Goal: Task Accomplishment & Management: Manage account settings

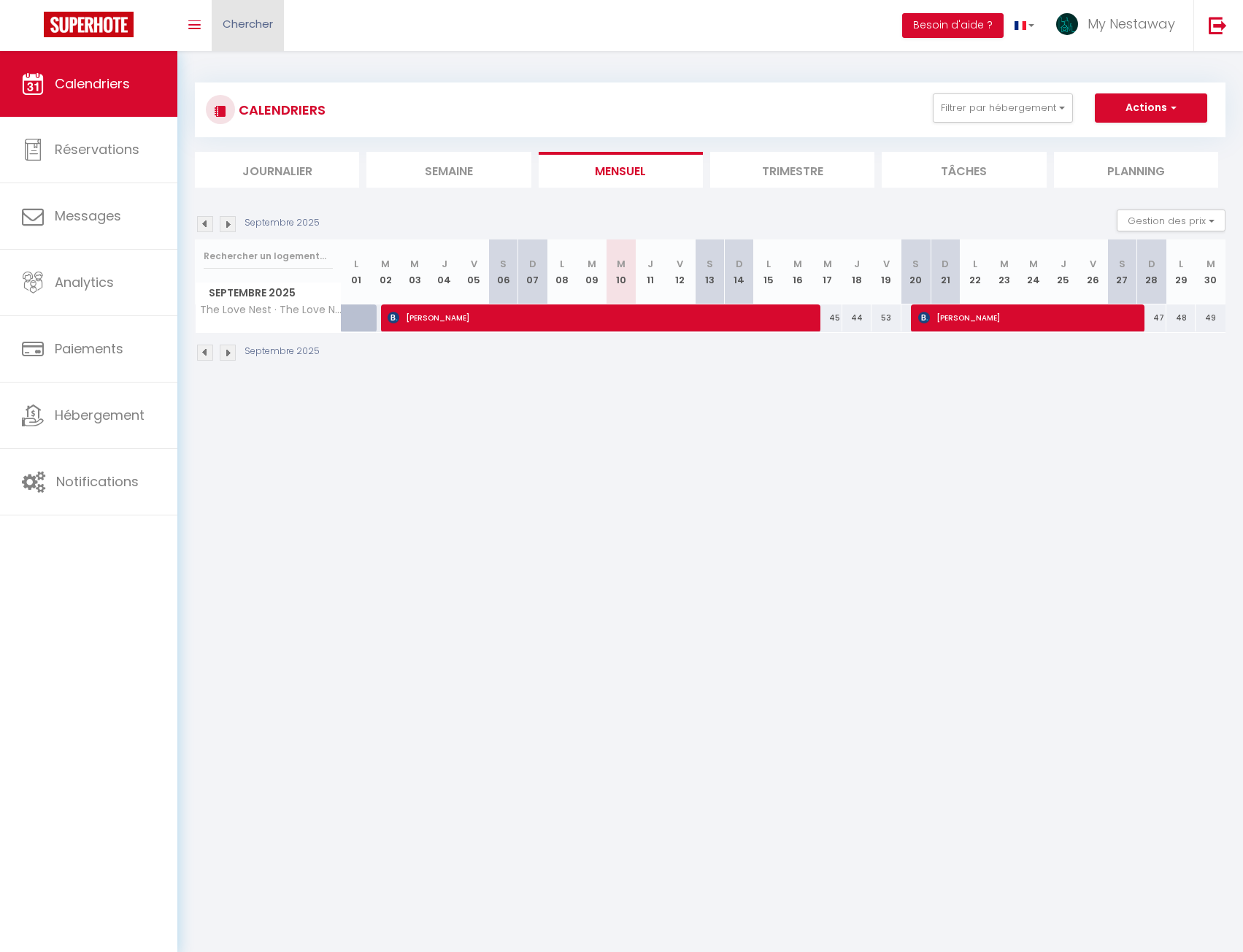
click at [228, 8] on link "Chercher" at bounding box center [248, 25] width 72 height 51
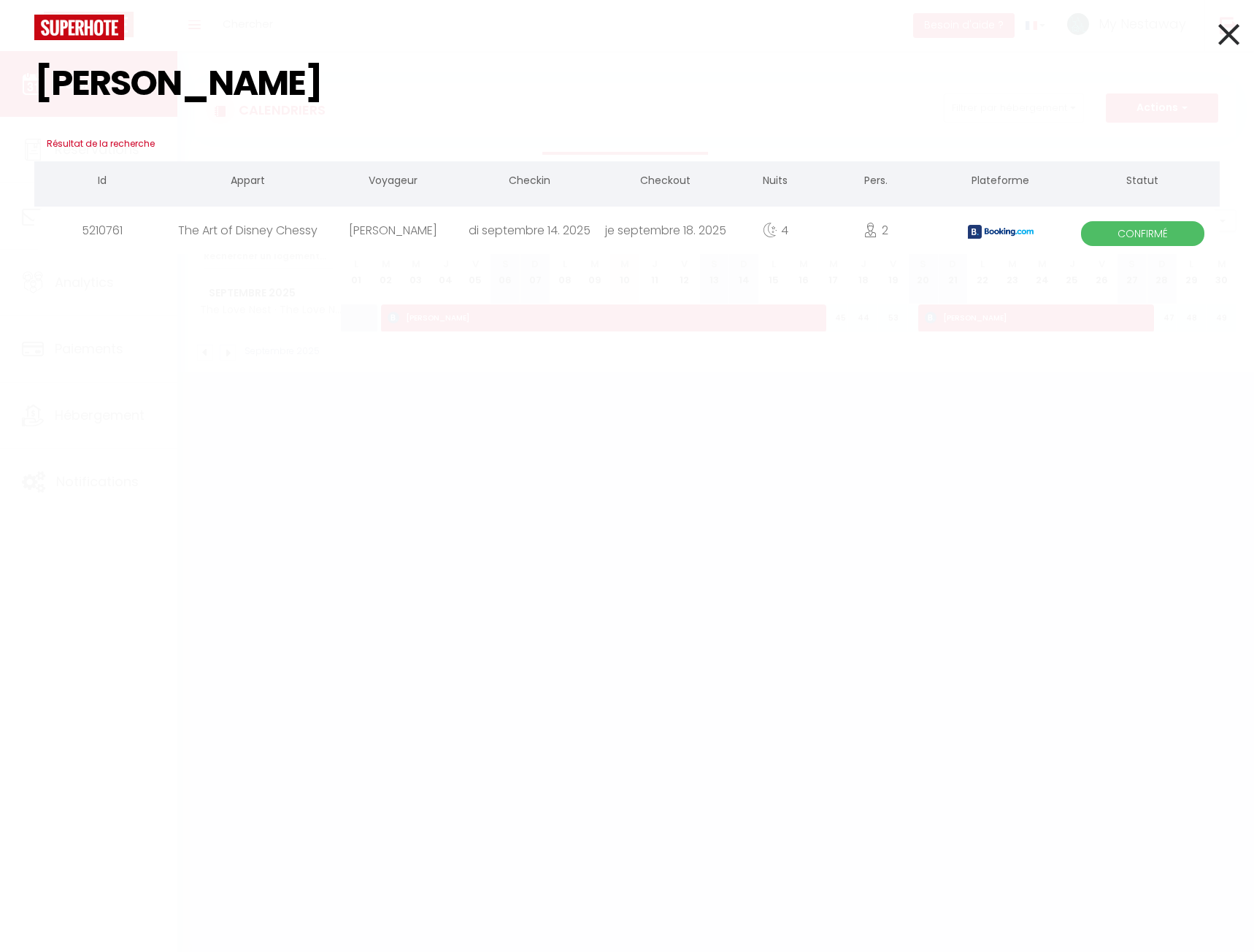
type input "yoel"
click at [363, 230] on div "Yoel Alsheich" at bounding box center [393, 230] width 137 height 48
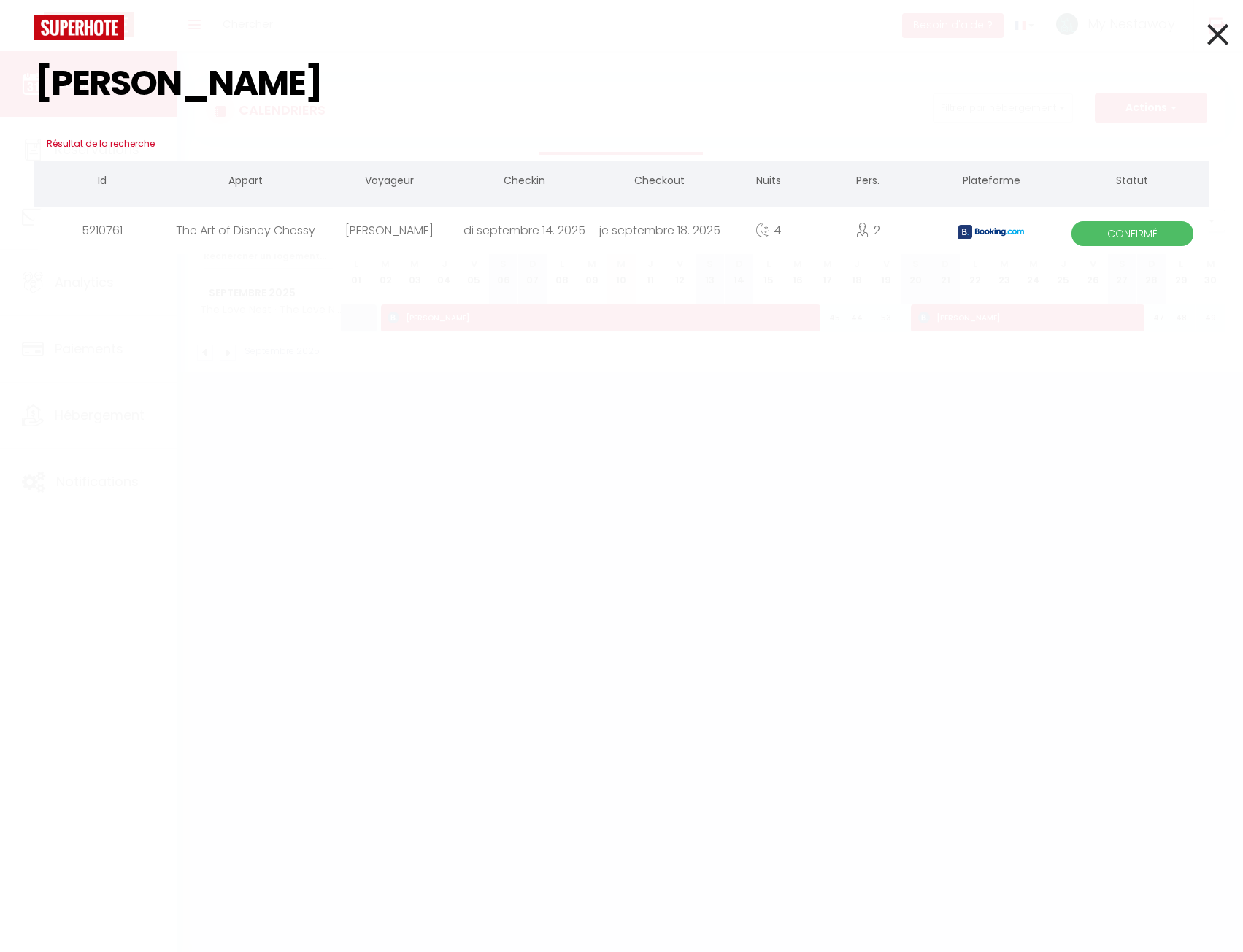
select select
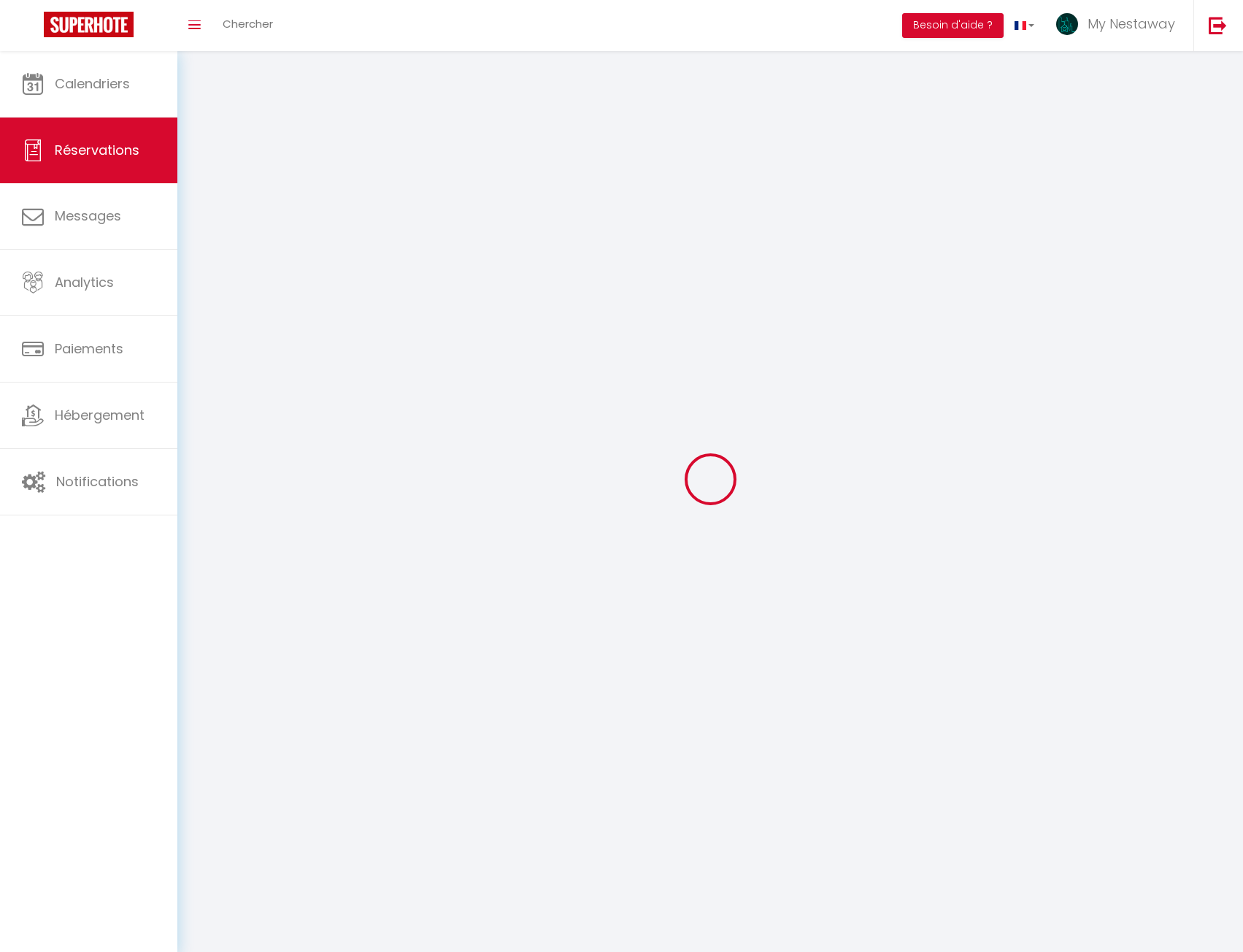
select select
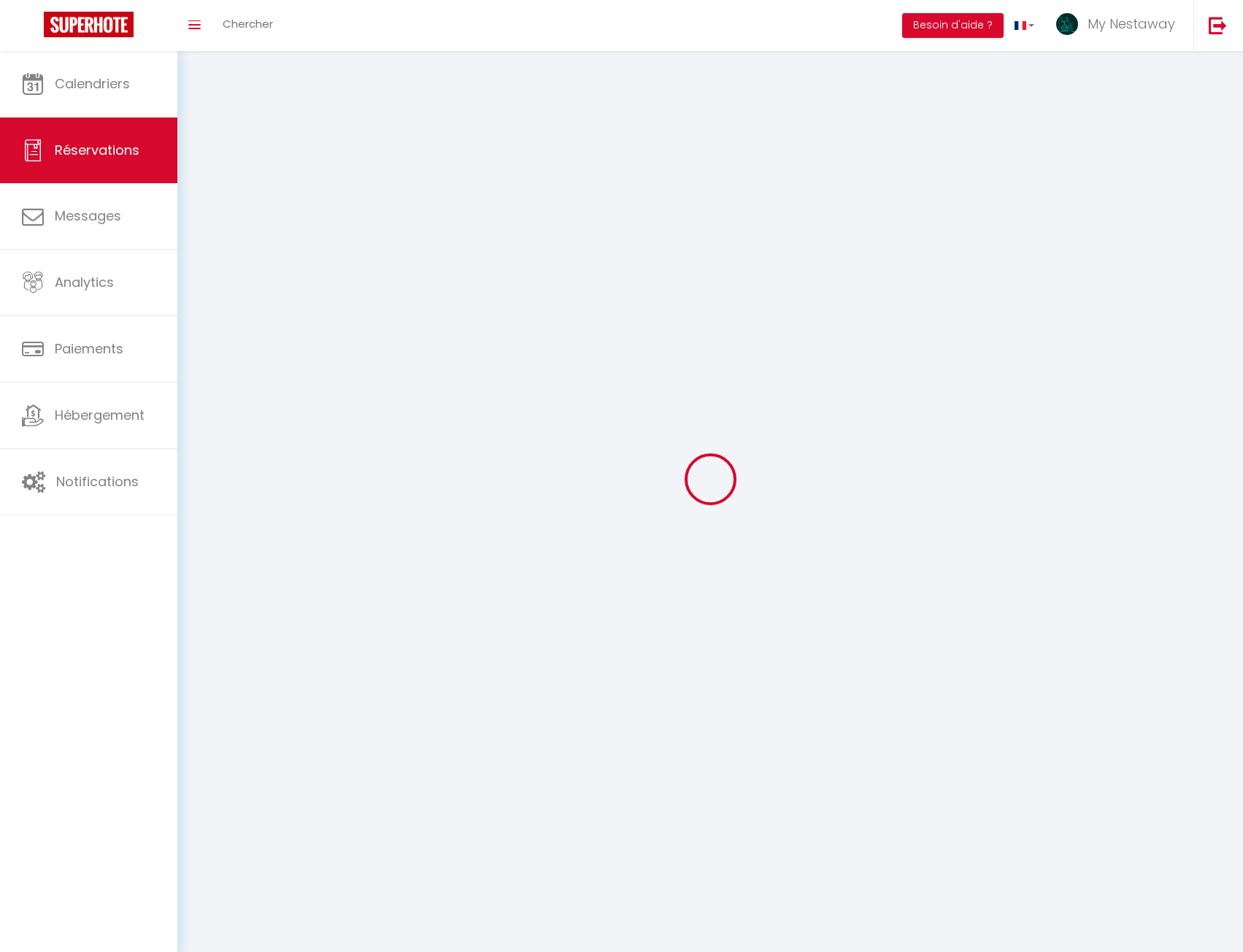
select select
checkbox input "false"
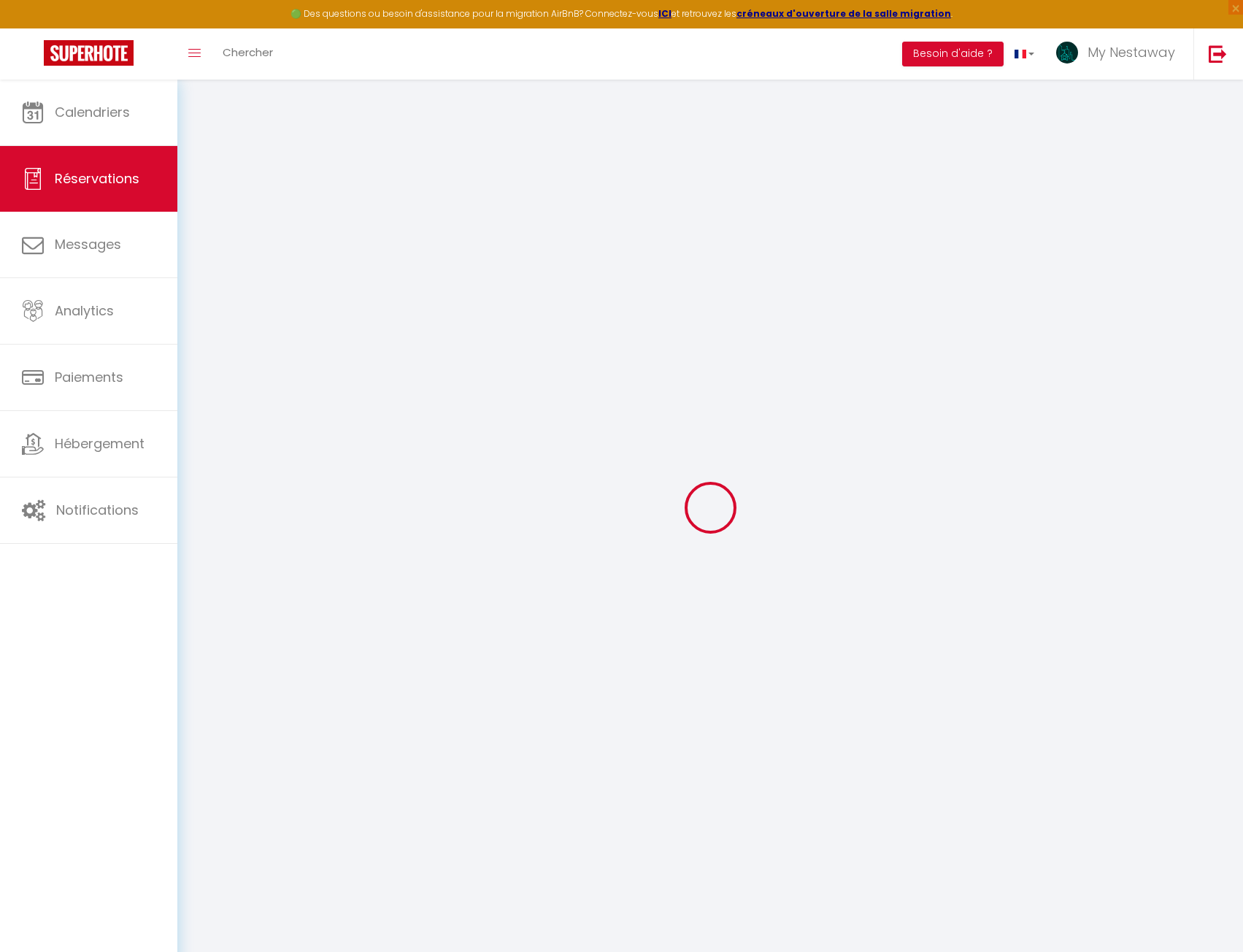
select select
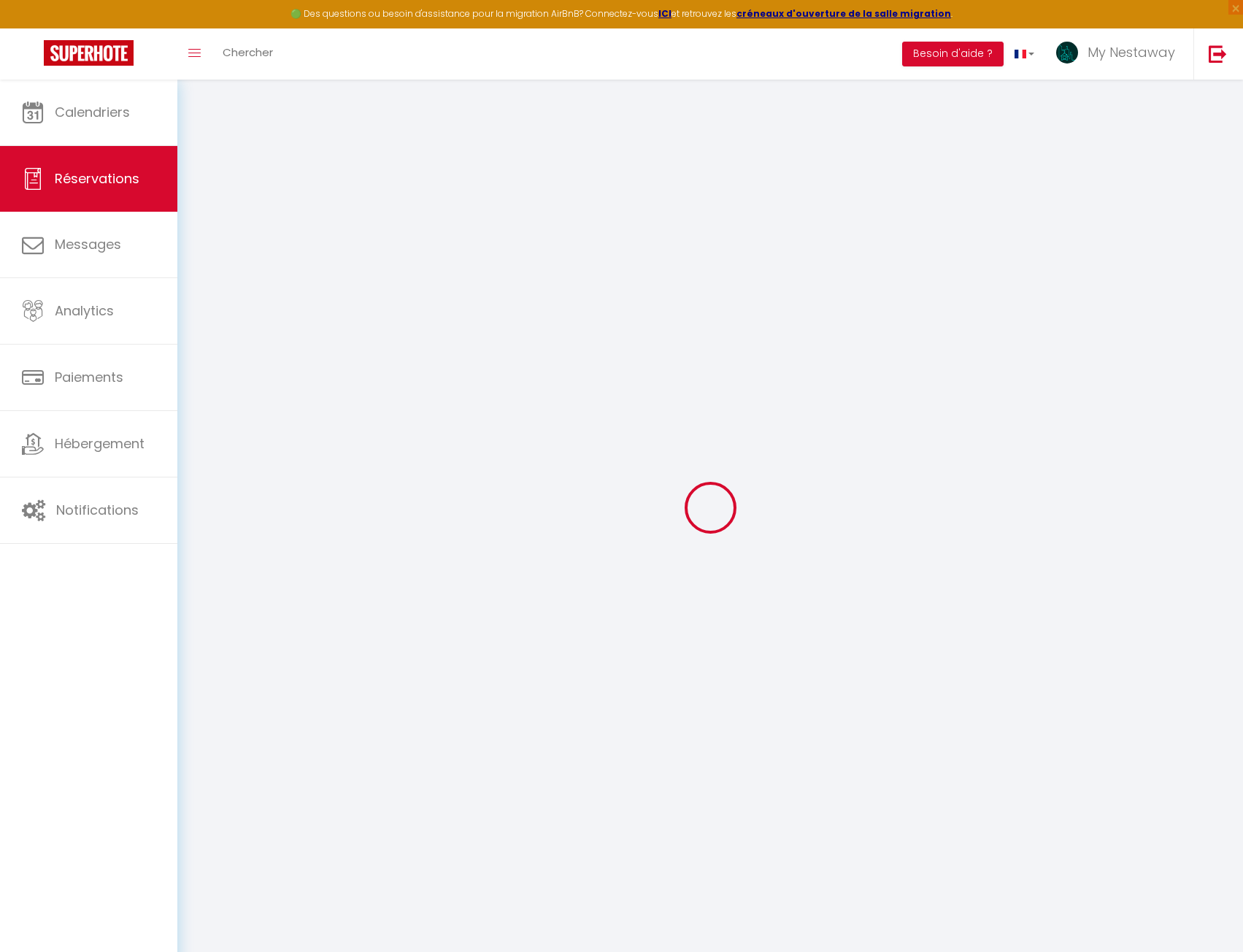
select select
checkbox input "false"
select select
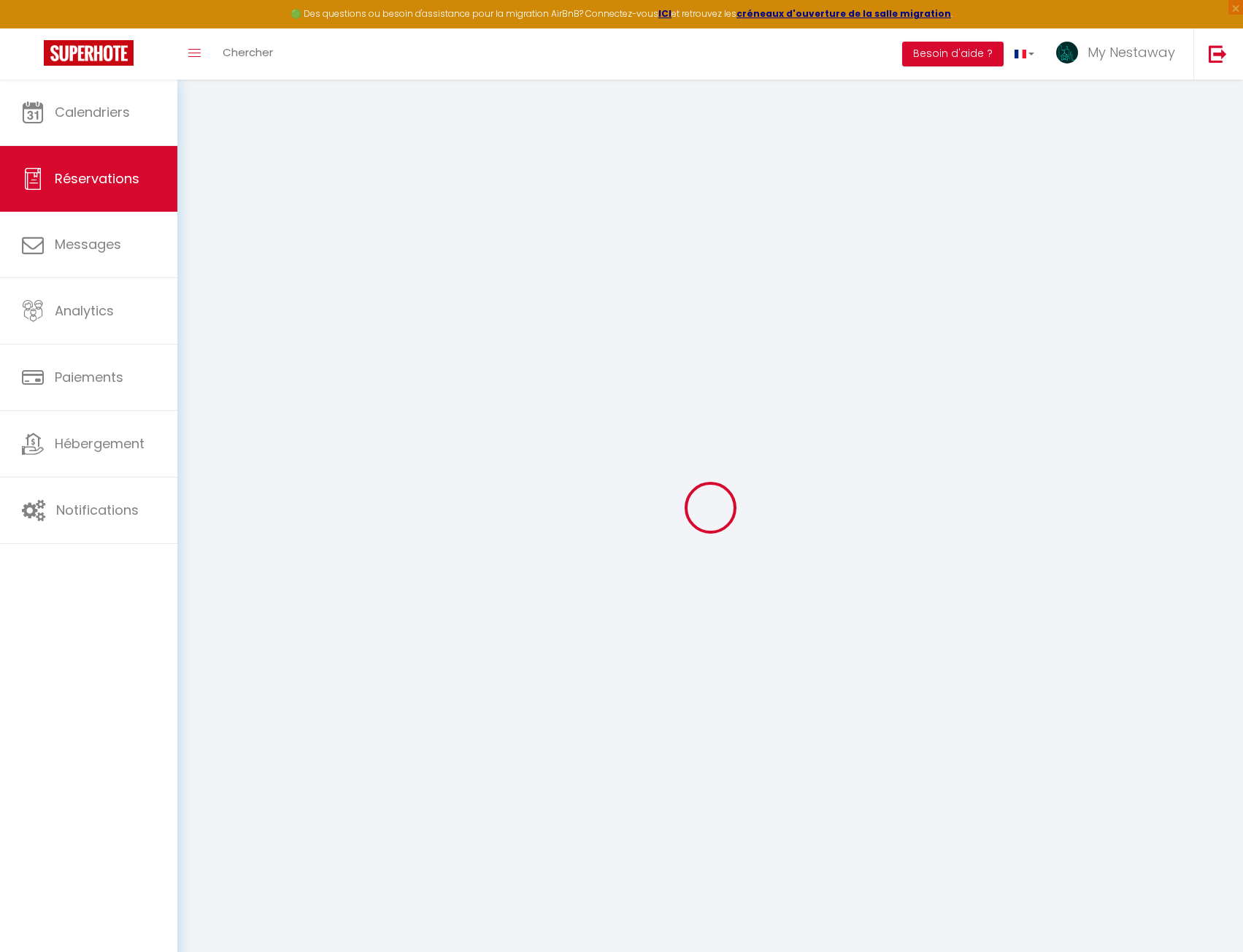
select select
checkbox input "false"
select select
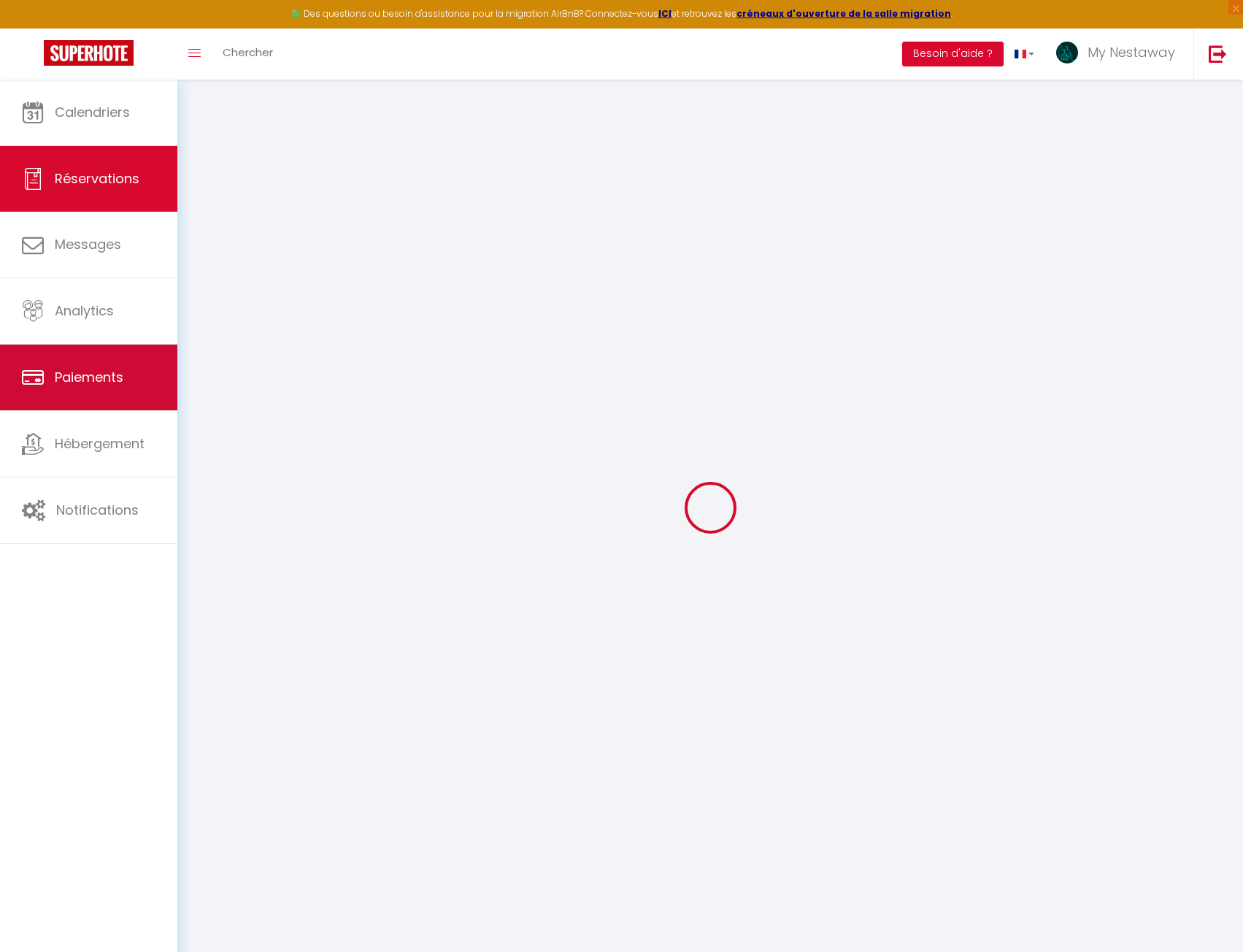
type input "Yoel"
type input "Alsheich"
type input "yalshe.787318@guest.booking.com"
type input "+972507224123"
select select "IL"
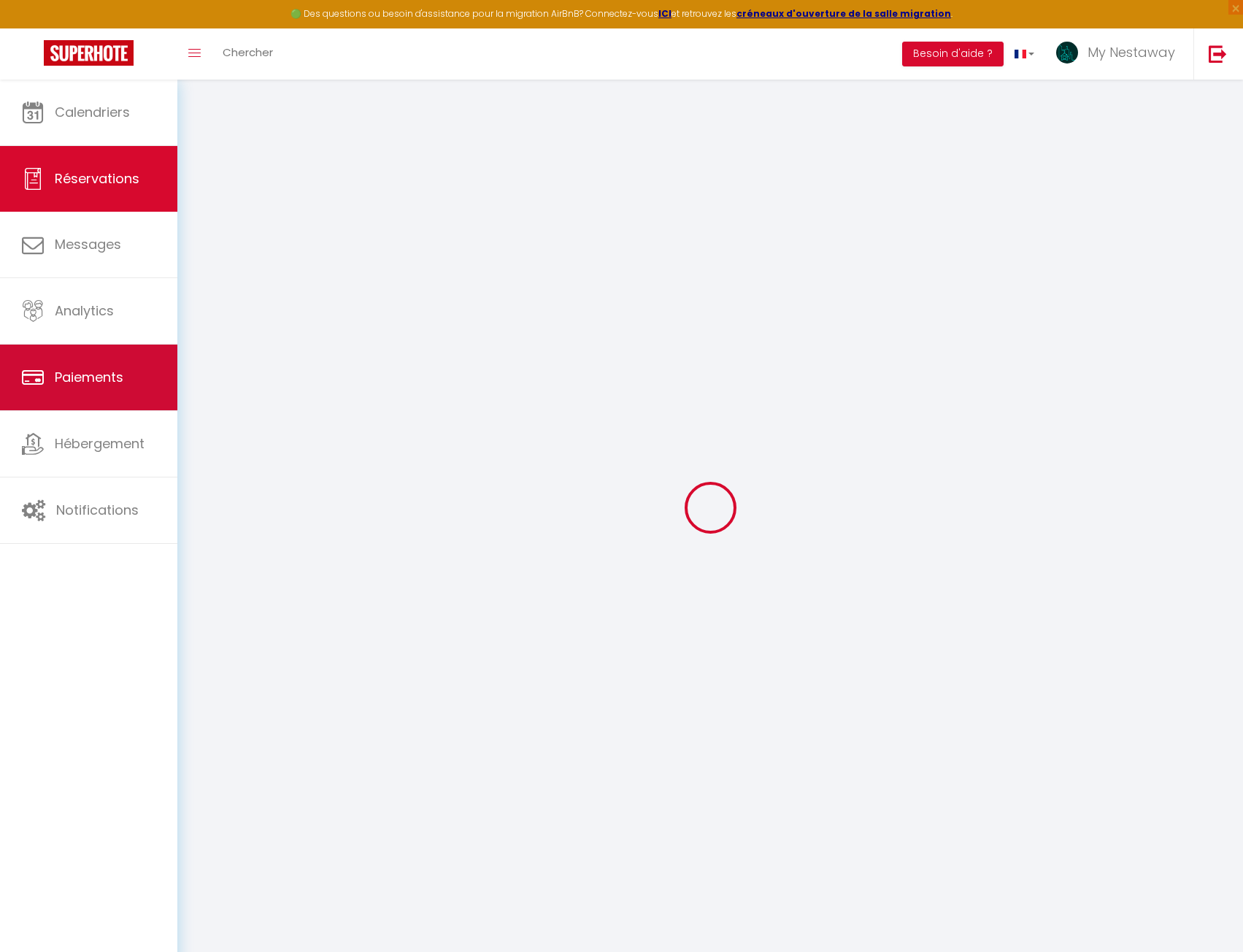
type input "205.9"
type input "17.25"
select select "29613"
select select "1"
select select
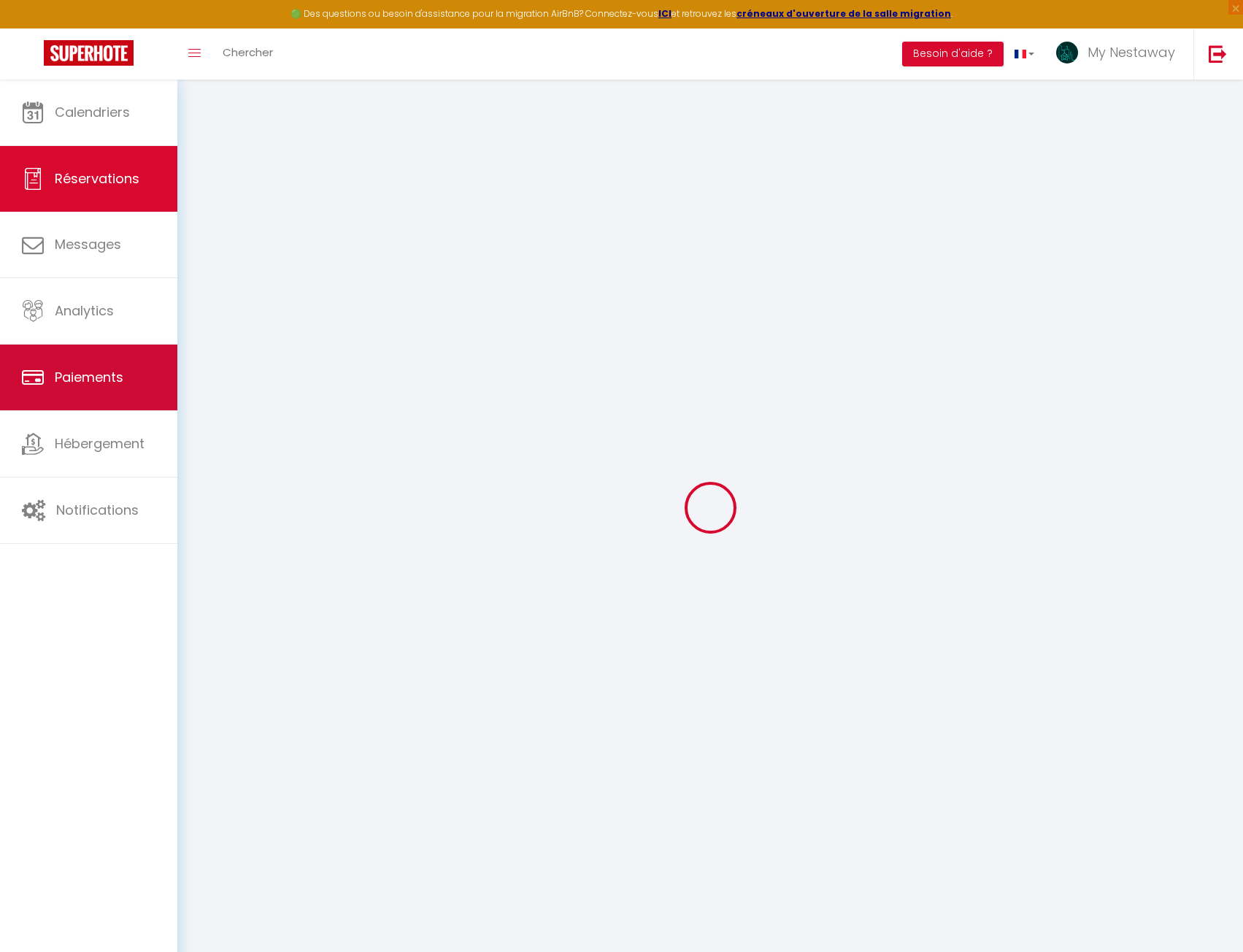
select select
type input "2"
type input "3"
select select "12"
select select
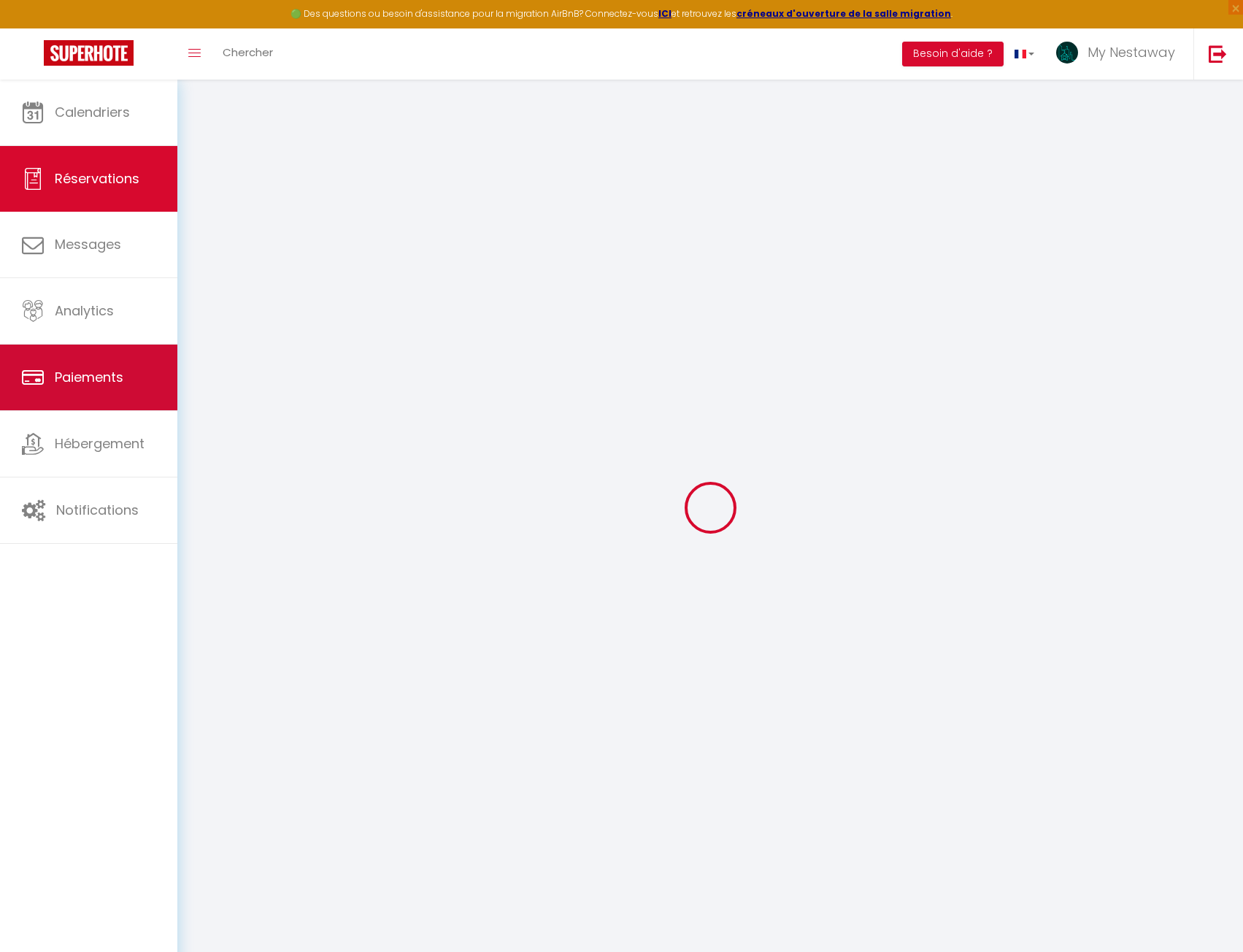
type input "1096.2"
checkbox input "false"
type input "0"
select select "2"
type input "115"
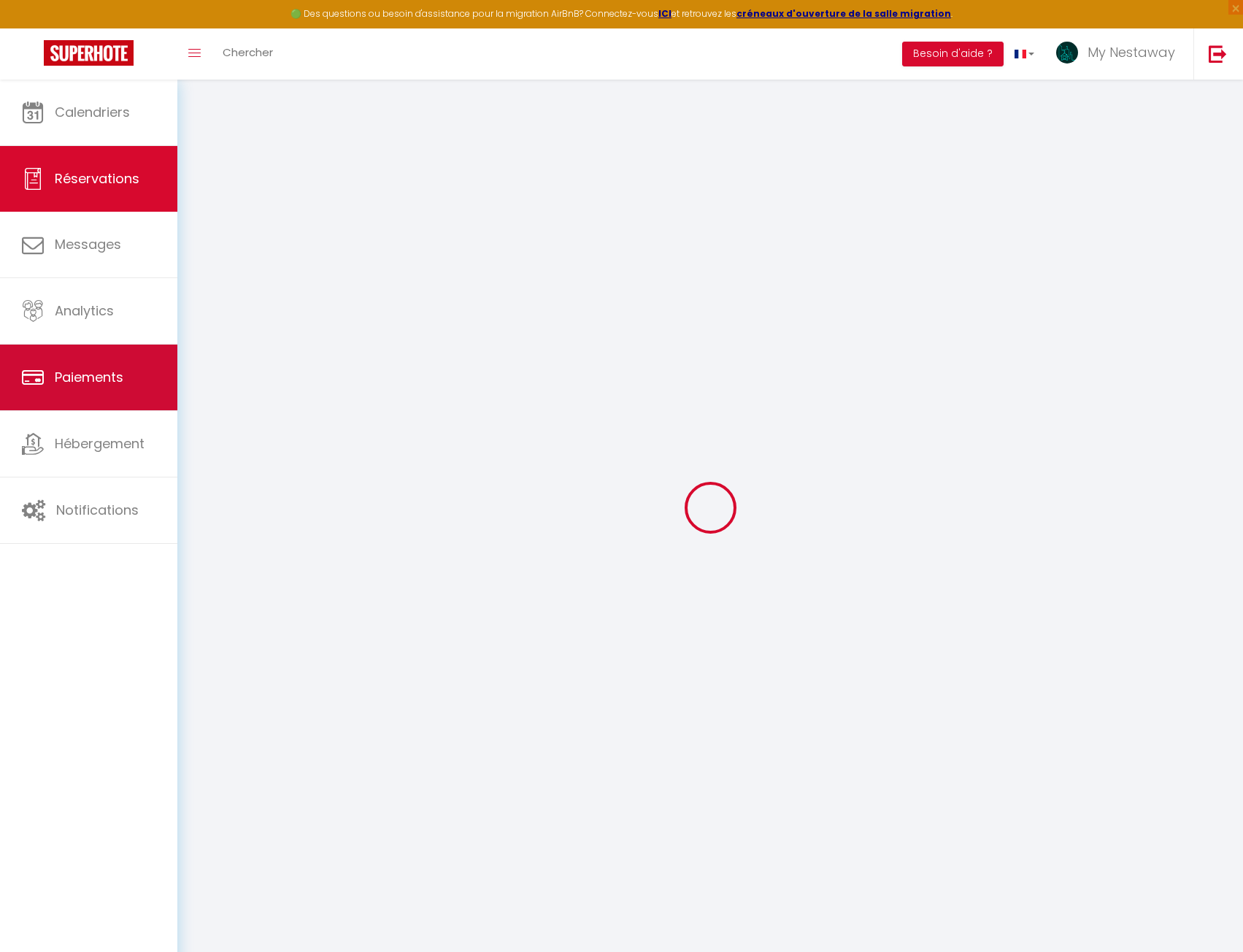
type input "0"
select select
select select "14"
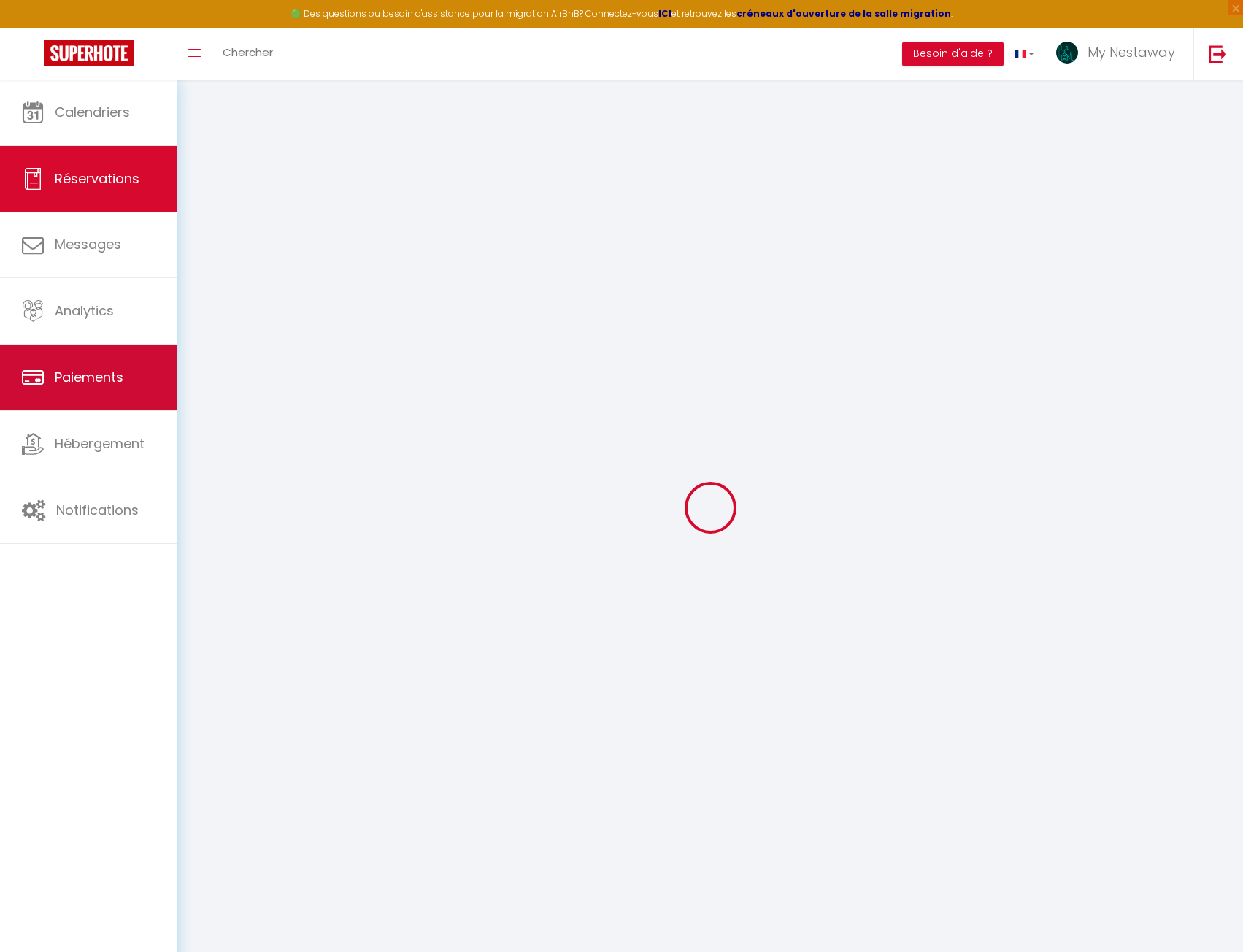
checkbox input "false"
select select
checkbox input "false"
select select
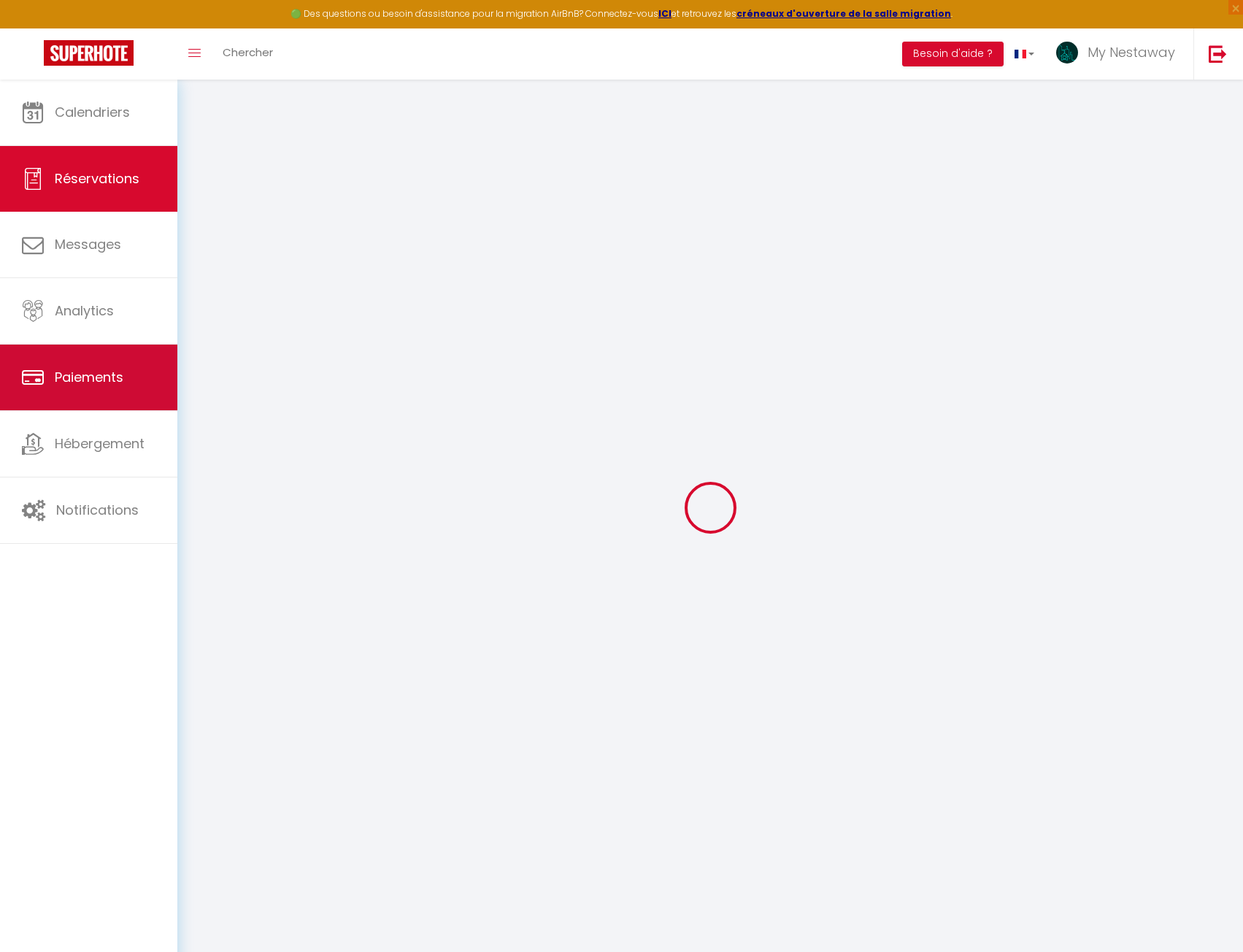
select select
checkbox input "false"
type textarea "** THIS RESERVATION HAS BEEN PRE-PAID ** BOOKING NOTE : Payment charge is EUR 1…"
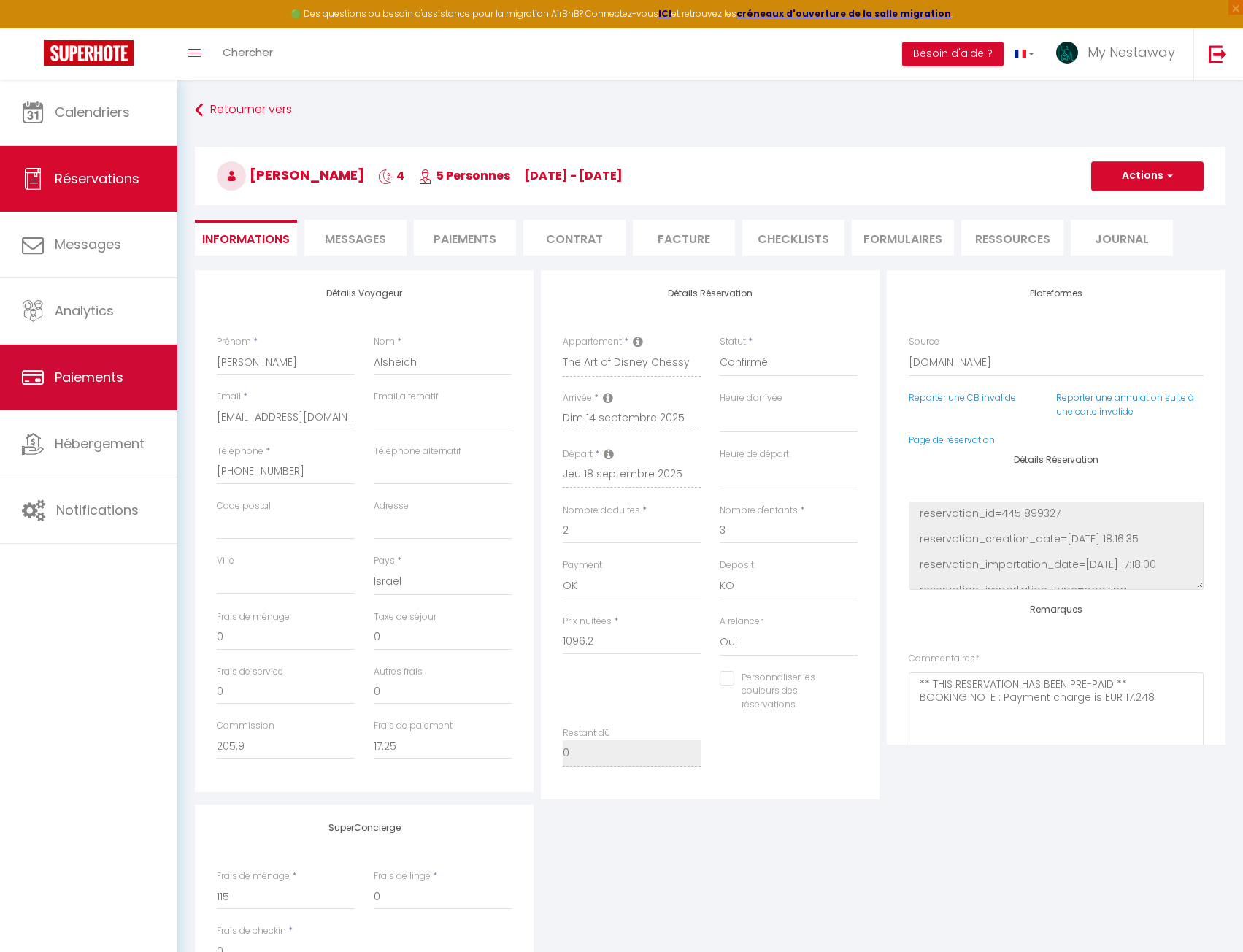
type input "115"
type input "20.8"
select select
checkbox input "false"
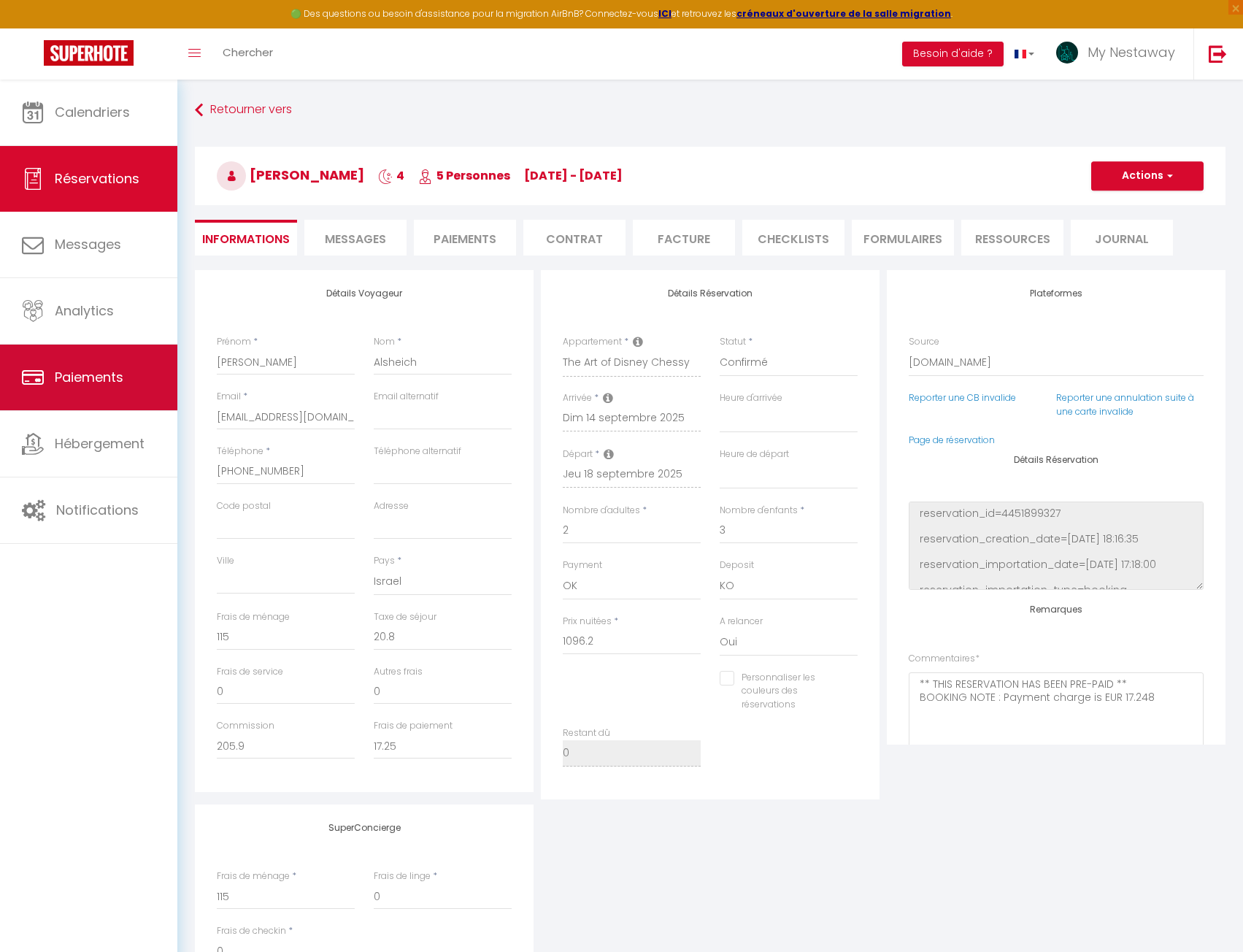
select select
click at [388, 221] on li "Messages" at bounding box center [356, 237] width 102 height 35
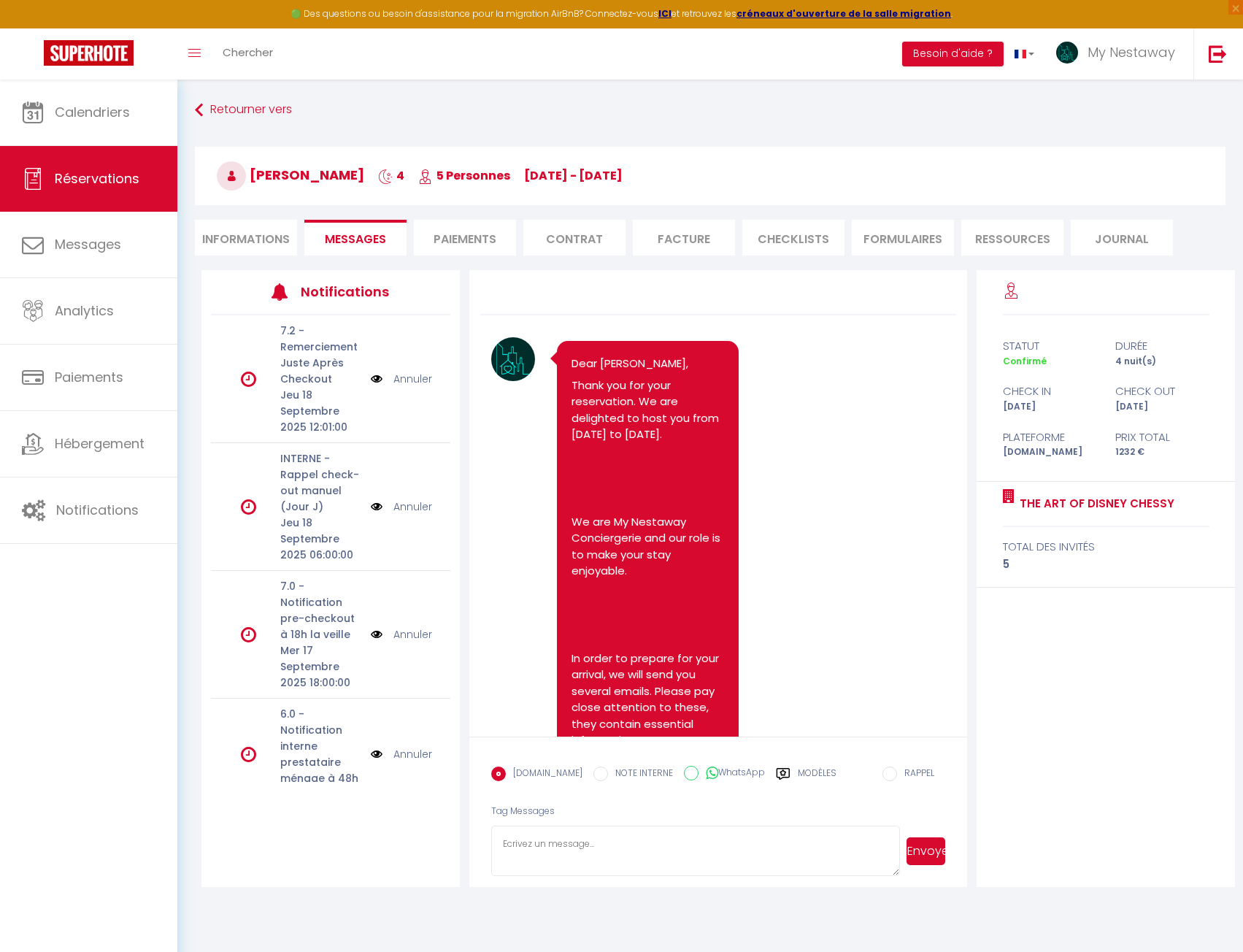
click at [630, 868] on textarea at bounding box center [696, 851] width 409 height 51
type textarea "Nous avons bien reçu votre demande d'arrivée anticipée et celle-ci est validée,…"
click at [934, 848] on button "Envoyer" at bounding box center [925, 851] width 39 height 28
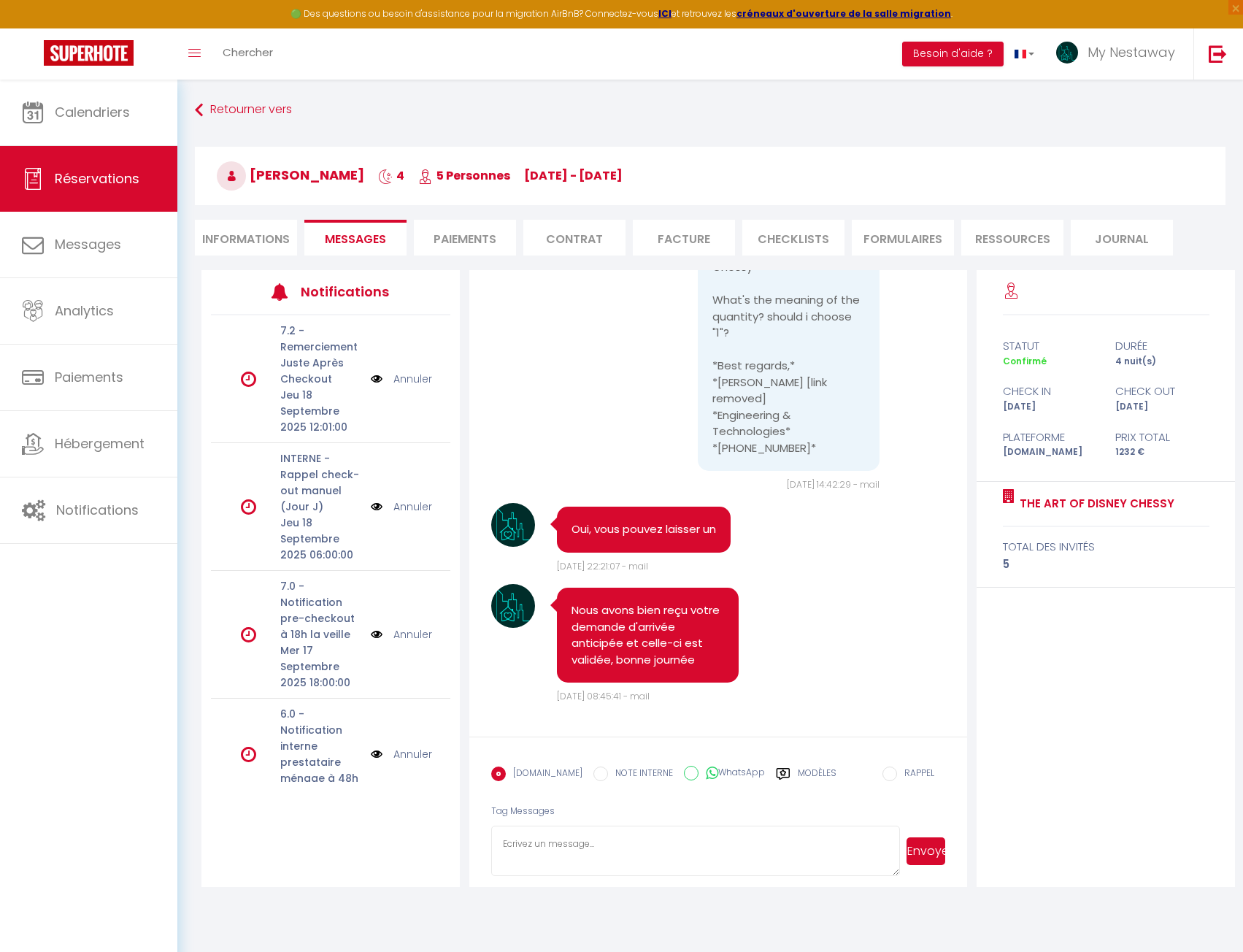
scroll to position [5020, 0]
click at [126, 103] on span "Calendriers" at bounding box center [92, 112] width 75 height 18
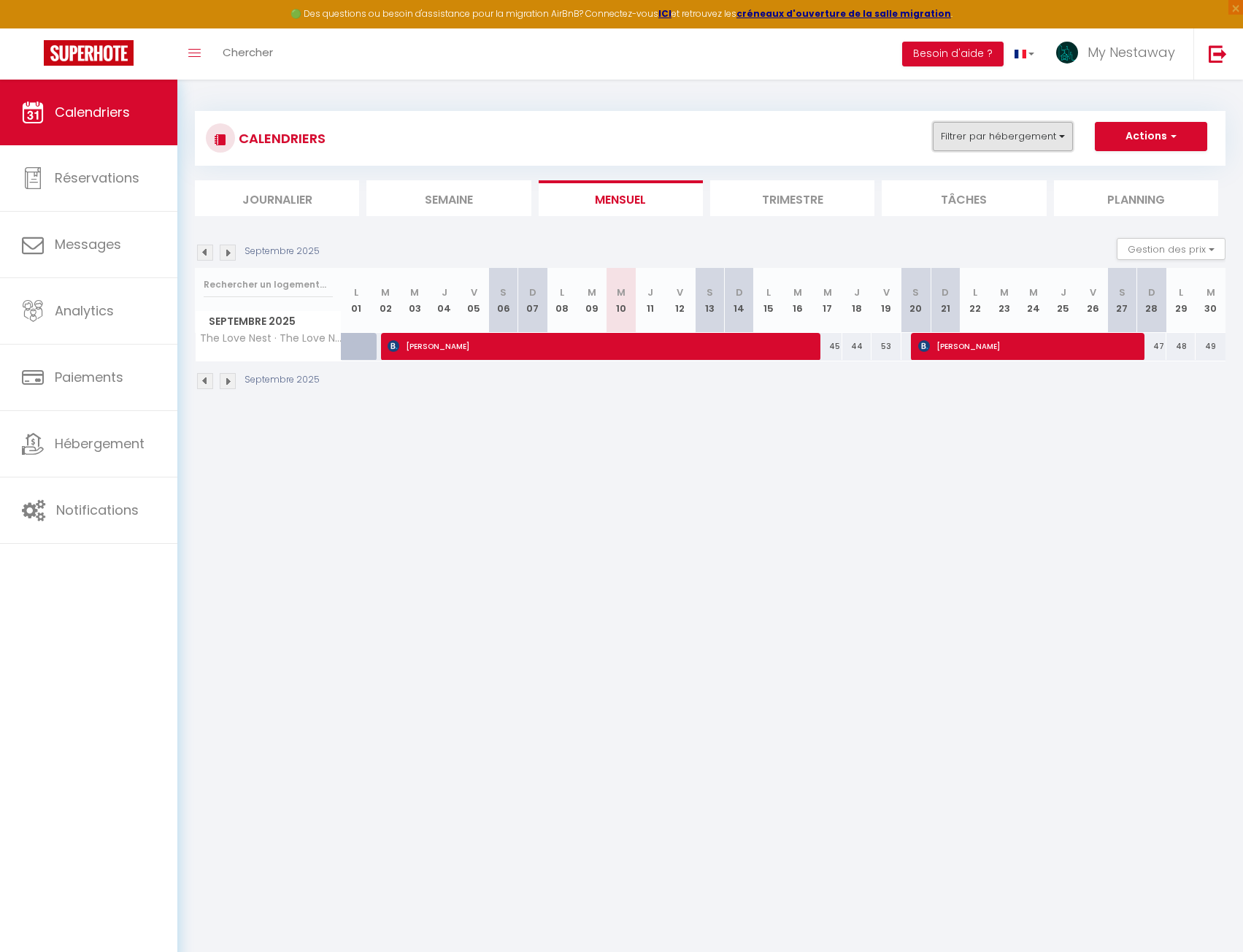
click at [976, 137] on button "Filtrer par hébergement" at bounding box center [1003, 137] width 140 height 29
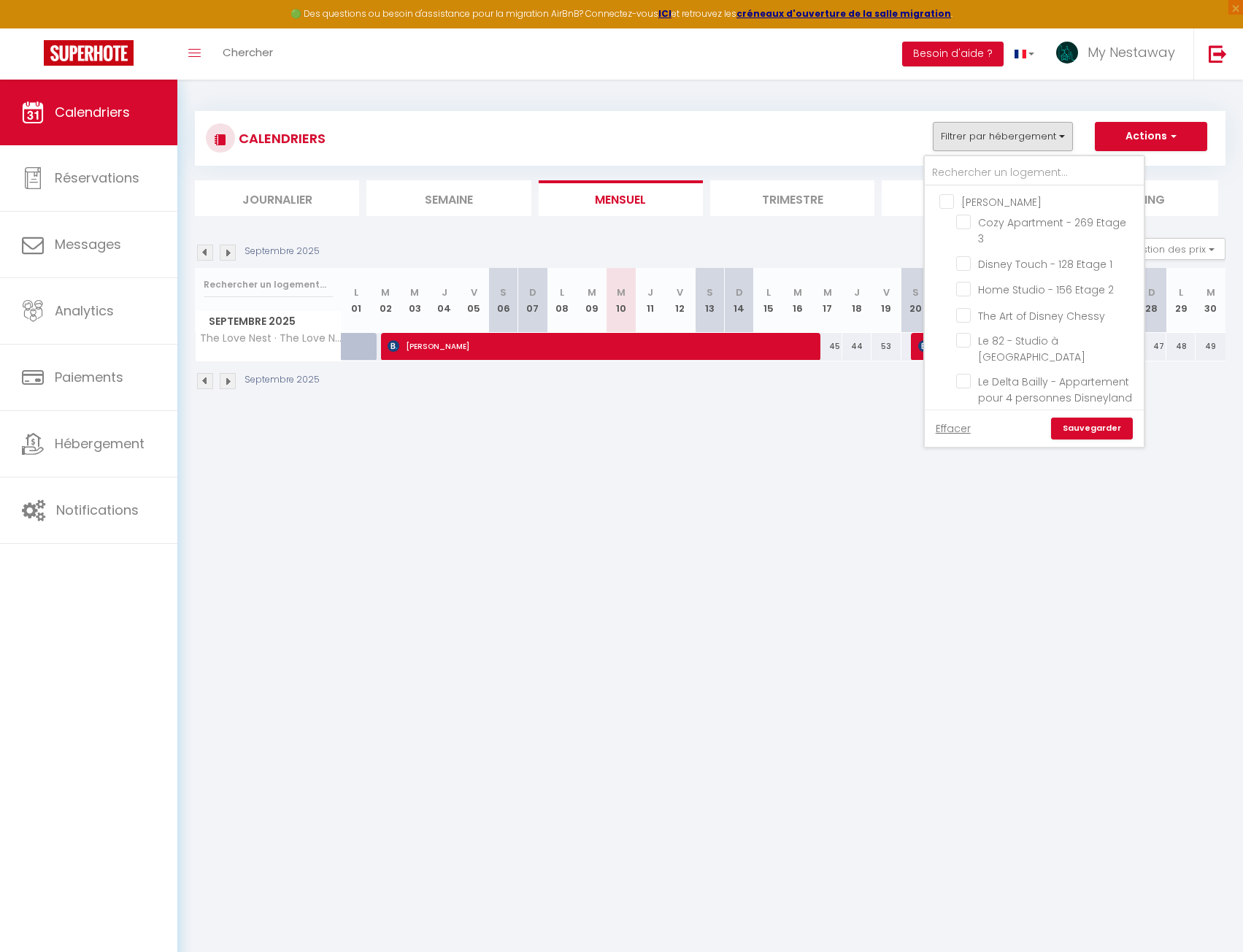
click at [971, 203] on input "Anthony HOUDINET" at bounding box center [1048, 200] width 219 height 15
checkbox input "true"
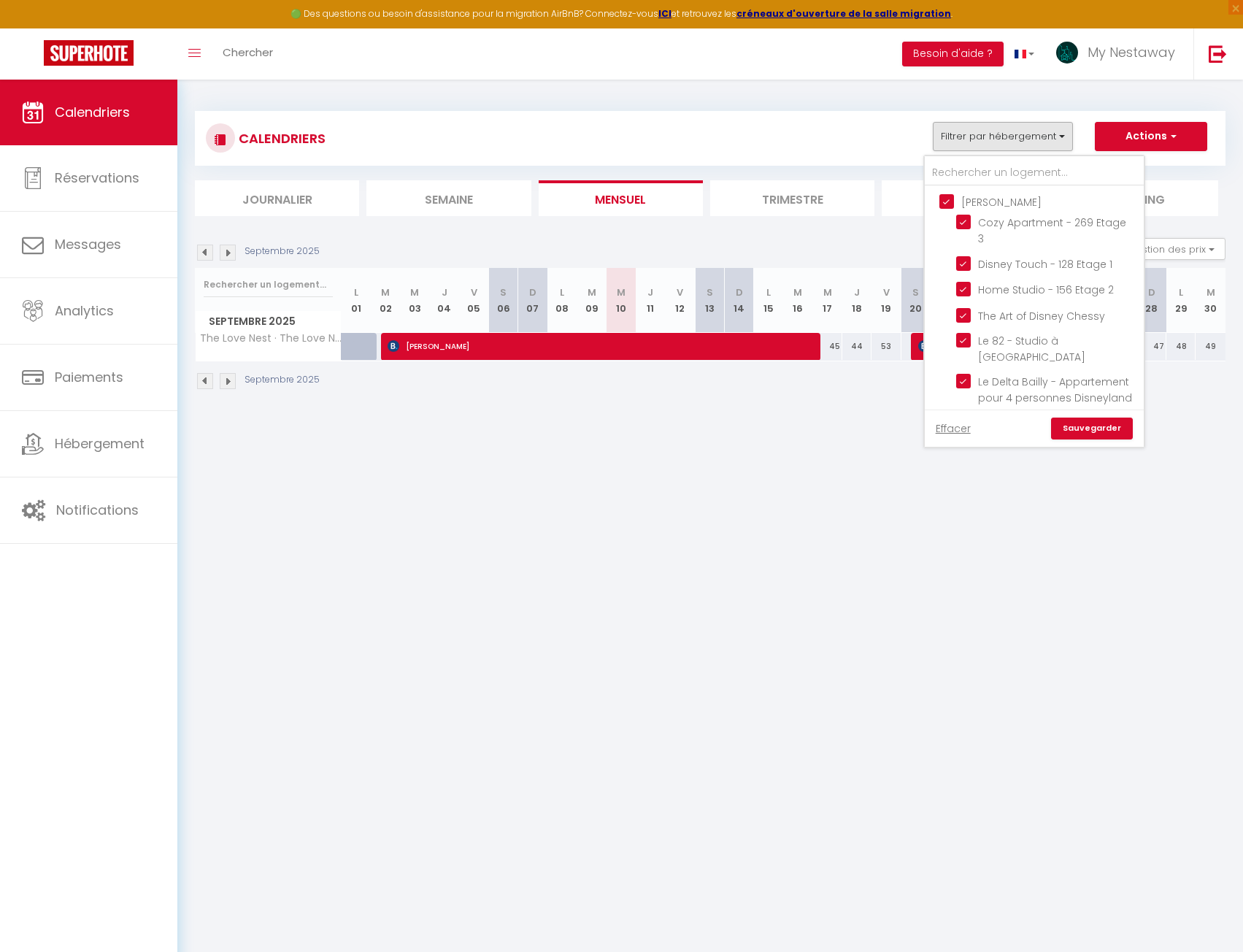
checkbox input "true"
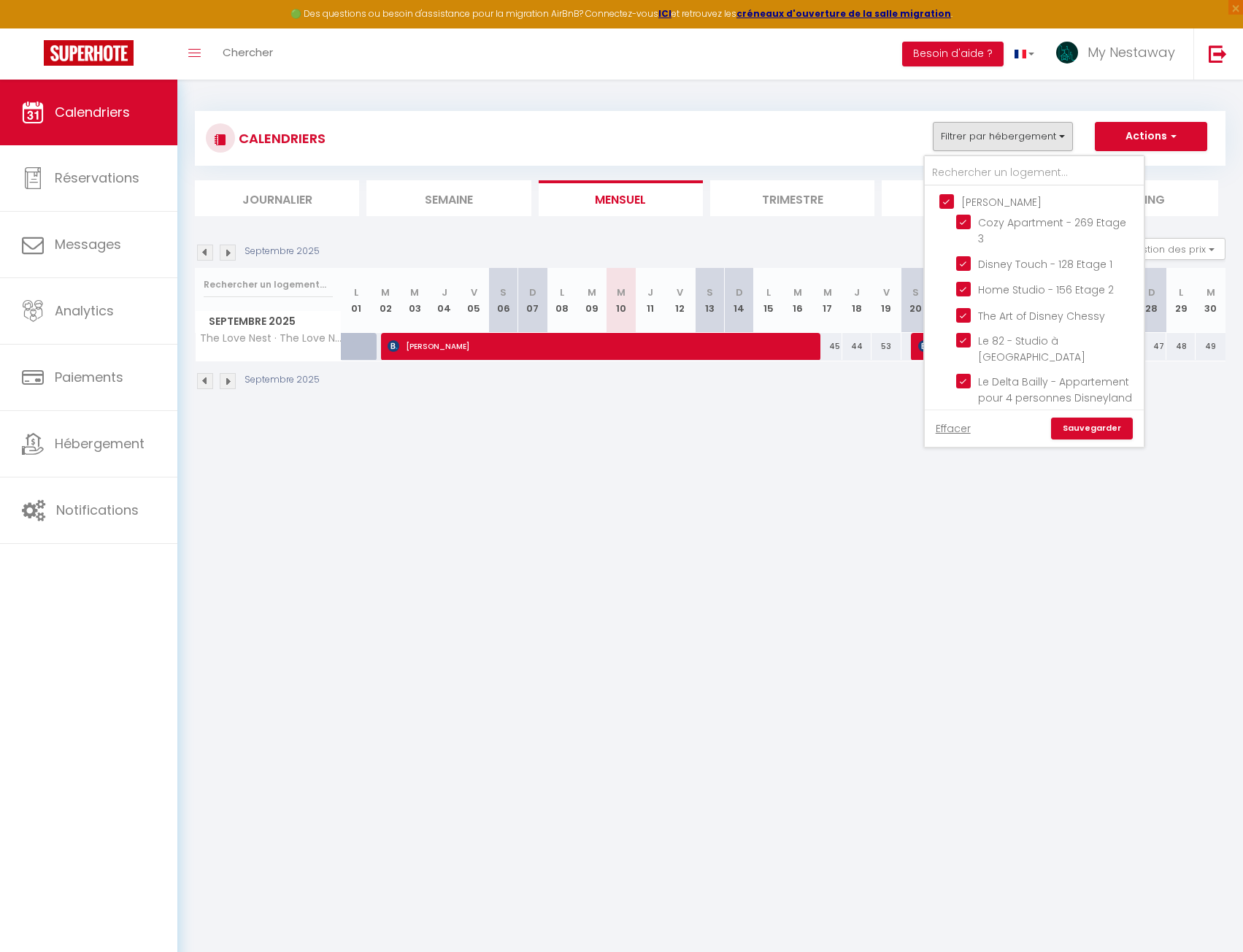
checkbox input "true"
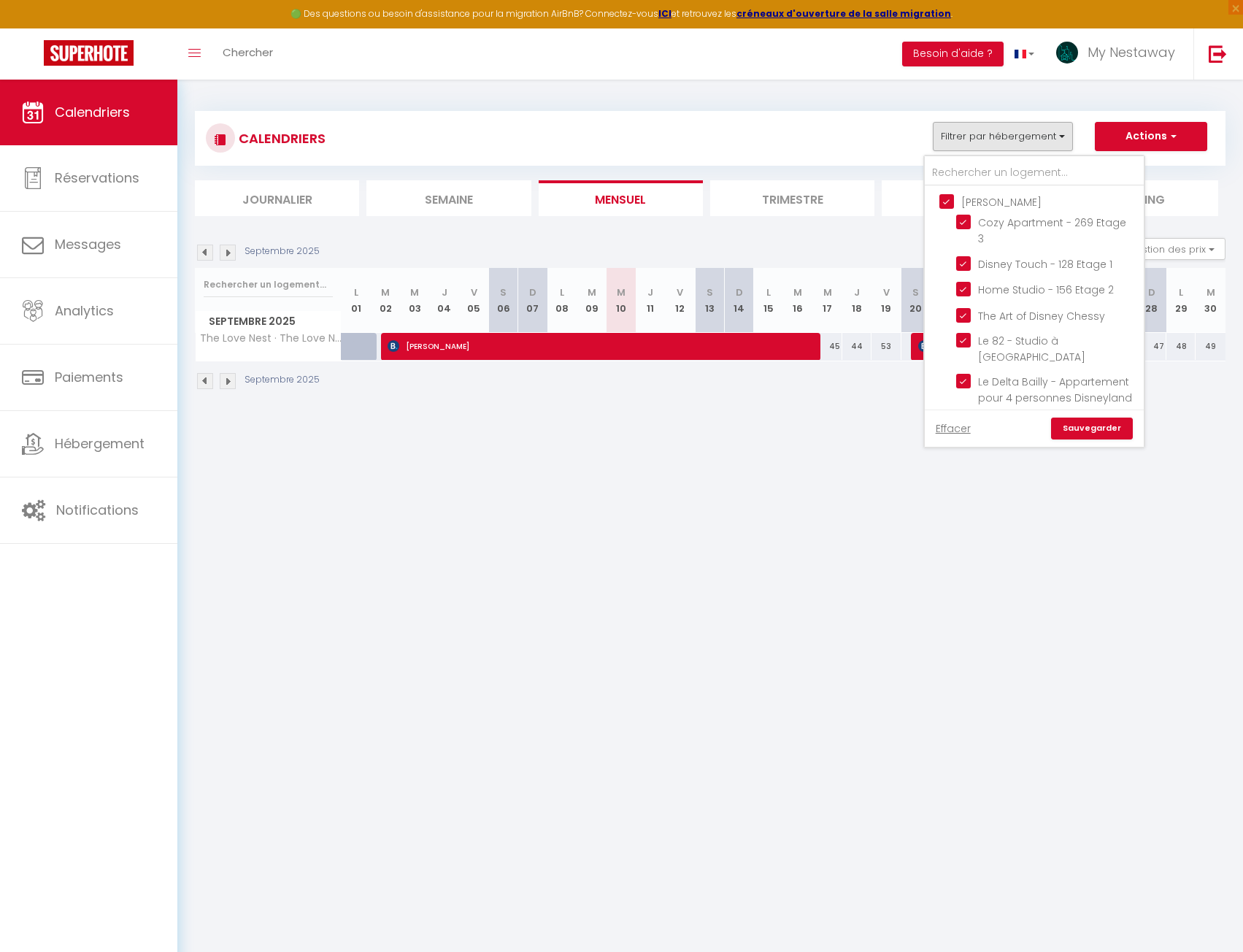
checkbox input "true"
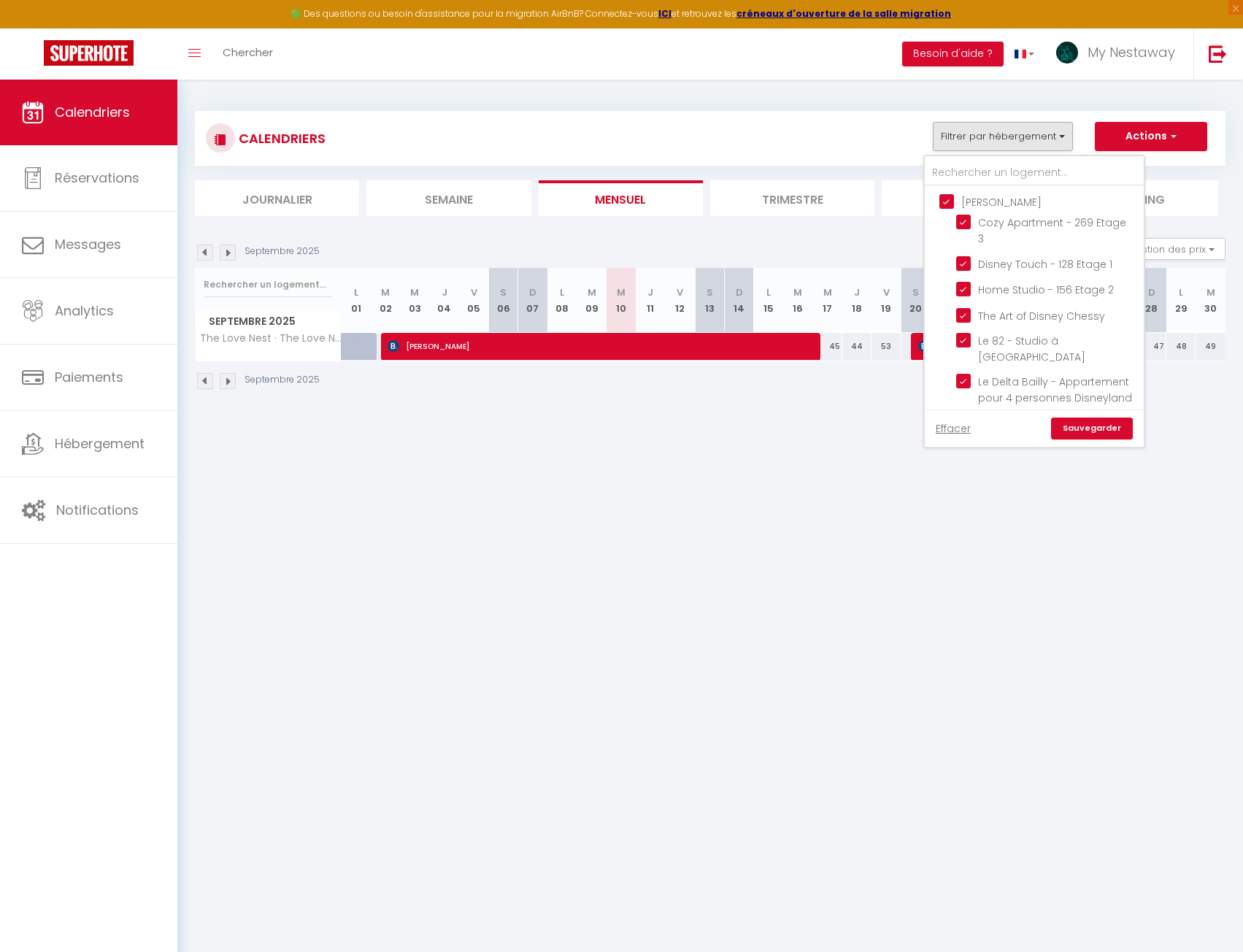
checkbox input "true"
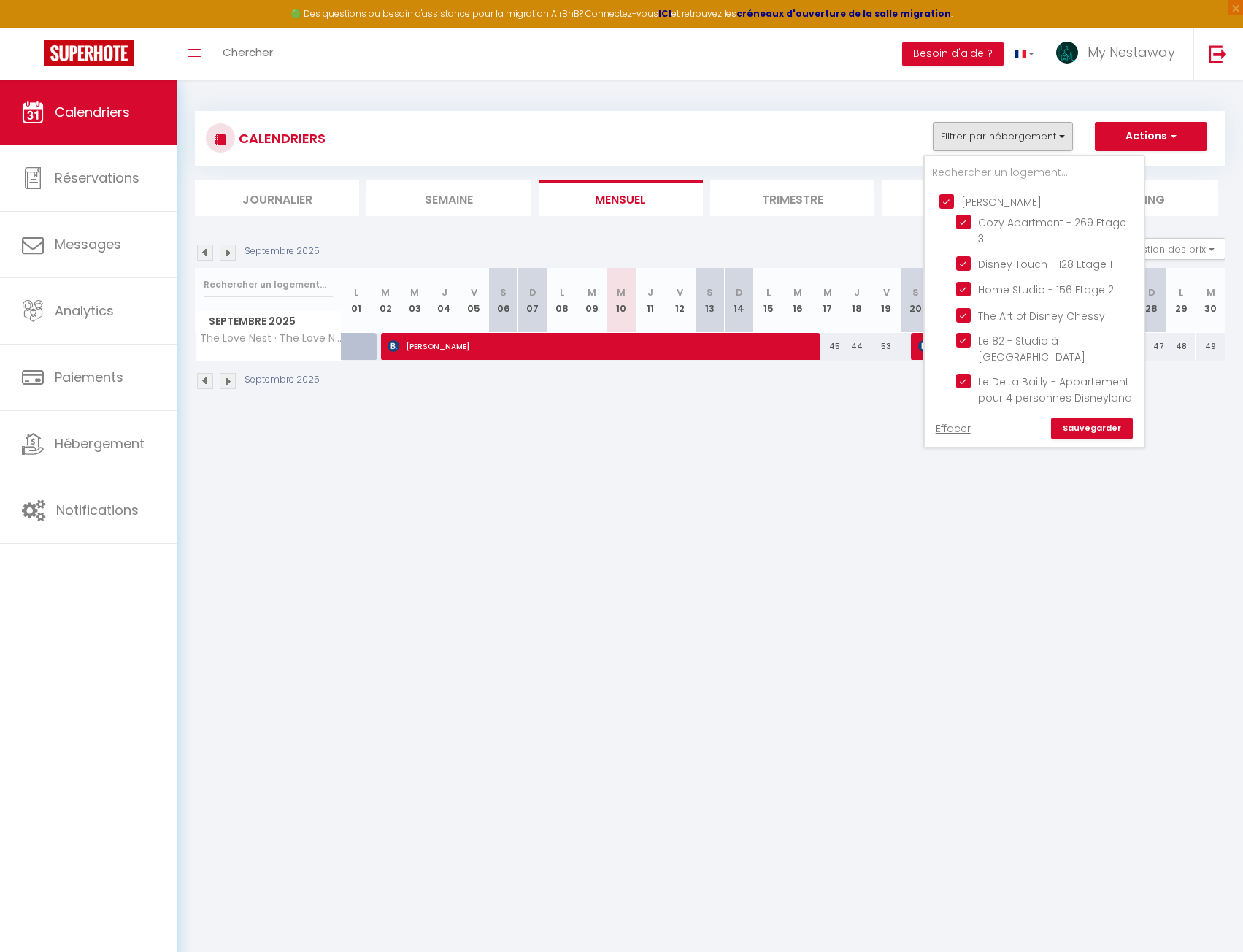
checkbox input "true"
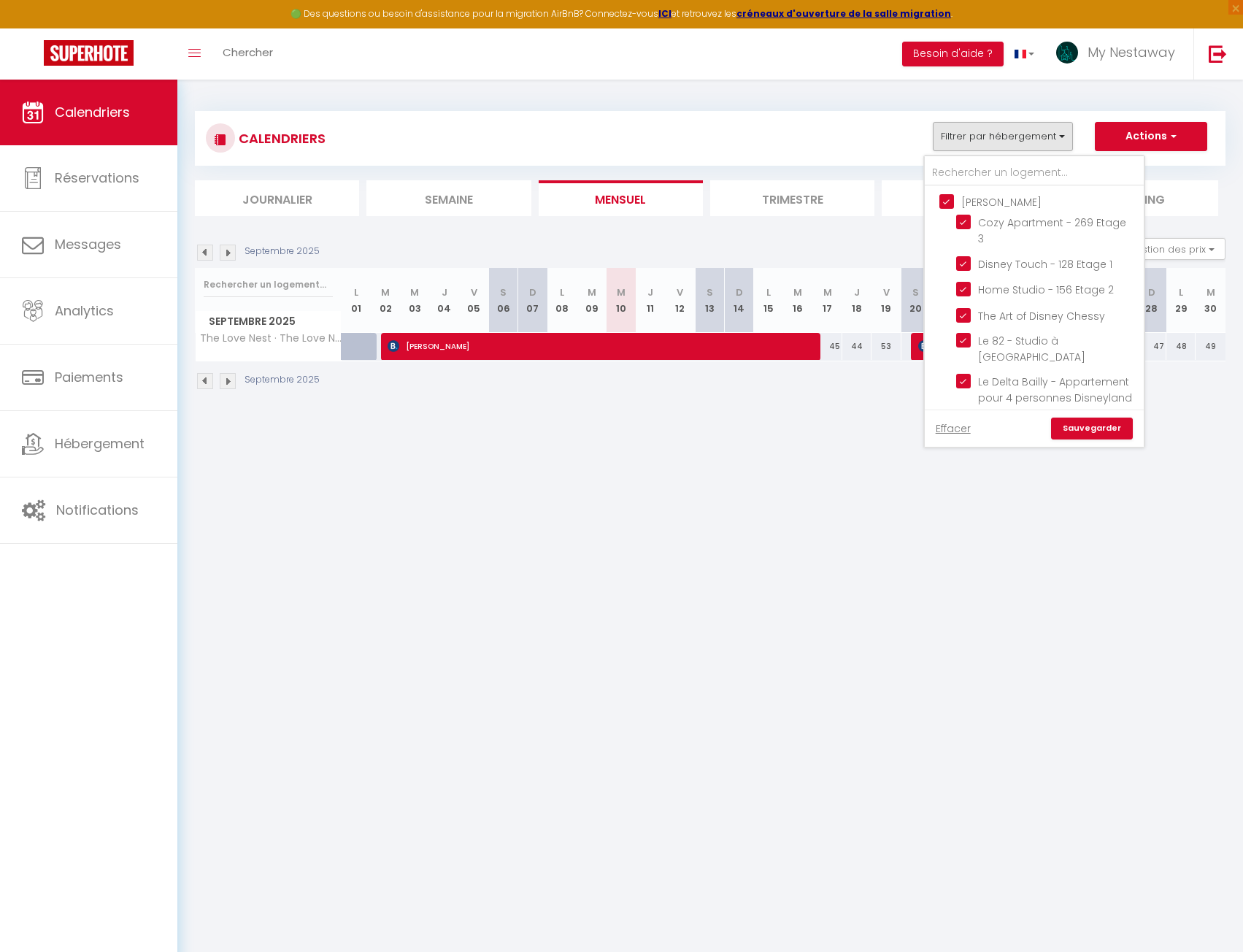
checkbox input "true"
click at [1088, 431] on link "Sauvegarder" at bounding box center [1092, 428] width 81 height 22
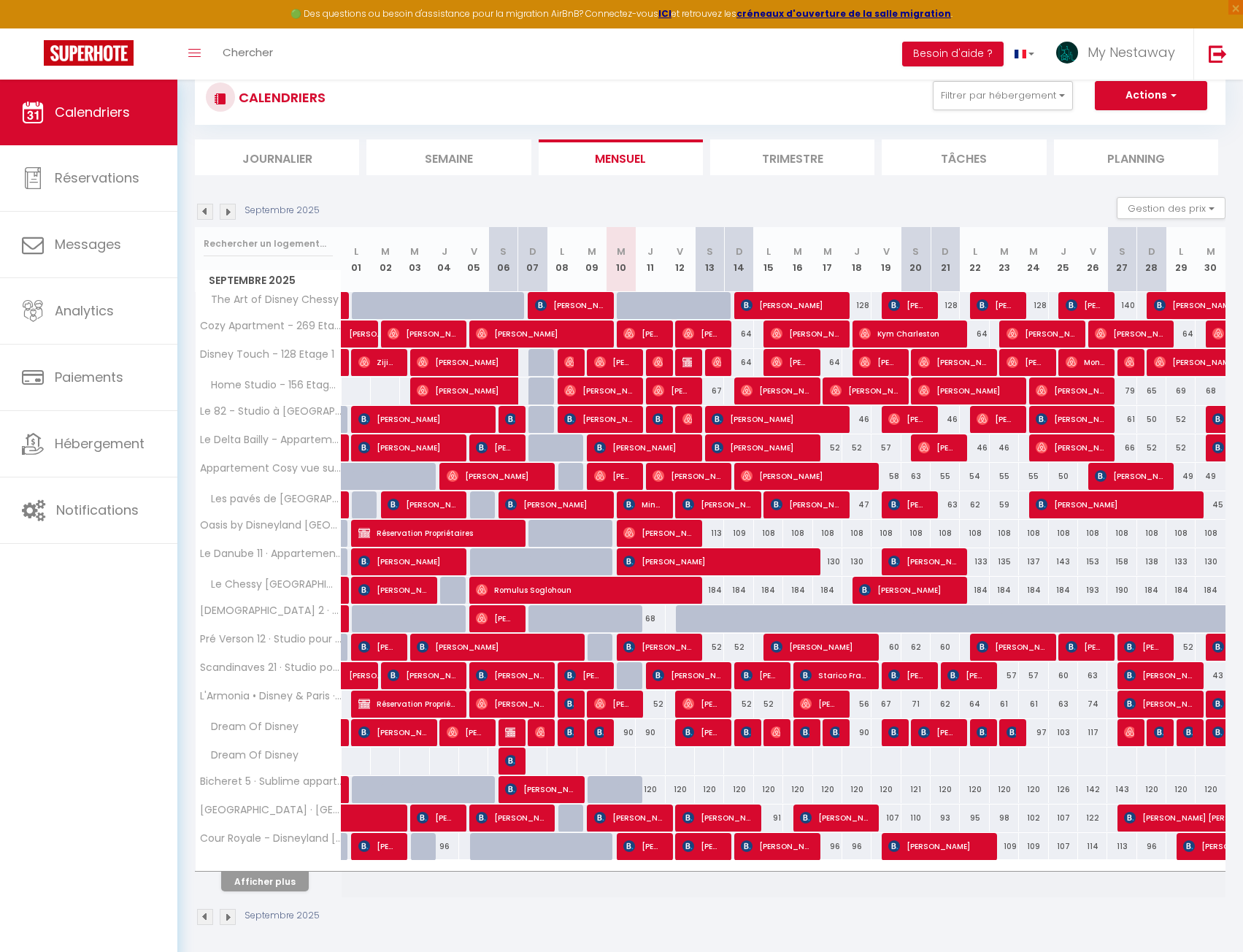
scroll to position [80, 0]
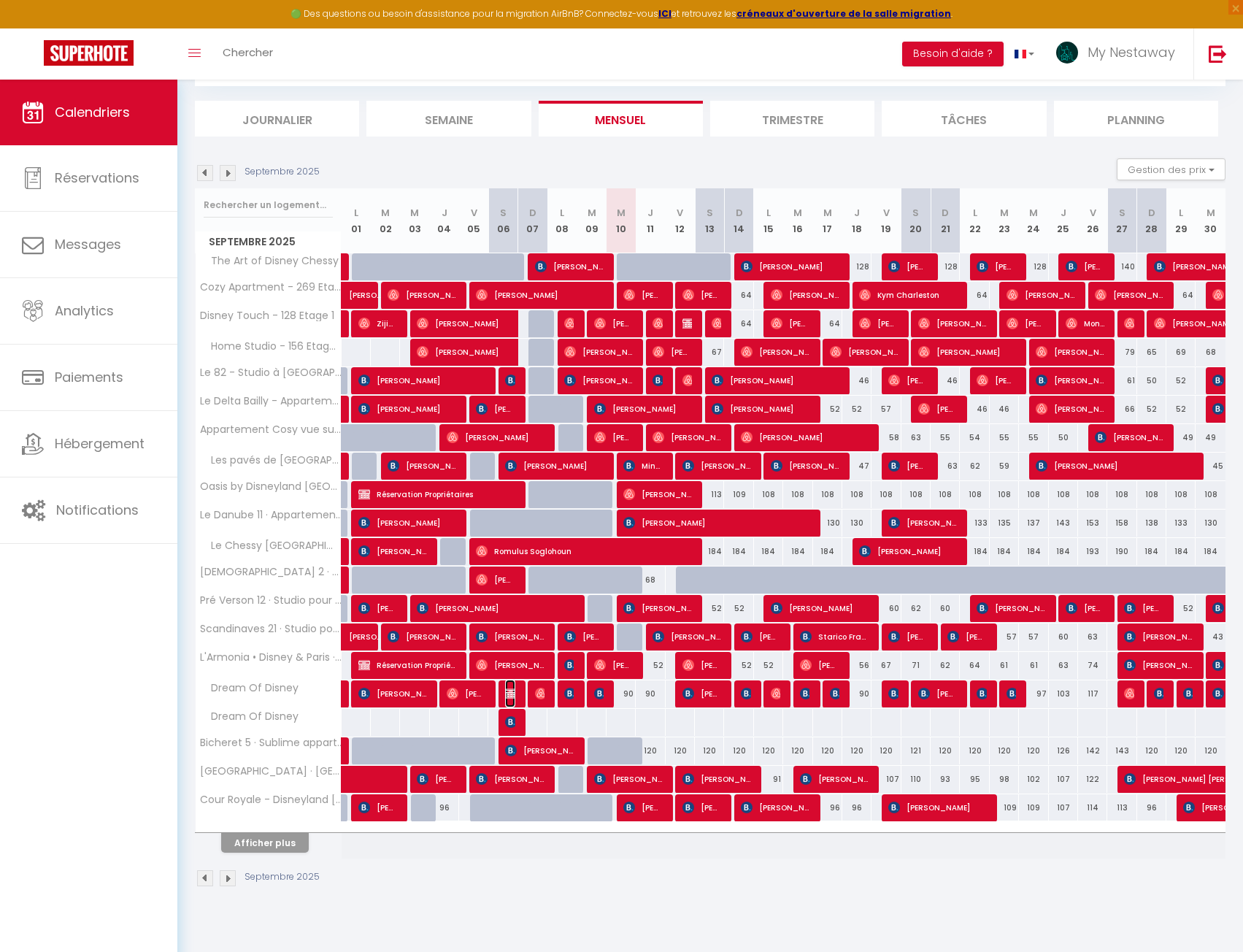
click at [509, 694] on img at bounding box center [511, 692] width 11 height 11
select select "OK"
select select "0"
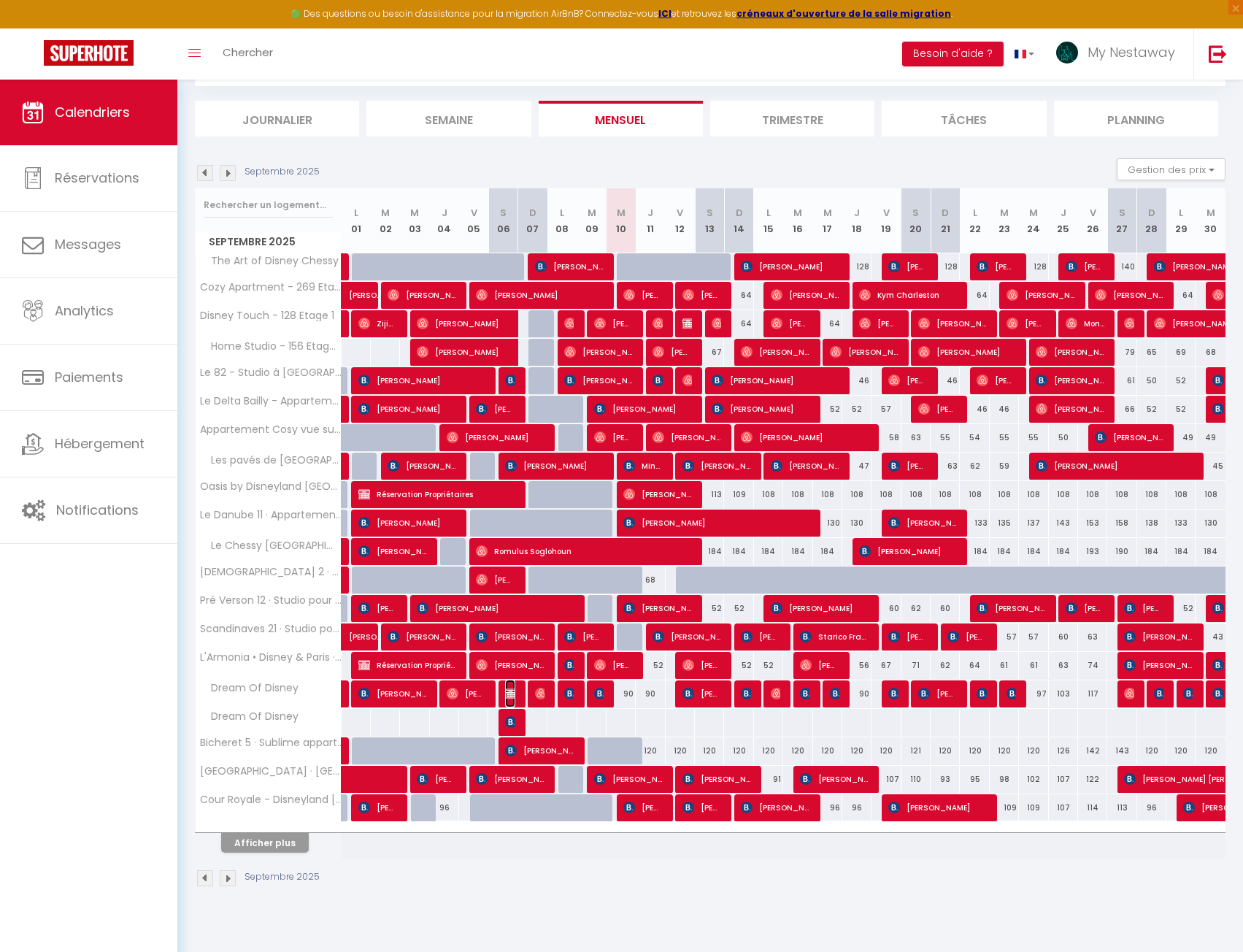
select select "1"
select select
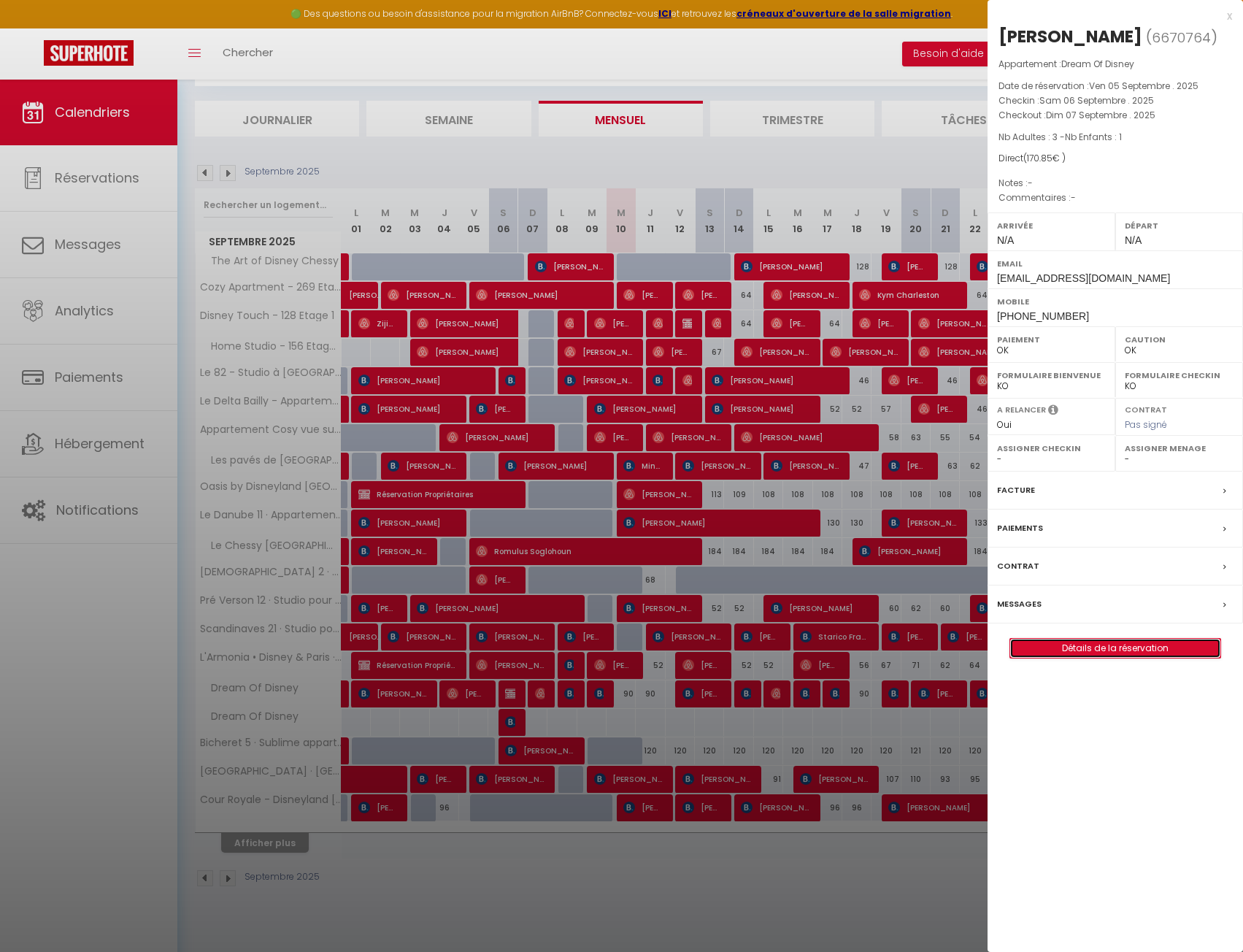
click at [1054, 642] on link "Détails de la réservation" at bounding box center [1115, 648] width 210 height 19
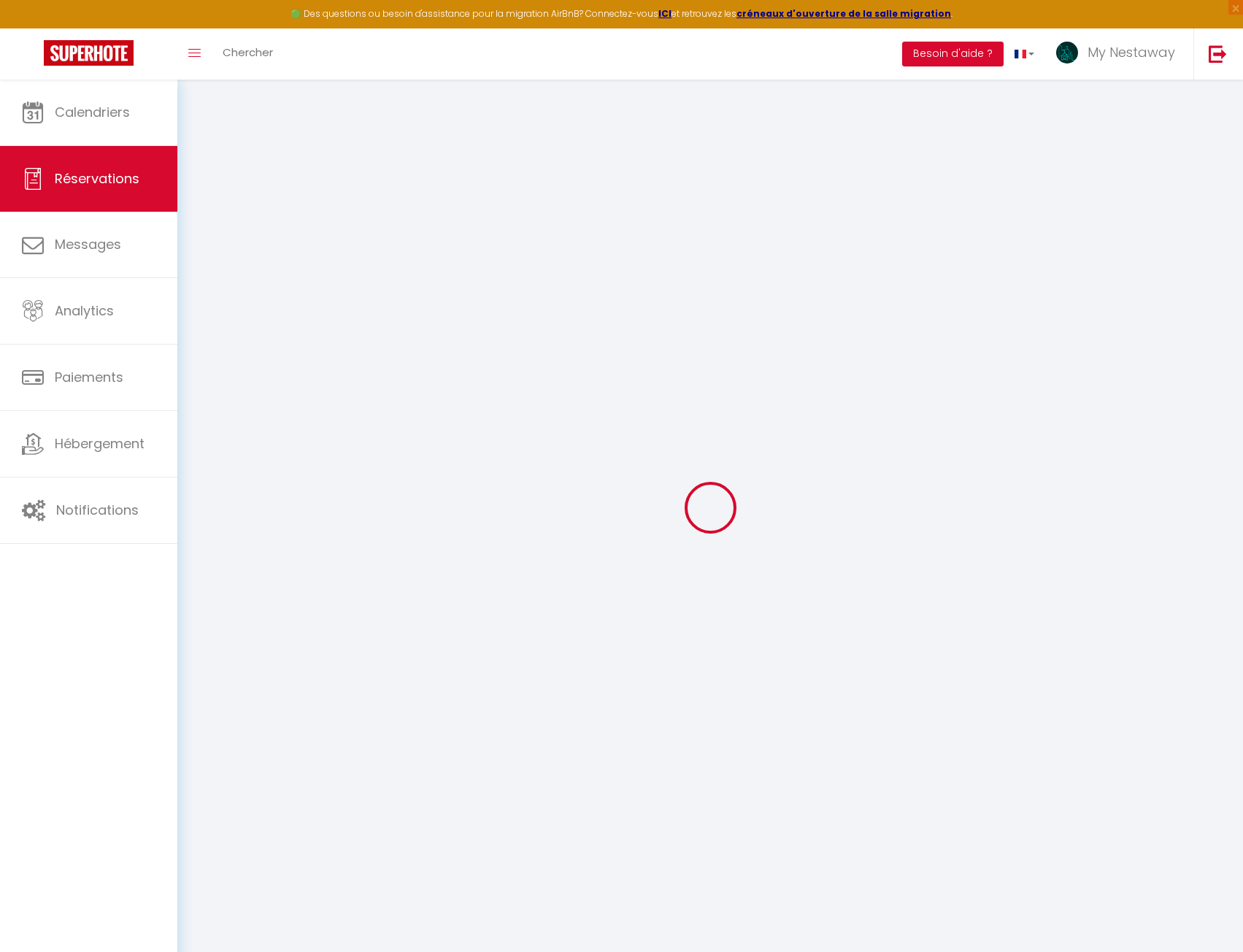
select select
checkbox input "false"
select select
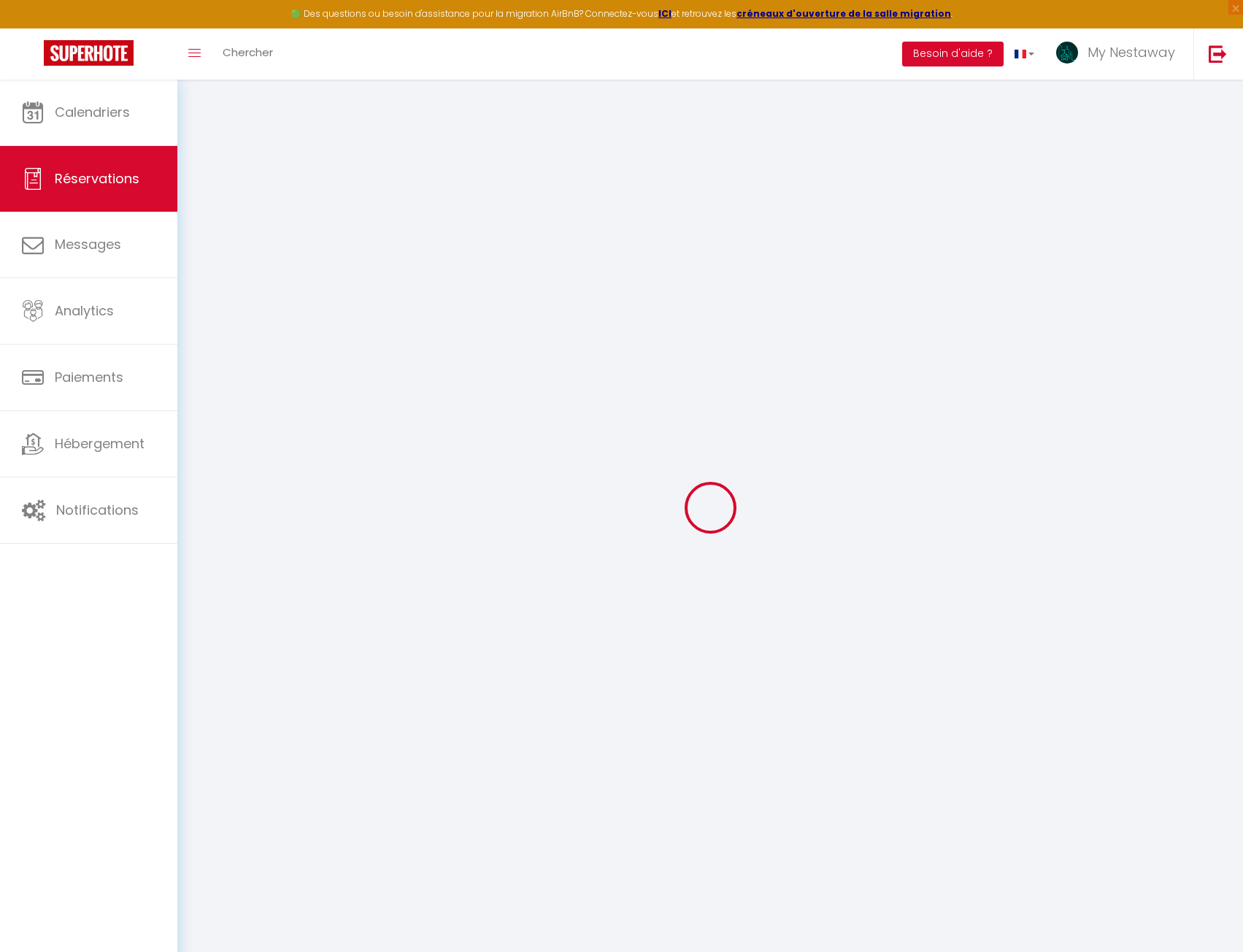
checkbox input "false"
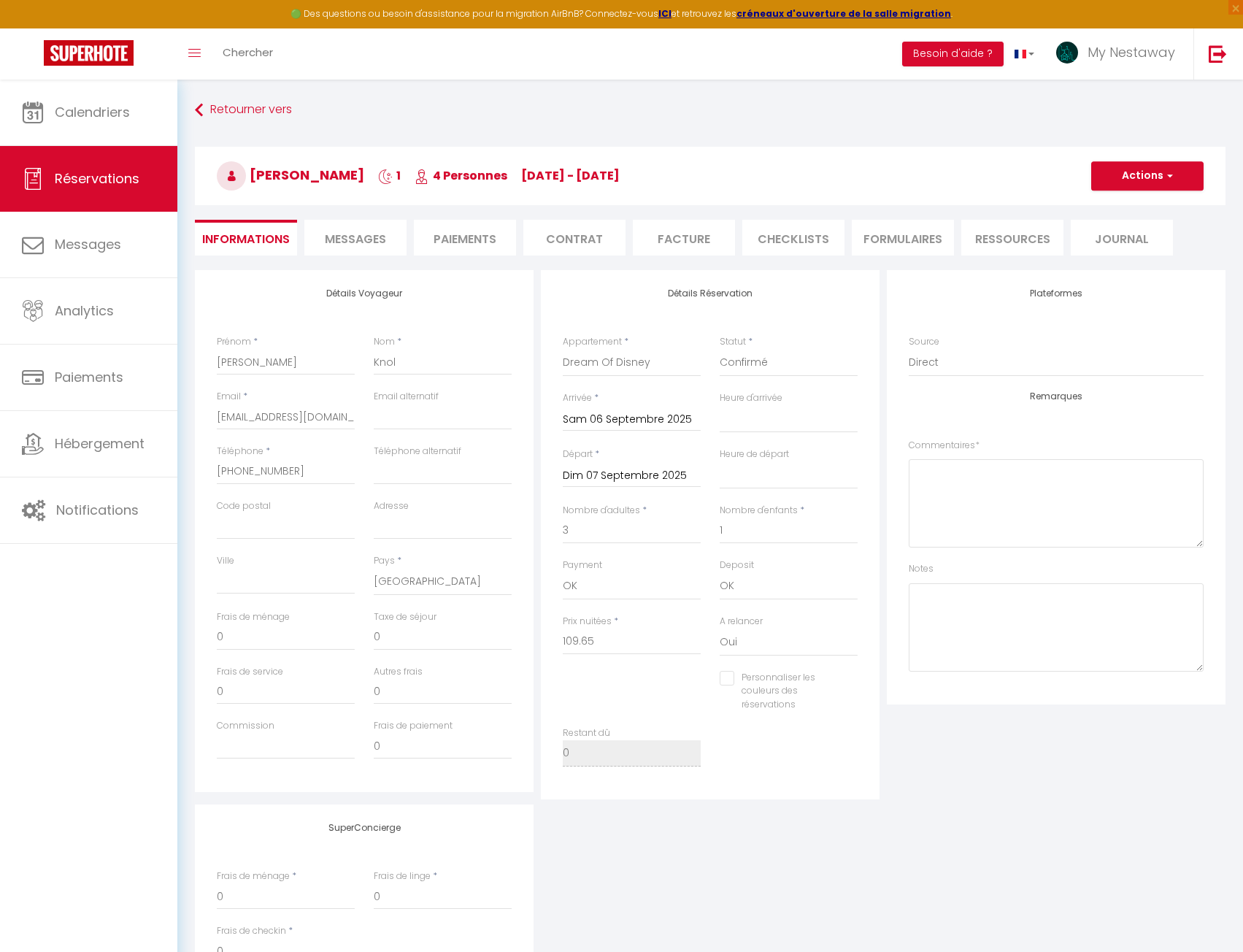
type input "45"
type input "16.2"
select select
checkbox input "false"
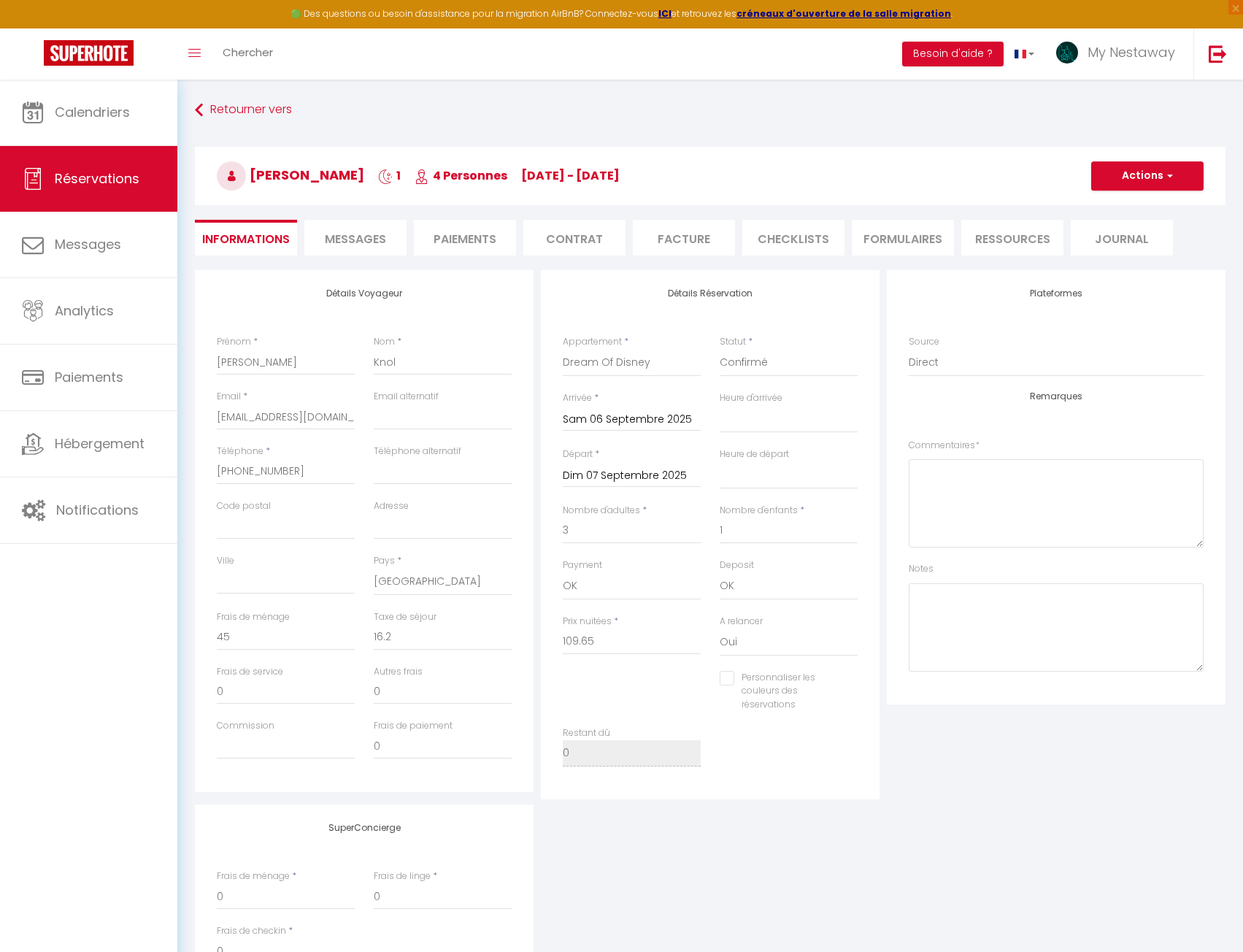
select select
click at [1142, 175] on button "Actions" at bounding box center [1148, 176] width 113 height 29
click at [1109, 245] on link "Supprimer" at bounding box center [1132, 246] width 115 height 19
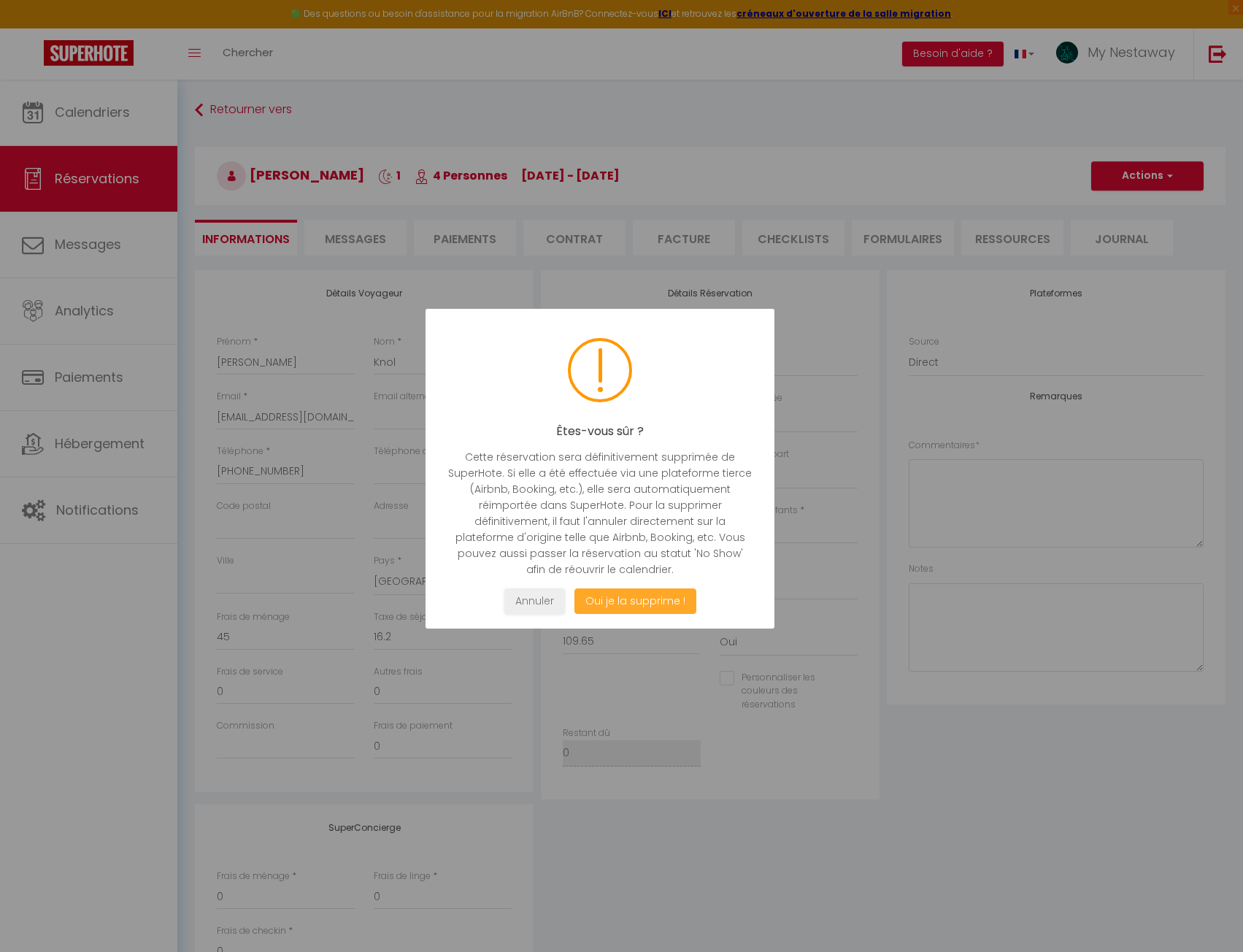
click at [677, 605] on button "Oui je la supprime !" at bounding box center [634, 601] width 122 height 26
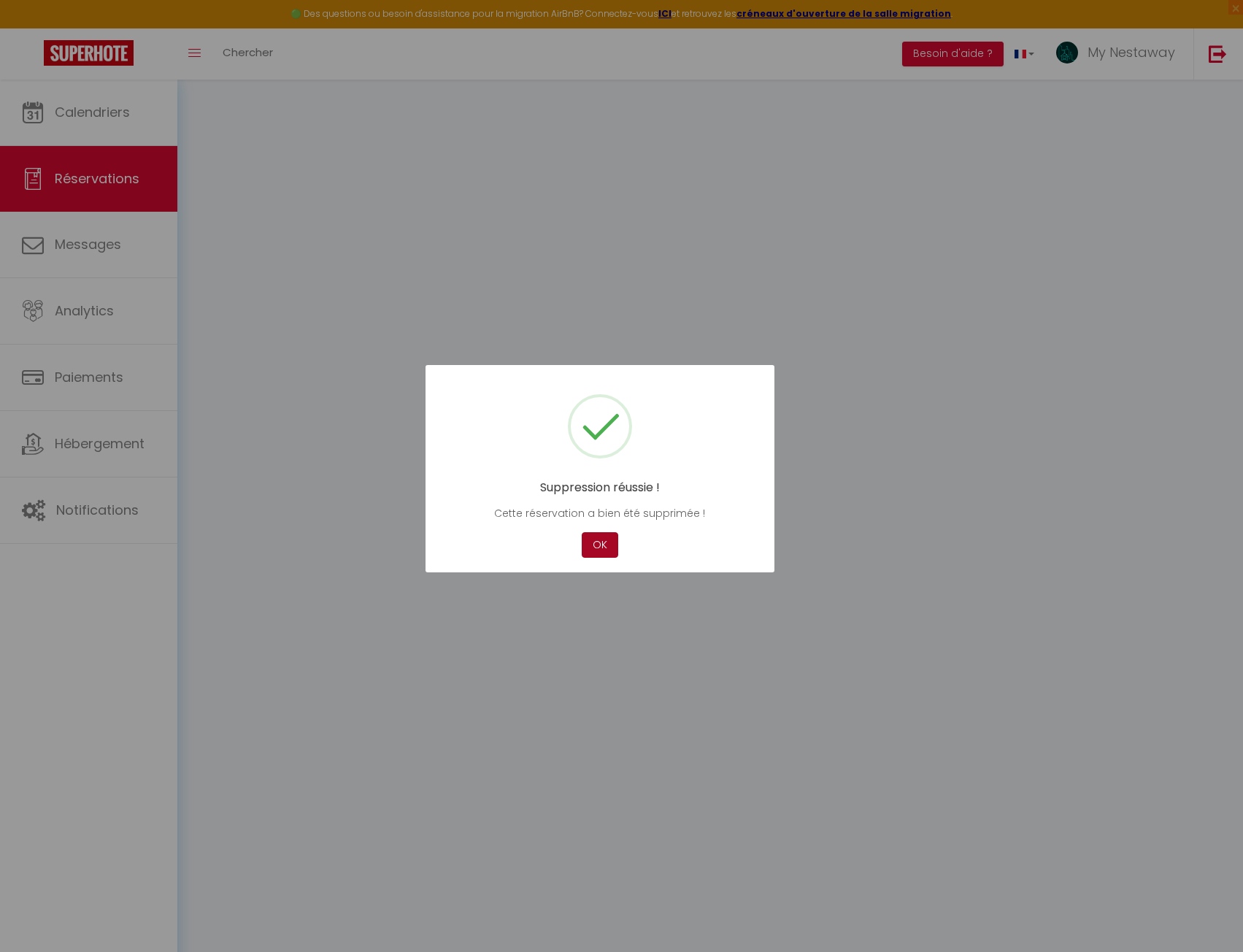
click at [589, 542] on button "OK" at bounding box center [600, 545] width 36 height 26
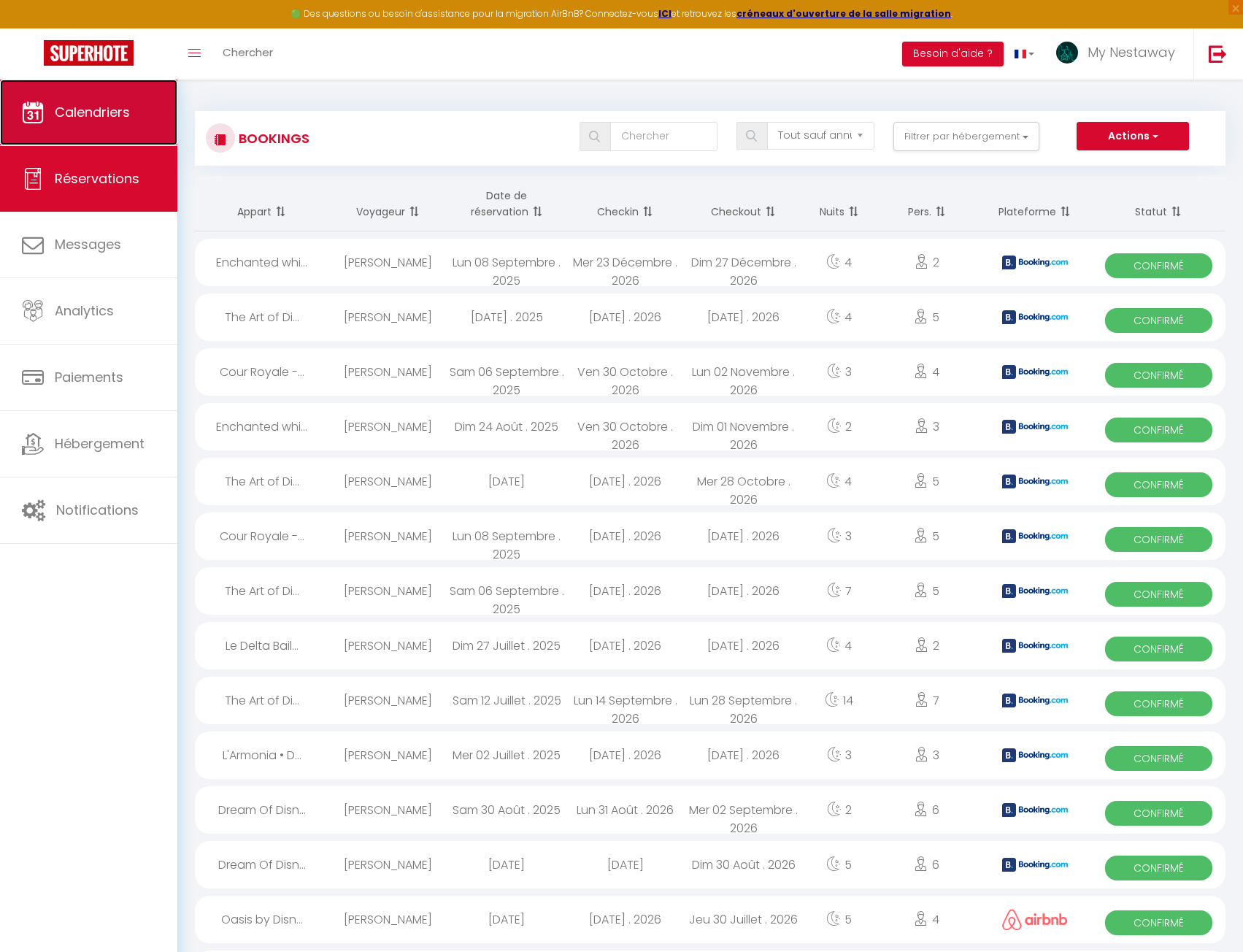
click at [105, 114] on span "Calendriers" at bounding box center [92, 112] width 75 height 18
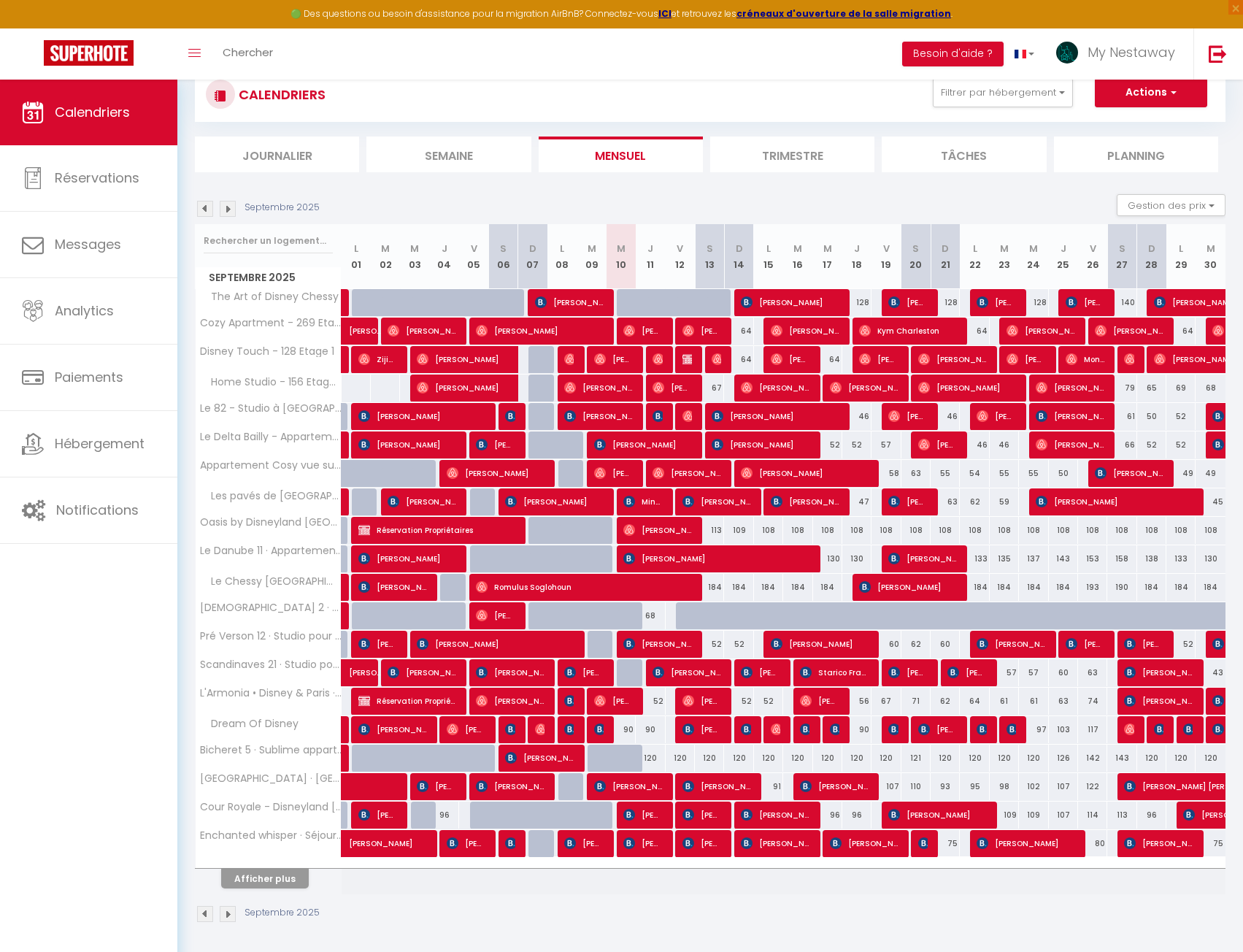
scroll to position [80, 0]
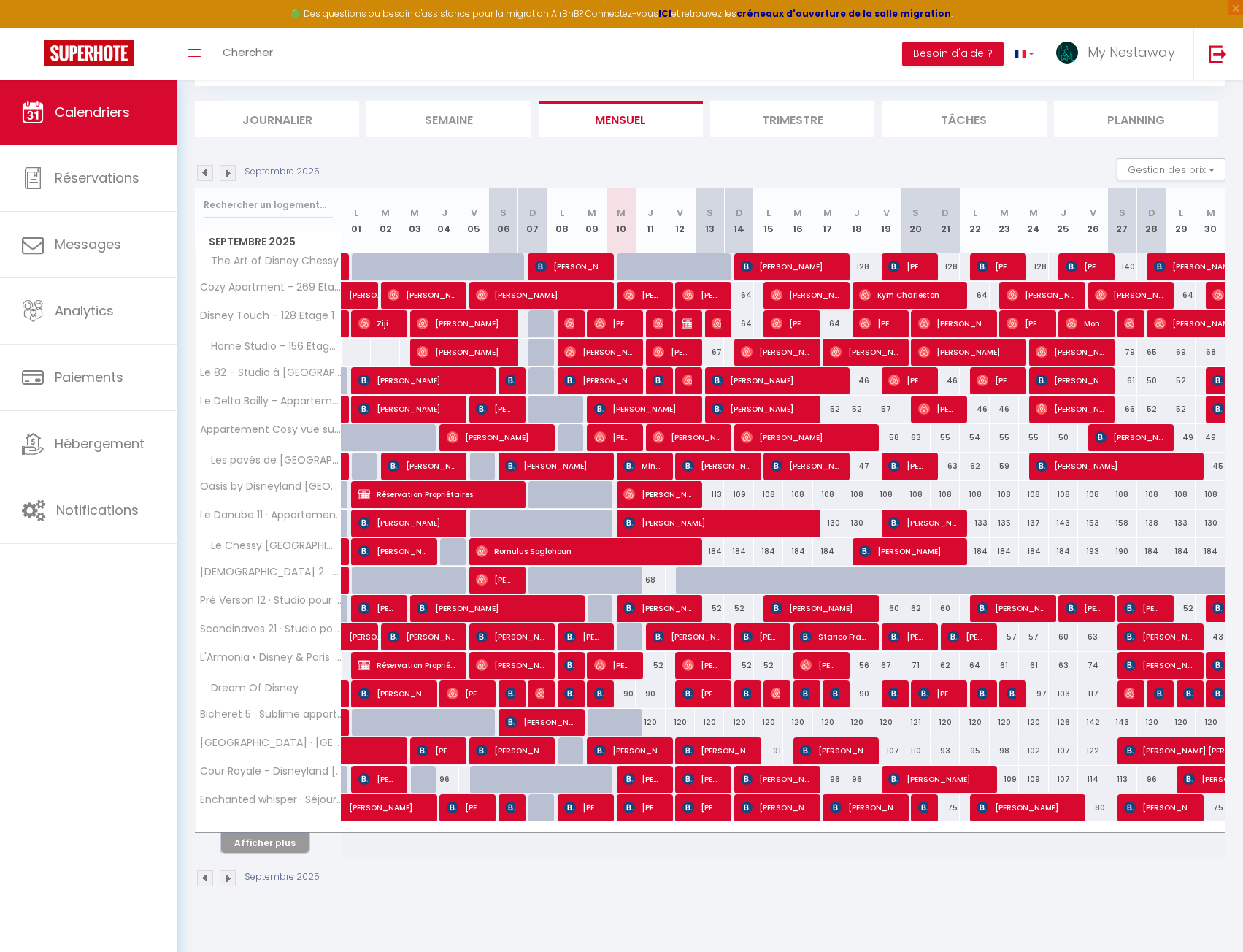
click at [299, 848] on button "Afficher plus" at bounding box center [265, 842] width 87 height 20
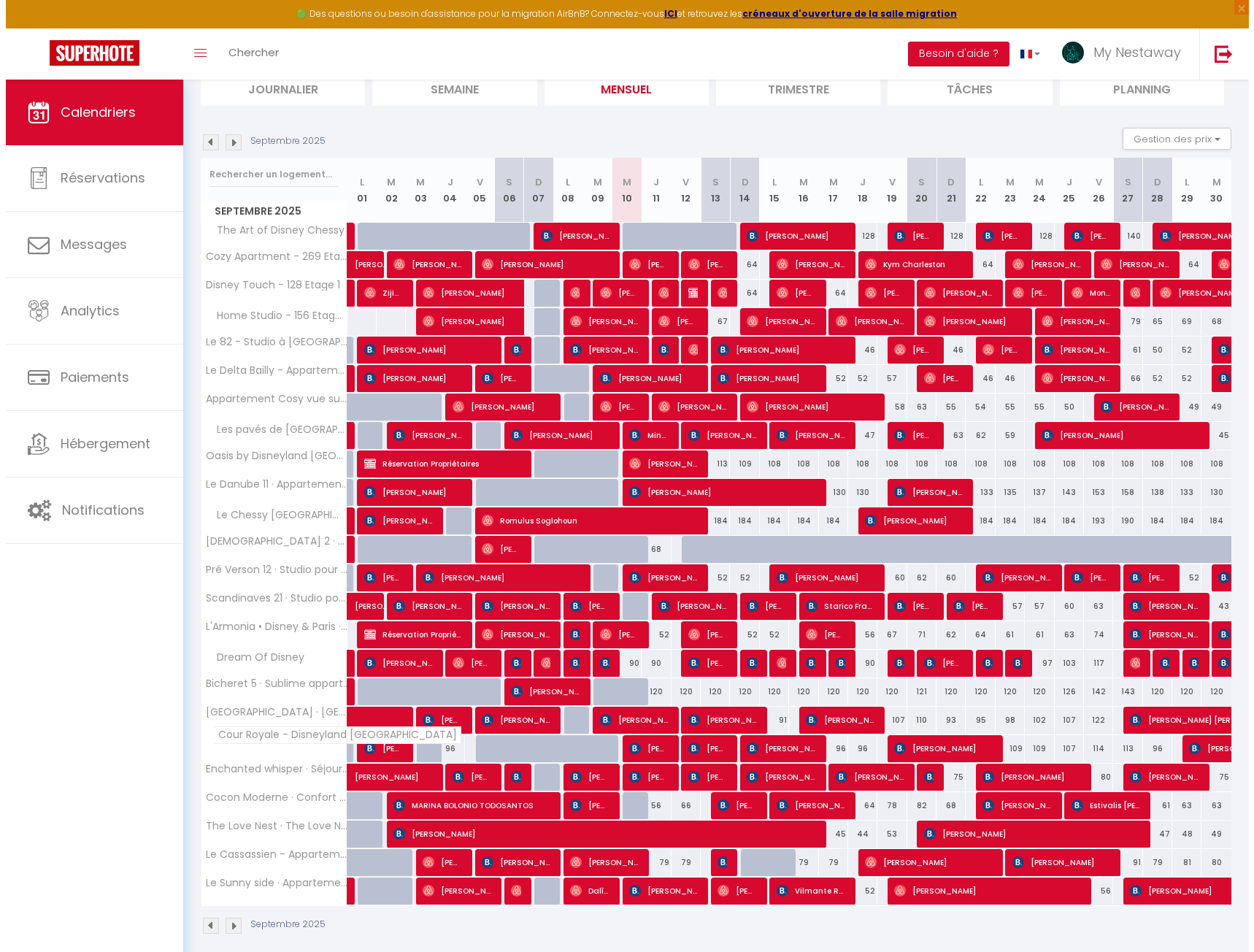
scroll to position [125, 0]
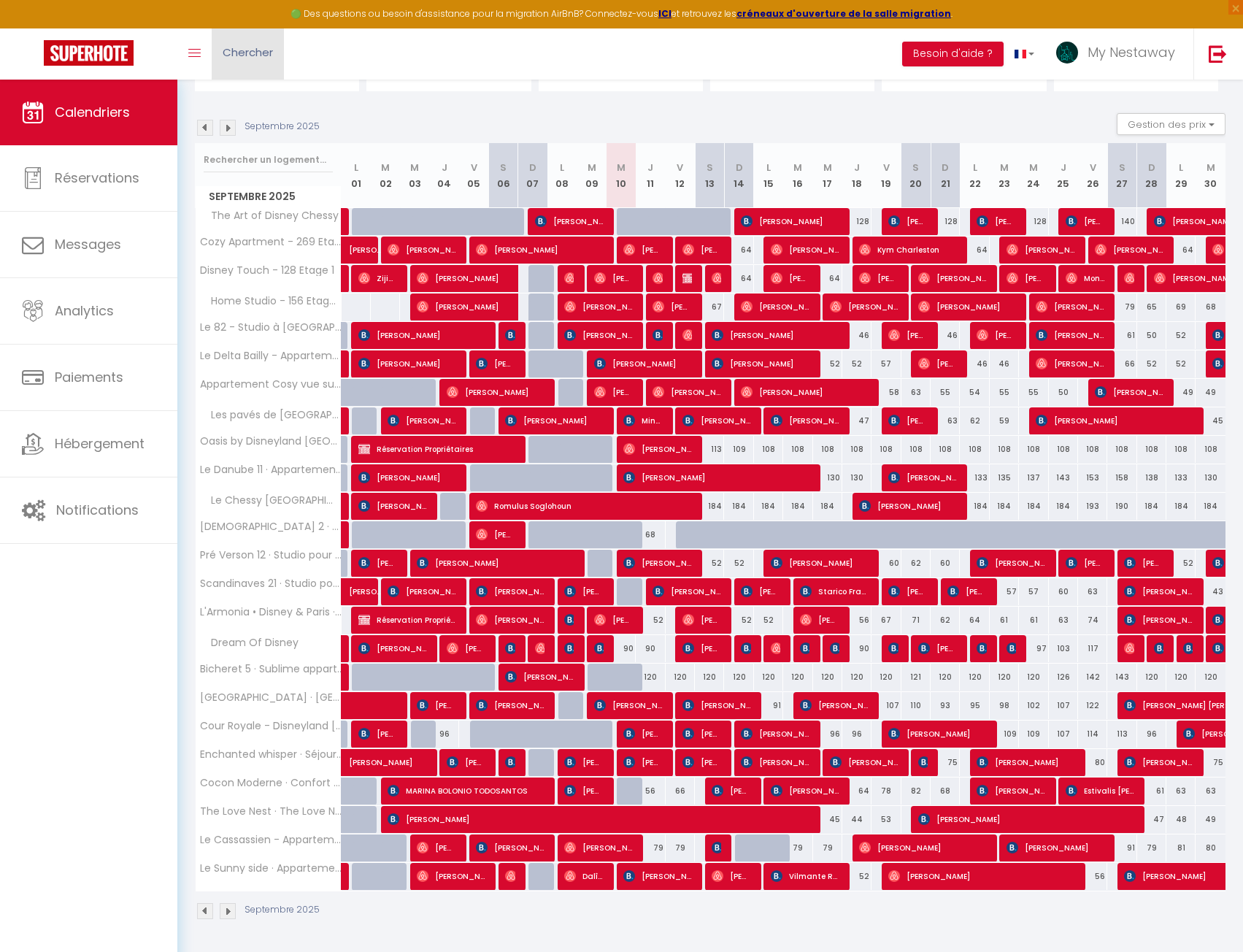
click at [261, 45] on span "Chercher" at bounding box center [248, 52] width 50 height 16
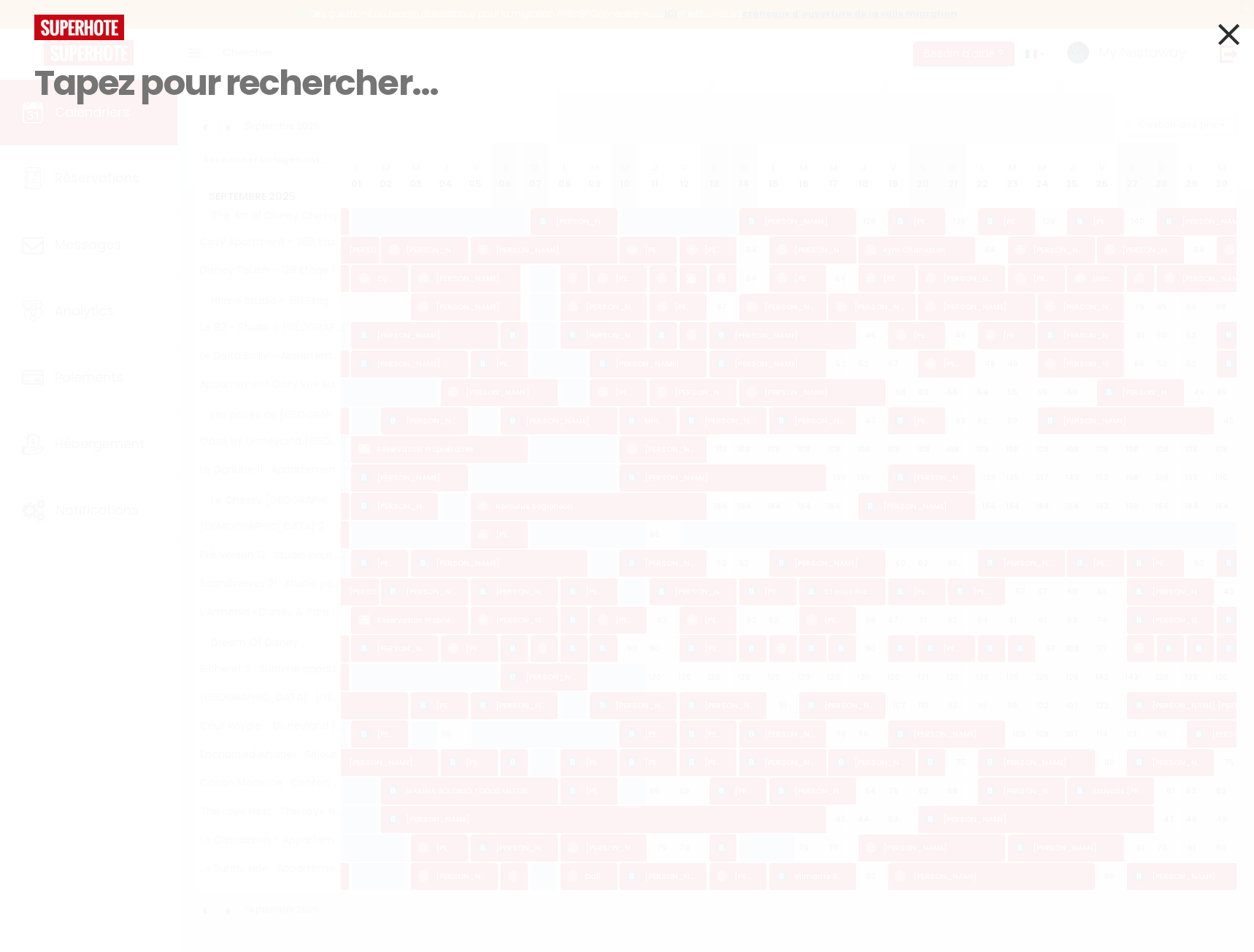
click at [252, 50] on input at bounding box center [627, 83] width 1186 height 87
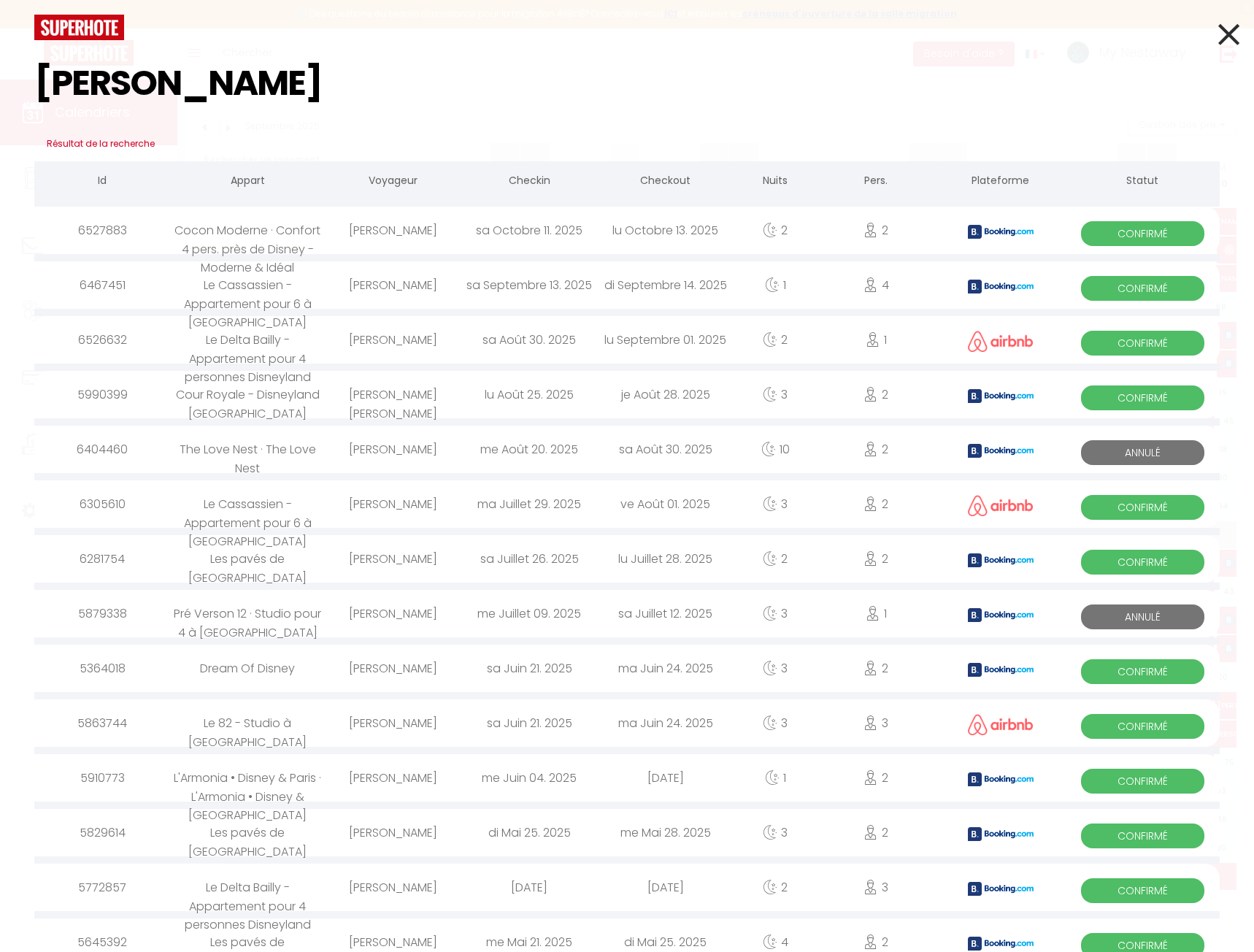
type input "martin"
click at [403, 287] on div "mathilde martin" at bounding box center [393, 285] width 137 height 48
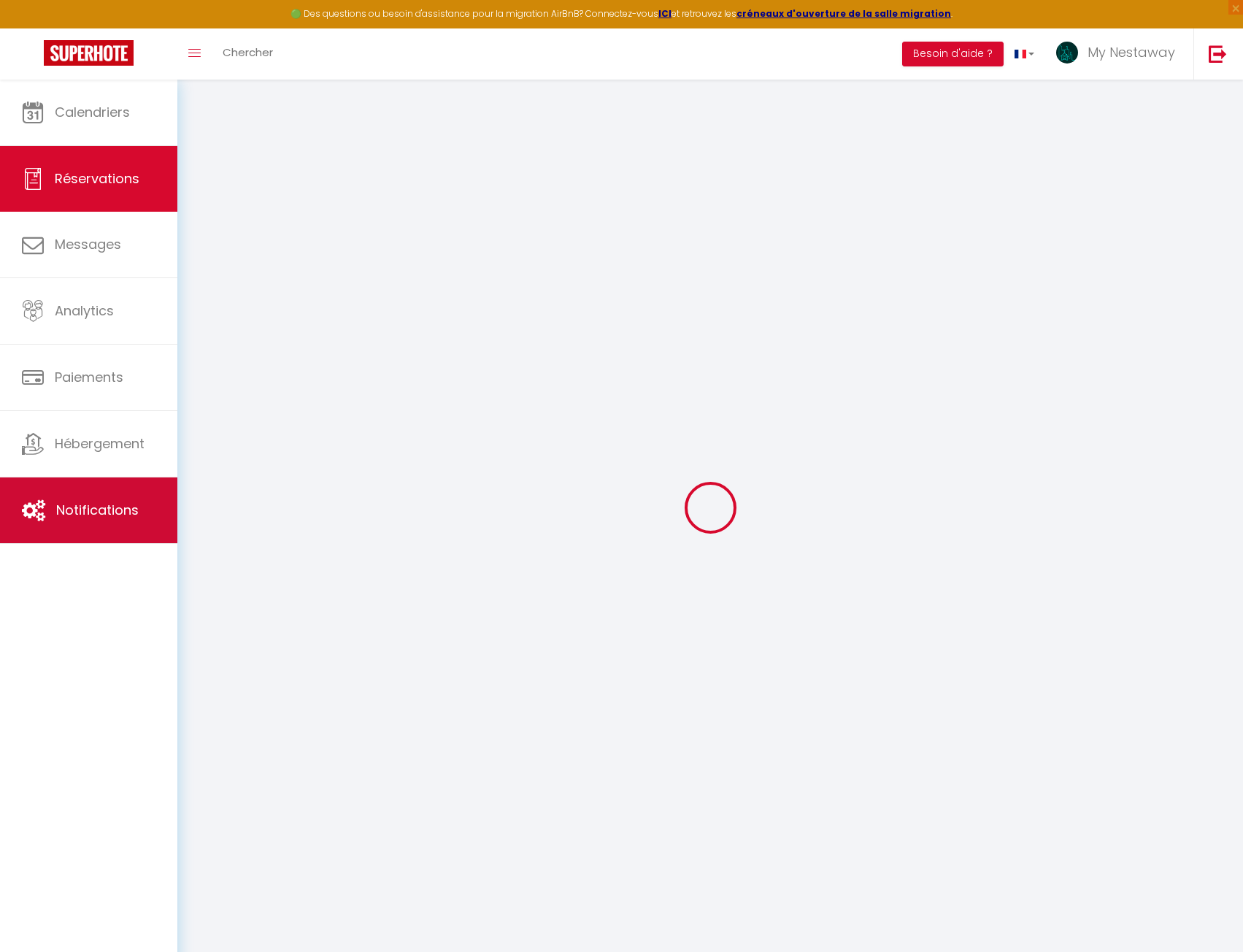
select select
checkbox input "false"
type textarea "** THIS RESERVATION HAS BEEN PRE-PAID ** BOOKING NOTE : Payment charge is EUR 3…"
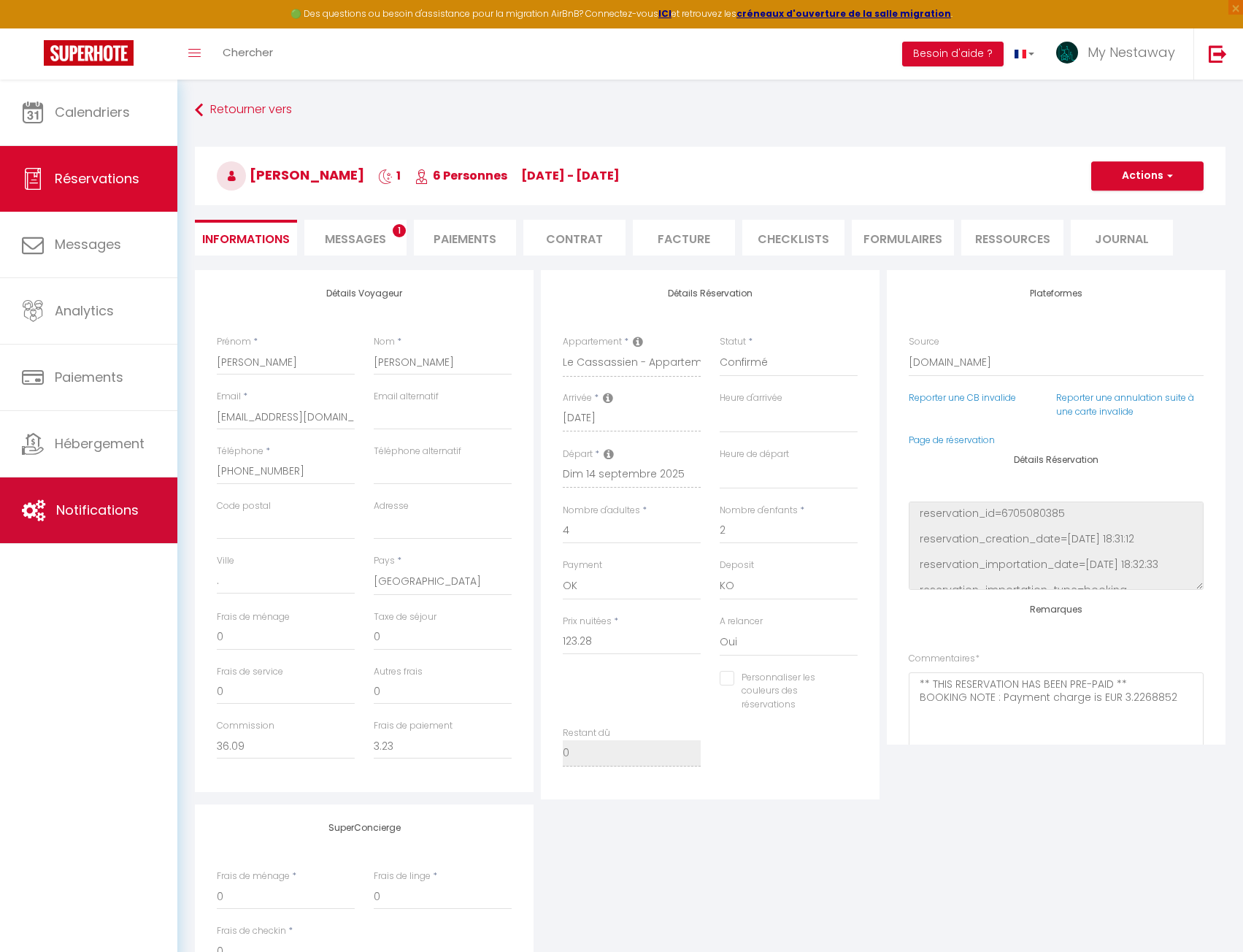
type input "89"
type input "18.21"
select select
checkbox input "false"
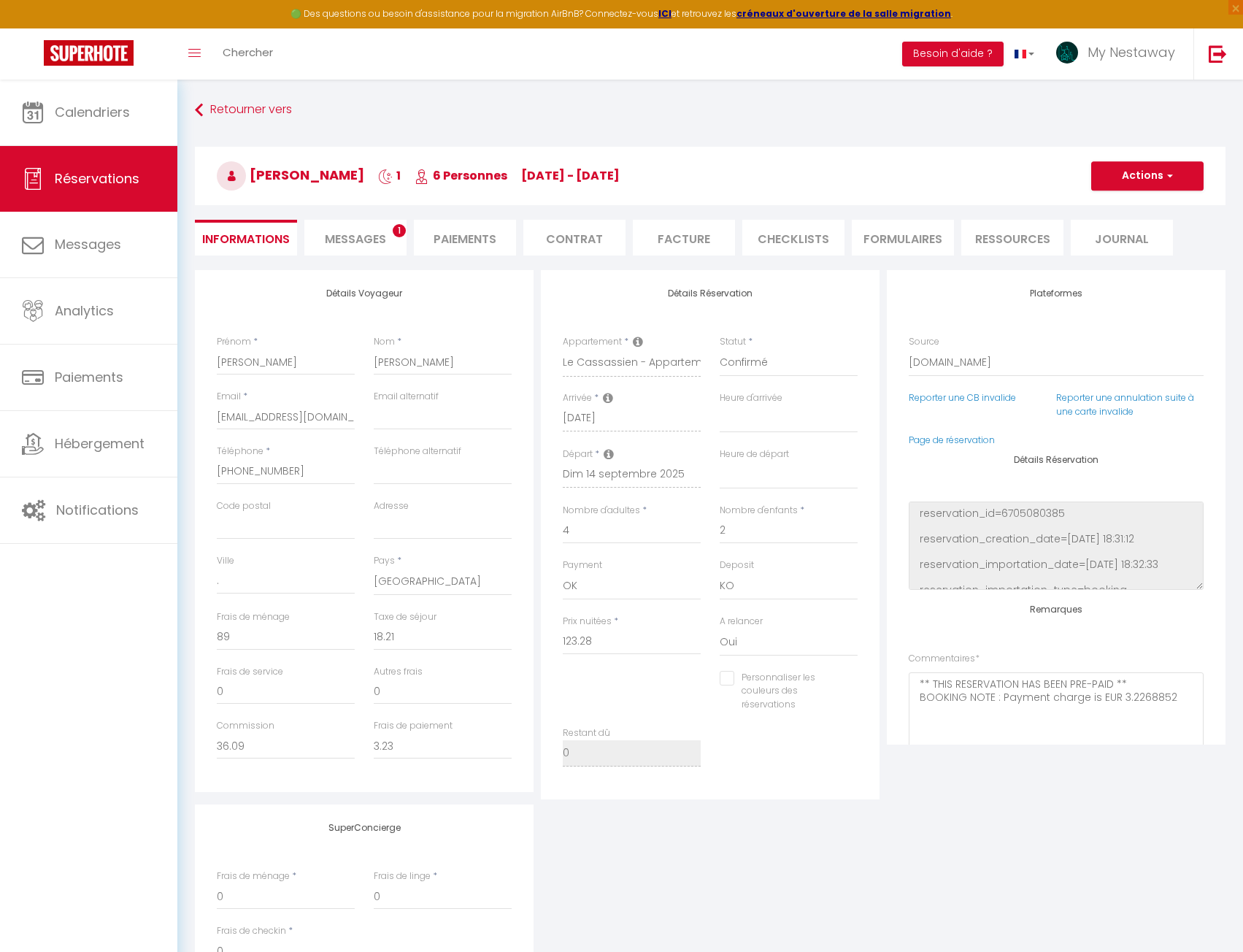
select select
click at [329, 222] on li "Messages 1" at bounding box center [356, 237] width 102 height 35
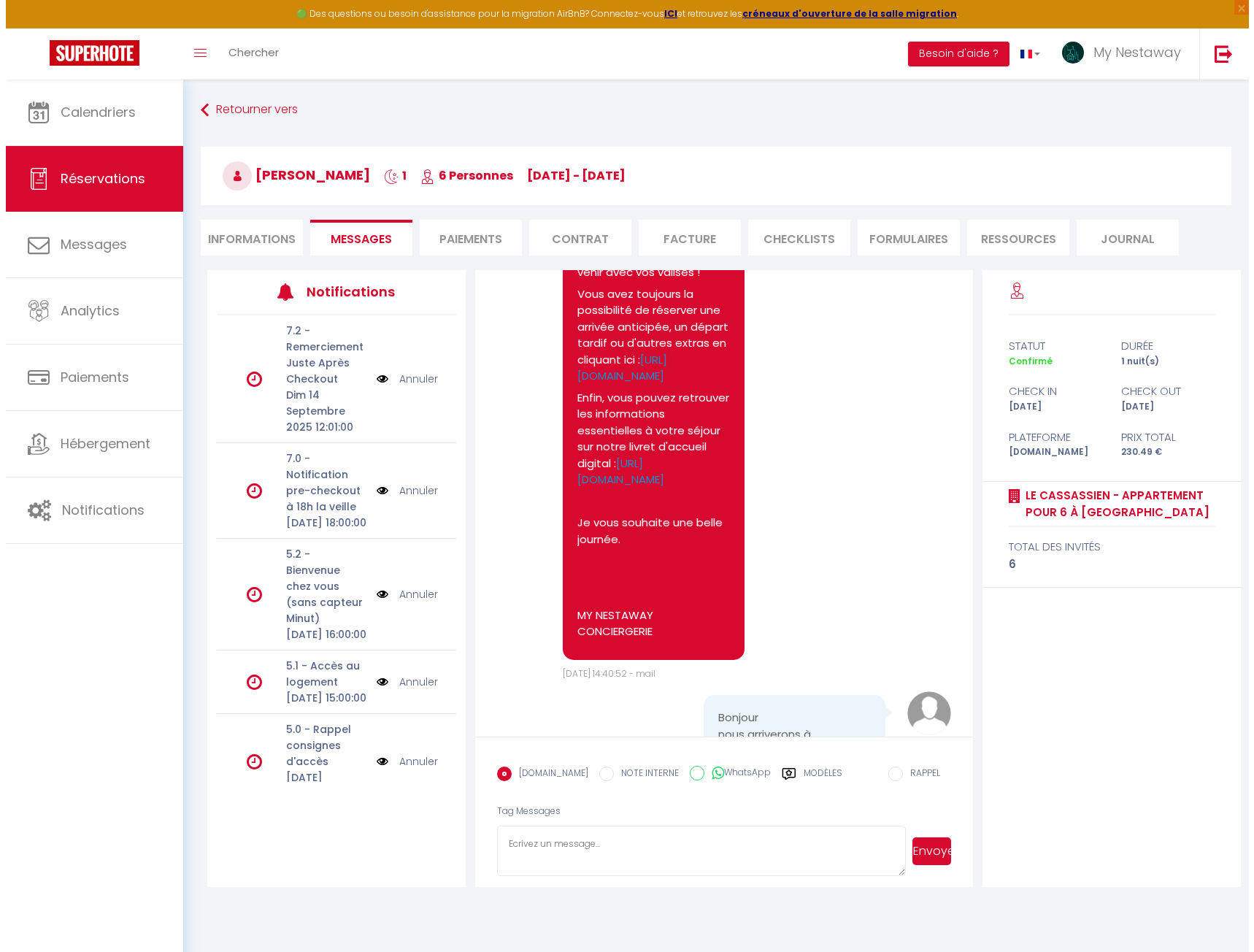
scroll to position [5518, 0]
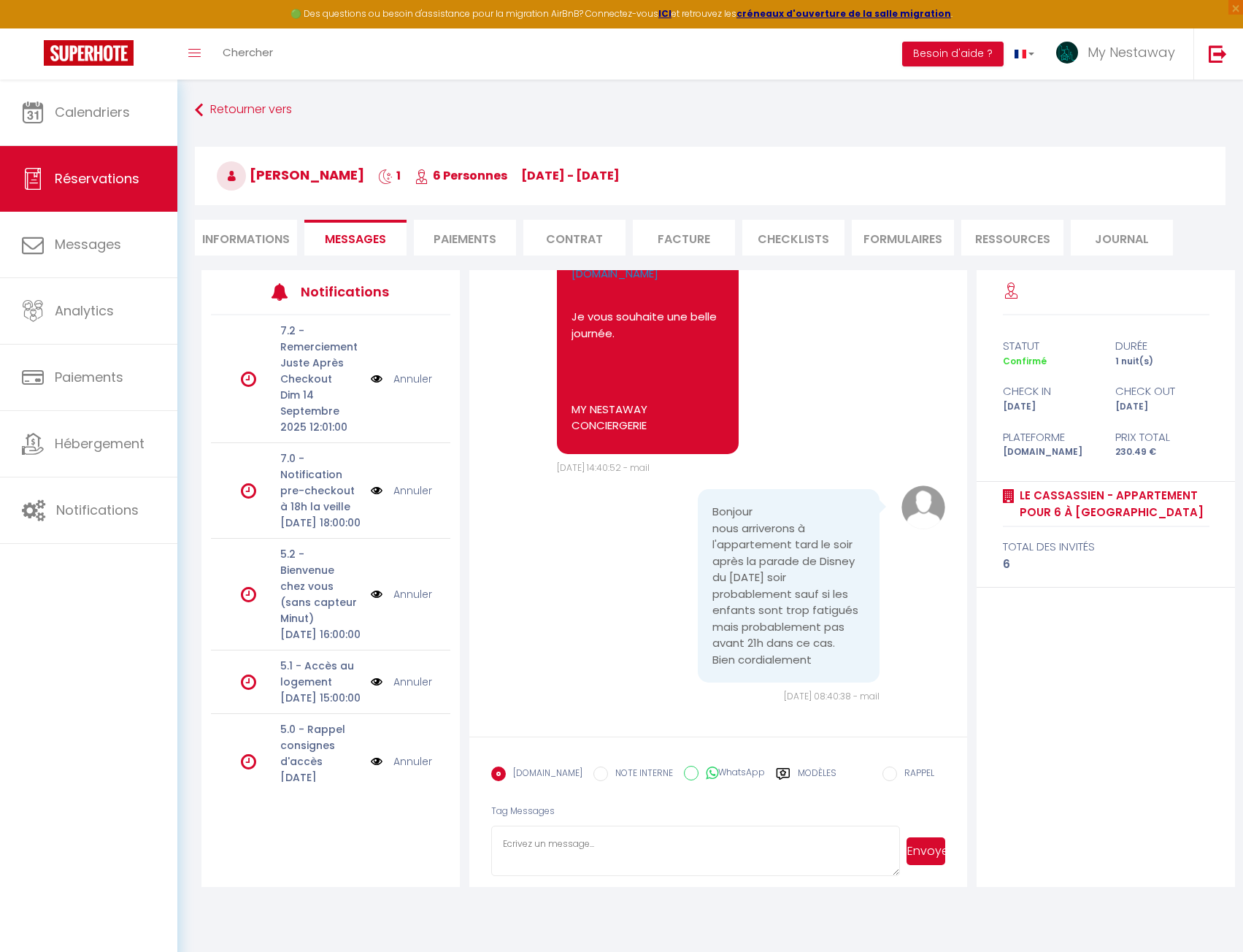
click at [715, 831] on textarea at bounding box center [696, 851] width 409 height 51
type textarea "Bonjour, pas de soucis, merci pour l'information."
click at [910, 857] on button "Envoyer" at bounding box center [925, 851] width 39 height 28
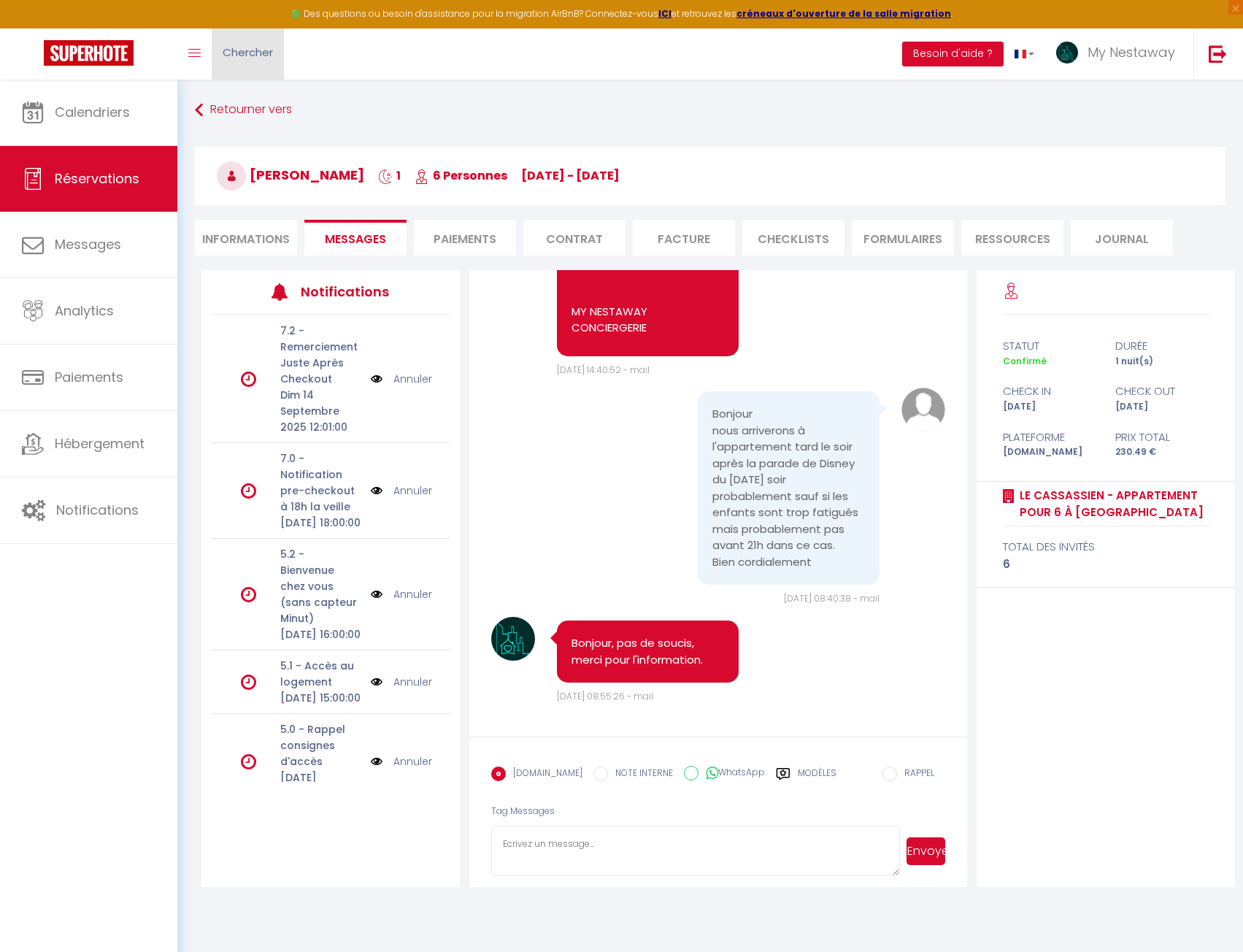
click at [240, 54] on span "Chercher" at bounding box center [248, 52] width 50 height 16
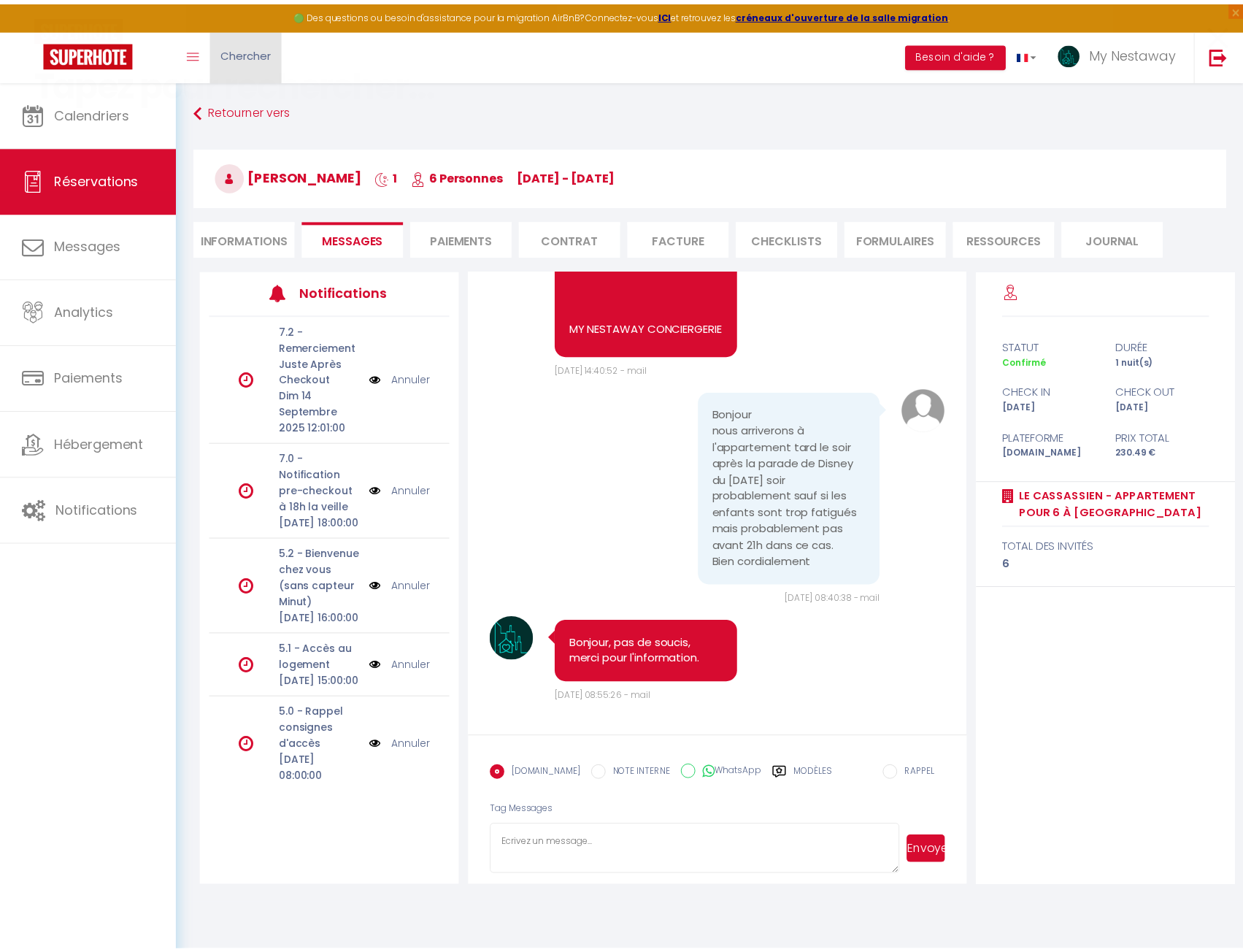
scroll to position [5502, 0]
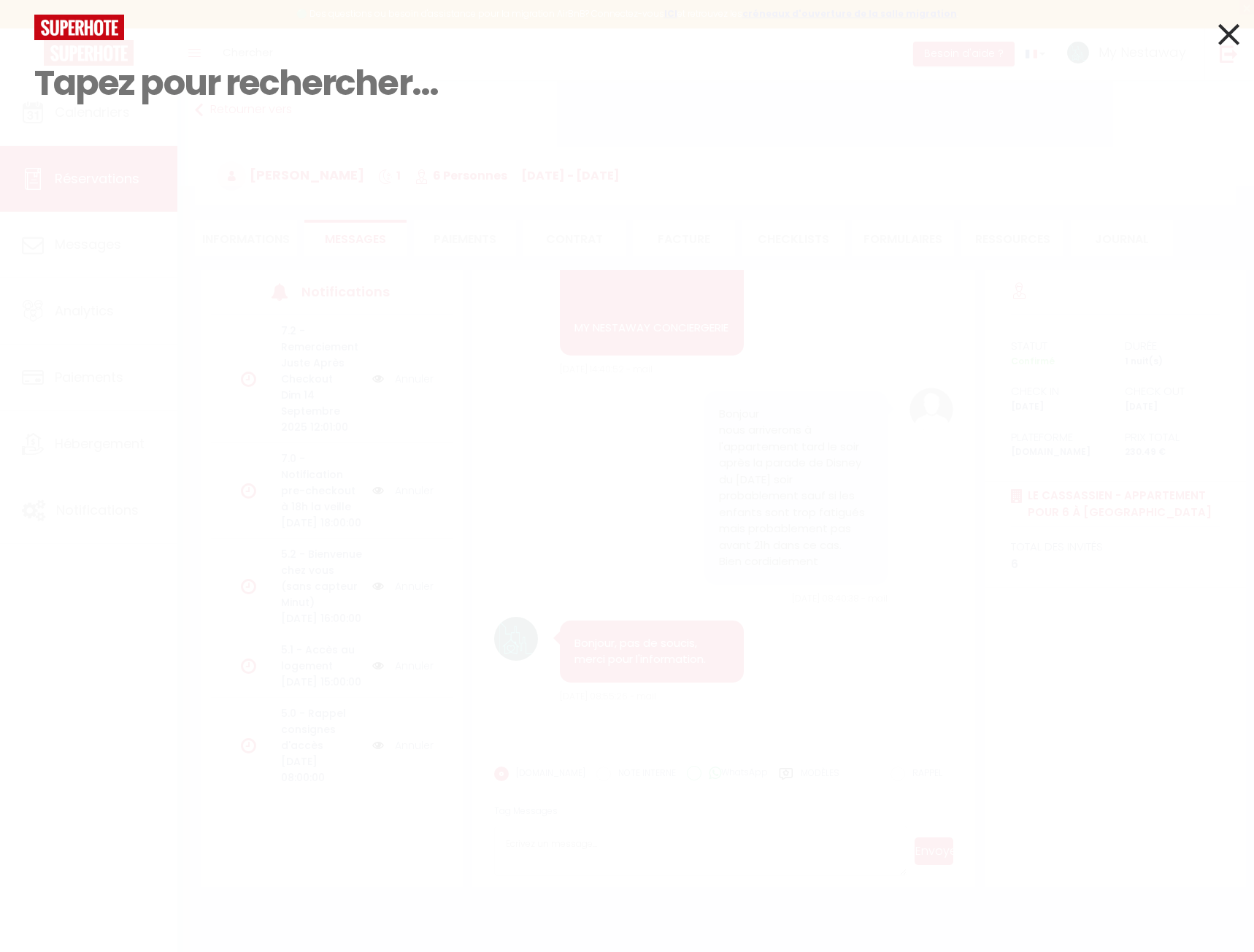
click at [189, 92] on input at bounding box center [627, 83] width 1186 height 87
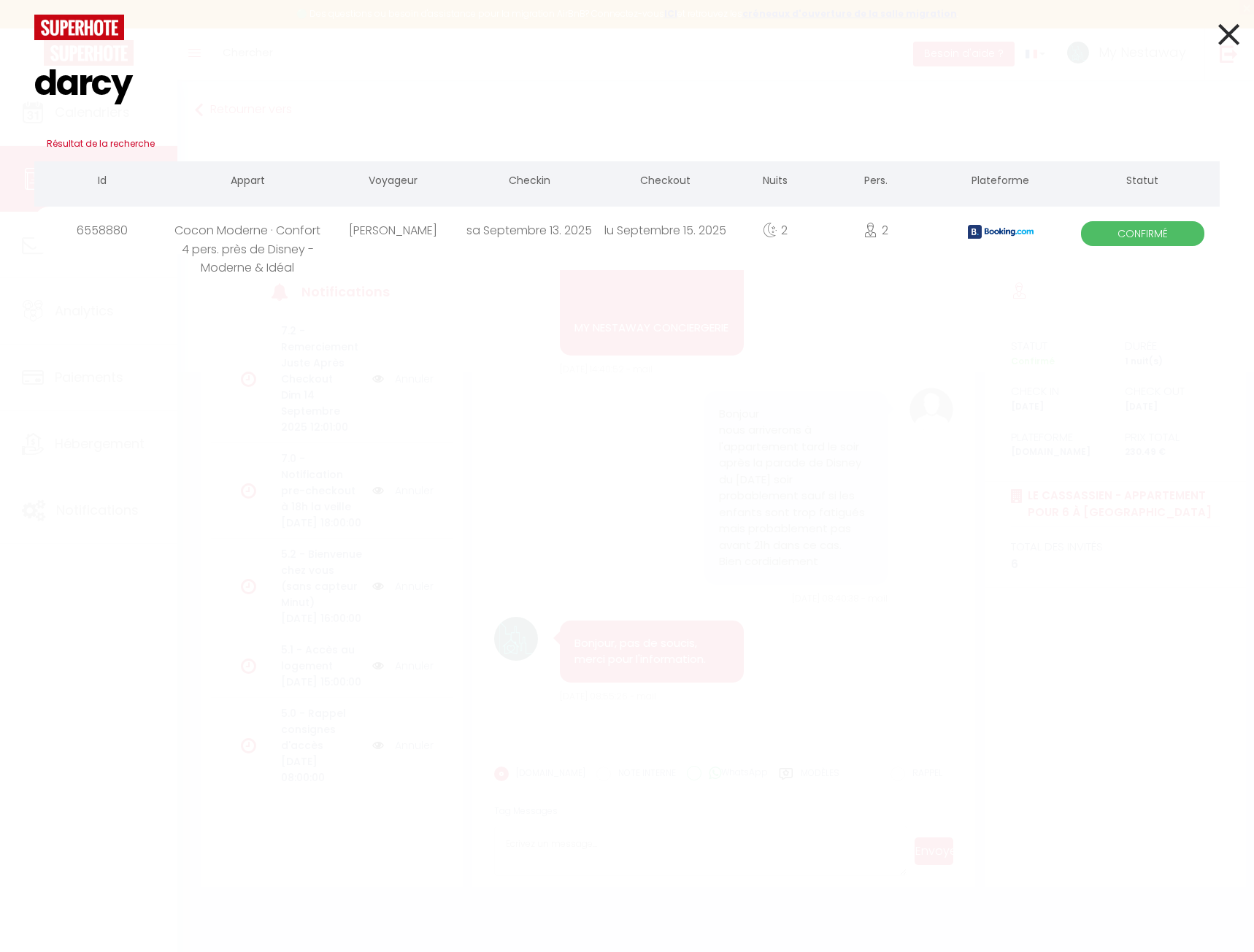
type input "darcy"
click at [314, 248] on div "Cocon Moderne · Confort 4 pers. près de Disney - Moderne & Idéal" at bounding box center [248, 230] width 154 height 48
select select
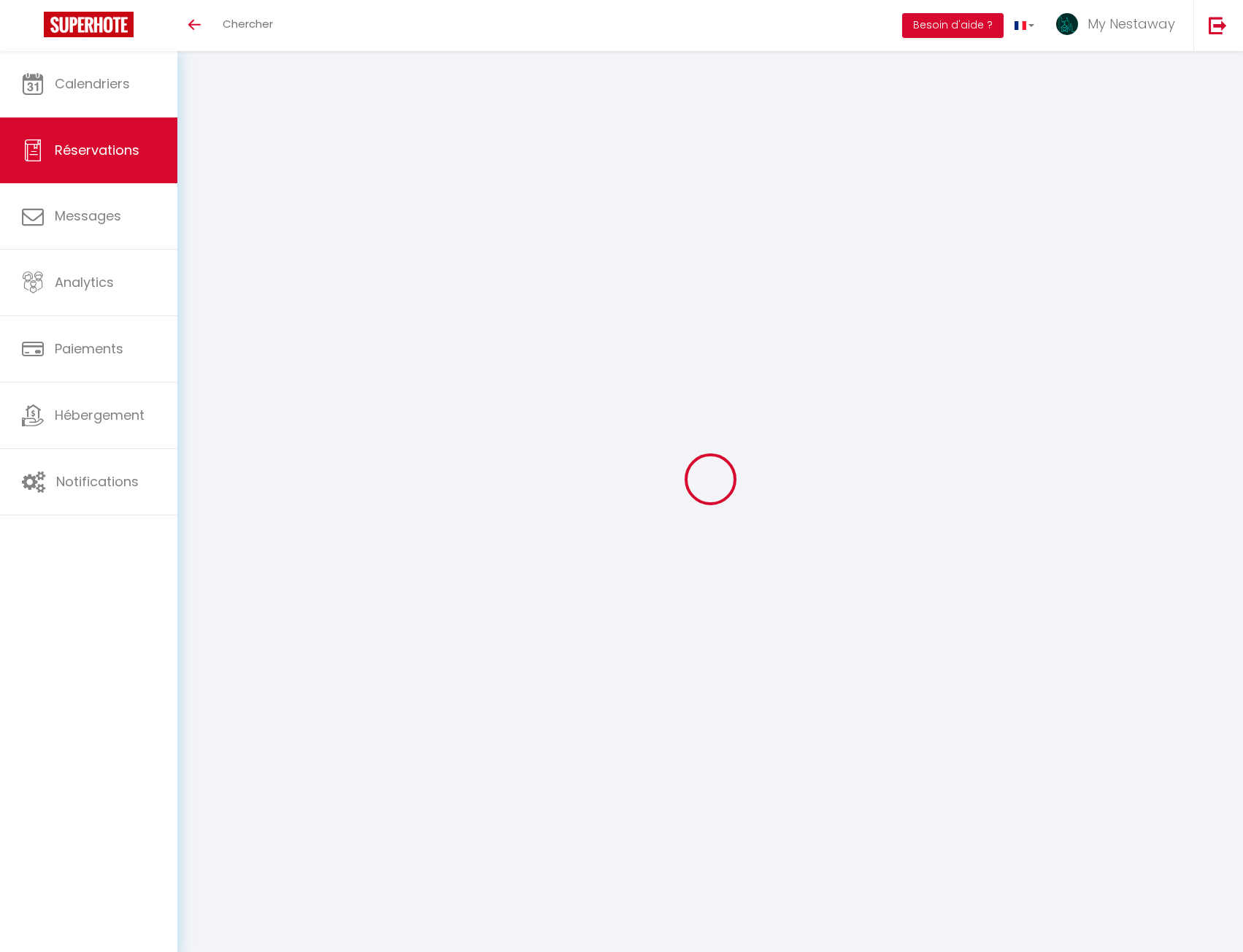
select select
checkbox input "false"
select select
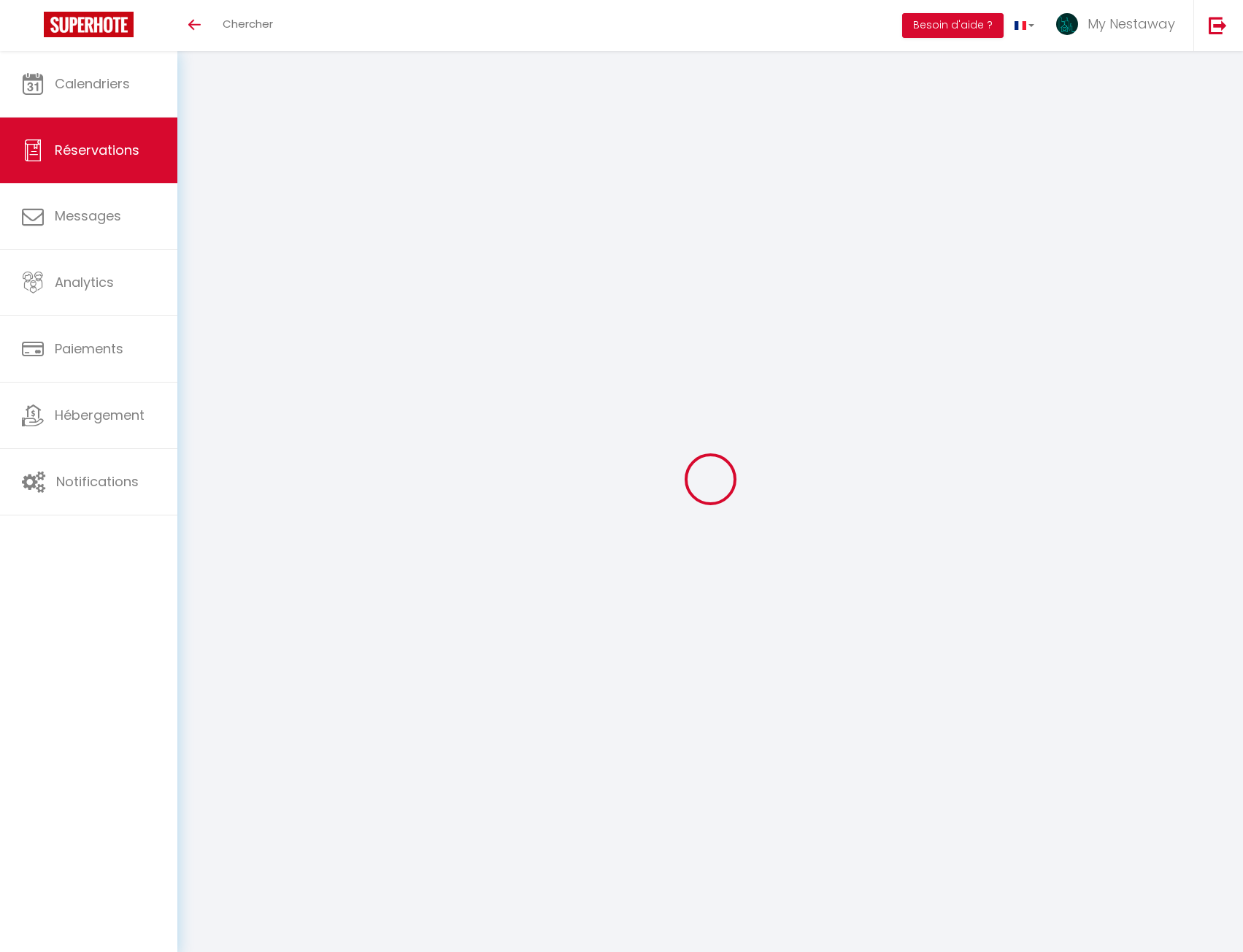
checkbox input "false"
type textarea "** THIS RESERVATION HAS BEEN PRE-PAID ** Reservation has a cancellation grace p…"
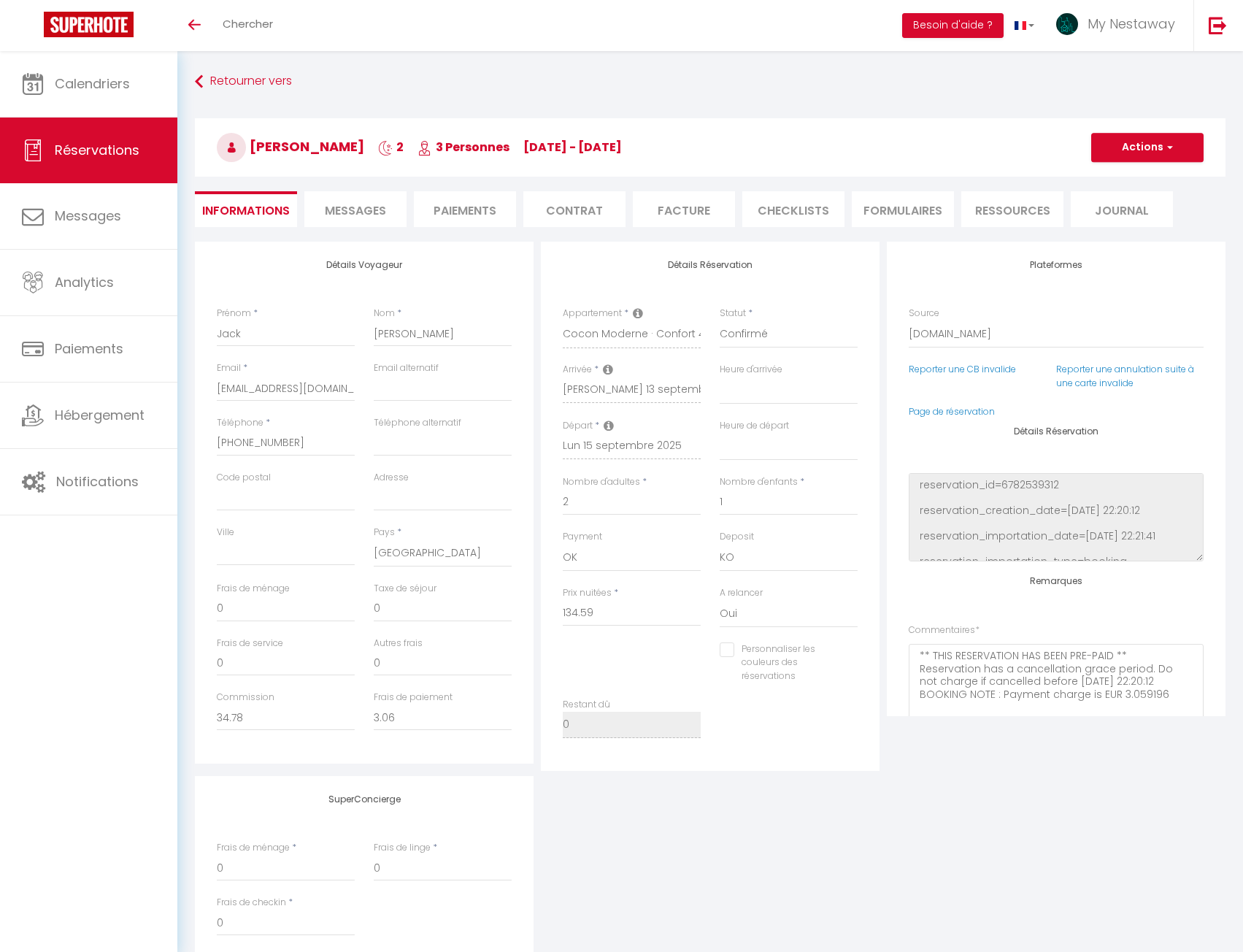
type input "70"
type input "13.92"
select select
checkbox input "false"
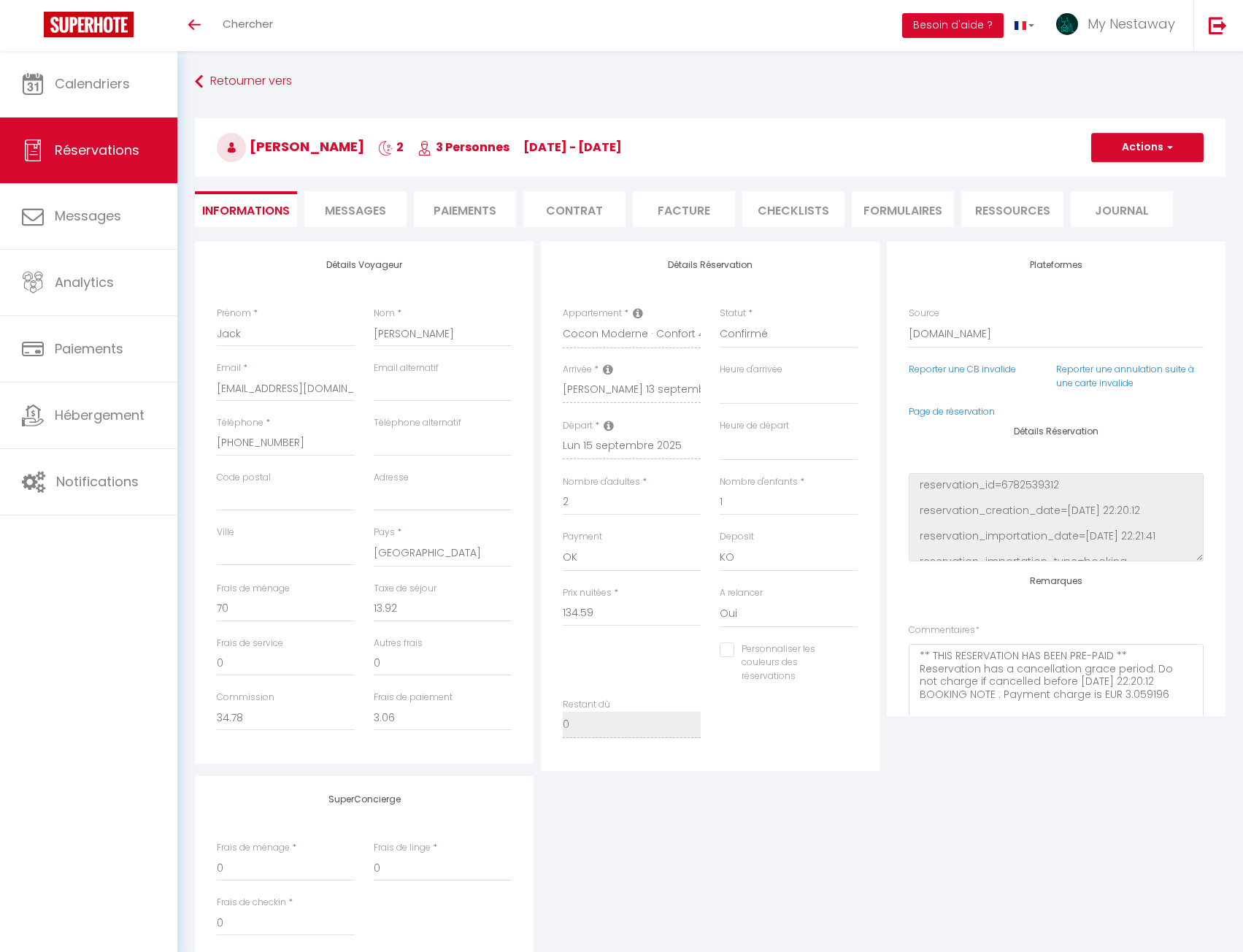
select select
click at [388, 208] on li "Messages" at bounding box center [356, 209] width 102 height 35
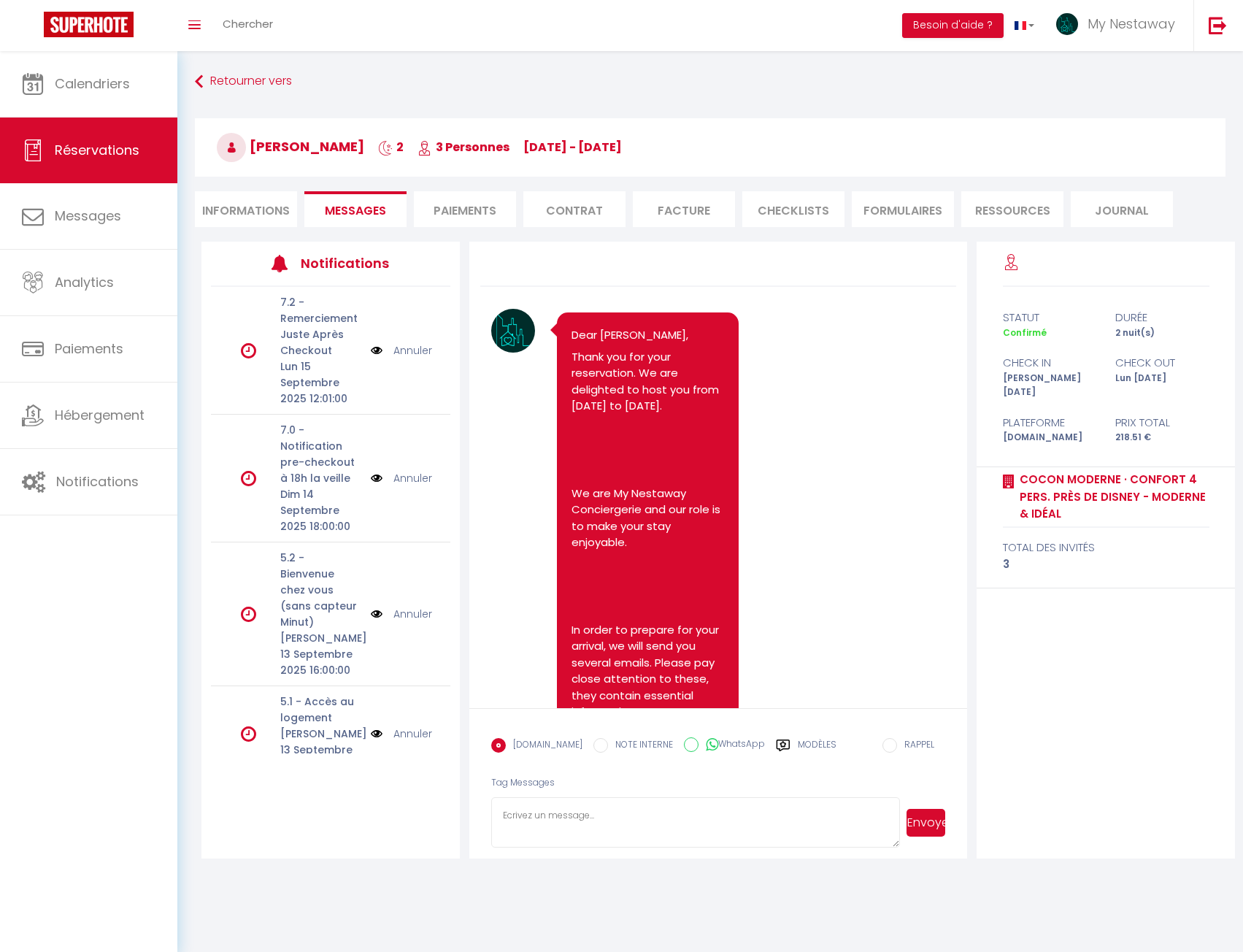
click at [451, 212] on li "Paiements" at bounding box center [465, 209] width 102 height 35
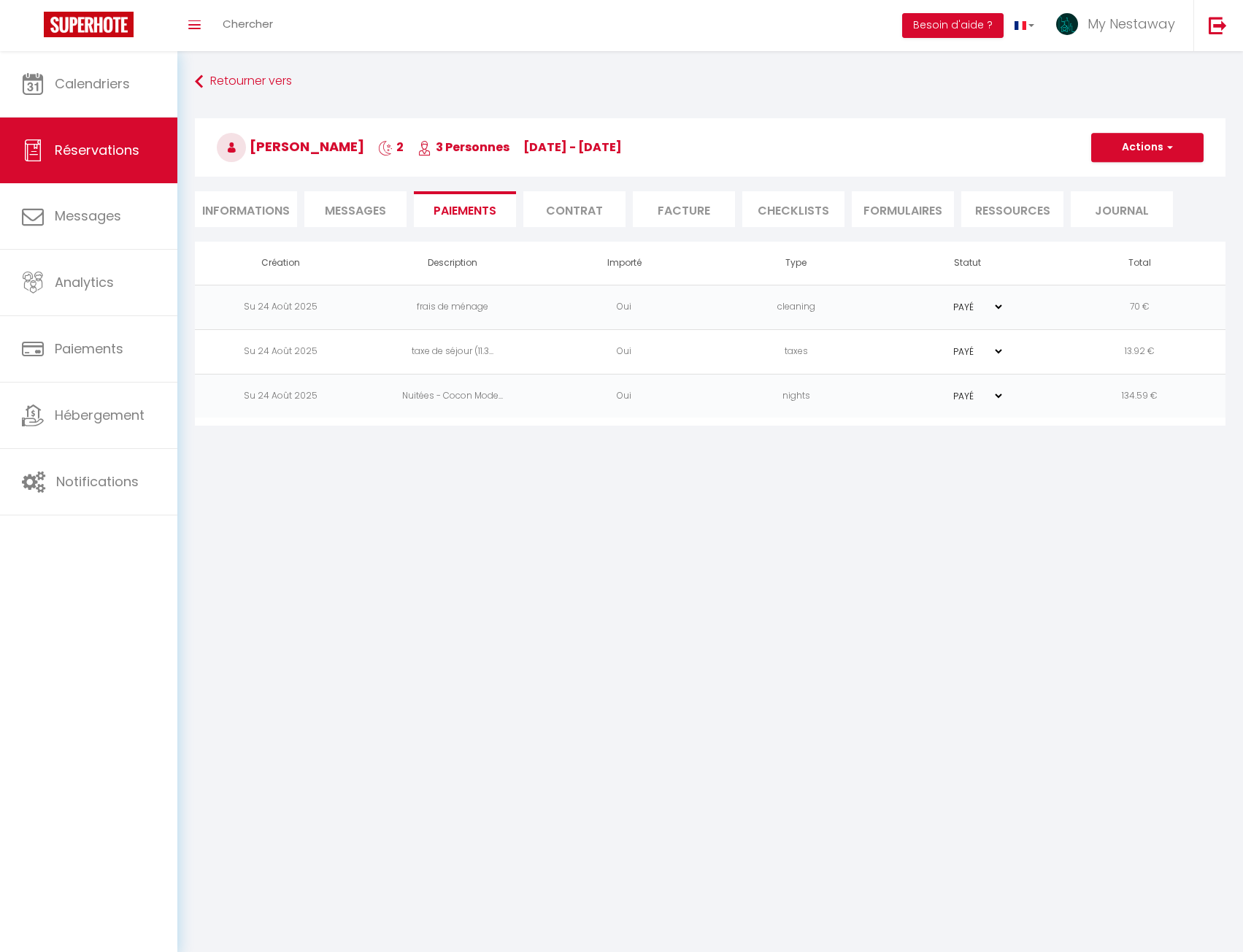
click at [368, 210] on span "Messages" at bounding box center [355, 210] width 61 height 16
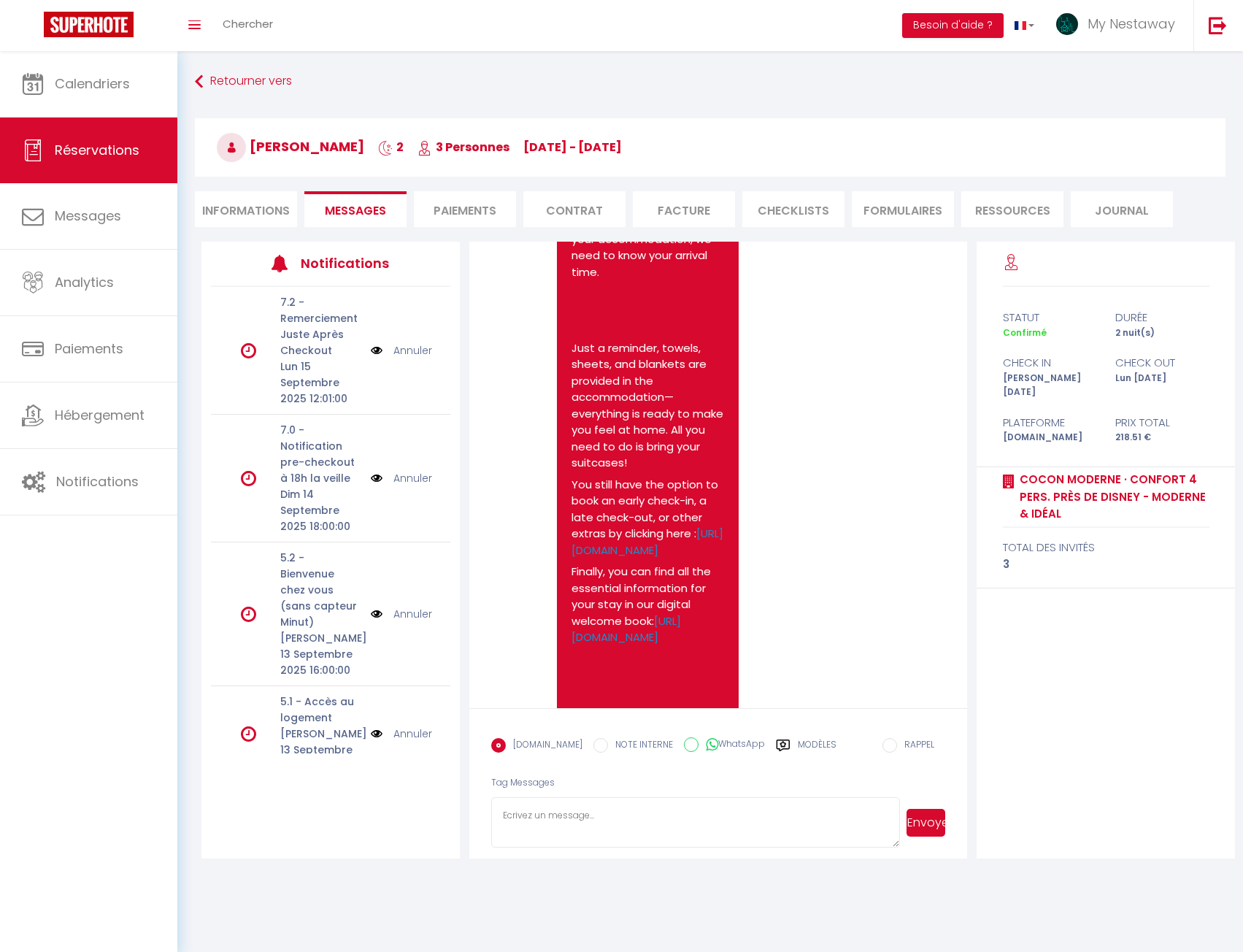
scroll to position [5254, 0]
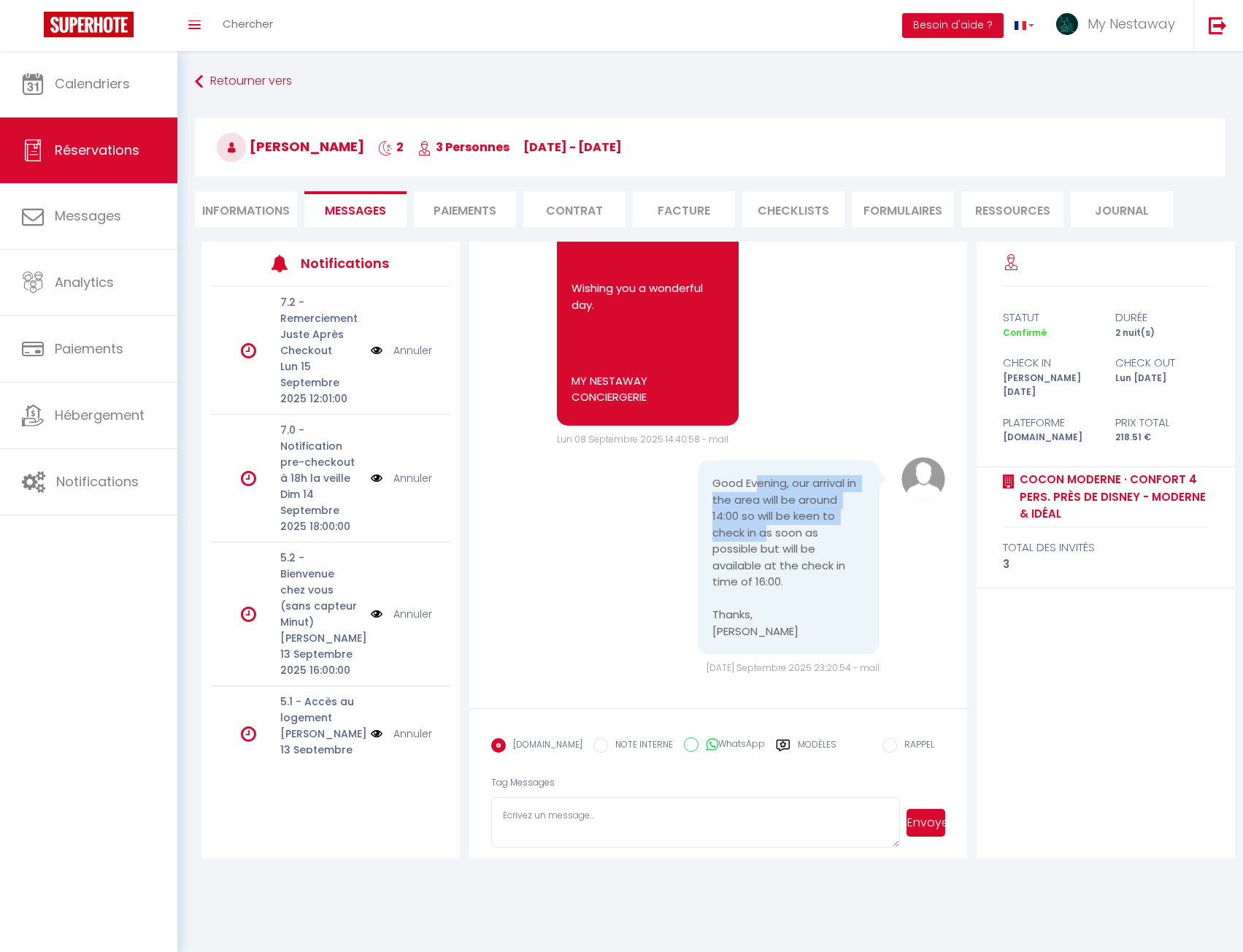
drag, startPoint x: 749, startPoint y: 481, endPoint x: 762, endPoint y: 529, distance: 49.7
click at [762, 529] on pre "Good Evening, our arrival in the area will be around 14:00 so will be keen to c…" at bounding box center [789, 557] width 152 height 164
click at [762, 535] on pre "Good Evening, our arrival in the area will be around 14:00 so will be keen to c…" at bounding box center [789, 557] width 152 height 164
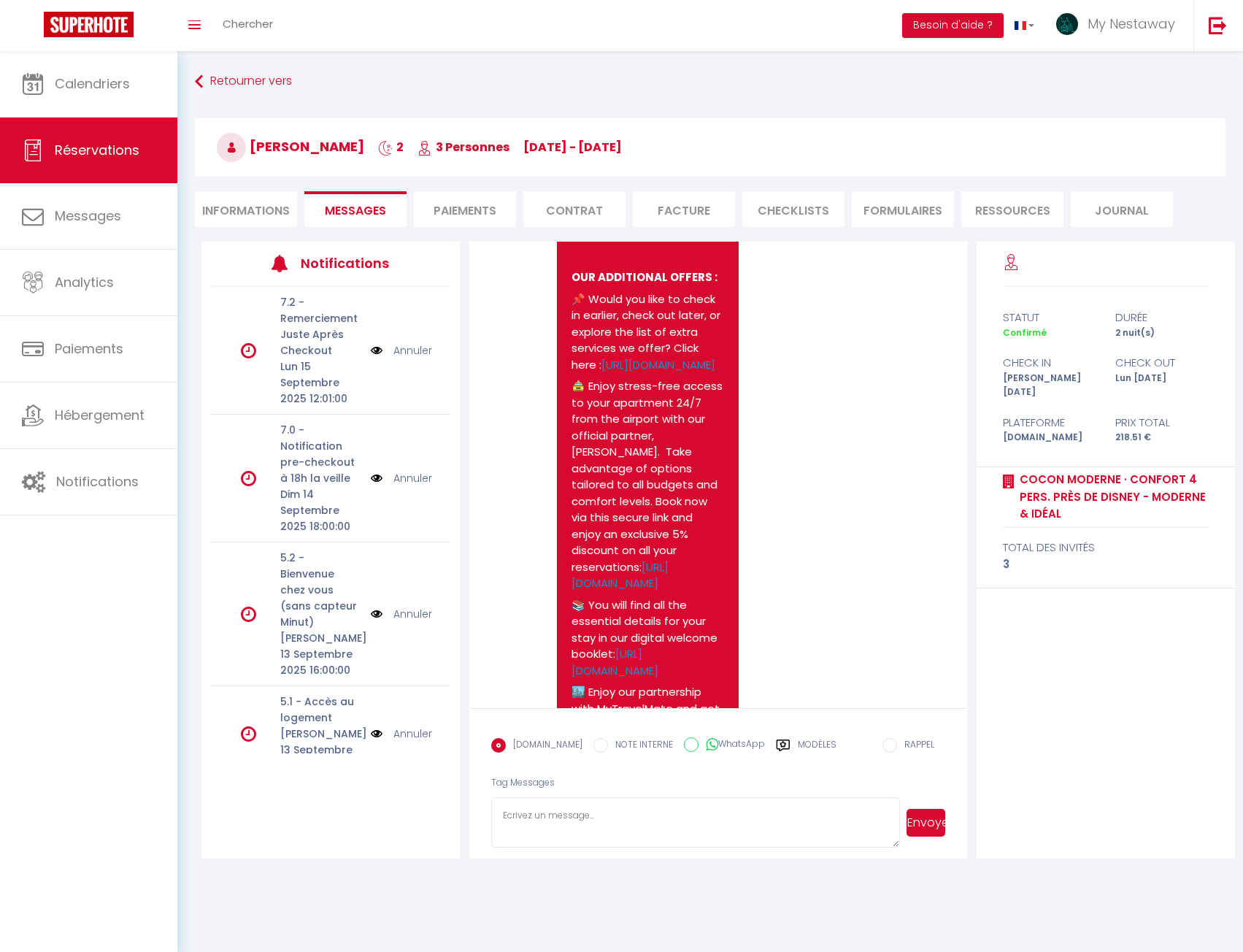
scroll to position [1240, 0]
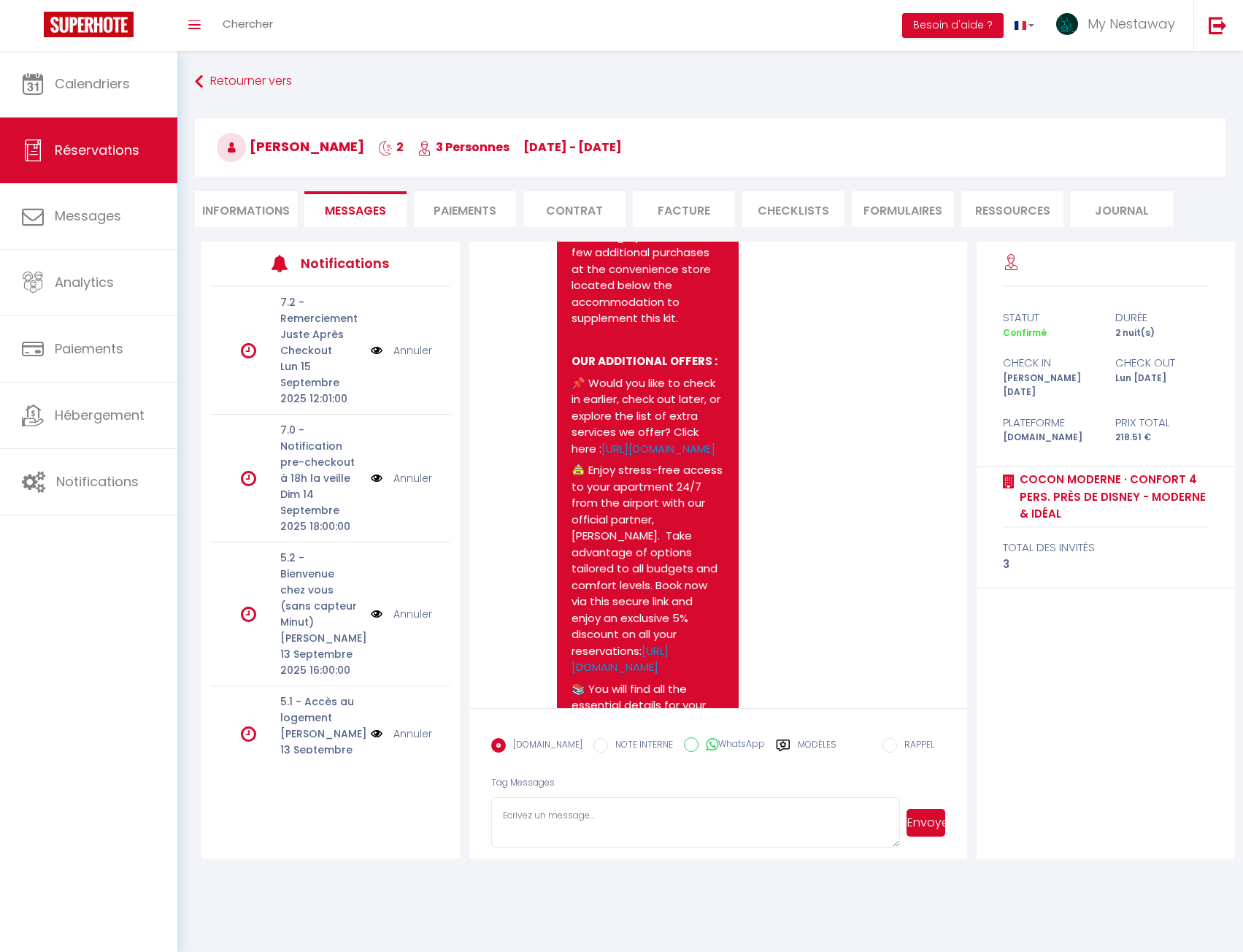
drag, startPoint x: 687, startPoint y: 513, endPoint x: 564, endPoint y: 418, distance: 155.4
click at [564, 418] on div "Dear Jack, Thank you for your reservation. We are delighted to host you from 13…" at bounding box center [647, 460] width 182 height 2775
copy p "📌 Would you like to check in earlier, check out later, or explore the list of e…"
click at [579, 811] on textarea at bounding box center [696, 822] width 409 height 51
paste textarea "📌 Would you like to check in earlier, check out later, or explore the list of e…"
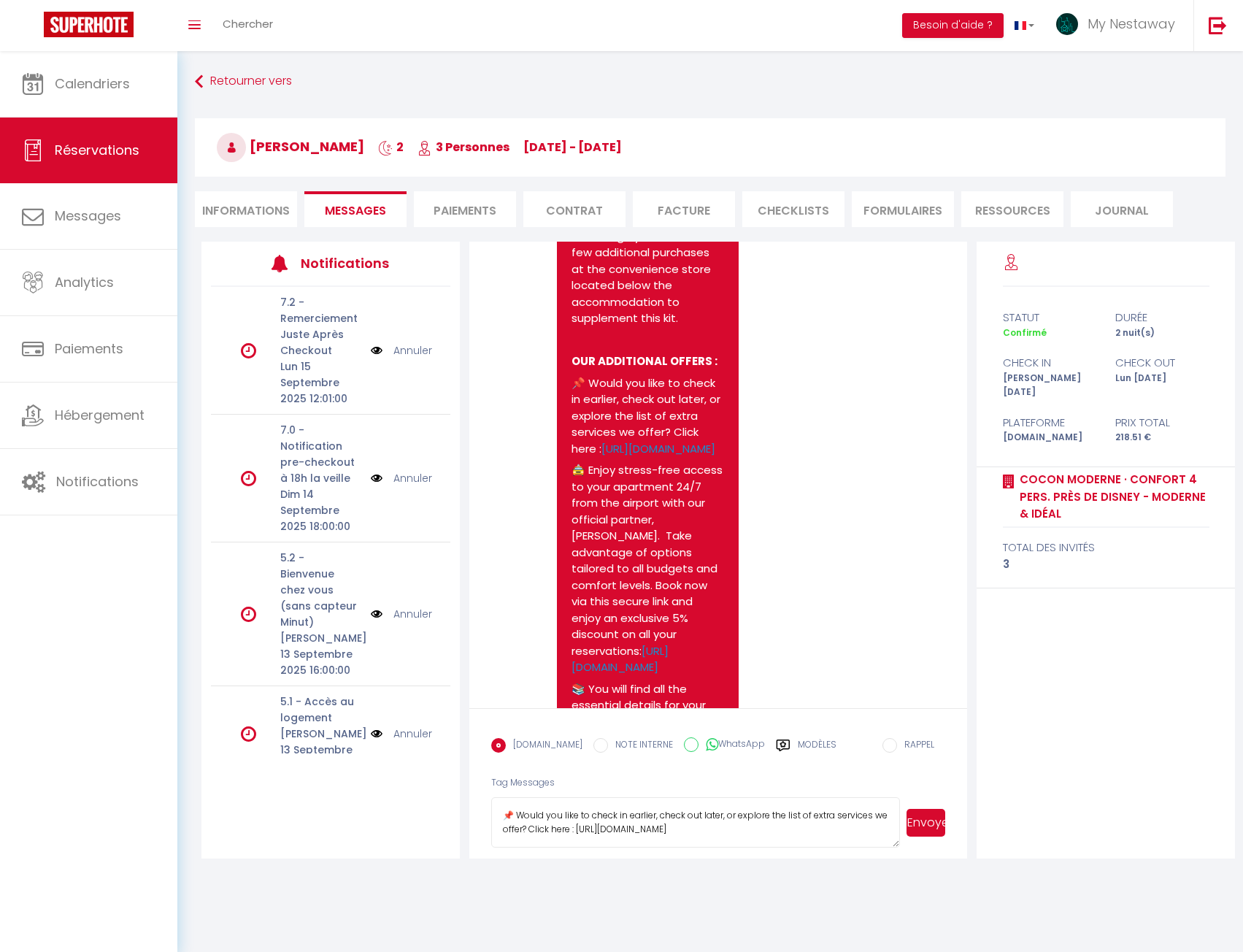
click at [507, 814] on textarea "📌 Would you like to check in earlier, check out later, or explore the list of e…" at bounding box center [696, 822] width 409 height 51
click at [814, 827] on textarea "Hello, 📌 Would you like to check in earlier, check out later, or explore the li…" at bounding box center [696, 822] width 409 height 51
type textarea "Hello, 📌 Would you like to check in earlier, check out later, or explore the li…"
click at [931, 825] on button "Envoyer" at bounding box center [925, 822] width 39 height 28
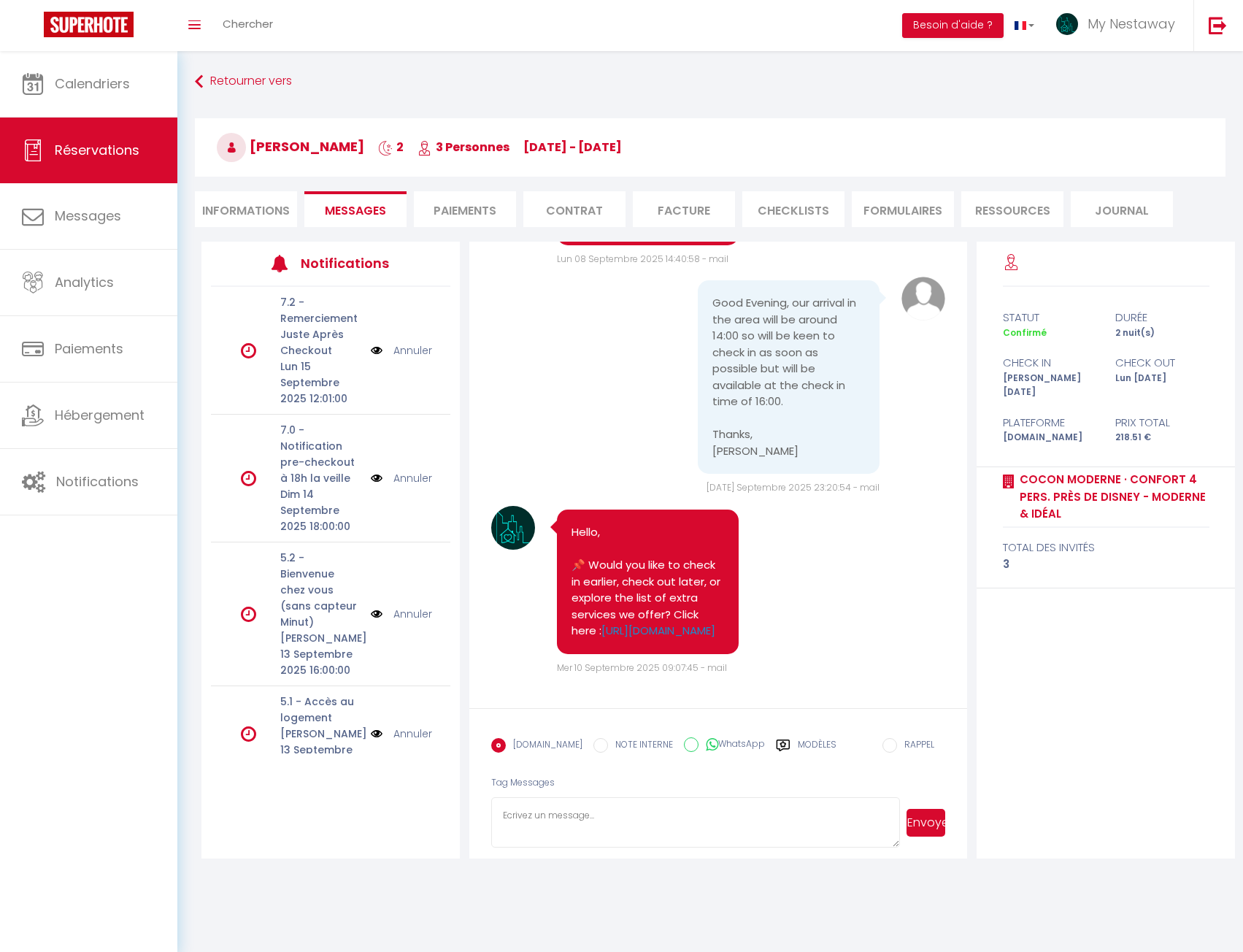
scroll to position [5467, 0]
click at [223, 26] on span "Chercher" at bounding box center [248, 24] width 50 height 16
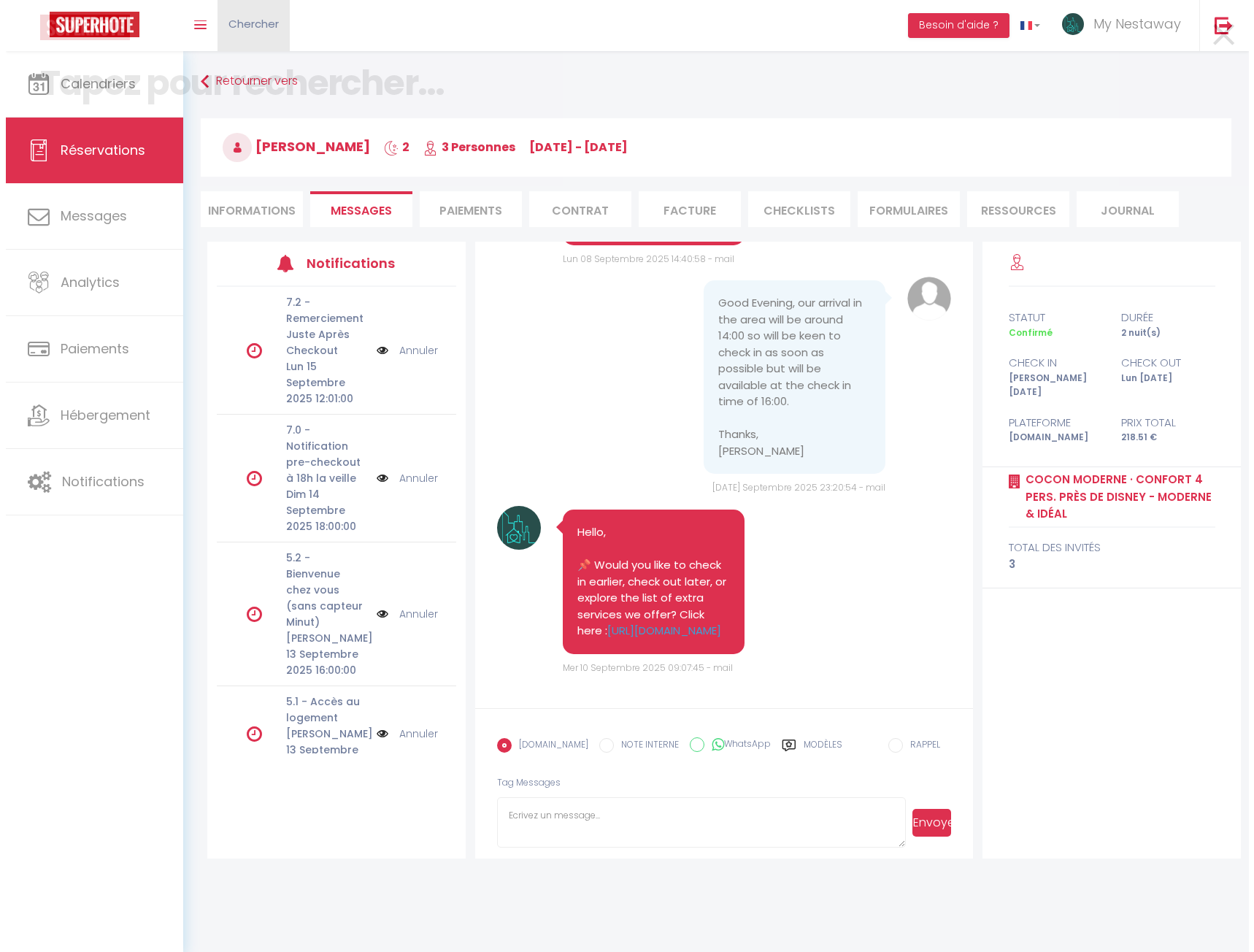
scroll to position [5434, 0]
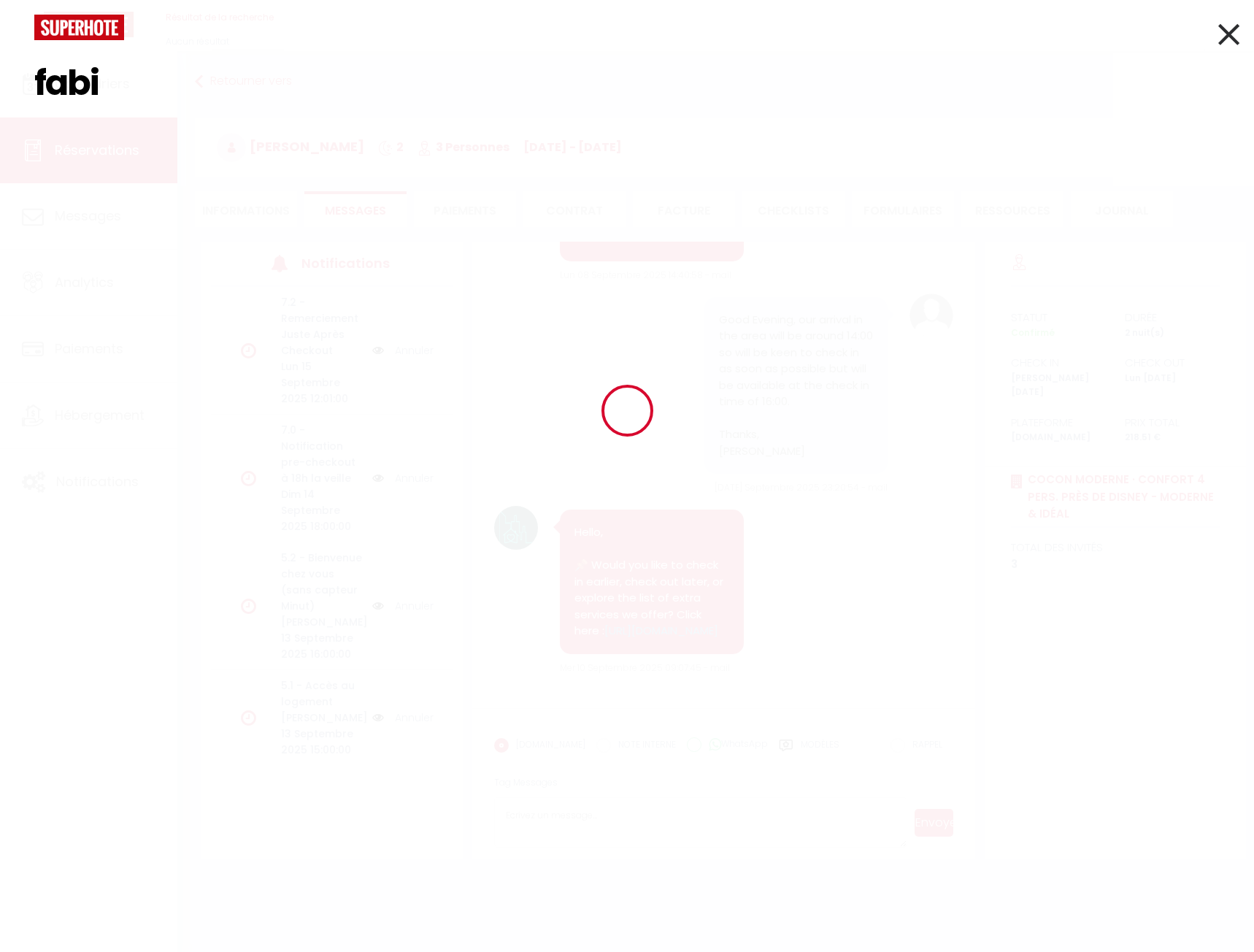
type input "fabie"
select select
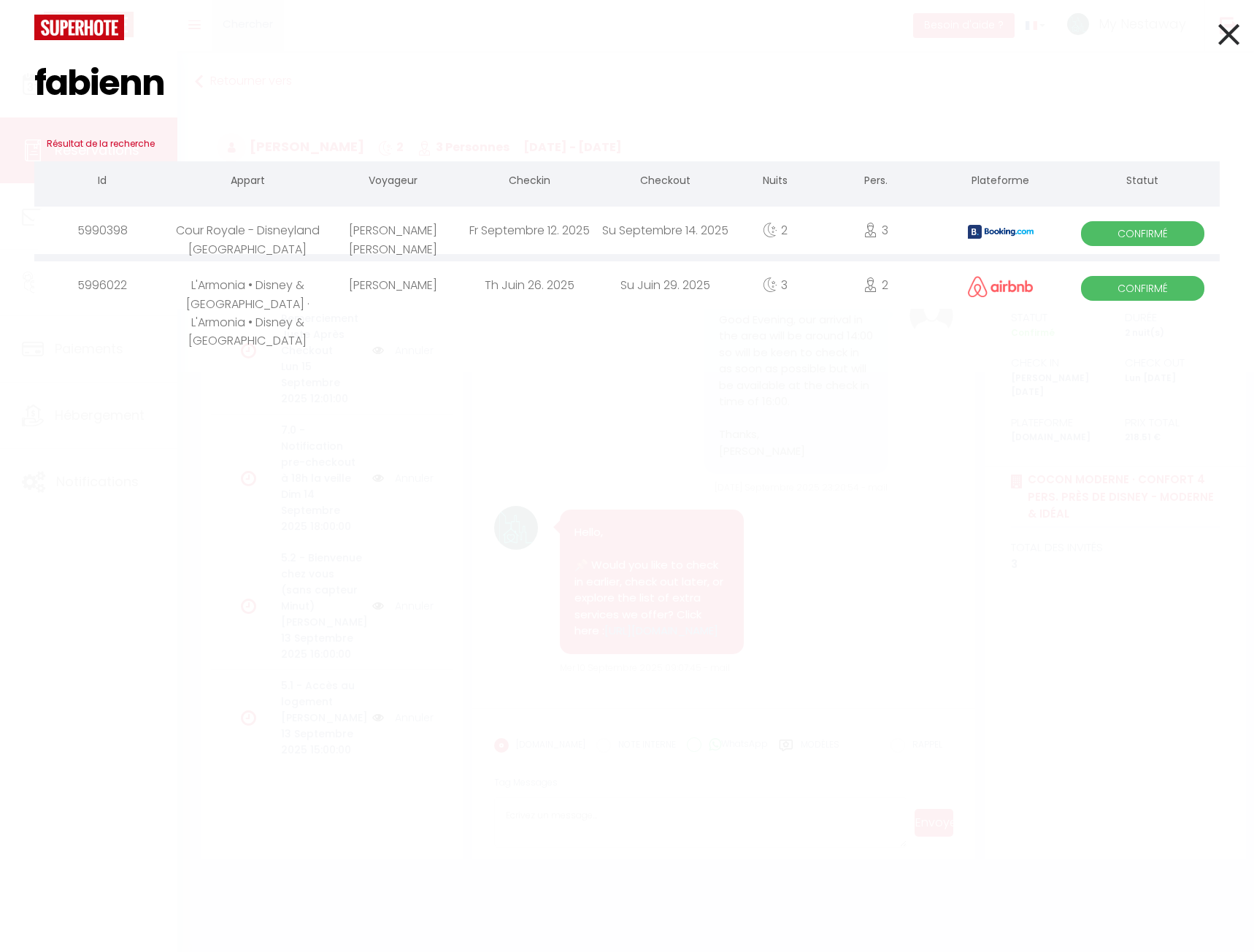
type input "fabienne"
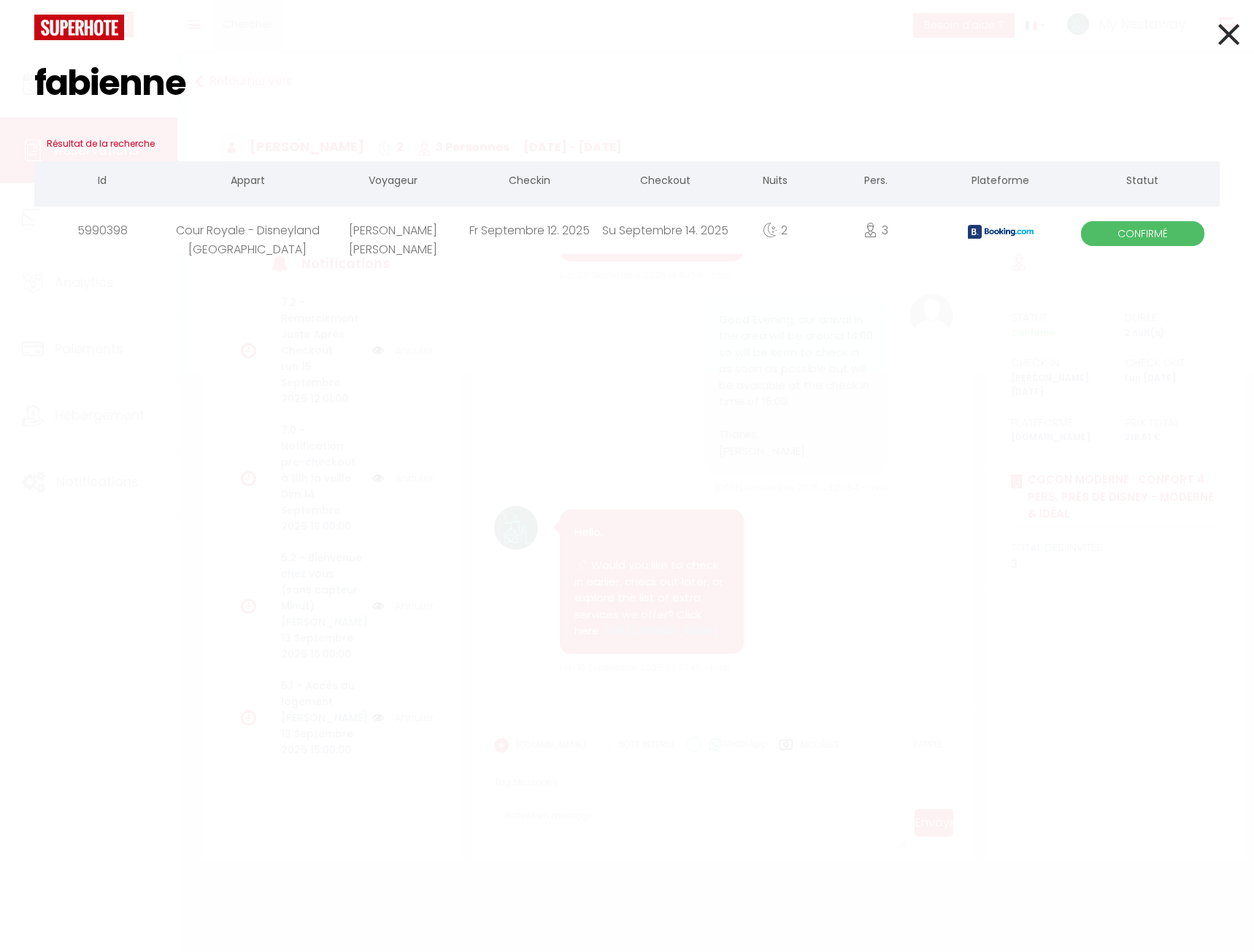
select select
type input "fabienne"
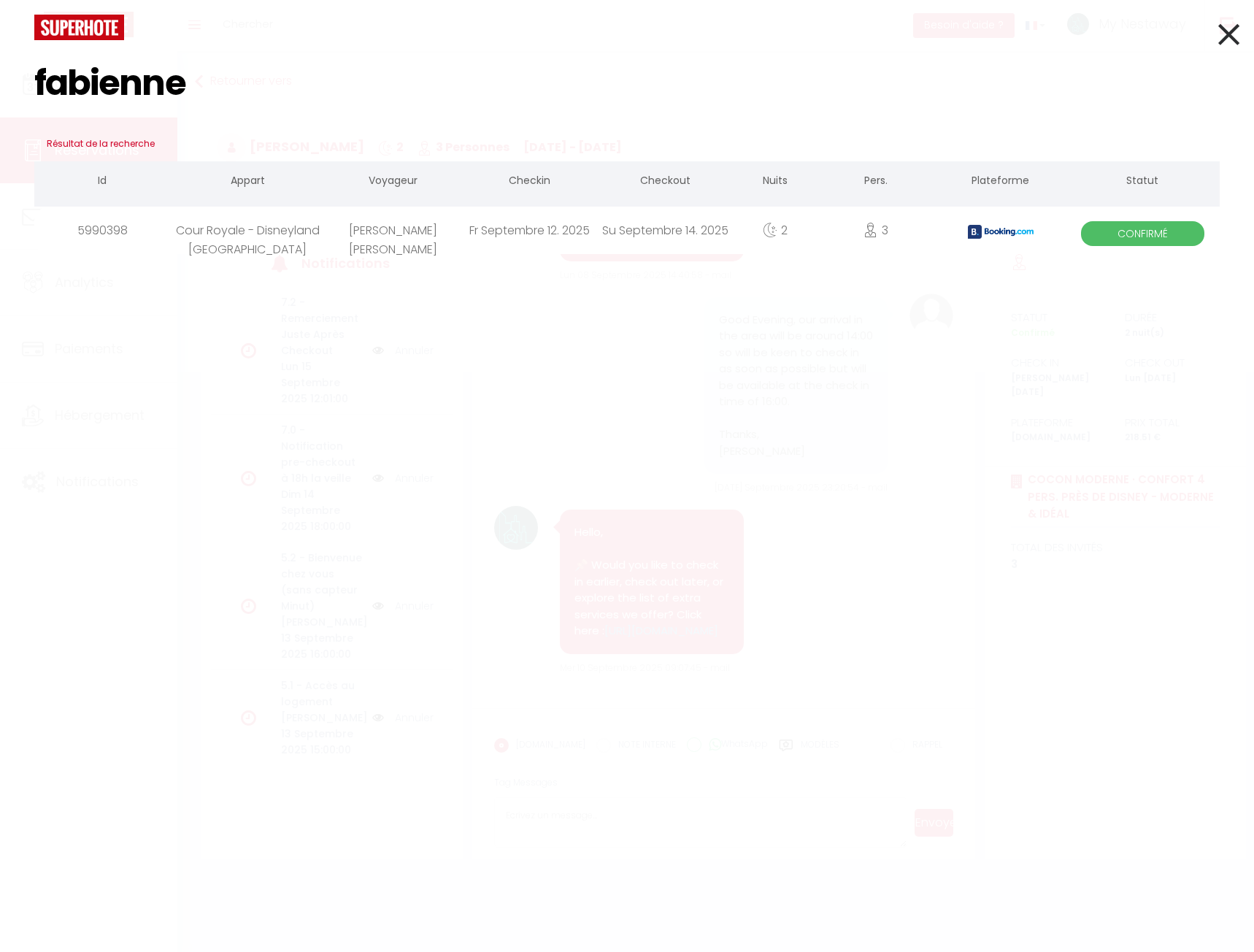
click at [475, 234] on div "Fr Septembre 12. 2025" at bounding box center [530, 230] width 137 height 48
select select
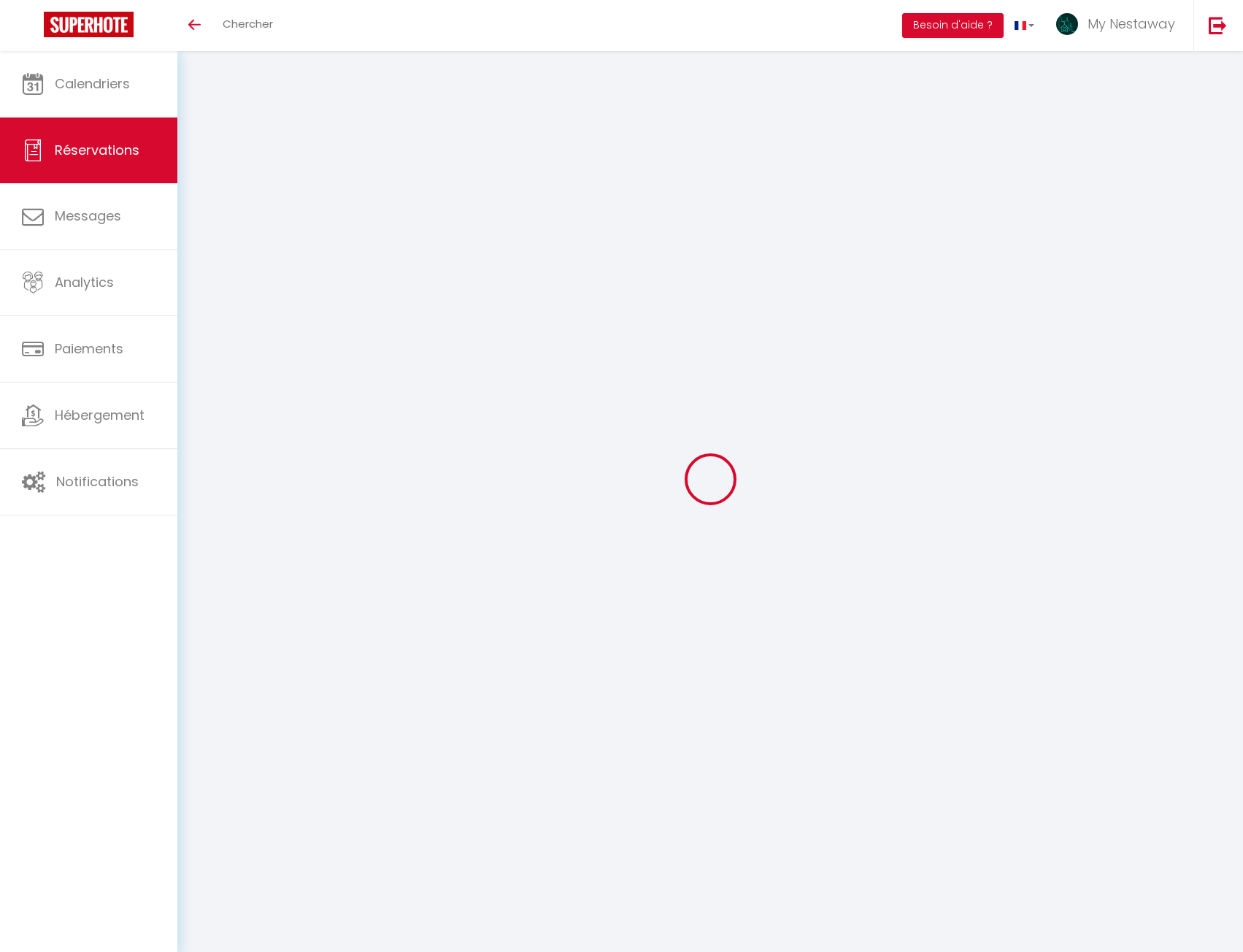
select select
checkbox input "false"
type textarea "booked rate: Tarif au mois (52469598)"
select select
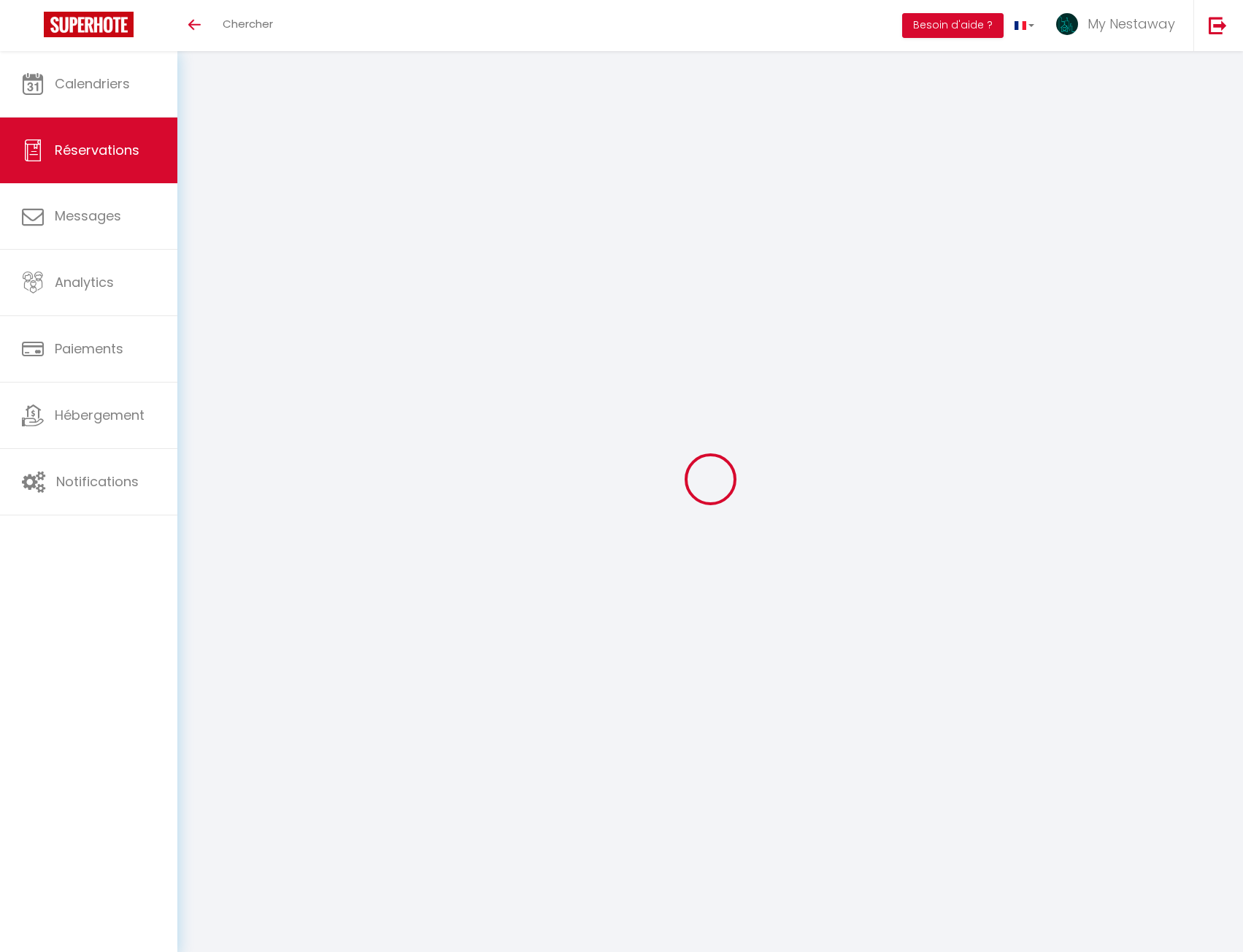
select select
checkbox input "false"
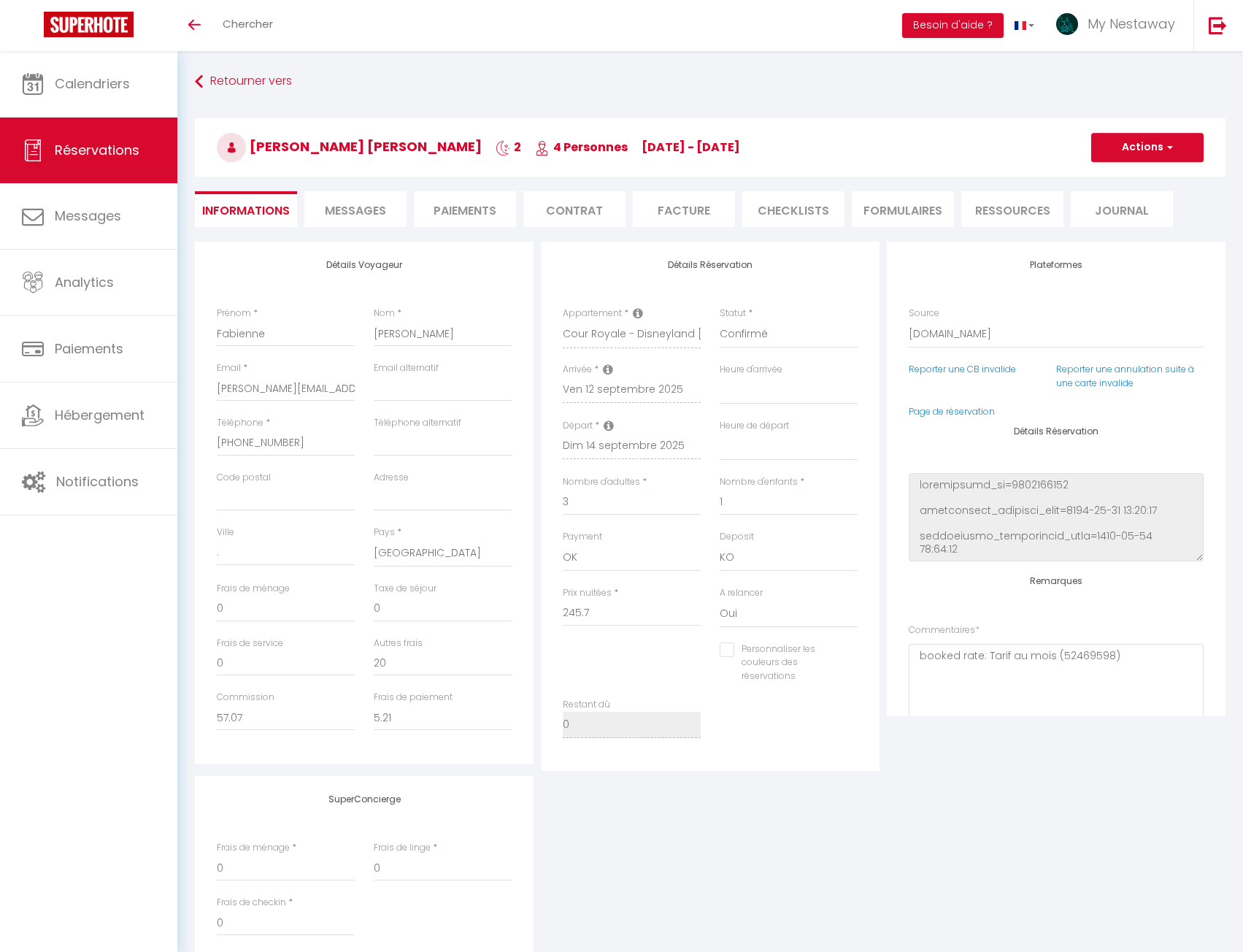
type input "70"
type input "36.3"
select select
checkbox input "false"
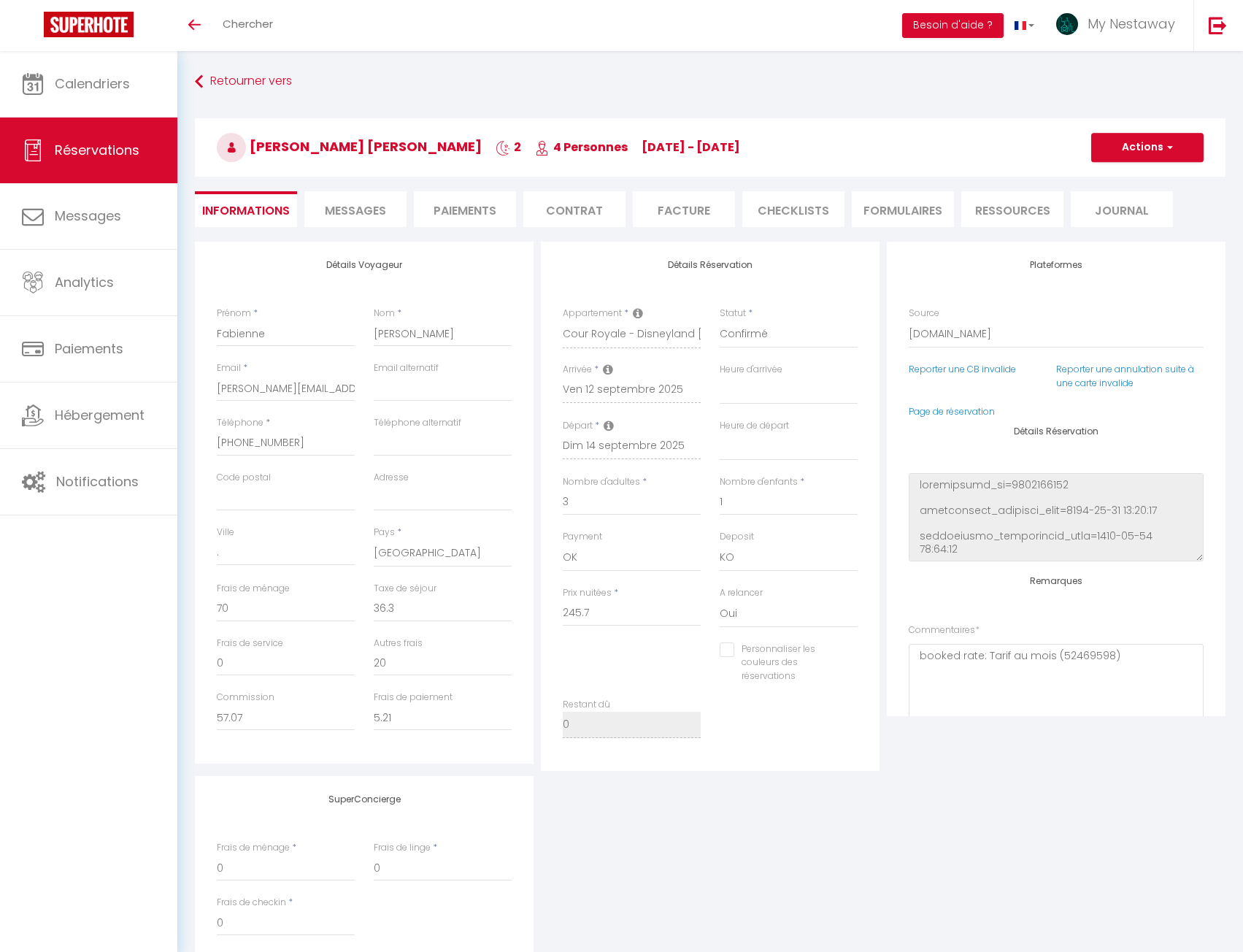
select select
click at [351, 216] on span "Messages" at bounding box center [355, 210] width 61 height 16
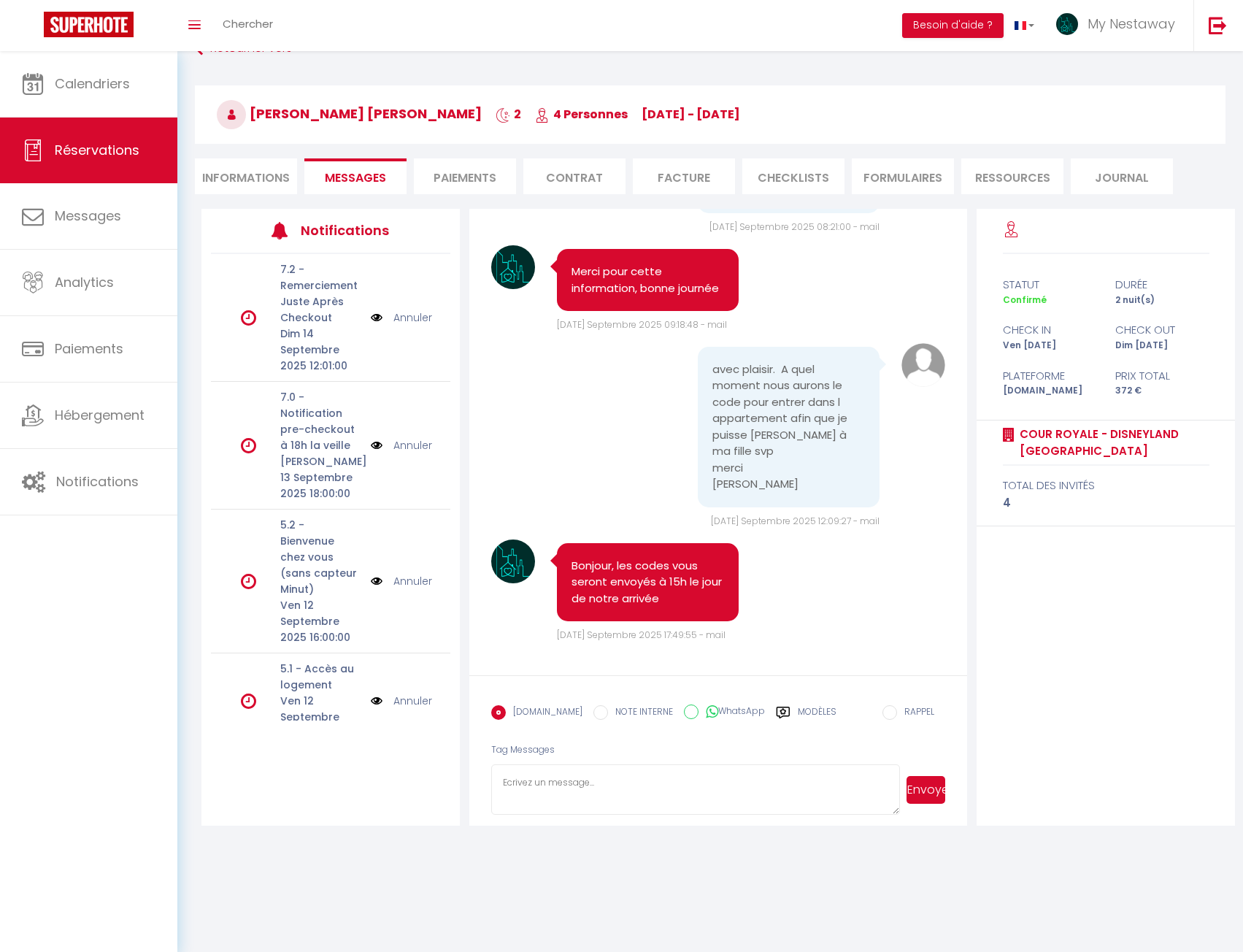
scroll to position [51, 0]
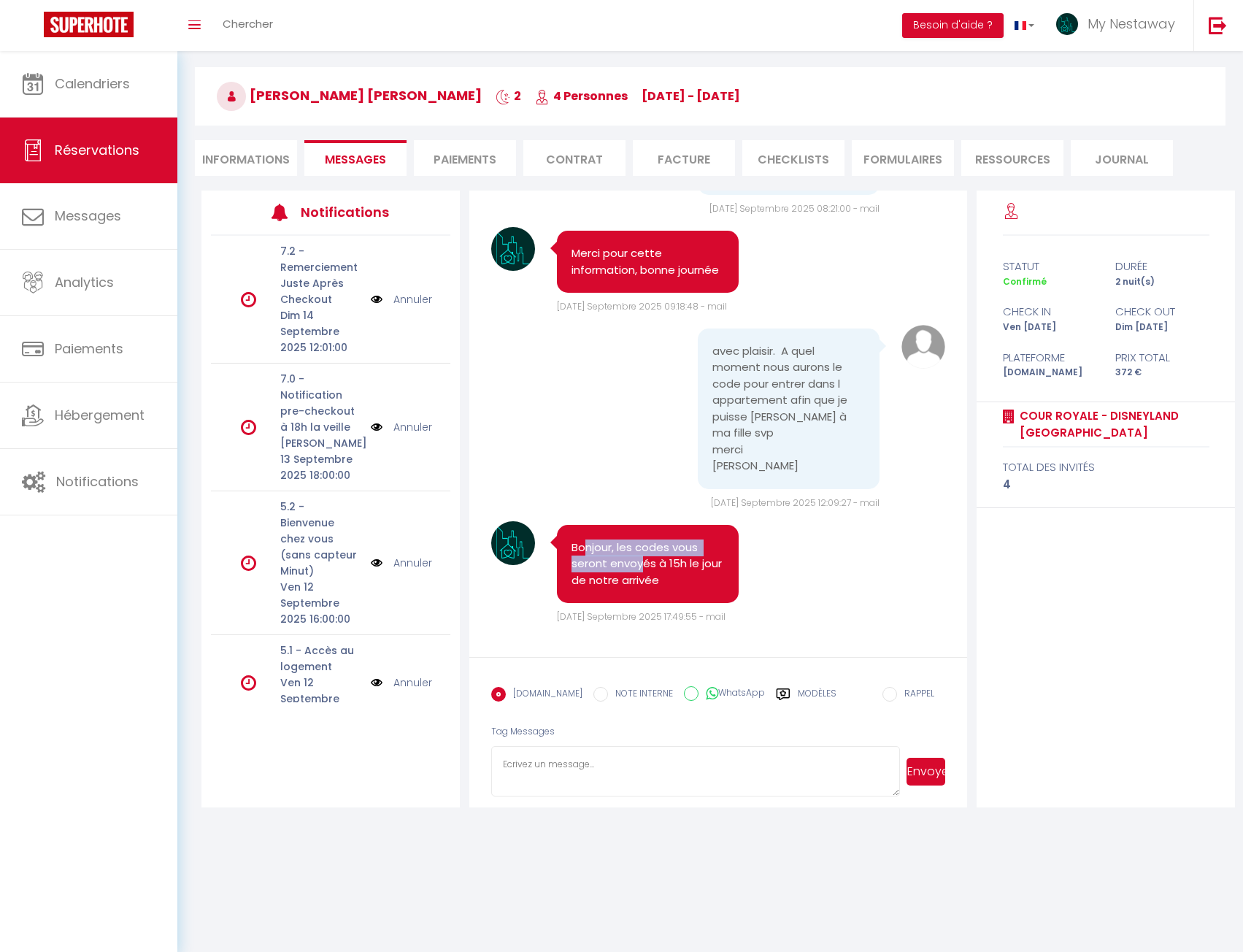
drag, startPoint x: 587, startPoint y: 550, endPoint x: 643, endPoint y: 566, distance: 58.2
click at [643, 566] on pre "Bonjour, les codes vous seront envoyés à 15h le jour de notre arrivée" at bounding box center [647, 563] width 152 height 49
click at [655, 582] on pre "Bonjour, les codes vous seront envoyés à 15h le jour de notre arrivée" at bounding box center [647, 563] width 152 height 49
click at [674, 569] on pre "Bonjour, les codes vous seront envoyés à 15h le jour de notre arrivée" at bounding box center [647, 563] width 152 height 49
click at [266, 26] on span "Chercher" at bounding box center [248, 24] width 50 height 16
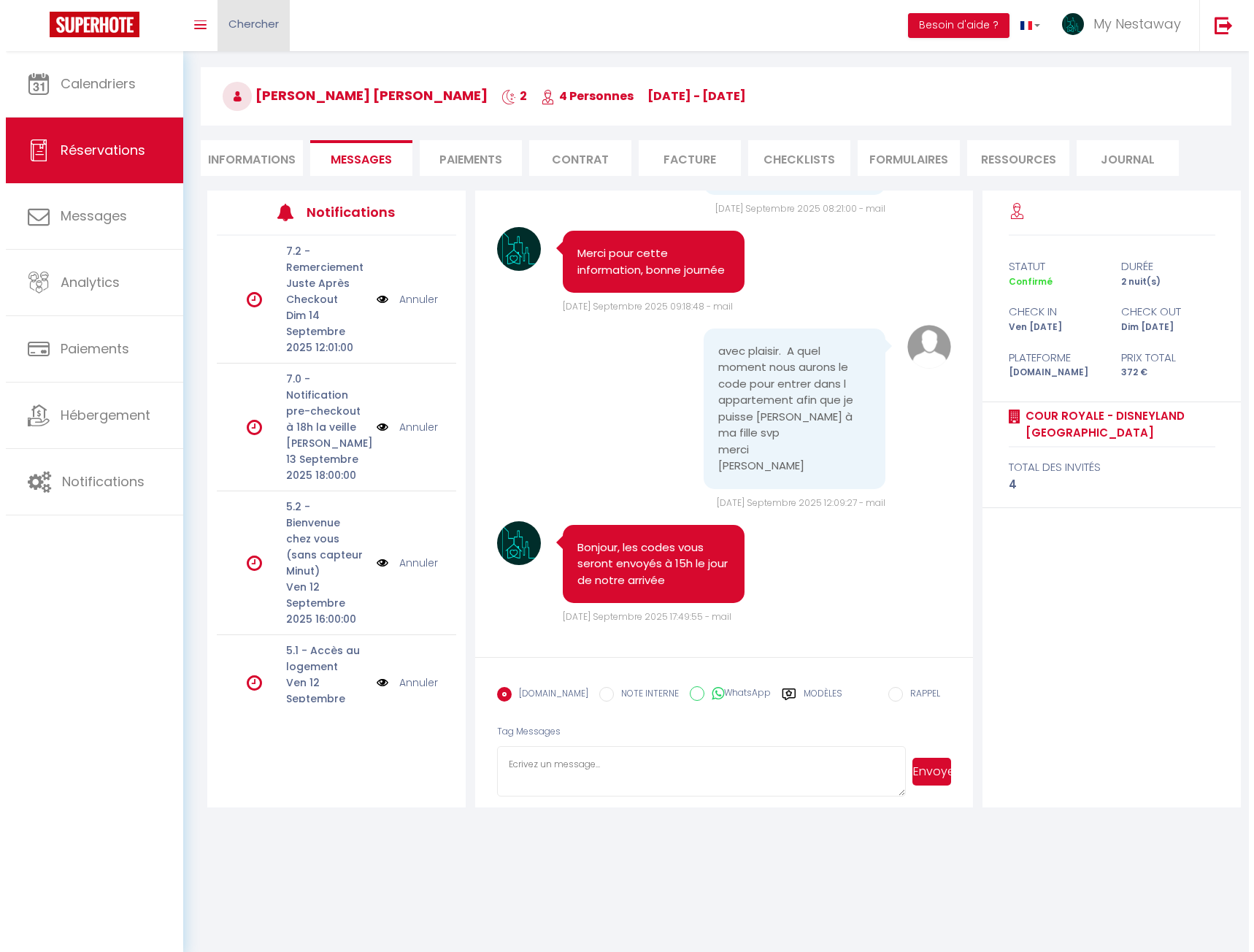
scroll to position [3198, 0]
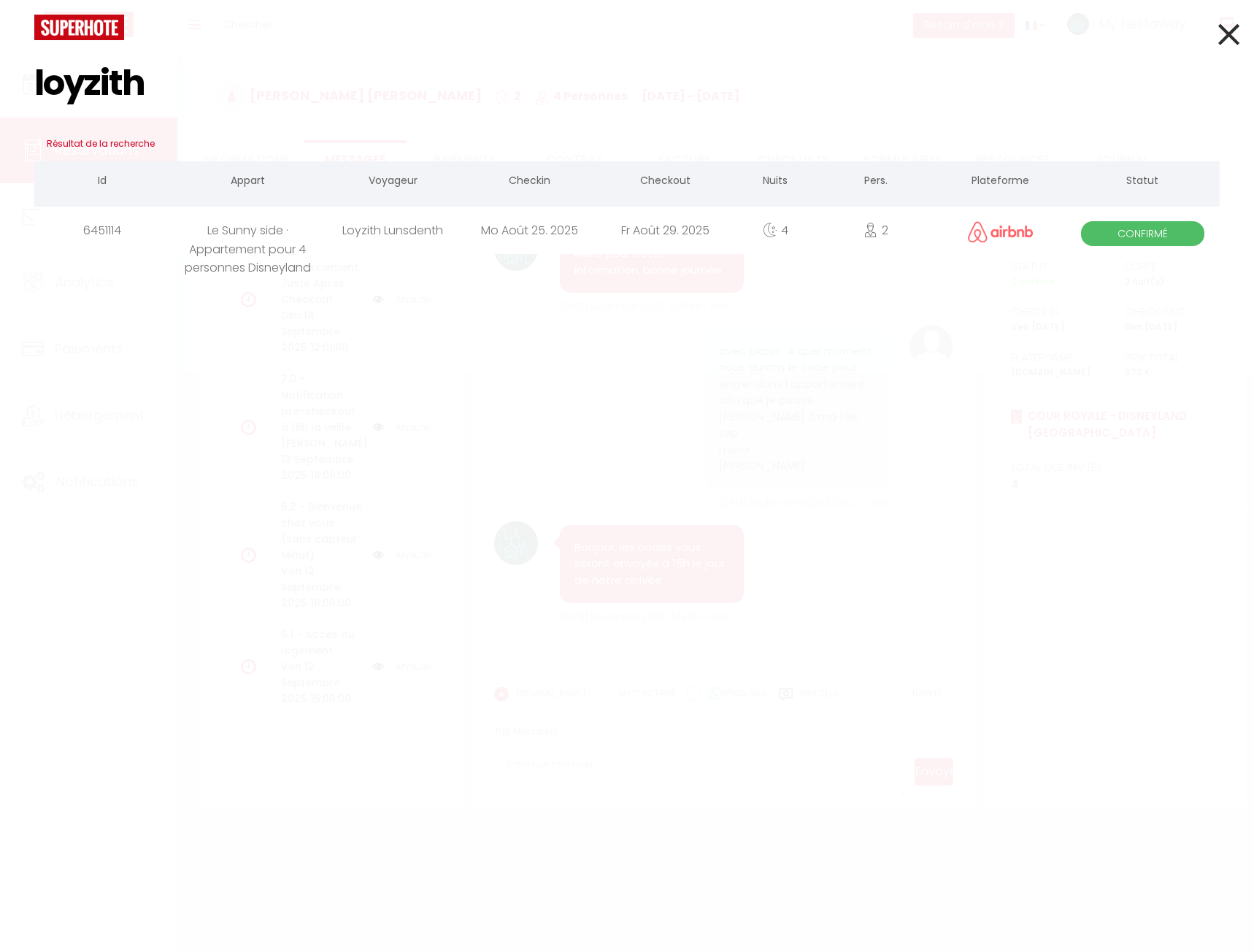
type input "loyzith"
click at [246, 235] on div "Le Sunny side · Appartement pour 4 personnes Disneyland" at bounding box center [248, 230] width 154 height 48
select select
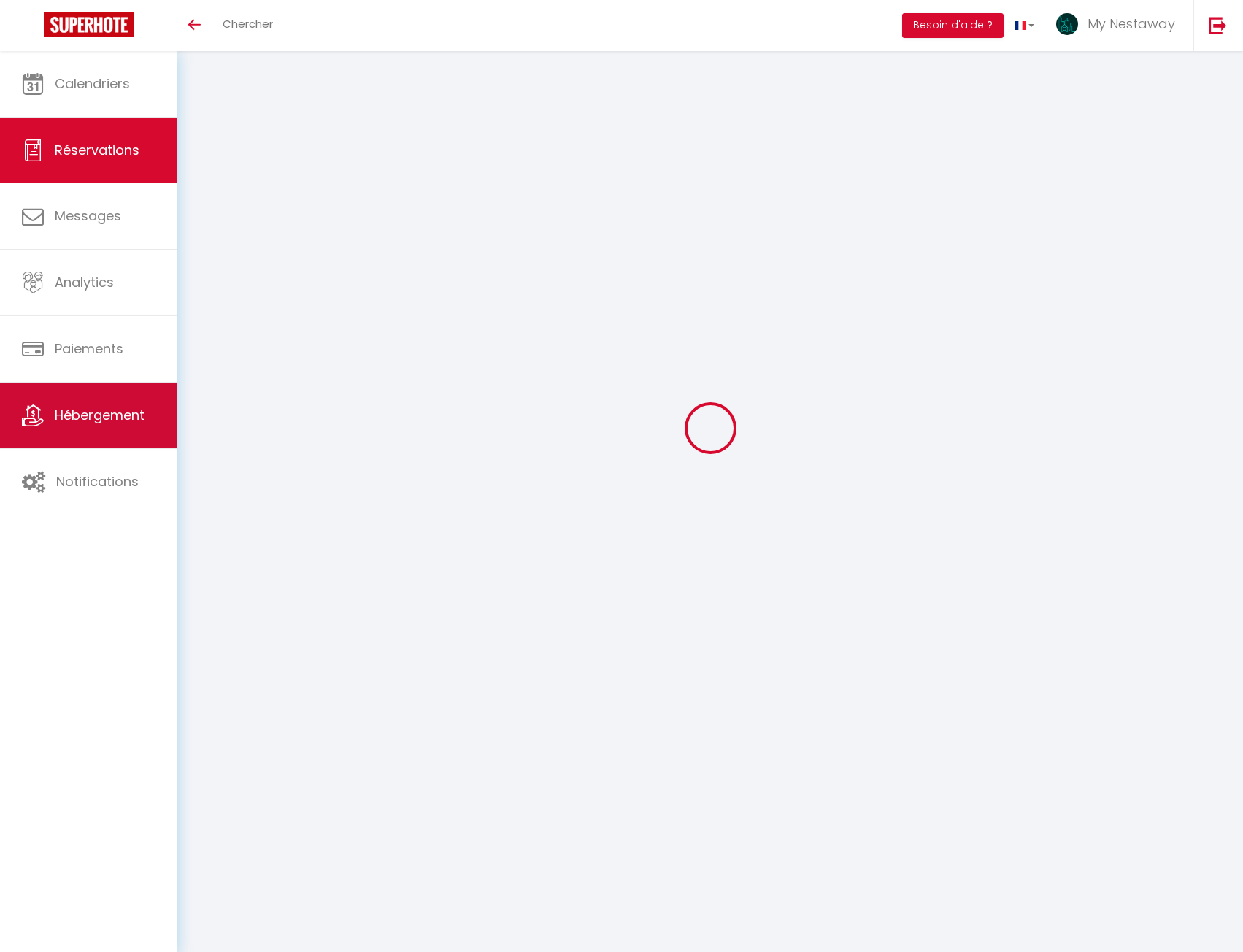
select select
checkbox input "false"
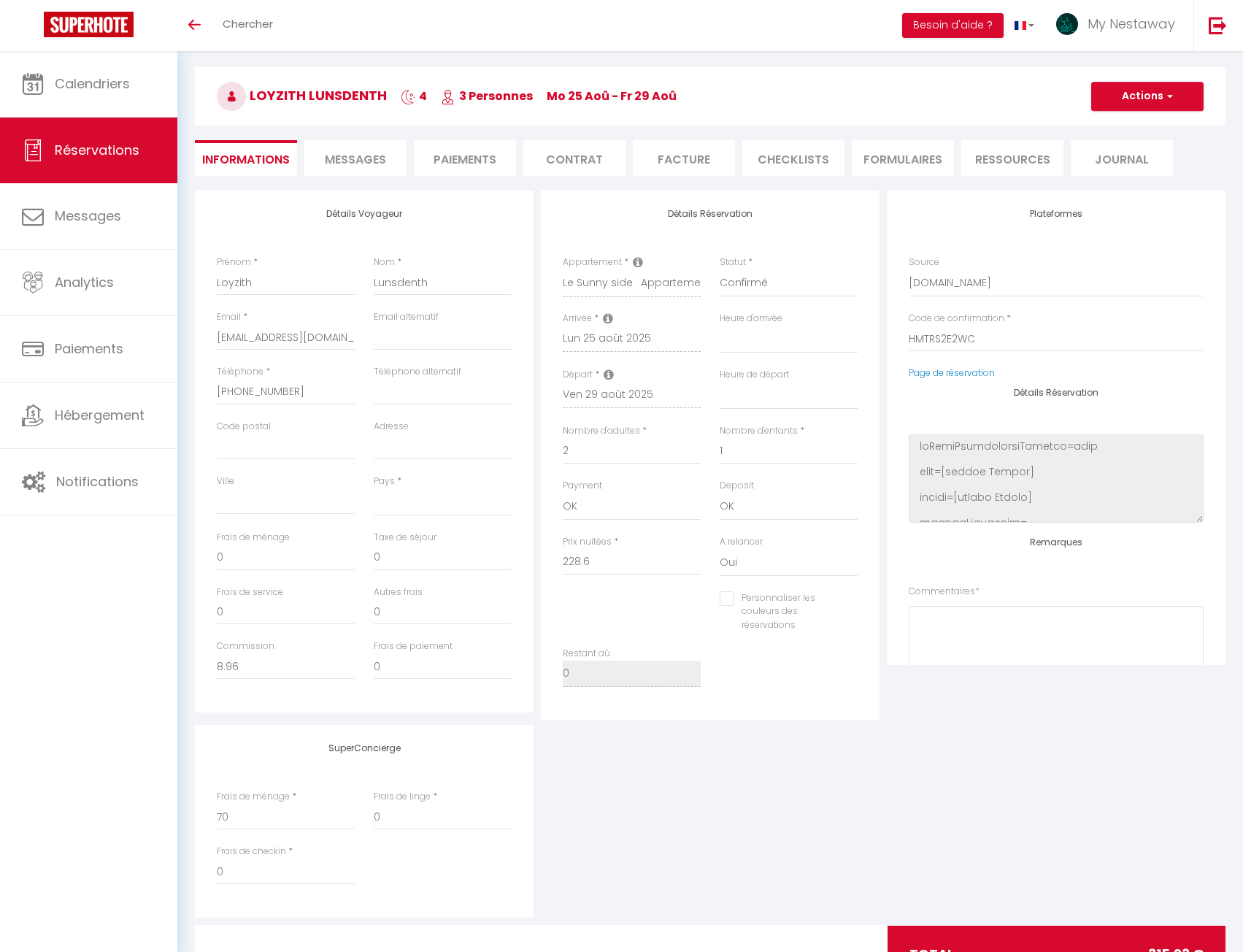
select select
type input "70"
type input "17.33"
select select
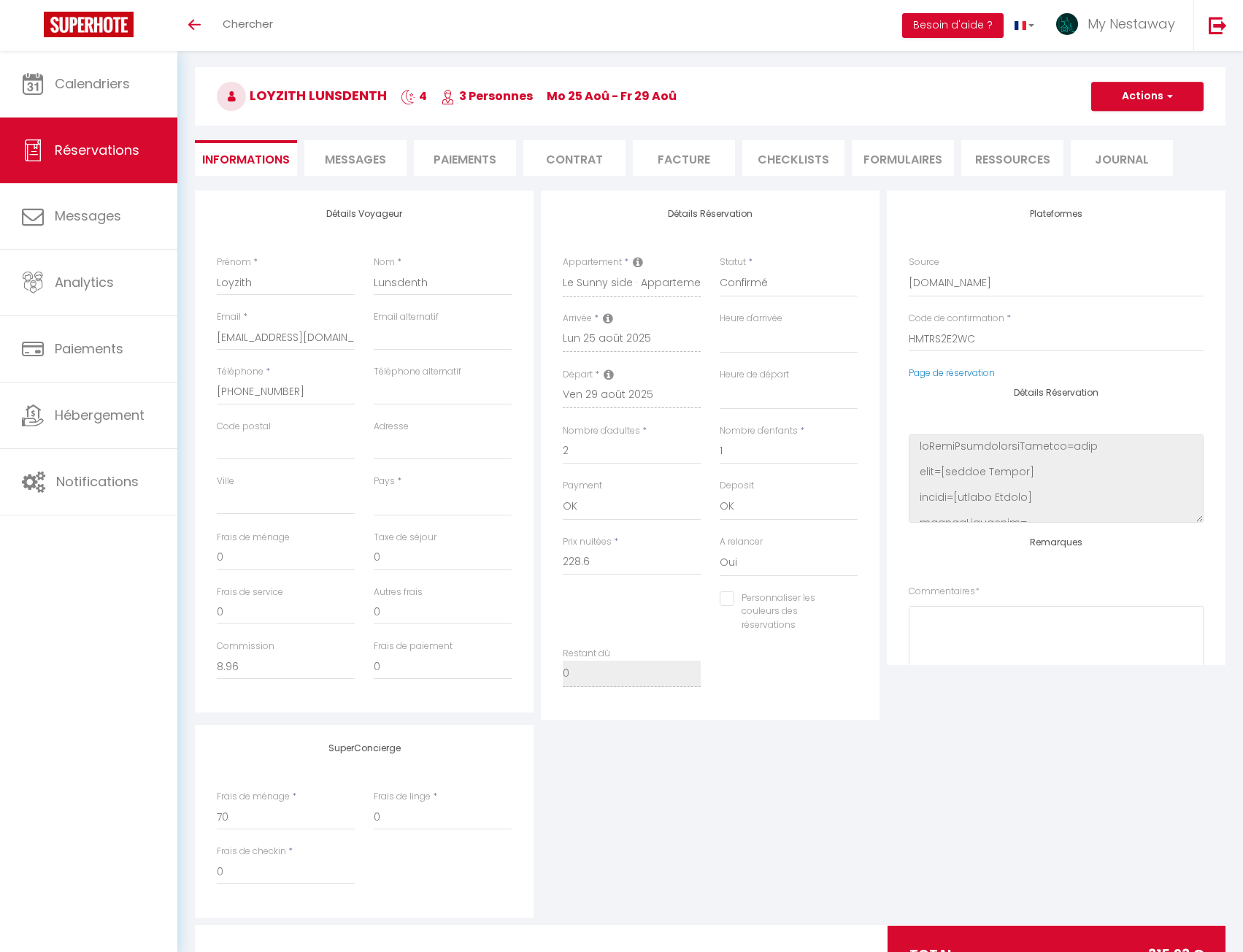
checkbox input "false"
select select
checkbox input "false"
select select
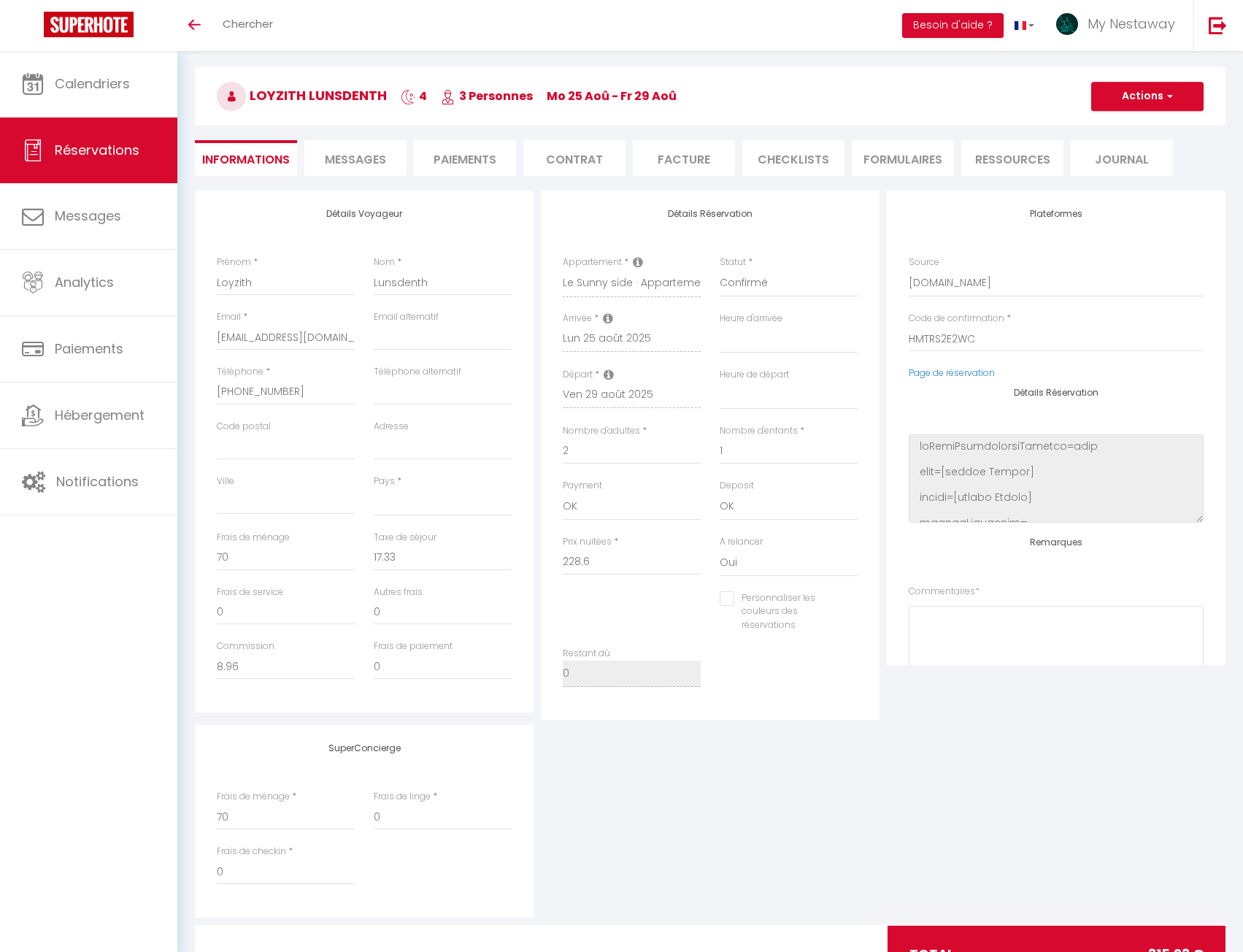
click at [365, 161] on span "Messages" at bounding box center [355, 159] width 61 height 16
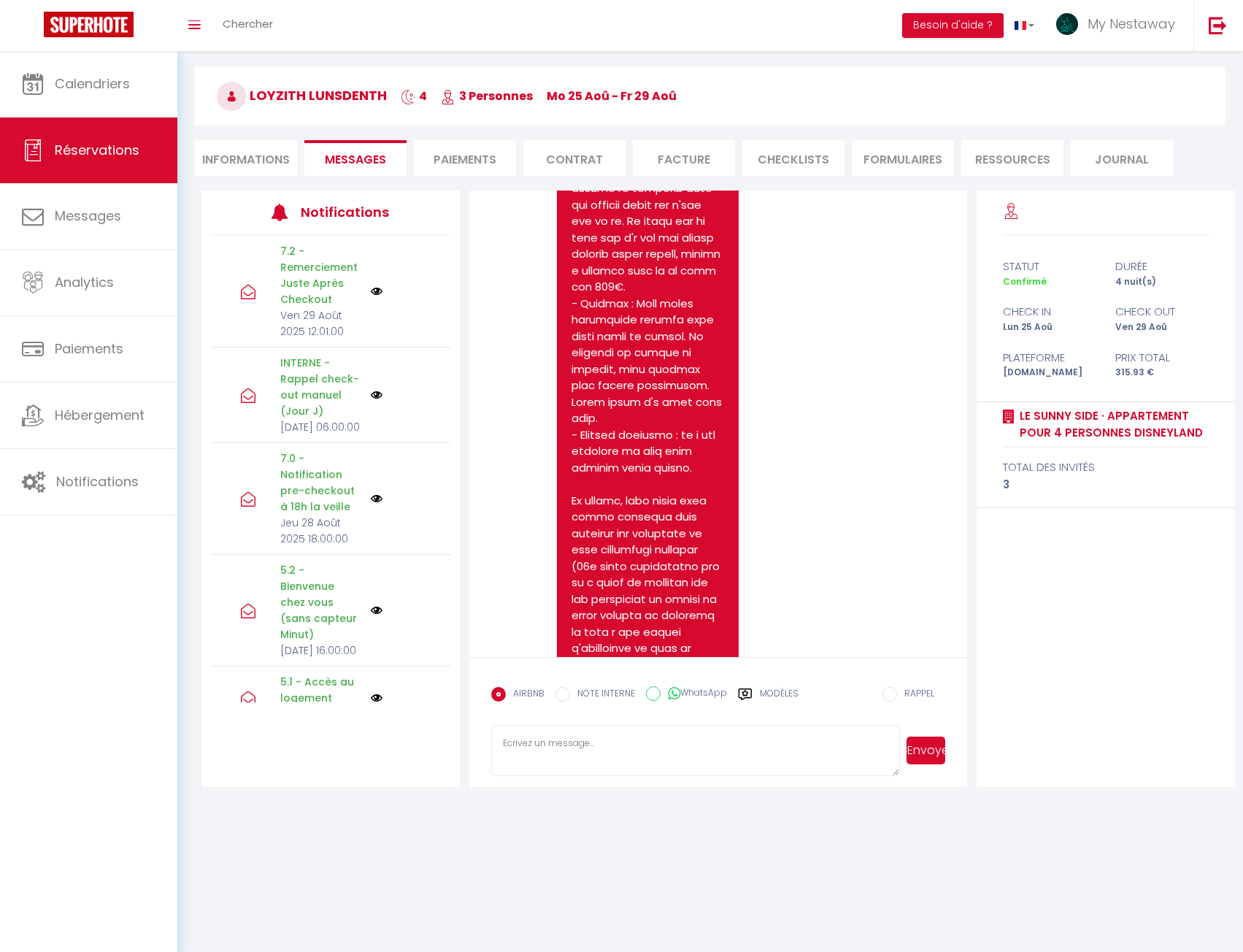
scroll to position [11269, 0]
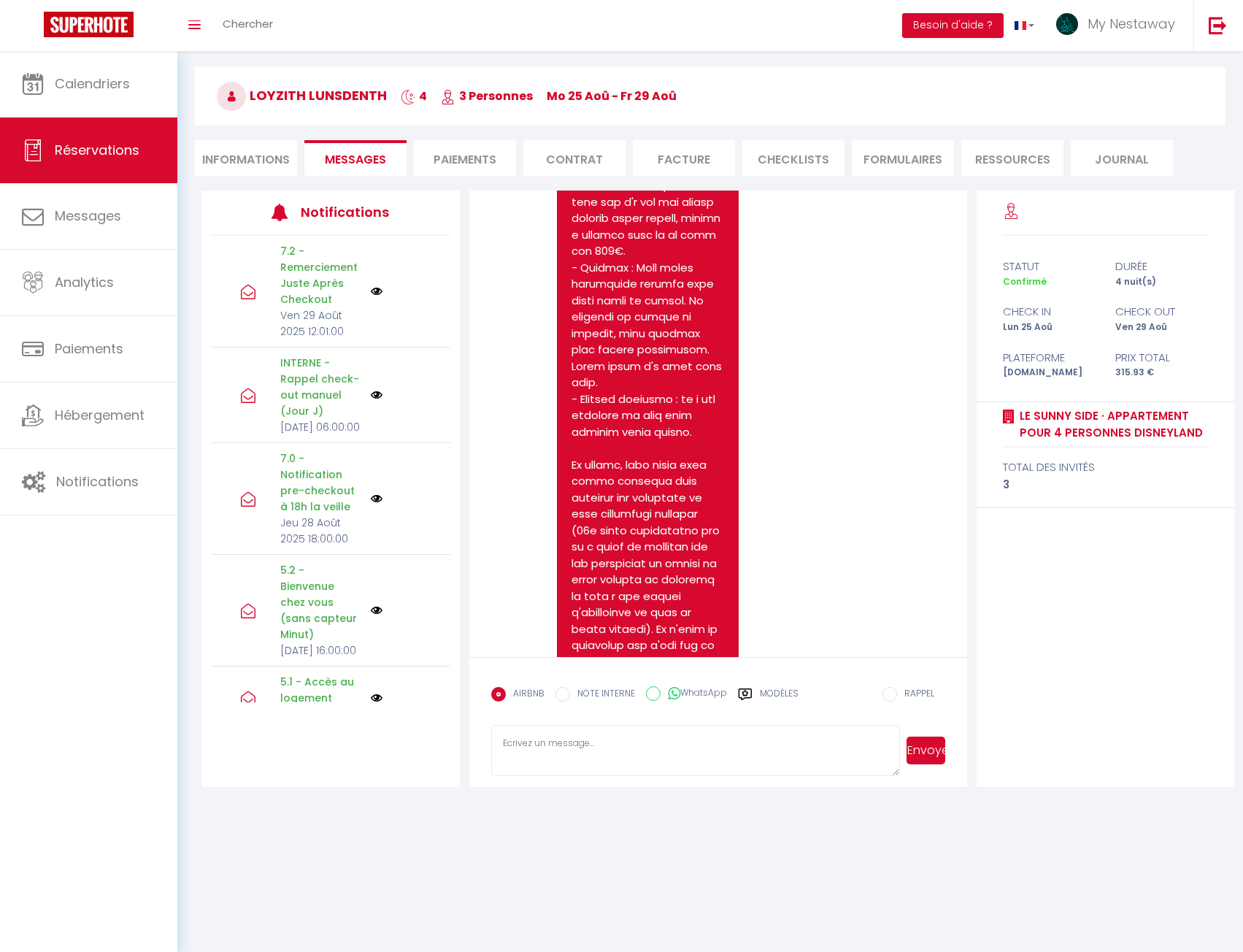
click at [619, 452] on pre at bounding box center [647, 342] width 152 height 1182
click at [602, 357] on pre at bounding box center [647, 342] width 152 height 1182
click at [576, 242] on pre at bounding box center [647, 342] width 152 height 1182
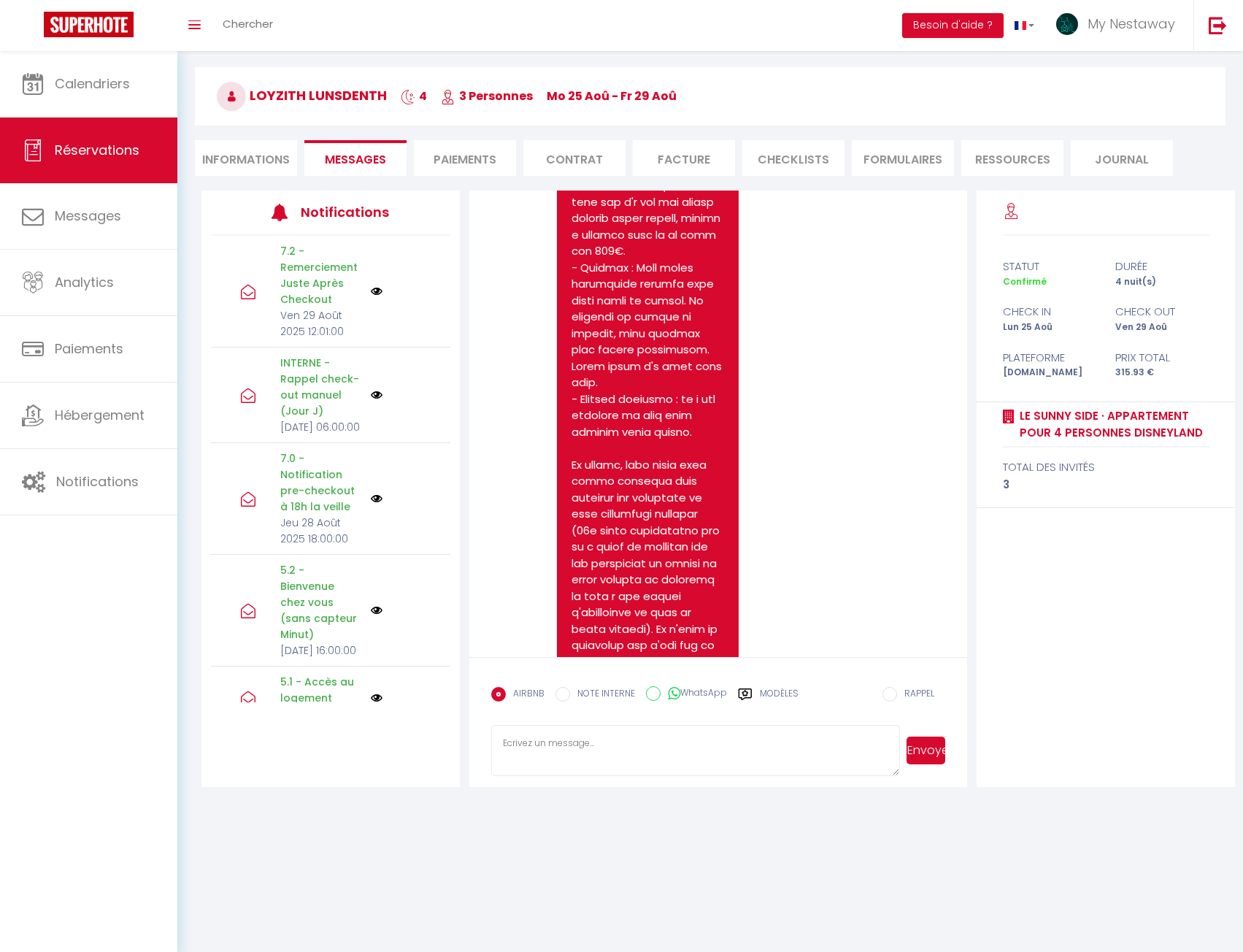
click at [575, 232] on pre at bounding box center [647, 342] width 152 height 1182
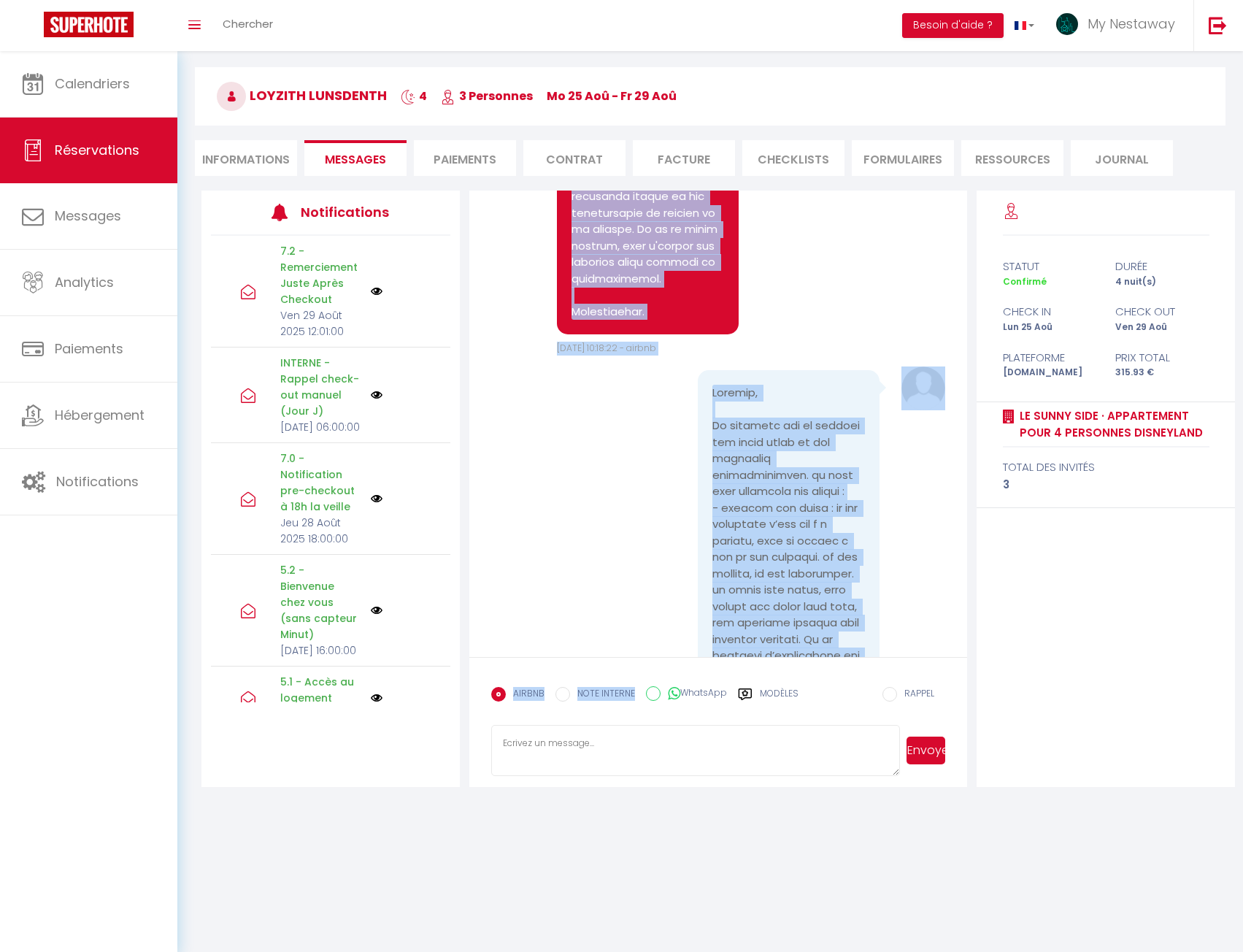
scroll to position [12042, 0]
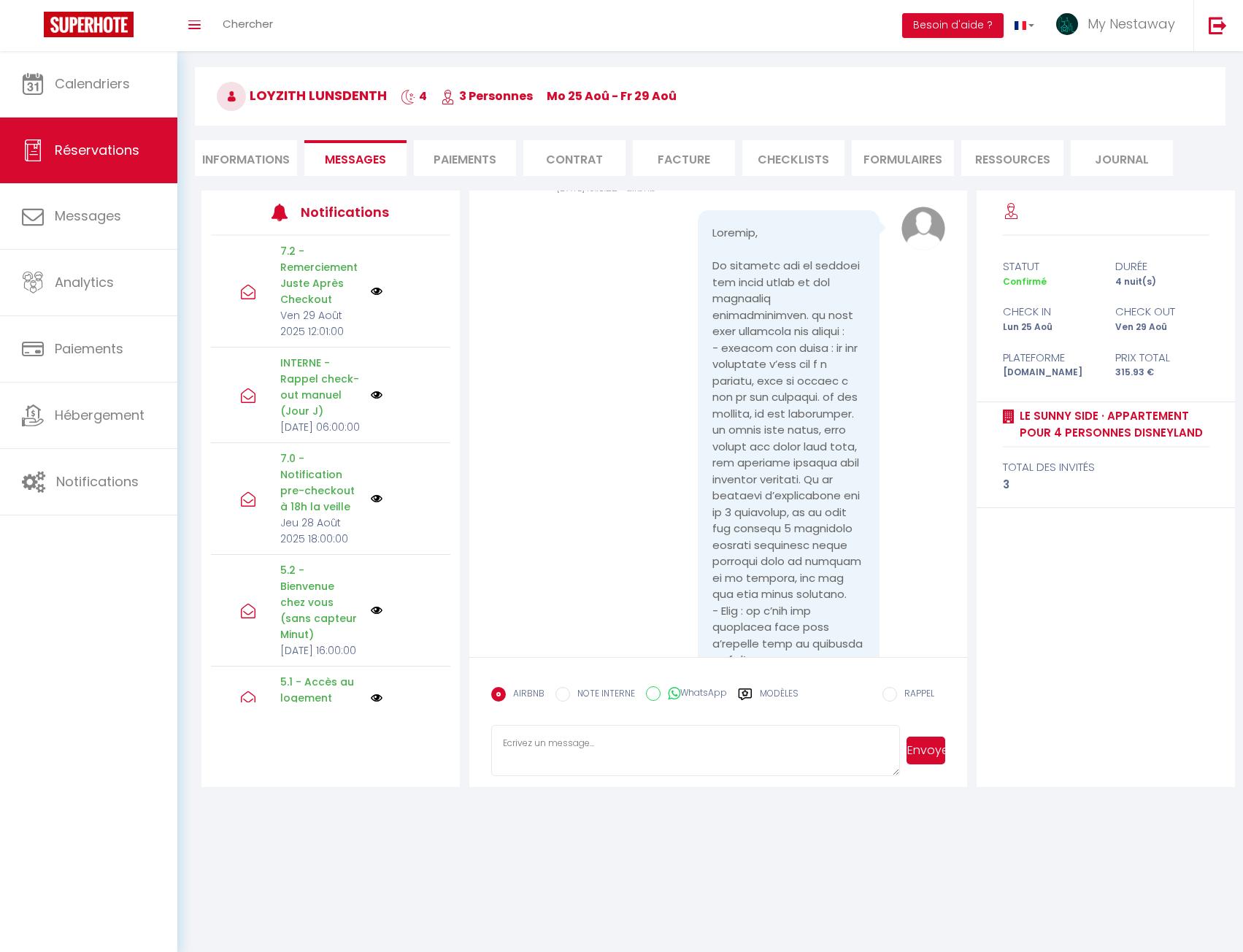
drag, startPoint x: 570, startPoint y: 235, endPoint x: 696, endPoint y: 640, distance: 424.1
copy pre "Je reviens donc ici sur les différents incidents rencontrés : - Placard non ran…"
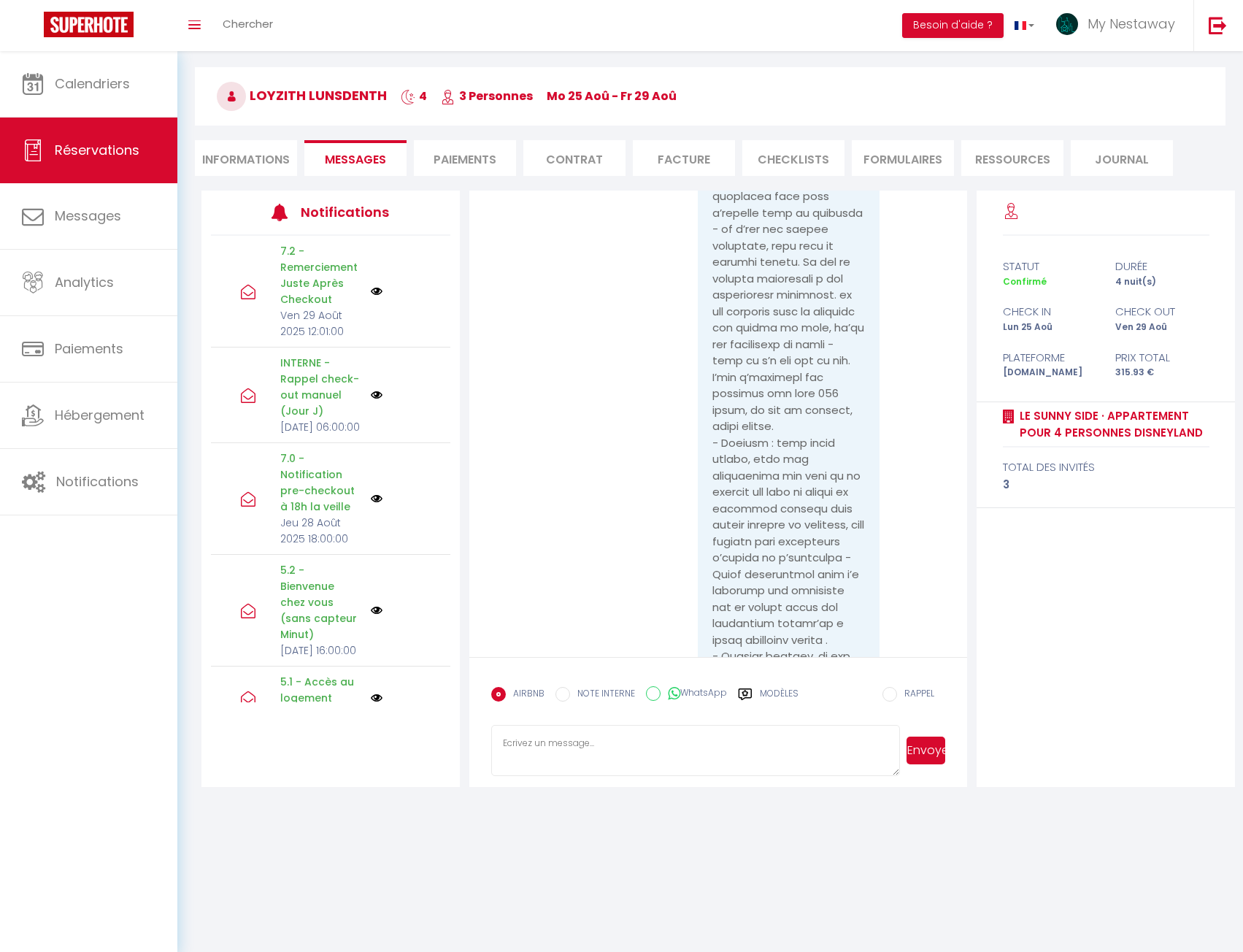
scroll to position [12480, 0]
drag, startPoint x: 715, startPoint y: 340, endPoint x: 714, endPoint y: 301, distance: 39.0
click at [715, 336] on pre at bounding box center [789, 616] width 152 height 1659
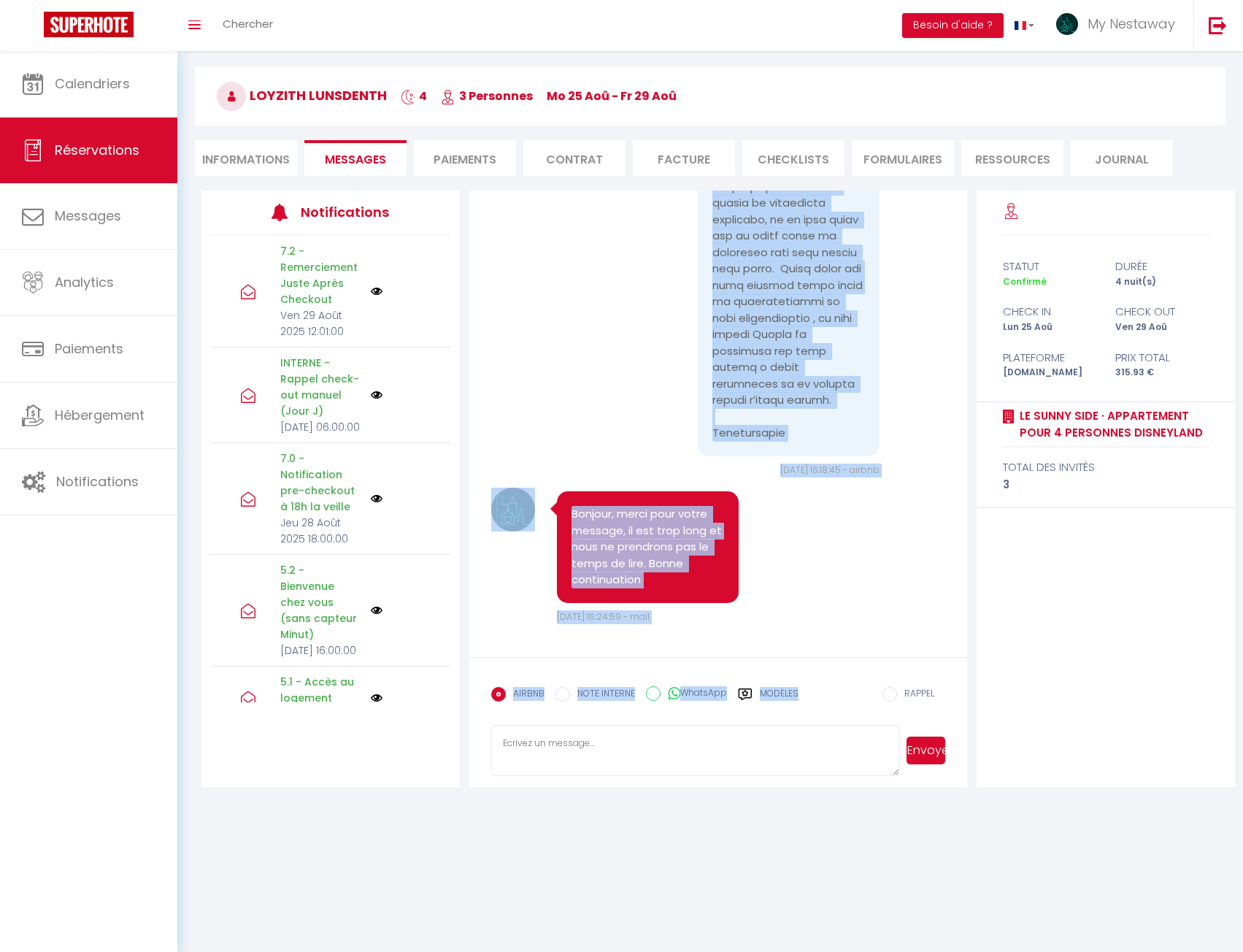
scroll to position [14043, 0]
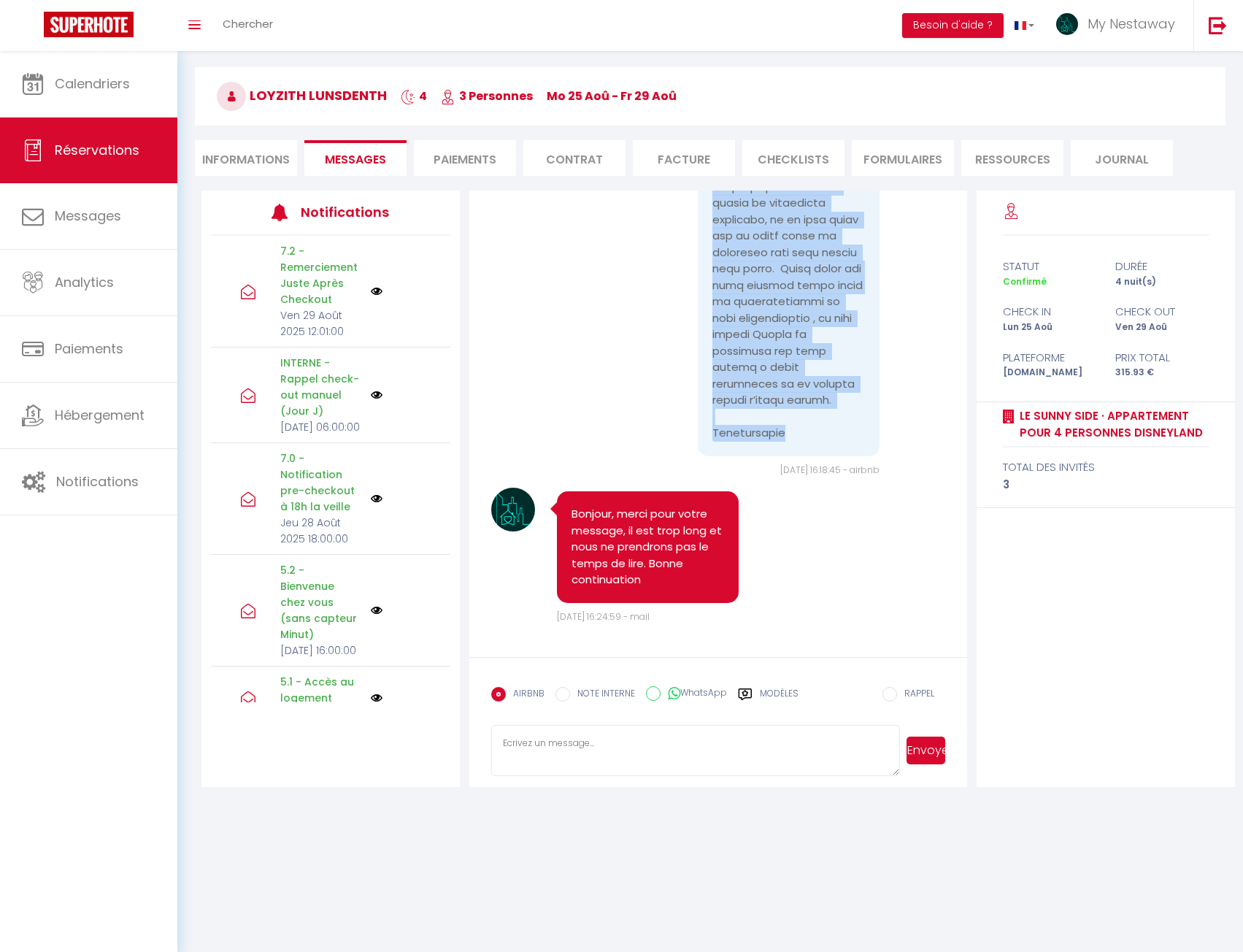
drag, startPoint x: 706, startPoint y: 270, endPoint x: 807, endPoint y: 433, distance: 191.8
copy pre "Bonjour, La mauvaise foi ne devrait pas faire parti de vos attribuas profession…"
click at [252, 40] on link "Chercher" at bounding box center [248, 25] width 72 height 51
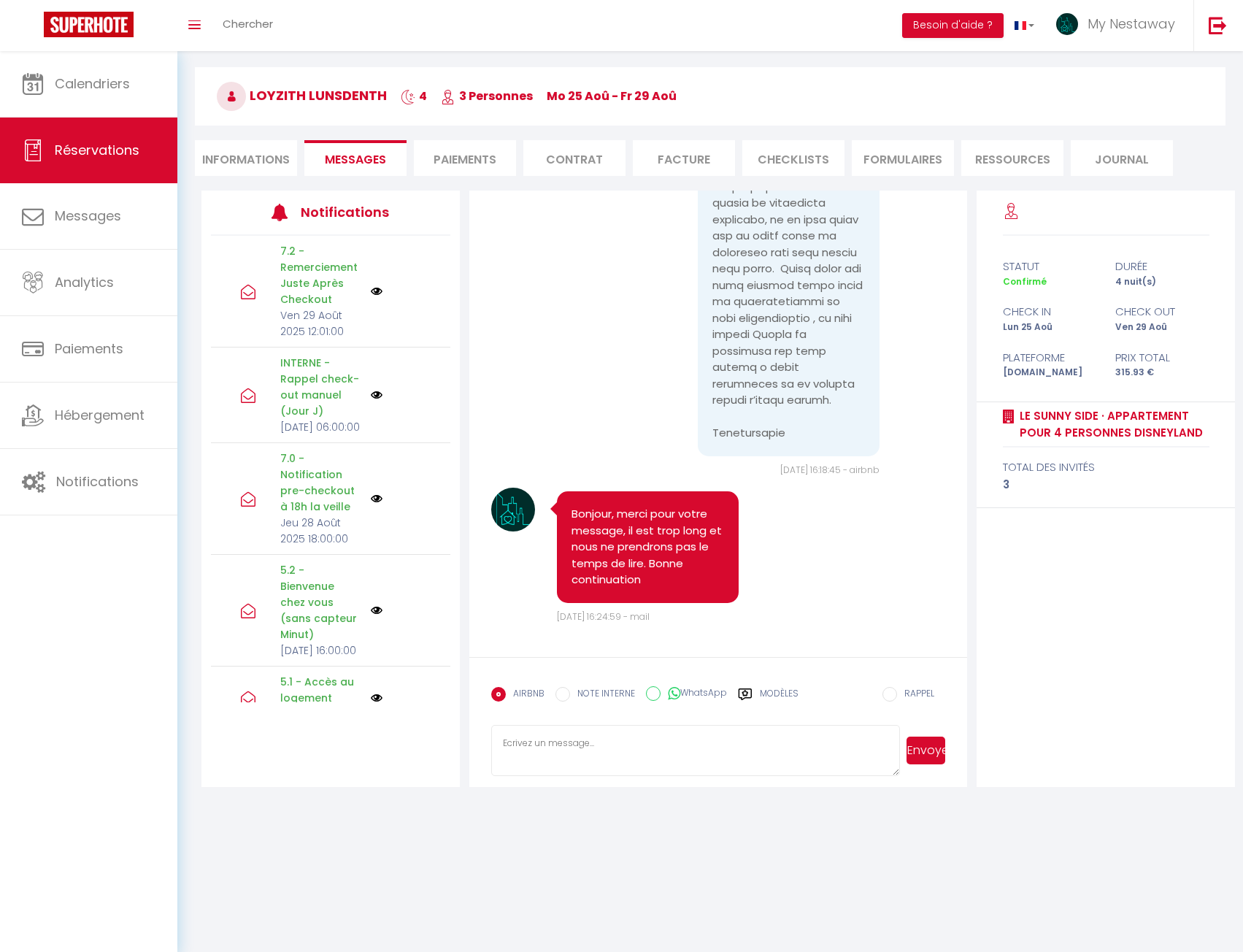
scroll to position [13911, 0]
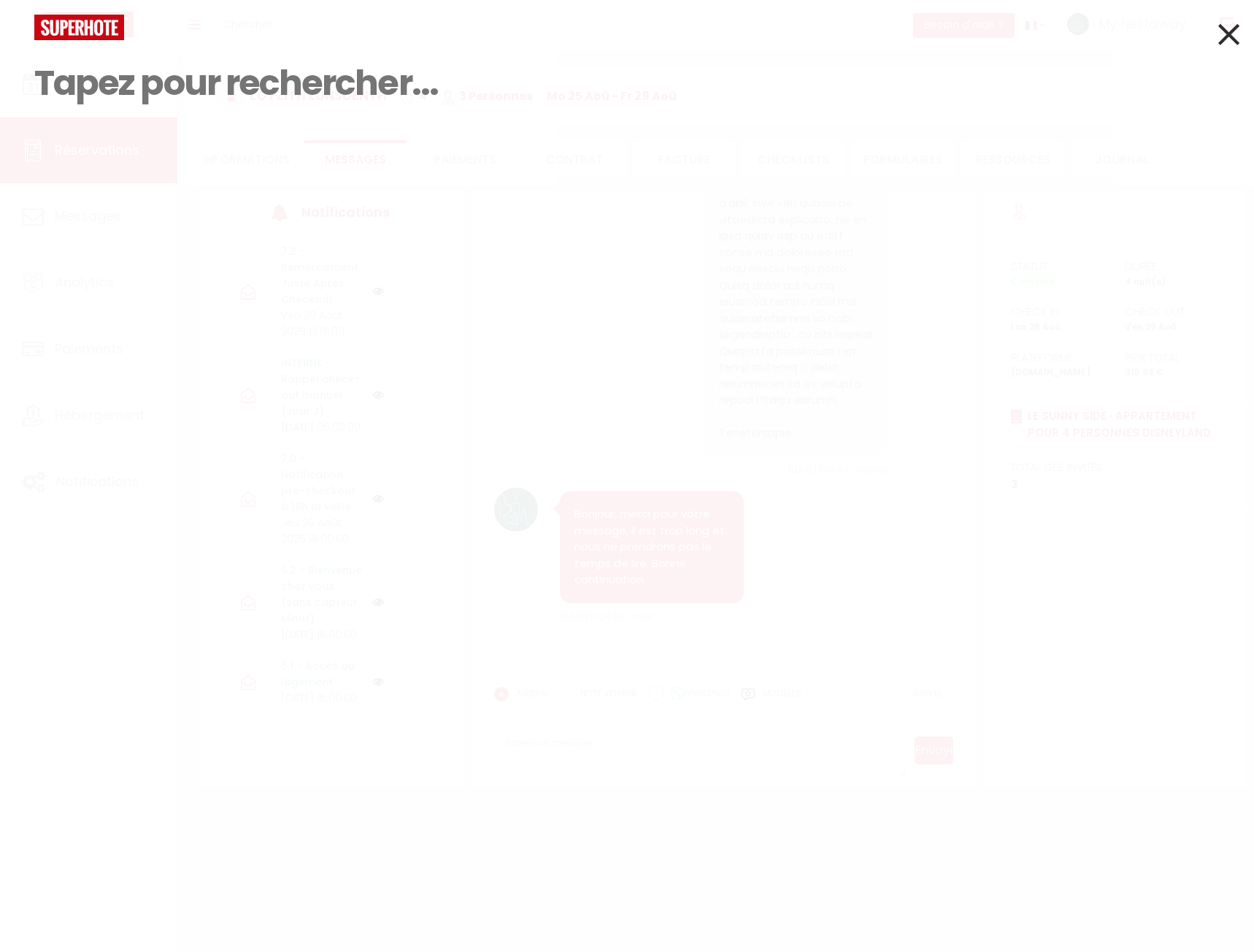
click at [100, 93] on input at bounding box center [627, 83] width 1186 height 87
paste input "muangkhala"
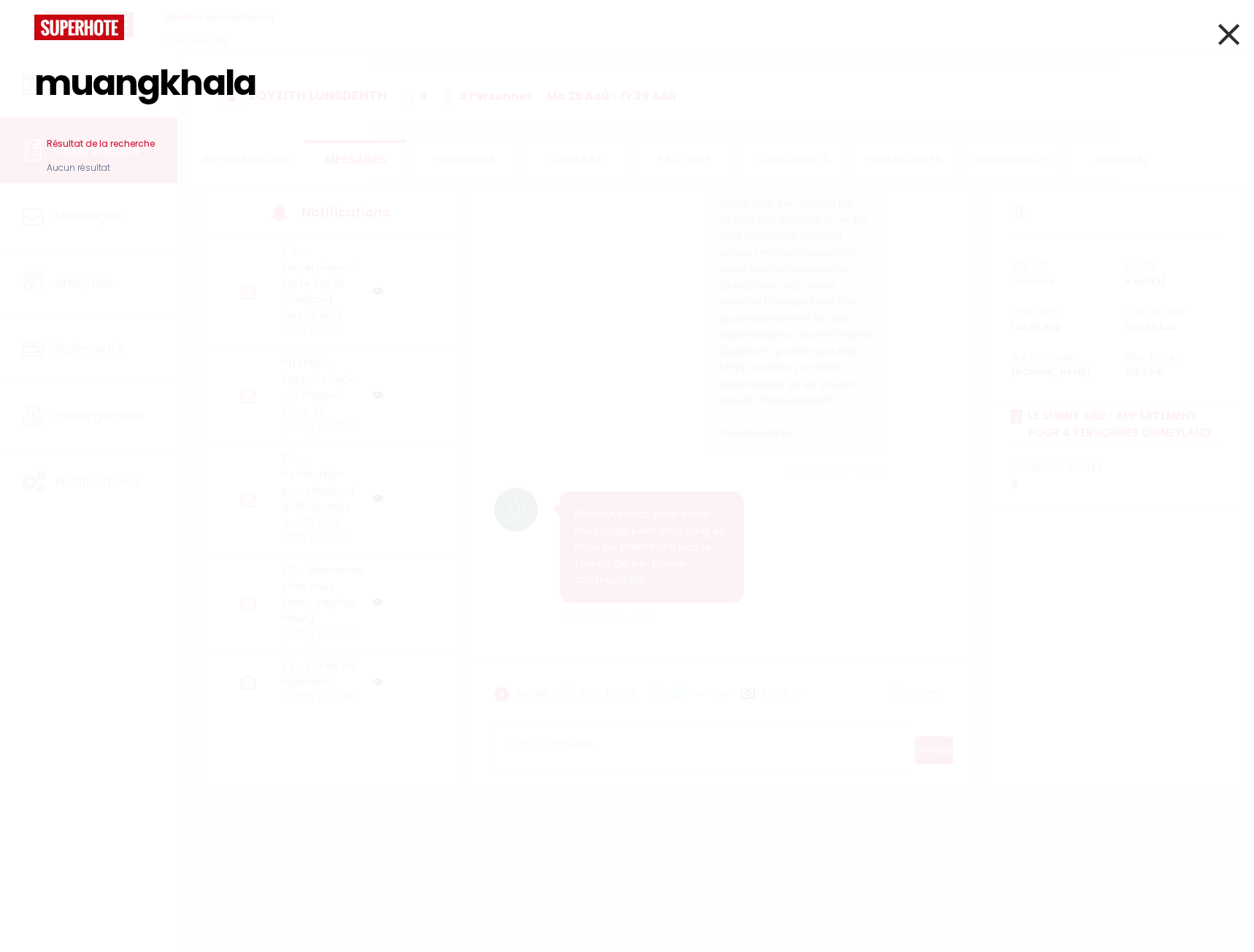
drag, startPoint x: 167, startPoint y: 90, endPoint x: 324, endPoint y: 98, distance: 157.2
click at [324, 98] on input "muangkhala" at bounding box center [627, 83] width 1186 height 87
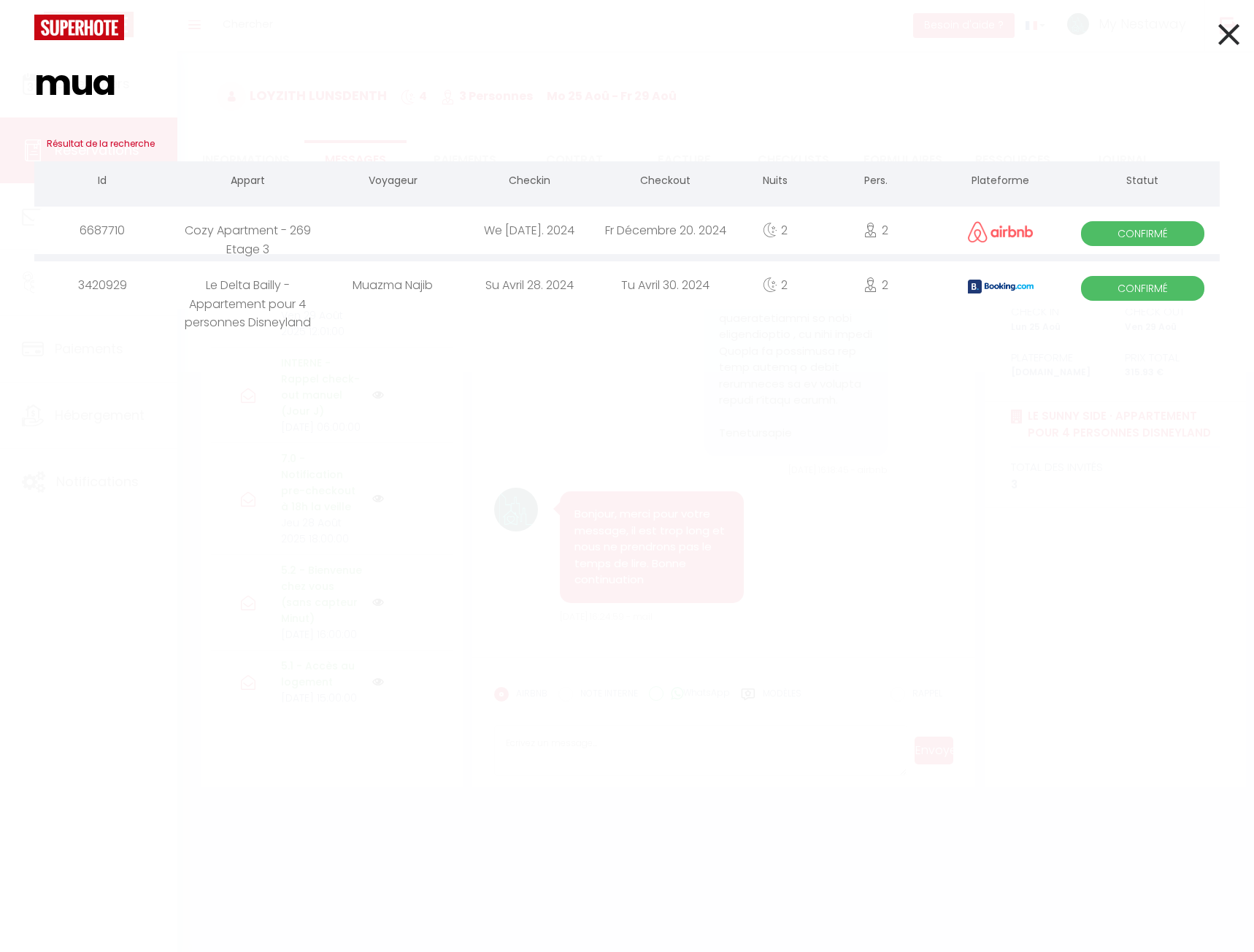
type input "mua"
click at [1230, 40] on icon at bounding box center [1229, 35] width 21 height 36
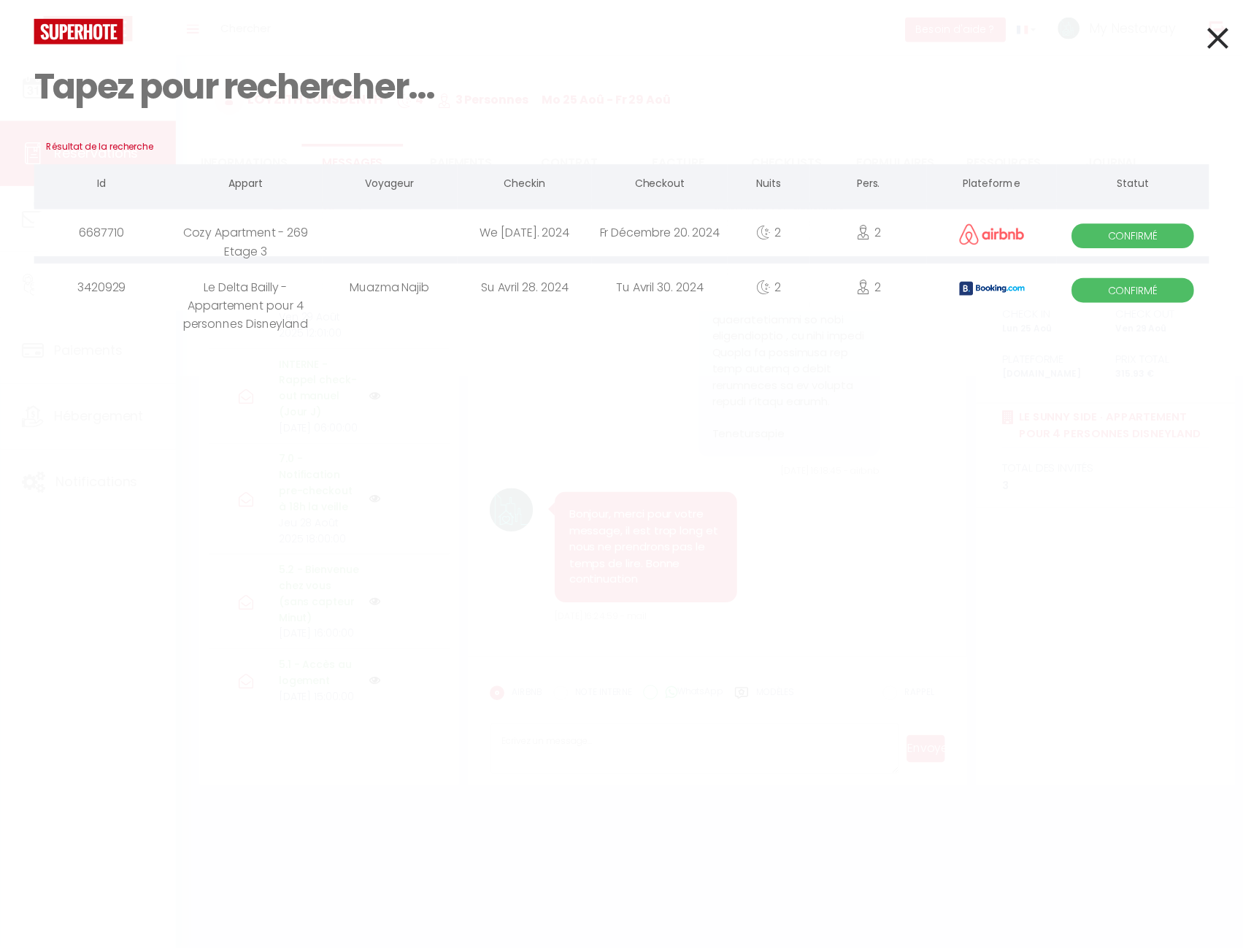
scroll to position [14043, 0]
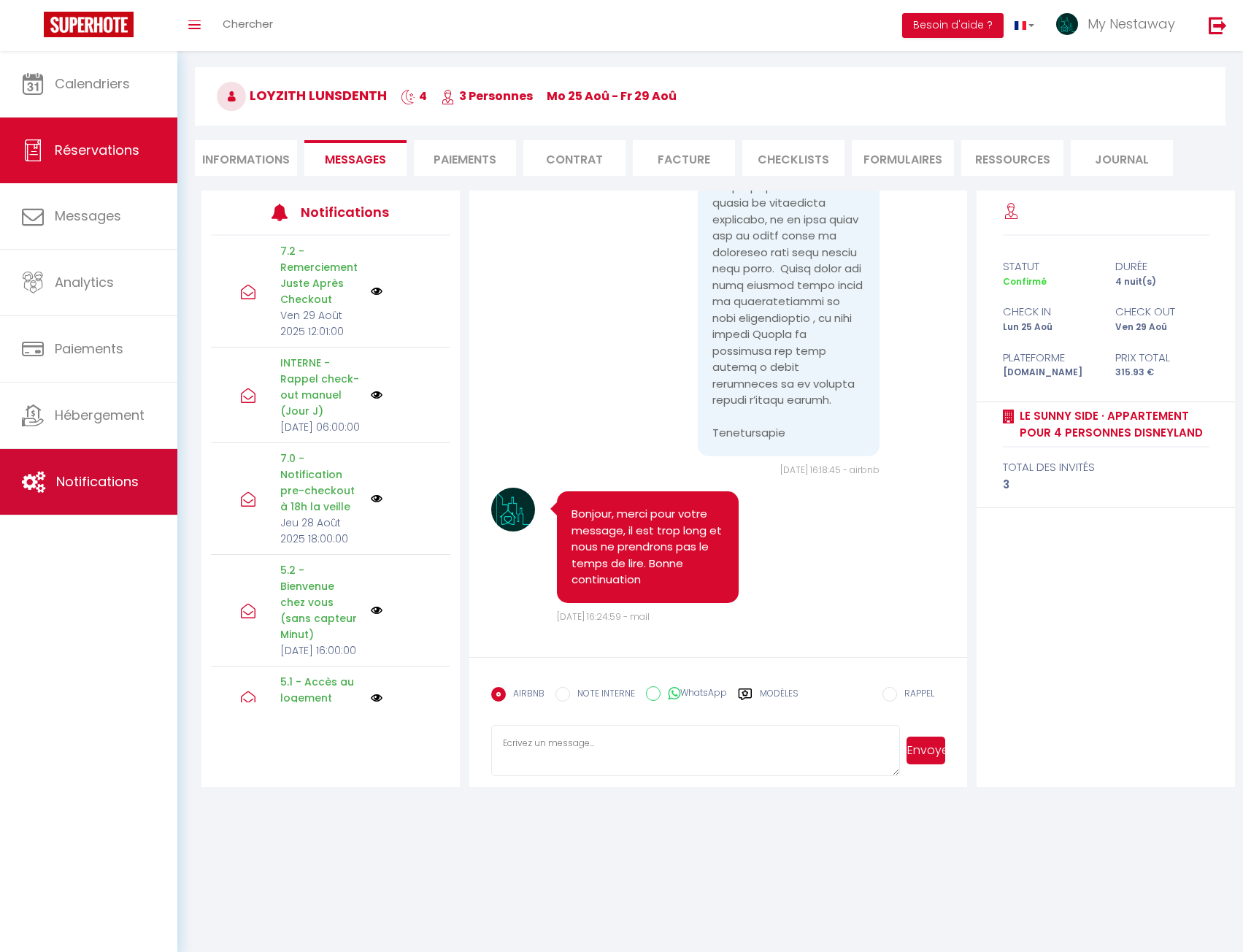
click at [29, 512] on link "Notifications" at bounding box center [88, 482] width 177 height 66
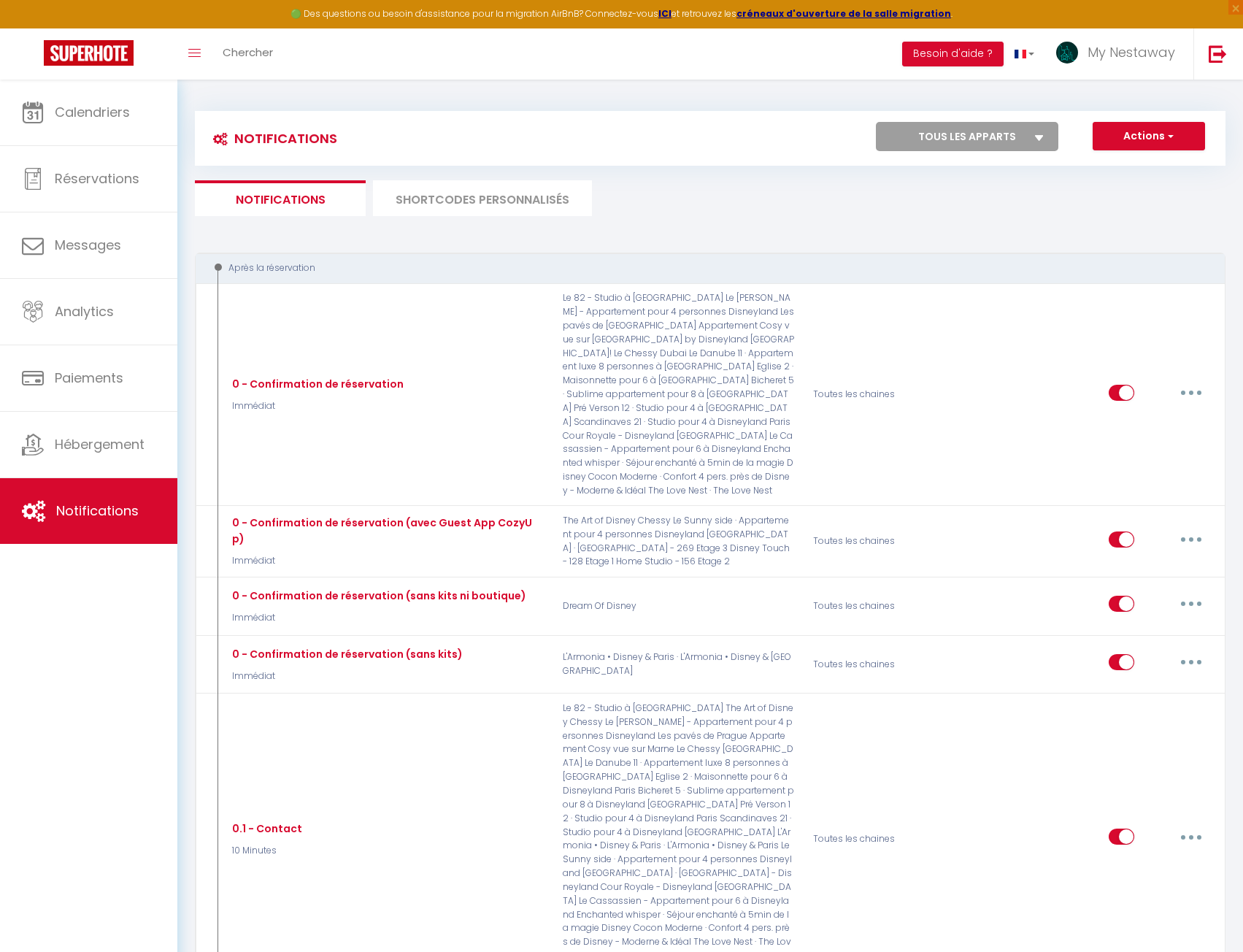
click at [467, 204] on li "SHORTCODES PERSONNALISÉS" at bounding box center [482, 197] width 219 height 35
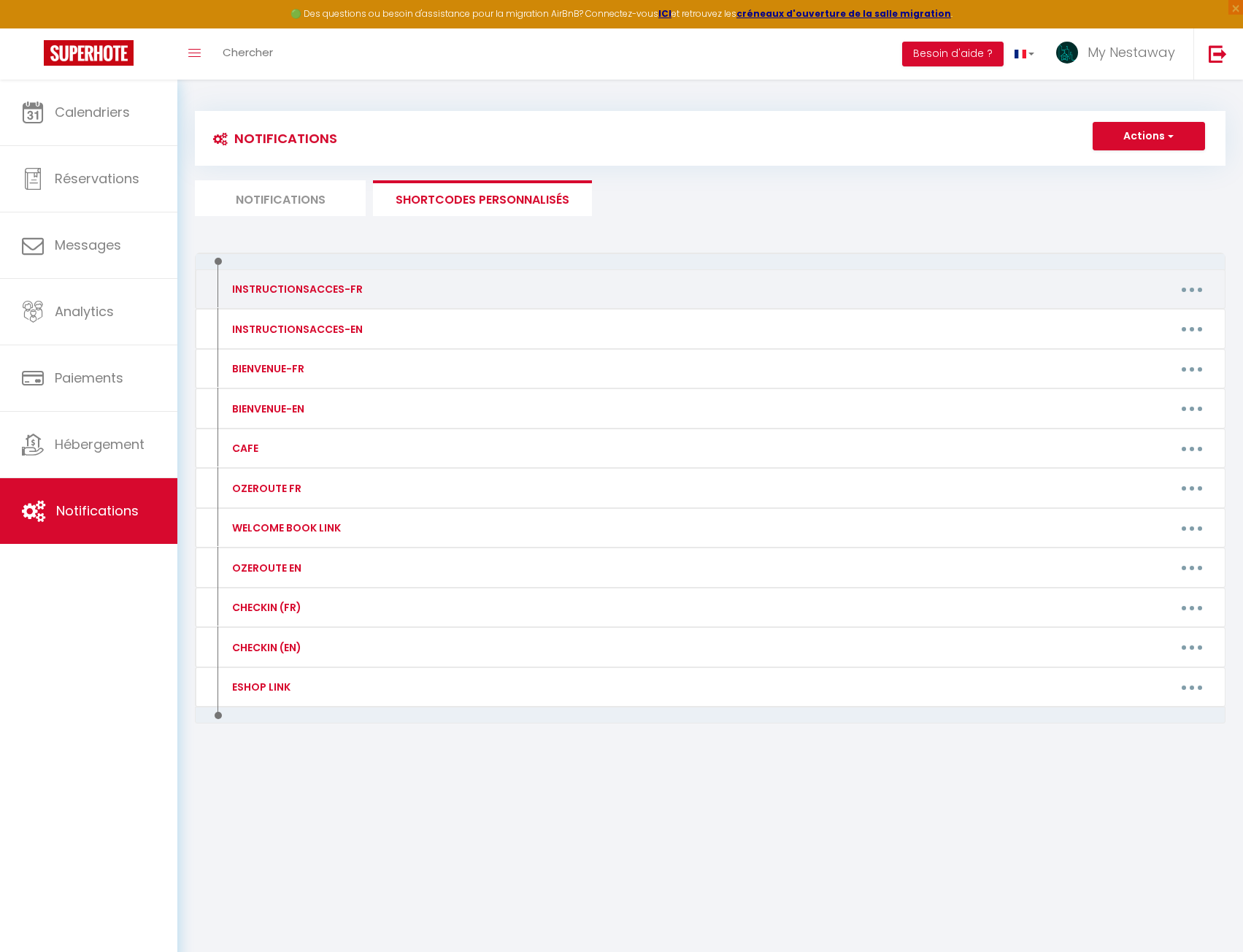
click at [1207, 286] on button "button" at bounding box center [1192, 288] width 41 height 23
click at [1171, 318] on link "Editer" at bounding box center [1154, 322] width 108 height 25
type input "INSTRUCTIONSACCES-FR"
type textarea "Voici les instructions qui vous permettront d'accéder à votre logement :"
type textarea "Voici les instructions qui vous permettront d'accéder à votre logement : Adress…"
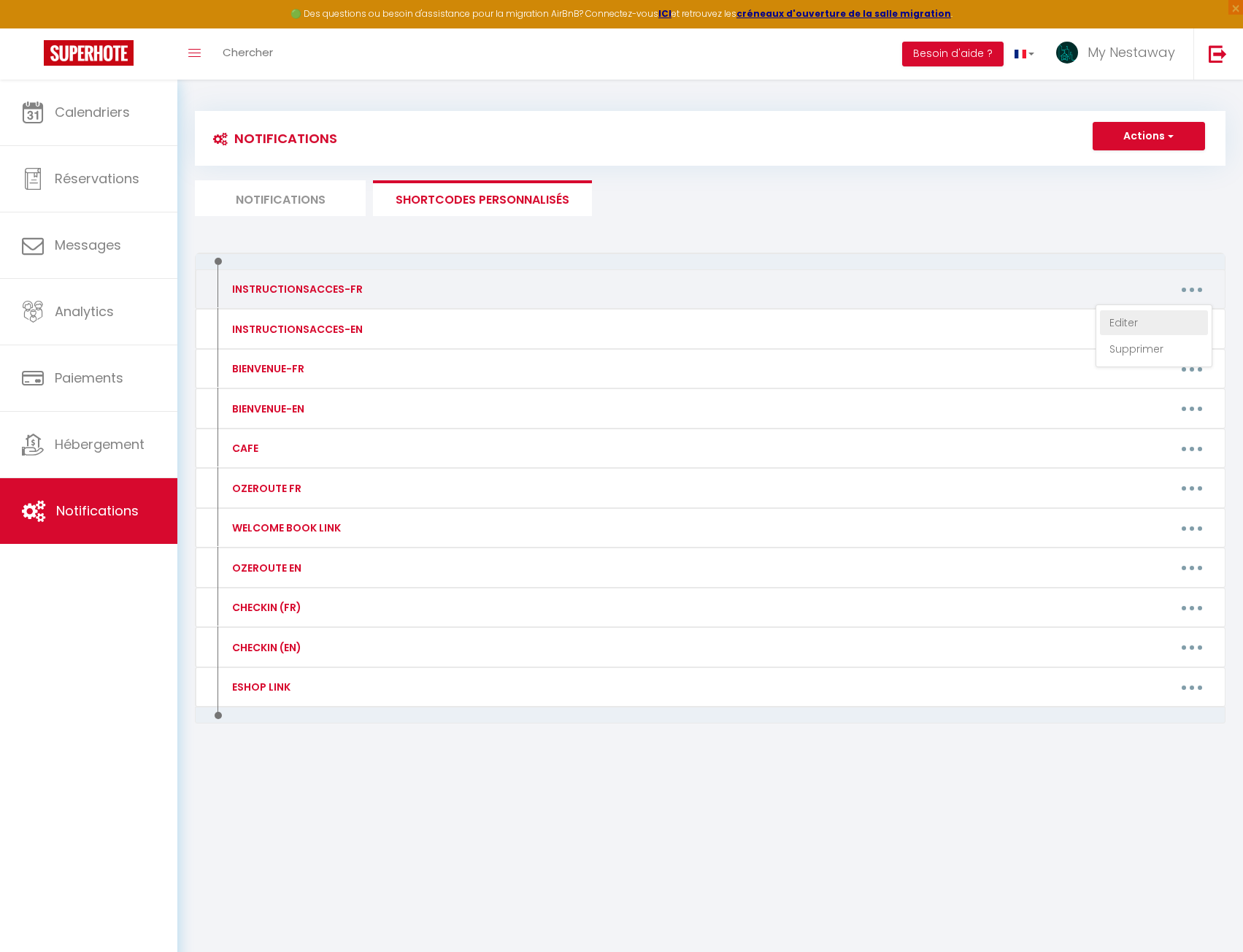
type textarea "Voici les instructions qui vous permettront d'accéder à votre logement : Adress…"
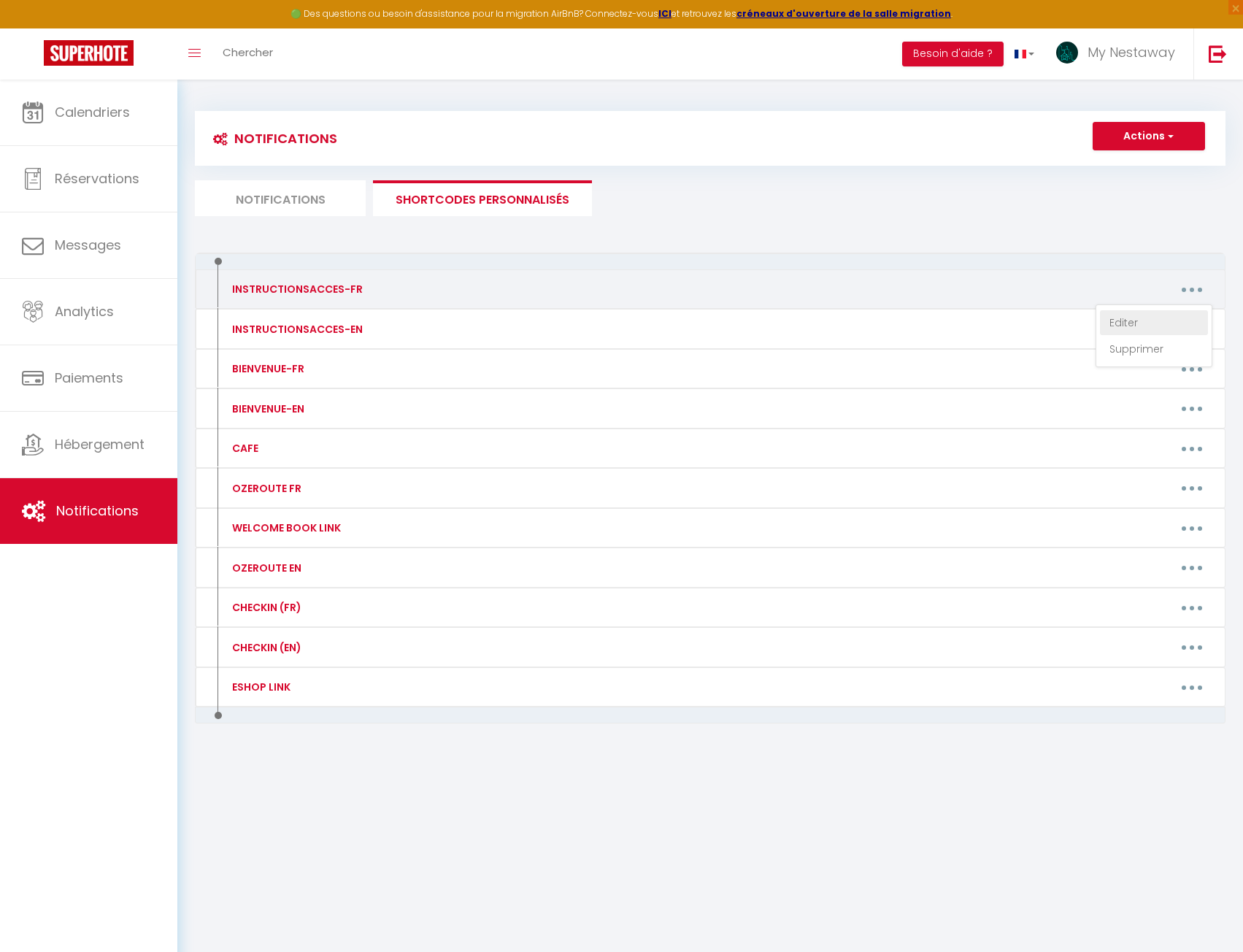
type textarea "Voici les instructions qui vous permettront d'accéder à votre logement : Adress…"
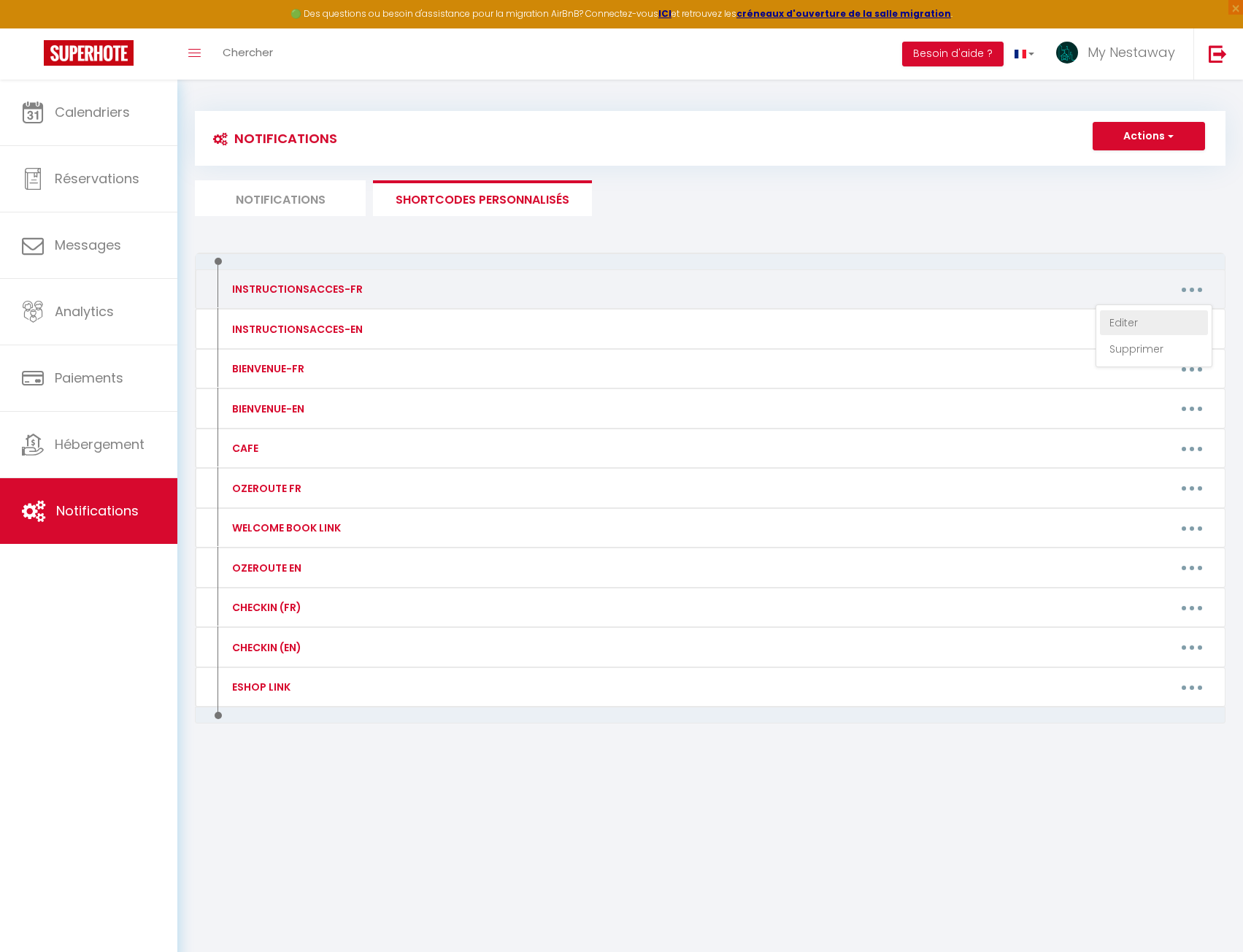
type textarea "Voici les instructions qui vous permettront d'accéder à votre logement : Adress…"
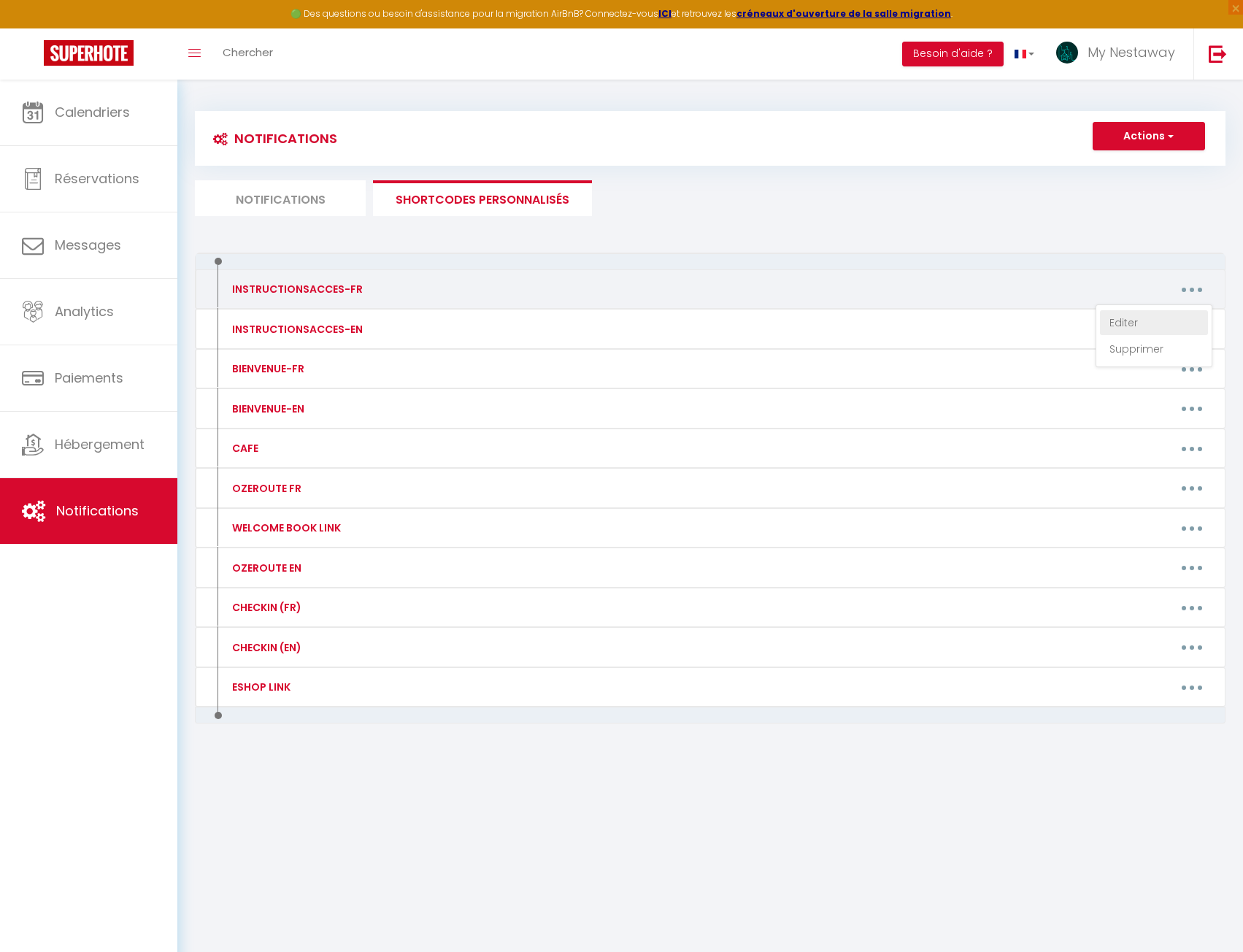
type textarea "Voici les instructions qui vous permettront d'accéder à votre logement : Adress…"
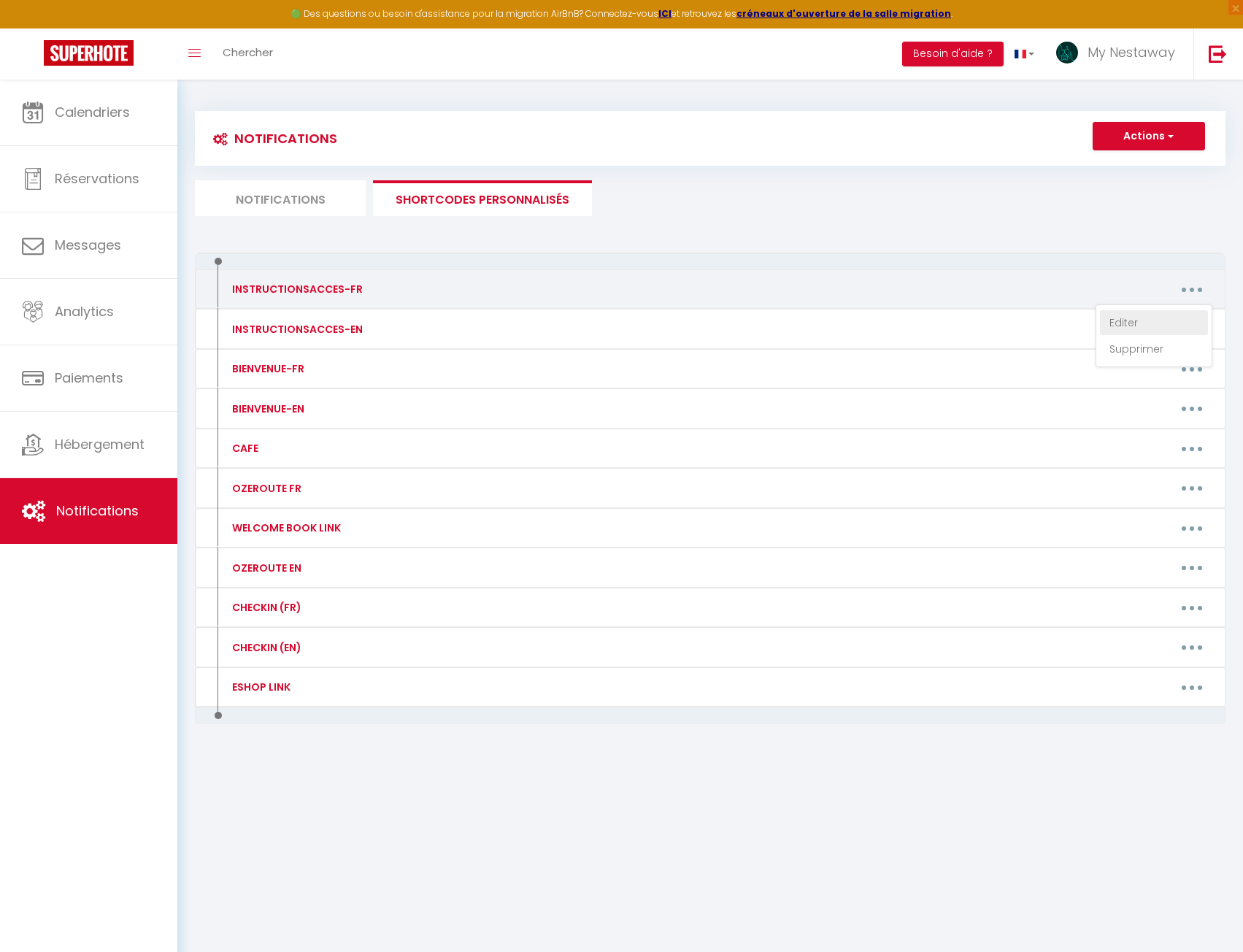
type textarea "Voici les instructions qui vous permettront d'accéder à votre logement : Adress…"
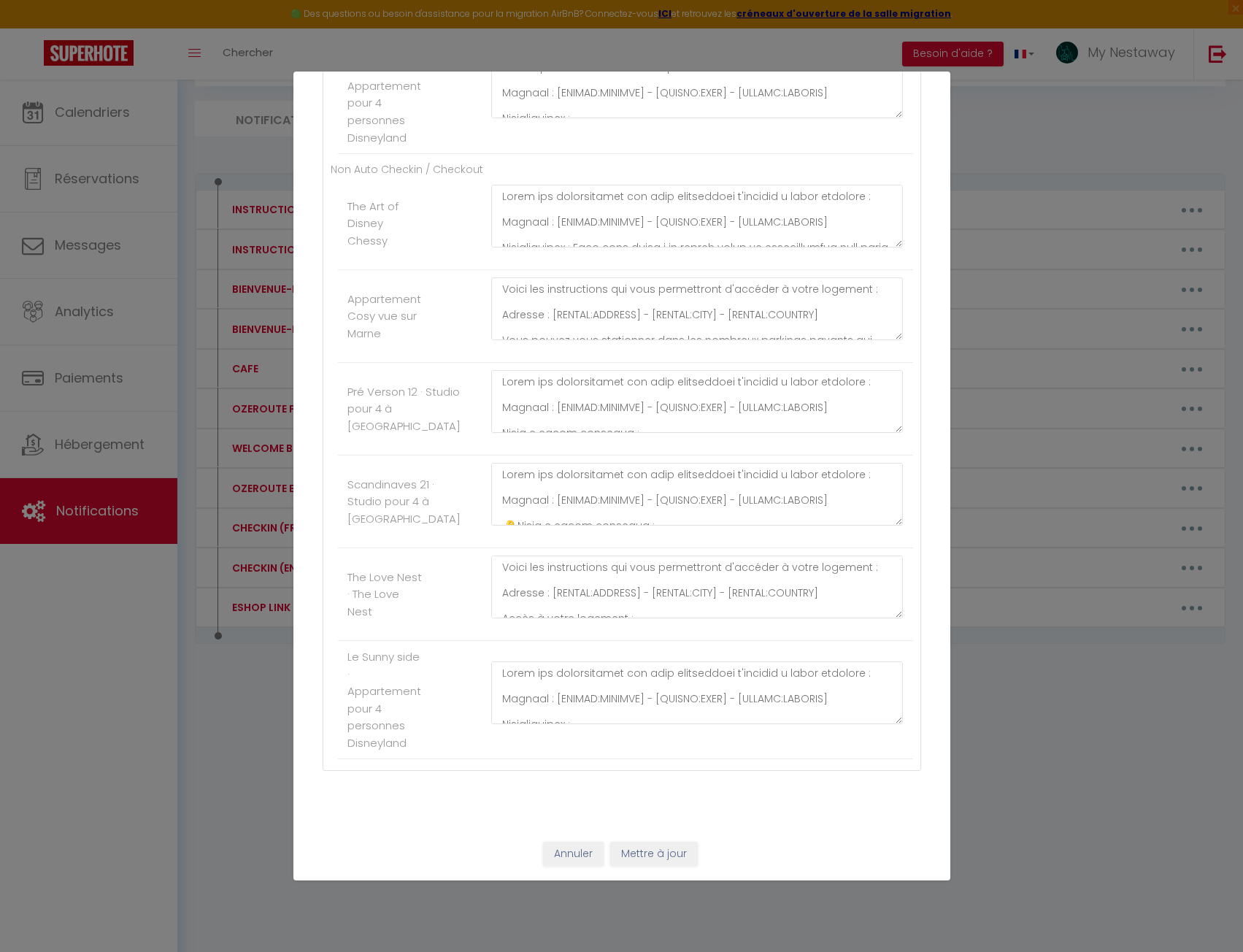
scroll to position [2641, 0]
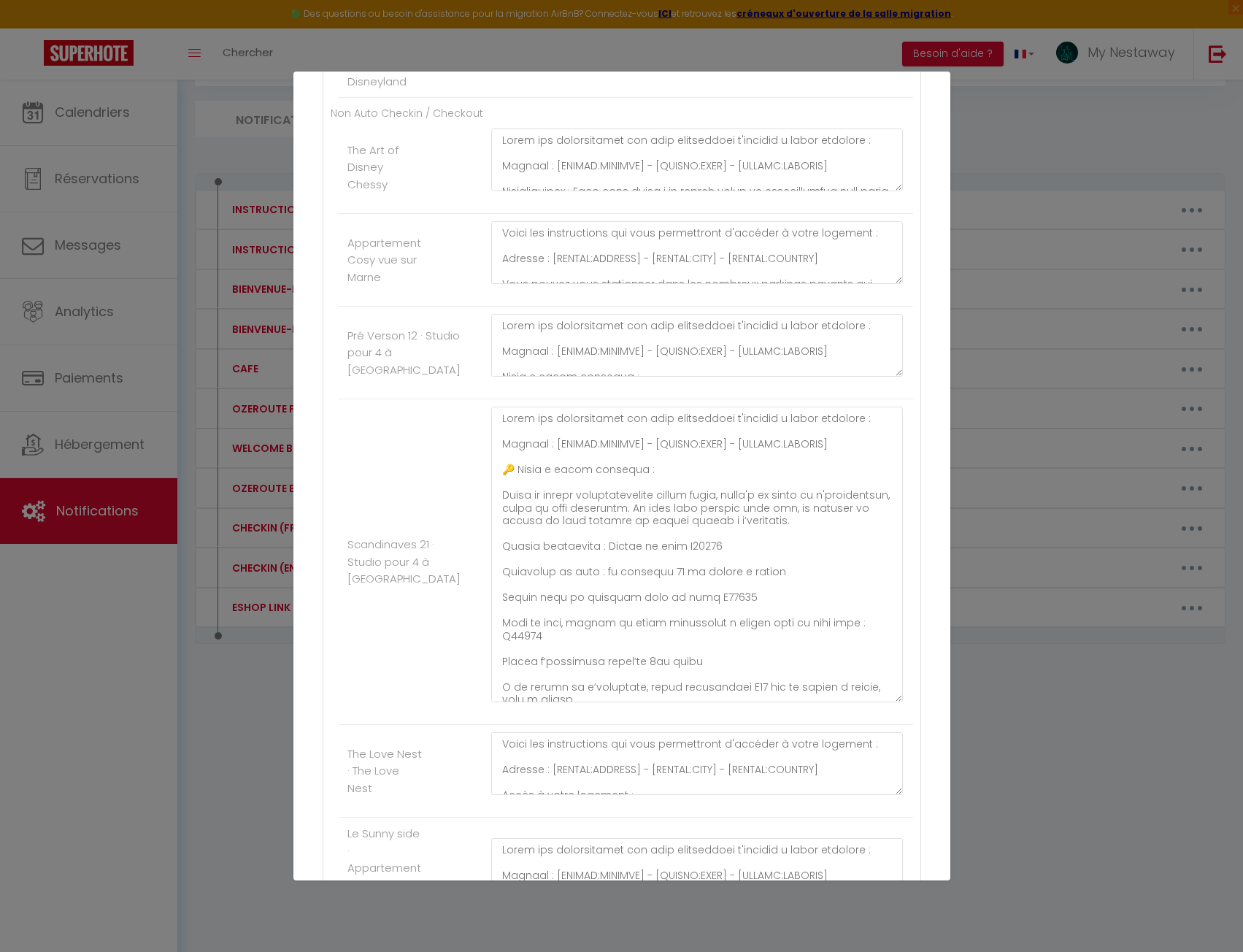
drag, startPoint x: 890, startPoint y: 589, endPoint x: 851, endPoint y: 821, distance: 235.3
click at [851, 702] on textarea at bounding box center [698, 555] width 412 height 296
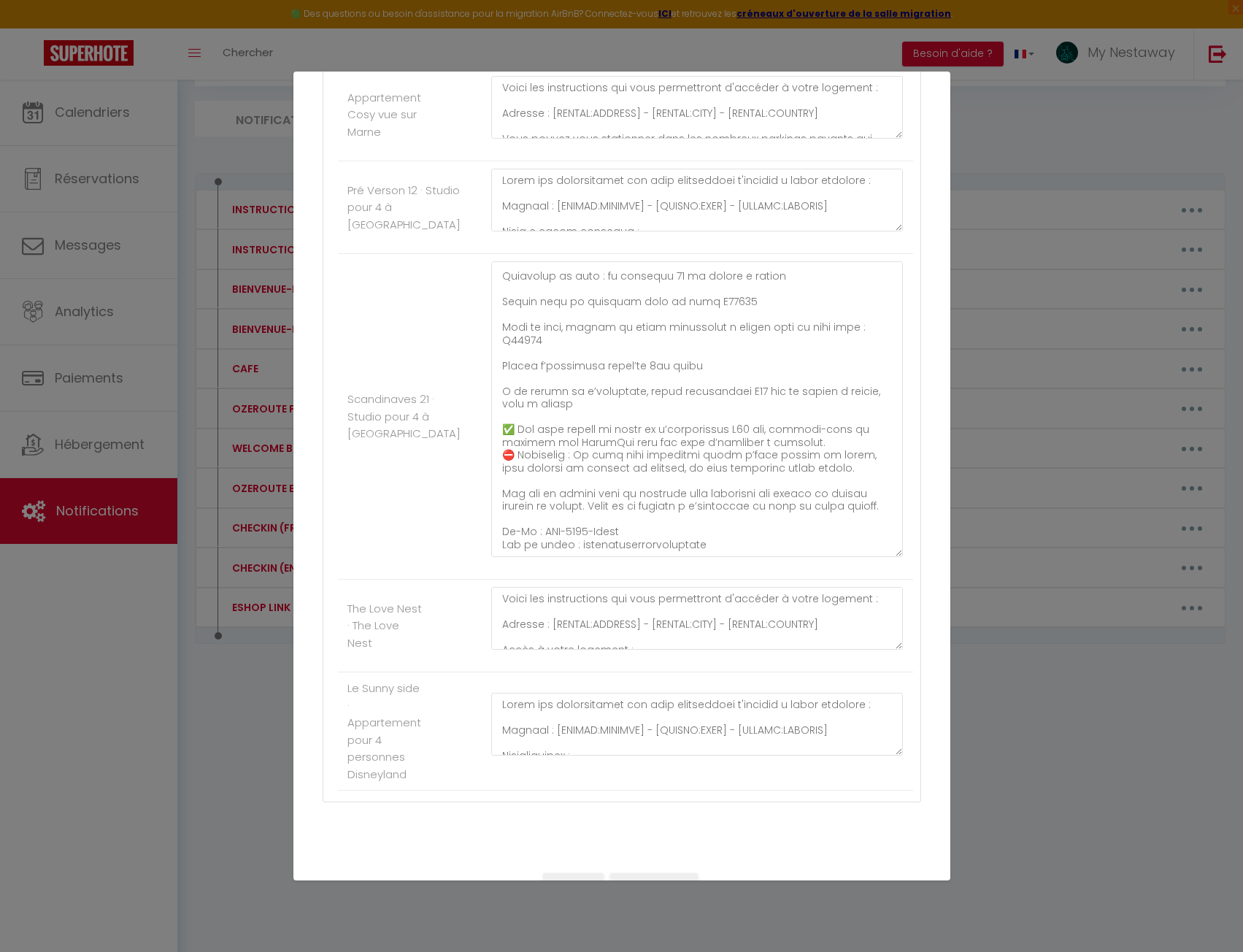
scroll to position [2787, 0]
click at [628, 556] on textarea at bounding box center [698, 408] width 412 height 296
click at [711, 556] on textarea at bounding box center [698, 408] width 412 height 296
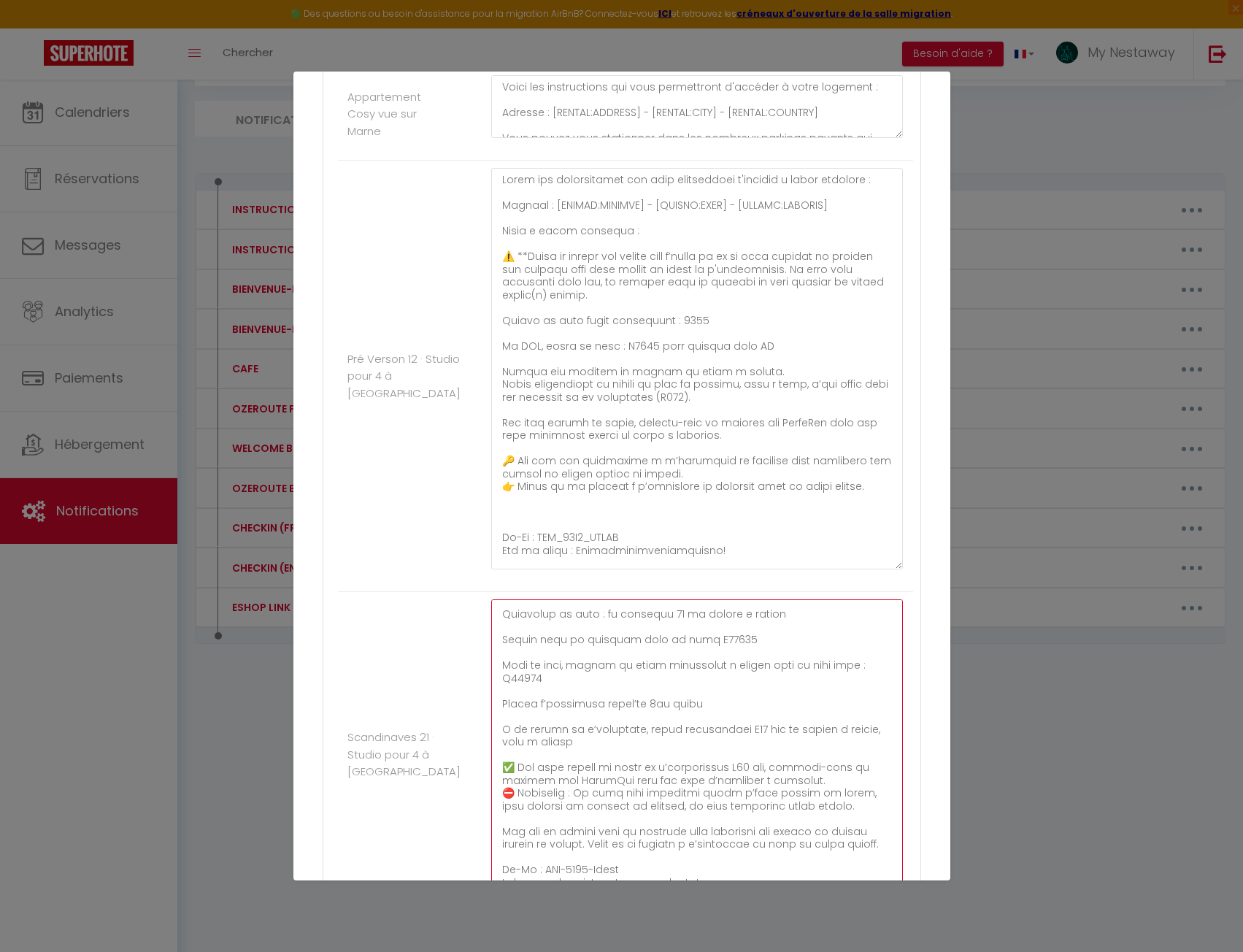
drag, startPoint x: 886, startPoint y: 344, endPoint x: 872, endPoint y: 683, distance: 339.3
click at [872, 584] on div at bounding box center [697, 376] width 431 height 416
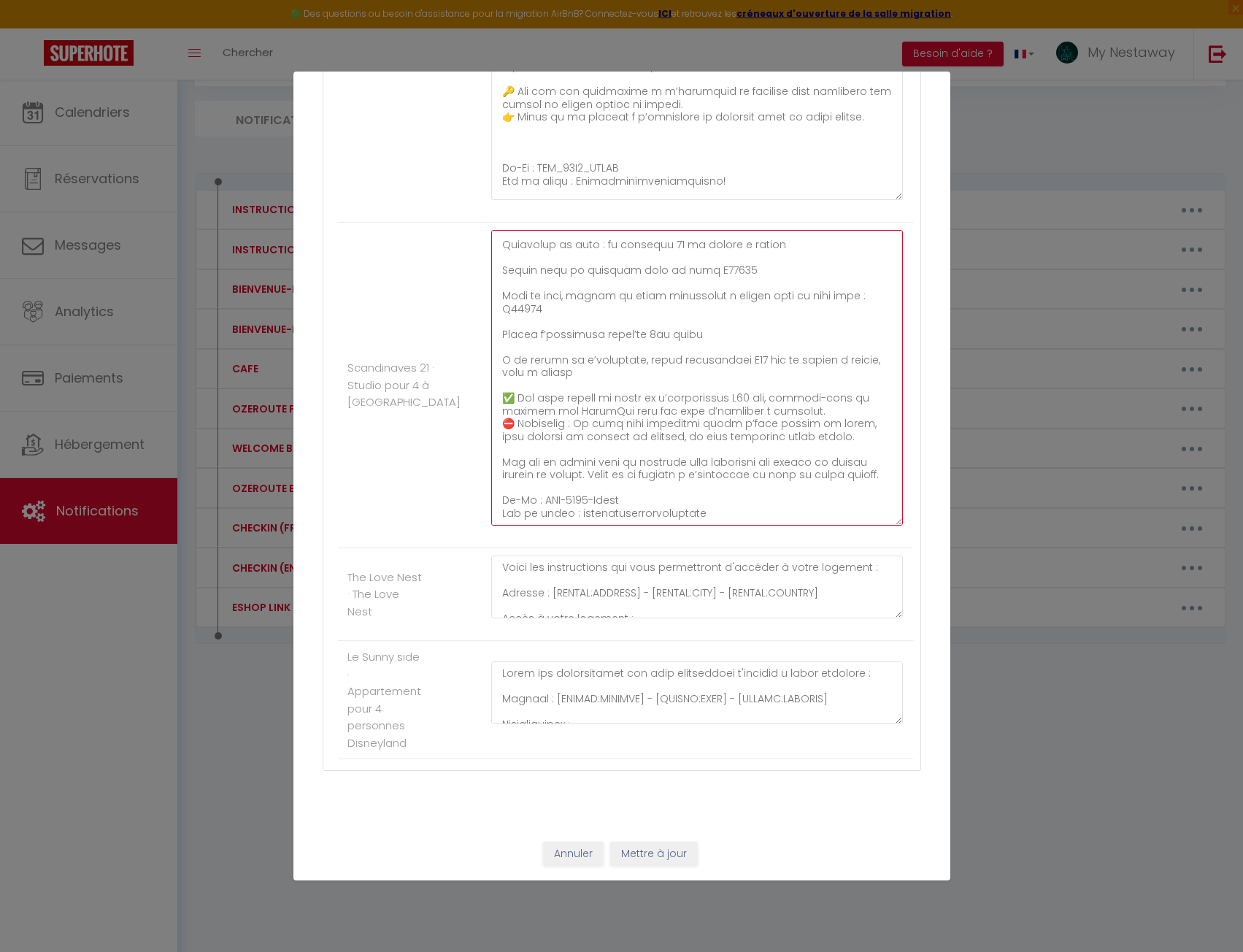
scroll to position [3269, 0]
click at [586, 859] on button "Annuler" at bounding box center [573, 853] width 61 height 25
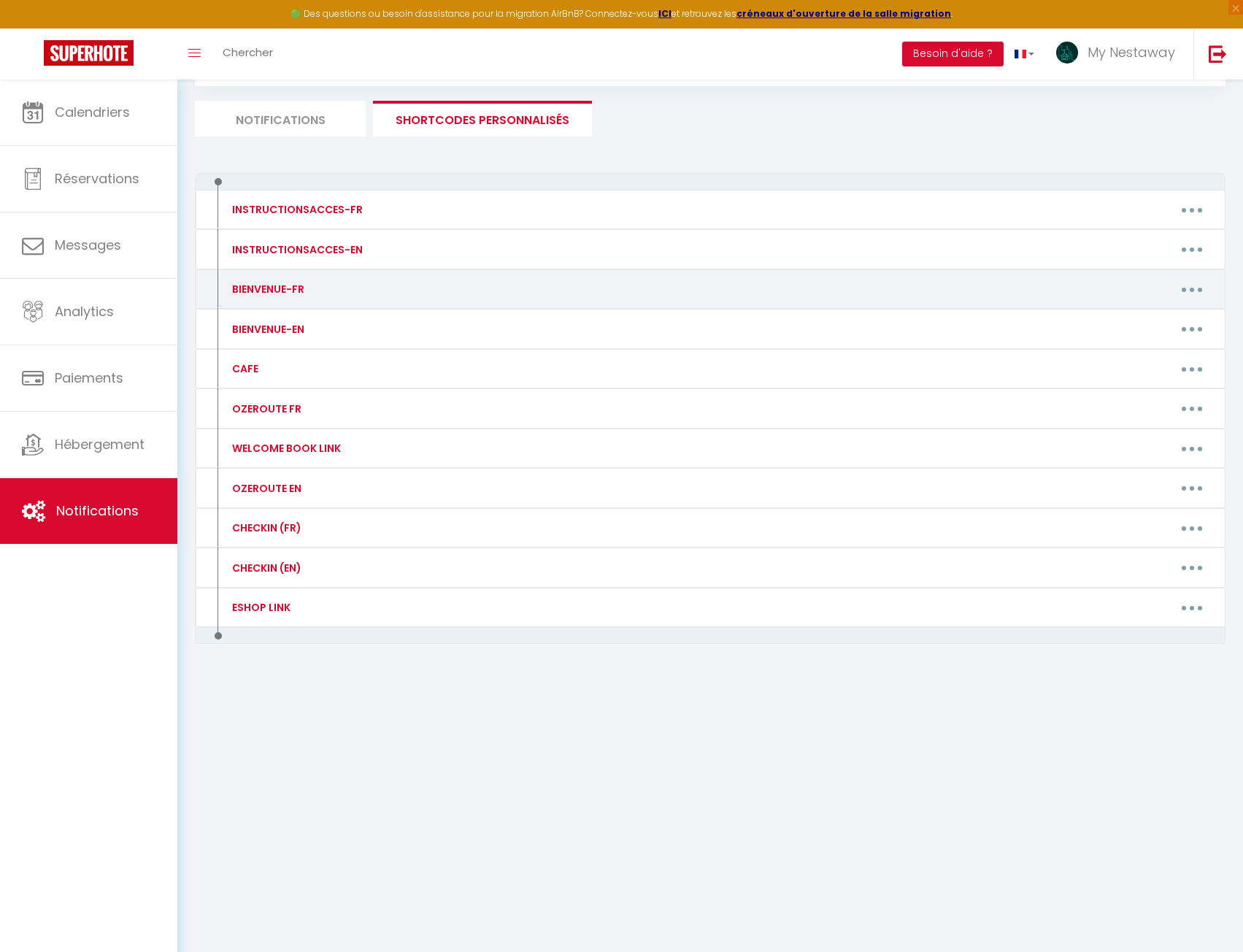
click at [1182, 292] on button "button" at bounding box center [1192, 288] width 41 height 23
click at [1158, 321] on link "Editer" at bounding box center [1154, 322] width 108 height 25
type input "BIENVENUE-FR"
type textarea "Bienvenue ! Le moment de votre séjour est enfin là et nous sommes heureux de vo…"
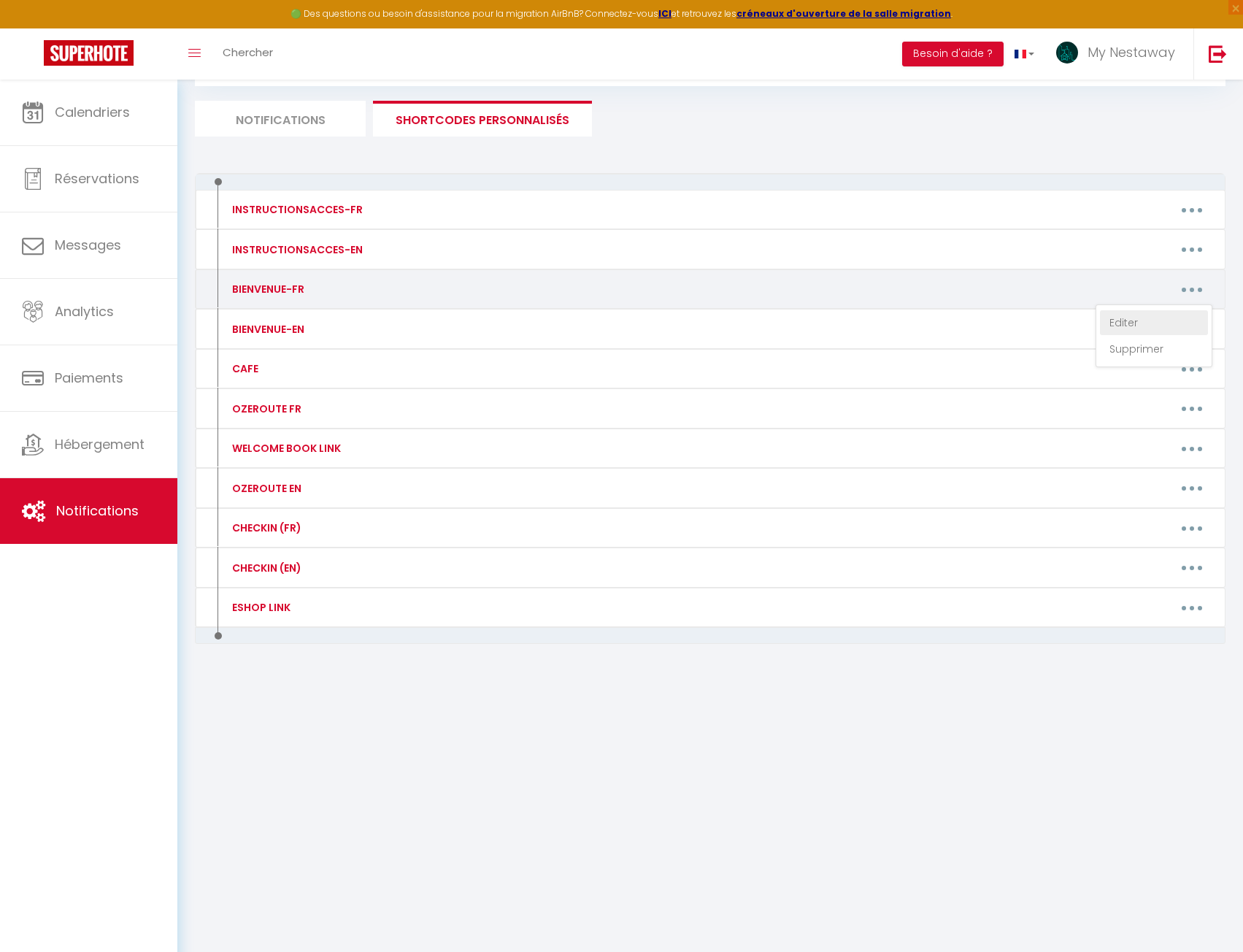
type textarea "Bienvenue ! Le moment de votre séjour est enfin là et nous sommes heureux de vo…"
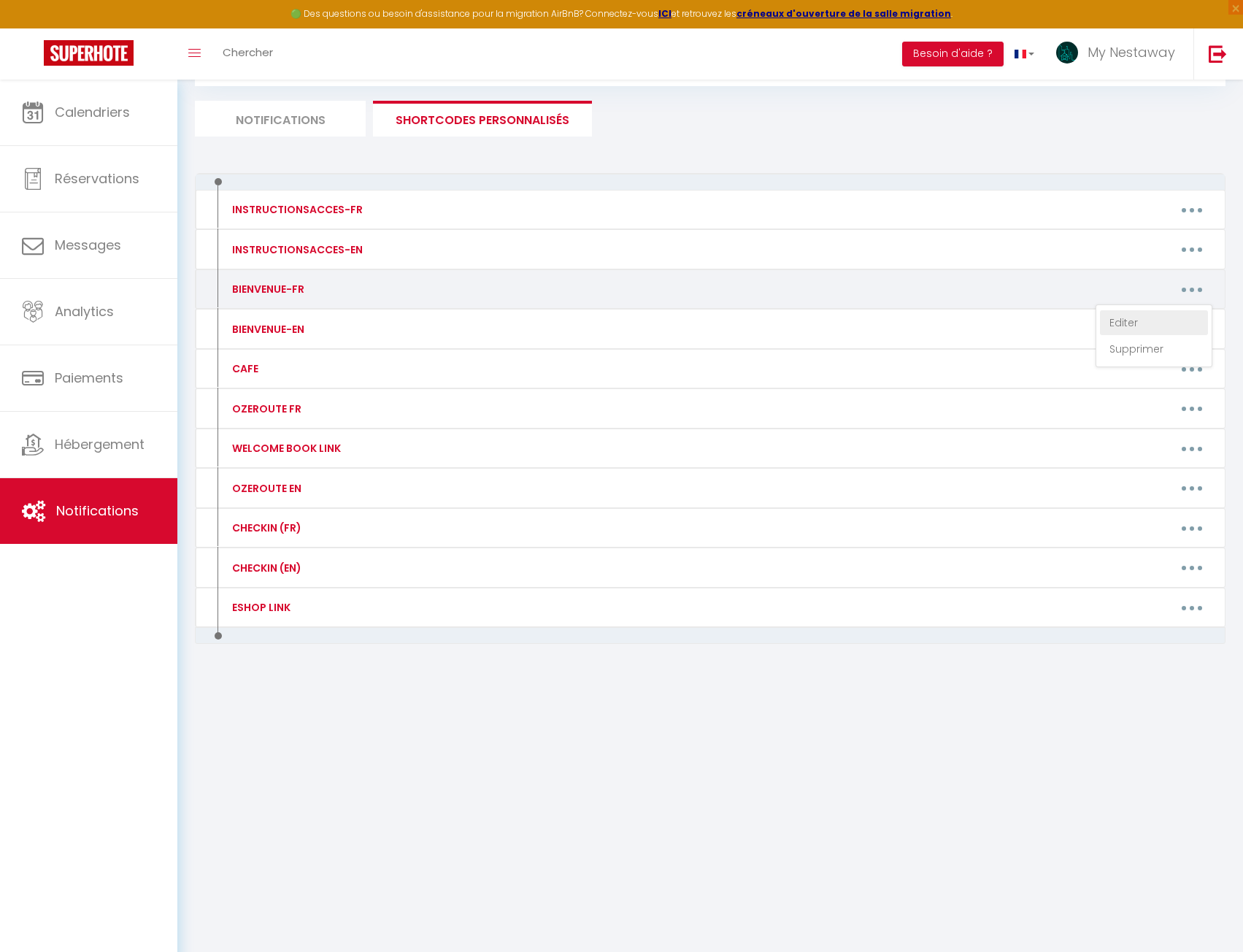
type textarea "Bienvenue ! Le moment de votre séjour est enfin là et nous sommes heureux de vo…"
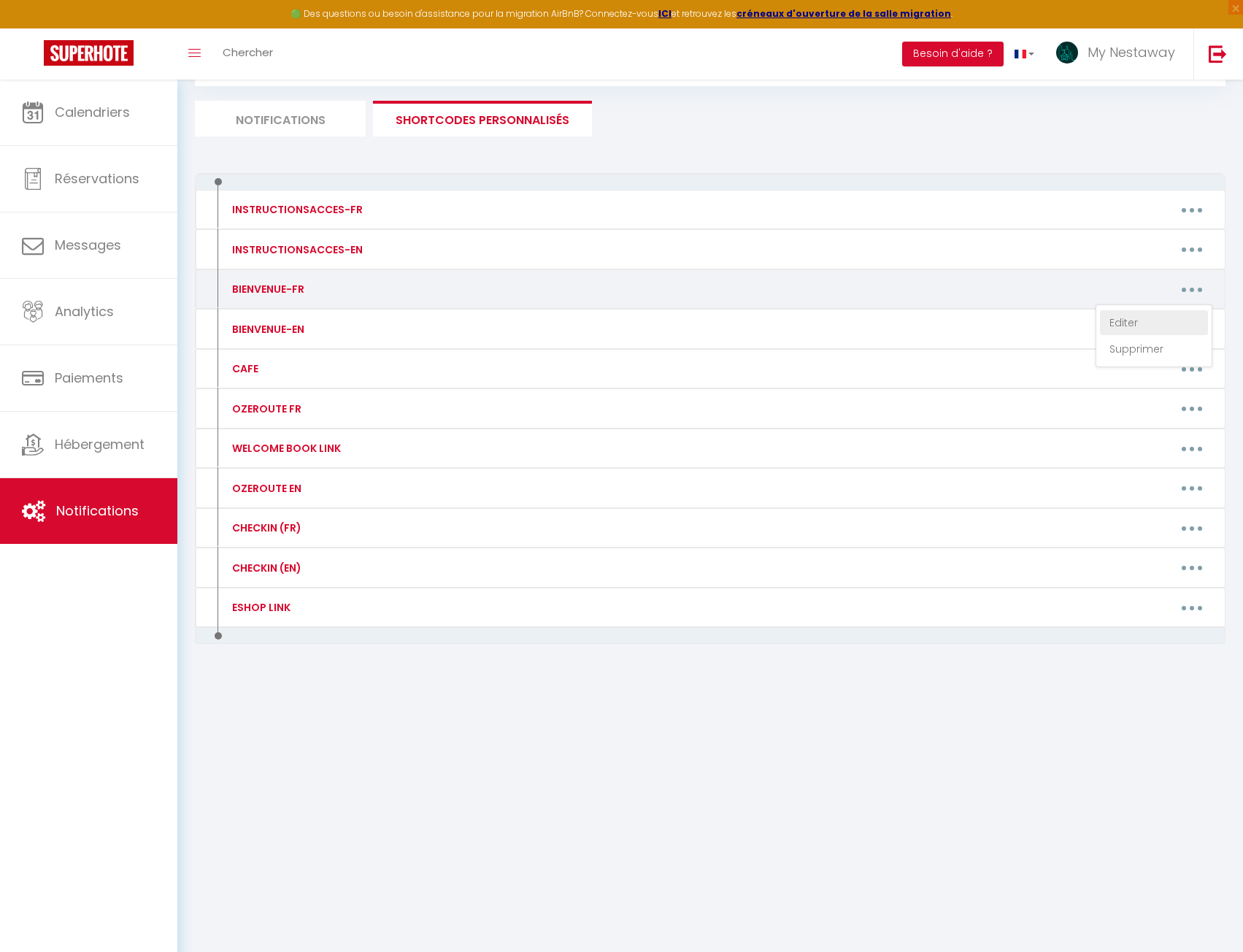
type textarea "Bienvenue ! Le moment de votre séjour est enfin là et nous sommes heureux de vo…"
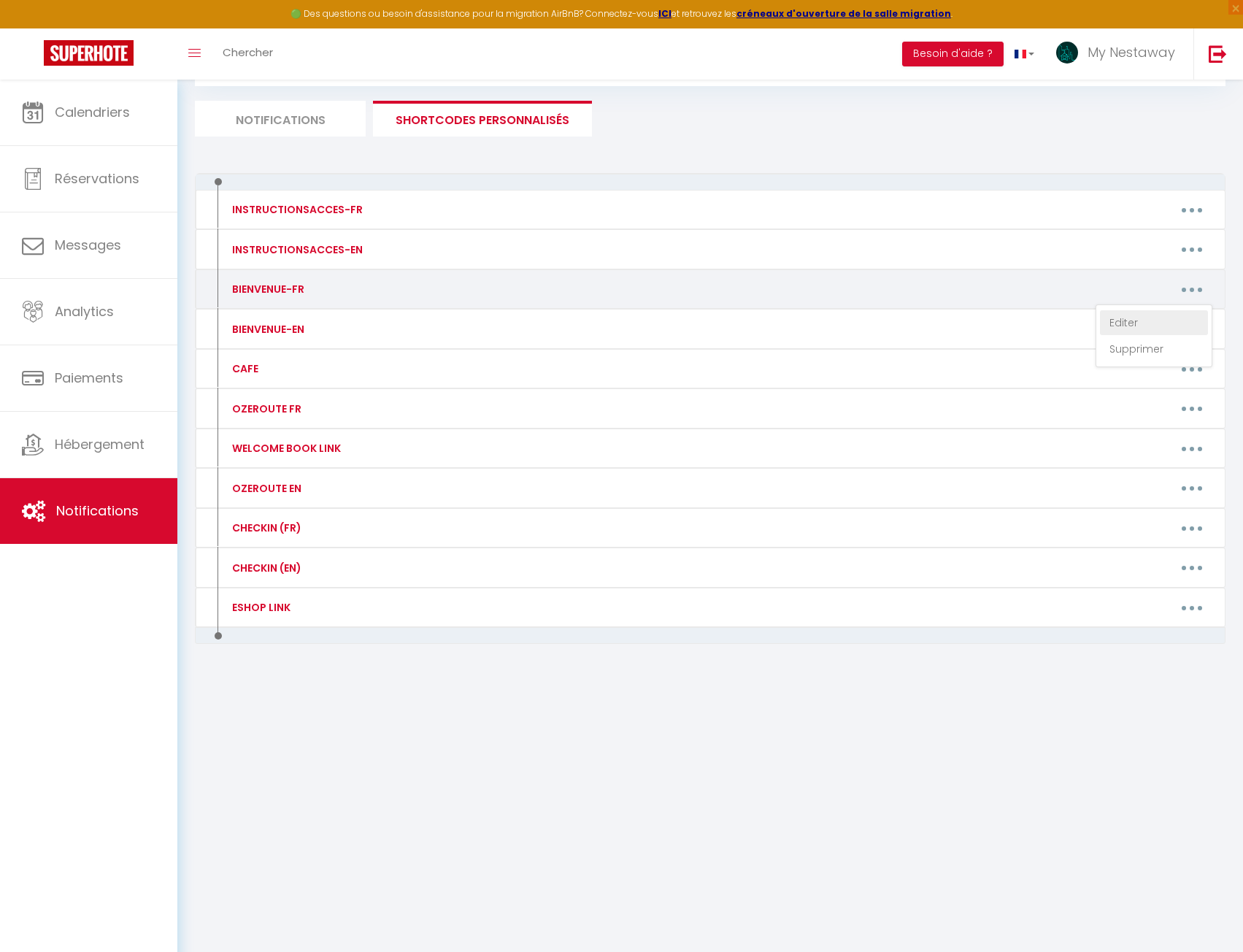
type textarea "Bienvenue ! Le moment de votre séjour est enfin là et nous sommes heureux de vo…"
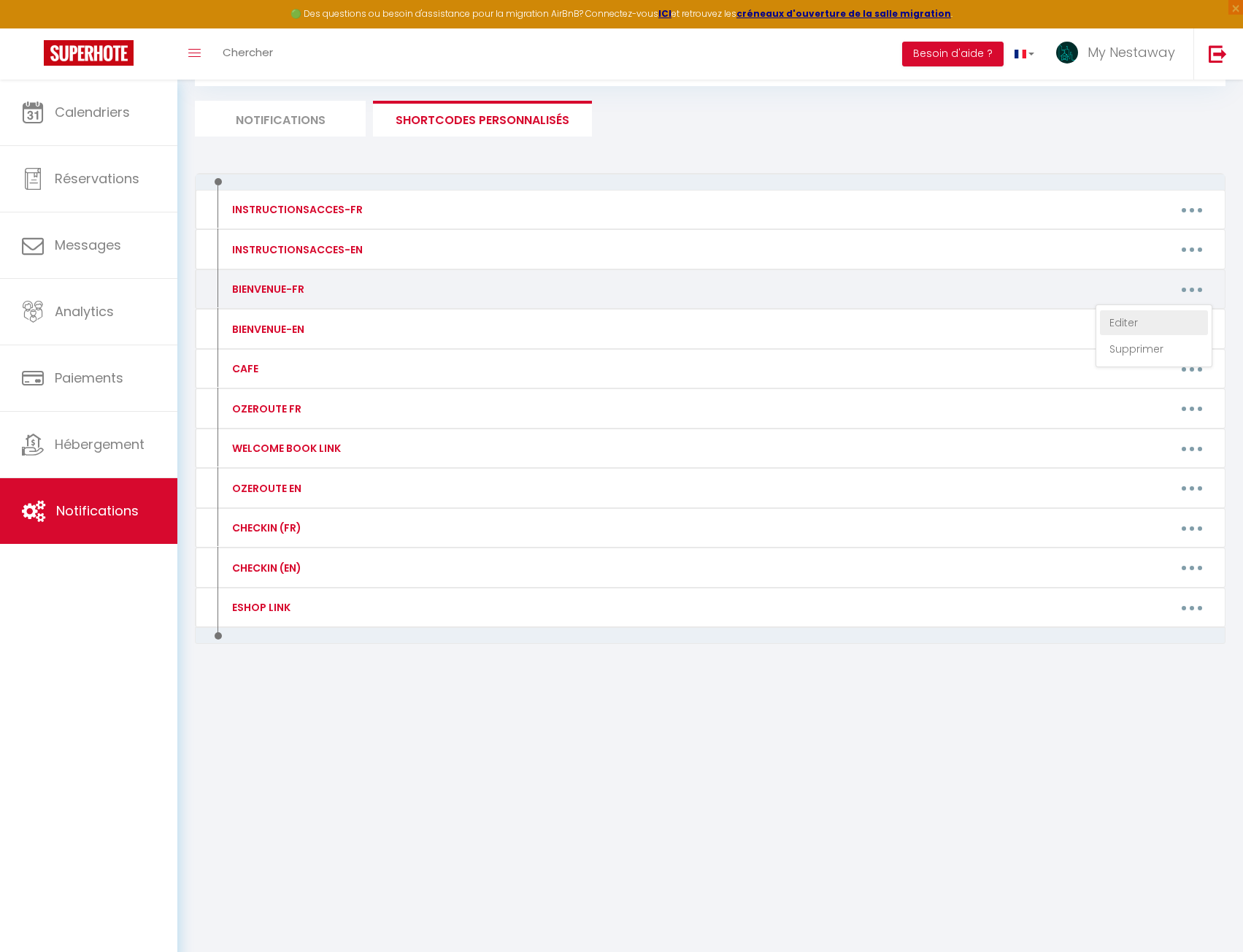
type textarea "Bienvenue ! Le moment de votre séjour est enfin là et nous sommes heureux de vo…"
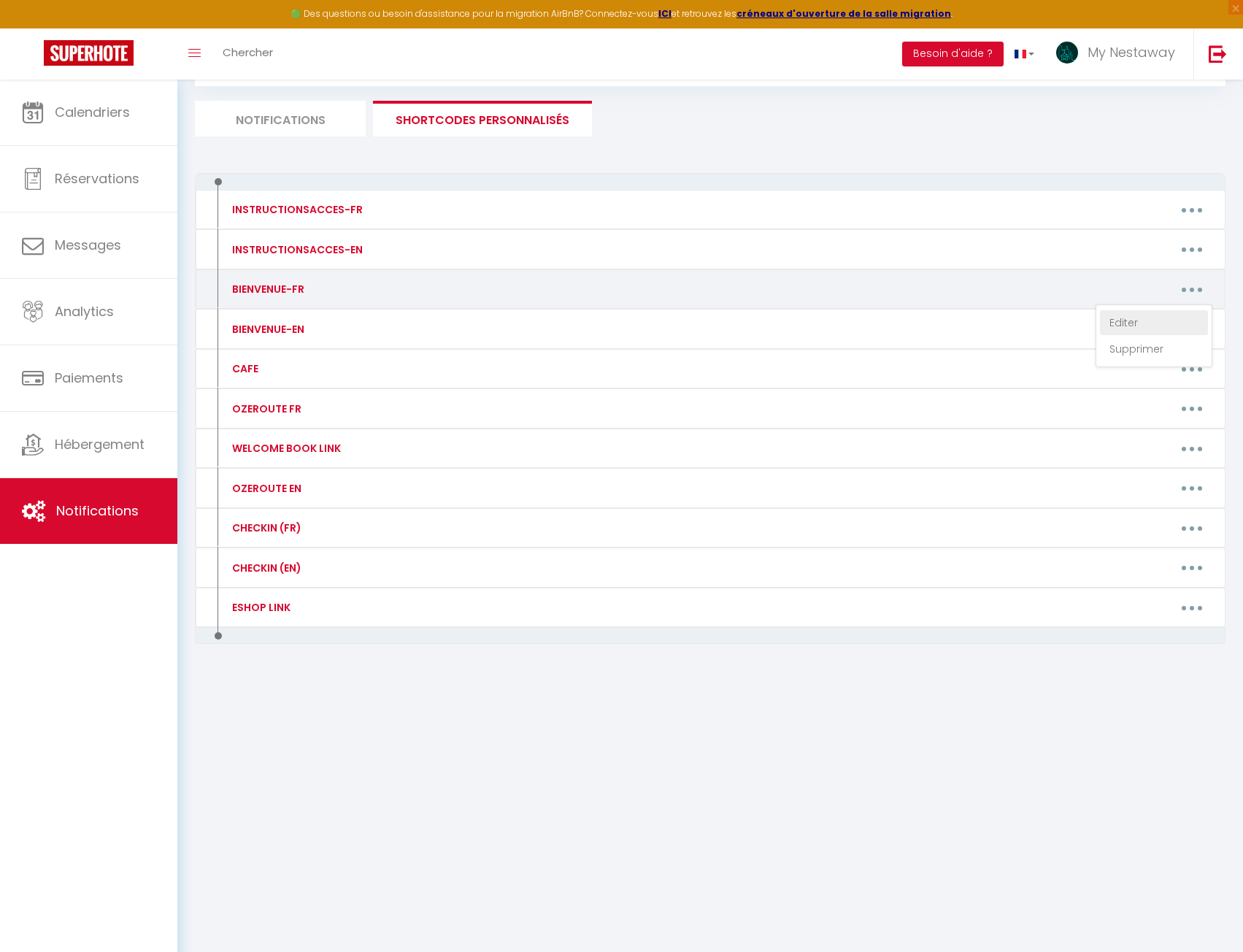
type textarea "Bienvenue ! Le moment de votre séjour est enfin là et nous sommes heureux de vo…"
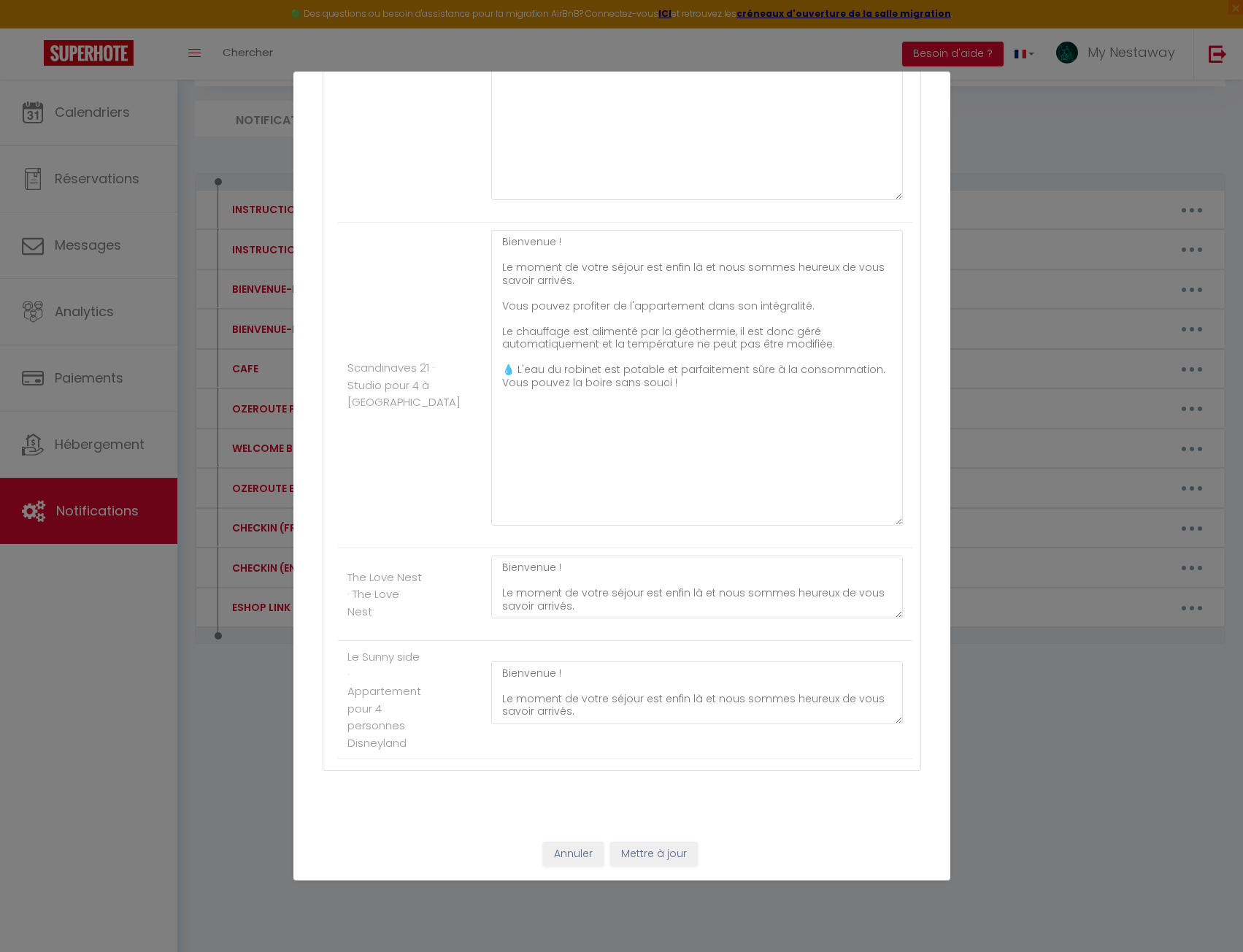
scroll to position [3195, 0]
click at [613, 392] on textarea "Bienvenue ! Le moment de votre séjour est enfin là et nous sommes heureux de vo…" at bounding box center [698, 378] width 412 height 296
click at [586, 408] on textarea "Bienvenue ! Le moment de votre séjour est enfin là et nous sommes heureux de vo…" at bounding box center [698, 378] width 412 height 296
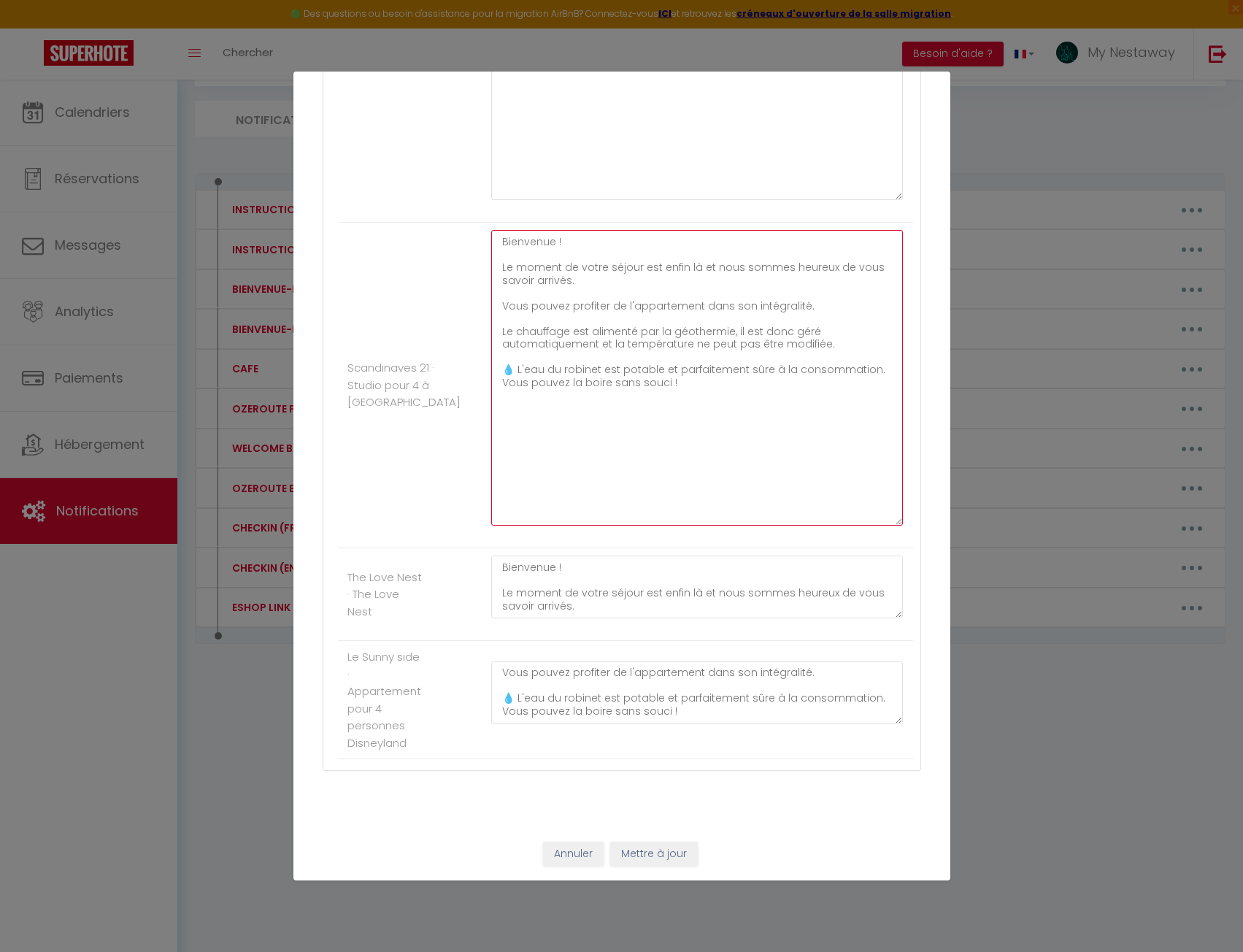
scroll to position [3269, 0]
click at [573, 850] on button "Annuler" at bounding box center [573, 853] width 61 height 25
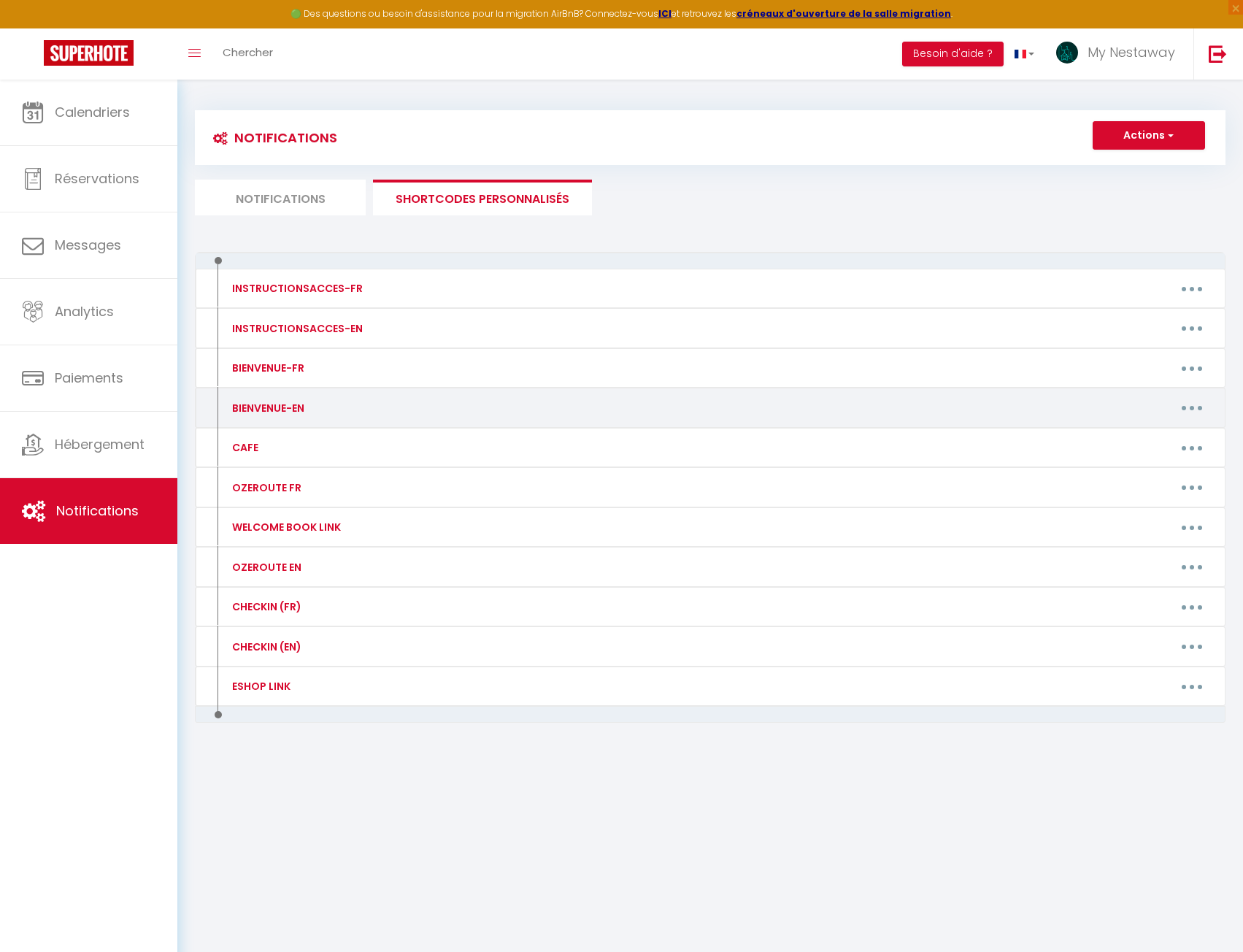
scroll to position [0, 0]
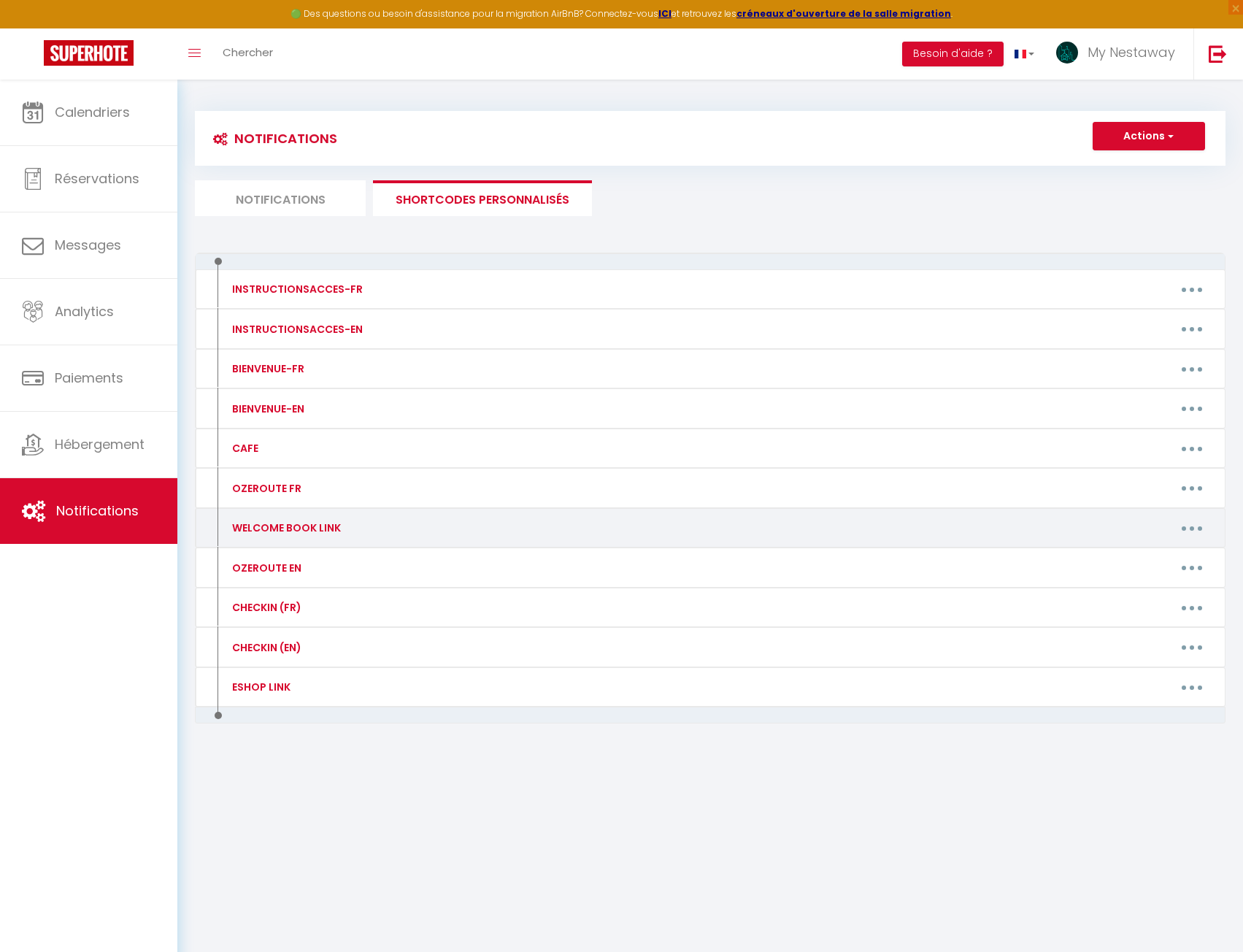
click at [1187, 527] on button "button" at bounding box center [1192, 527] width 41 height 23
click at [1116, 565] on link "Editer" at bounding box center [1154, 561] width 108 height 25
type input "WELCOME BOOK LINK"
type textarea "!! Suite à une maintenance de nos systèmes, le guide d’accueil n’est pas dispon…"
type textarea "https://app.cozyup.com/g/041ca461-ba87-402f-981f-ee32af5154ae"
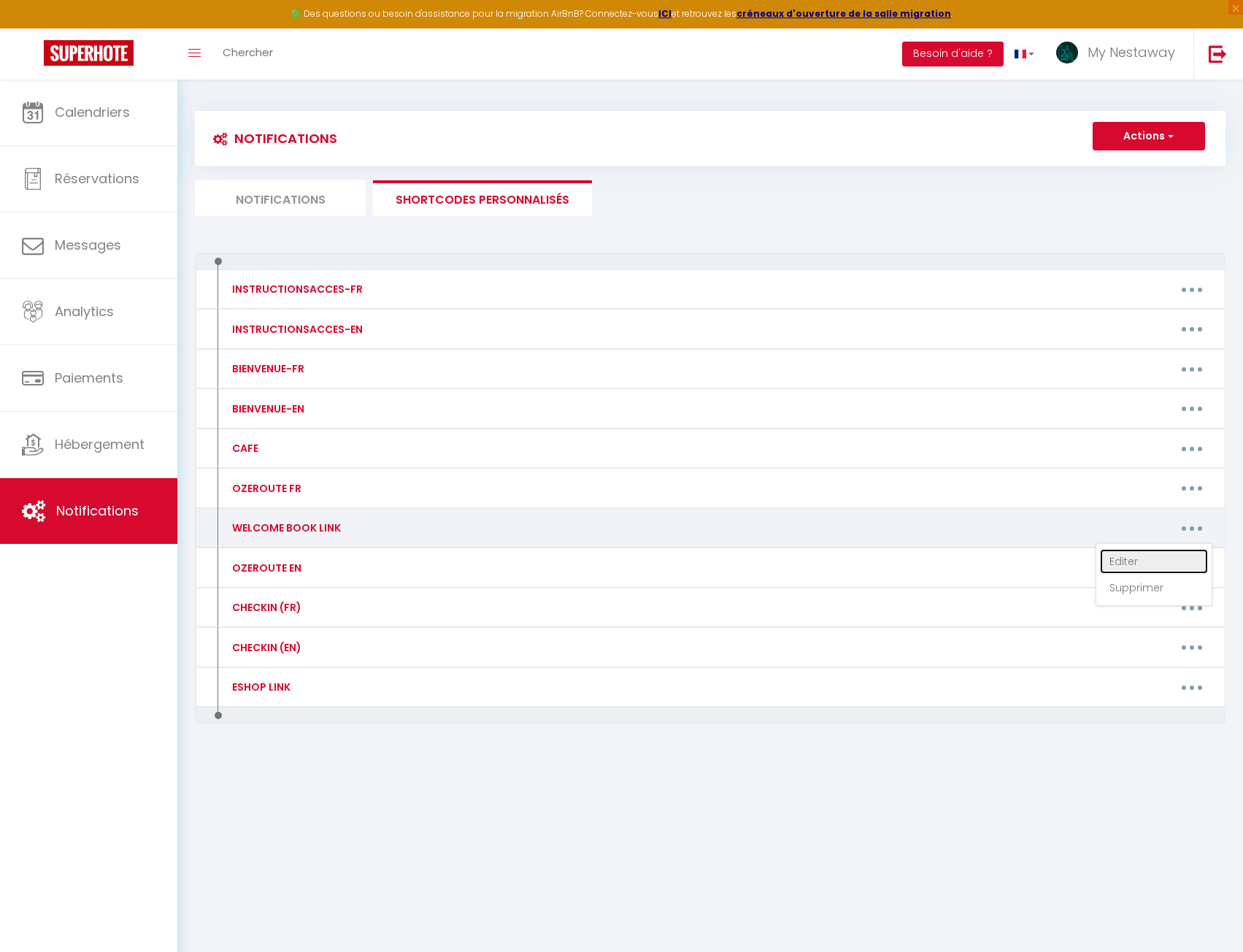
type textarea "https://app.cozyup.com/g/3d944ce8-0fa1-4fab-bd09-248a35791433"
type textarea "https://app.cozyup.com/g/4f122e18-22d4-40cc-83ef-028d8b4b02a8"
type textarea "https://app.cozyup.com/g/cfffdcf2-e44f-4e4e-a254-c5e3fa9d9b46"
type textarea "https://MNC-Travelers.softr.app/magic-authentication?magic-token=4698efa2166648…"
type textarea "https://MNC-Travelers.softr.app/magic-authentication?magic-token=2cd421ccd33642…"
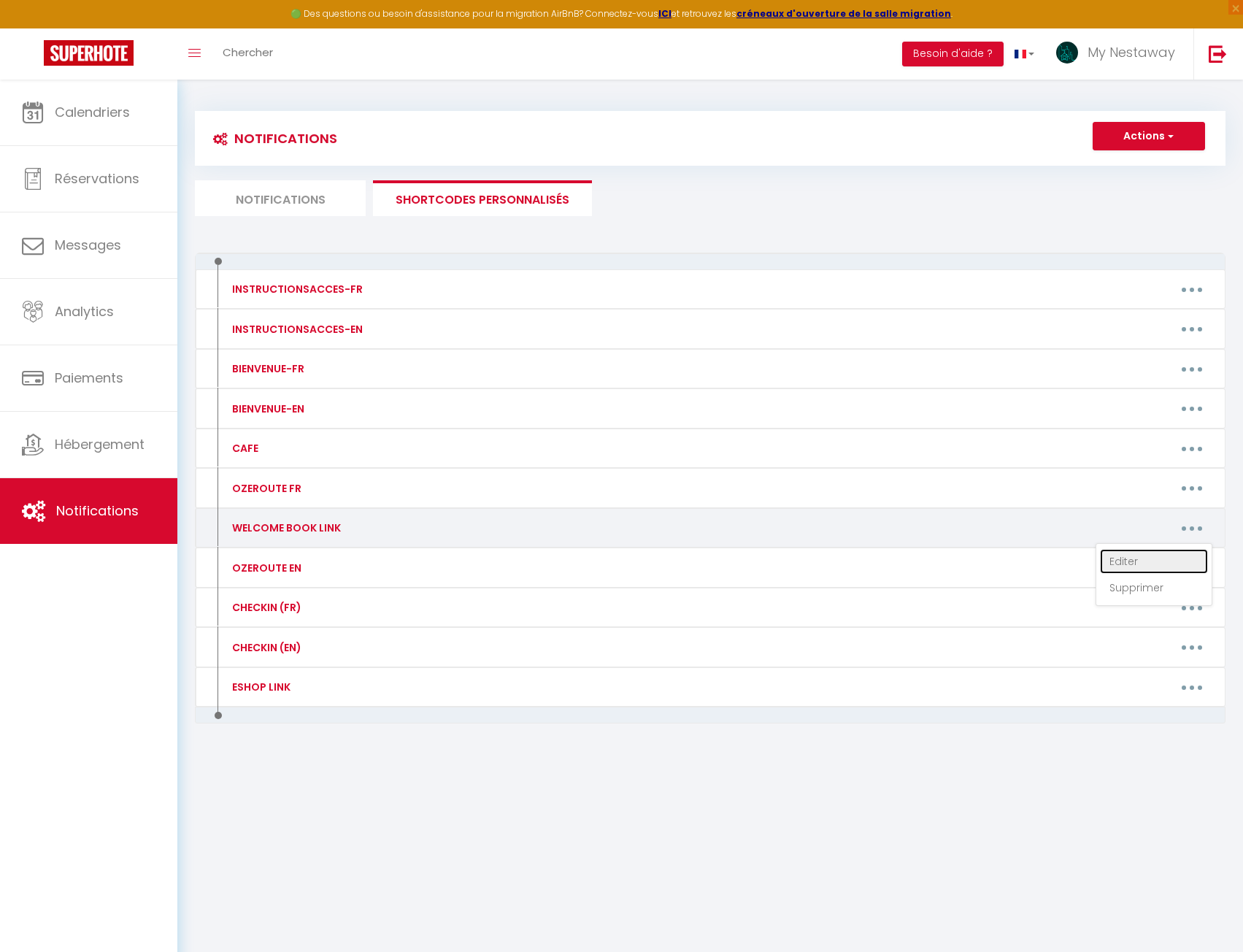
type textarea "https://MNC-Travelers.softr.app/magic-authentication?magic-token=4cd71dc65c3149…"
type textarea "https://MNC-Travelers.softr.app/magic-authentication?magic-token=cd4bb533f7ef40…"
type textarea "https://MNC-Travelers.softr.app/magic-authentication?magic-token=dc114279fb754c…"
type textarea "https://MNC-Travelers.softr.app/magic-authentication?magic-token=ed86633f46414d…"
type textarea "https://MNC-Travelers.softr.app/magic-authentication?magic-token=e87f2689be1049…"
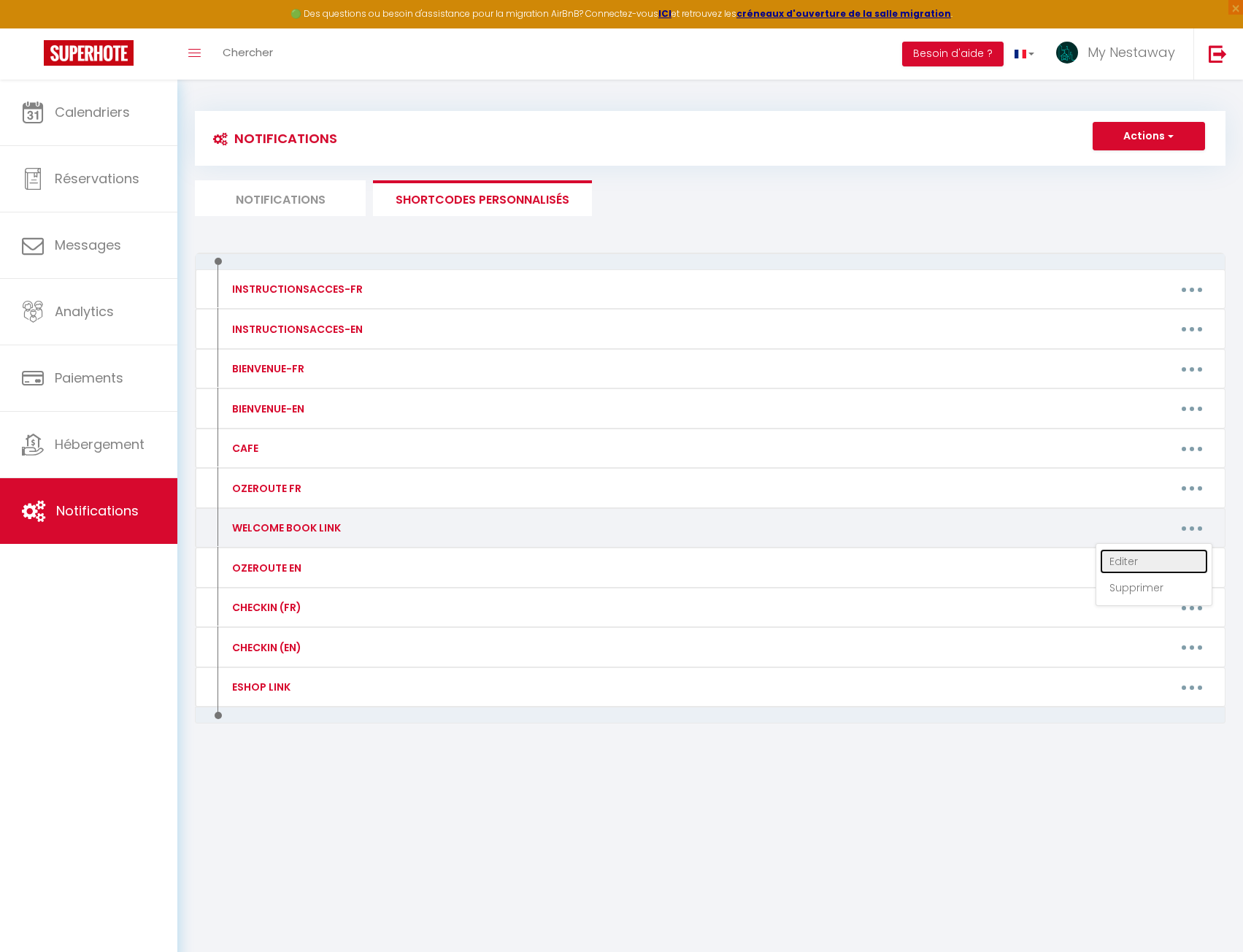
type textarea "https://MNC-Travelers.softr.app/magic-authentication?magic-token=7eb7e5a5efe549…"
type textarea "https://MNC-Travelers.softr.app/magic-authentication?magic-token=30e9c43ebcf14a…"
type textarea "https://MNC-Travelers.softr.app/magic-authentication?magic-token=84ea32b4bab04a…"
type textarea "https://MNC-Travelers.softr.app/magic-authentication?magic-token=9524ce7437c24d…"
type textarea "https://MNC-Travelers.softr.app/magic-authentication?magic-token=a54b2daee3a241…"
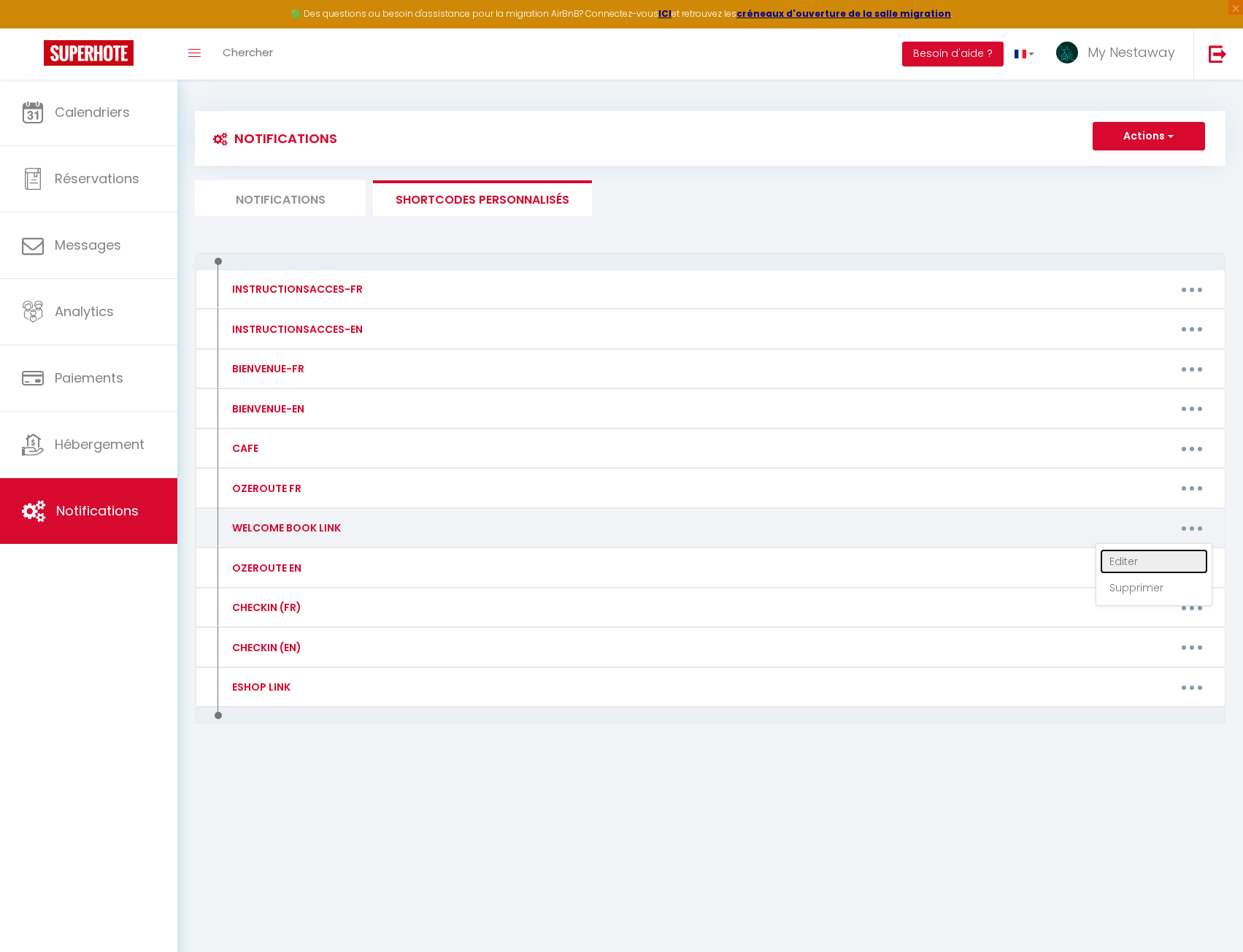
type textarea "https://app.cozyup.com/g/95c18938-262c-4d0a-bbe9-5d5e42b845c9"
type textarea "[URL][DOMAIN_NAME]"
type textarea "https://MNC-Travelers.softr.app/magic-authentication?magic-token=c5838e882eae46…"
type textarea "https://MNC-Travelers.softr.app/magic-authentication?magic-token=99d27cb1bd354d…"
type textarea "https://MNC-Travelers.softr.app/magic-authentication?magic-token=e1ddb6c706fe42…"
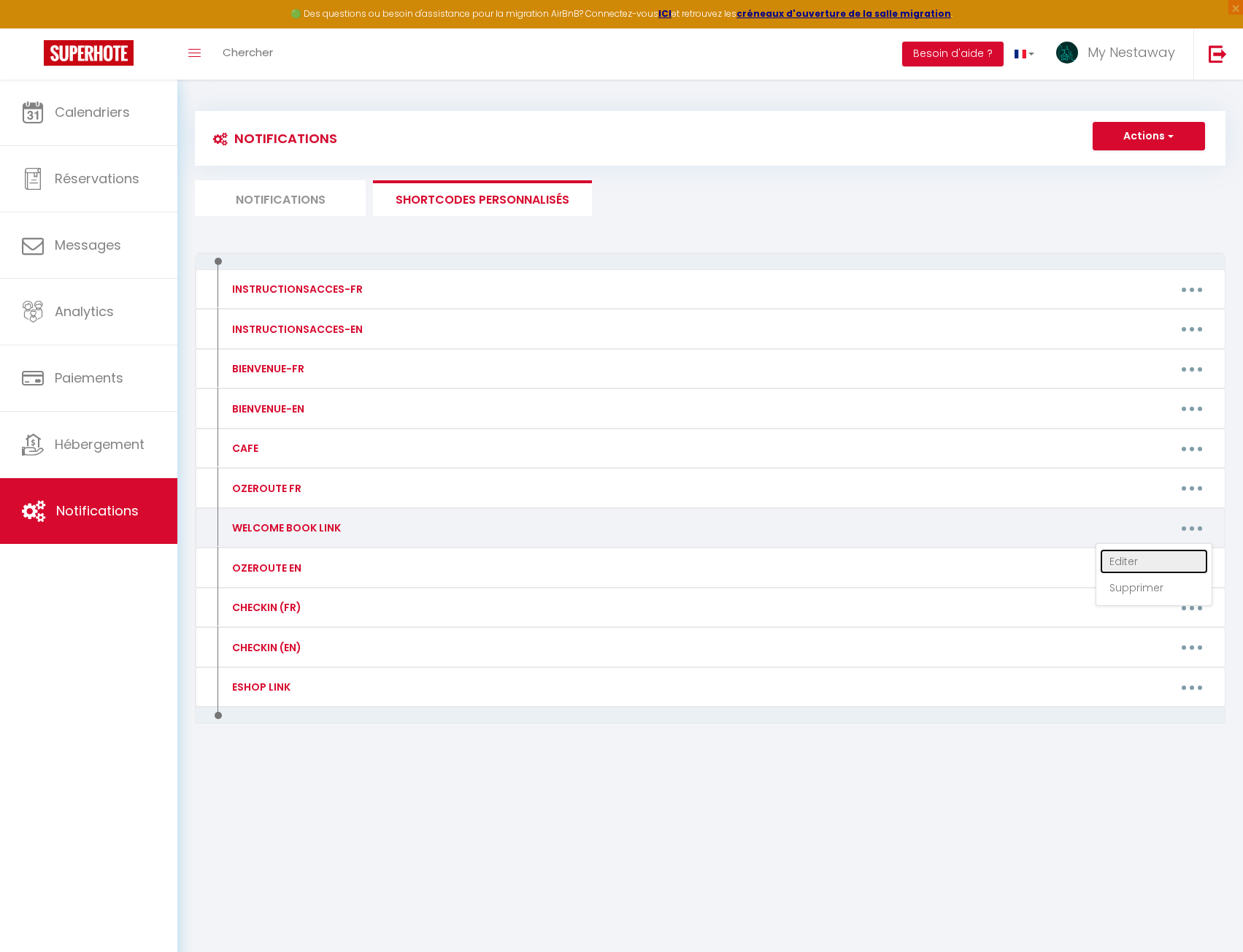
type textarea "https://MNC-Travelers.softr.app/magic-authentication?magic-token=7db593f703554b…"
type textarea "https://app.cozyup.com/g/03e4d853-1502-4972-a882-0e2d7db84c5f"
type textarea "https://app.cozyup.com/g/cfffdcf2-e44f-4e4e-a254-c5e3fa9d9b46"
type textarea "https://MNC-Travelers.softr.app/magic-authentication?magic-token=4cd71dc65c3149…"
type textarea "https://MNC-Travelers.softr.app/magic-authentication?magic-token=7eb7e5a5efe549…"
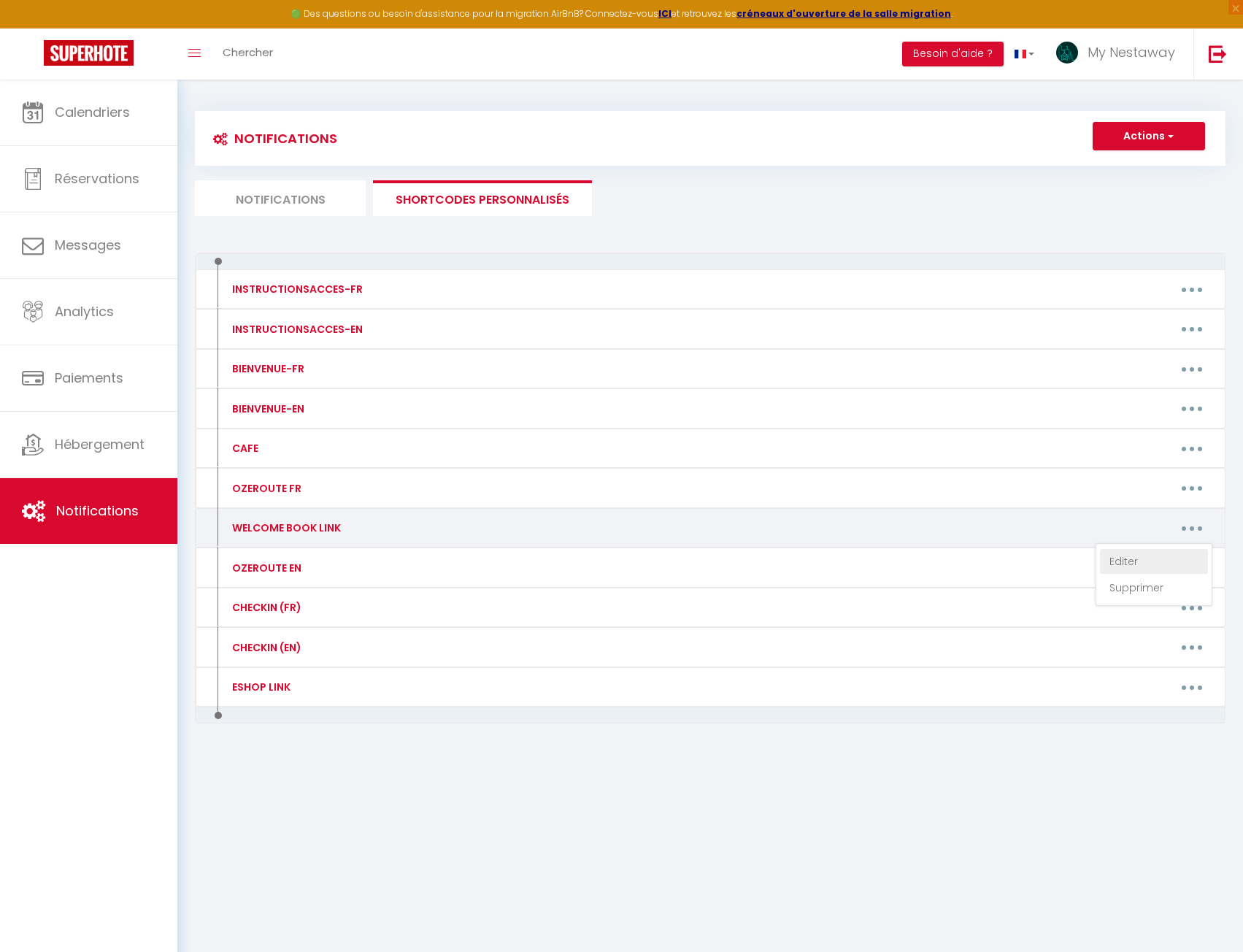
type textarea "https://MNC-Travelers.softr.app/magic-authentication?magic-token=30e9c43ebcf14a…"
type textarea "https://MNC-Travelers.softr.app/magic-authentication?magic-token=e1ddb6c706fe42…"
type textarea "https://app.cozyup.com/g/03e4d853-1502-4972-a882-0e2d7db84c5f"
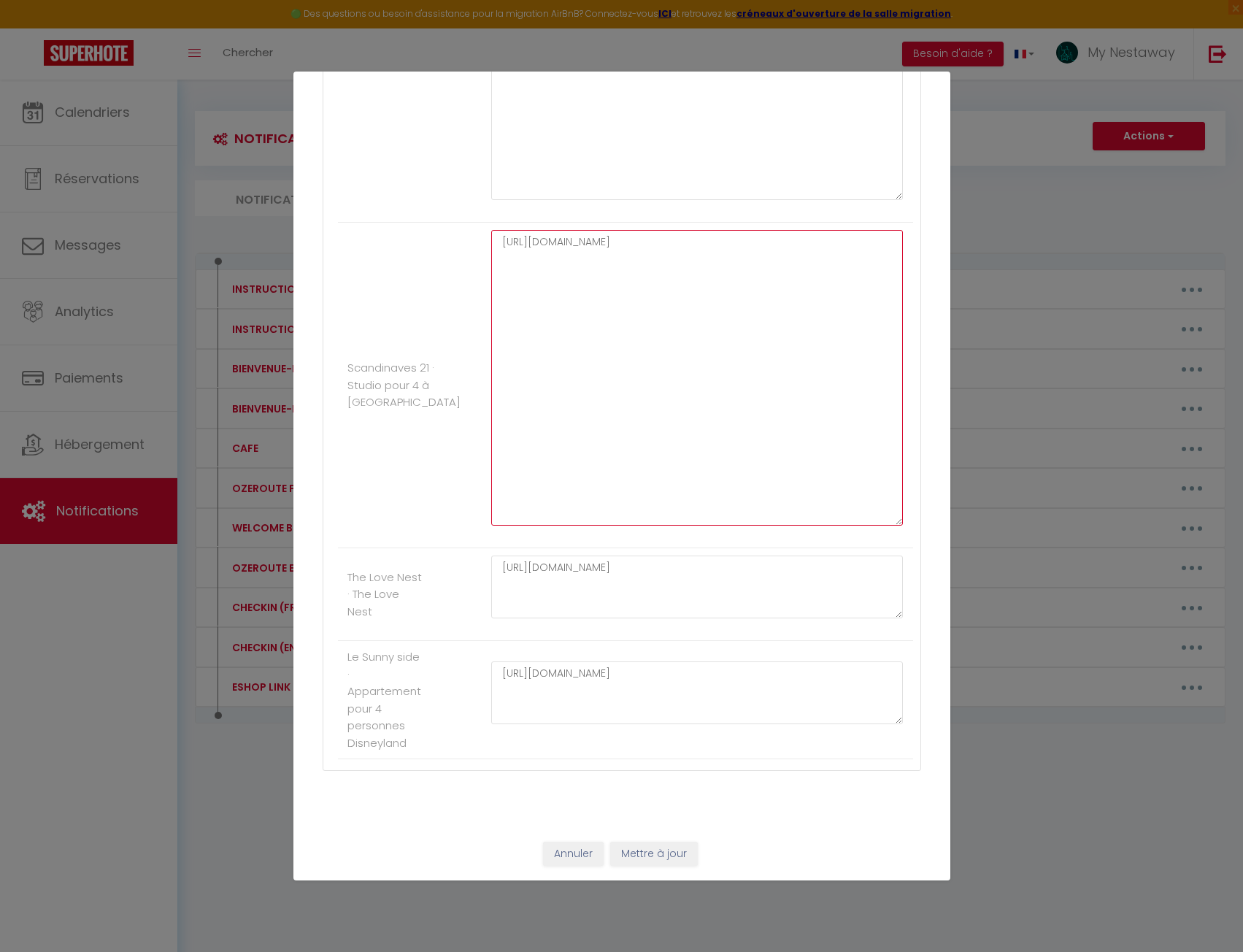
click at [700, 322] on textarea "https://MNC-Travelers.softr.app/magic-authentication?magic-token=30e9c43ebcf14a…" at bounding box center [698, 378] width 412 height 296
paste textarea "app.cozyup.com/g/bf8a7e9c-cd21-4826-bf46-aa5d3313675a"
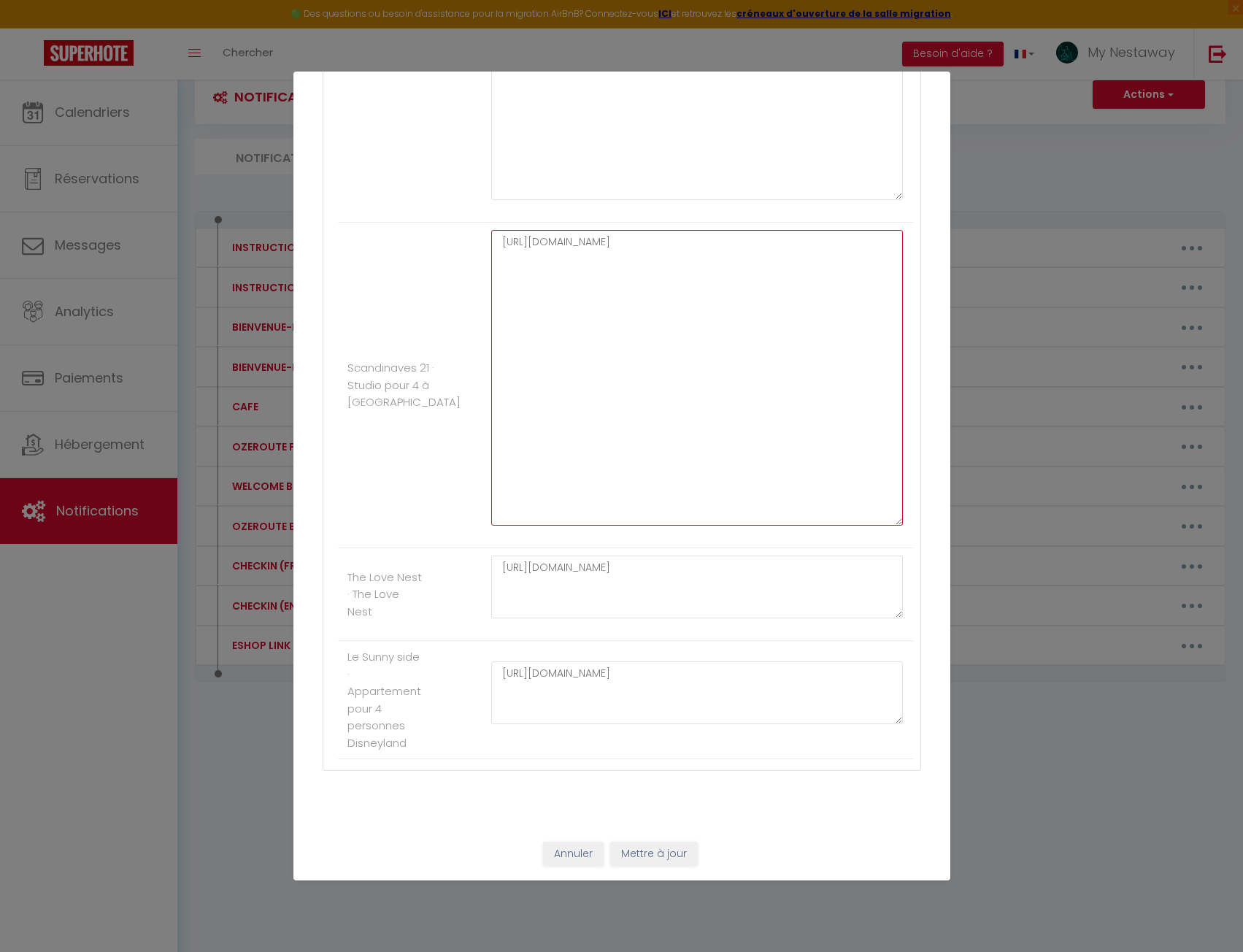
scroll to position [80, 0]
type textarea "https://app.cozyup.com/g/bf8a7e9c-cd21-4826-bf46-aa5d3313675a"
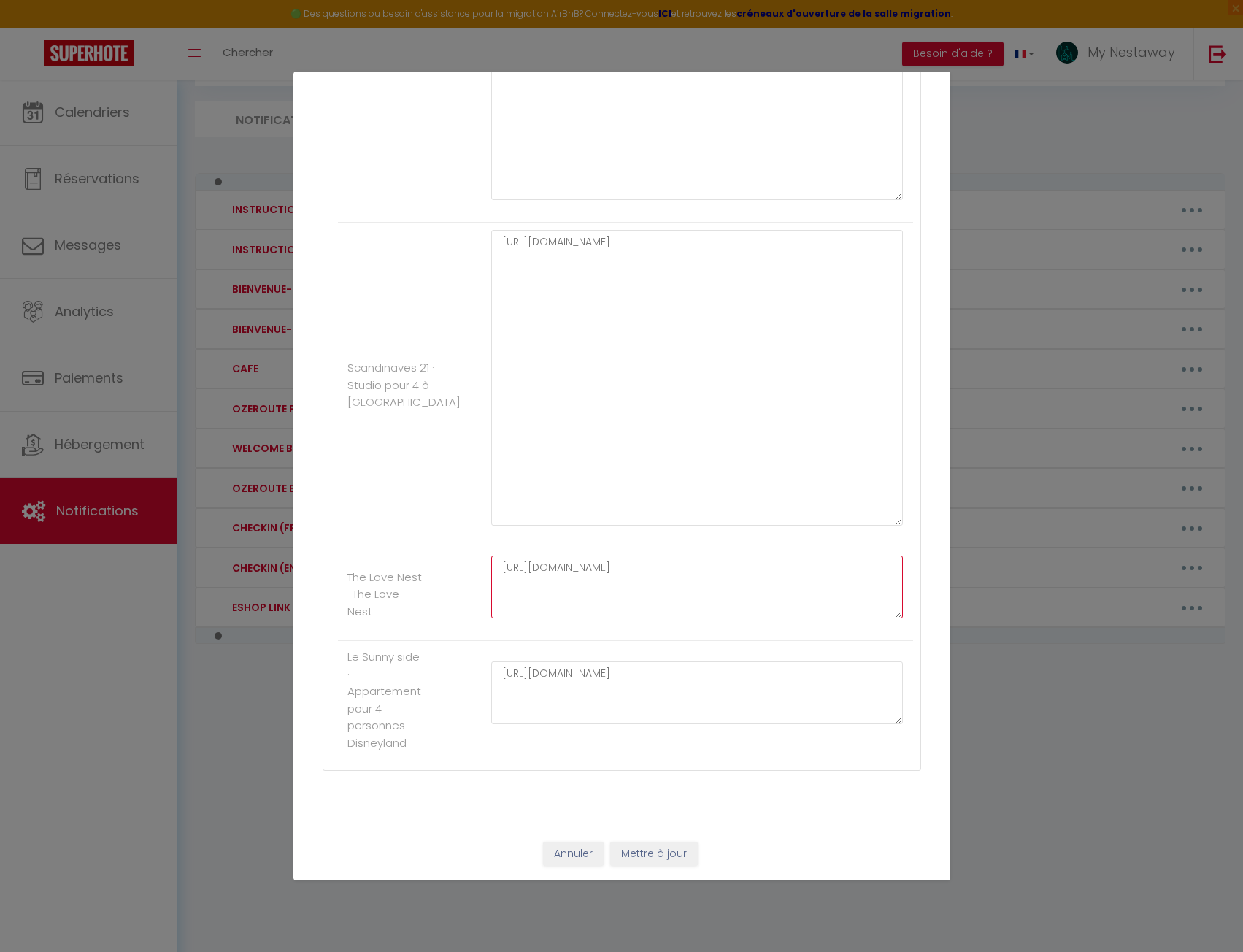
click at [686, 603] on textarea "https://MNC-Travelers.softr.app/magic-authentication?magic-token=e1ddb6c706fe42…" at bounding box center [698, 587] width 412 height 63
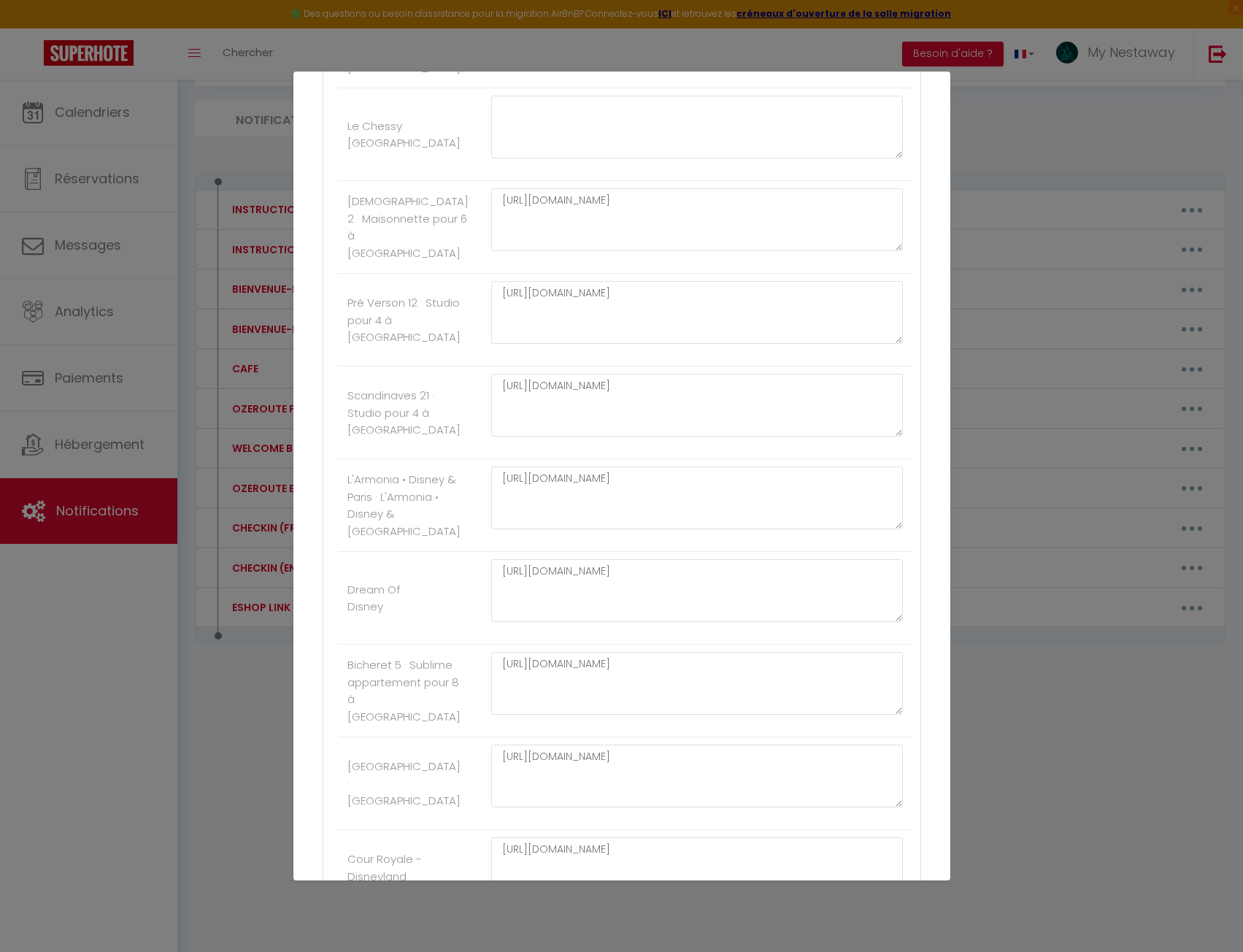
scroll to position [1314, 0]
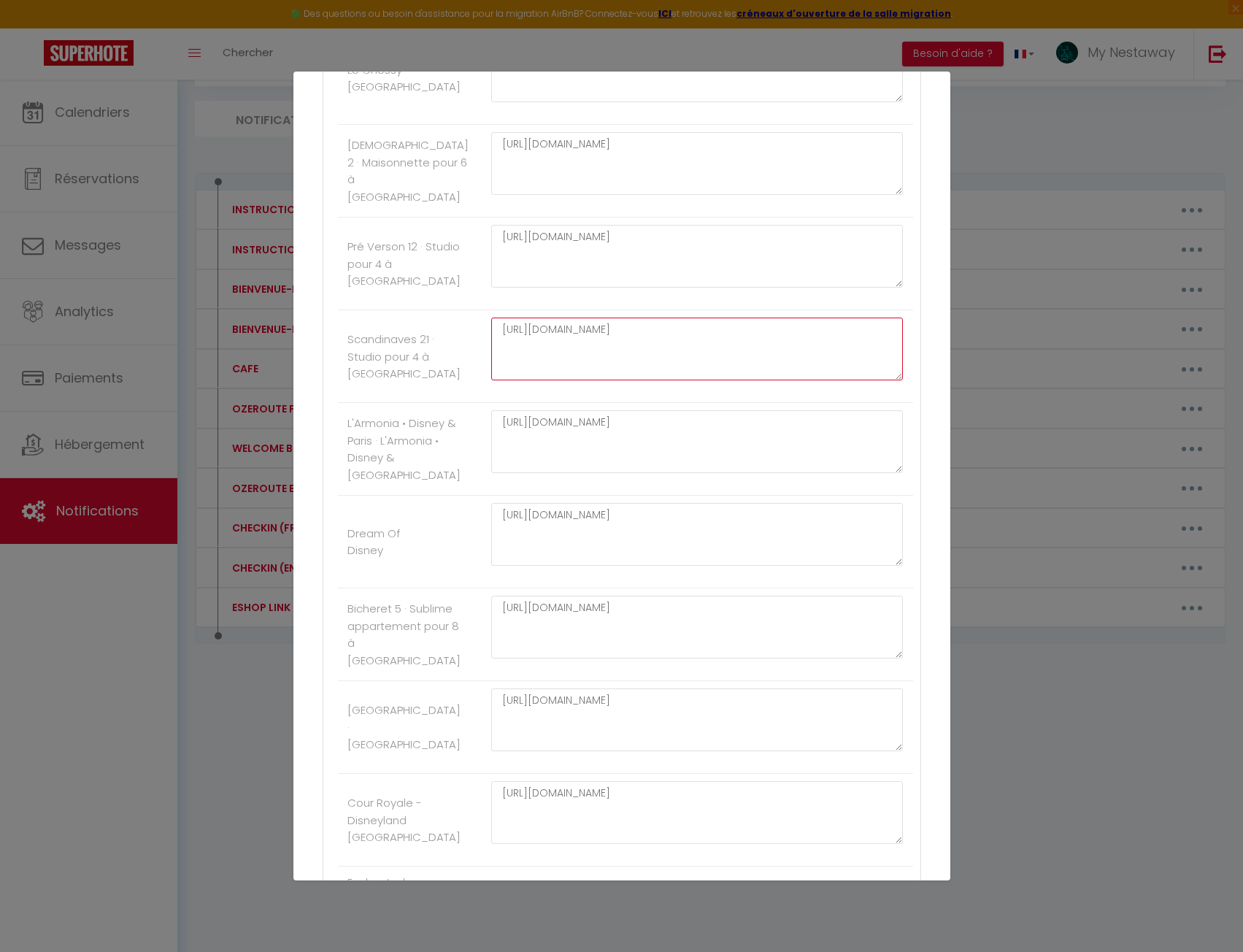
click at [609, 380] on textarea "https://MNC-Travelers.softr.app/magic-authentication?magic-token=30e9c43ebcf14a…" at bounding box center [698, 349] width 412 height 63
paste textarea "app.cozyup.com/g/bf8a7e9c-cd21-4826-bf46-aa5d3313675a"
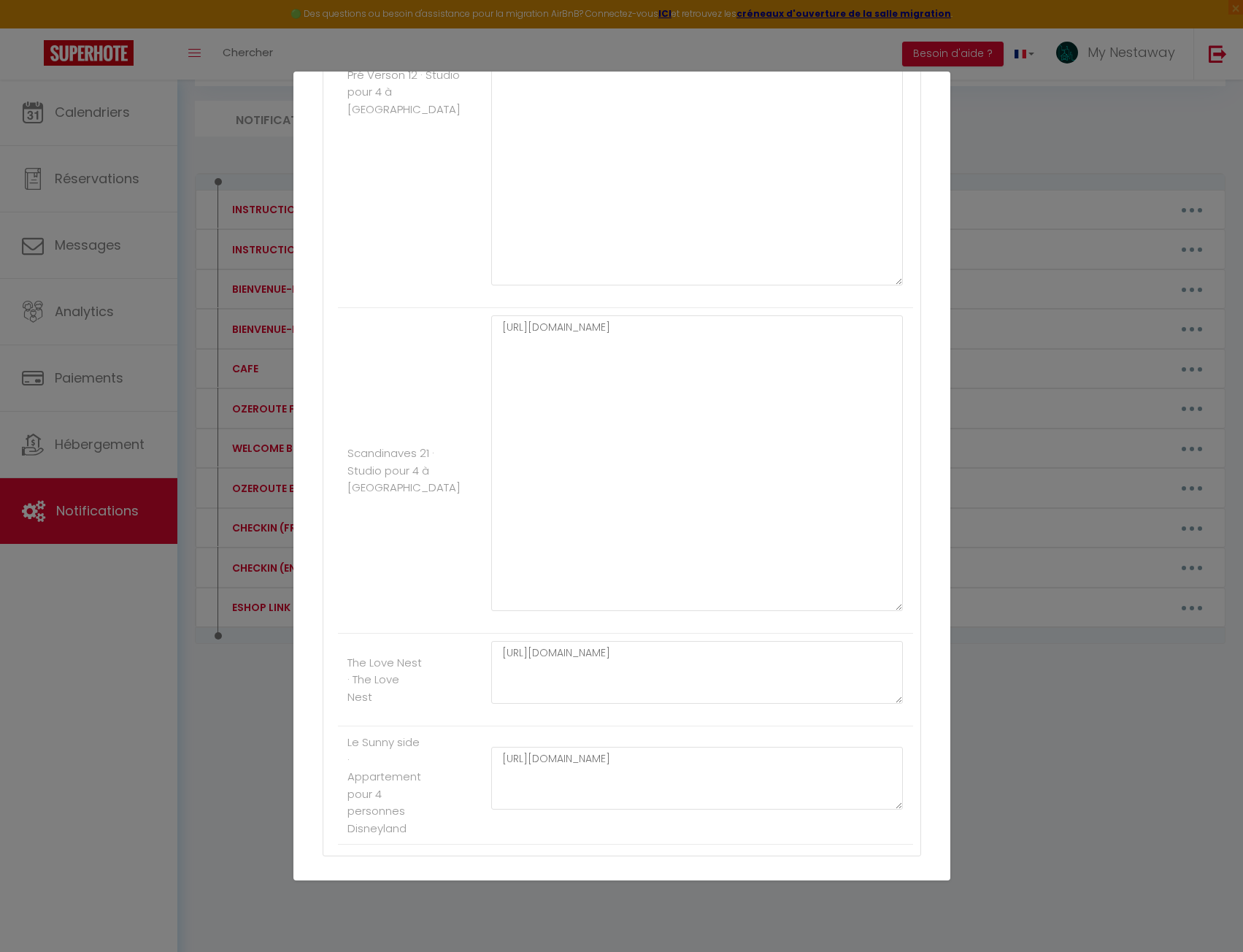
scroll to position [3269, 0]
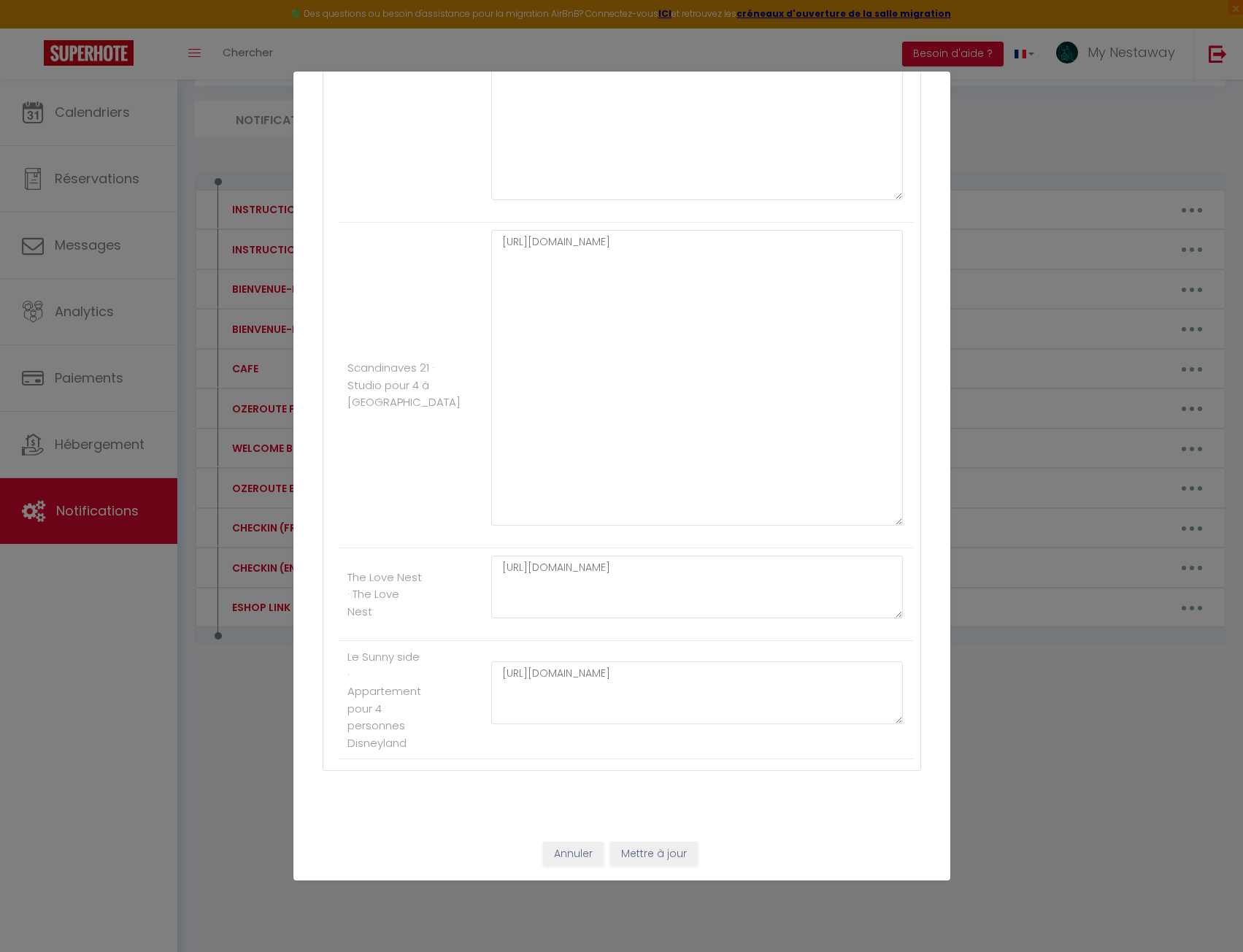
type textarea "https://app.cozyup.com/g/bf8a7e9c-cd21-4826-bf46-aa5d3313675a"
click at [673, 851] on button "Mettre à jour" at bounding box center [654, 853] width 87 height 25
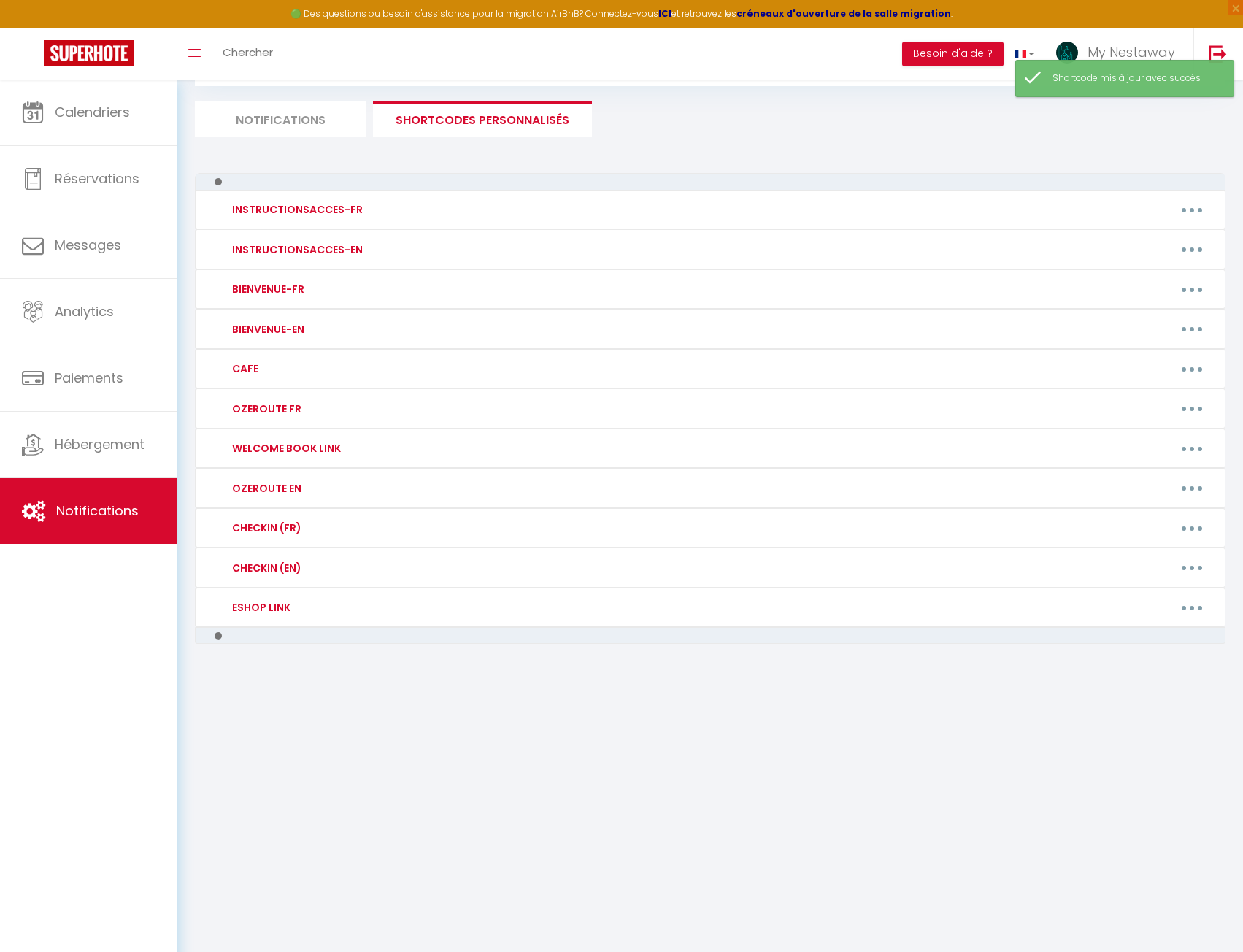
click at [274, 119] on li "Notifications" at bounding box center [280, 118] width 171 height 35
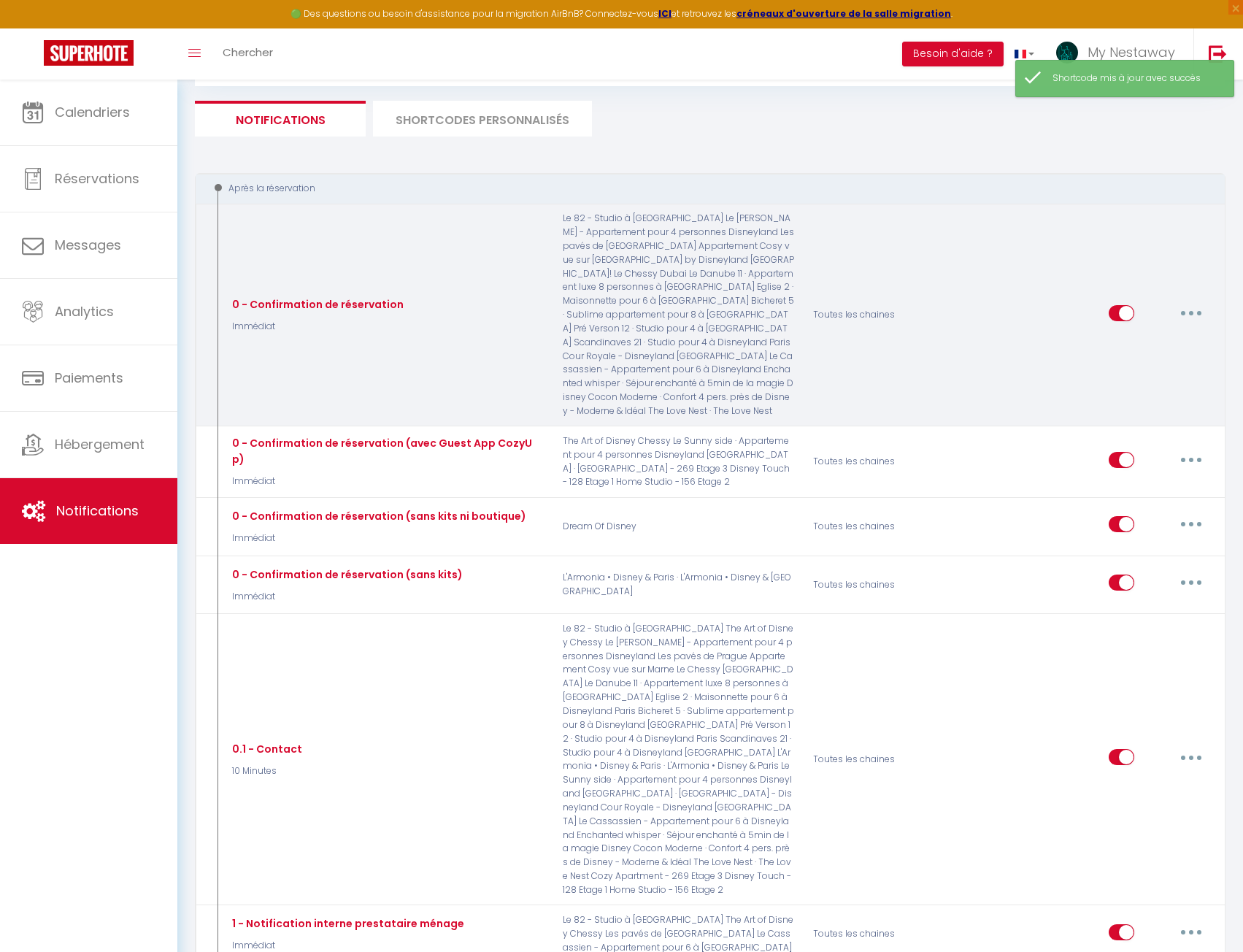
click at [1189, 303] on button "button" at bounding box center [1191, 312] width 41 height 23
click at [1140, 333] on link "Editer" at bounding box center [1153, 345] width 108 height 25
type input "0 - Confirmation de réservation"
checkbox input "false"
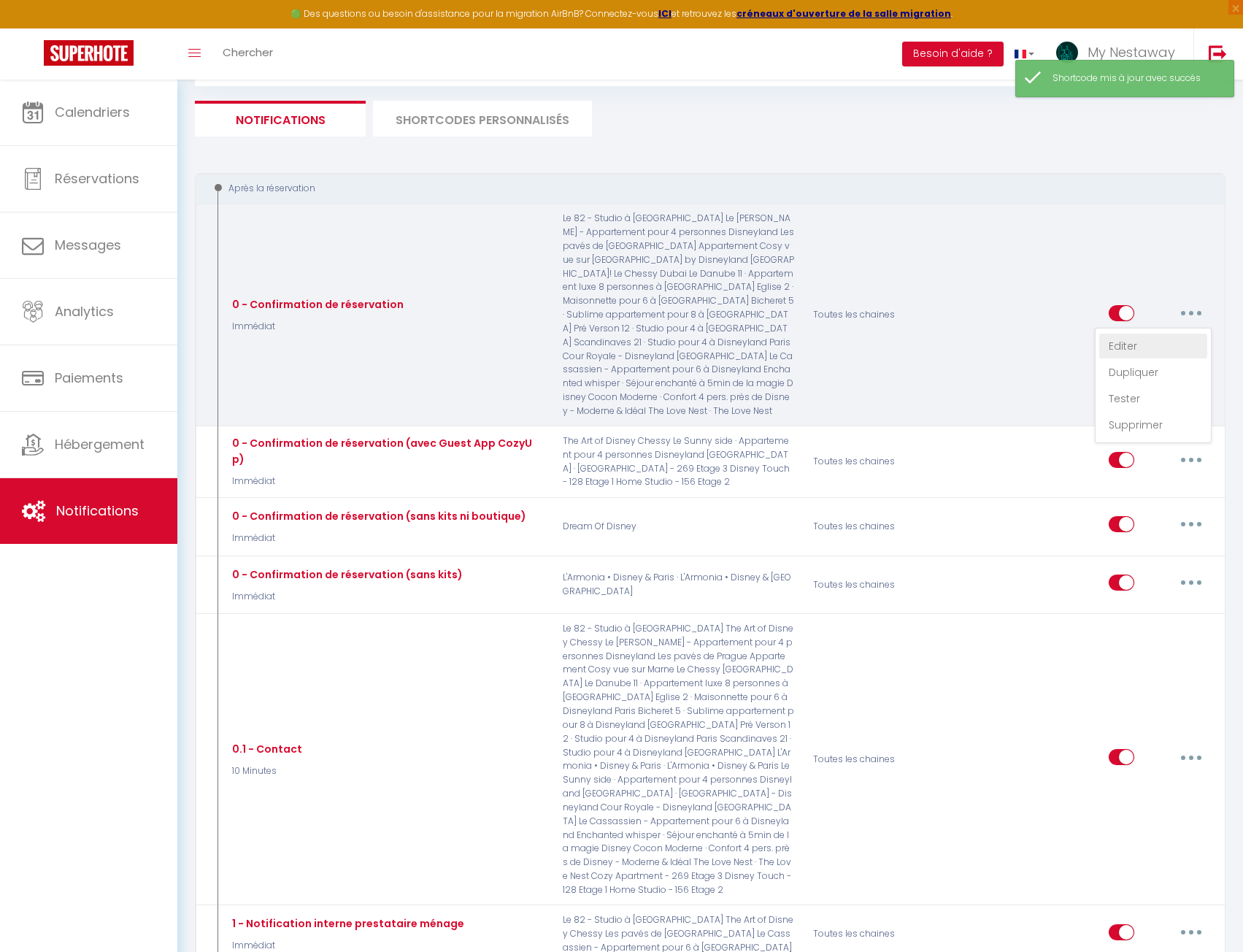
checkbox input "false"
checkbox input "true"
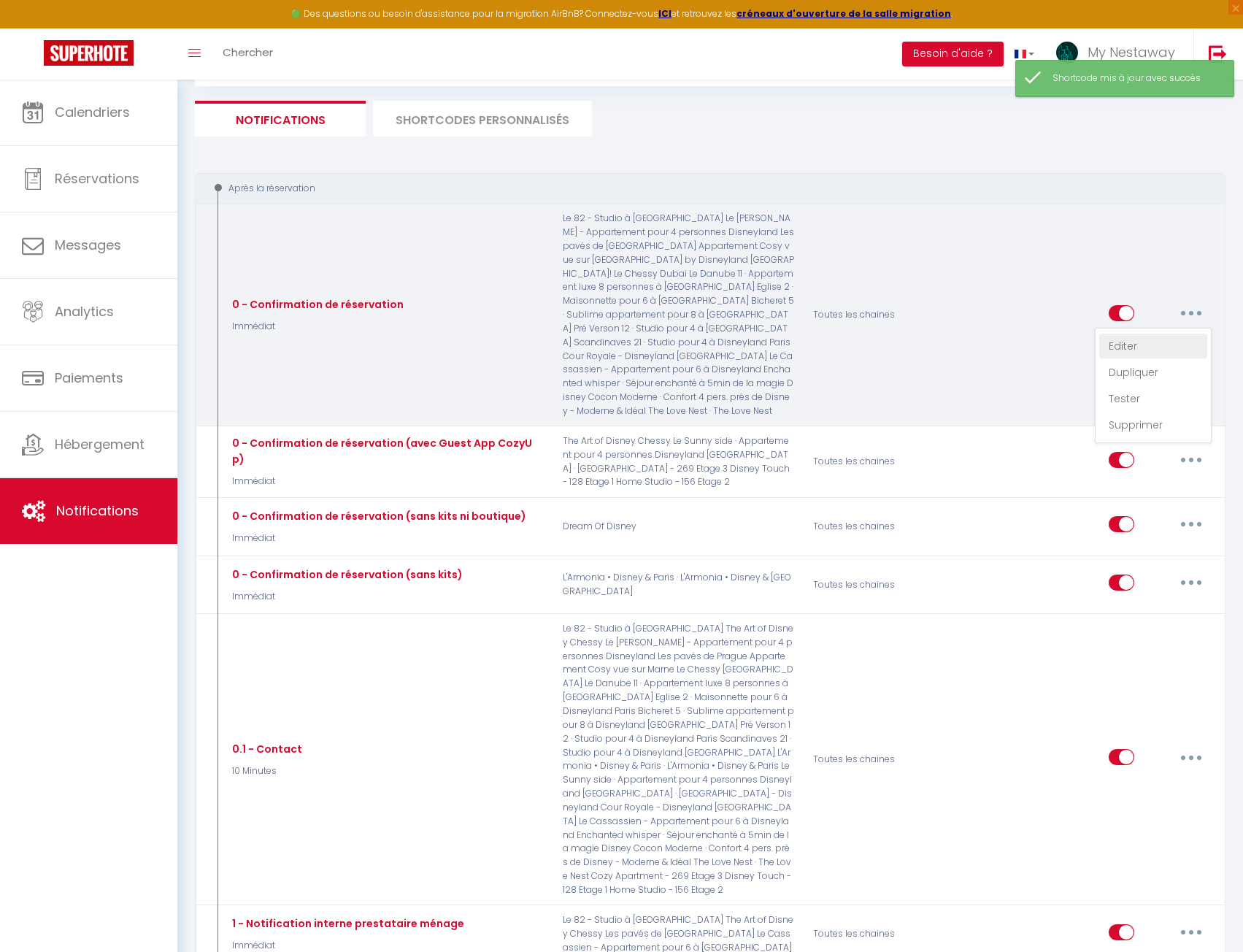
checkbox input "true"
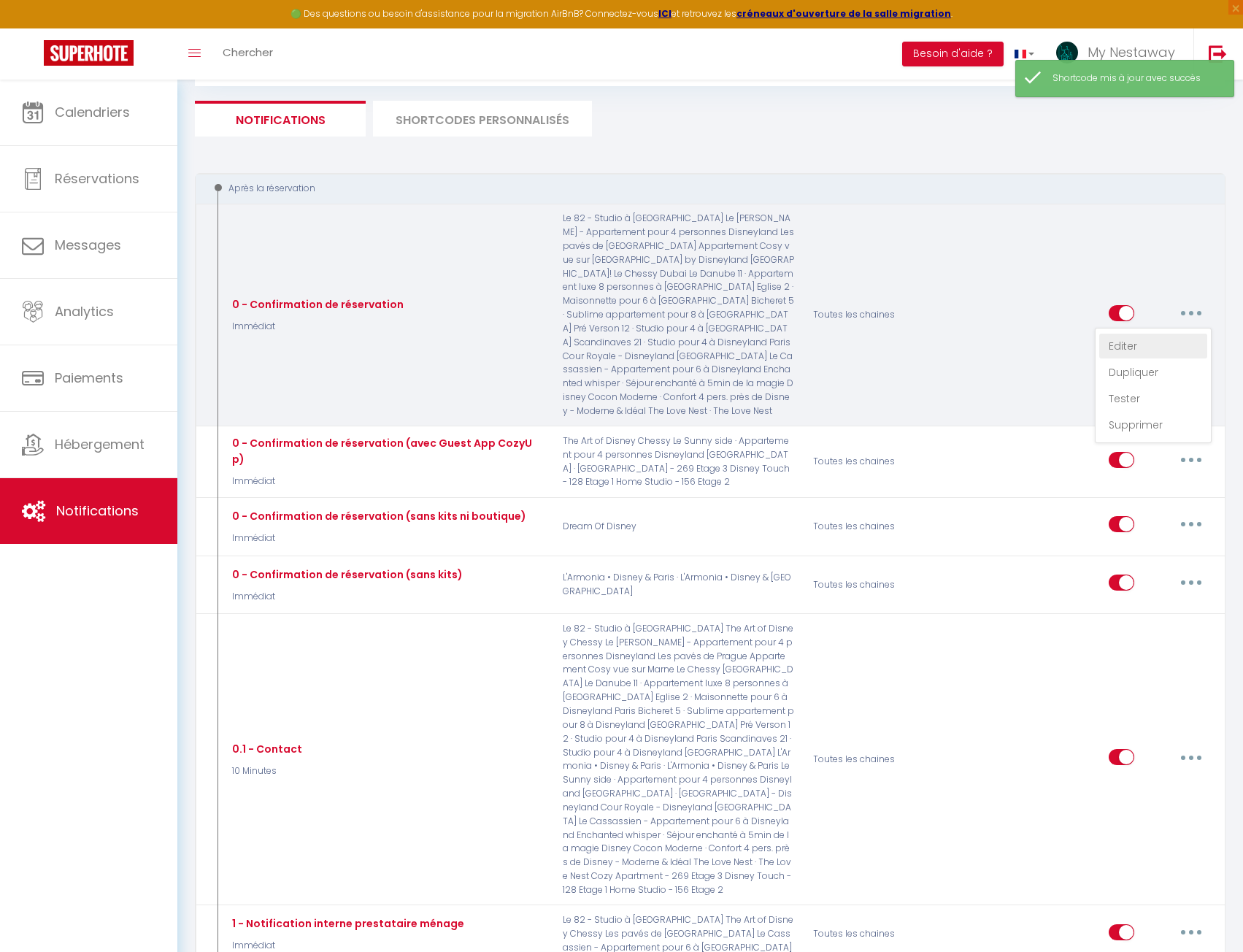
checkbox input "true"
checkbox input "false"
checkbox input "true"
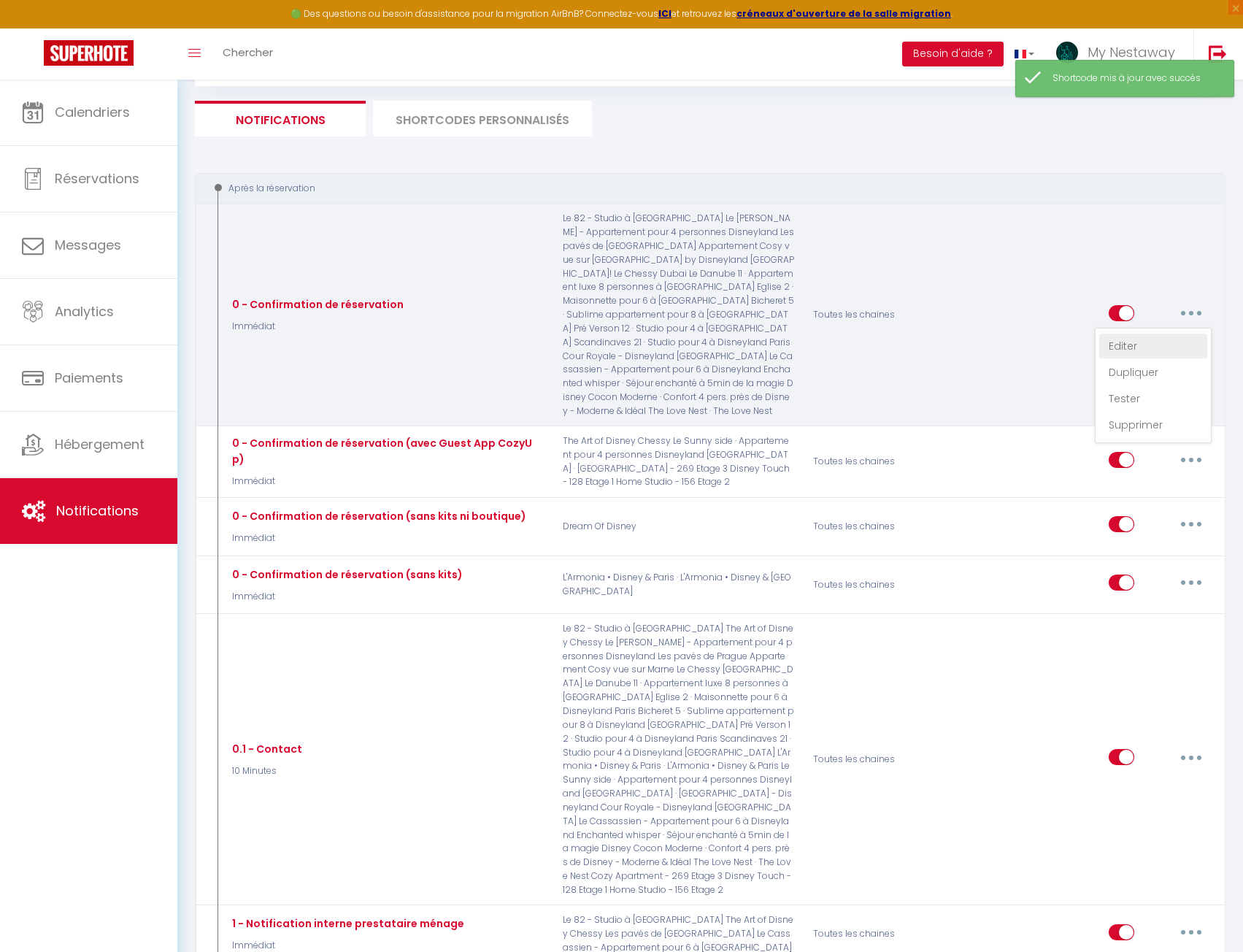
checkbox input "false"
checkbox input "true"
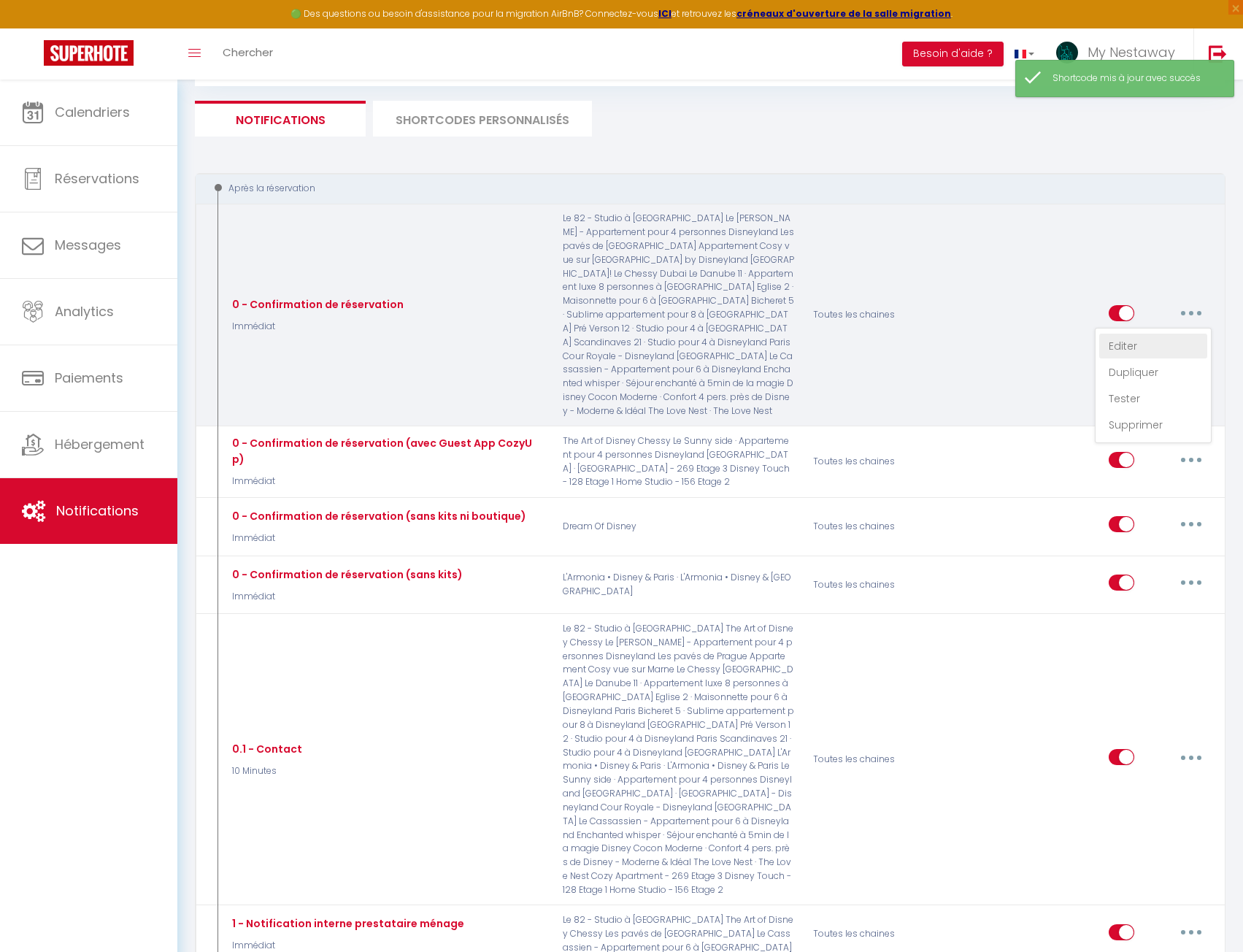
checkbox input "true"
checkbox input "false"
checkbox input "true"
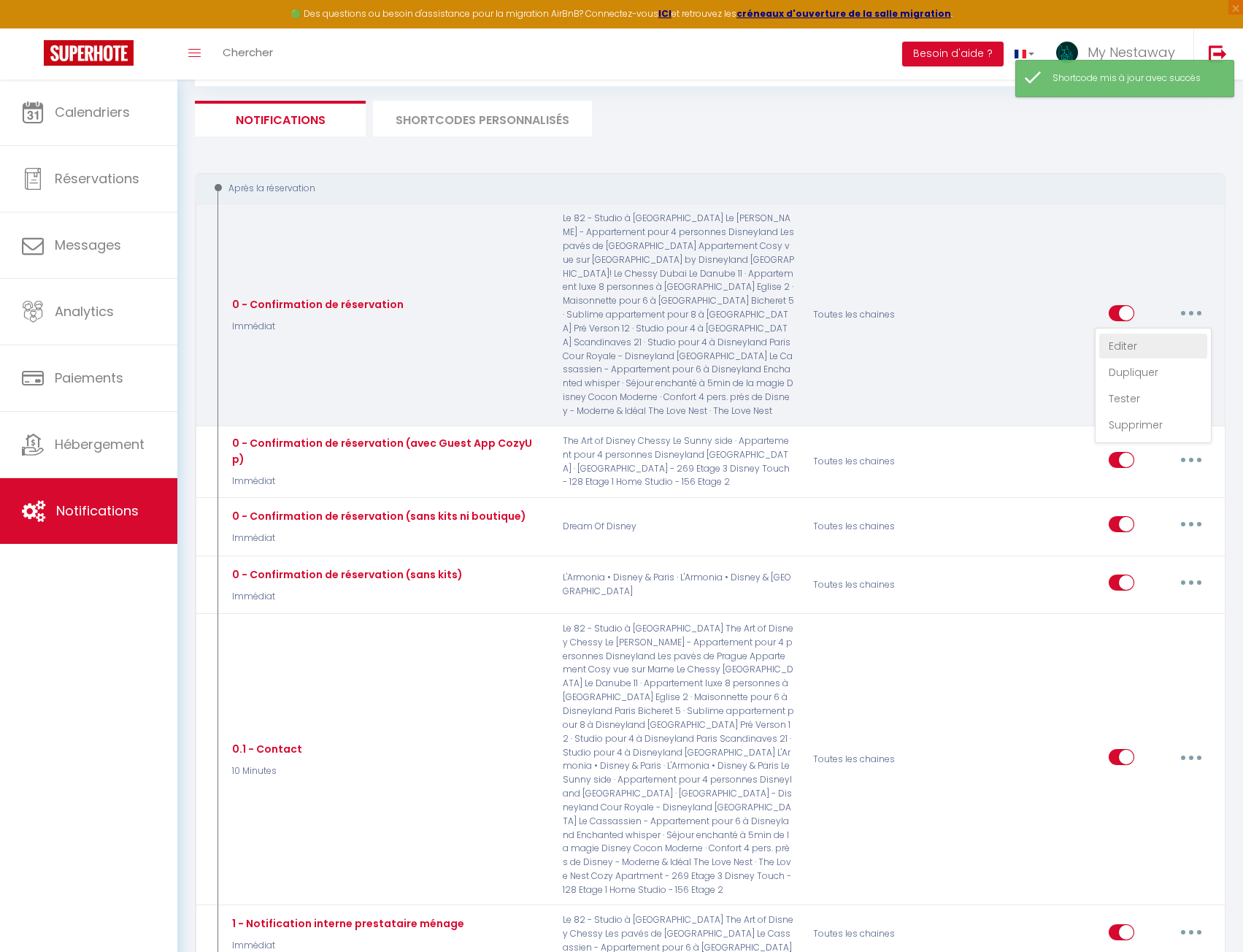
checkbox input "true"
checkbox input "false"
select select "Immédiat"
select select "if_booking_is_paid"
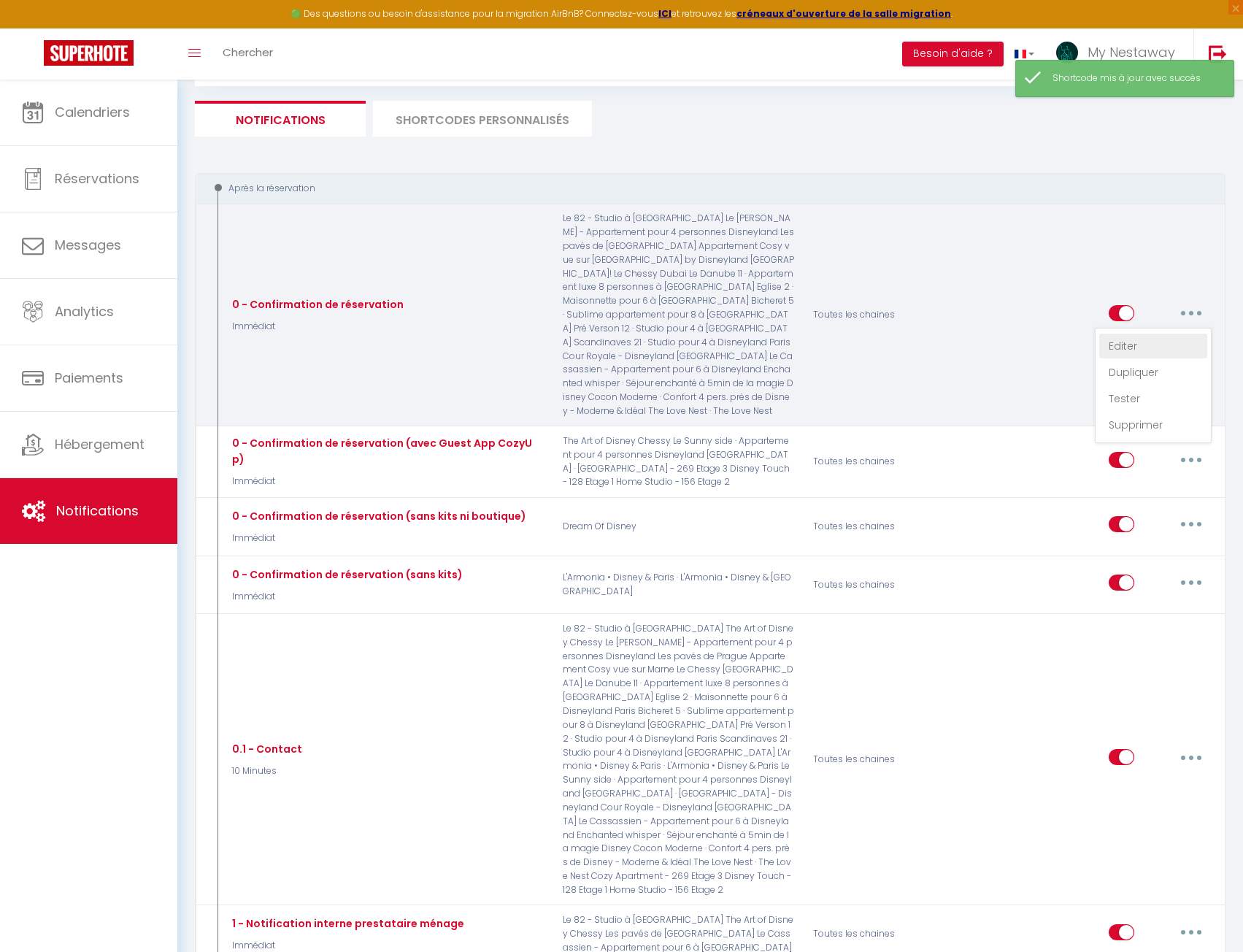
checkbox input "true"
checkbox input "false"
radio input "true"
type input "Merci pour votre réservation"
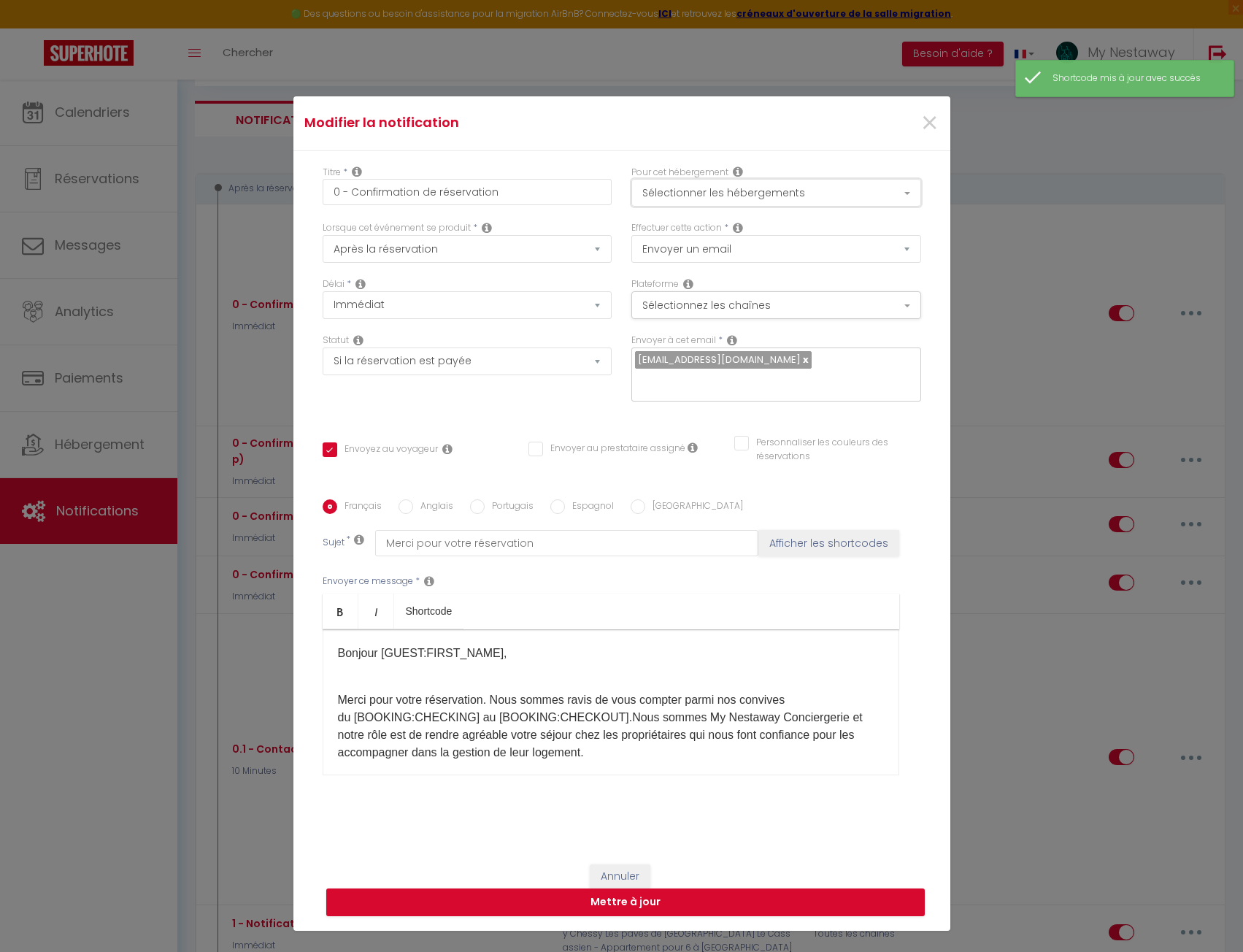
click at [730, 193] on button "Sélectionner les hébergements" at bounding box center [776, 193] width 290 height 28
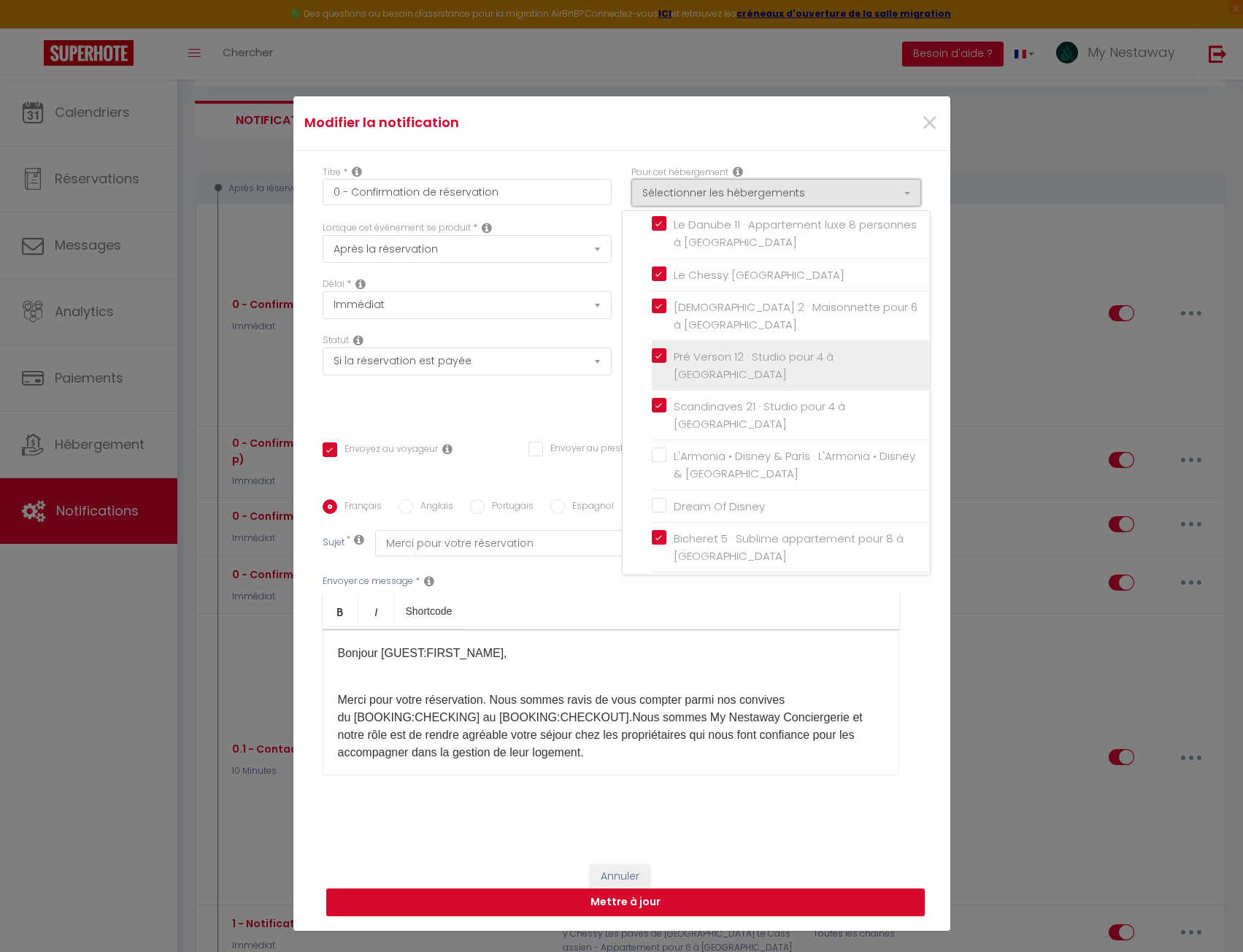
scroll to position [365, 0]
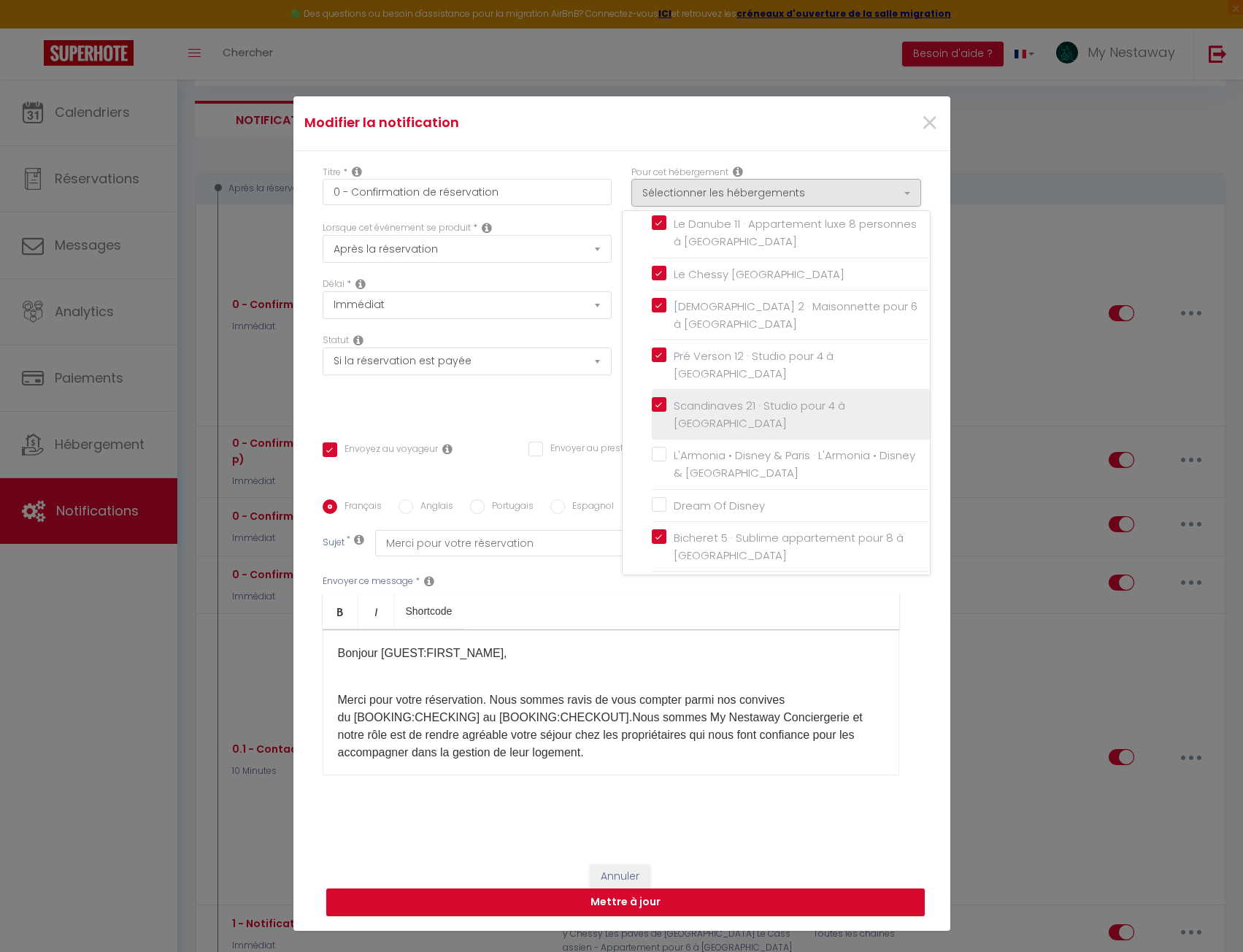
click at [667, 405] on label "Scandinaves 21 · Studio pour 4 à [GEOGRAPHIC_DATA]" at bounding box center [793, 415] width 254 height 35
click at [652, 408] on input "Scandinaves 21 · Studio pour 4 à [GEOGRAPHIC_DATA]" at bounding box center [790, 415] width 278 height 15
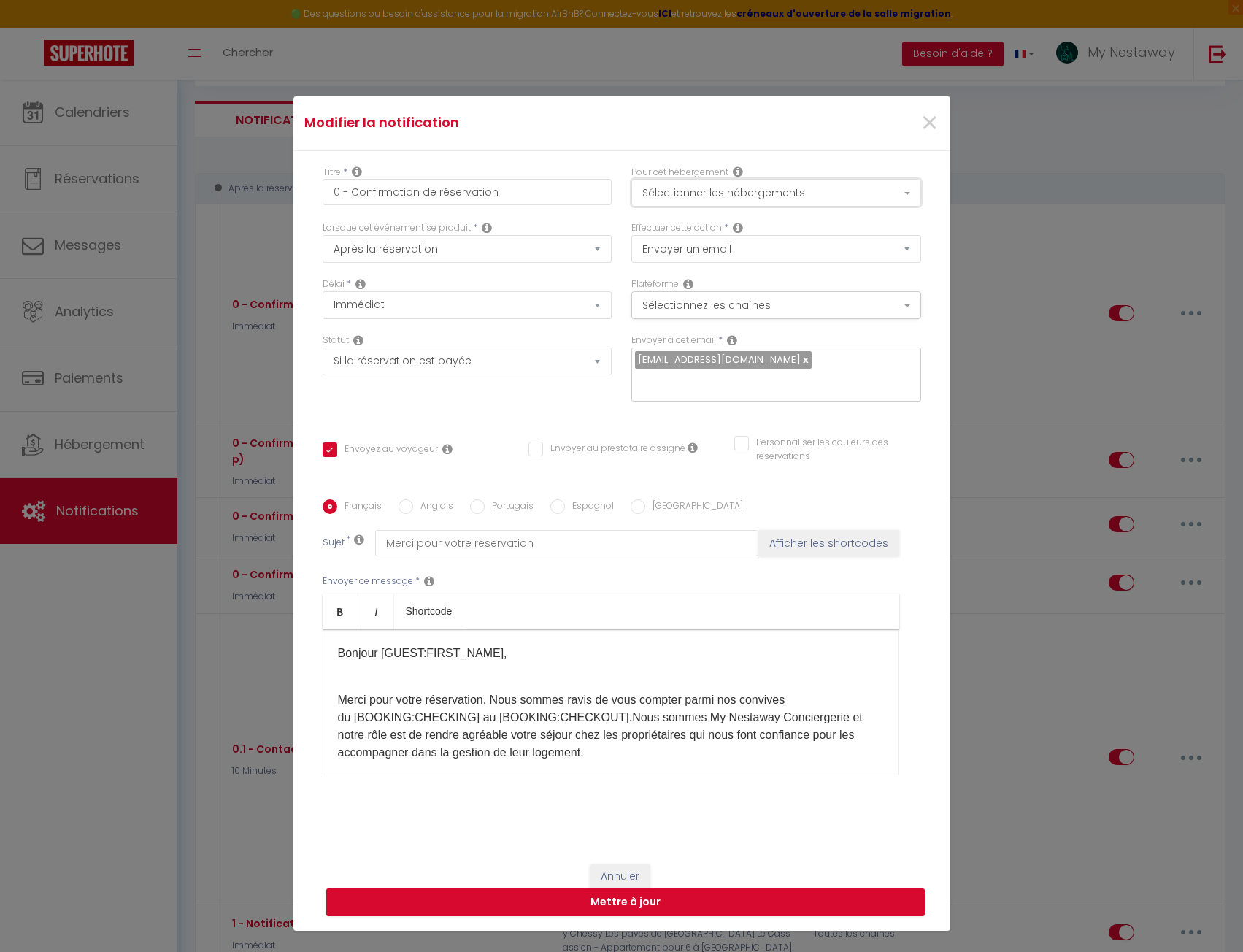
click at [712, 188] on button "Sélectionner les hébergements" at bounding box center [776, 193] width 290 height 28
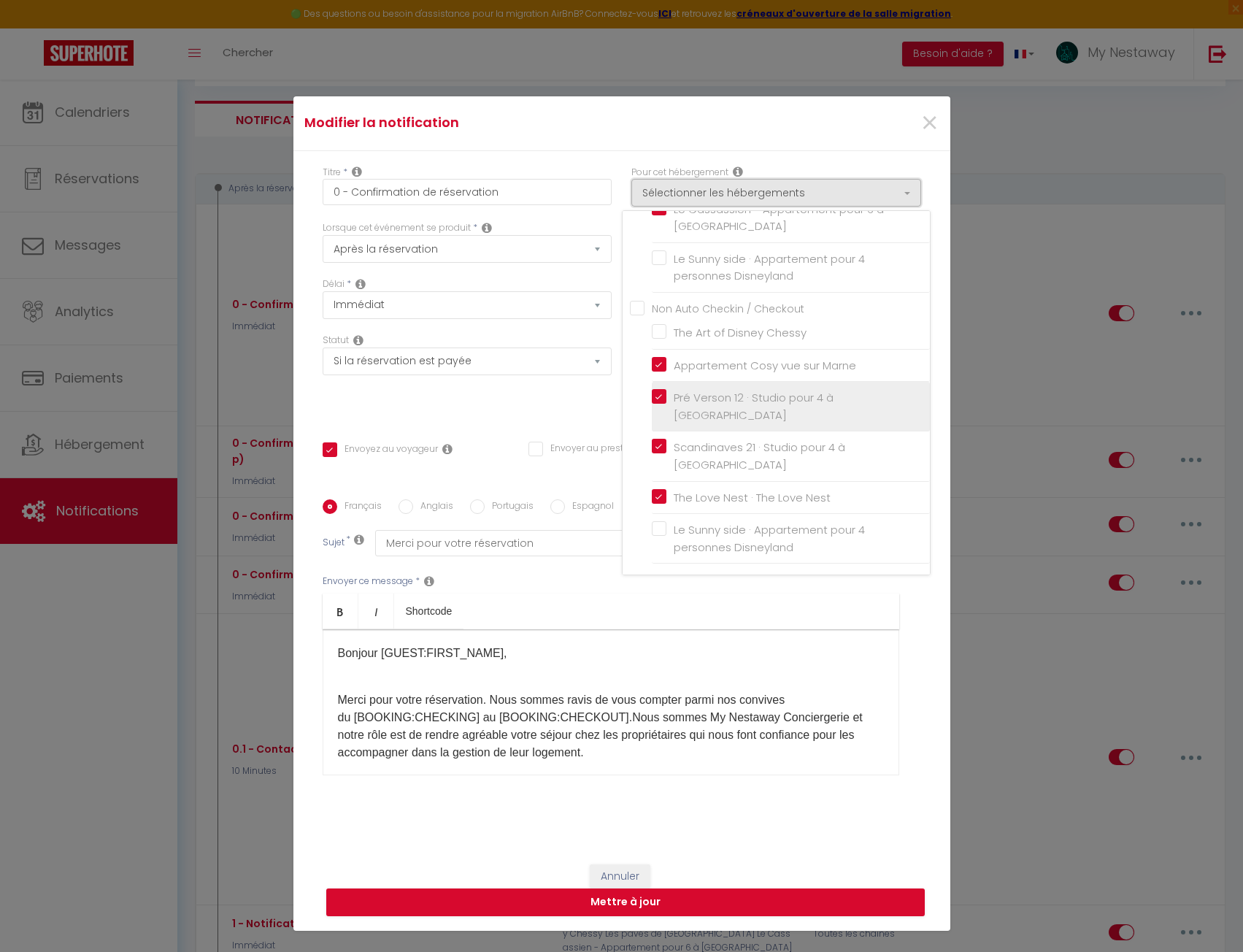
scroll to position [73, 0]
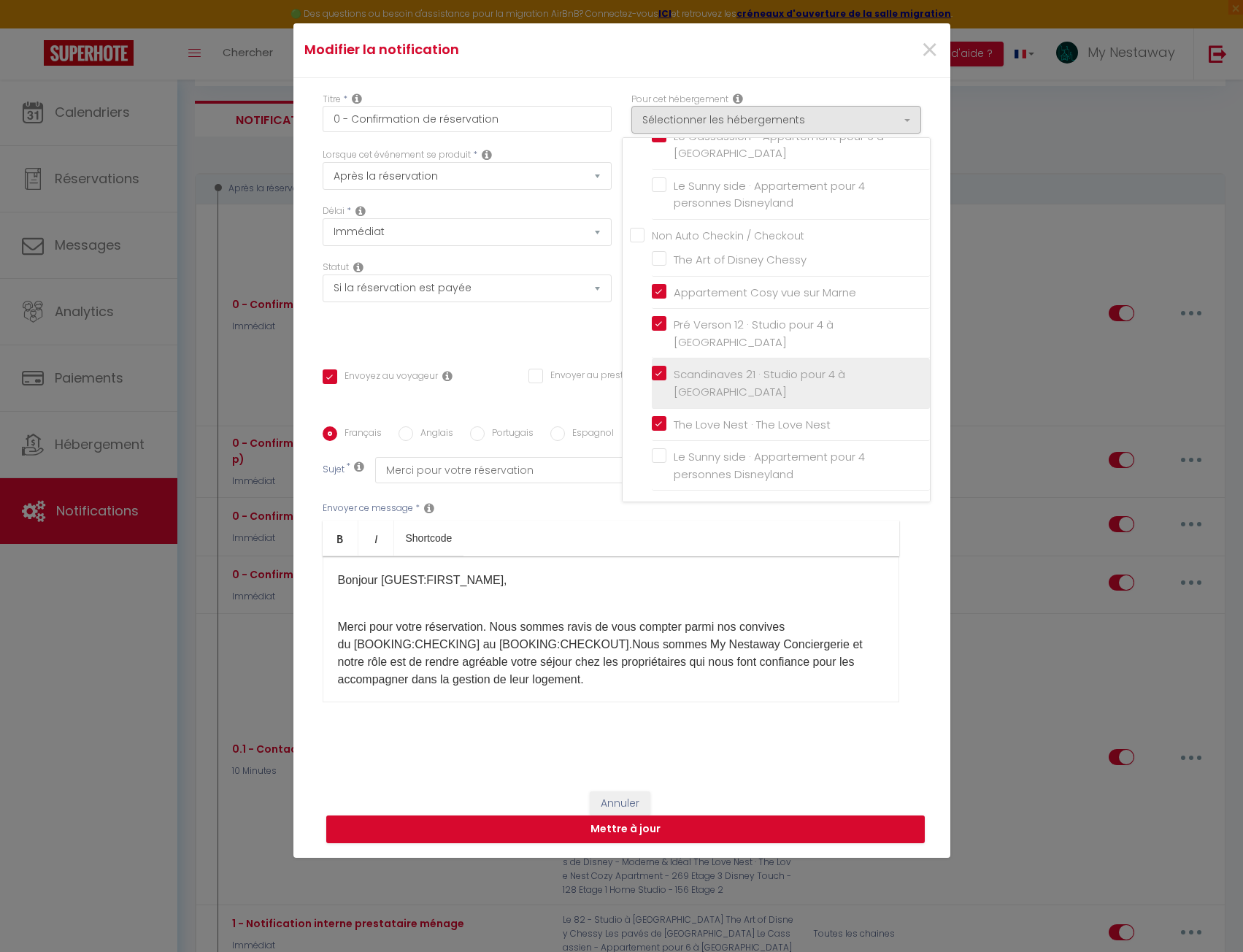
click at [667, 371] on label "Scandinaves 21 · Studio pour 4 à [GEOGRAPHIC_DATA]" at bounding box center [793, 383] width 254 height 35
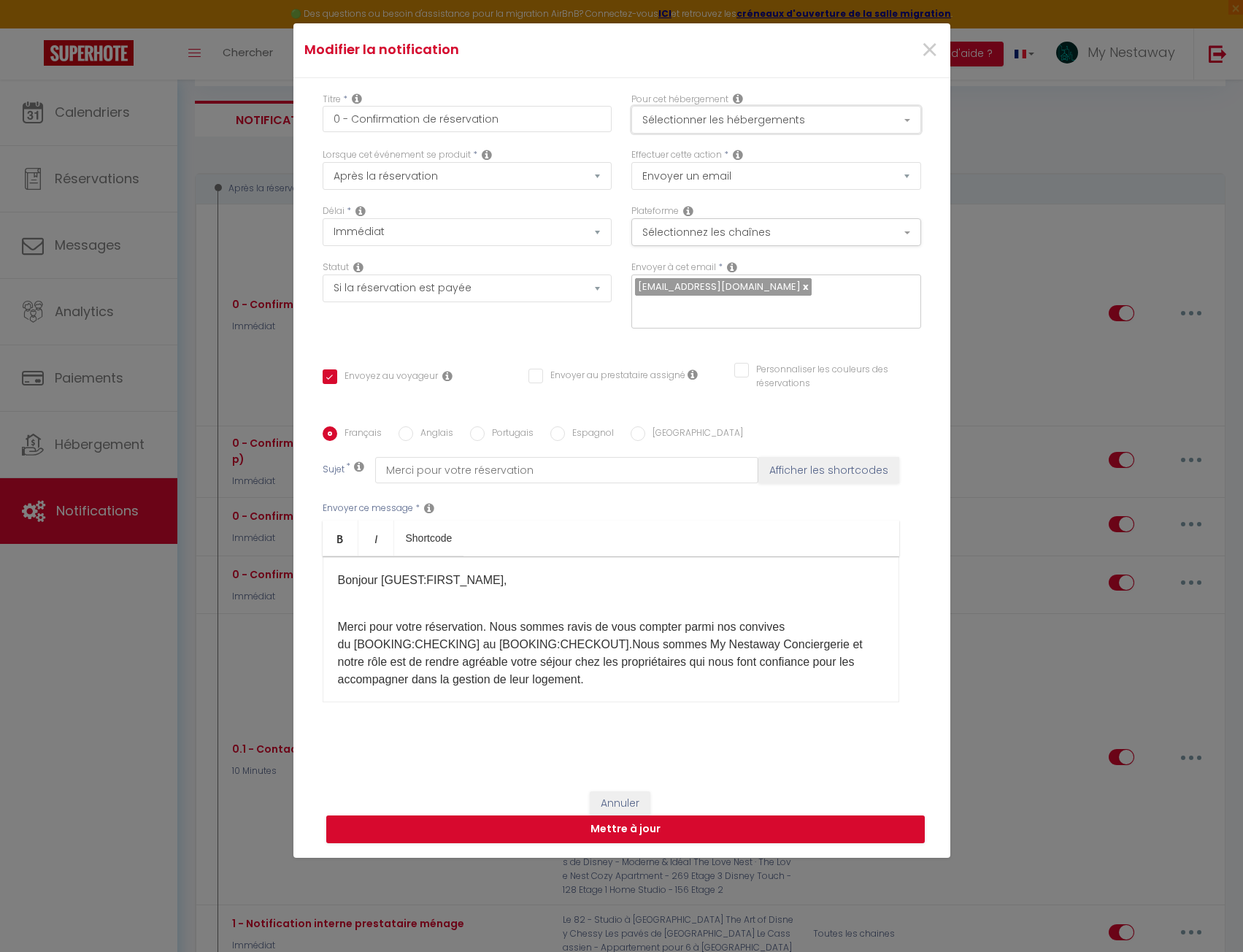
click at [698, 114] on button "Sélectionner les hébergements" at bounding box center [776, 119] width 290 height 28
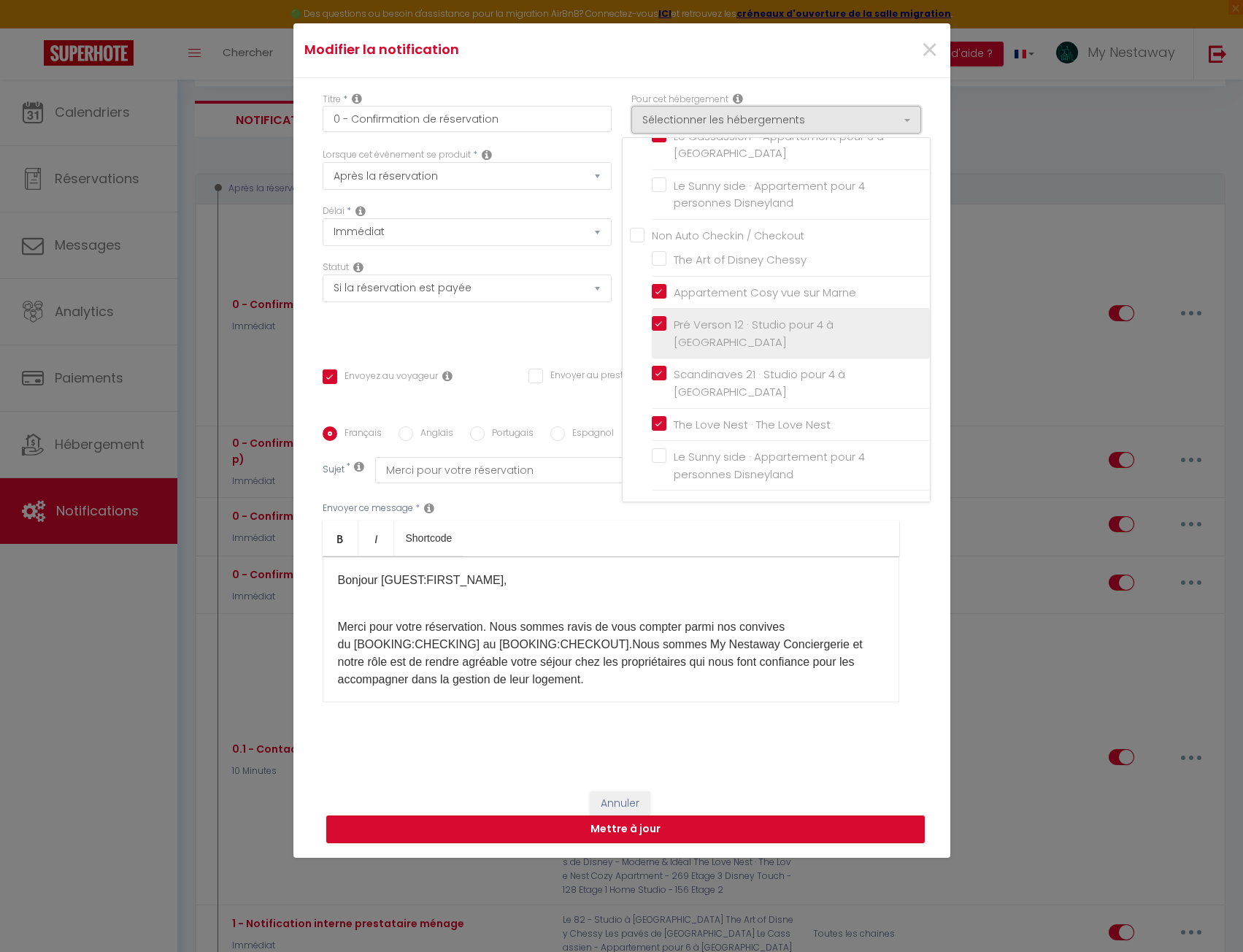
scroll to position [74, 0]
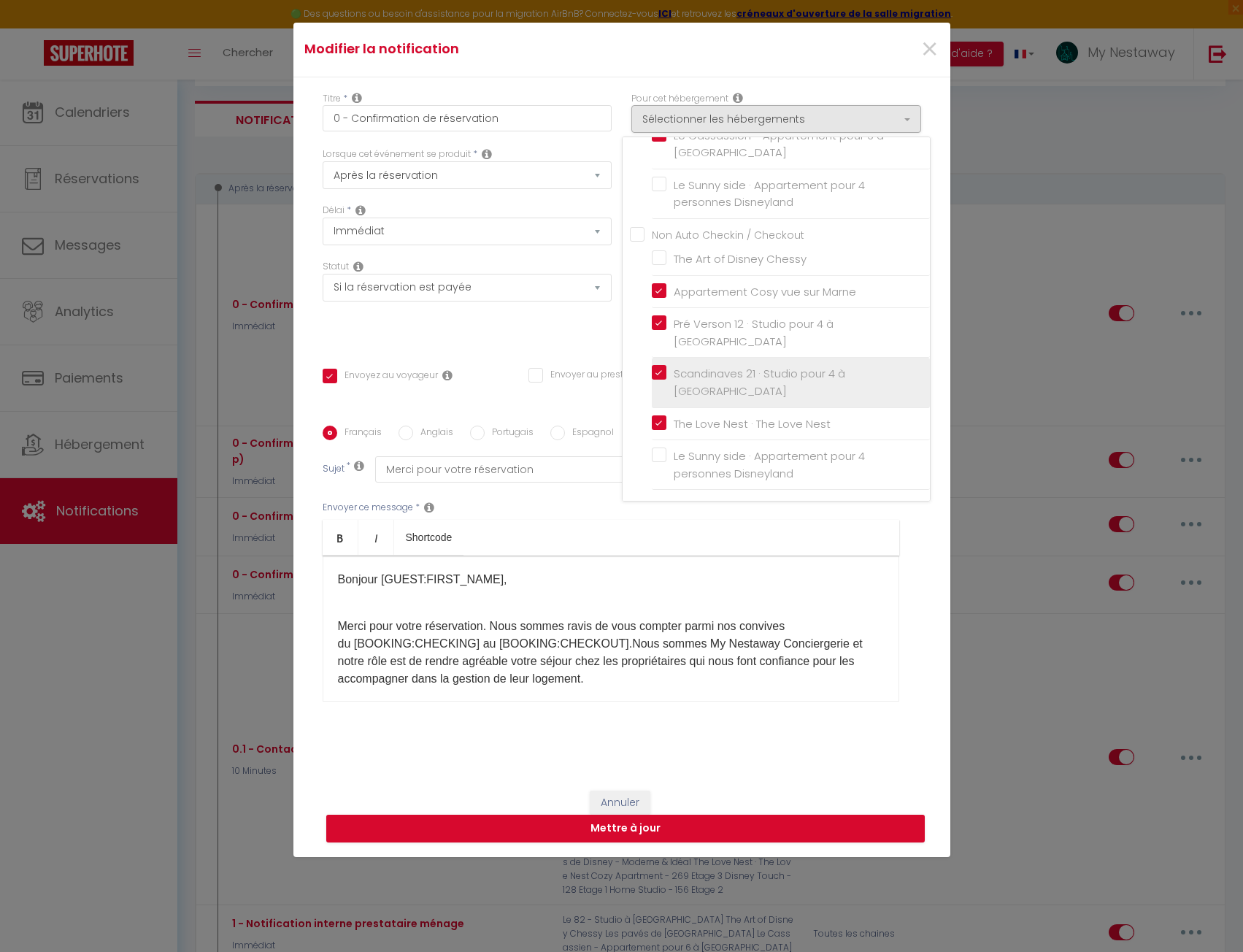
click at [667, 368] on label "Scandinaves 21 · Studio pour 4 à [GEOGRAPHIC_DATA]" at bounding box center [793, 383] width 254 height 35
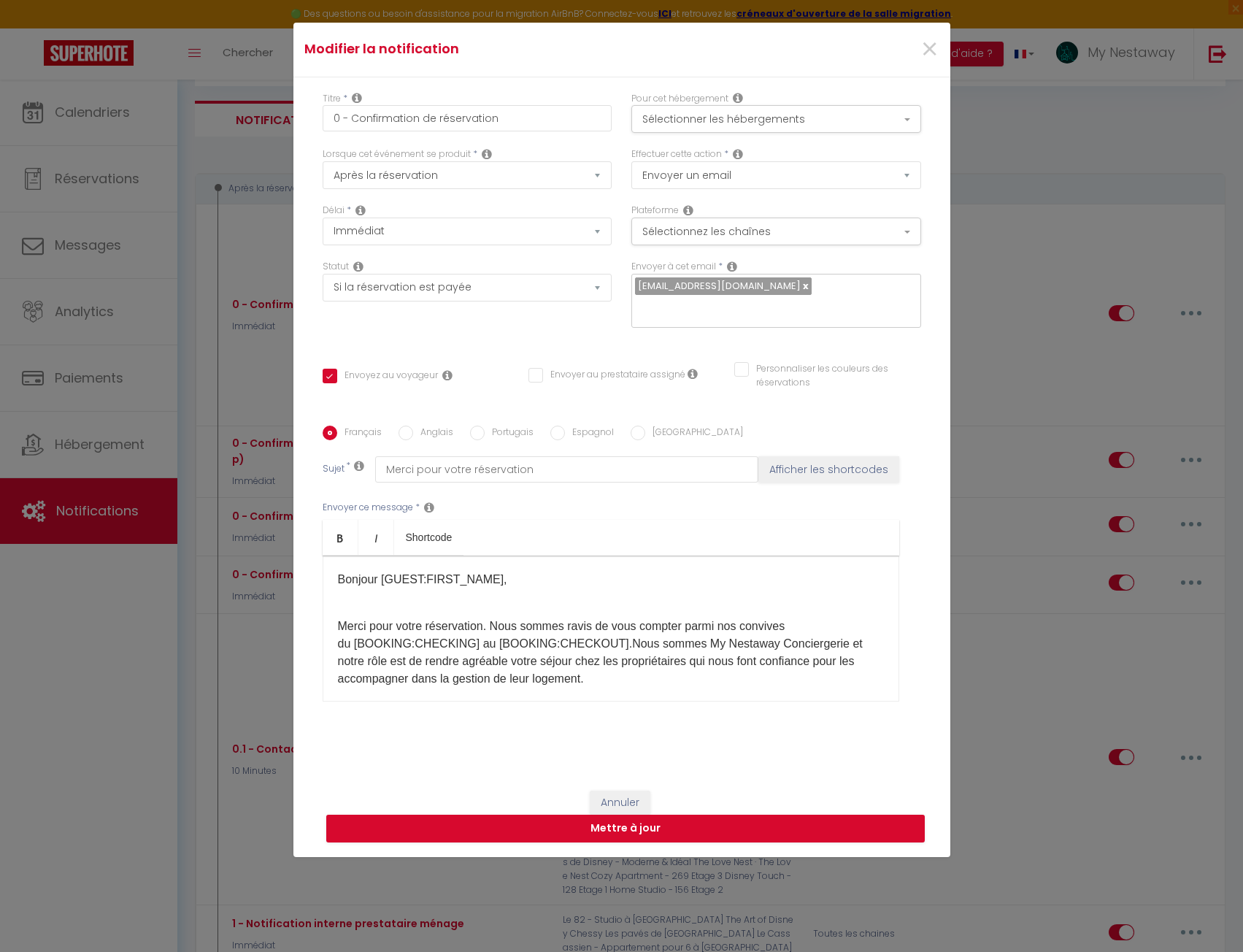
click at [691, 133] on div "Pour cet hébergement Sélectionner les hébergements Tous les apparts Anthony HOU…" at bounding box center [776, 119] width 309 height 56
click at [694, 124] on button "Sélectionner les hébergements" at bounding box center [776, 119] width 290 height 28
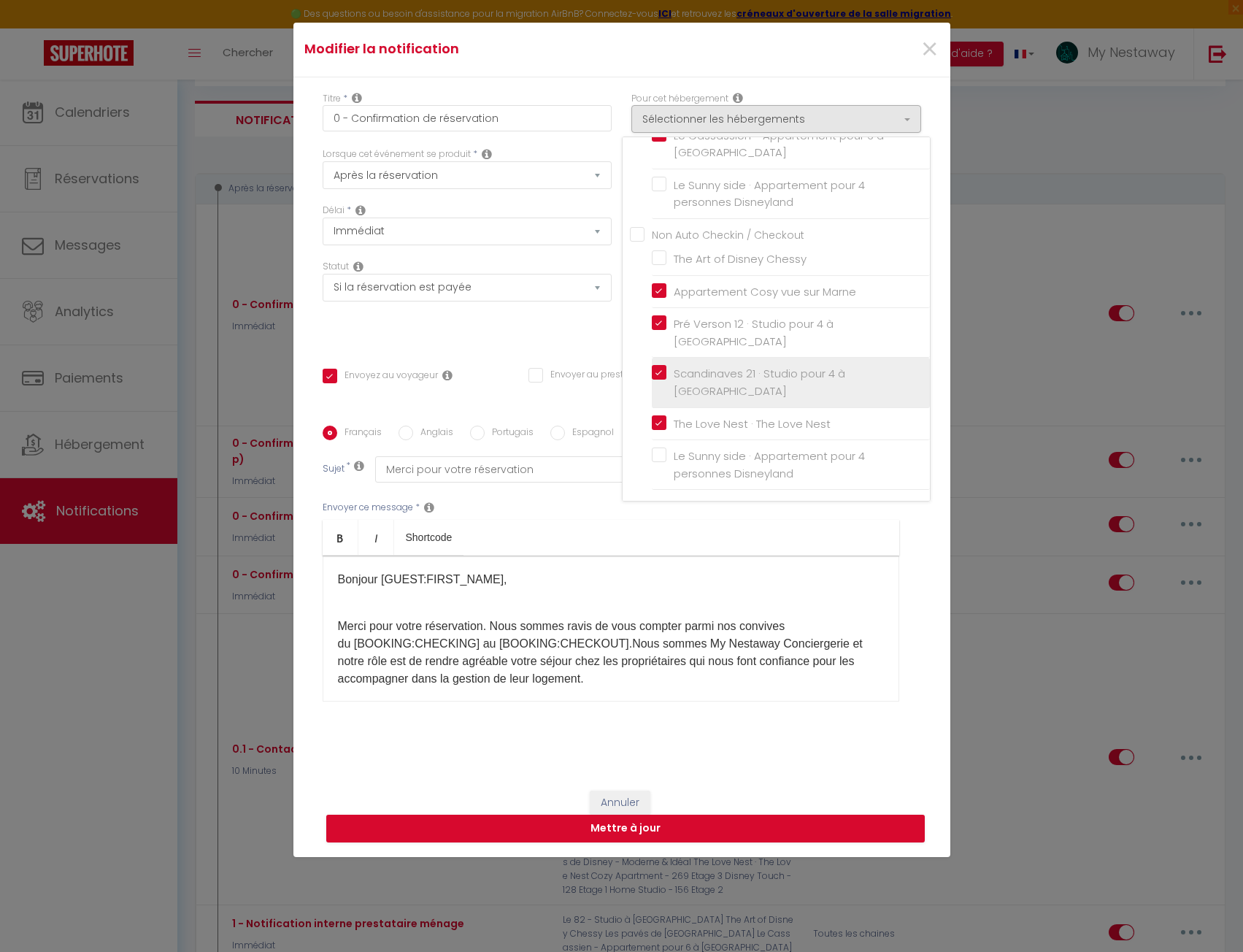
click at [667, 370] on label "Scandinaves 21 · Studio pour 4 à [GEOGRAPHIC_DATA]" at bounding box center [793, 383] width 254 height 35
checkbox input "true"
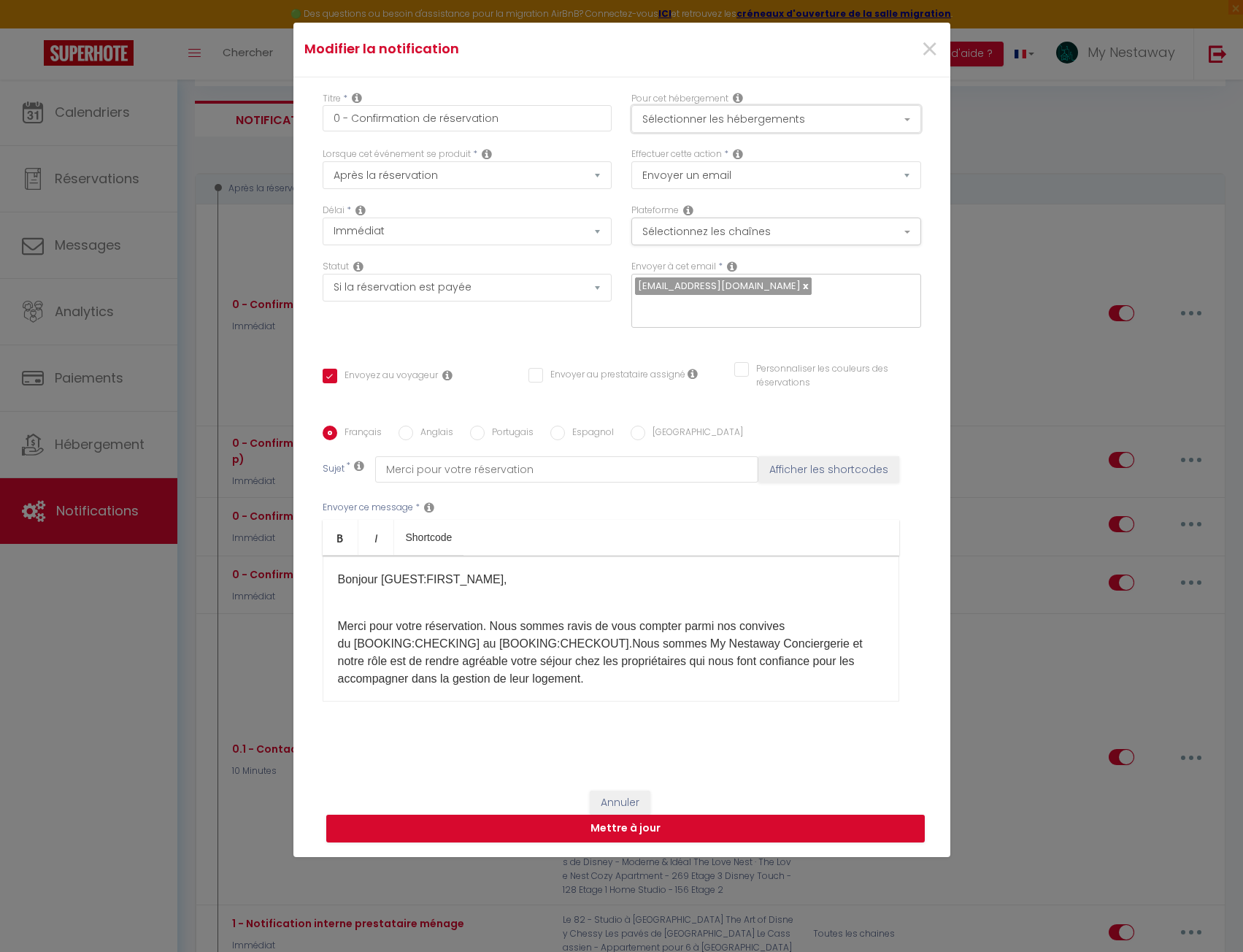
click at [699, 125] on button "Sélectionner les hébergements" at bounding box center [776, 119] width 290 height 28
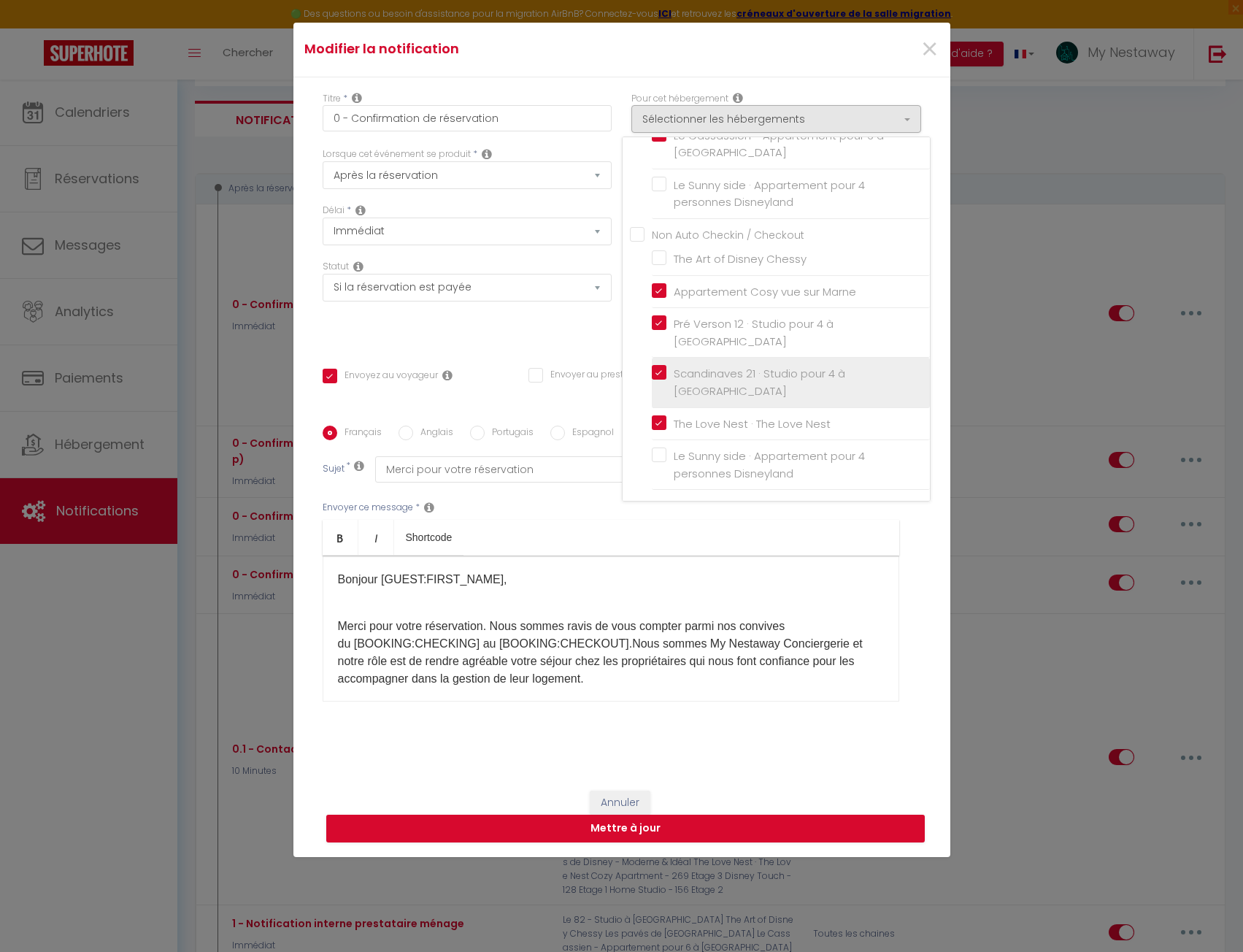
click at [652, 376] on input "Scandinaves 21 · Studio pour 4 à [GEOGRAPHIC_DATA]" at bounding box center [790, 382] width 278 height 15
checkbox input "false"
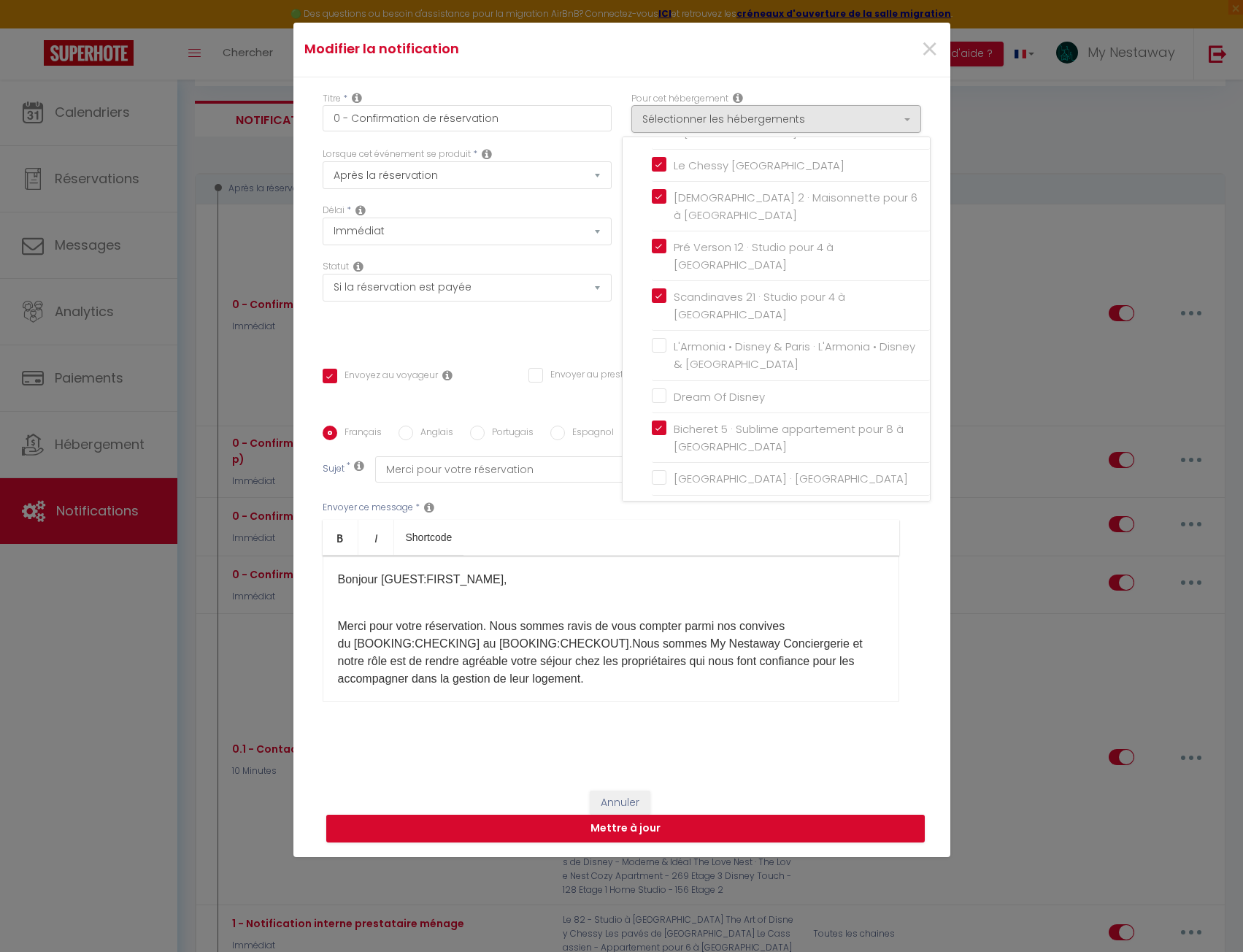
scroll to position [374, 0]
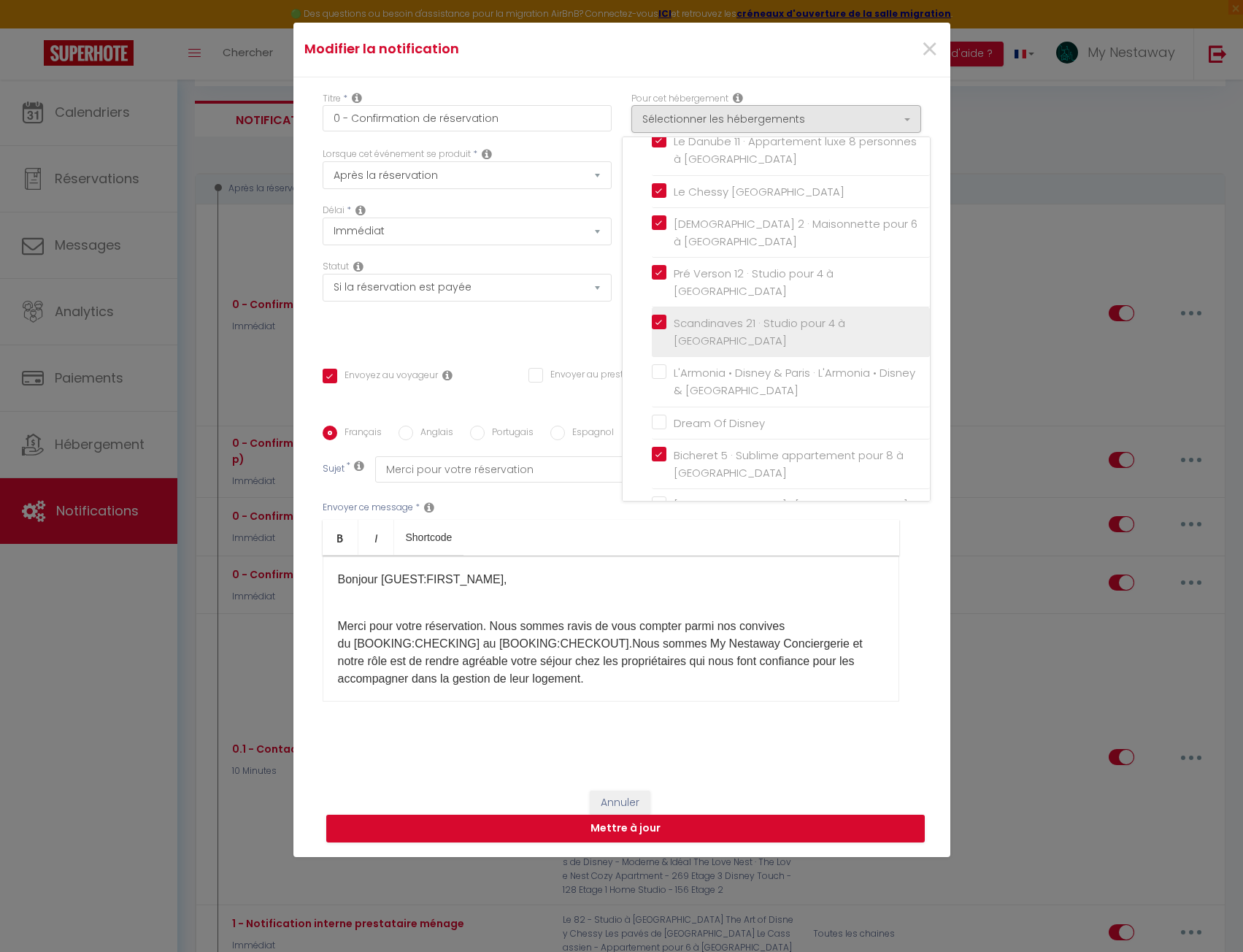
click at [667, 321] on label "Scandinaves 21 · Studio pour 4 à [GEOGRAPHIC_DATA]" at bounding box center [793, 331] width 254 height 35
click at [652, 325] on input "Scandinaves 21 · Studio pour 4 à [GEOGRAPHIC_DATA]" at bounding box center [790, 331] width 278 height 15
checkbox input "false"
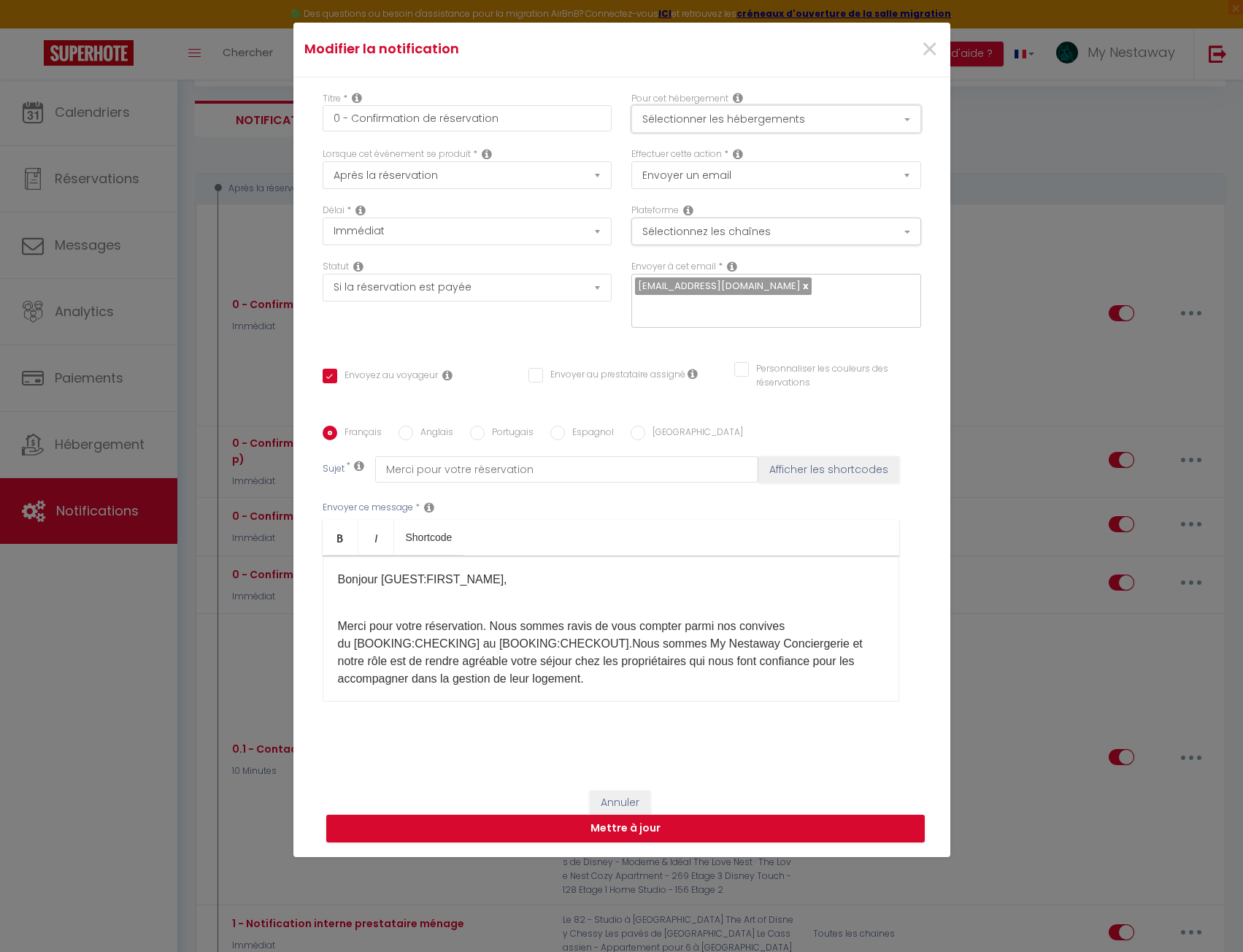
click at [691, 121] on button "Sélectionner les hébergements" at bounding box center [776, 119] width 290 height 28
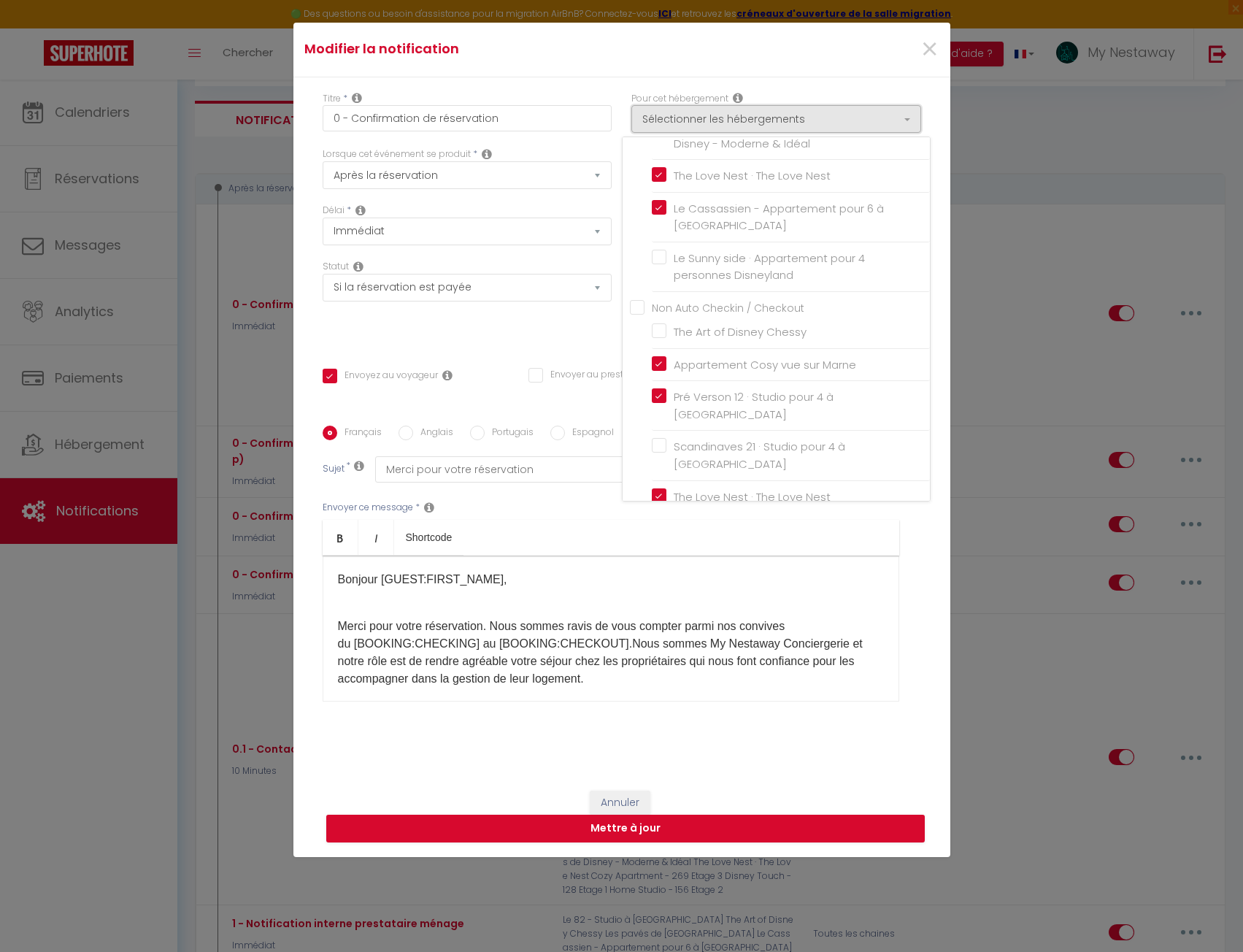
scroll to position [957, 0]
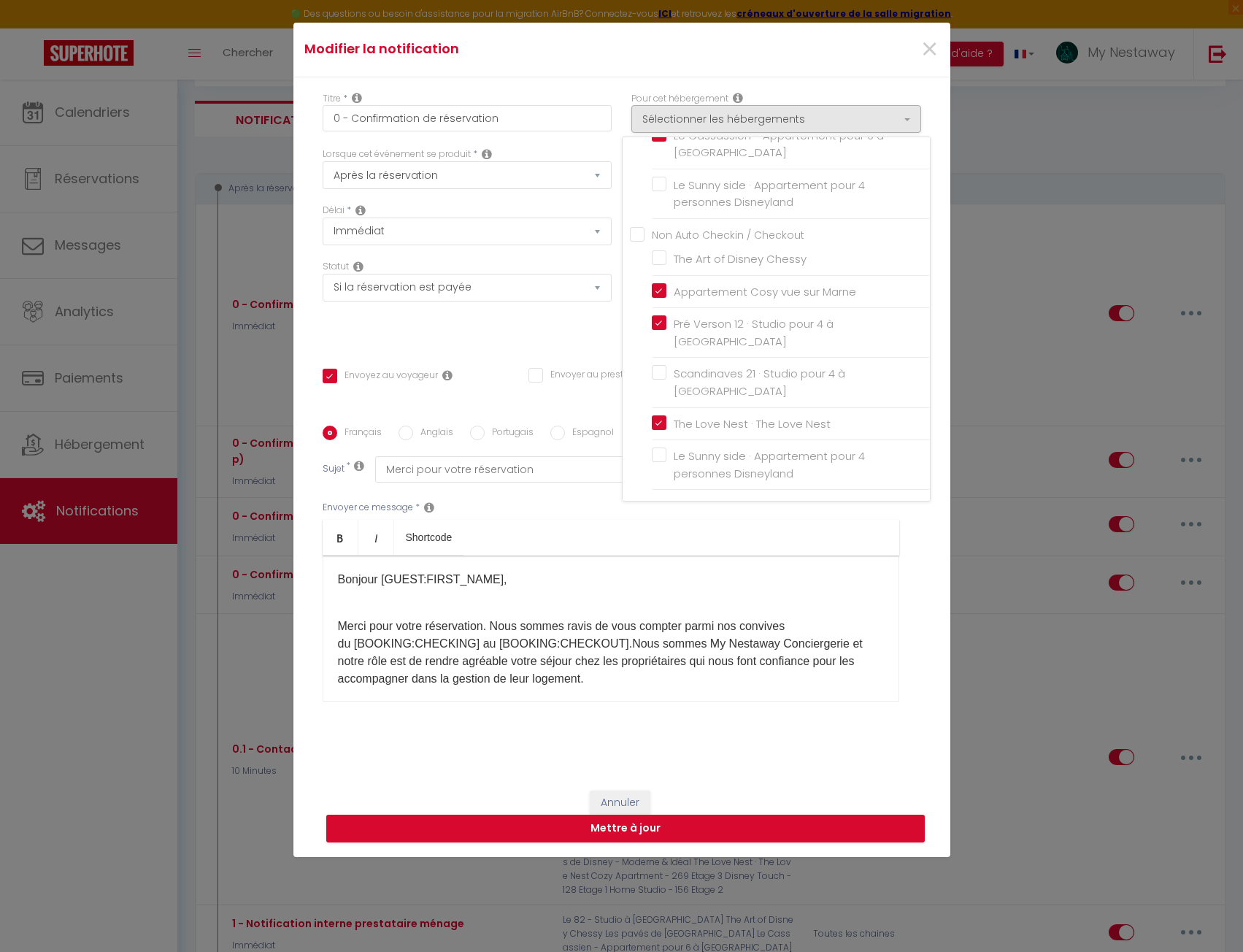
click at [574, 527] on ul "Bold Italic Shortcode" at bounding box center [611, 537] width 576 height 35
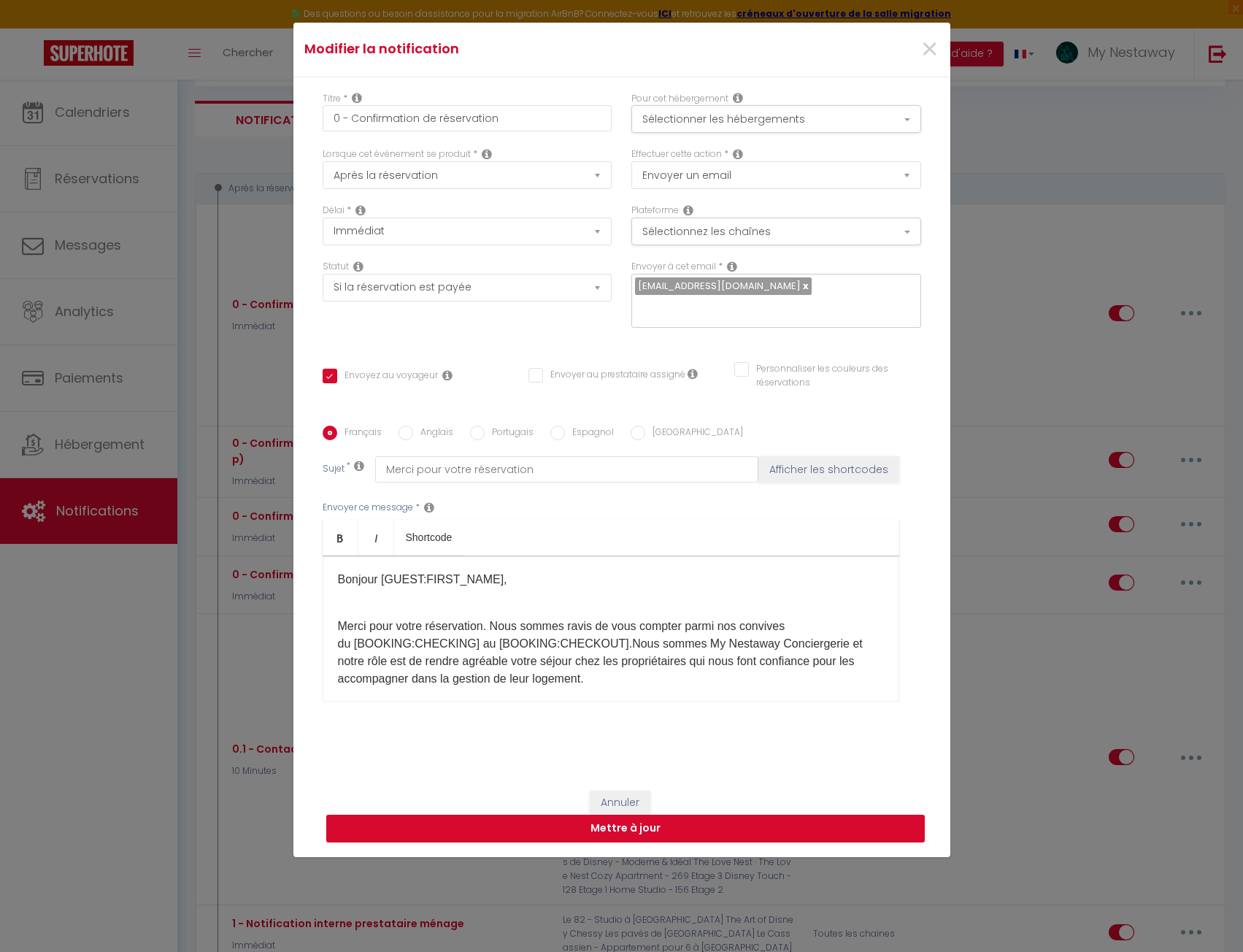
click at [641, 828] on button "Mettre à jour" at bounding box center [626, 828] width 599 height 28
checkbox input "true"
checkbox input "false"
select select
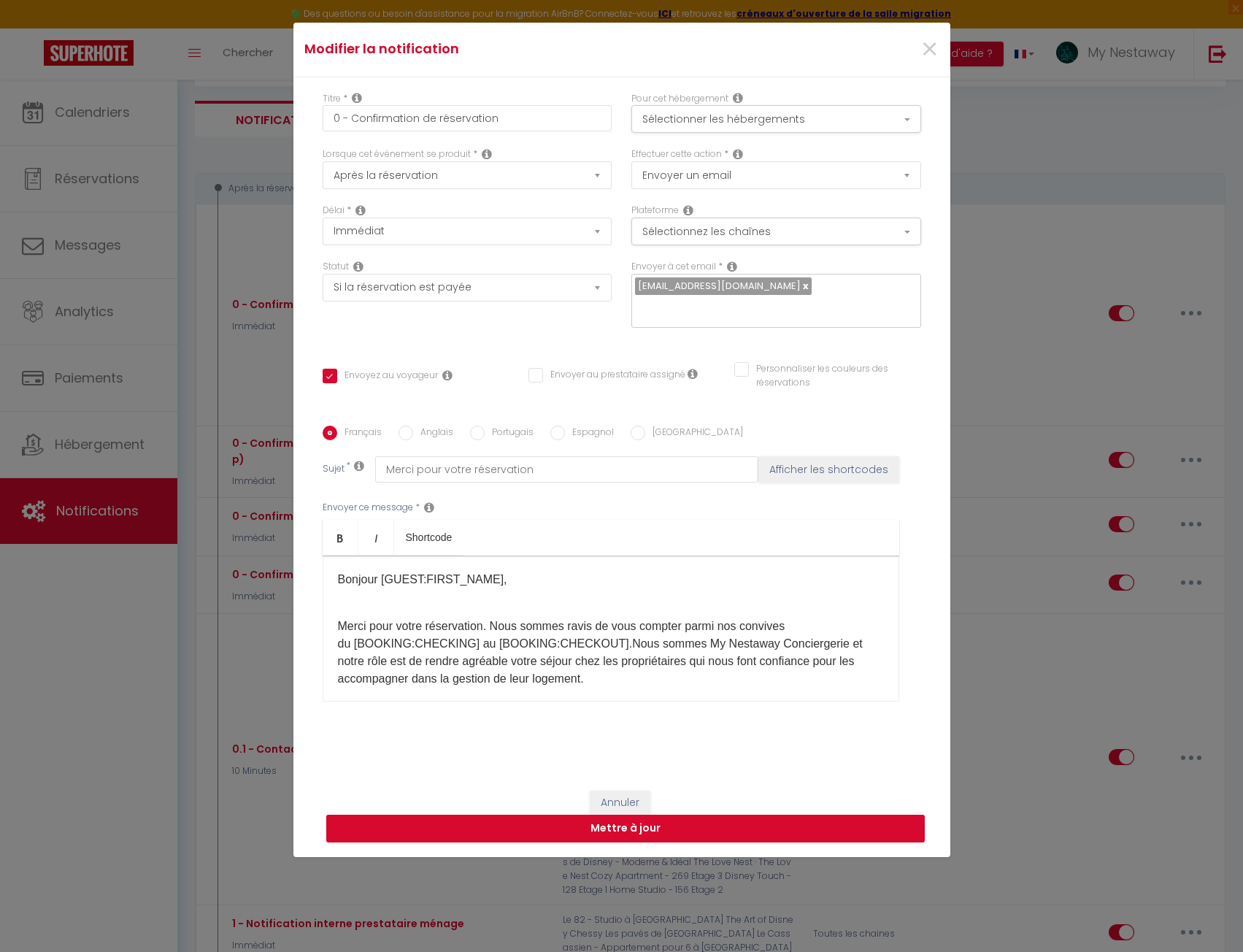
select select
checkbox input "false"
radio input "false"
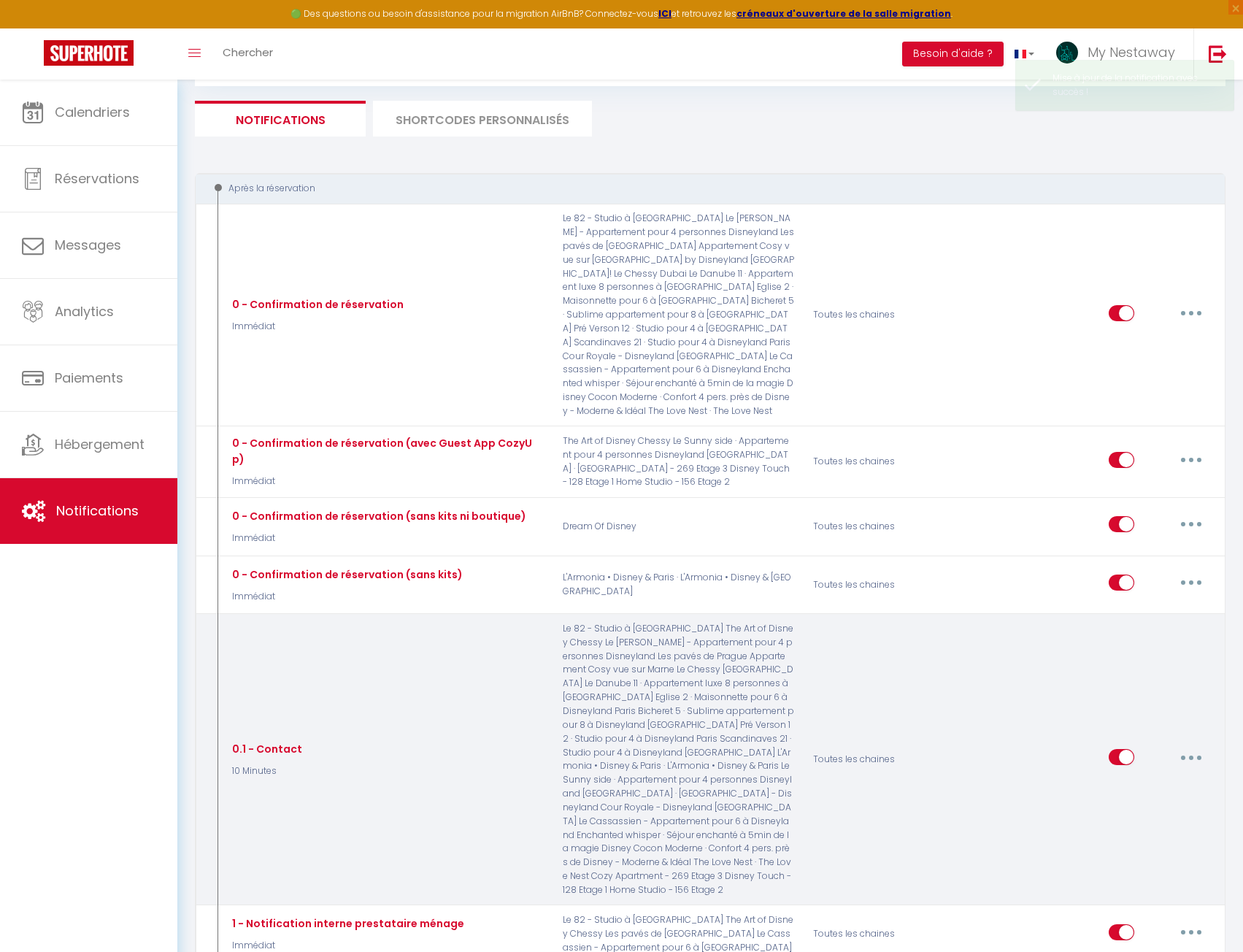
select select
checkbox input "false"
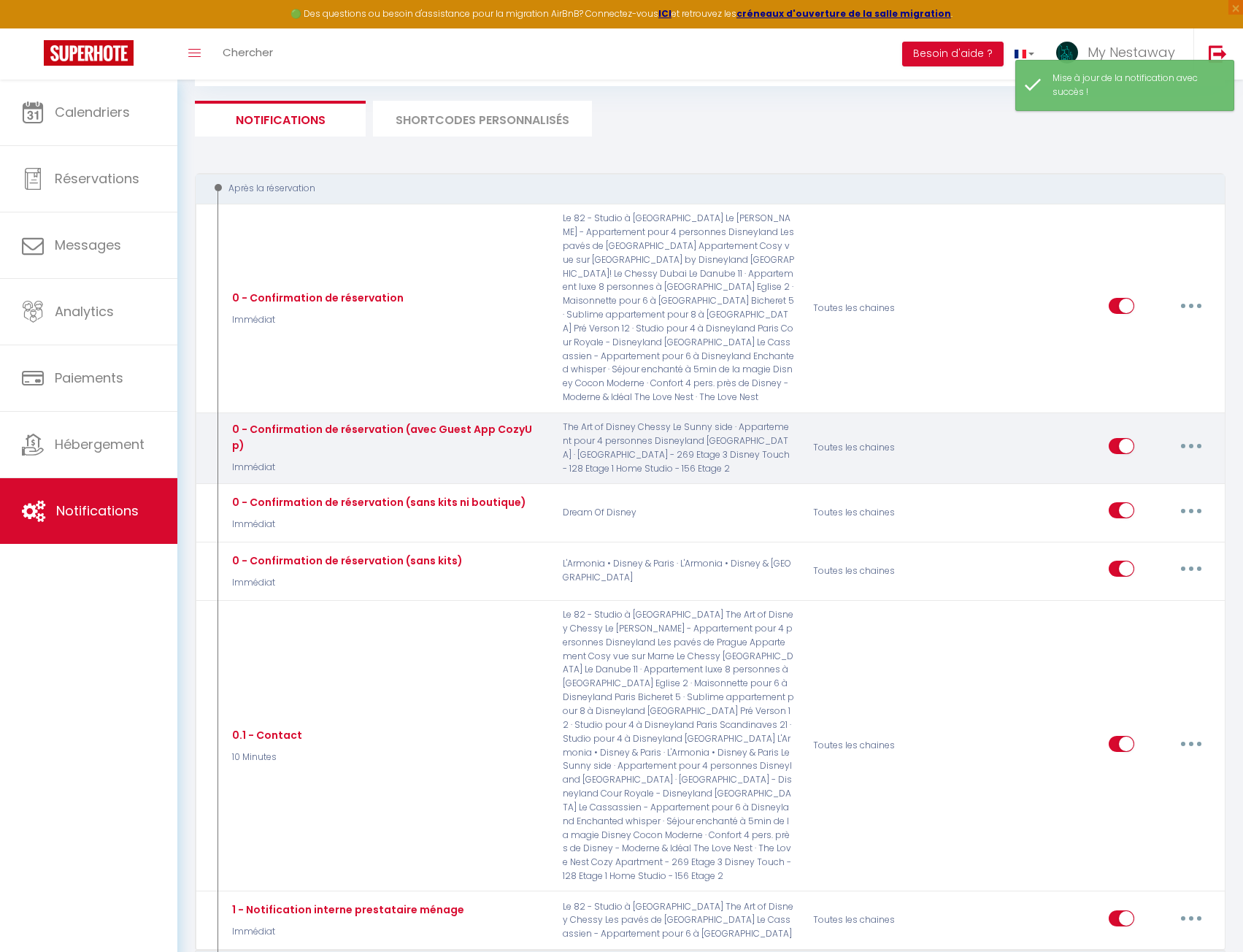
click at [1187, 436] on button "button" at bounding box center [1191, 446] width 41 height 23
click at [1130, 467] on link "Editer" at bounding box center [1153, 479] width 108 height 25
type input "0 - Confirmation de réservation (avec Guest App CozyUp)"
select select "Immédiat"
select select "if_booking_is_paid"
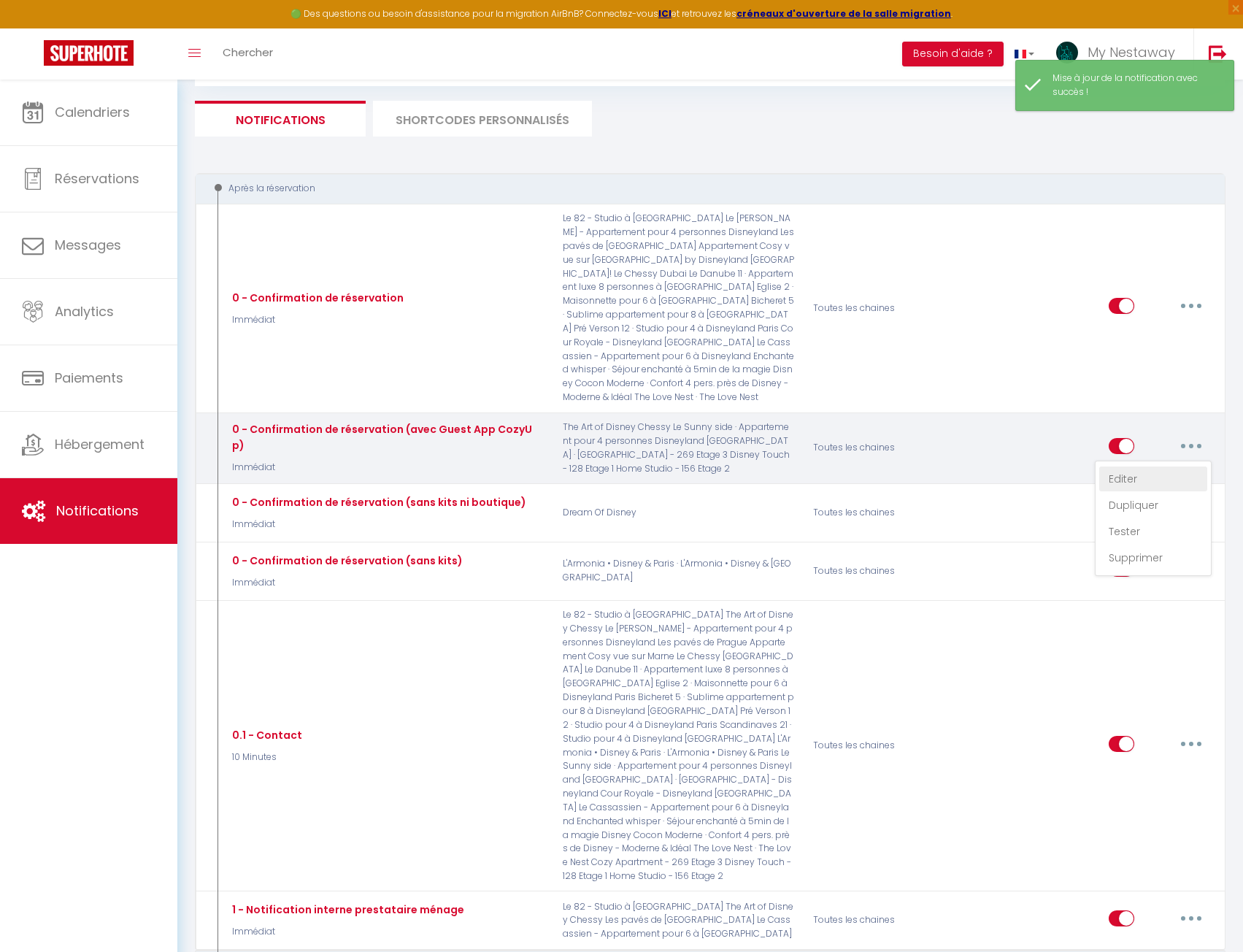
checkbox input "true"
checkbox input "false"
radio input "true"
type input "Merci pour votre réservation"
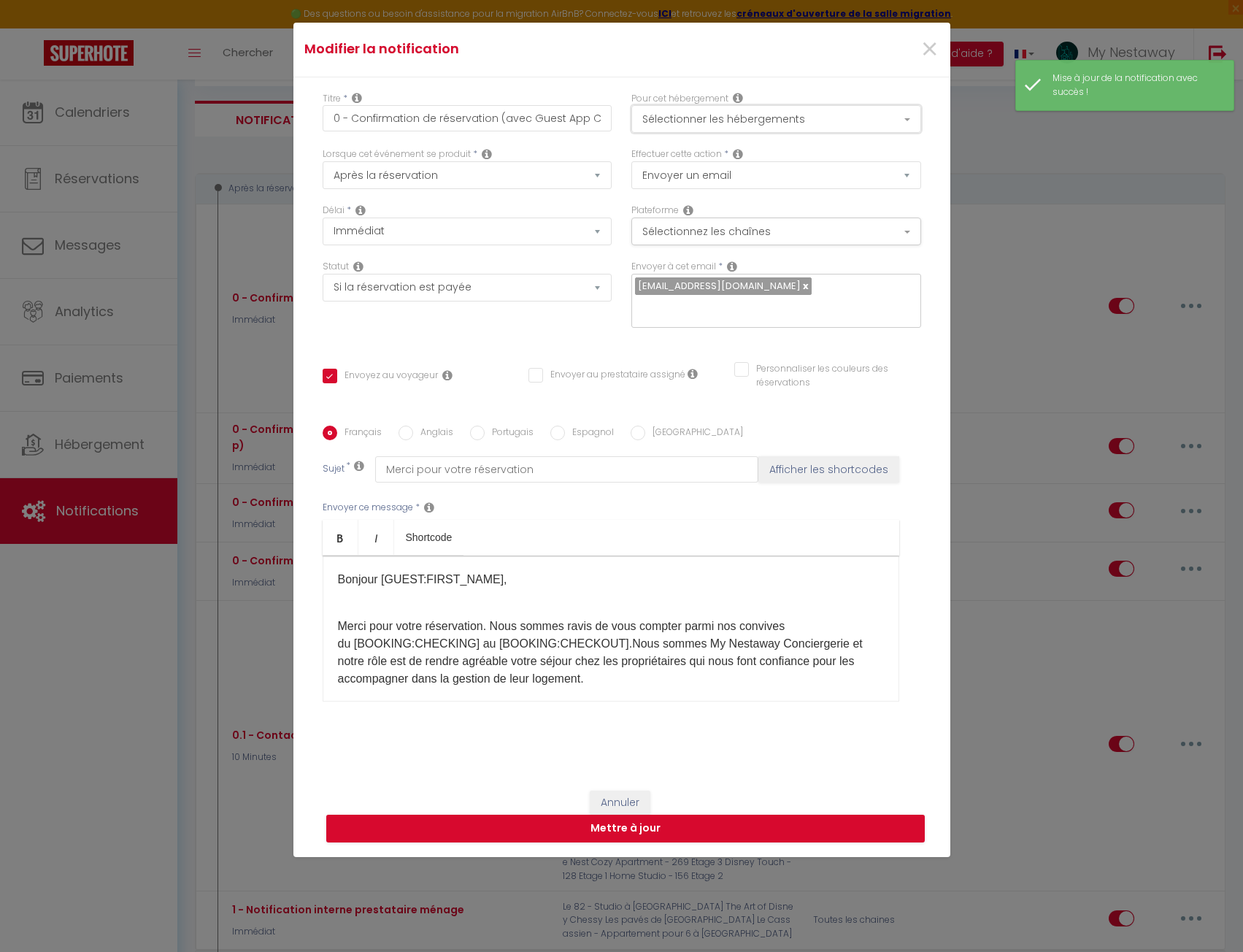
click at [741, 116] on button "Sélectionner les hébergements" at bounding box center [776, 119] width 290 height 28
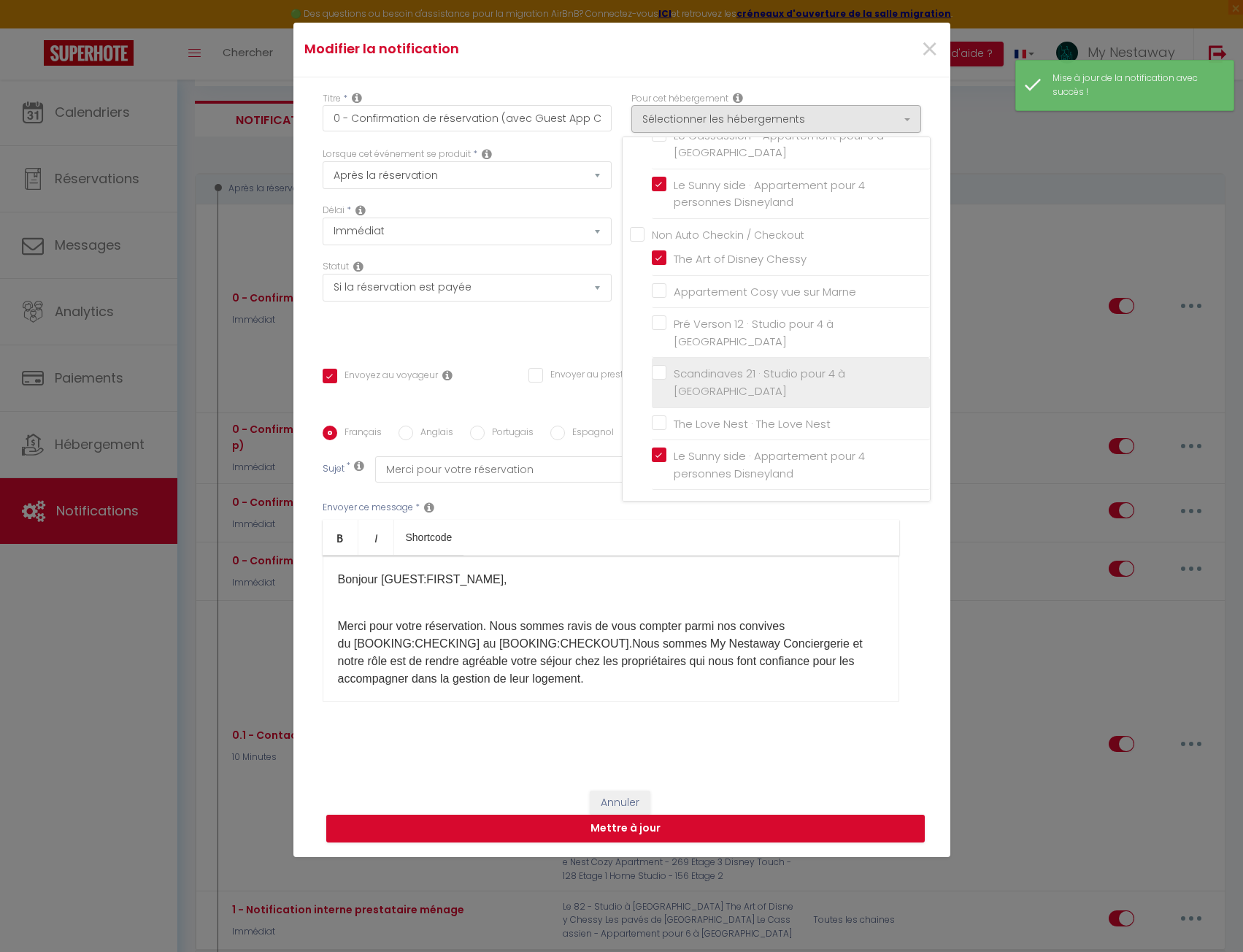
click at [667, 373] on label "Scandinaves 21 · Studio pour 4 à [GEOGRAPHIC_DATA]" at bounding box center [793, 383] width 254 height 35
checkbox input "true"
checkbox input "false"
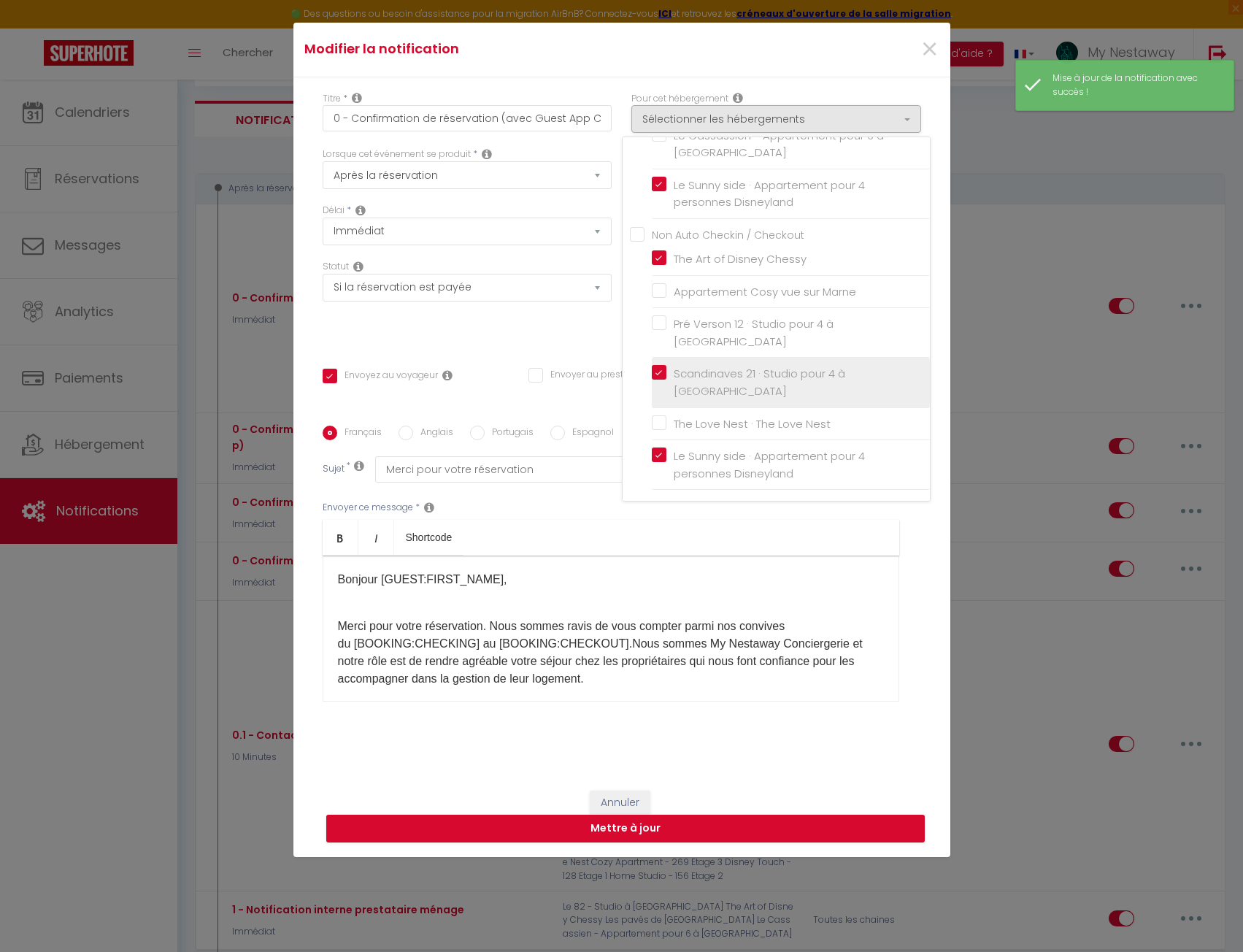
checkbox input "false"
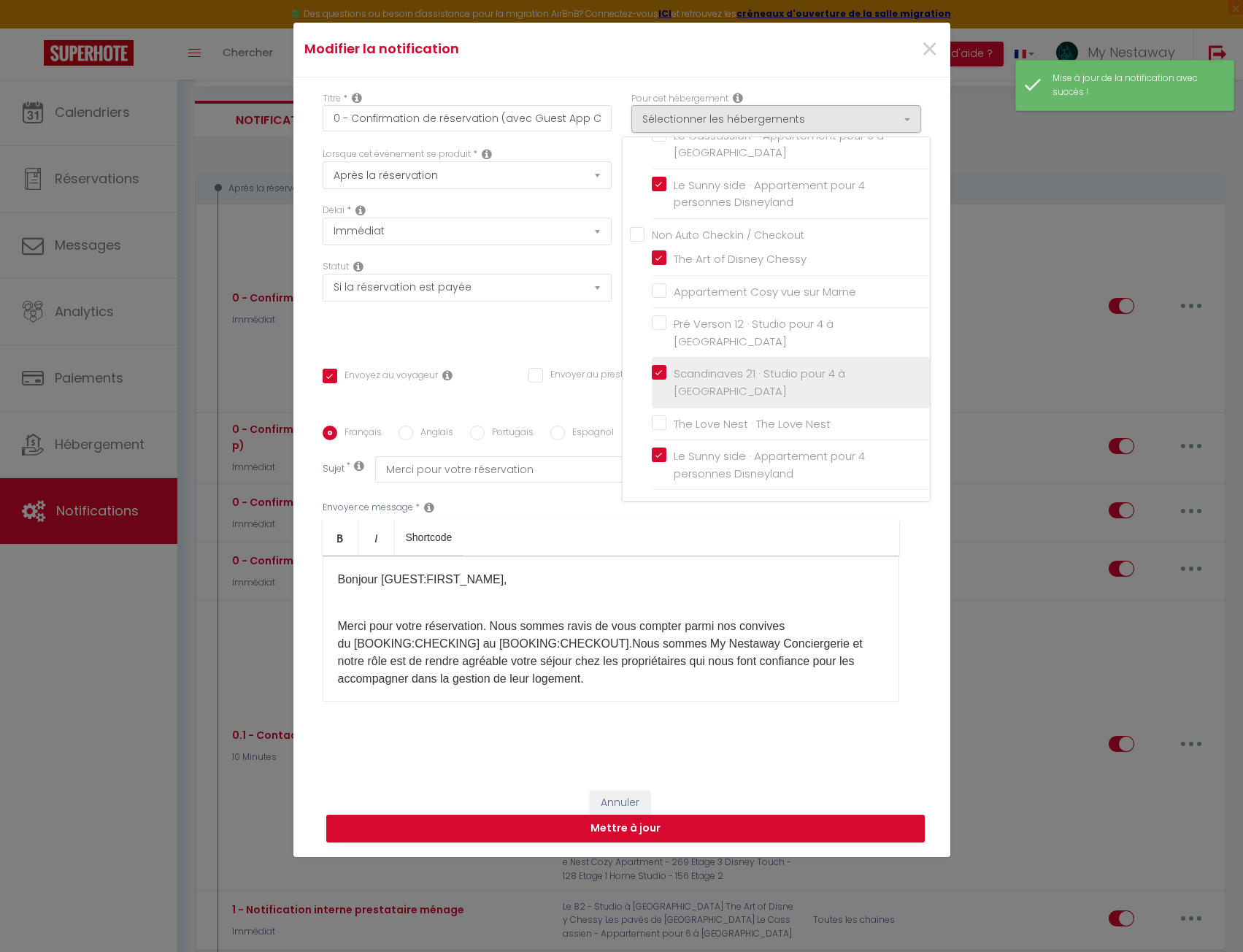
checkbox input "false"
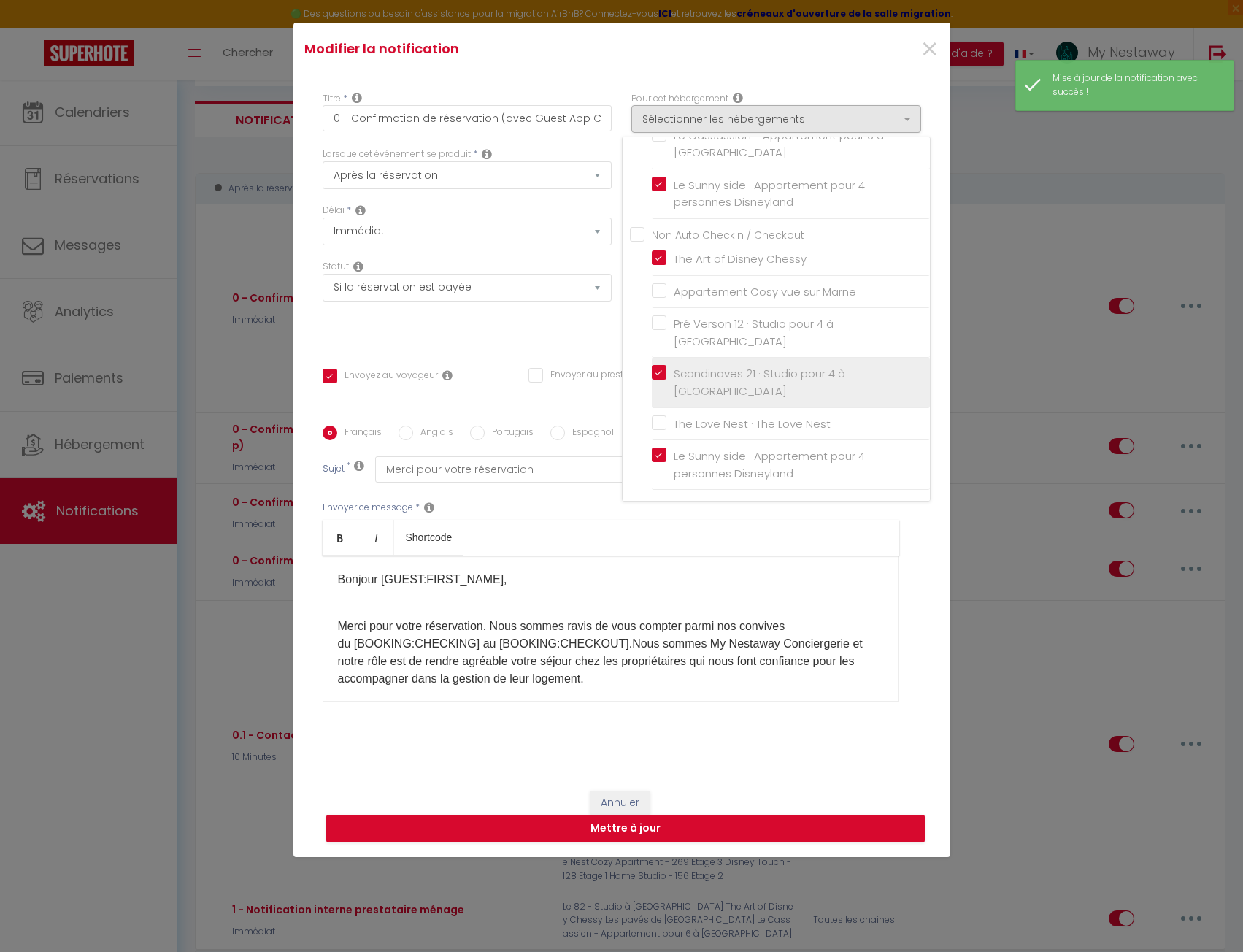
checkbox input "false"
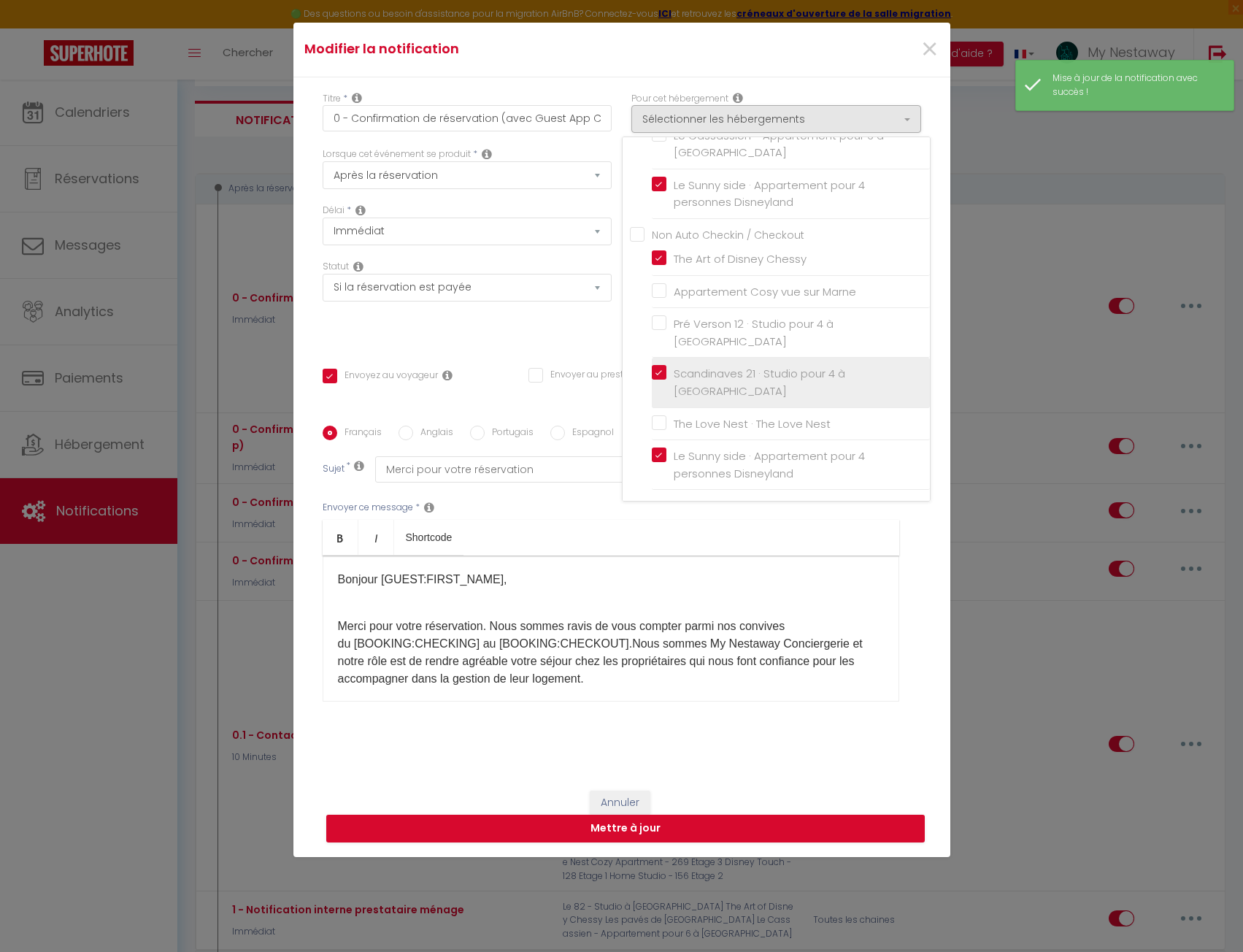
checkbox input "false"
checkbox input "true"
checkbox input "false"
checkbox input "true"
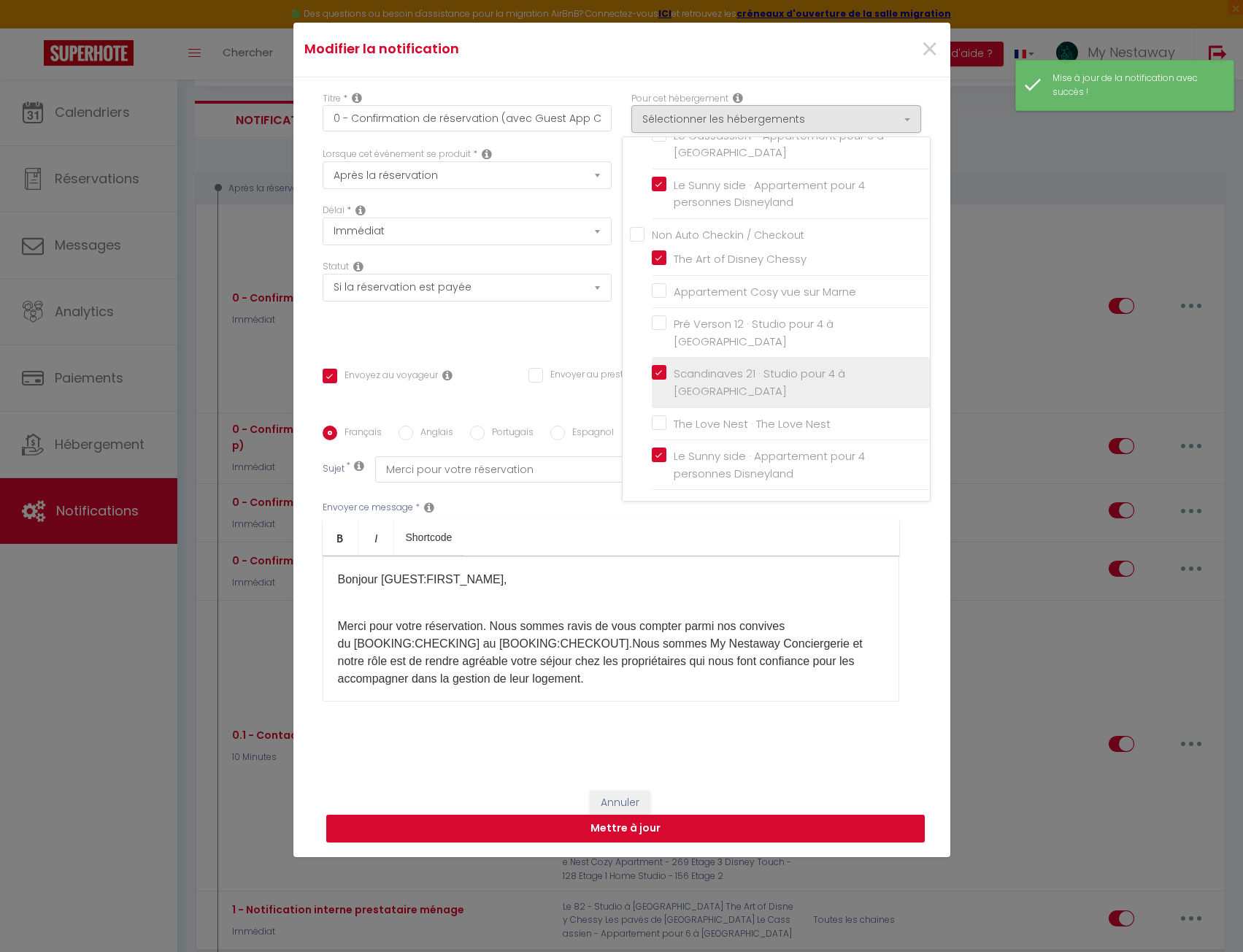
checkbox input "false"
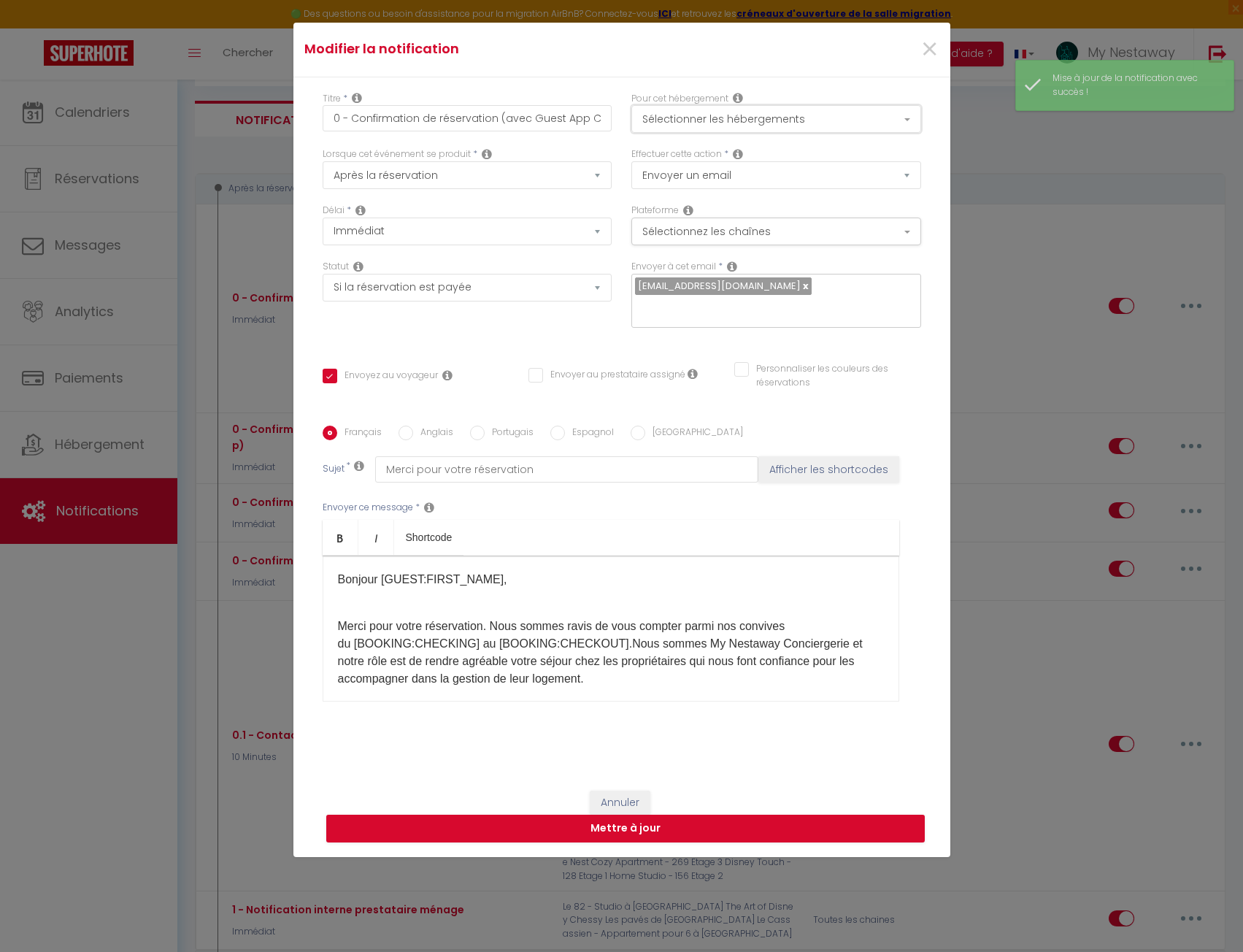
click at [683, 118] on button "Sélectionner les hébergements" at bounding box center [776, 119] width 290 height 28
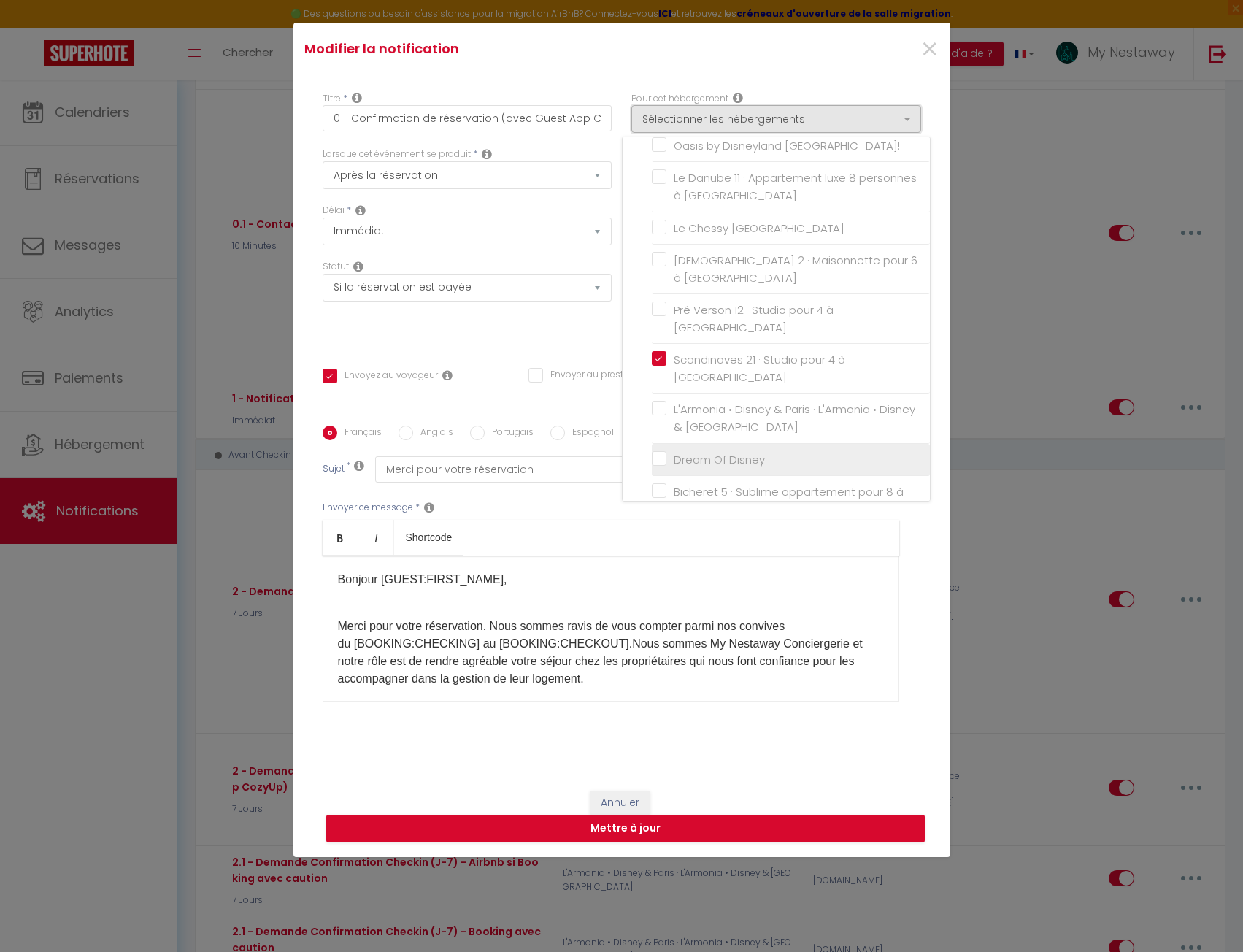
scroll to position [300, 0]
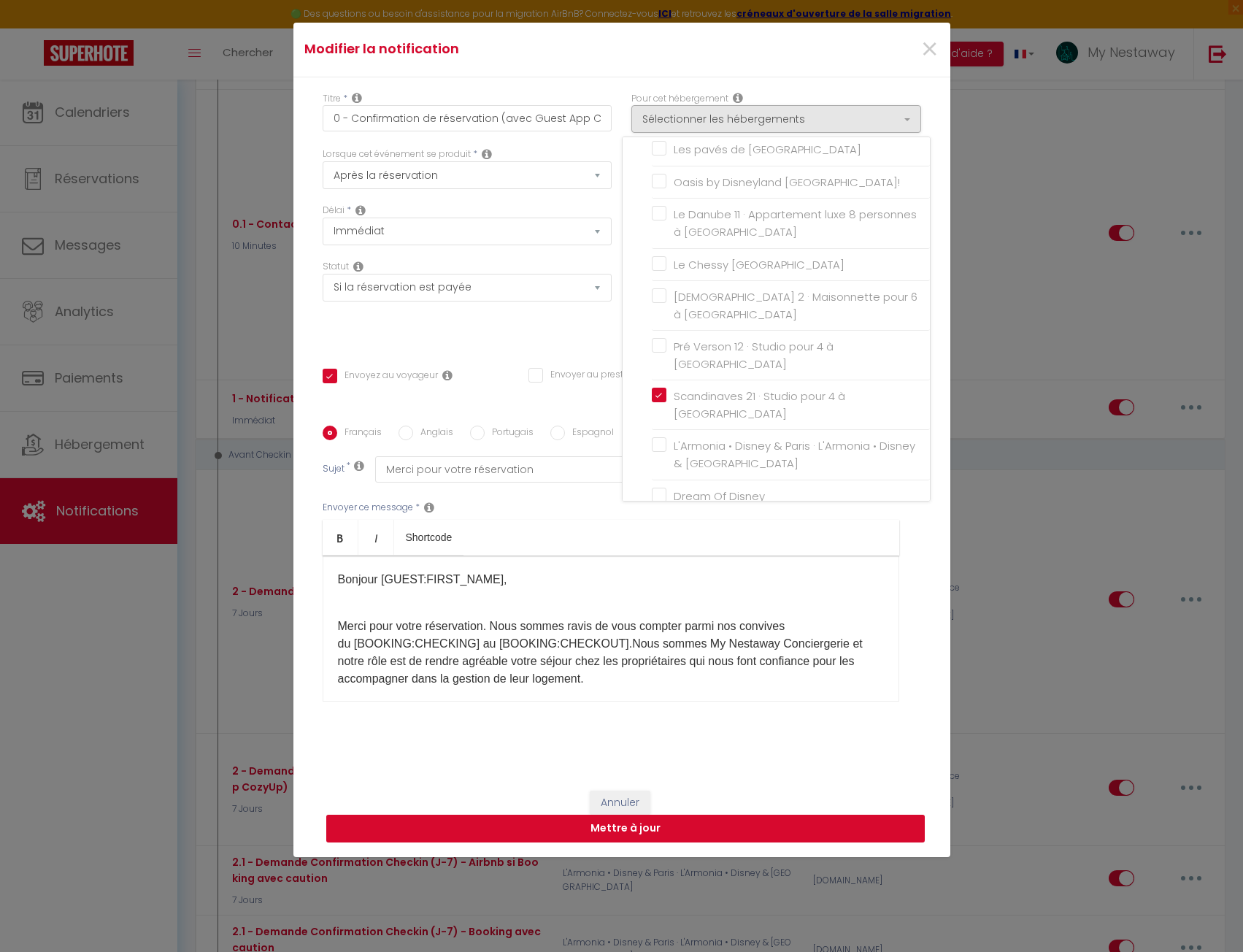
click at [635, 834] on button "Mettre à jour" at bounding box center [626, 828] width 599 height 28
checkbox input "true"
checkbox input "false"
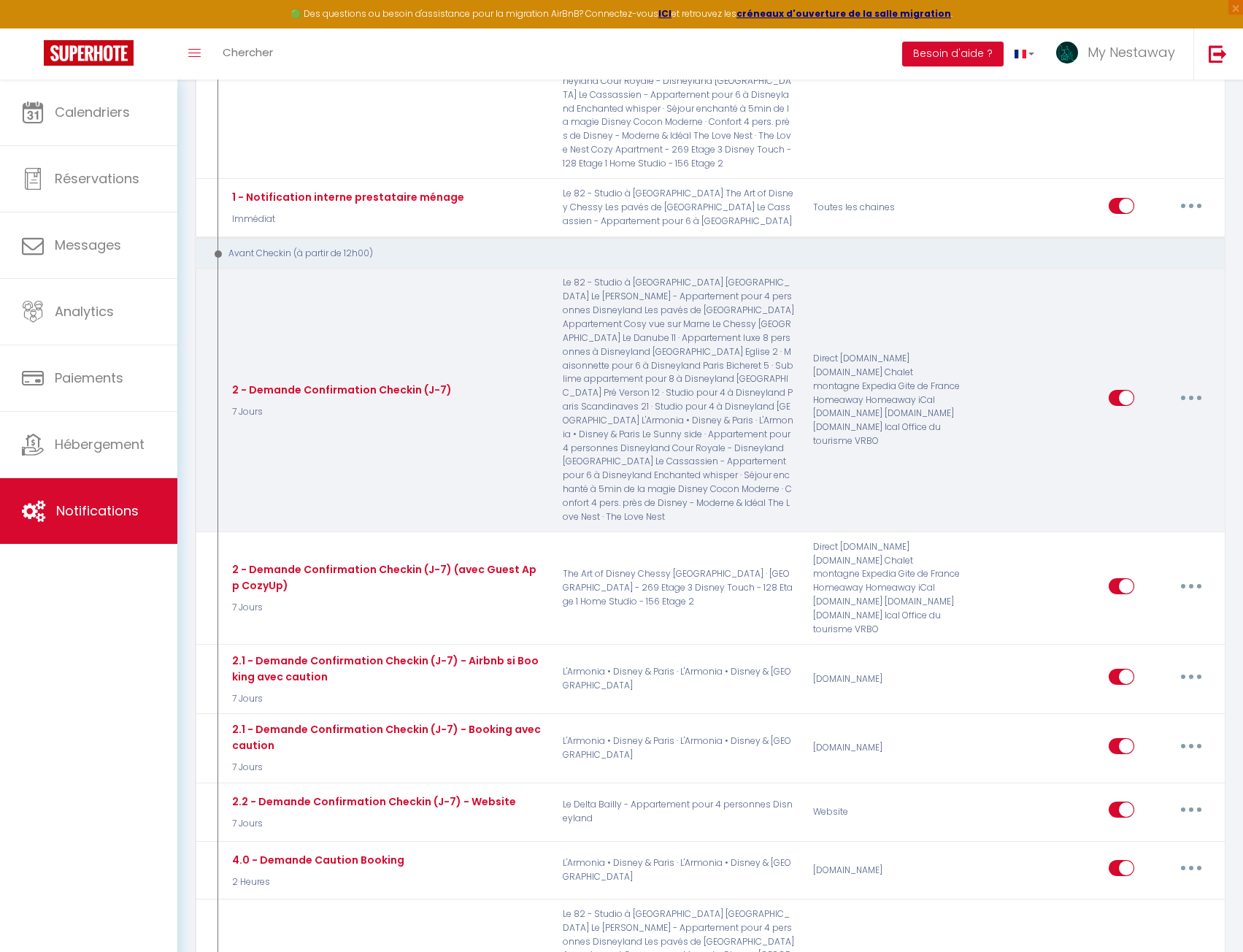
scroll to position [809, 0]
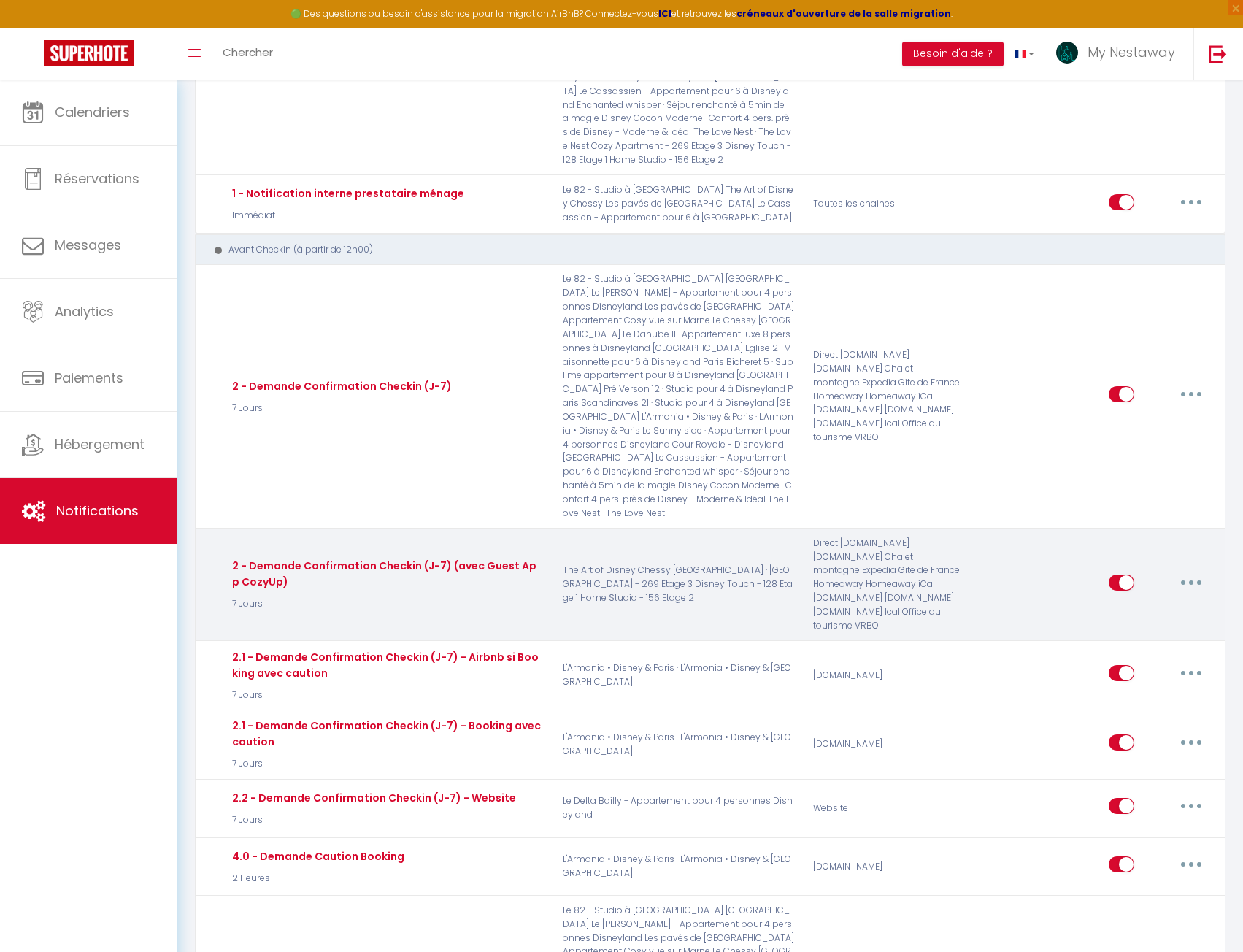
click at [1200, 570] on button "button" at bounding box center [1191, 582] width 41 height 23
click at [1144, 603] on link "Editer" at bounding box center [1153, 615] width 108 height 25
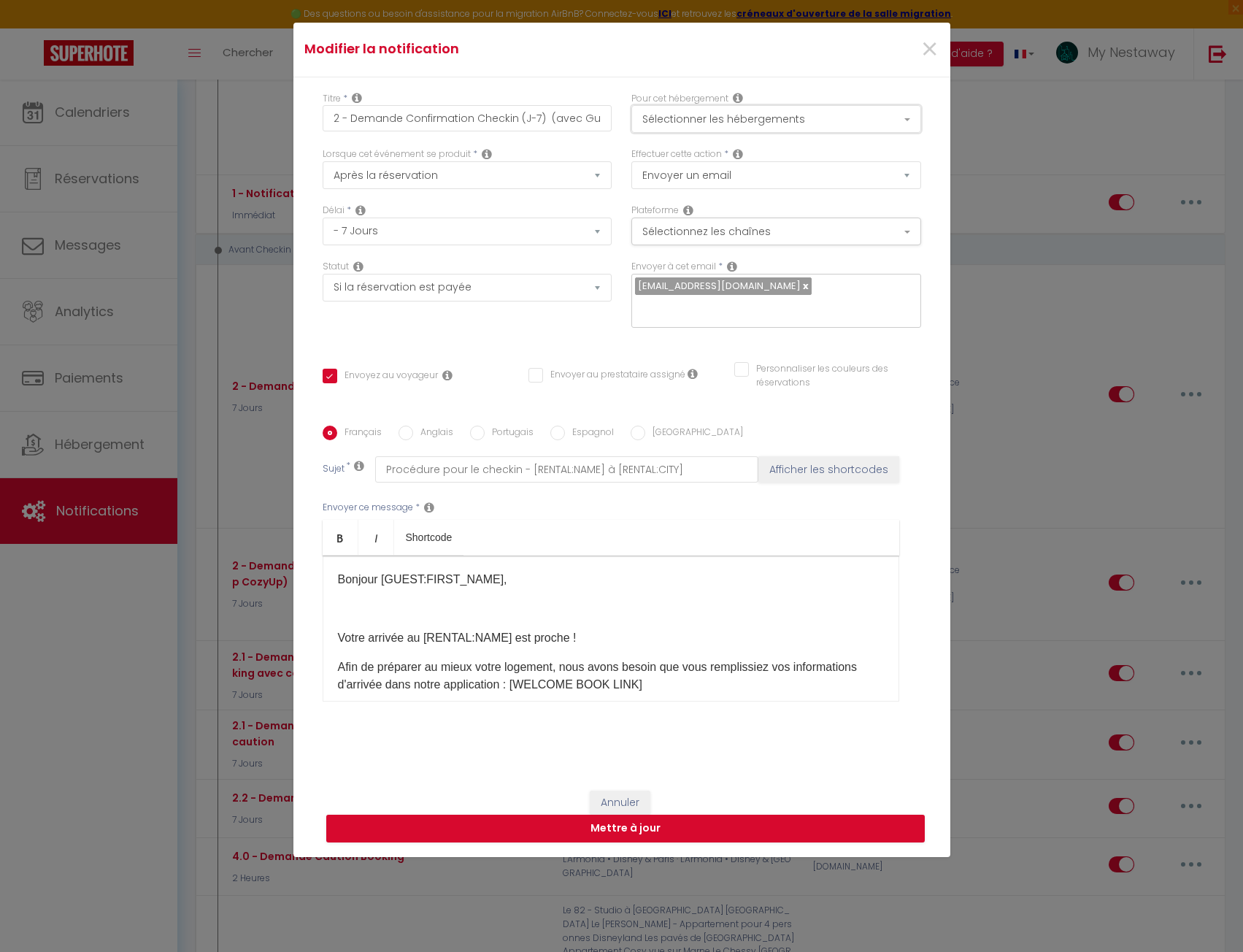
click at [744, 121] on button "Sélectionner les hébergements" at bounding box center [776, 119] width 290 height 28
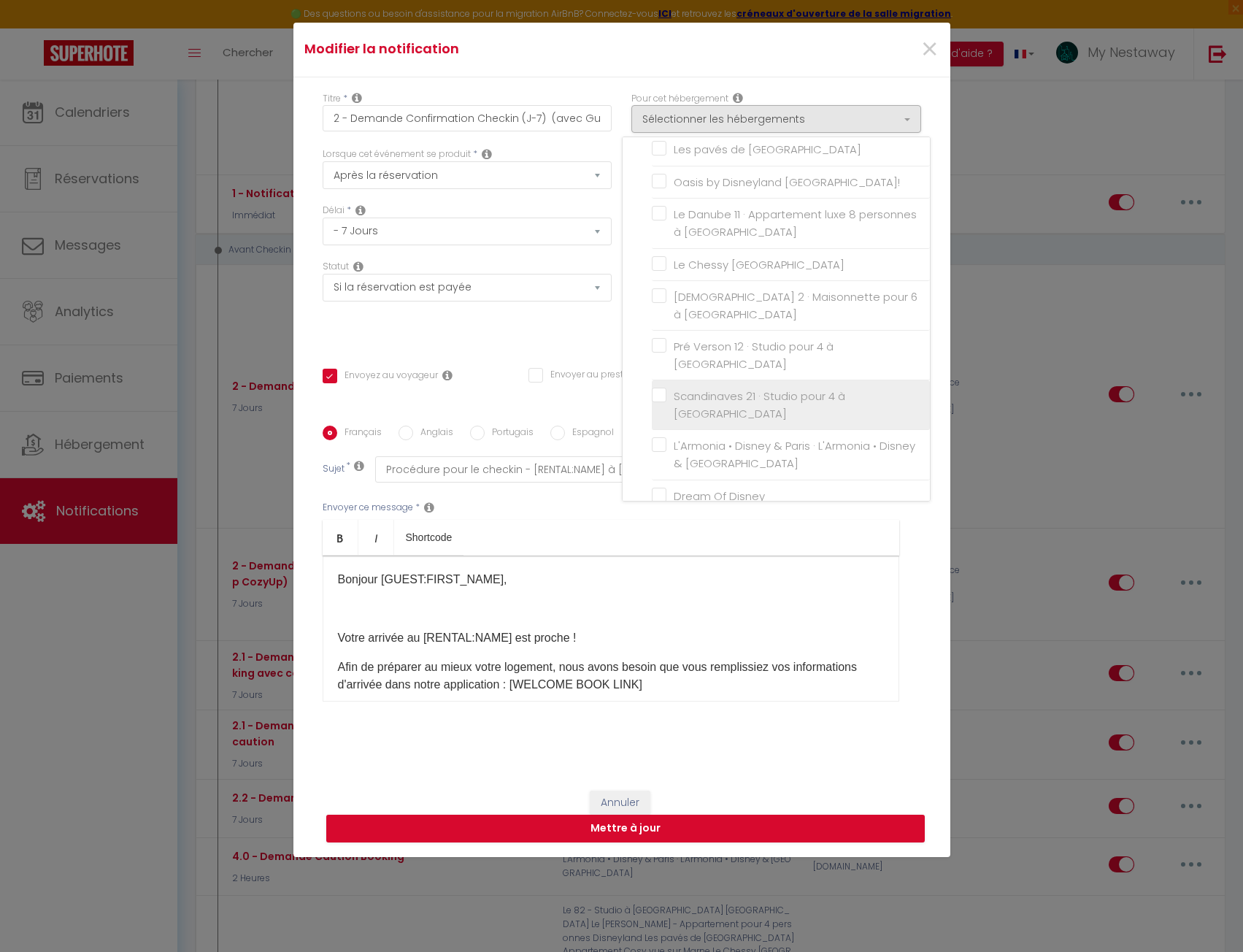
click at [667, 394] on label "Scandinaves 21 · Studio pour 4 à [GEOGRAPHIC_DATA]" at bounding box center [793, 405] width 254 height 35
click at [656, 398] on input "Scandinaves 21 · Studio pour 4 à [GEOGRAPHIC_DATA]" at bounding box center [790, 405] width 278 height 15
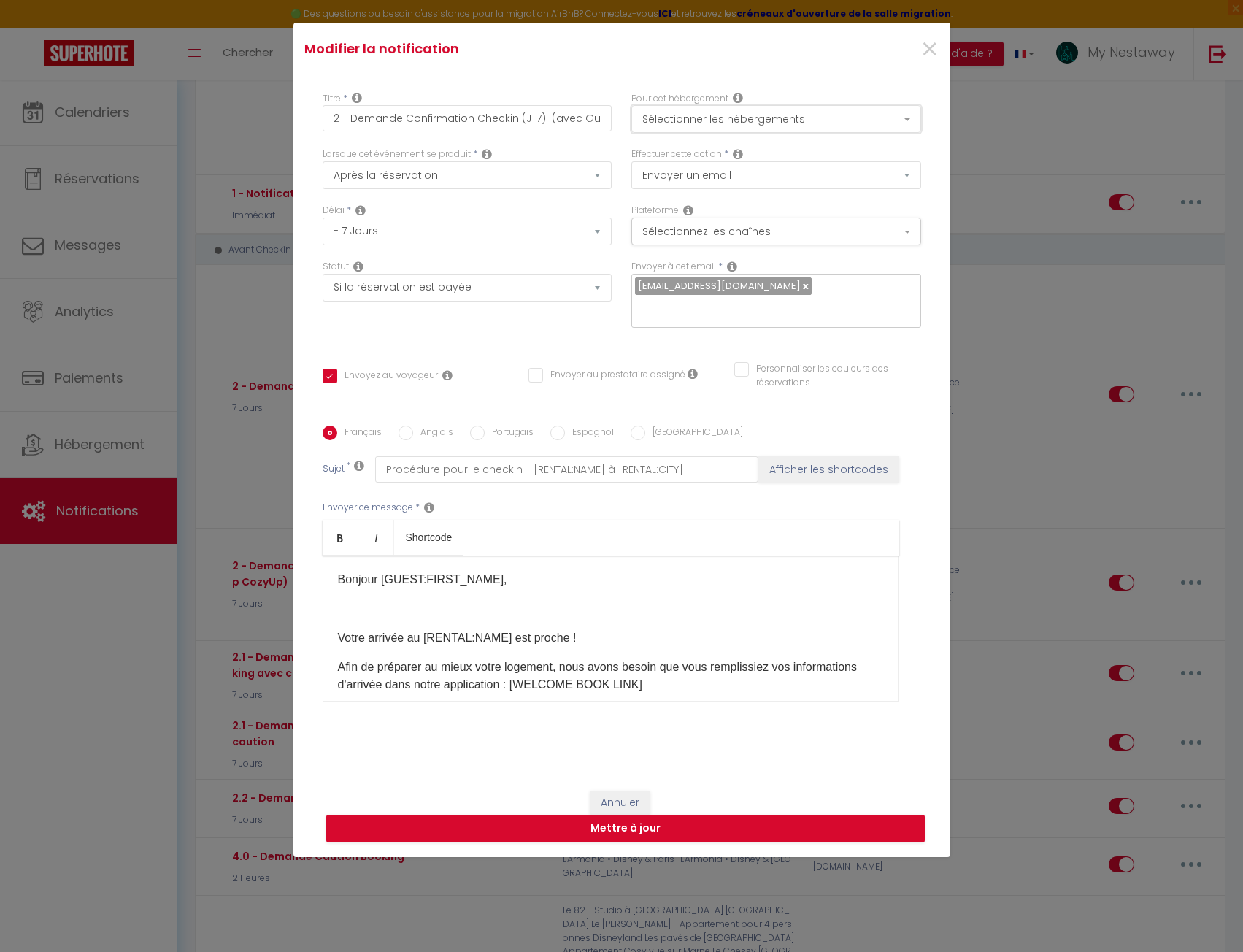
click at [685, 120] on button "Sélectionner les hébergements" at bounding box center [776, 119] width 290 height 28
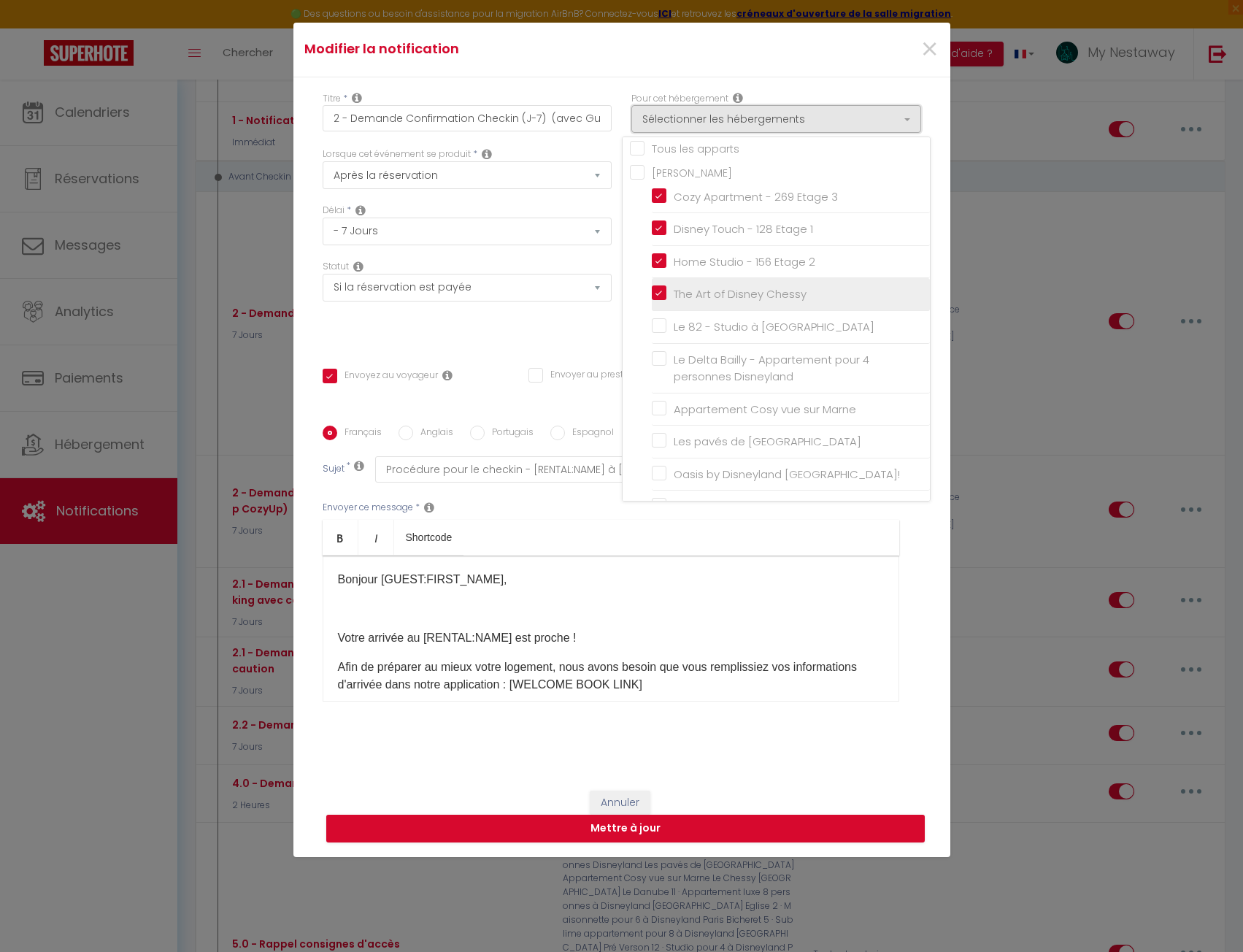
scroll to position [0, 0]
click at [738, 820] on button "Mettre à jour" at bounding box center [626, 828] width 599 height 28
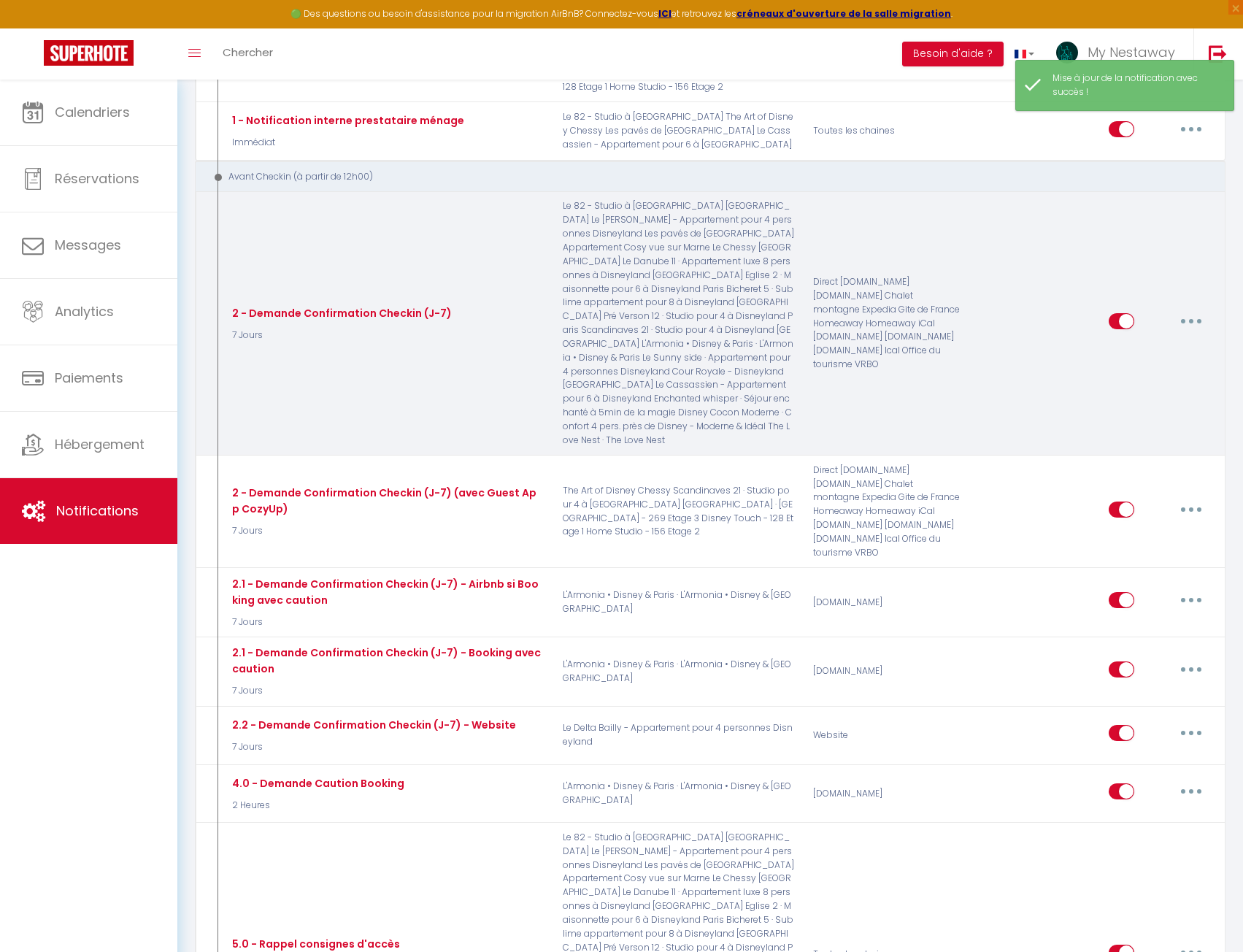
click at [1193, 319] on icon "button" at bounding box center [1191, 321] width 4 height 4
click at [1156, 343] on link "Editer" at bounding box center [1153, 355] width 108 height 25
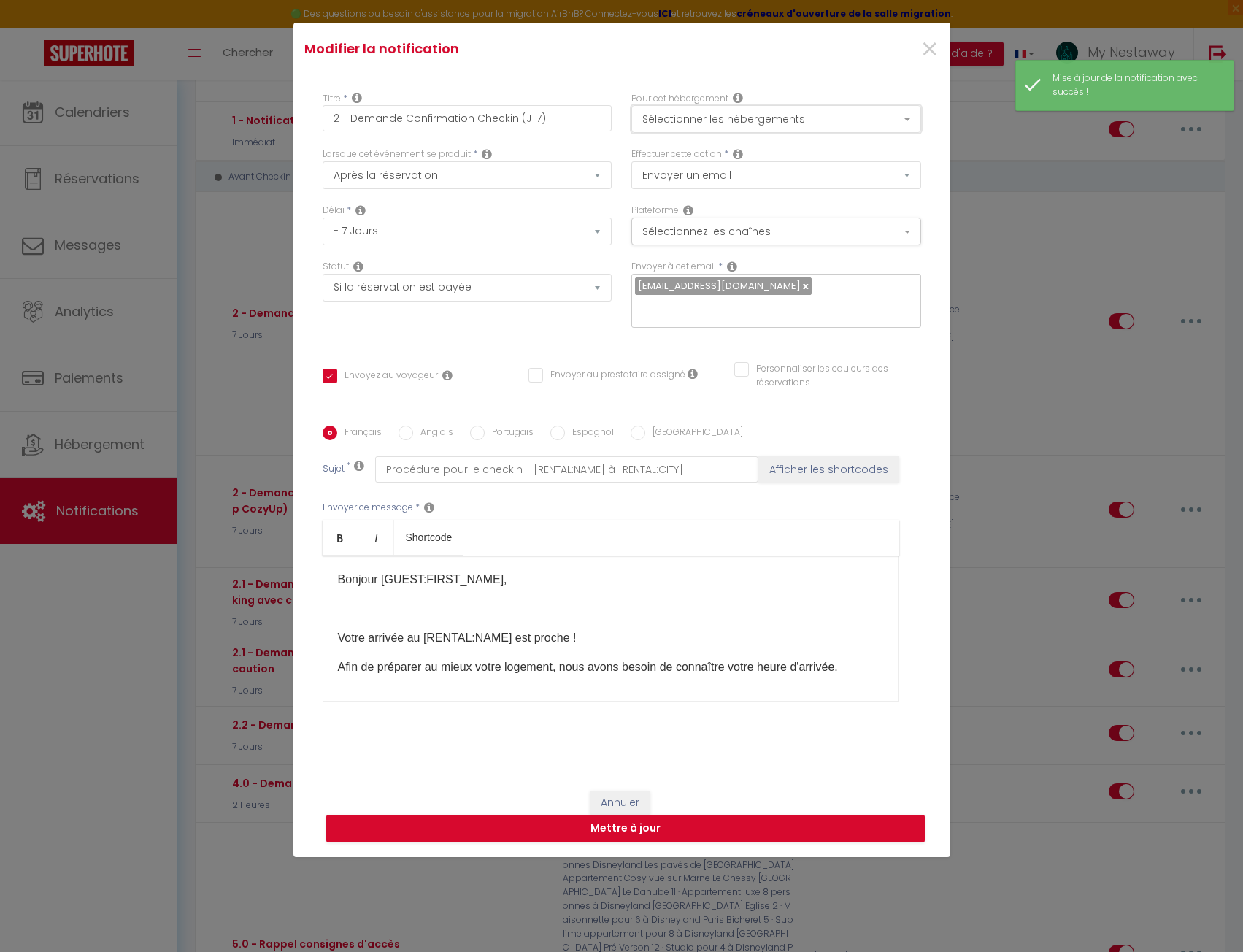
click at [683, 110] on button "Sélectionner les hébergements" at bounding box center [776, 119] width 290 height 28
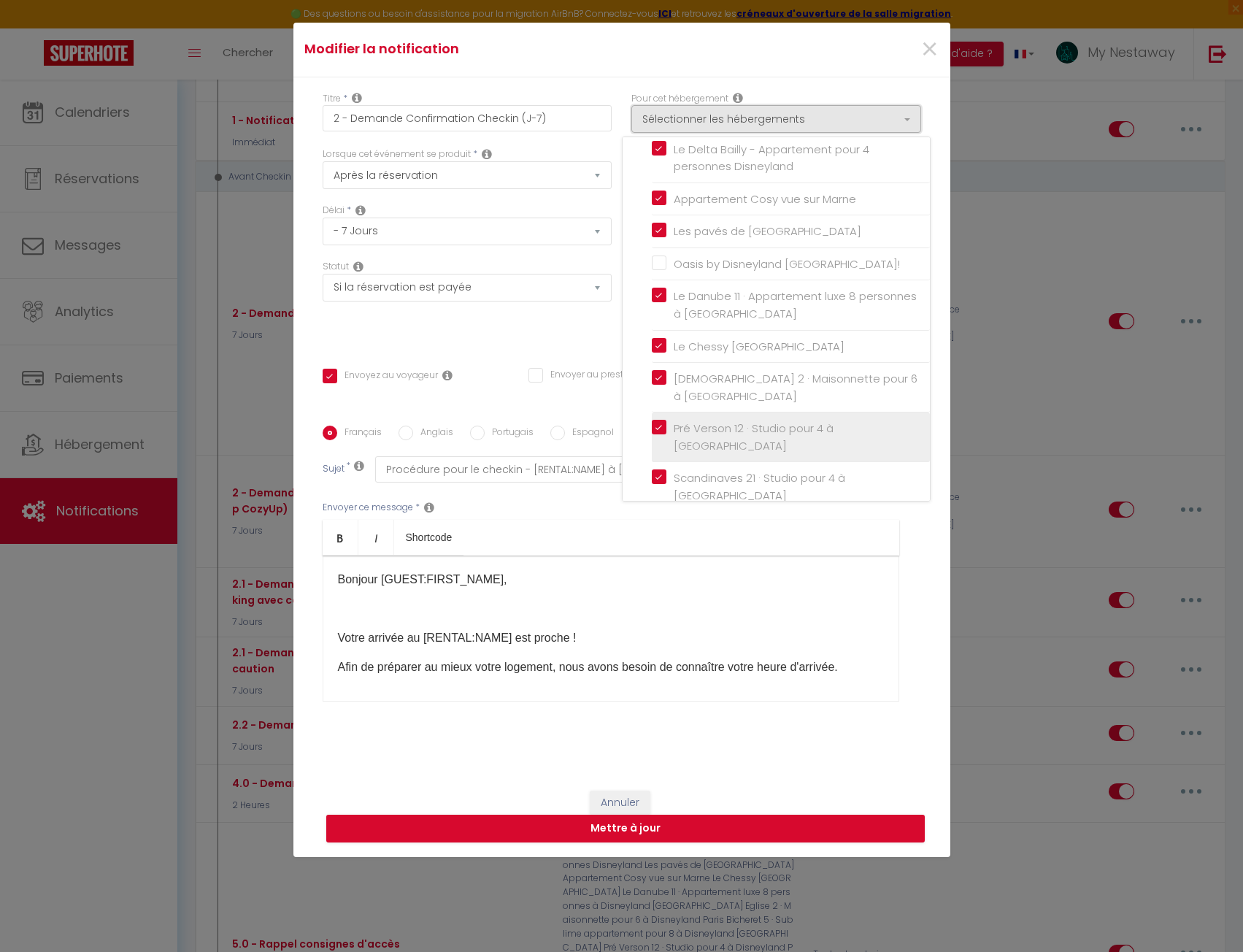
scroll to position [292, 0]
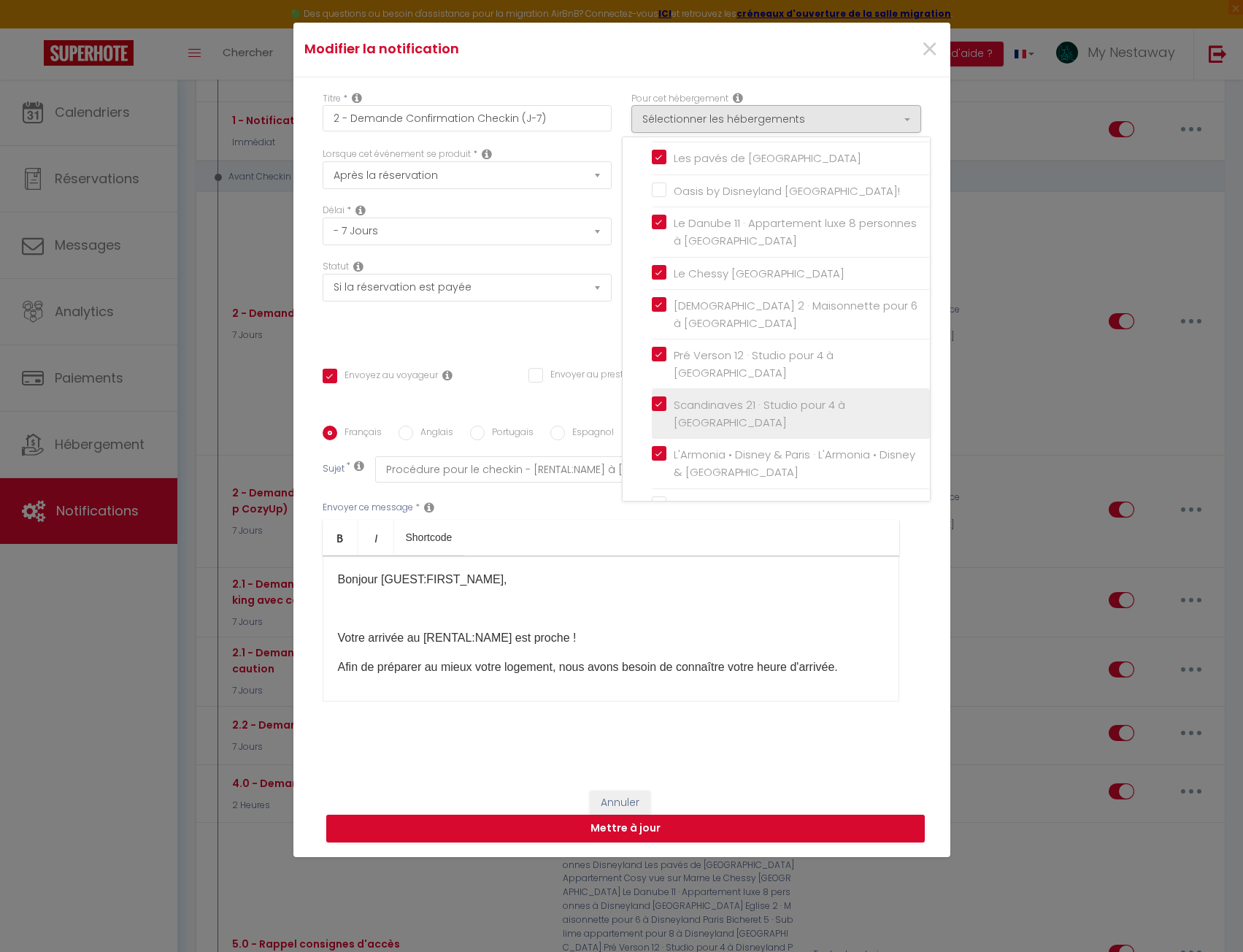
click at [654, 408] on input "Scandinaves 21 · Studio pour 4 à [GEOGRAPHIC_DATA]" at bounding box center [790, 414] width 278 height 15
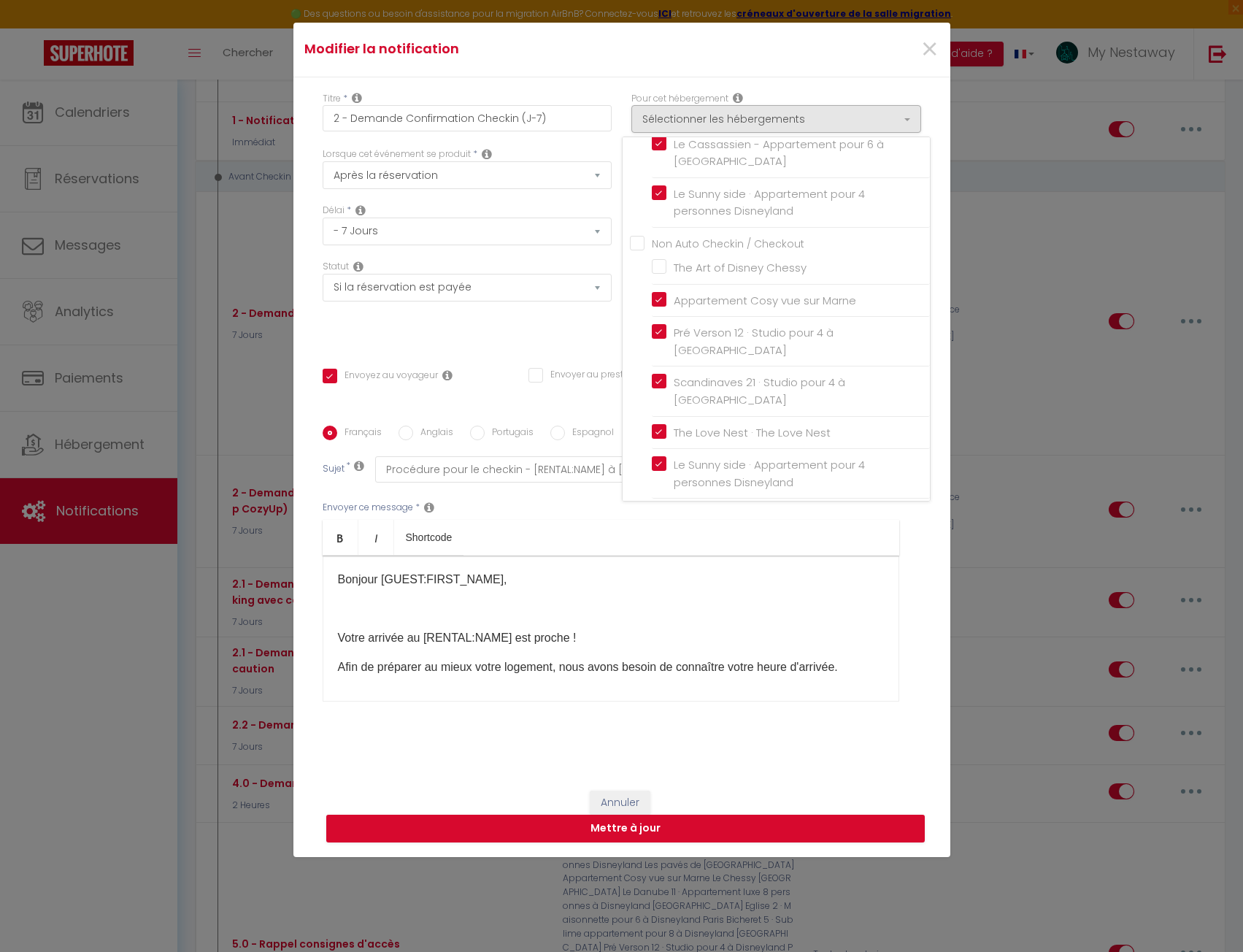
scroll to position [957, 0]
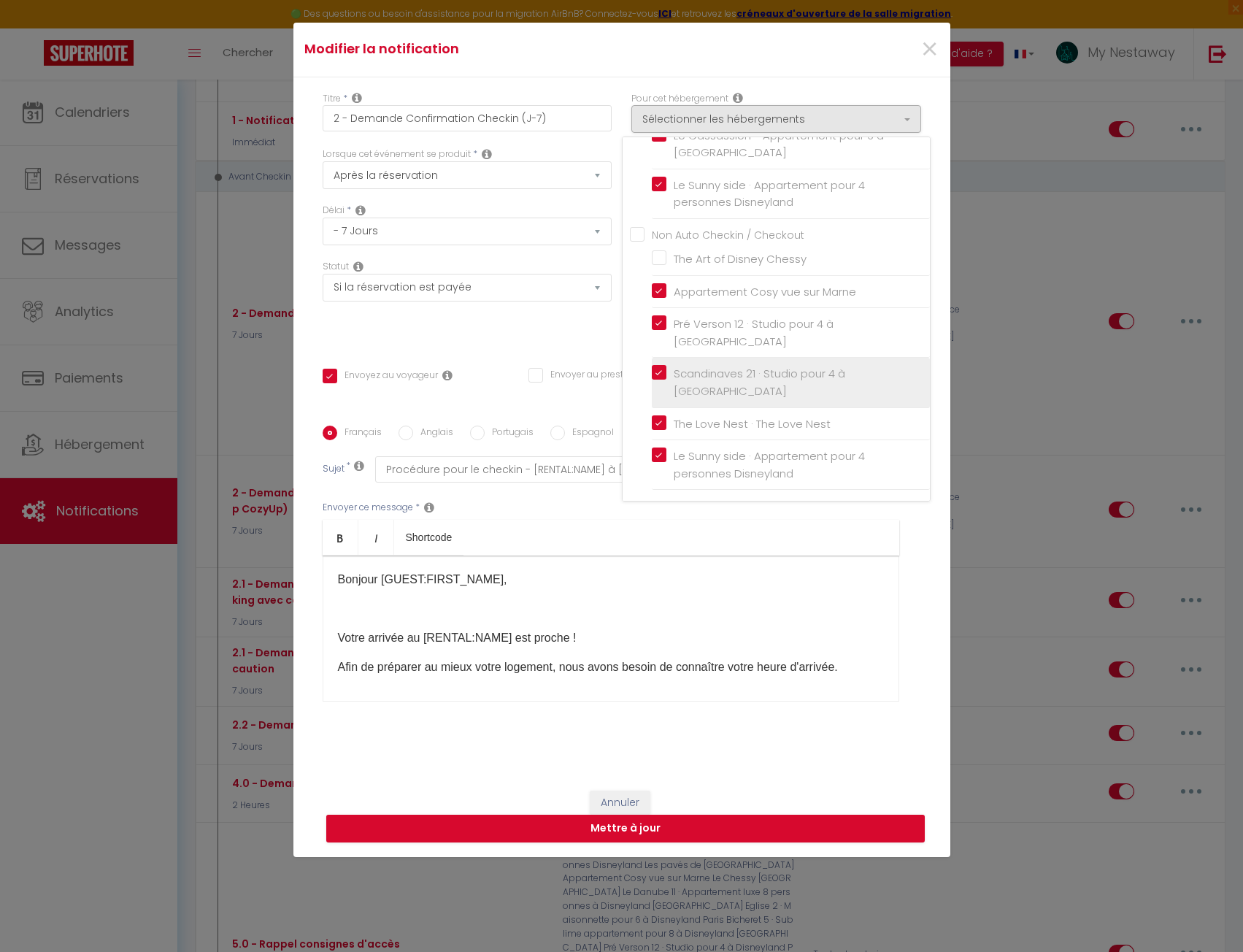
click at [667, 371] on label "Scandinaves 21 · Studio pour 4 à [GEOGRAPHIC_DATA]" at bounding box center [793, 383] width 254 height 35
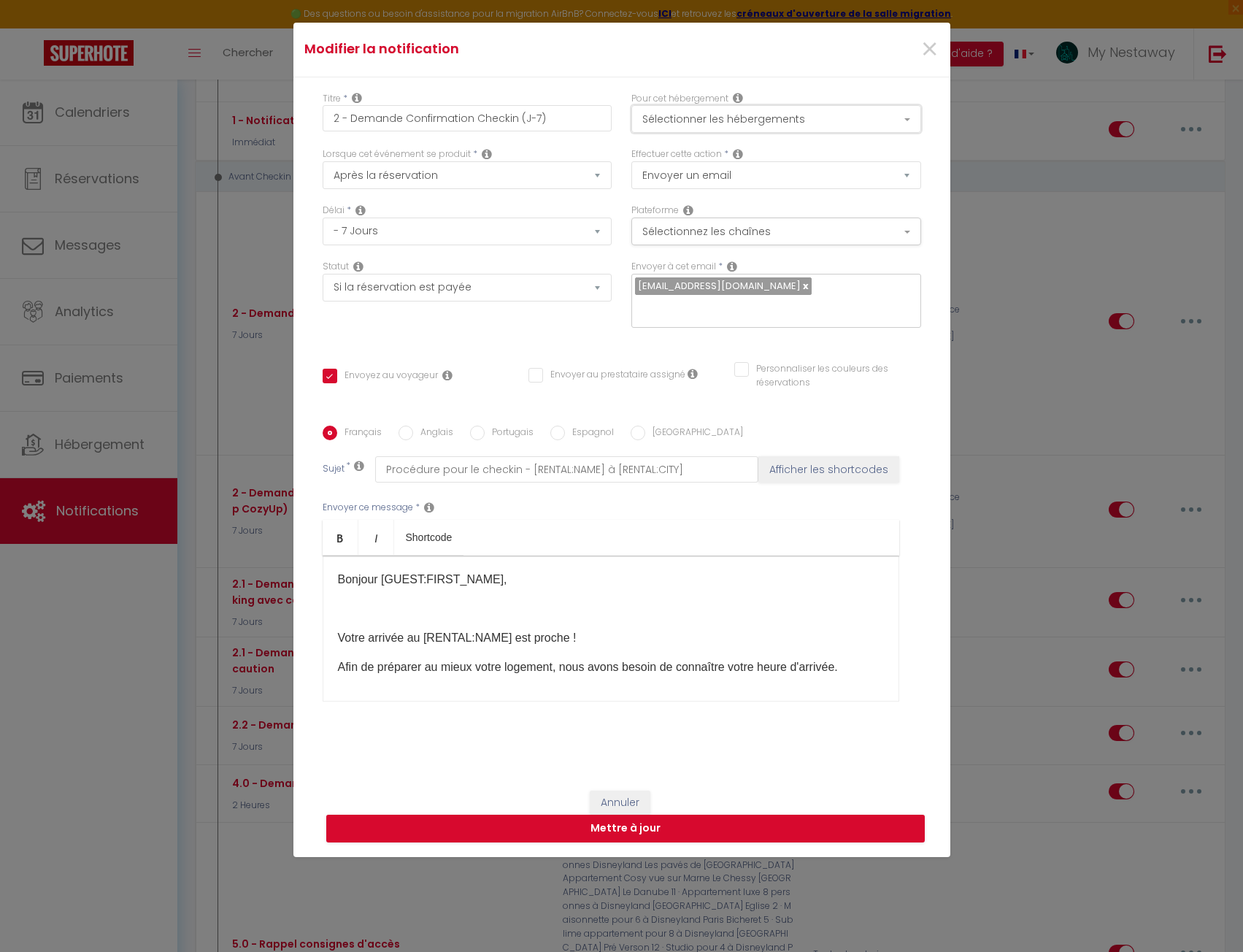
click at [696, 128] on button "Sélectionner les hébergements" at bounding box center [776, 119] width 290 height 28
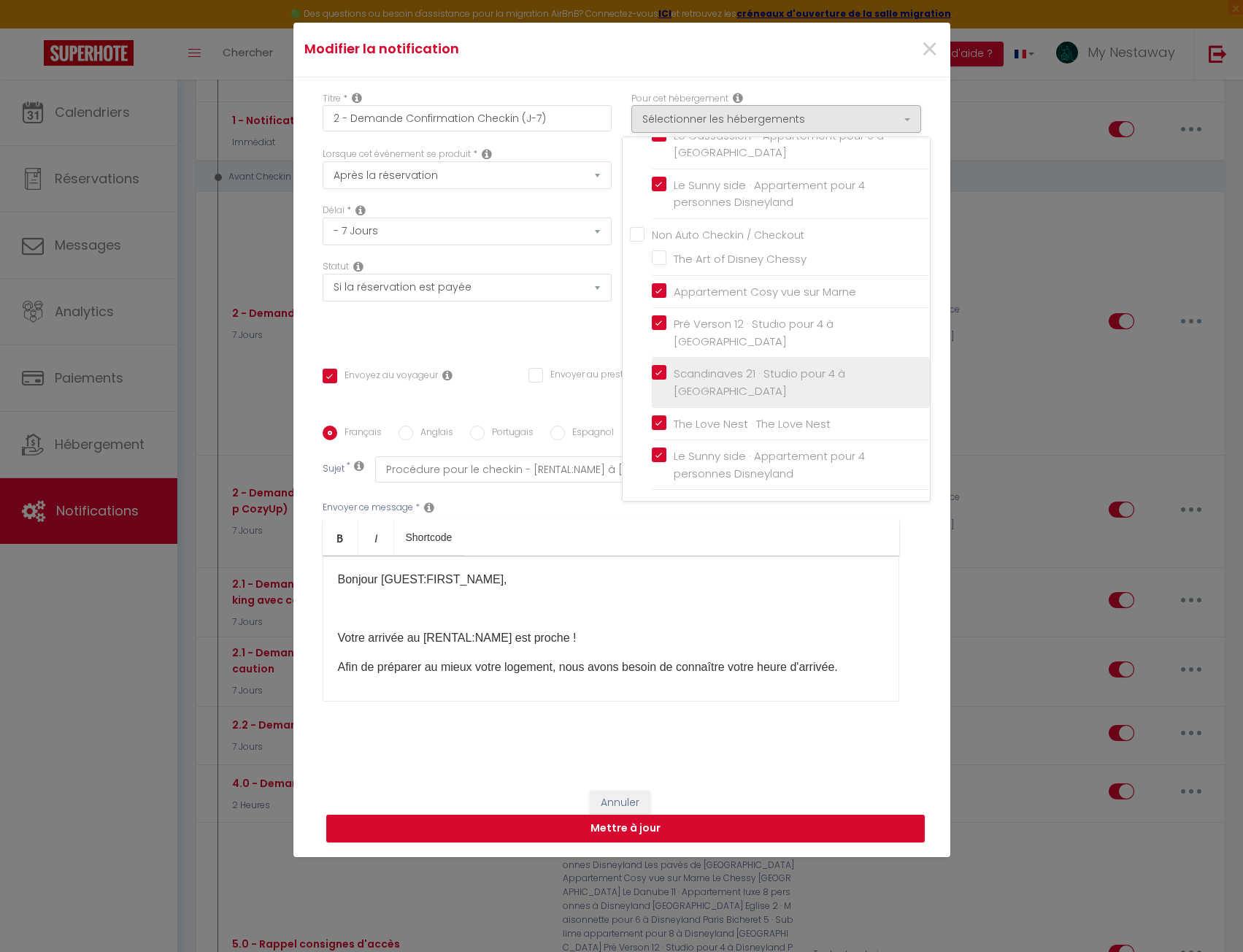
click at [652, 377] on input "Scandinaves 21 · Studio pour 4 à [GEOGRAPHIC_DATA]" at bounding box center [790, 382] width 278 height 15
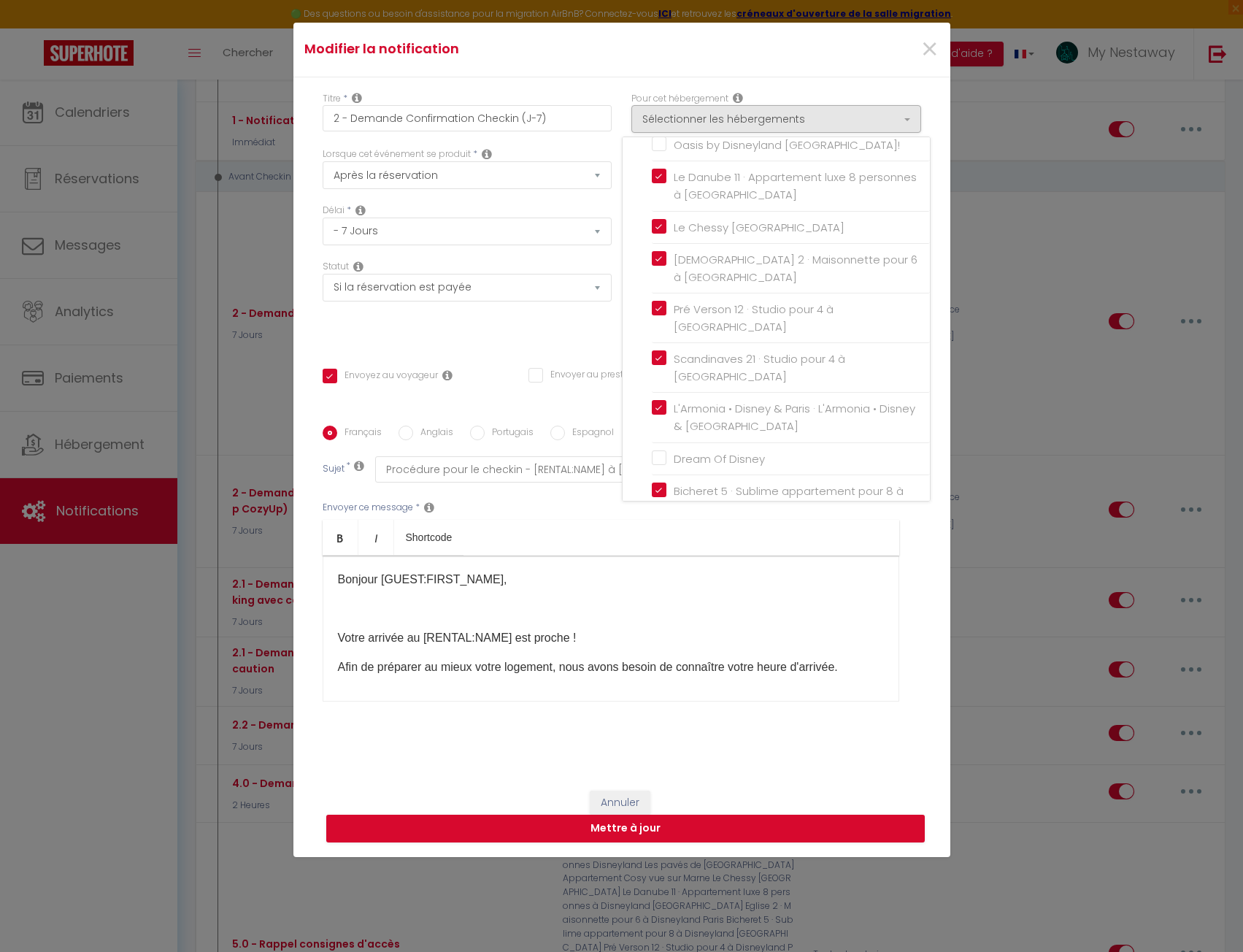
scroll to position [374, 0]
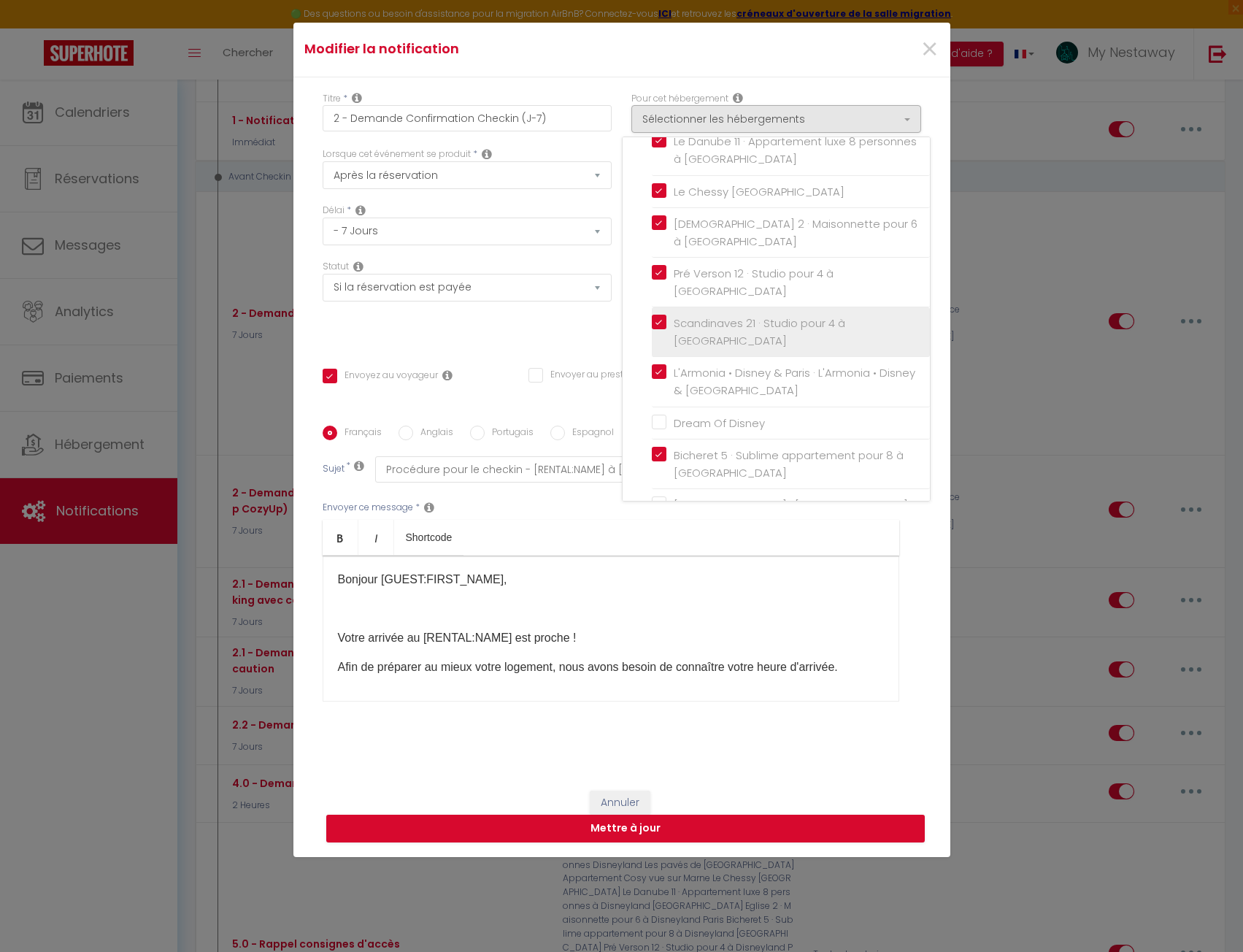
click at [658, 325] on input "Scandinaves 21 · Studio pour 4 à [GEOGRAPHIC_DATA]" at bounding box center [790, 331] width 278 height 15
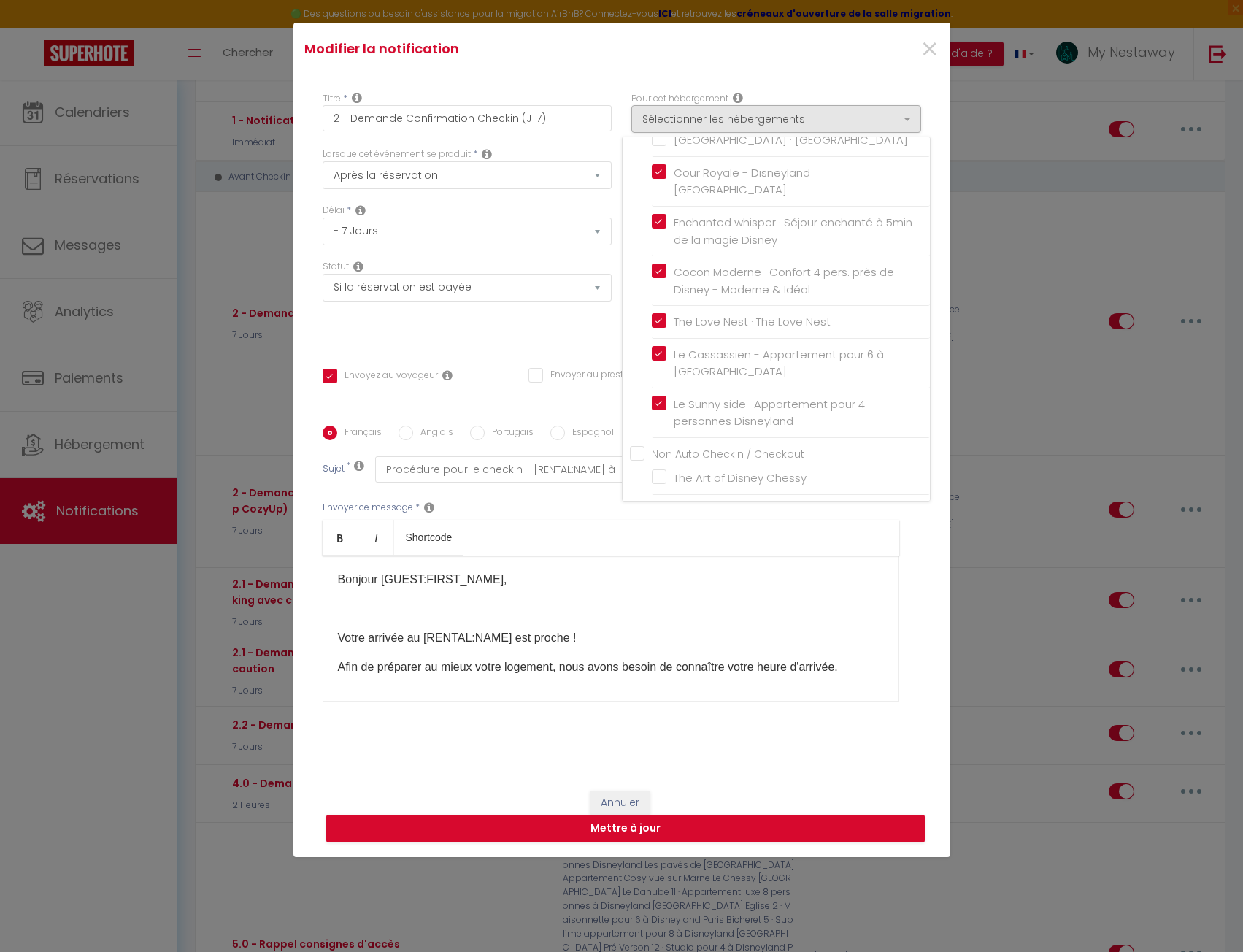
scroll to position [957, 0]
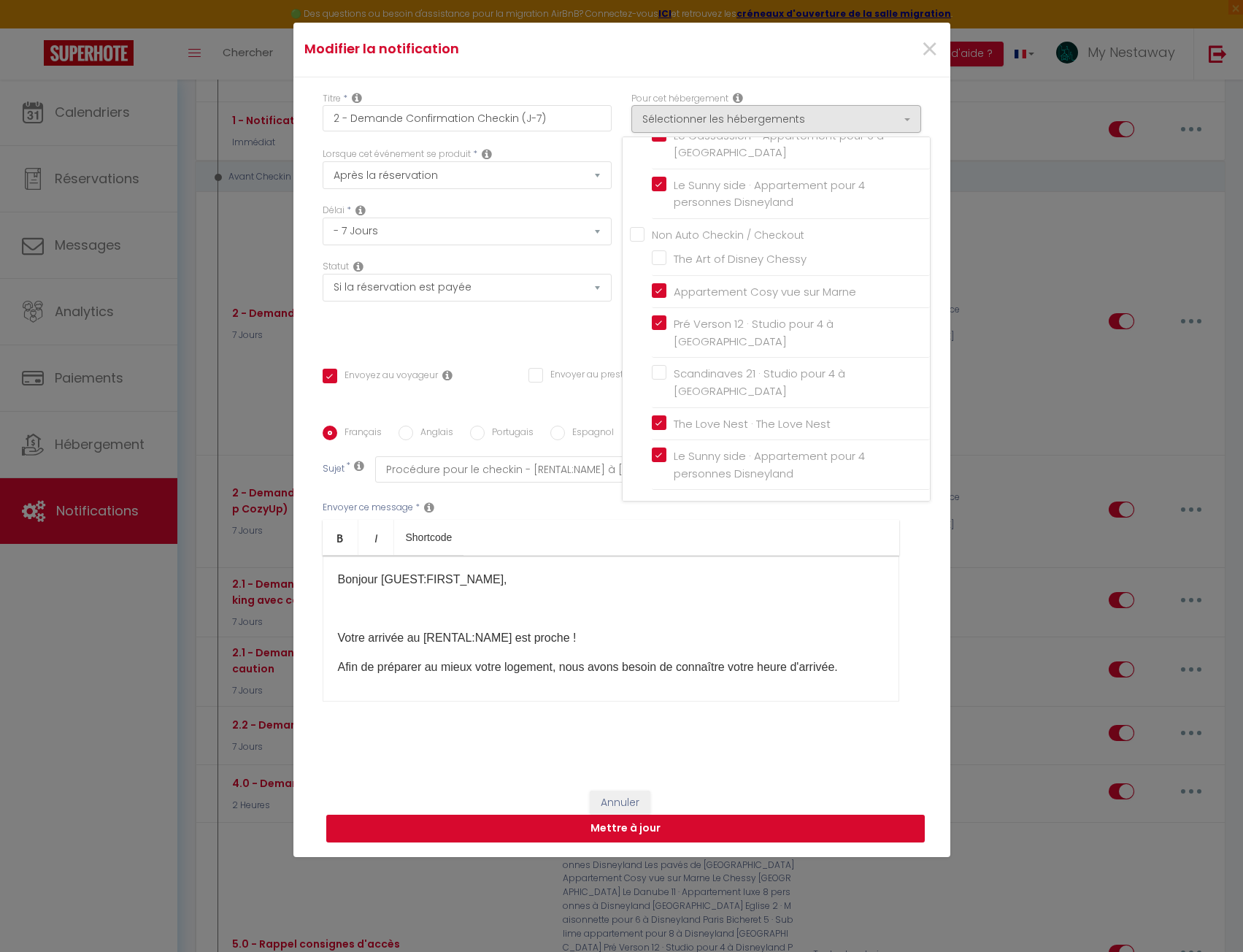
click at [657, 833] on button "Mettre à jour" at bounding box center [626, 828] width 599 height 28
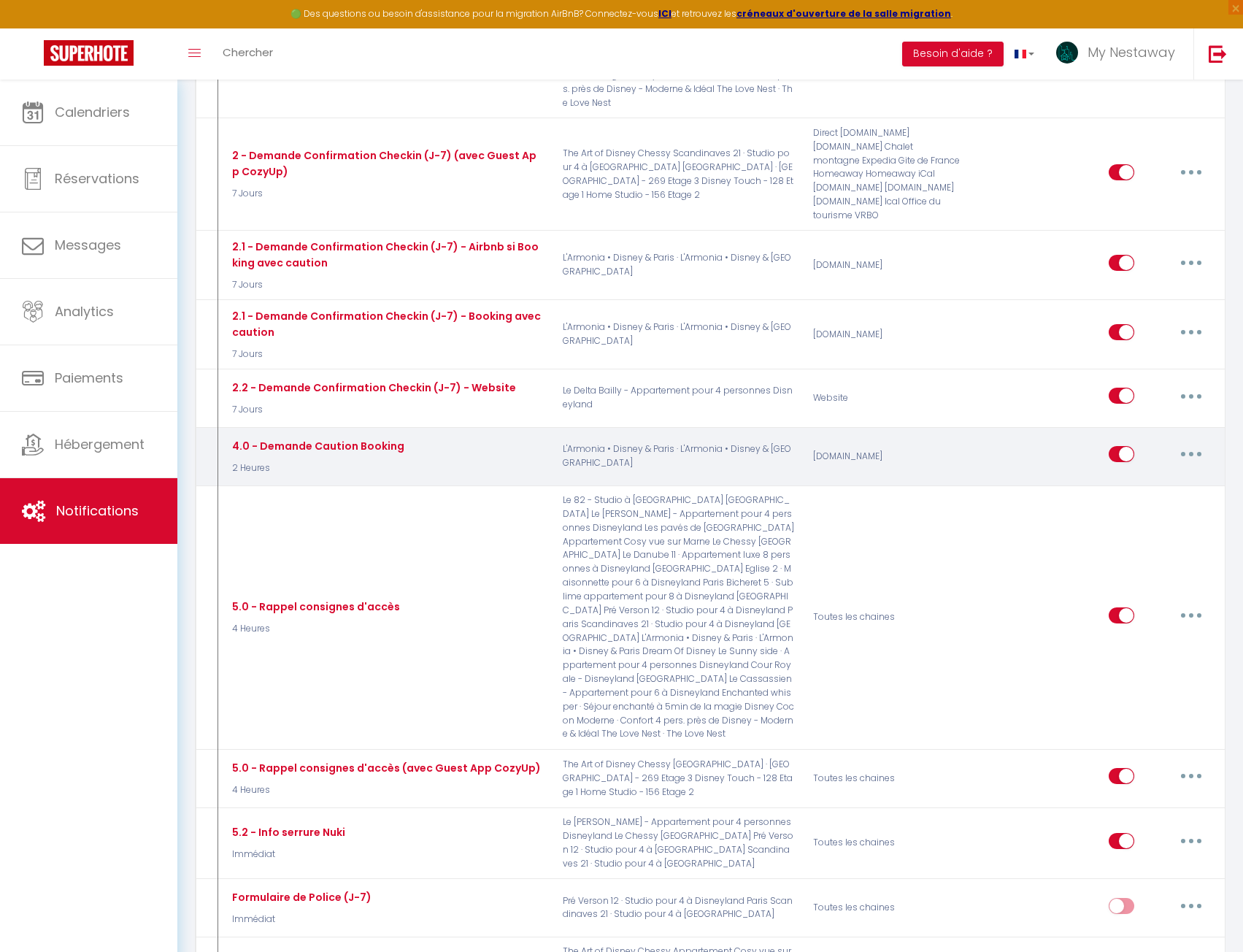
scroll to position [1247, 0]
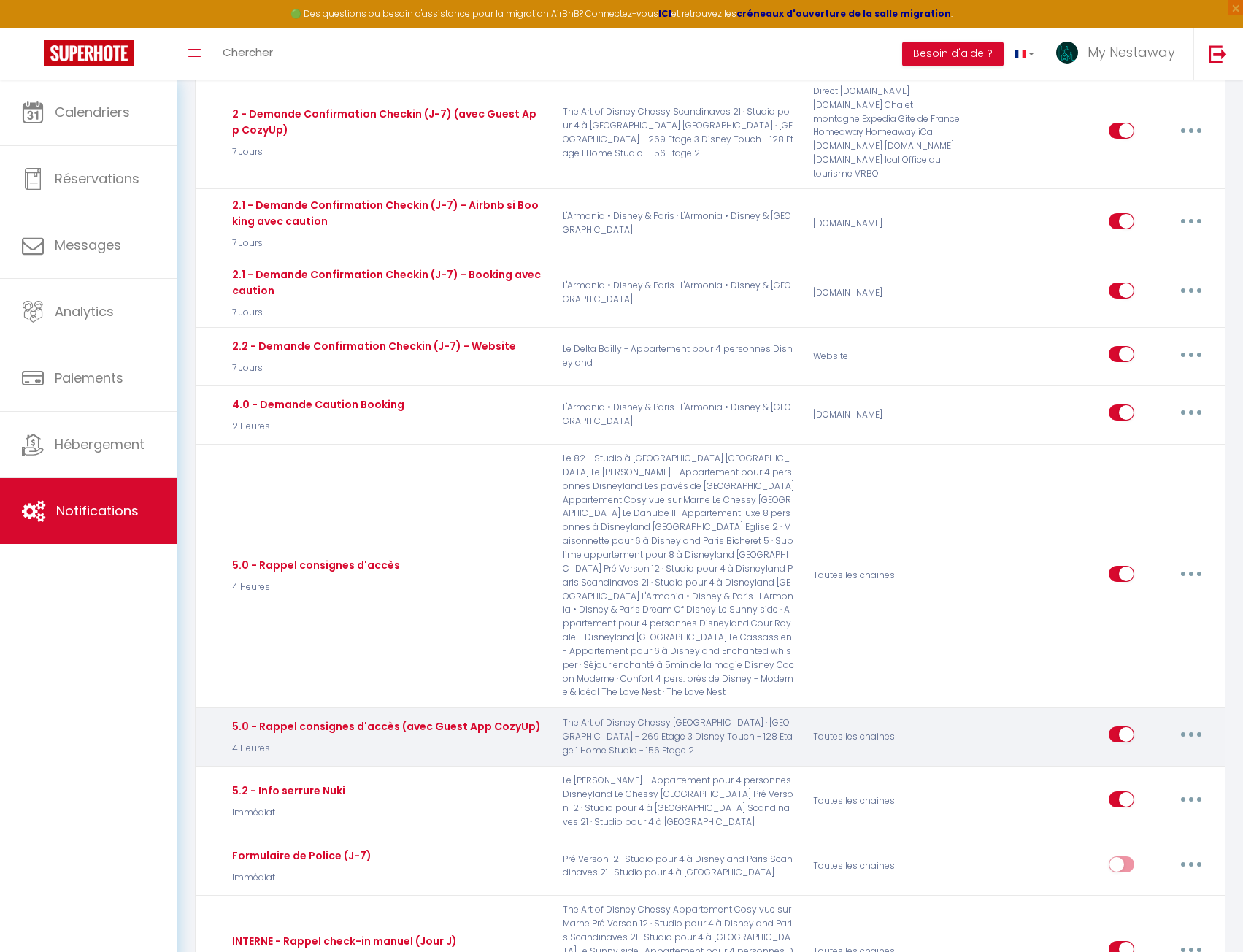
click at [1182, 723] on button "button" at bounding box center [1191, 734] width 41 height 23
click at [1139, 756] on link "Editer" at bounding box center [1153, 768] width 108 height 25
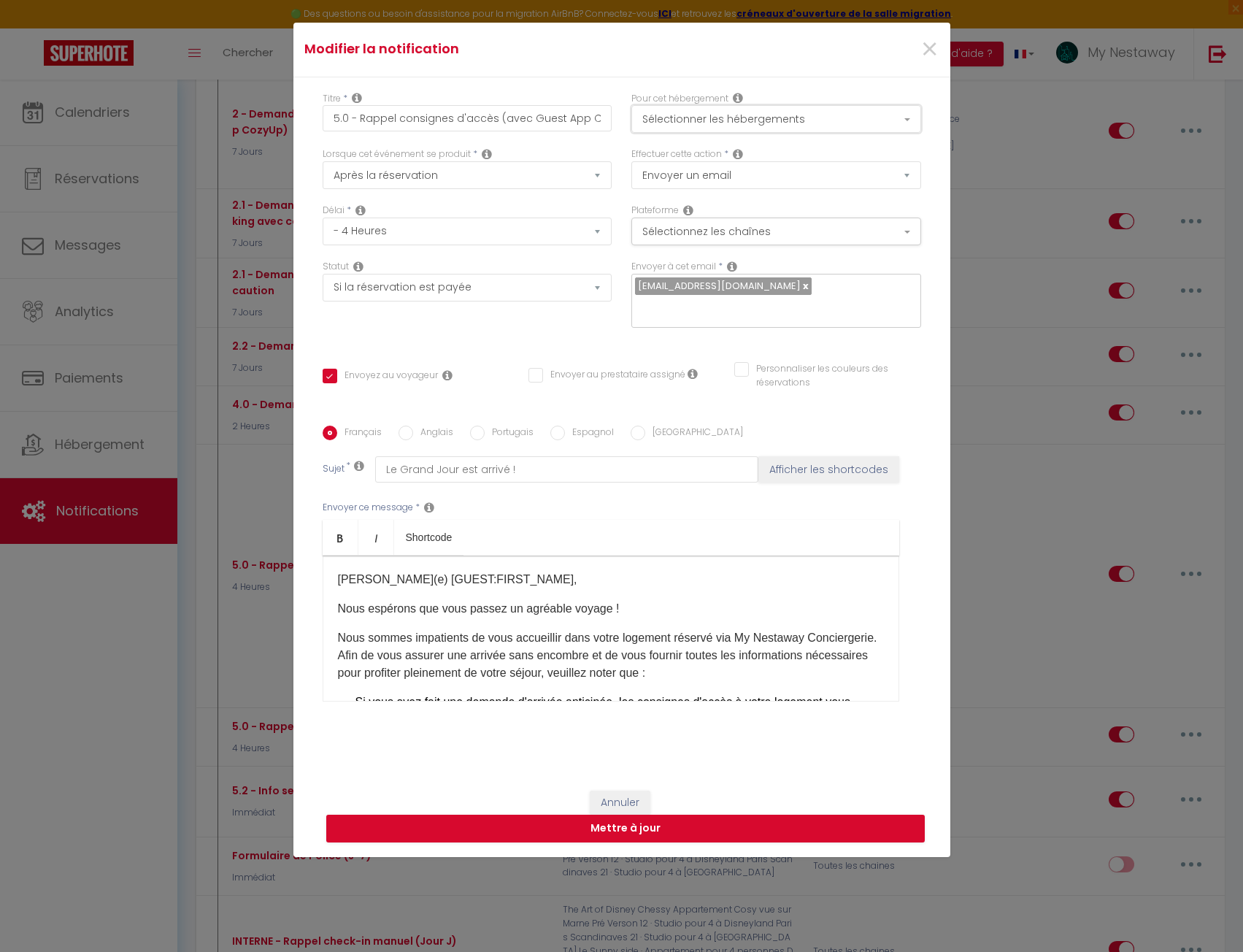
click at [660, 118] on button "Sélectionner les hébergements" at bounding box center [776, 119] width 290 height 28
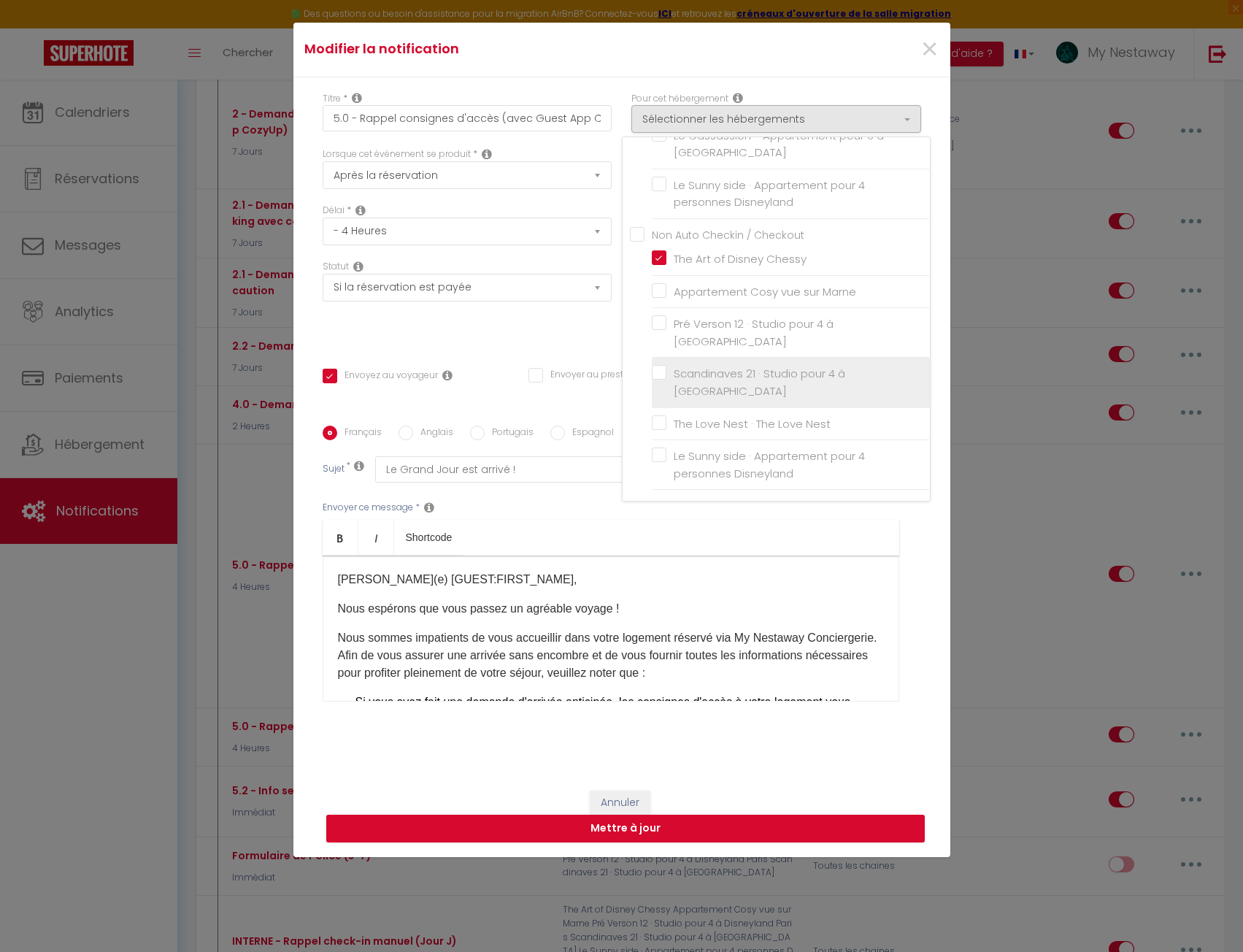
click at [653, 374] on li "Scandinaves 21 · Studio pour 4 à [GEOGRAPHIC_DATA]" at bounding box center [790, 382] width 278 height 49
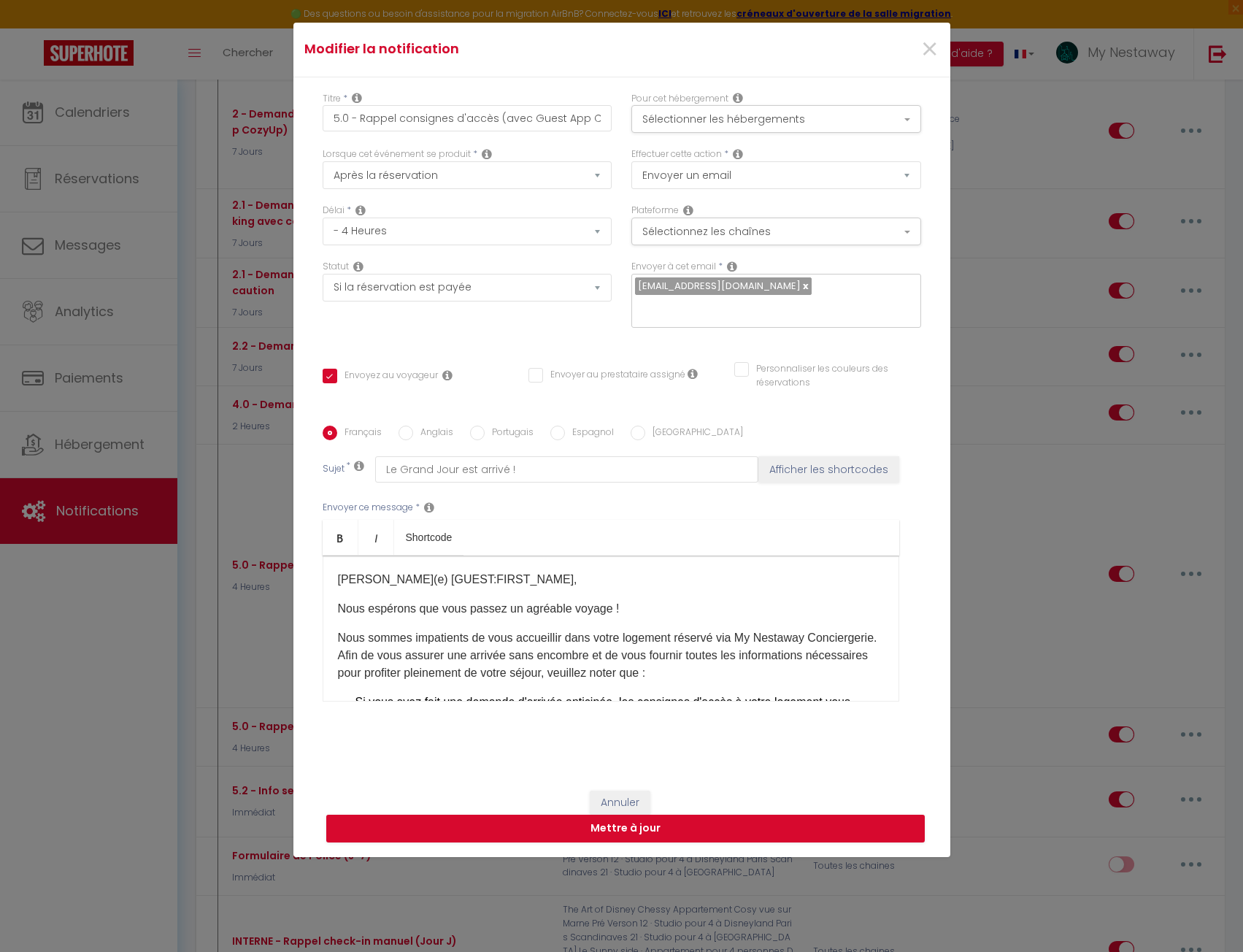
click at [671, 95] on label "Pour cet hébergement" at bounding box center [679, 99] width 97 height 14
click at [669, 116] on button "Sélectionner les hébergements" at bounding box center [776, 119] width 290 height 28
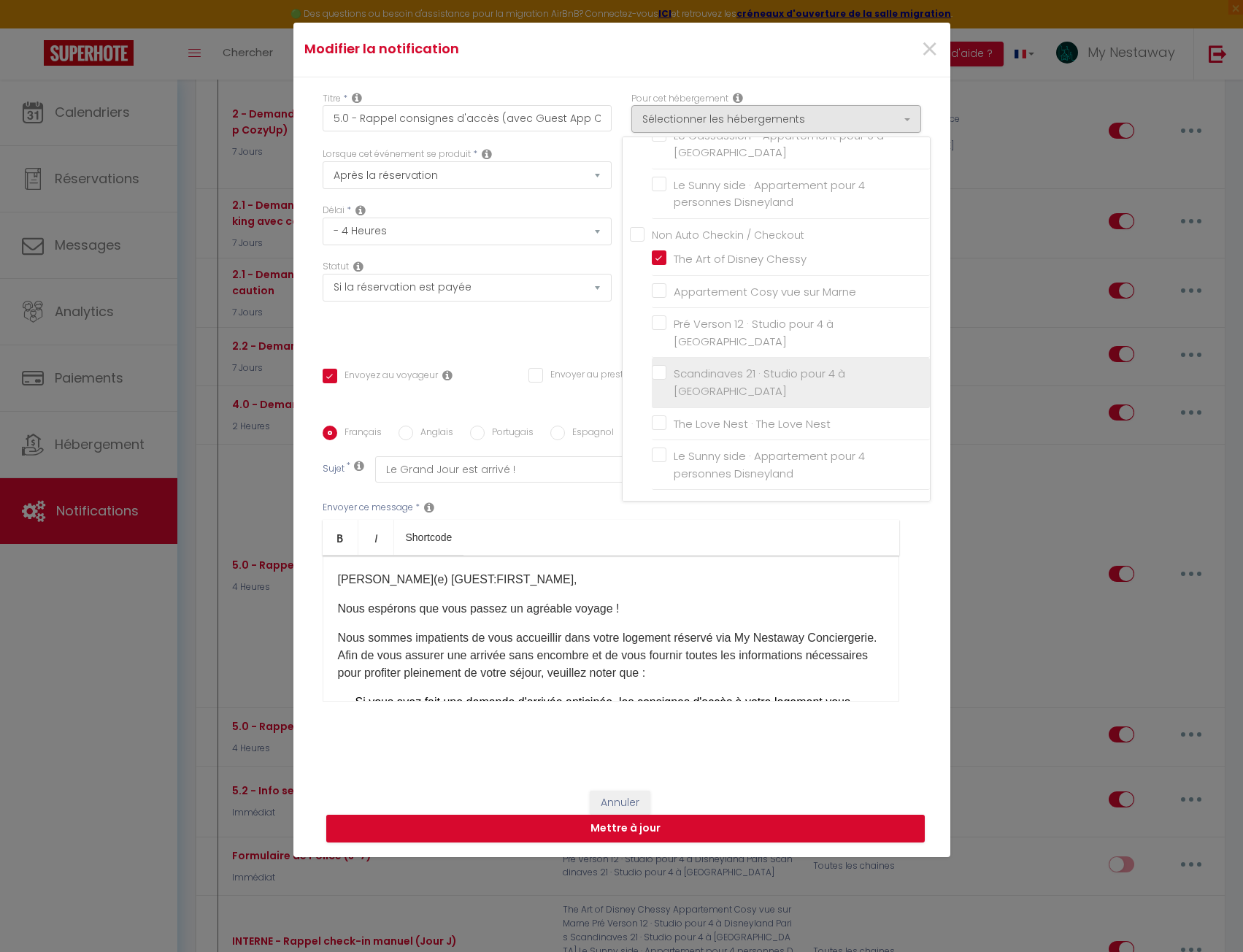
click at [660, 375] on input "Scandinaves 21 · Studio pour 4 à [GEOGRAPHIC_DATA]" at bounding box center [790, 382] width 278 height 15
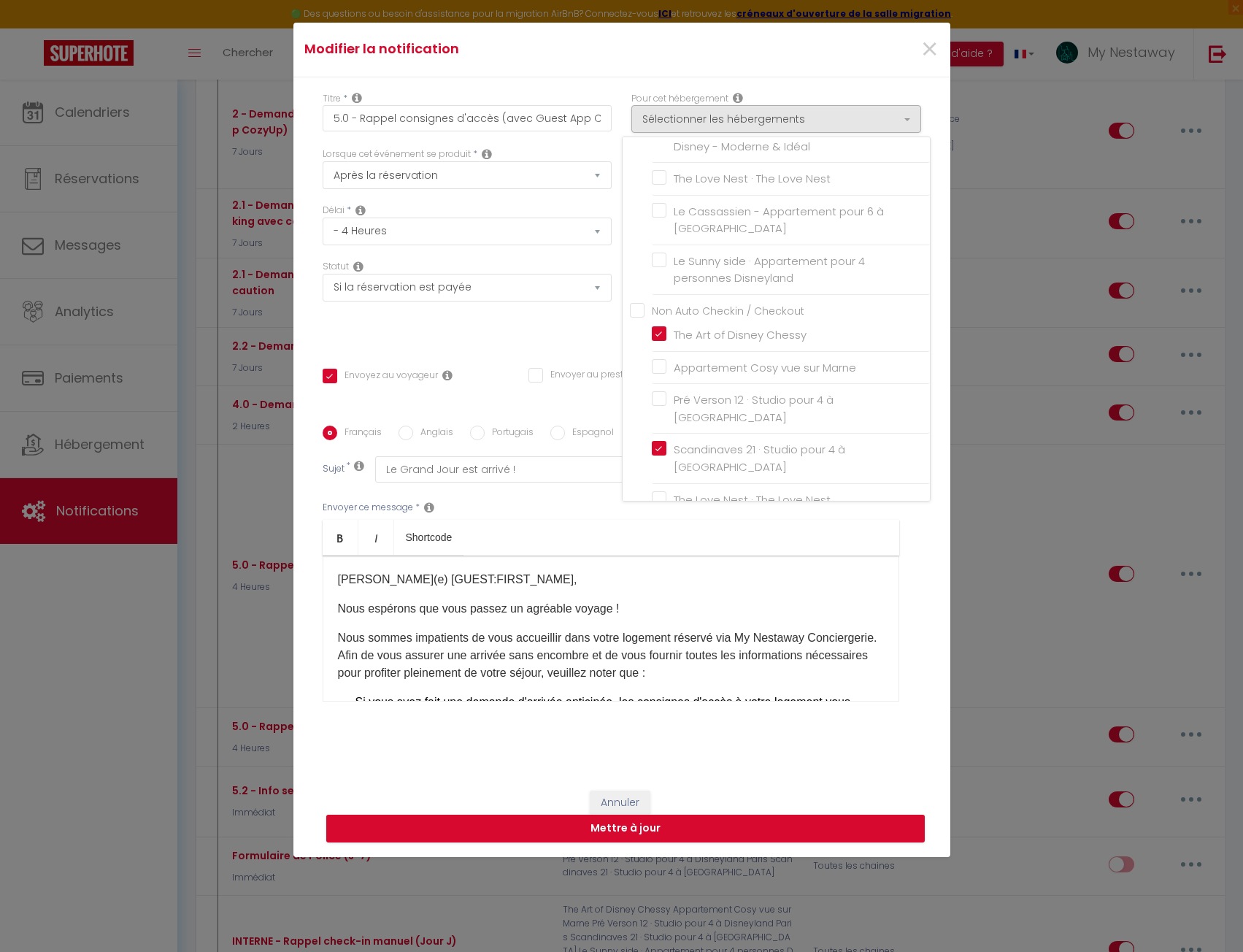
scroll to position [957, 0]
click at [621, 827] on button "Mettre à jour" at bounding box center [626, 828] width 599 height 28
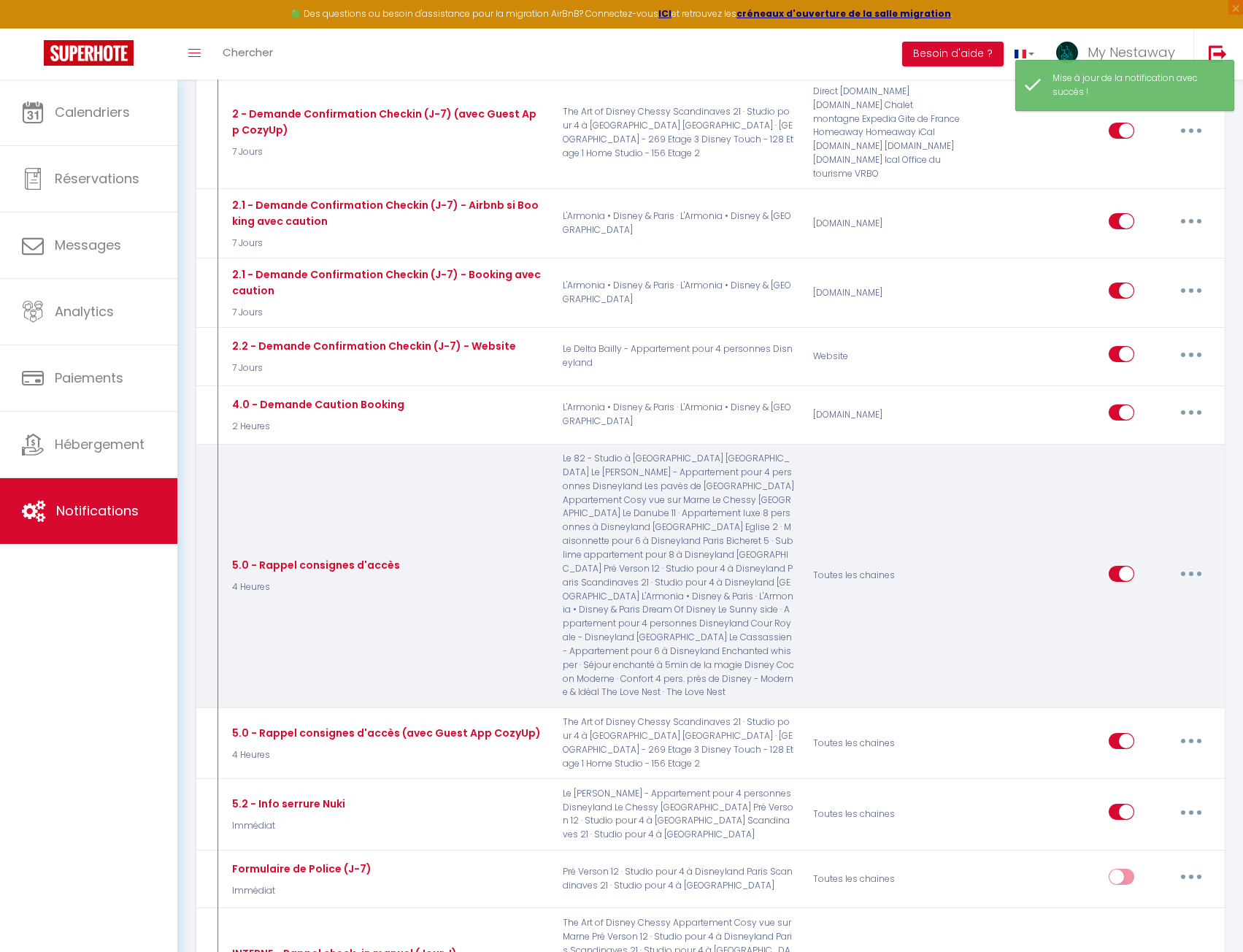
click at [1195, 562] on button "button" at bounding box center [1191, 573] width 41 height 23
click at [1162, 594] on link "Editer" at bounding box center [1153, 606] width 108 height 25
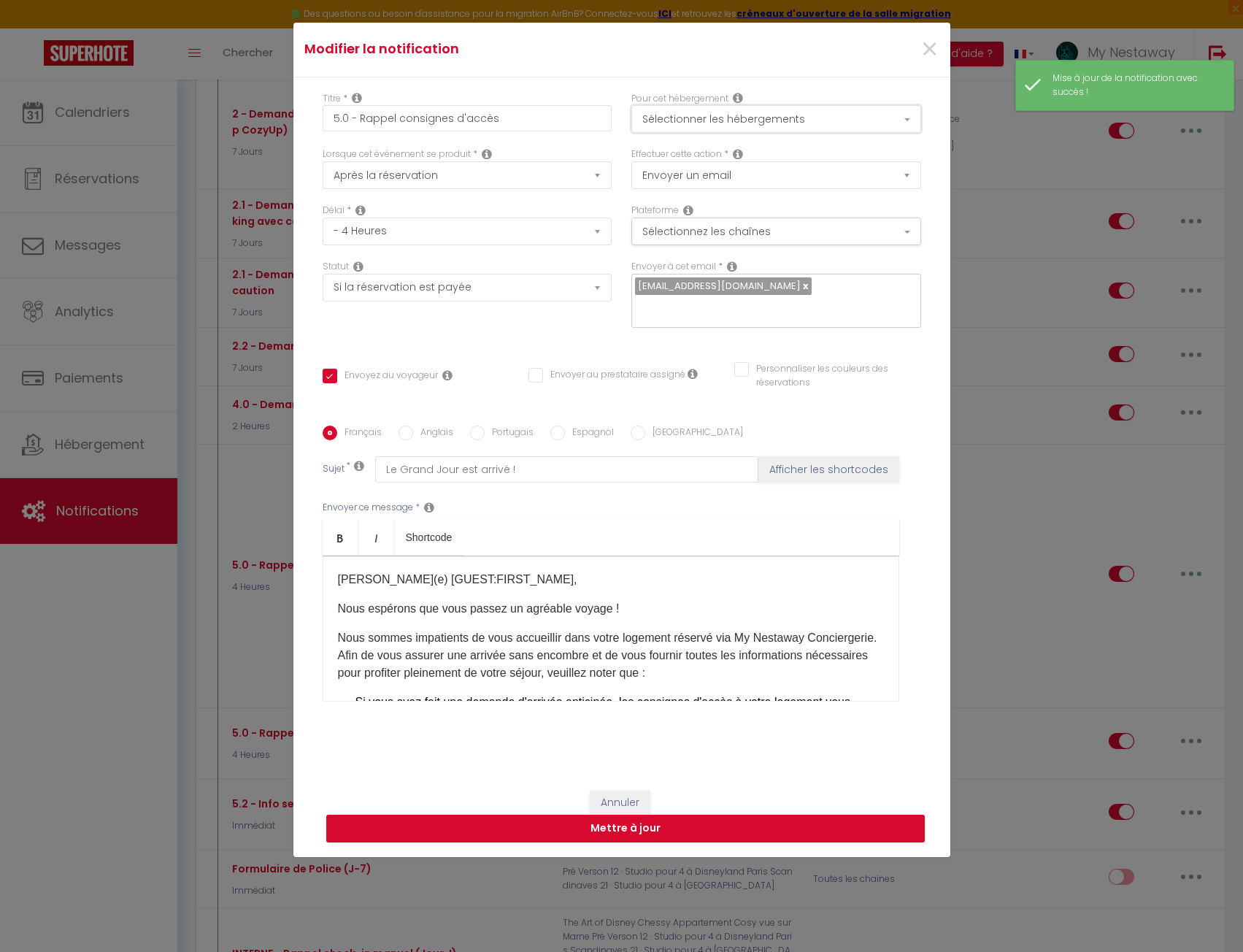
click at [745, 119] on button "Sélectionner les hébergements" at bounding box center [776, 119] width 290 height 28
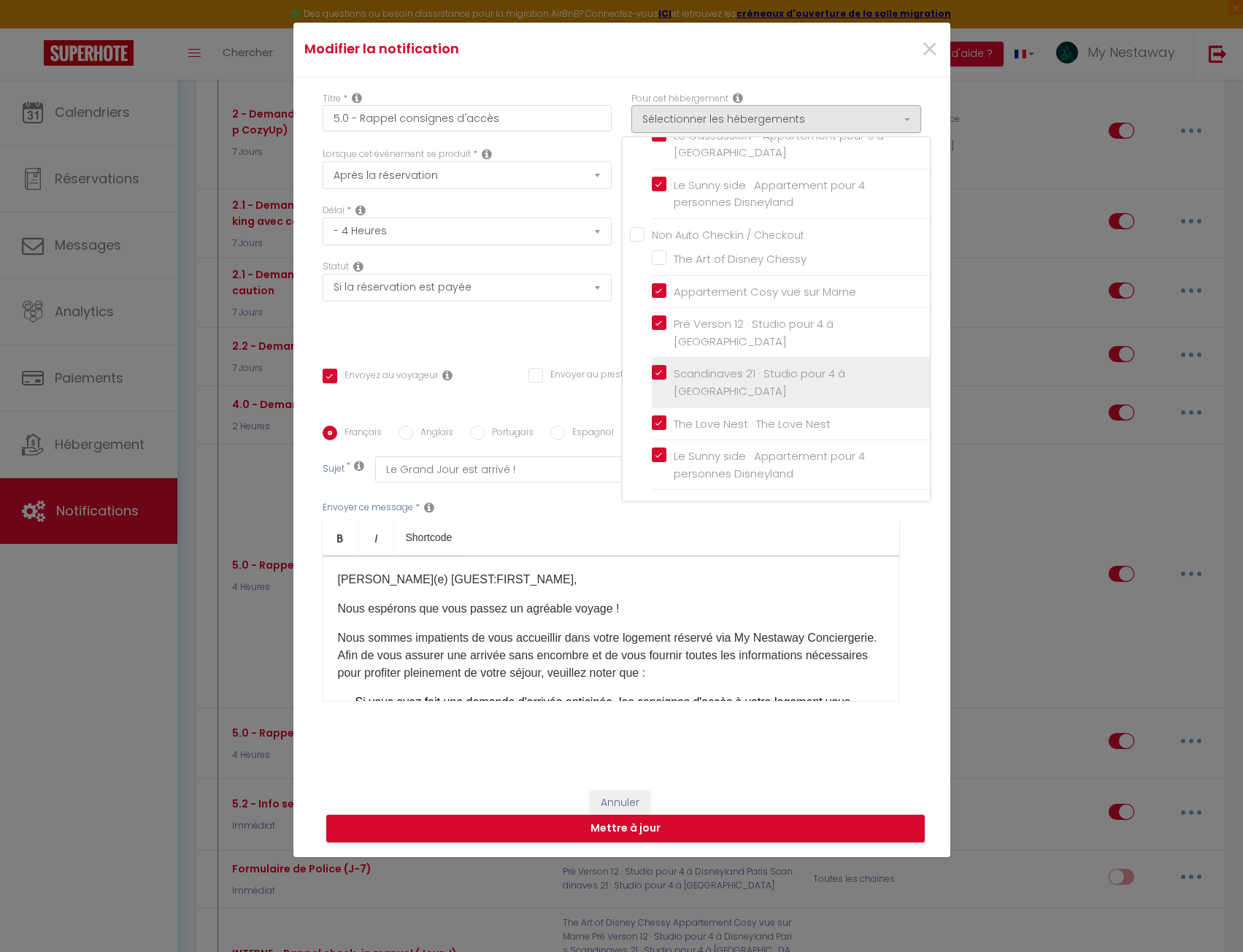
click at [659, 375] on input "Scandinaves 21 · Studio pour 4 à [GEOGRAPHIC_DATA]" at bounding box center [790, 382] width 278 height 15
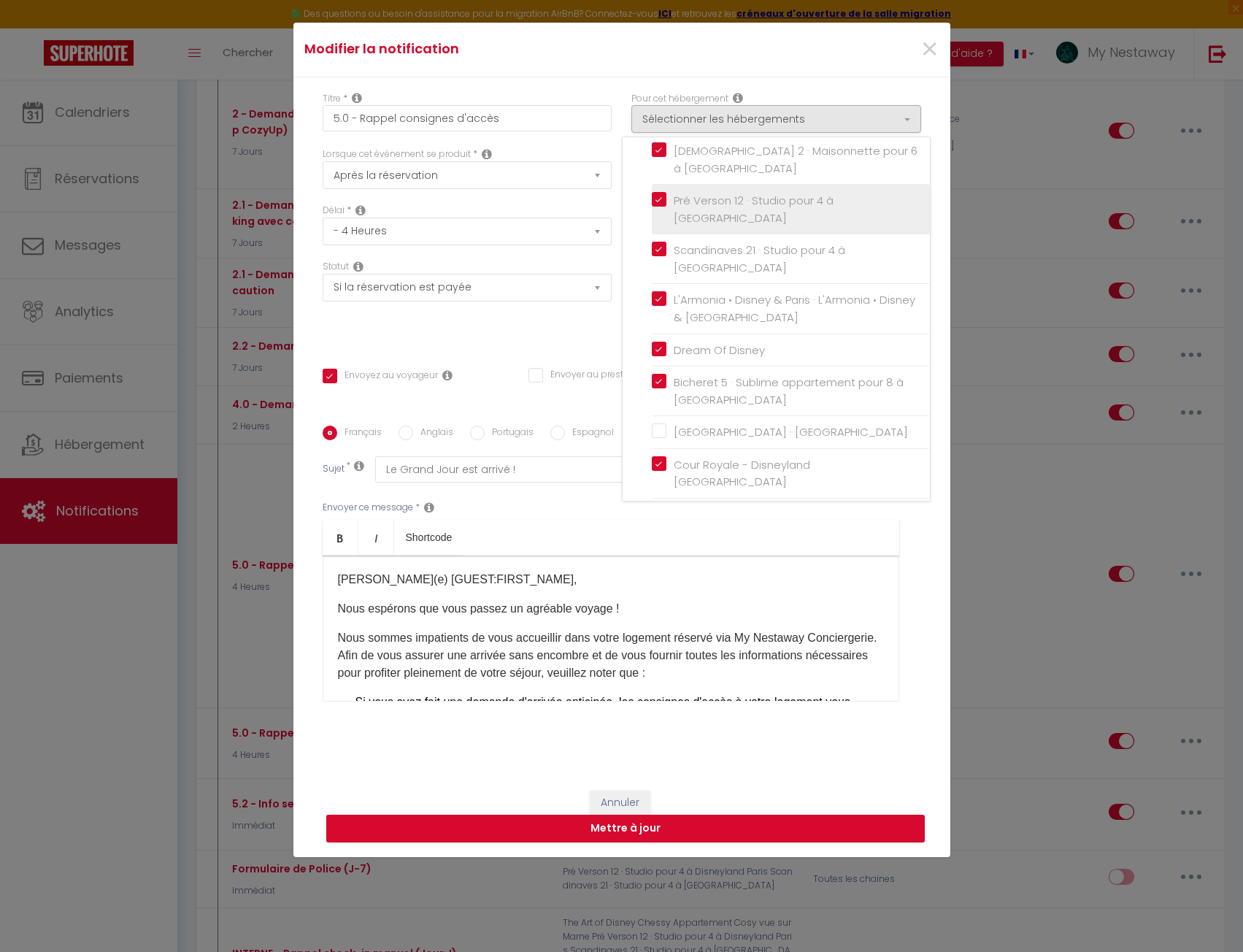
scroll to position [374, 0]
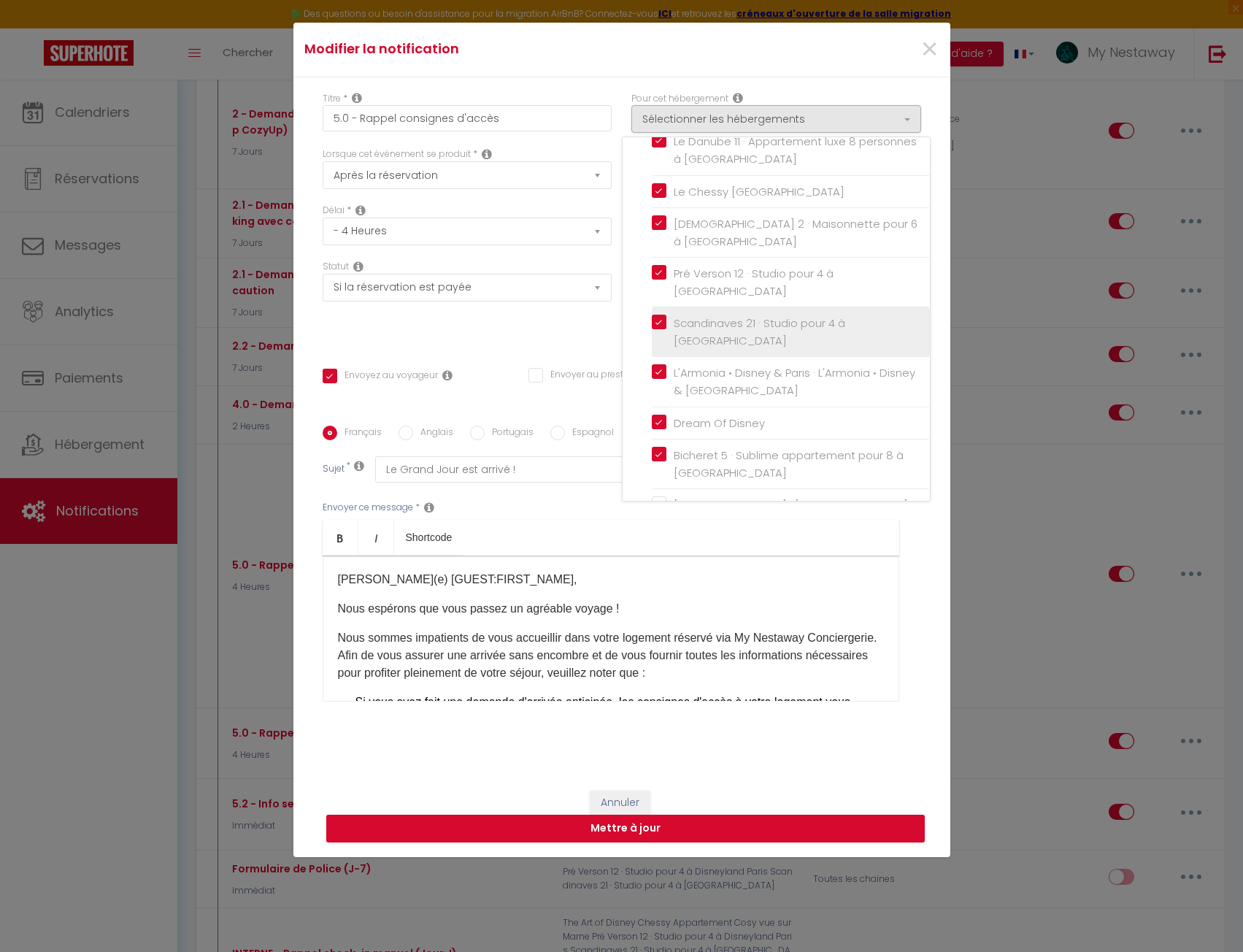
click at [667, 321] on label "Scandinaves 21 · Studio pour 4 à [GEOGRAPHIC_DATA]" at bounding box center [793, 331] width 254 height 35
click at [656, 325] on input "Scandinaves 21 · Studio pour 4 à [GEOGRAPHIC_DATA]" at bounding box center [790, 331] width 278 height 15
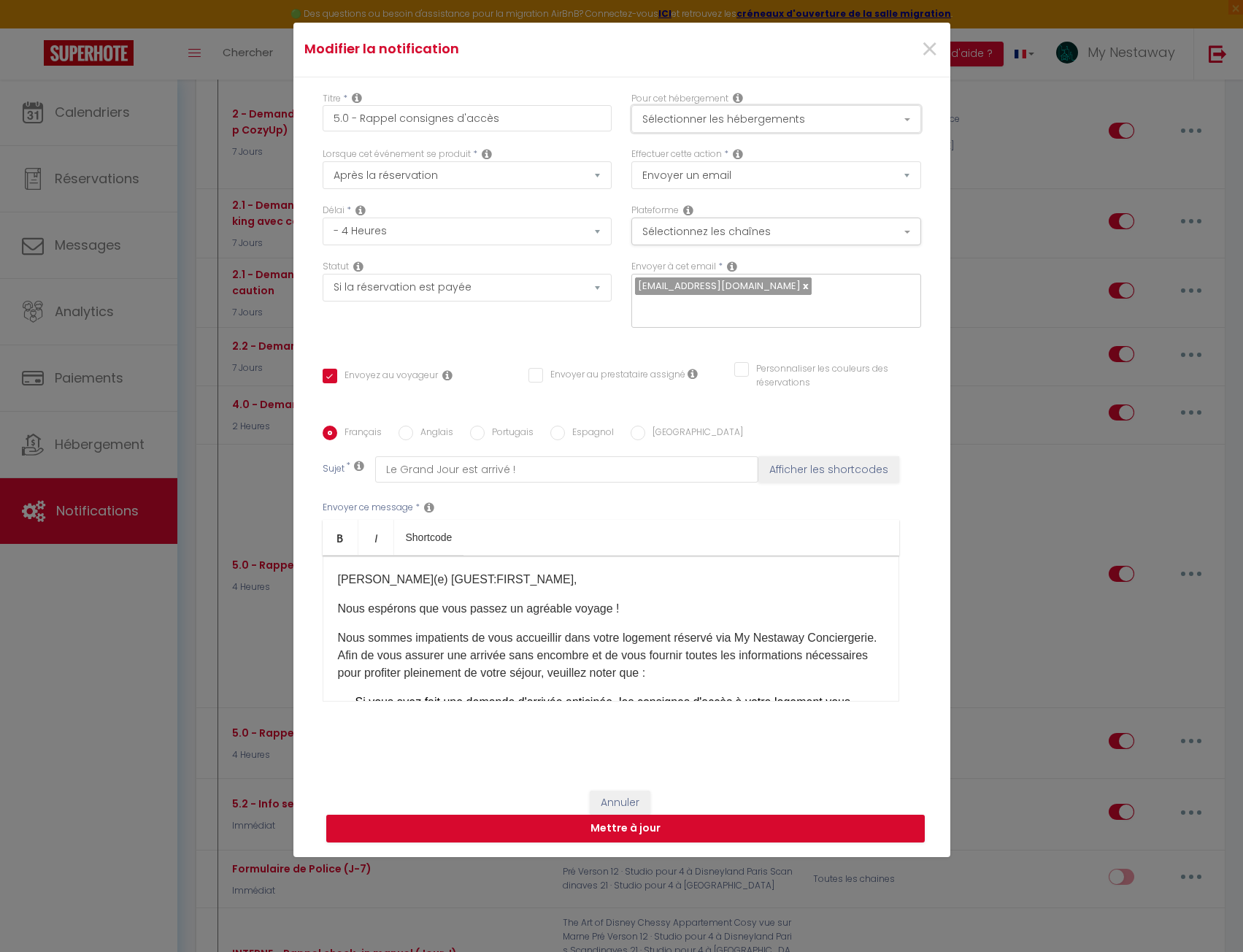
click at [679, 116] on button "Sélectionner les hébergements" at bounding box center [776, 119] width 290 height 28
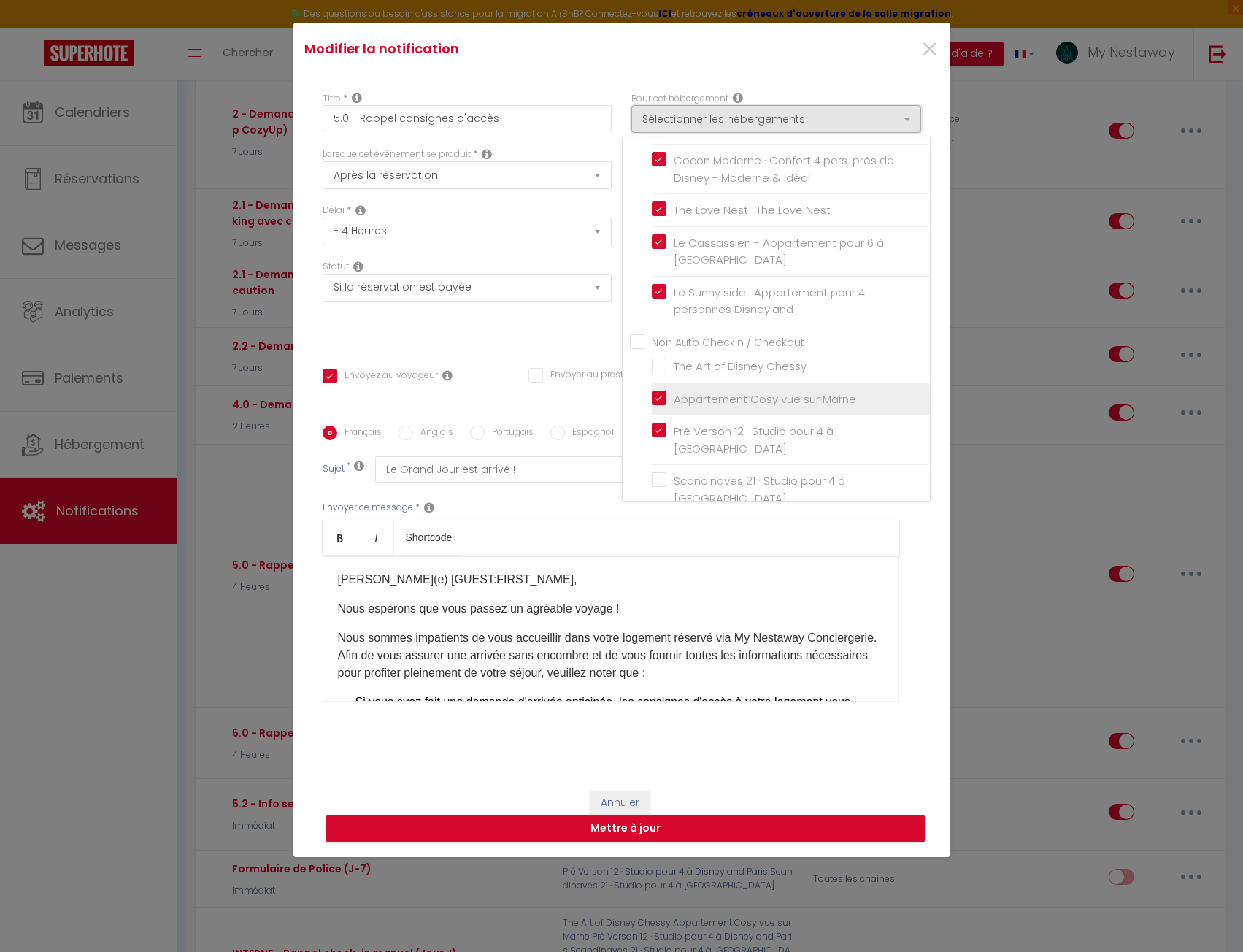
scroll to position [957, 0]
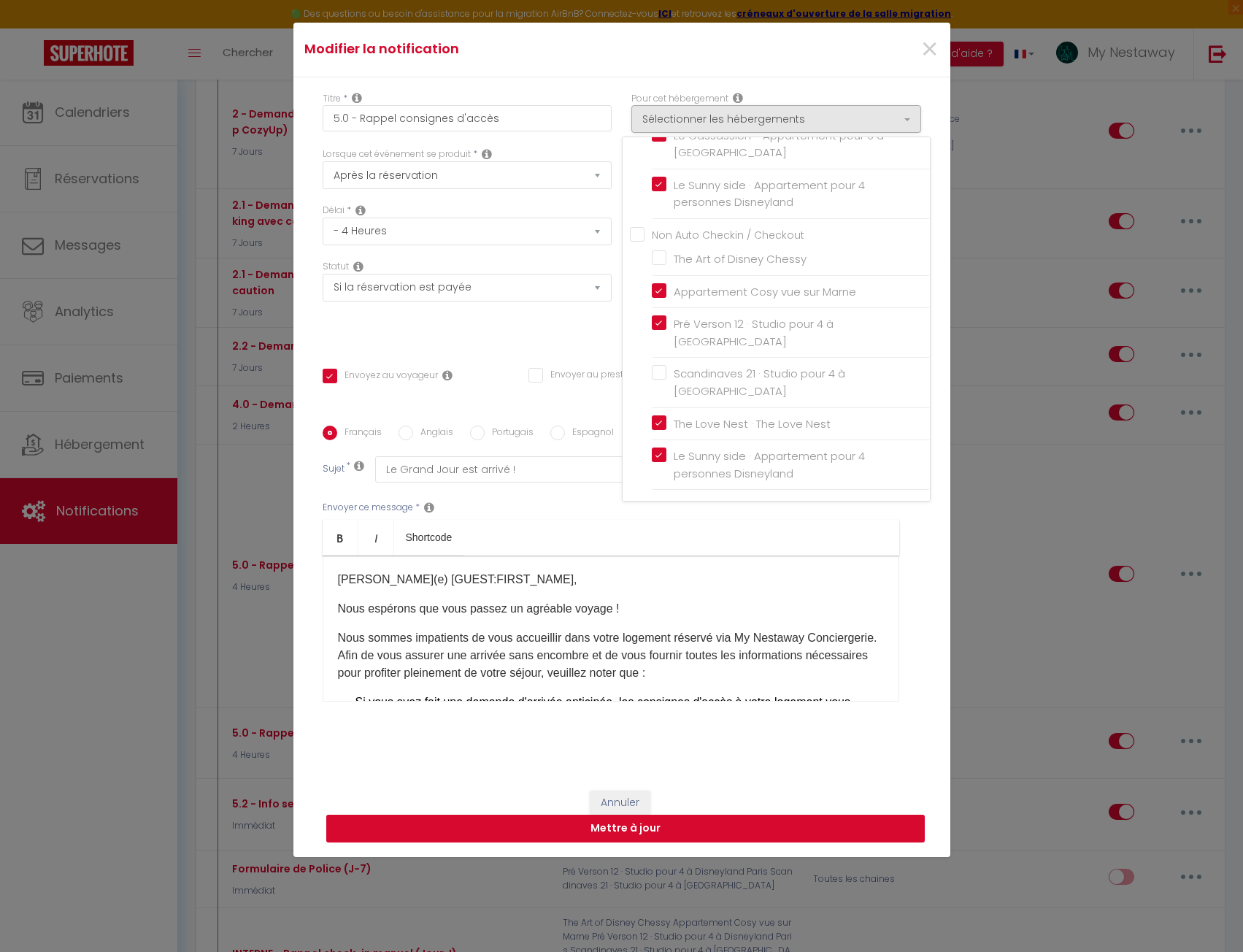
click at [701, 828] on button "Mettre à jour" at bounding box center [626, 828] width 599 height 28
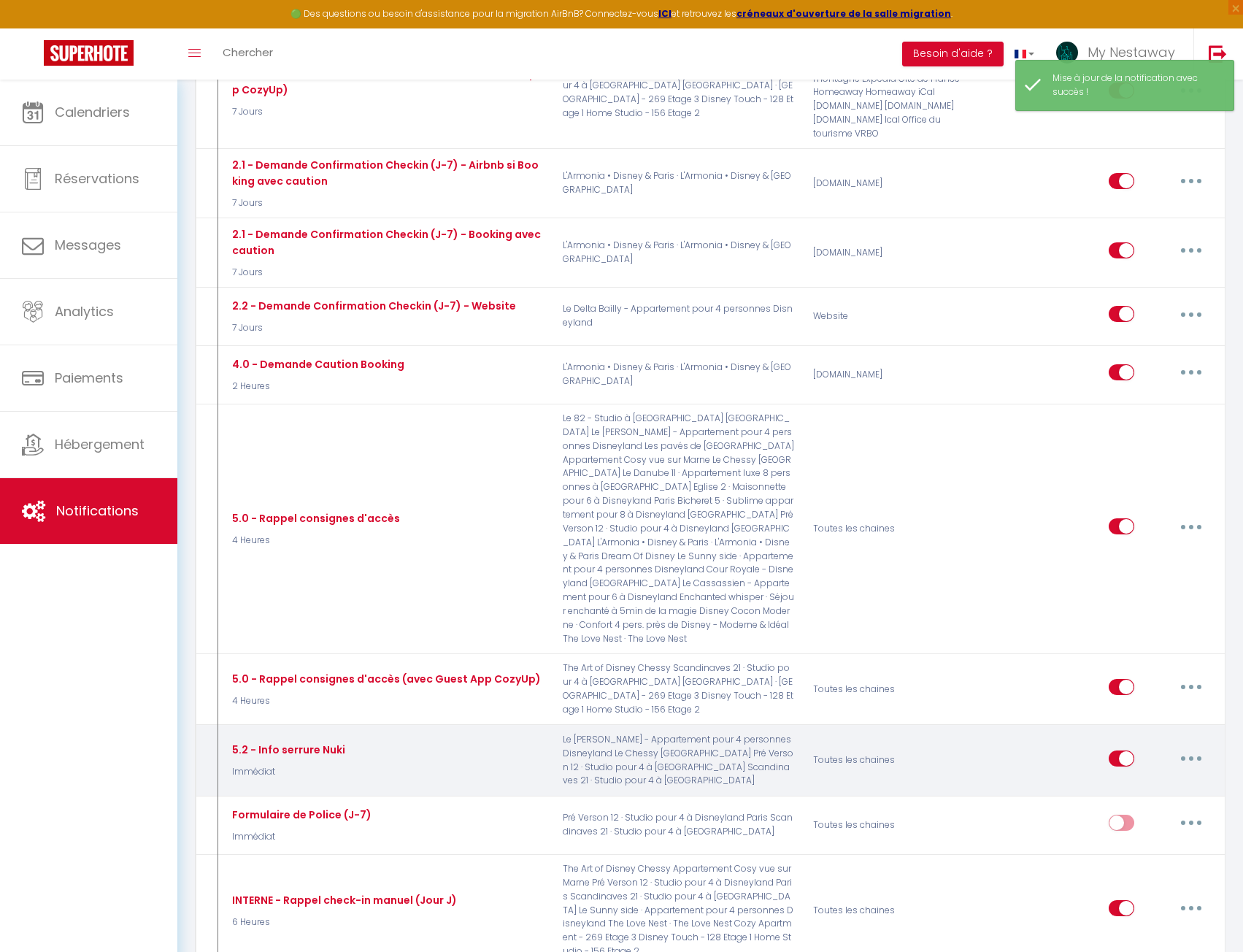
scroll to position [1321, 0]
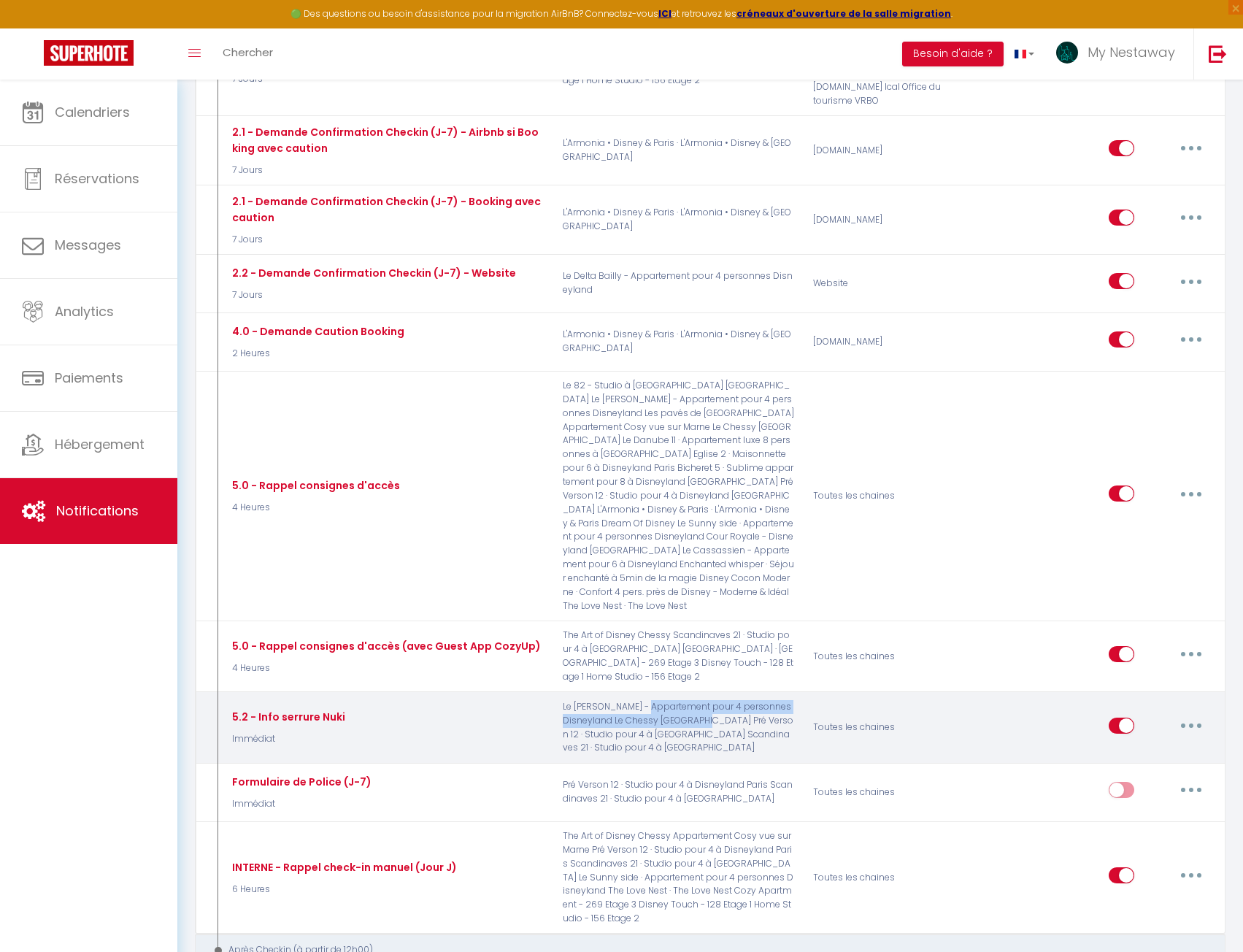
drag, startPoint x: 636, startPoint y: 583, endPoint x: 683, endPoint y: 589, distance: 47.4
click at [683, 700] on p "Le Delta Bailly - Appartement pour 4 personnes Disneyland Le Chessy Dubai Pré V…" at bounding box center [679, 727] width 251 height 55
click at [684, 700] on p "Le Delta Bailly - Appartement pour 4 personnes Disneyland Le Chessy Dubai Pré V…" at bounding box center [679, 727] width 251 height 55
click at [1183, 714] on button "button" at bounding box center [1191, 725] width 41 height 23
click at [1160, 746] on link "Editer" at bounding box center [1153, 758] width 108 height 25
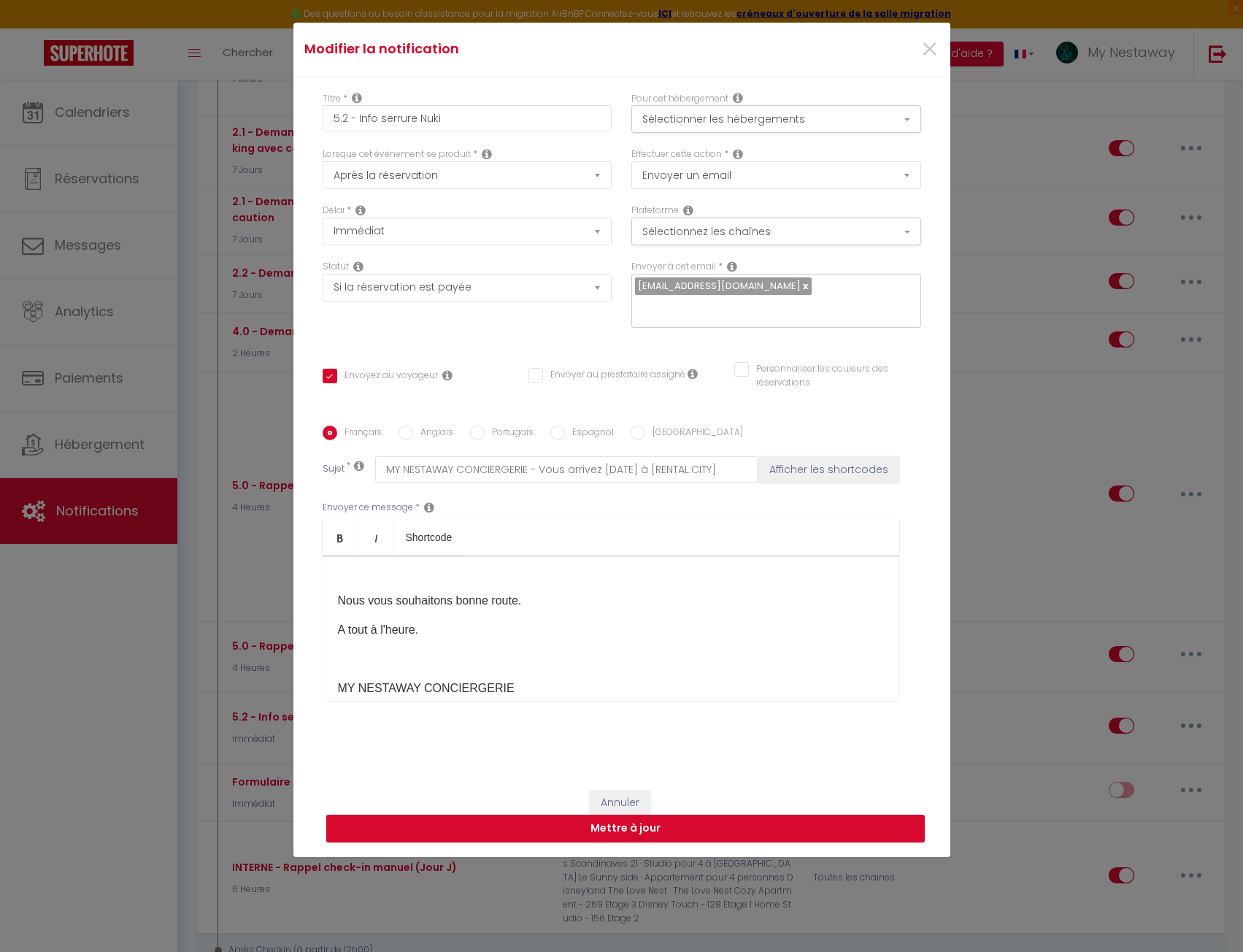
scroll to position [594, 0]
click at [650, 122] on button "Sélectionner les hébergements" at bounding box center [776, 119] width 290 height 28
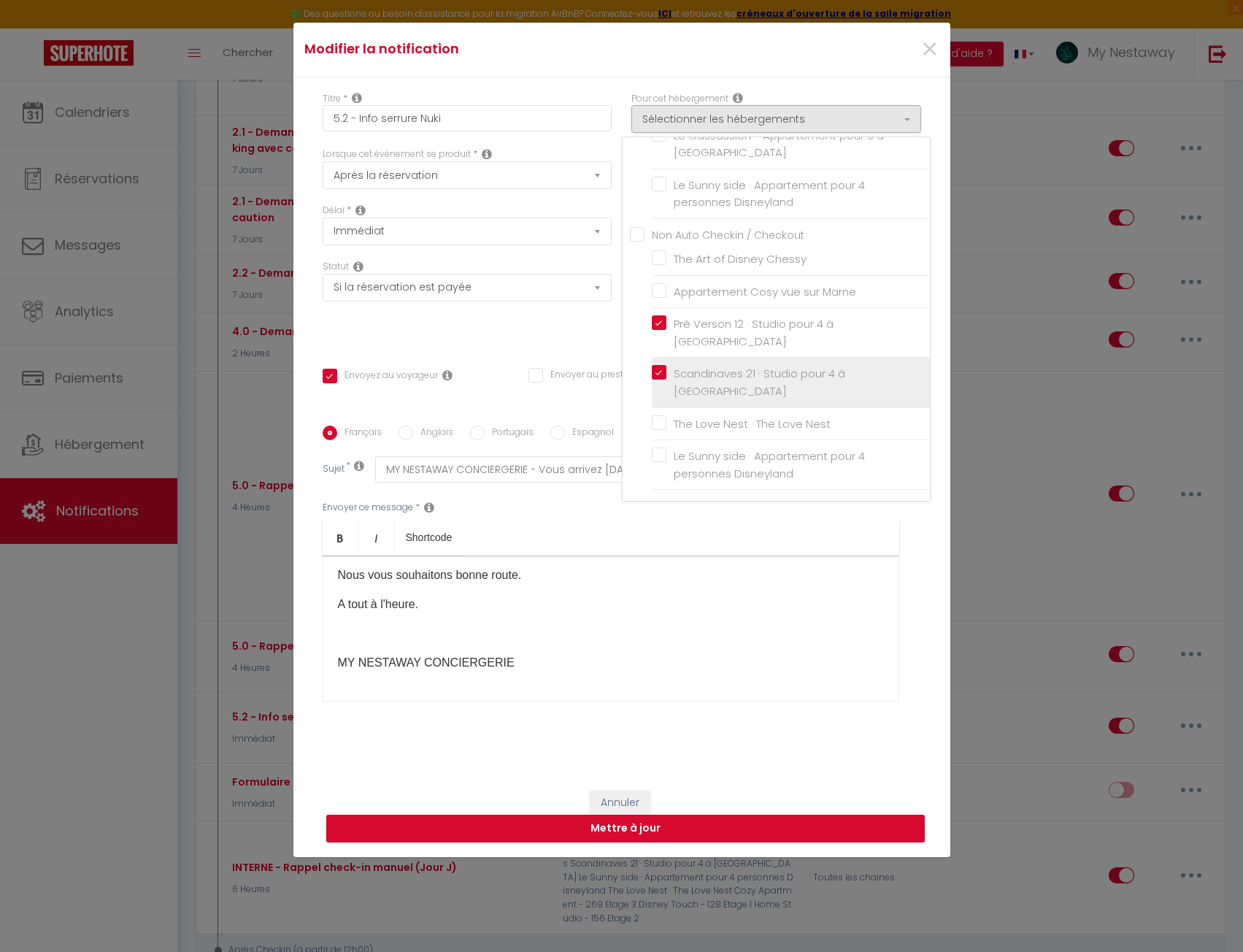
click at [667, 370] on label "Scandinaves 21 · Studio pour 4 à [GEOGRAPHIC_DATA]" at bounding box center [793, 383] width 254 height 35
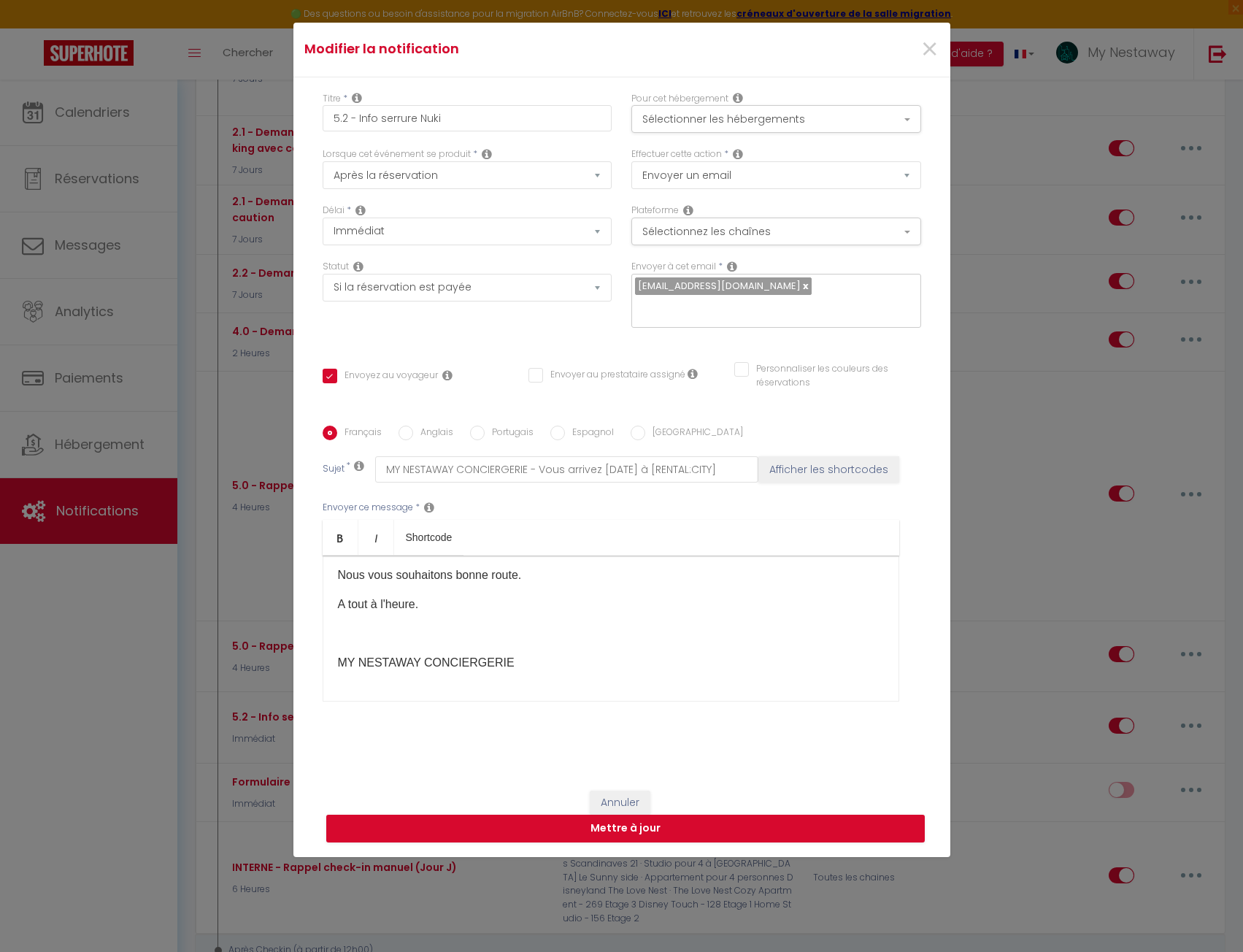
click at [713, 96] on label "Pour cet hébergement" at bounding box center [679, 99] width 97 height 14
click at [712, 124] on button "Sélectionner les hébergements" at bounding box center [776, 119] width 290 height 28
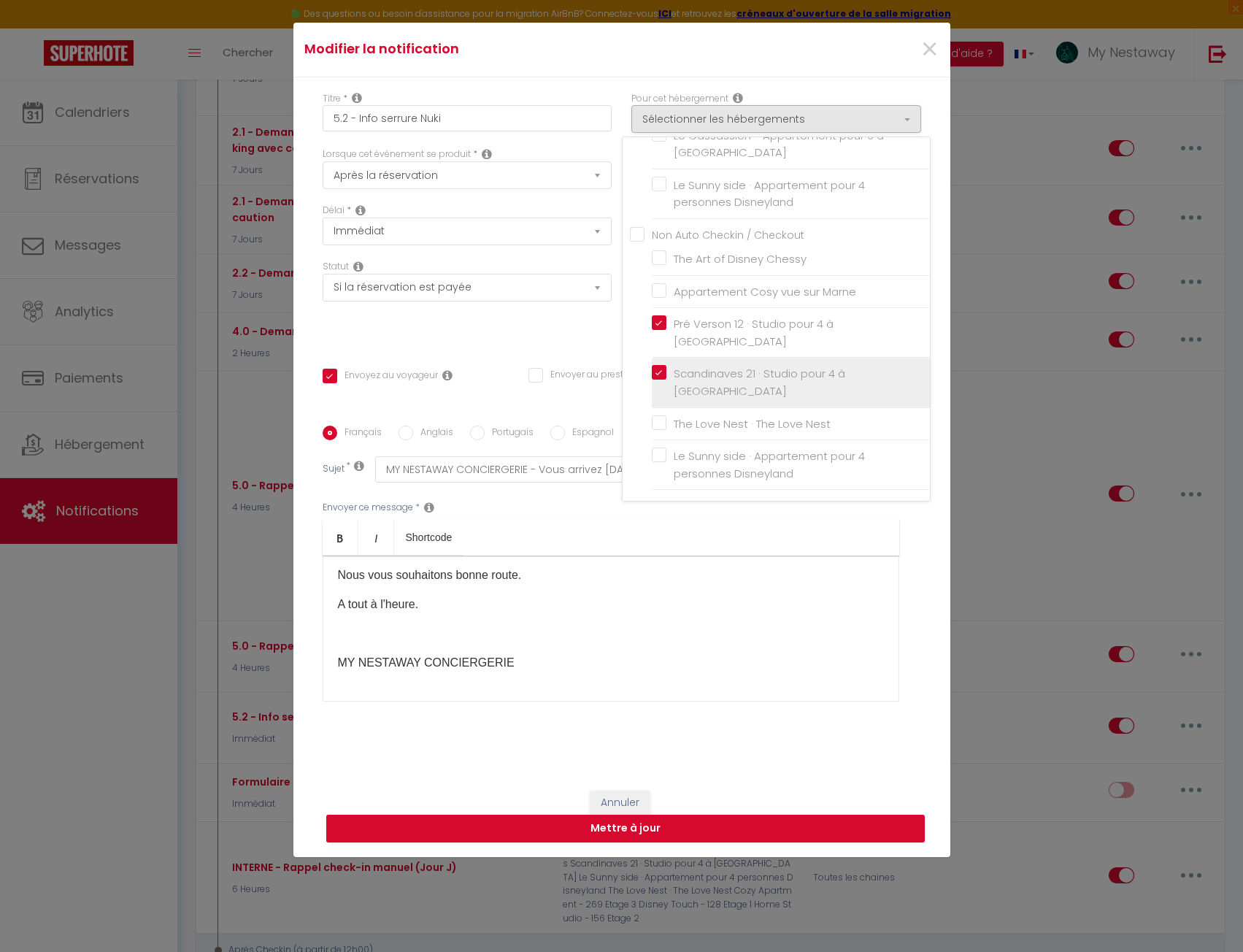
click at [655, 375] on input "Scandinaves 21 · Studio pour 4 à [GEOGRAPHIC_DATA]" at bounding box center [790, 382] width 278 height 15
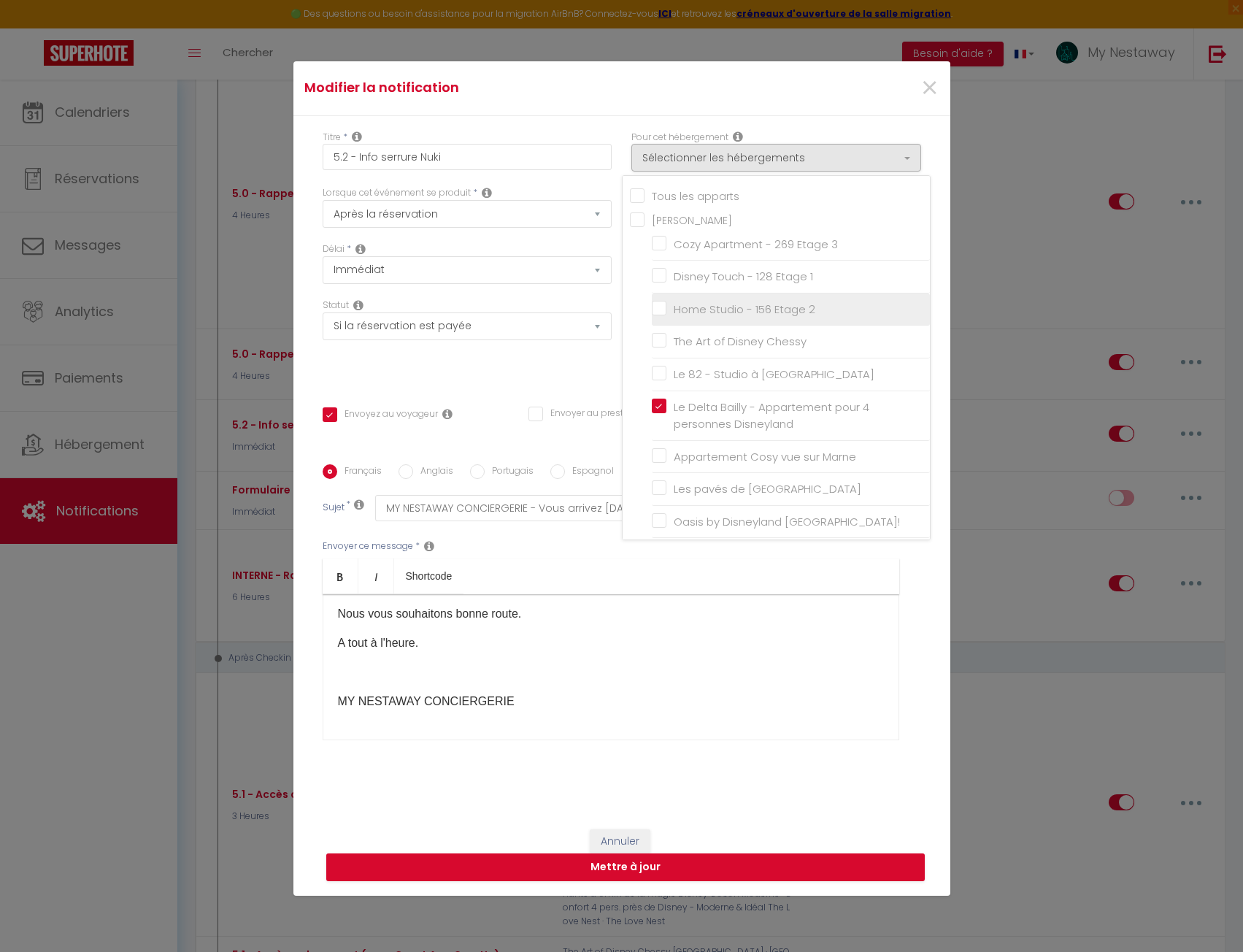
scroll to position [0, 0]
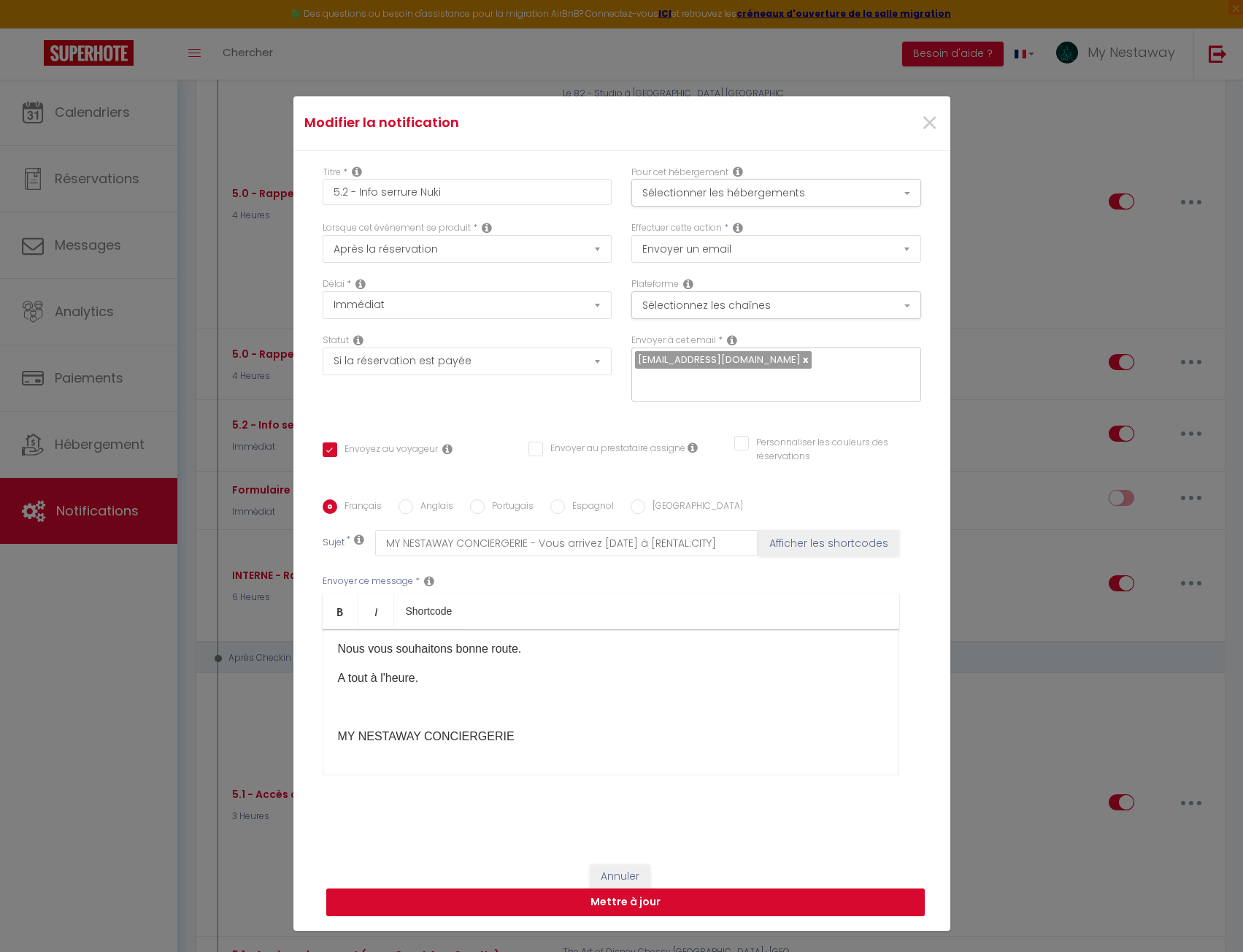
click at [614, 904] on button "Mettre à jour" at bounding box center [626, 902] width 599 height 28
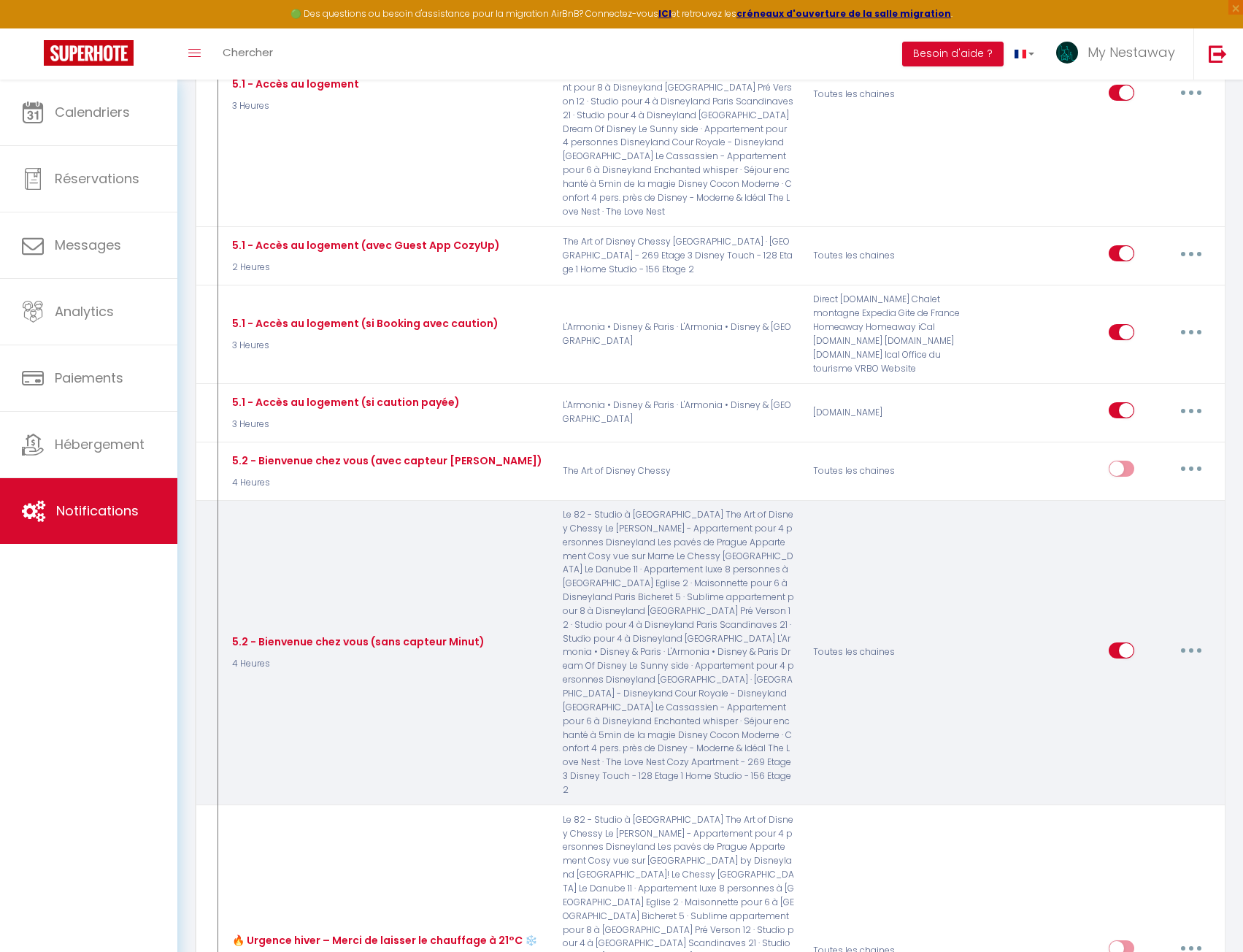
scroll to position [2342, 0]
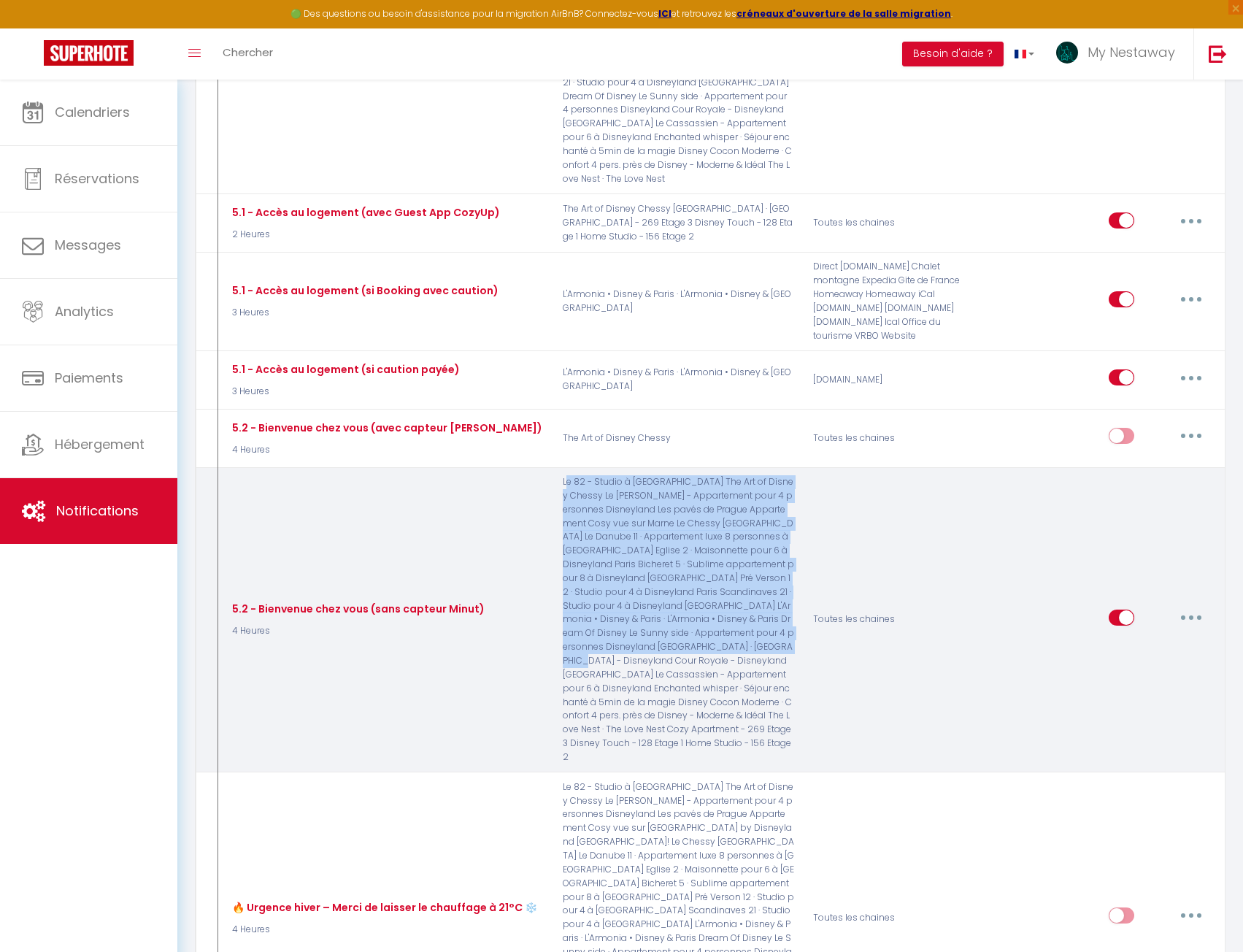
drag, startPoint x: 566, startPoint y: 319, endPoint x: 656, endPoint y: 484, distance: 187.9
click at [656, 484] on p "Le 82 - Studio à Disneyland Paris The Art of Disney Chessy Le Delta Bailly - Ap…" at bounding box center [679, 620] width 251 height 289
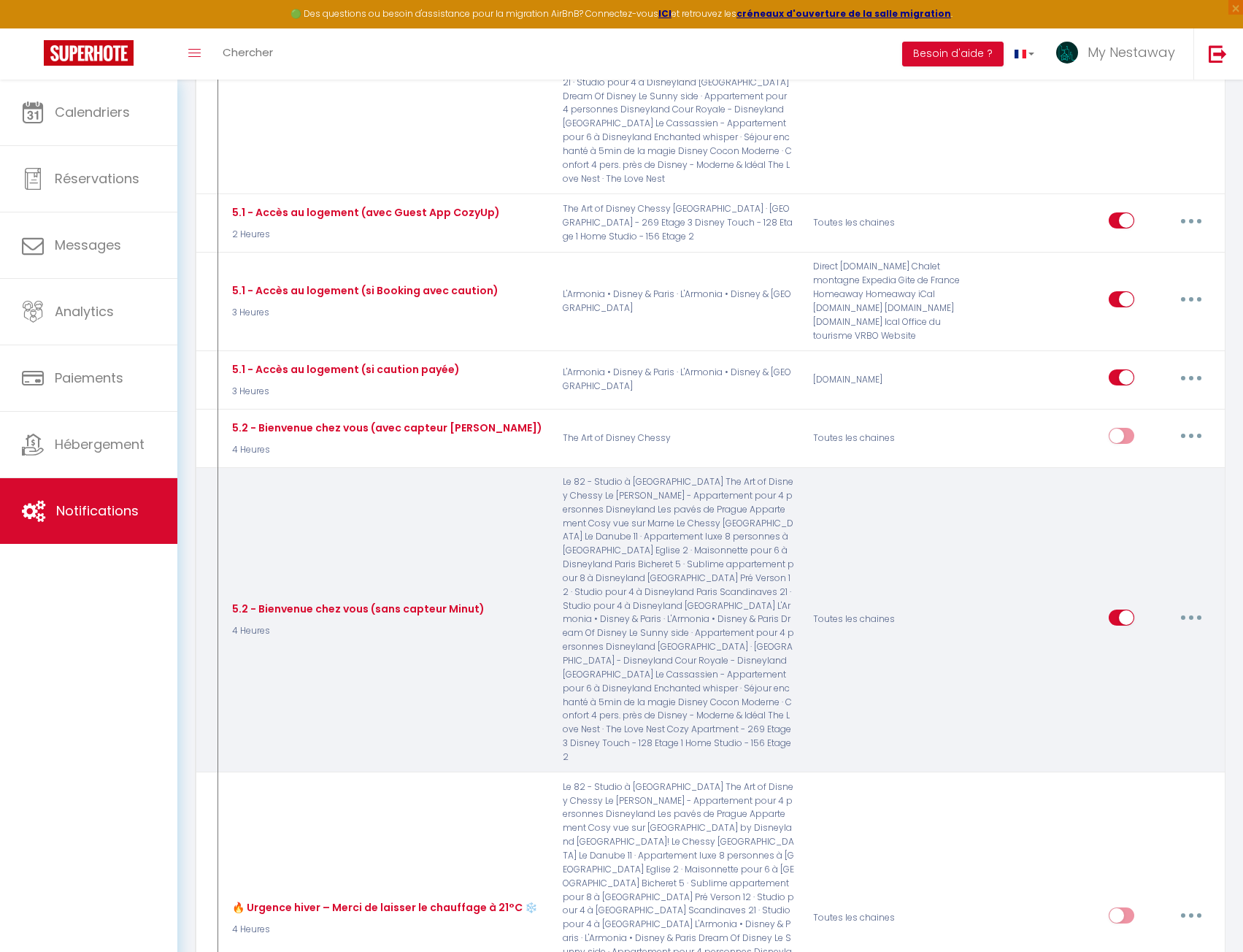
click at [690, 529] on p "Le 82 - Studio à Disneyland Paris The Art of Disney Chessy Le Delta Bailly - Ap…" at bounding box center [679, 620] width 251 height 289
click at [1189, 615] on icon "button" at bounding box center [1191, 617] width 4 height 4
click at [1168, 638] on link "Editer" at bounding box center [1153, 650] width 108 height 25
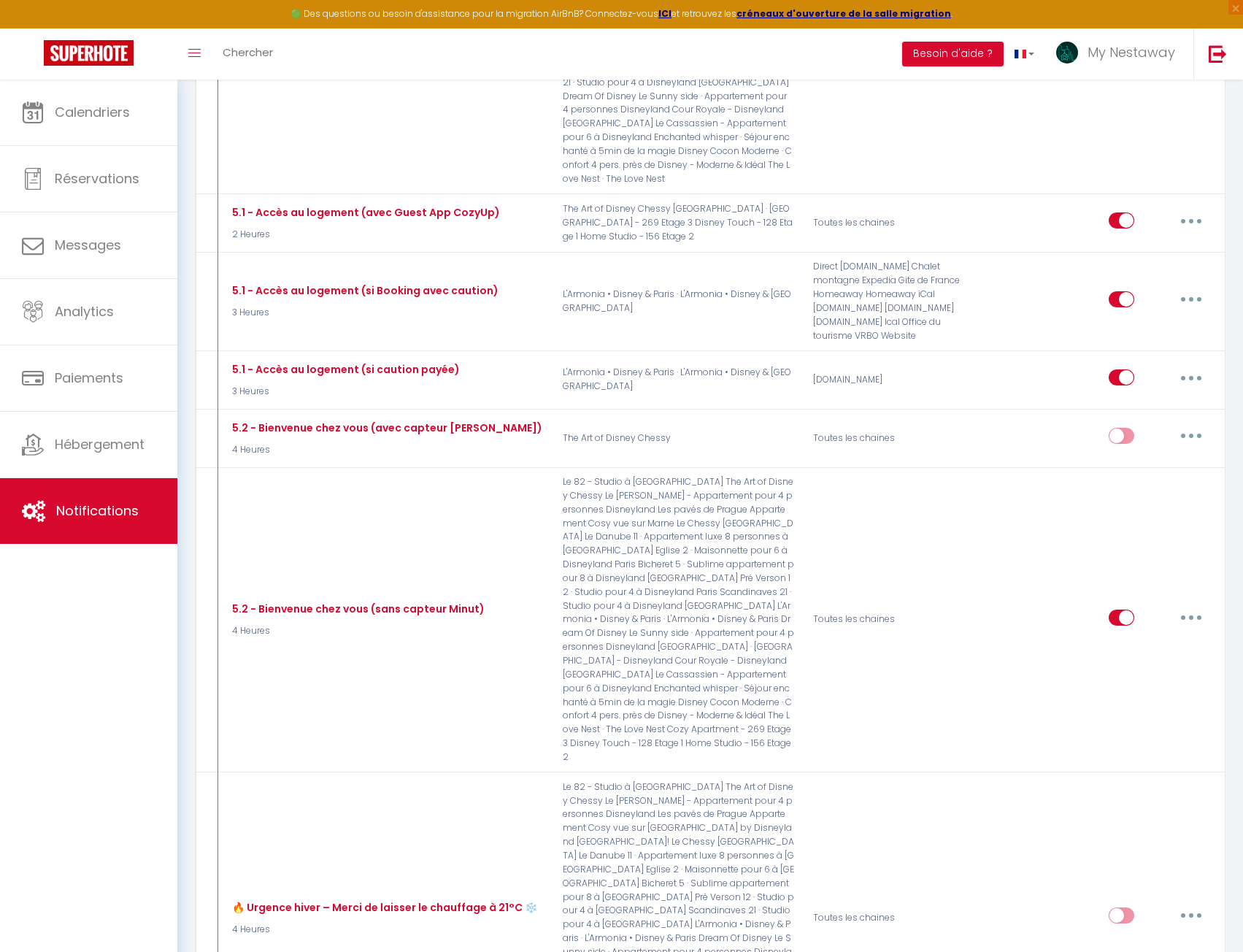
scroll to position [63, 0]
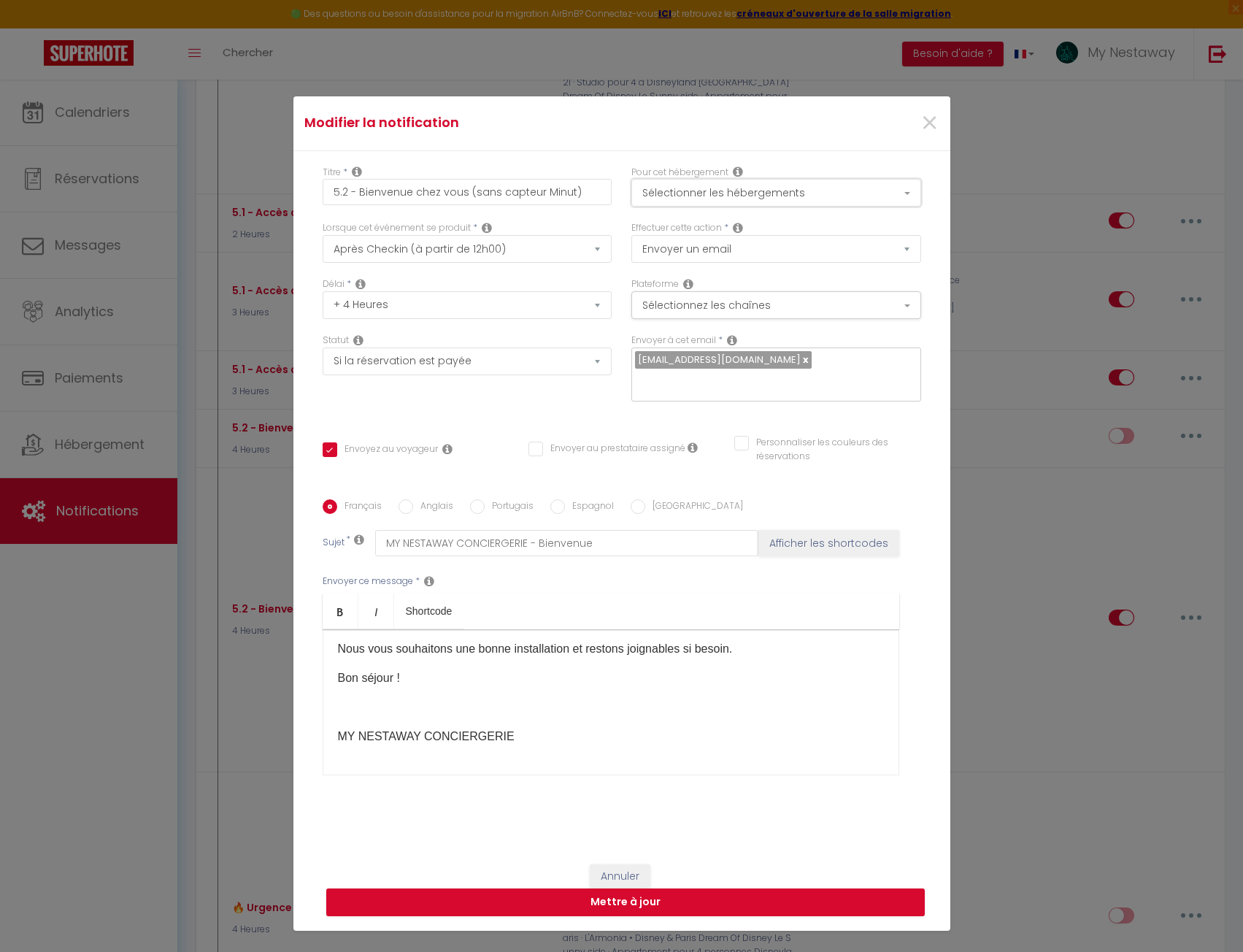
click at [755, 200] on button "Sélectionner les hébergements" at bounding box center [776, 193] width 290 height 28
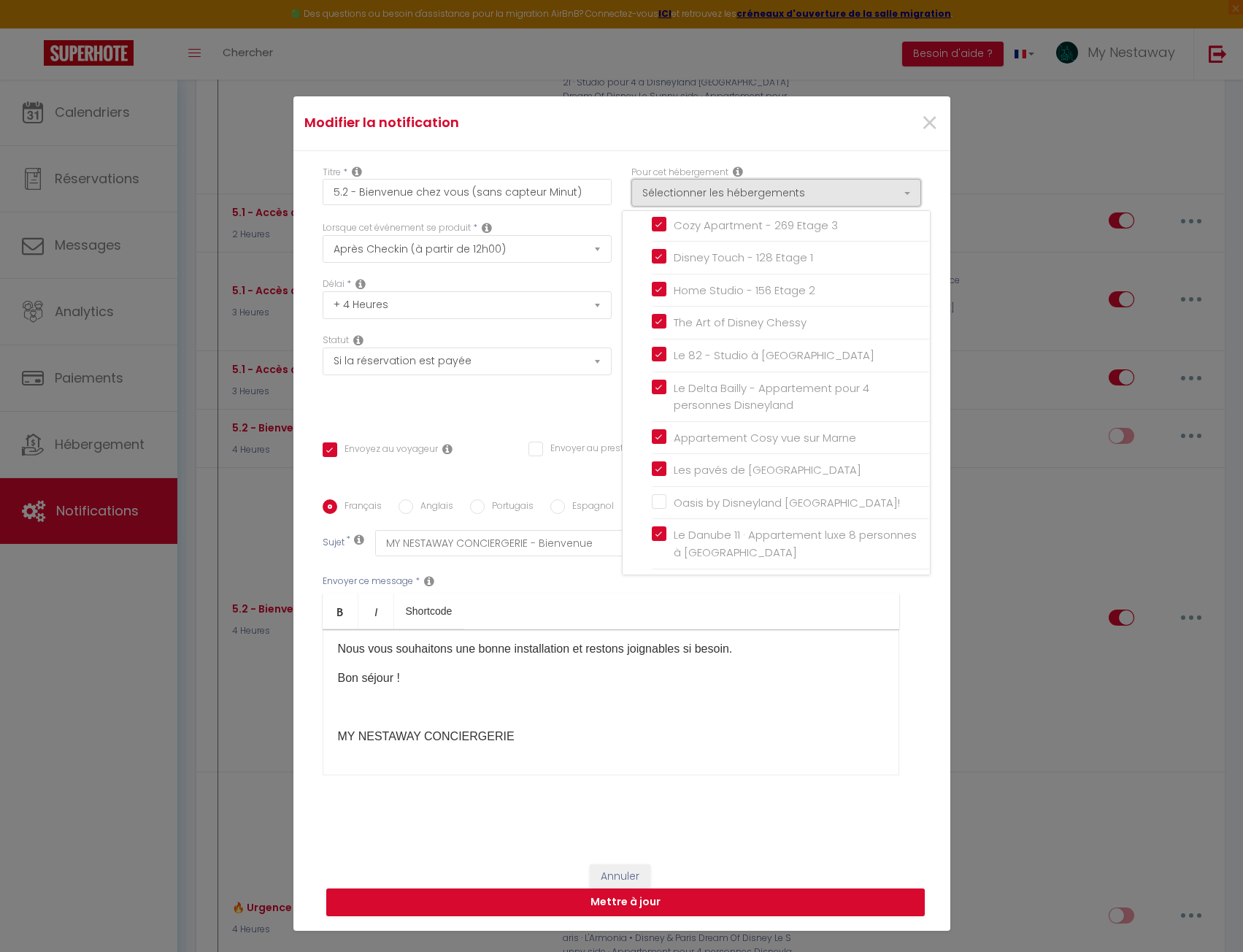
scroll to position [0, 0]
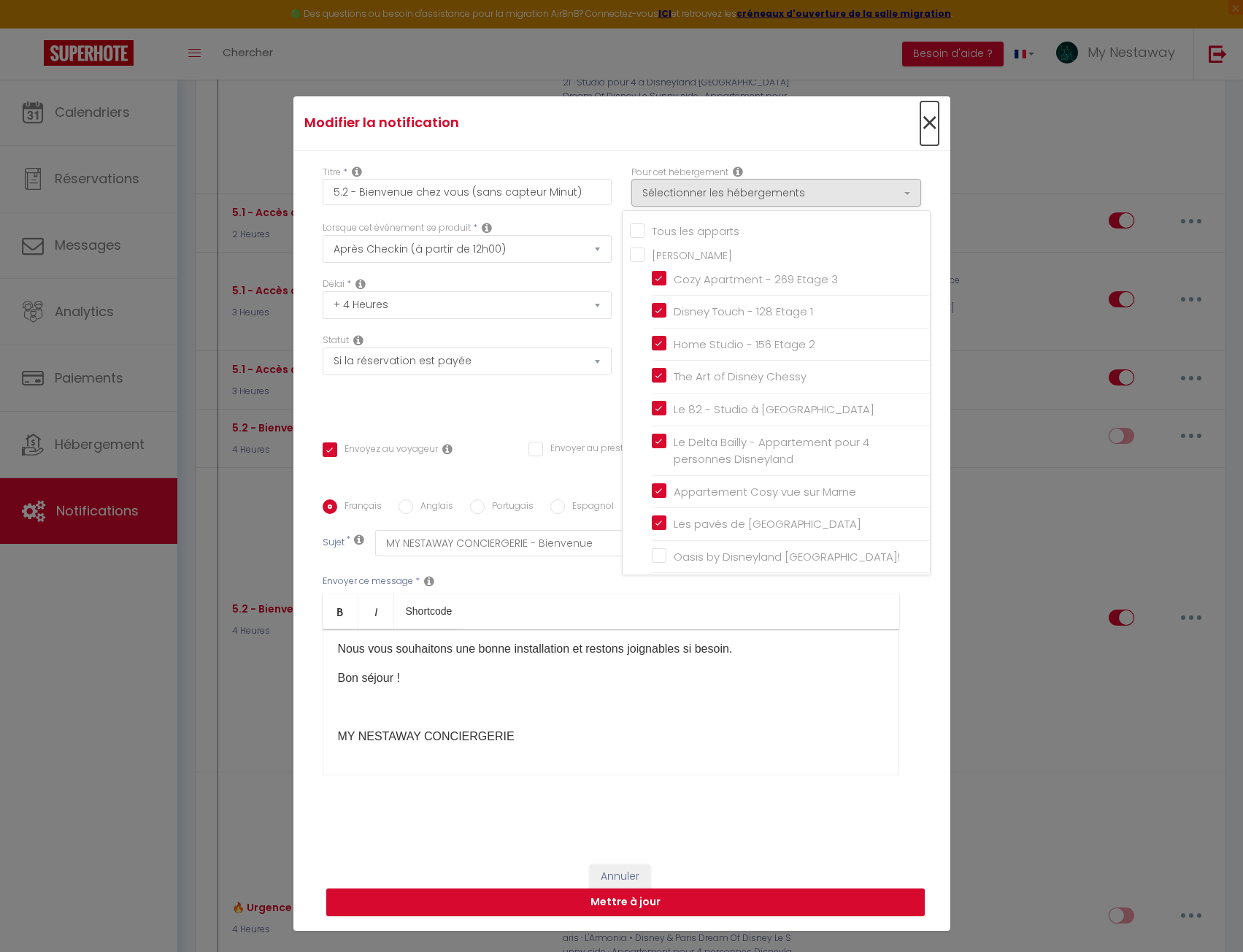
click at [930, 127] on span "×" at bounding box center [929, 123] width 18 height 44
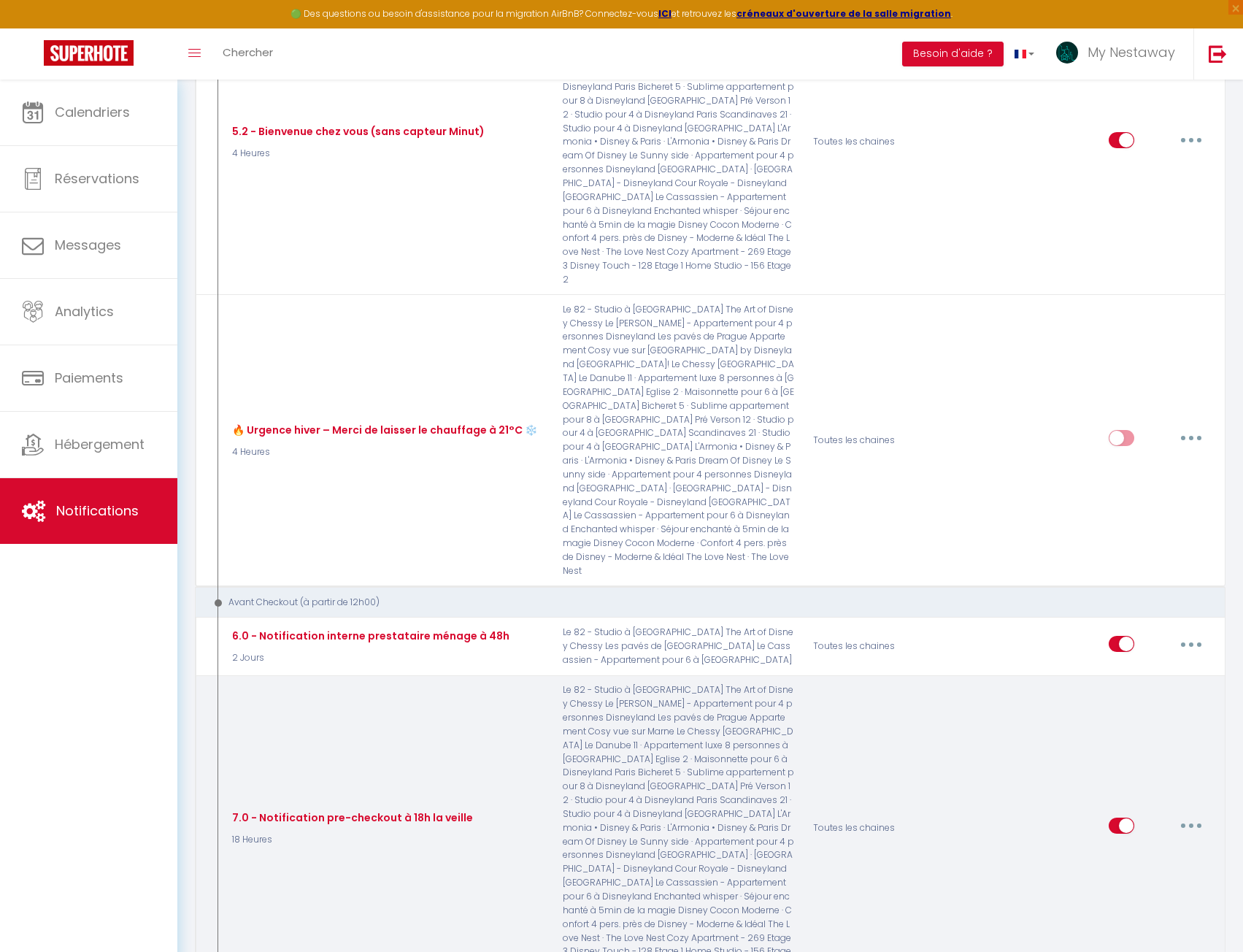
scroll to position [2853, 0]
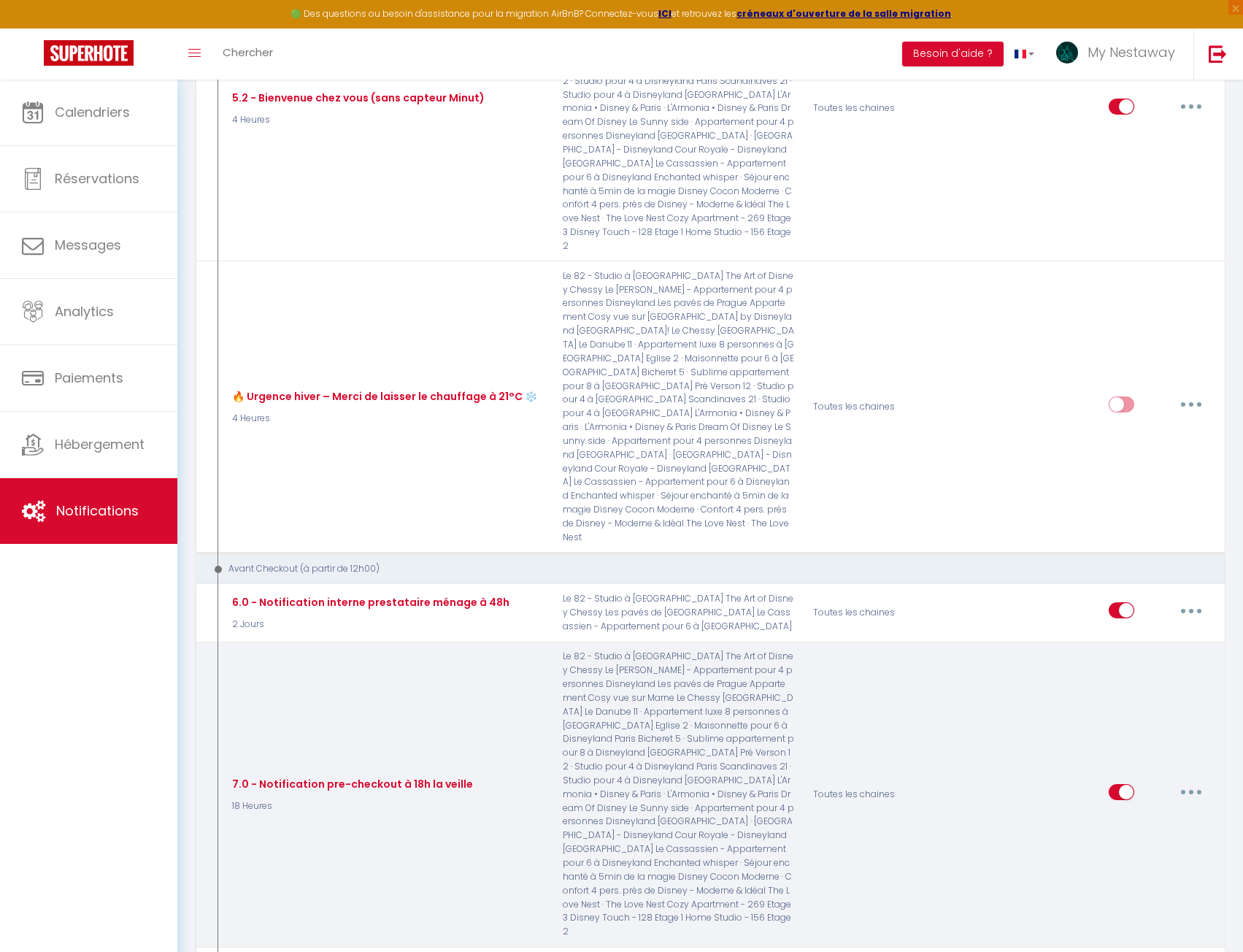
click at [1186, 781] on button "button" at bounding box center [1191, 792] width 41 height 23
click at [1137, 813] on link "Editer" at bounding box center [1153, 825] width 108 height 25
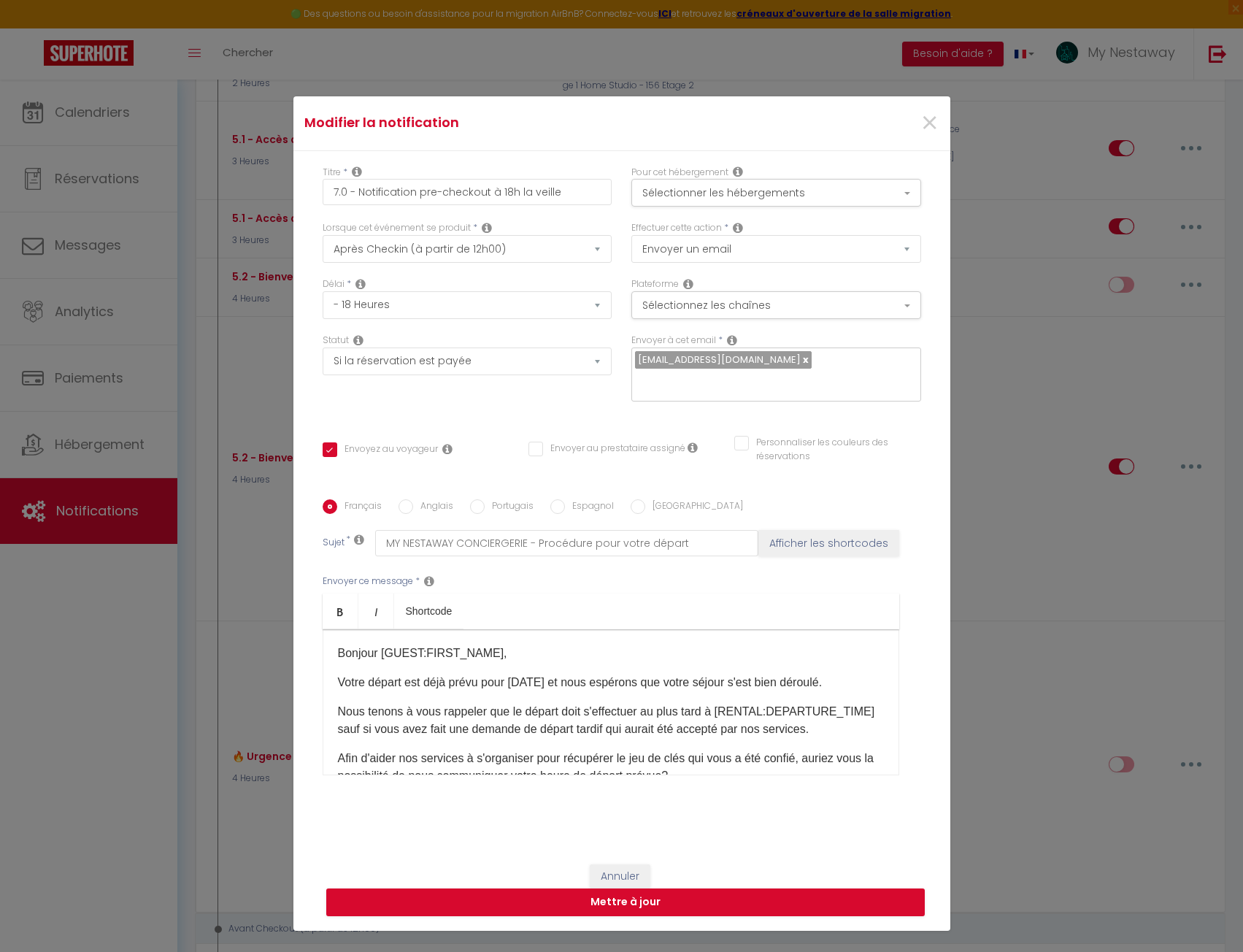
scroll to position [2488, 0]
click at [922, 121] on span "×" at bounding box center [929, 123] width 18 height 44
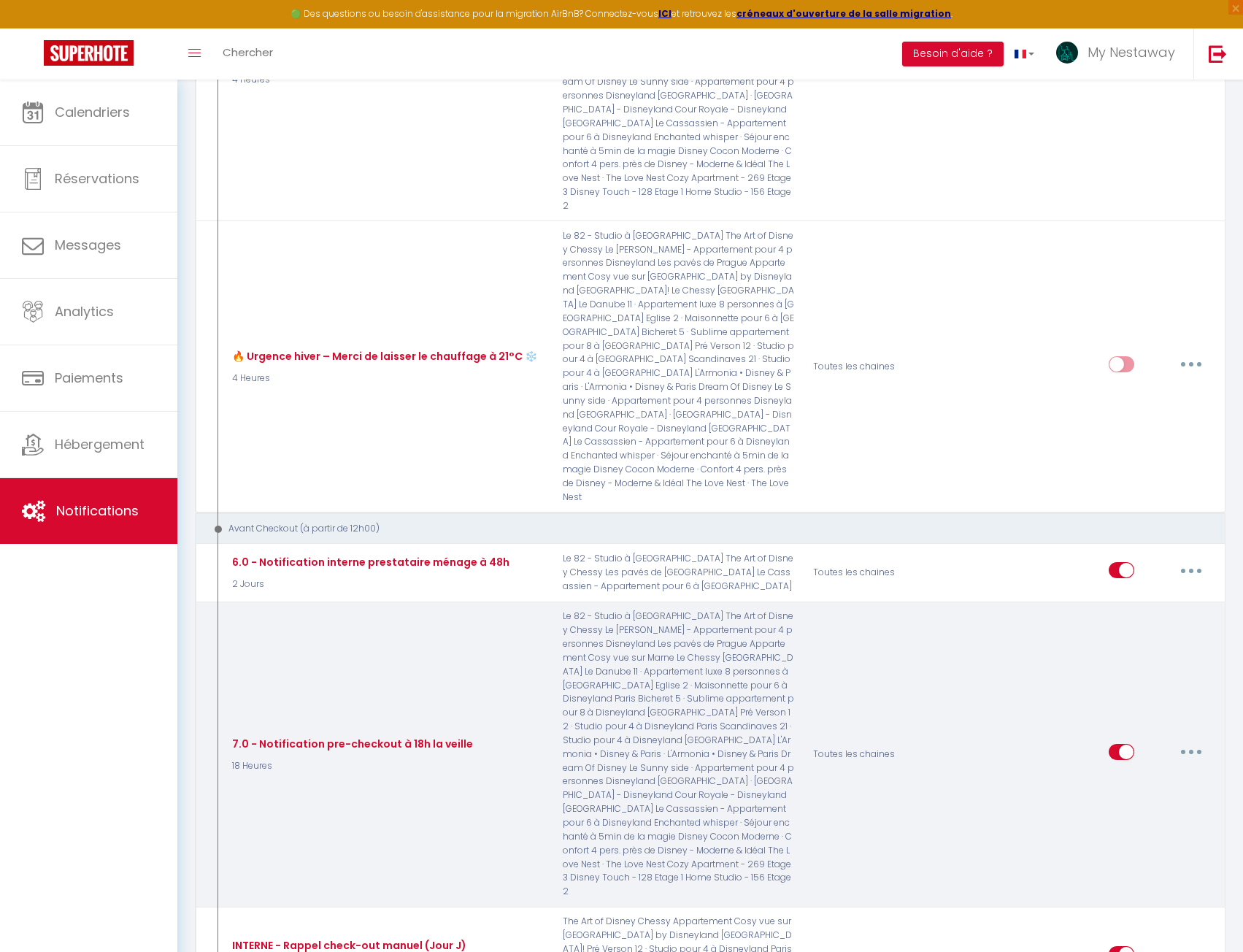
scroll to position [2926, 0]
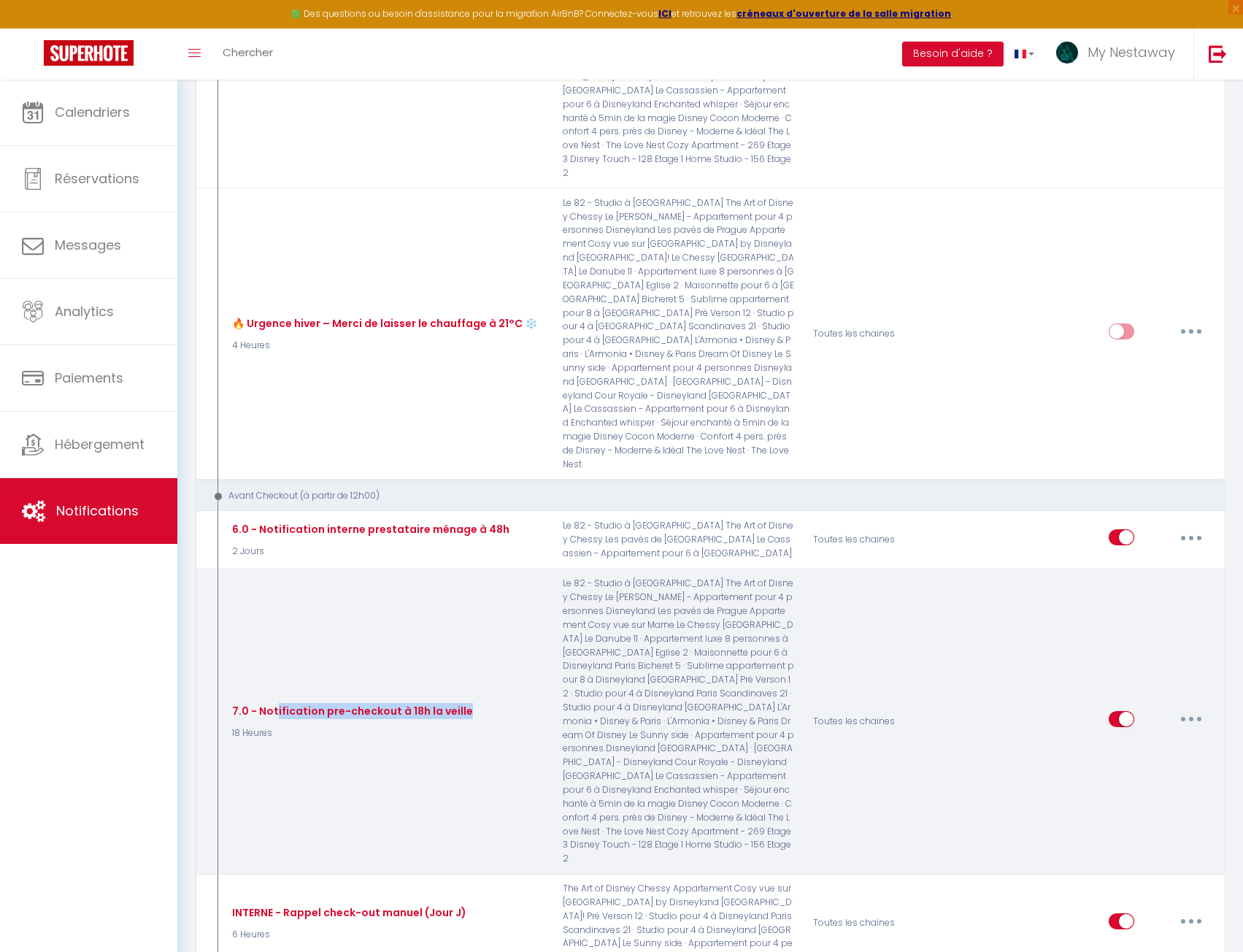
drag, startPoint x: 274, startPoint y: 477, endPoint x: 467, endPoint y: 473, distance: 193.0
click at [467, 576] on div "7.0 - Notification pre-checkout à 18h la veille 18 Heures" at bounding box center [386, 721] width 334 height 289
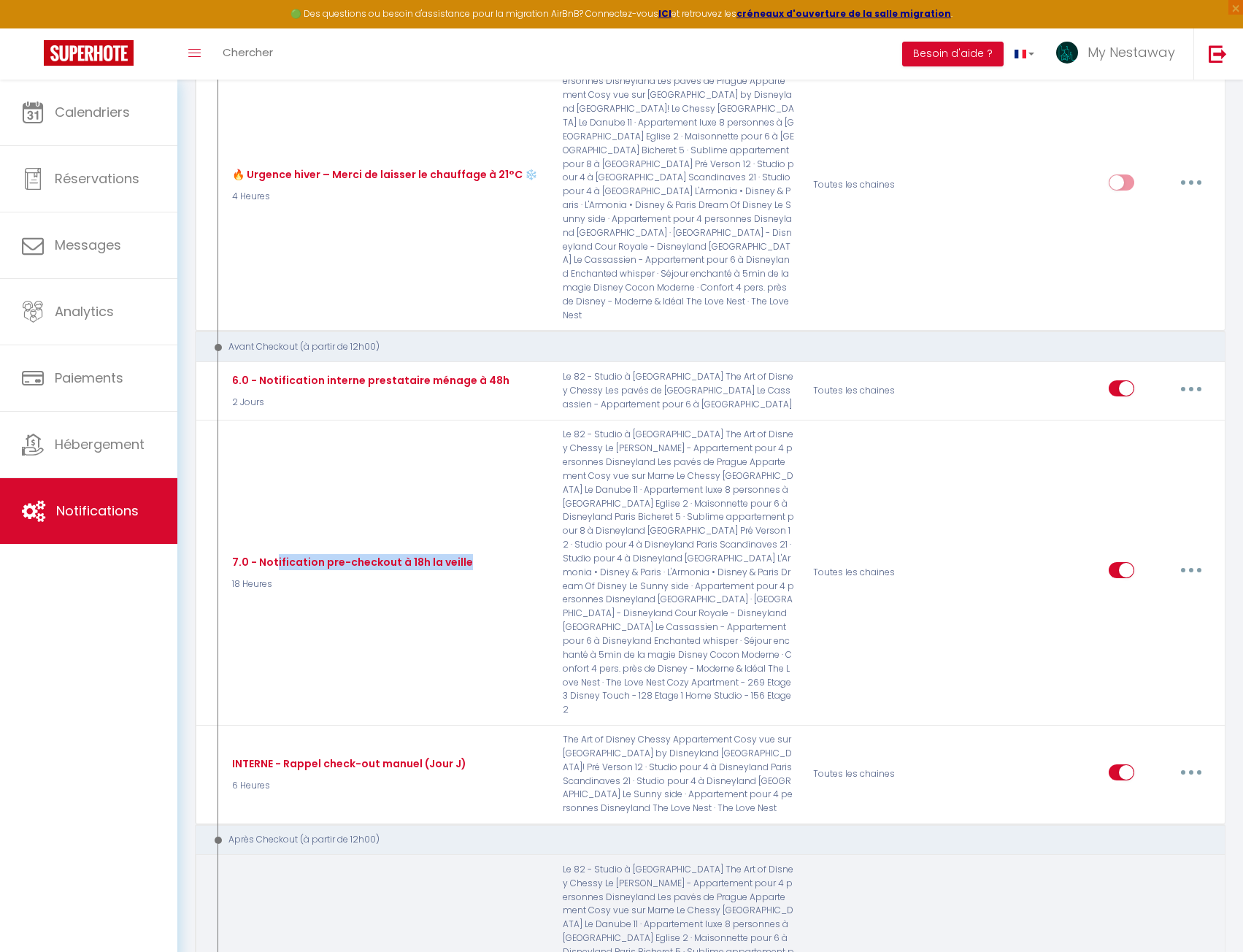
scroll to position [3145, 0]
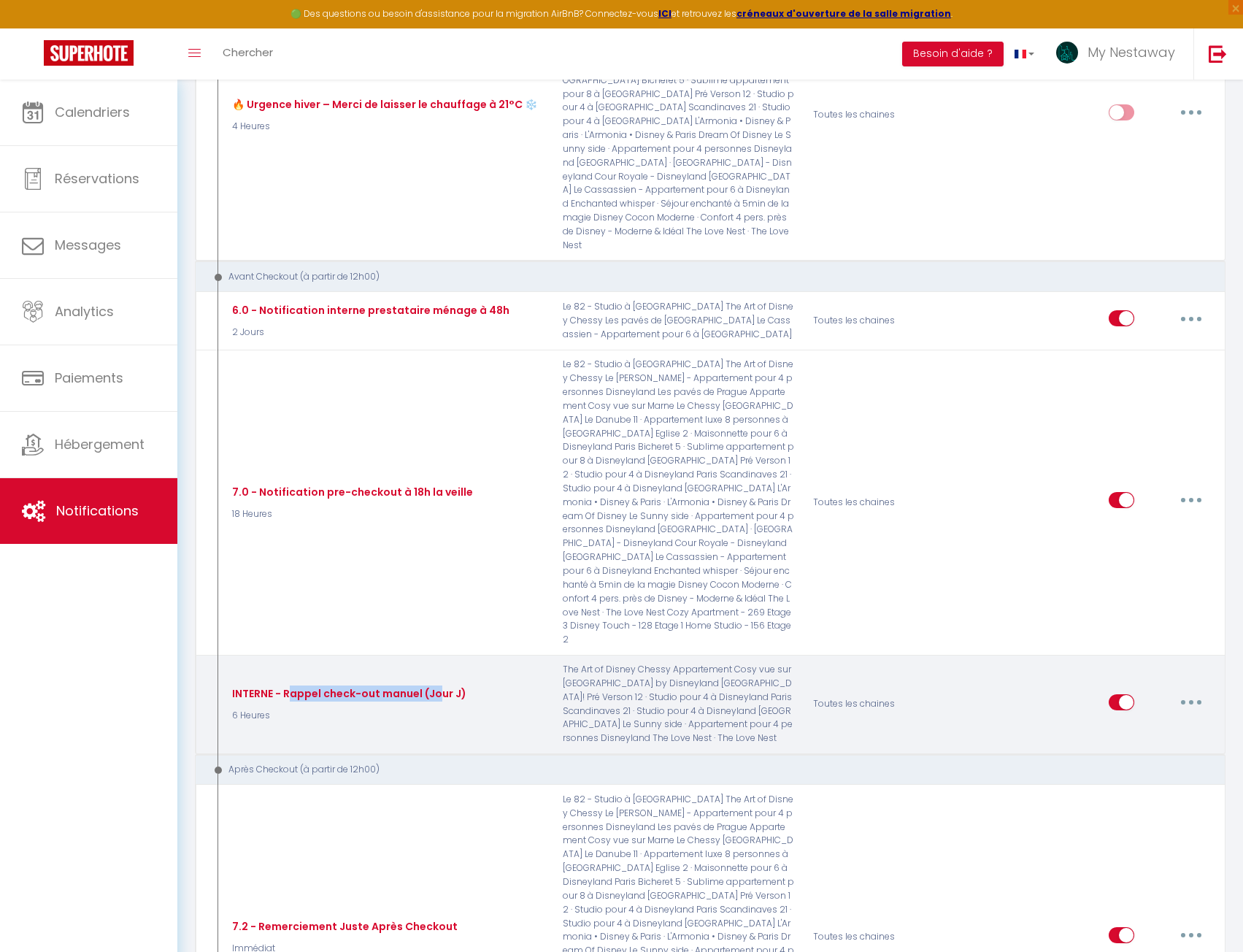
drag, startPoint x: 287, startPoint y: 445, endPoint x: 436, endPoint y: 450, distance: 149.1
click at [436, 685] on div "INTERNE - Rappel check-out manuel (Jour J)" at bounding box center [347, 693] width 238 height 16
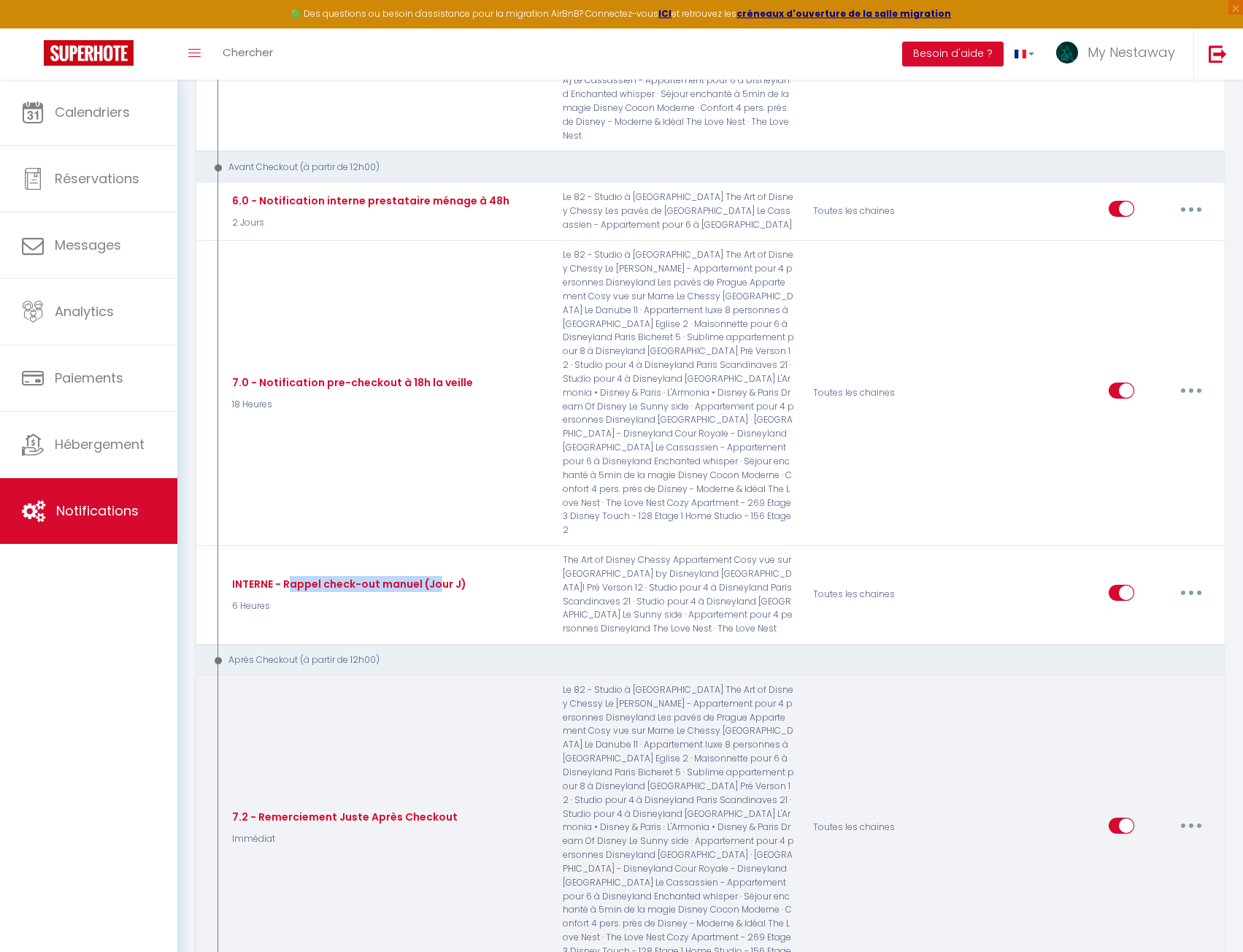
scroll to position [3291, 0]
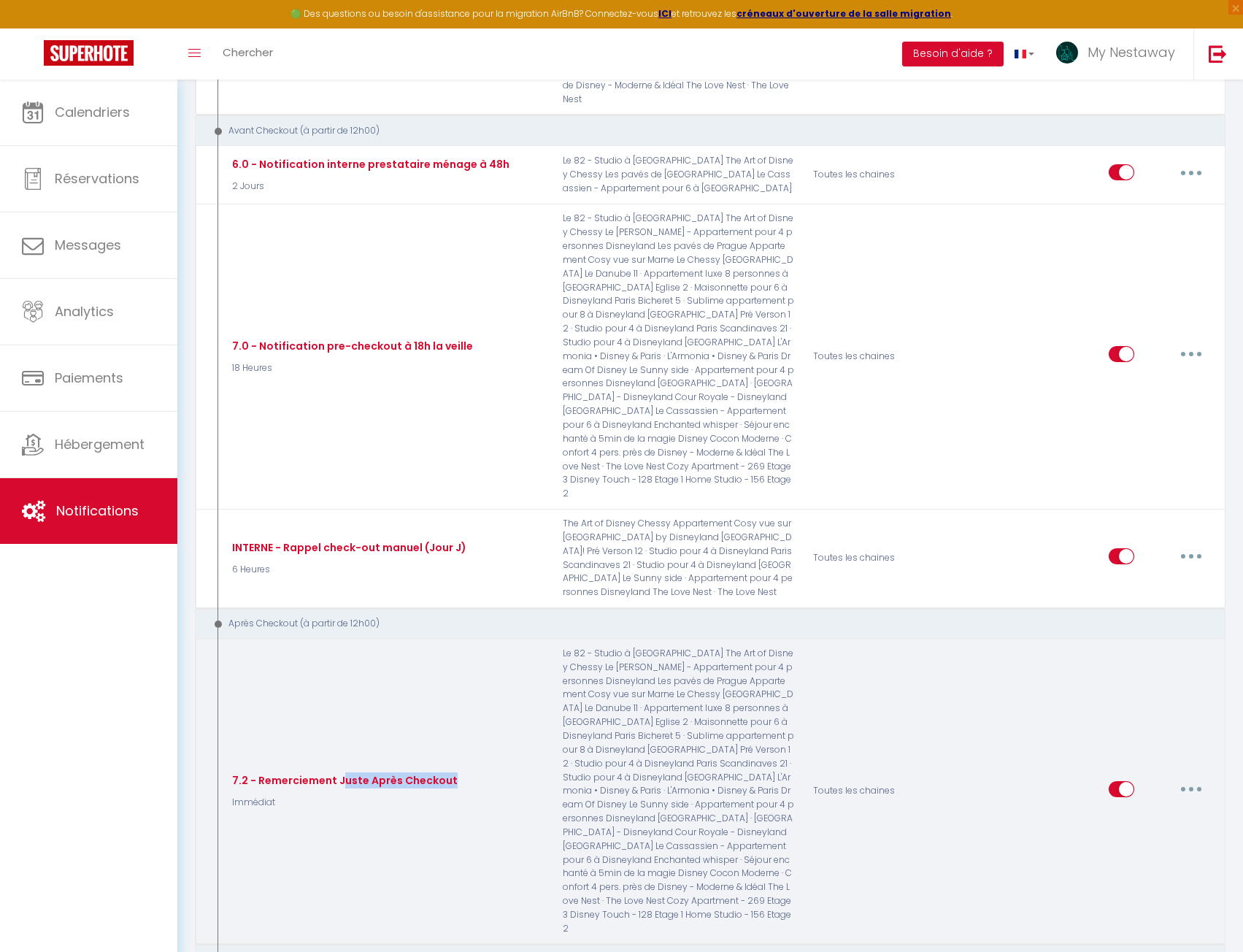
drag, startPoint x: 342, startPoint y: 520, endPoint x: 453, endPoint y: 519, distance: 111.0
click at [453, 646] on div "7.2 - Remerciement Juste Après Checkout Immédiat" at bounding box center [386, 791] width 334 height 289
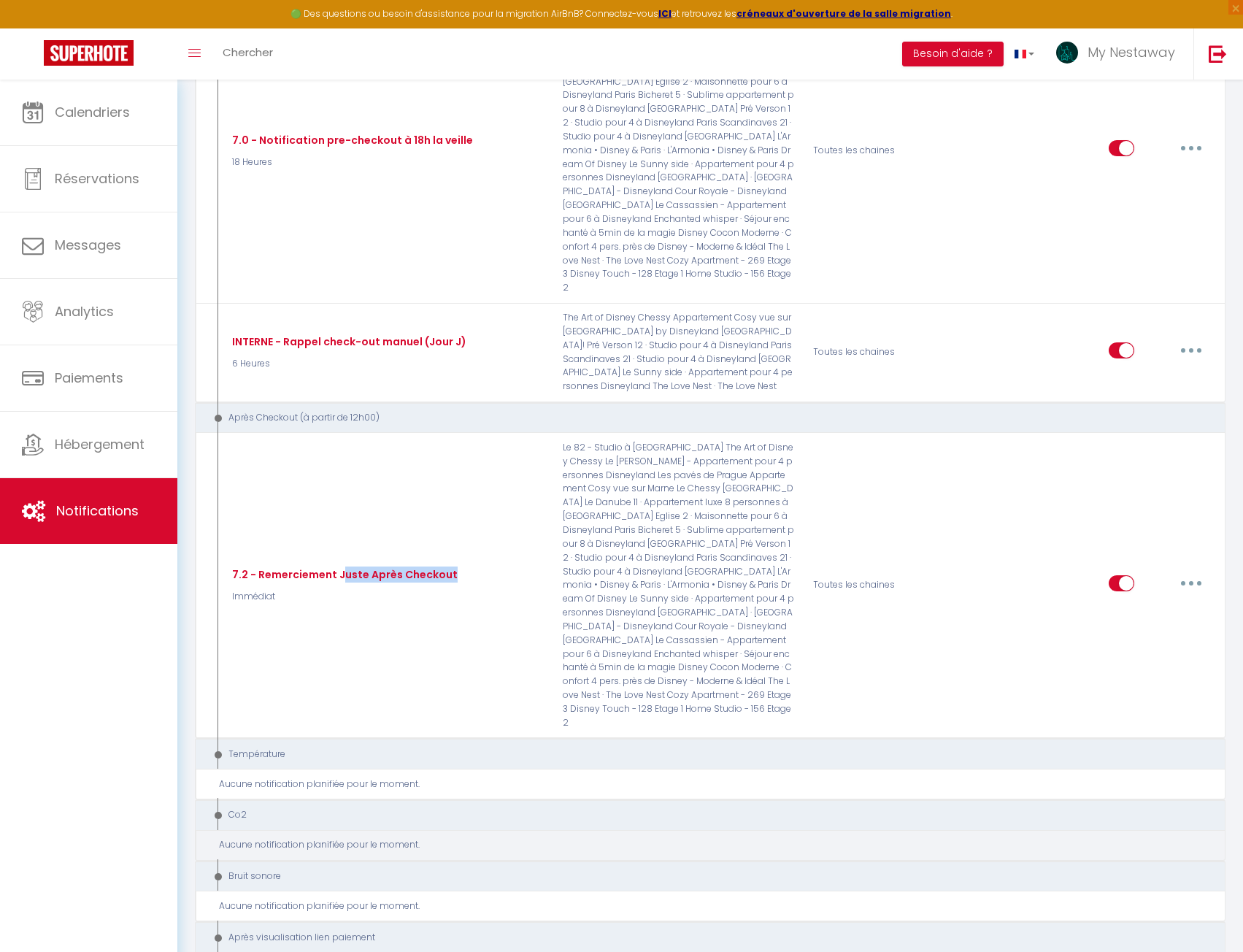
scroll to position [3510, 0]
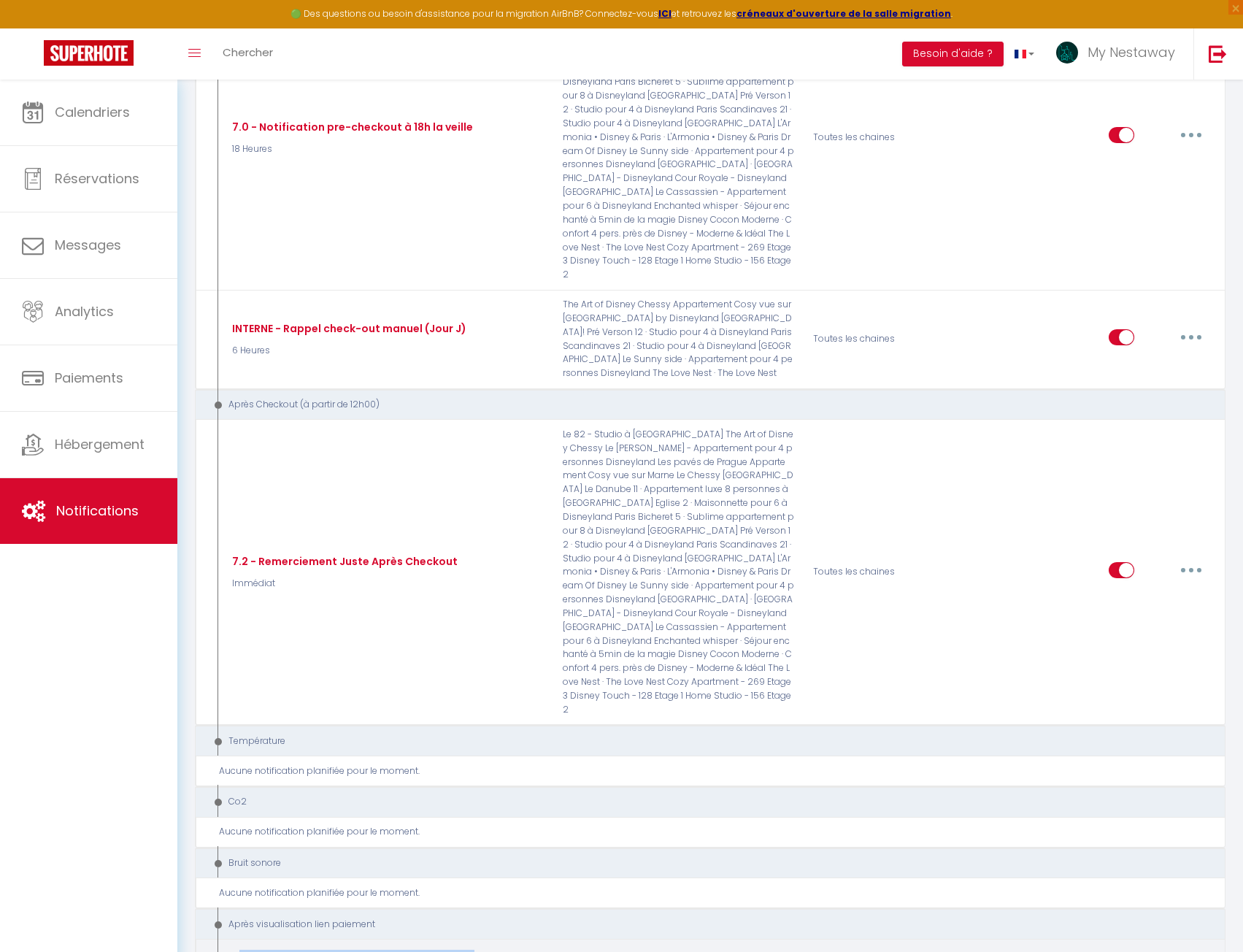
drag, startPoint x: 235, startPoint y: 686, endPoint x: 464, endPoint y: 689, distance: 229.0
click at [464, 949] on div "Notification interne après visualisation lien paiement" at bounding box center [374, 957] width 291 height 16
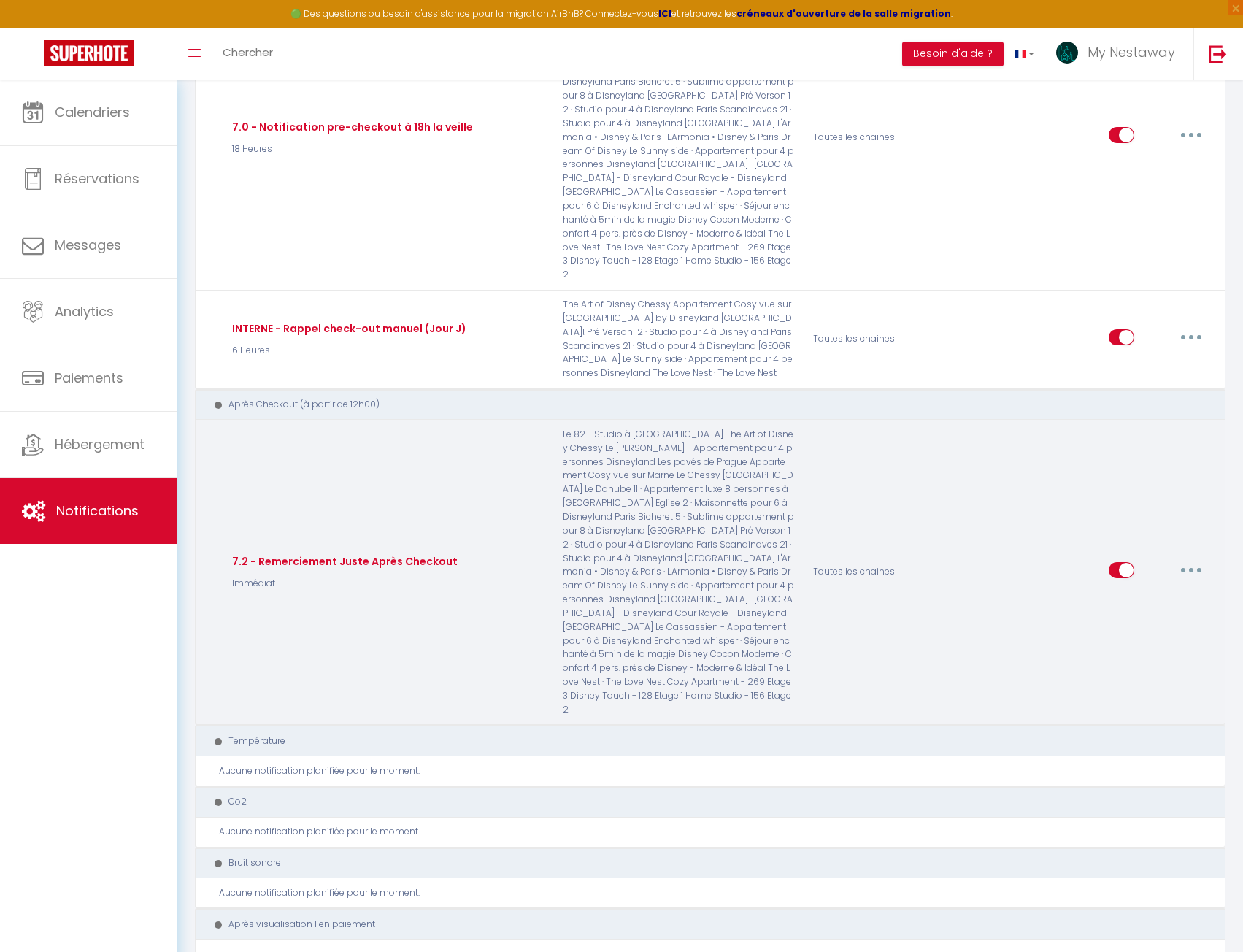
click at [479, 428] on div "7.2 - Remerciement Juste Après Checkout Immédiat" at bounding box center [386, 572] width 334 height 289
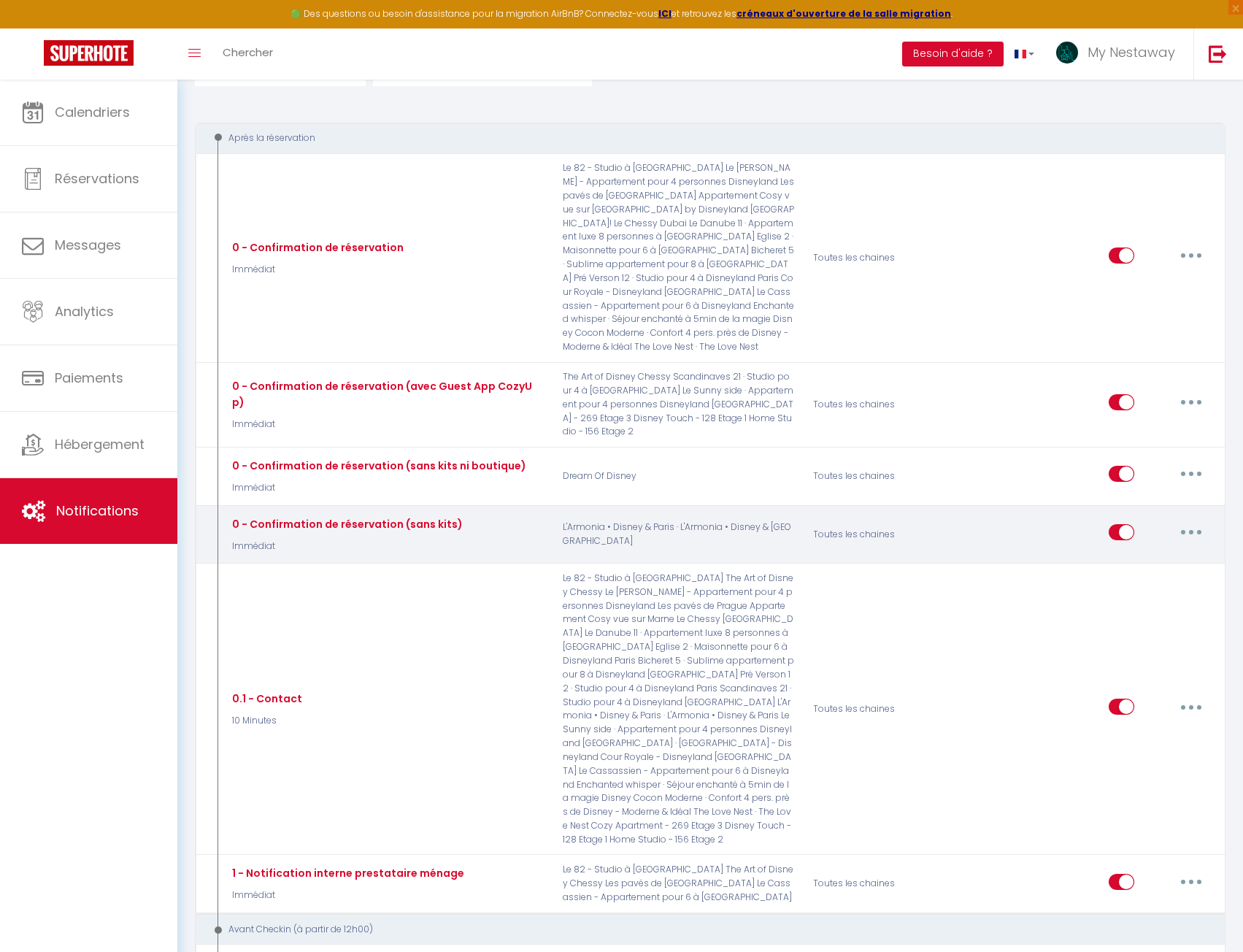
scroll to position [0, 0]
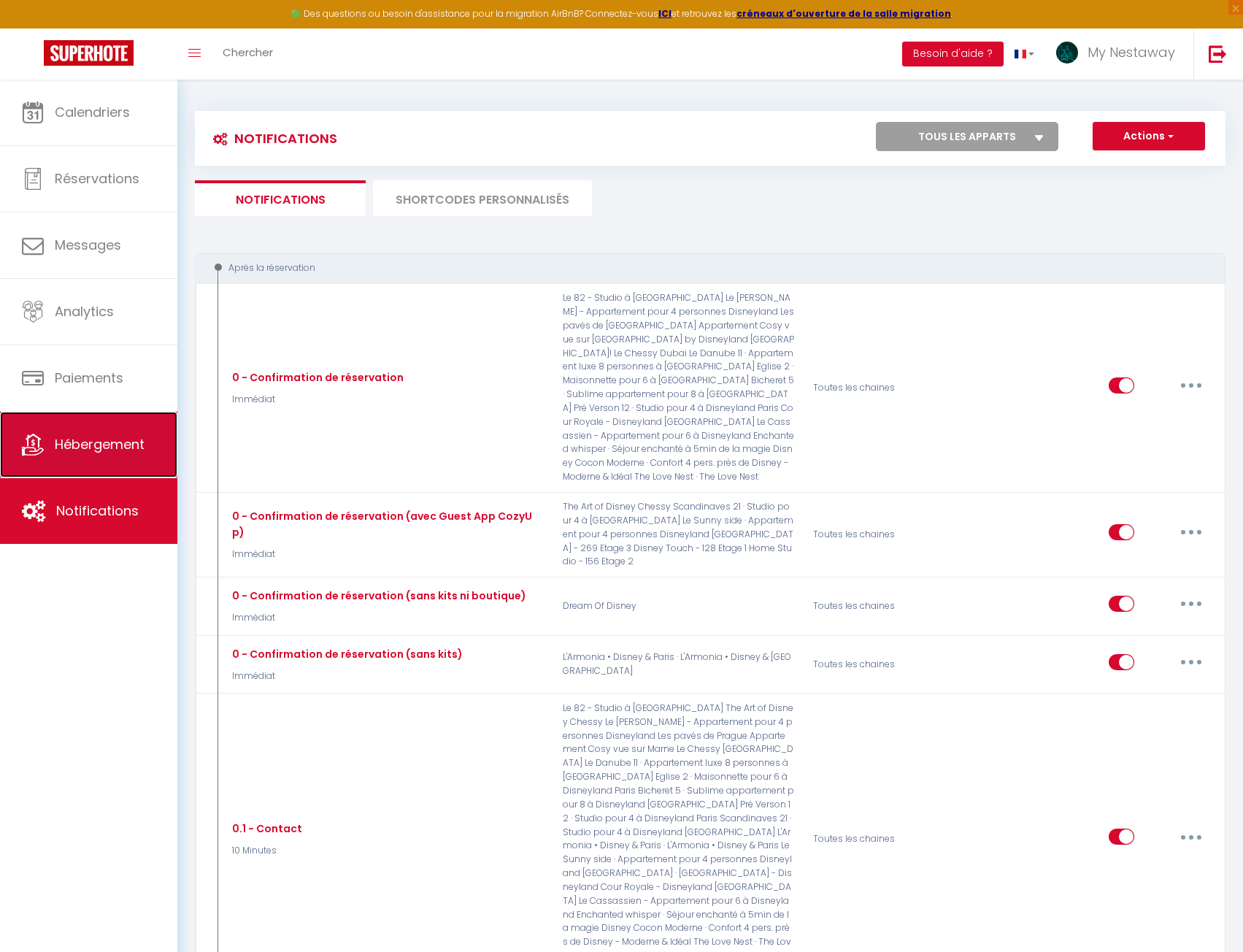
click at [105, 433] on link "Hébergement" at bounding box center [88, 445] width 177 height 66
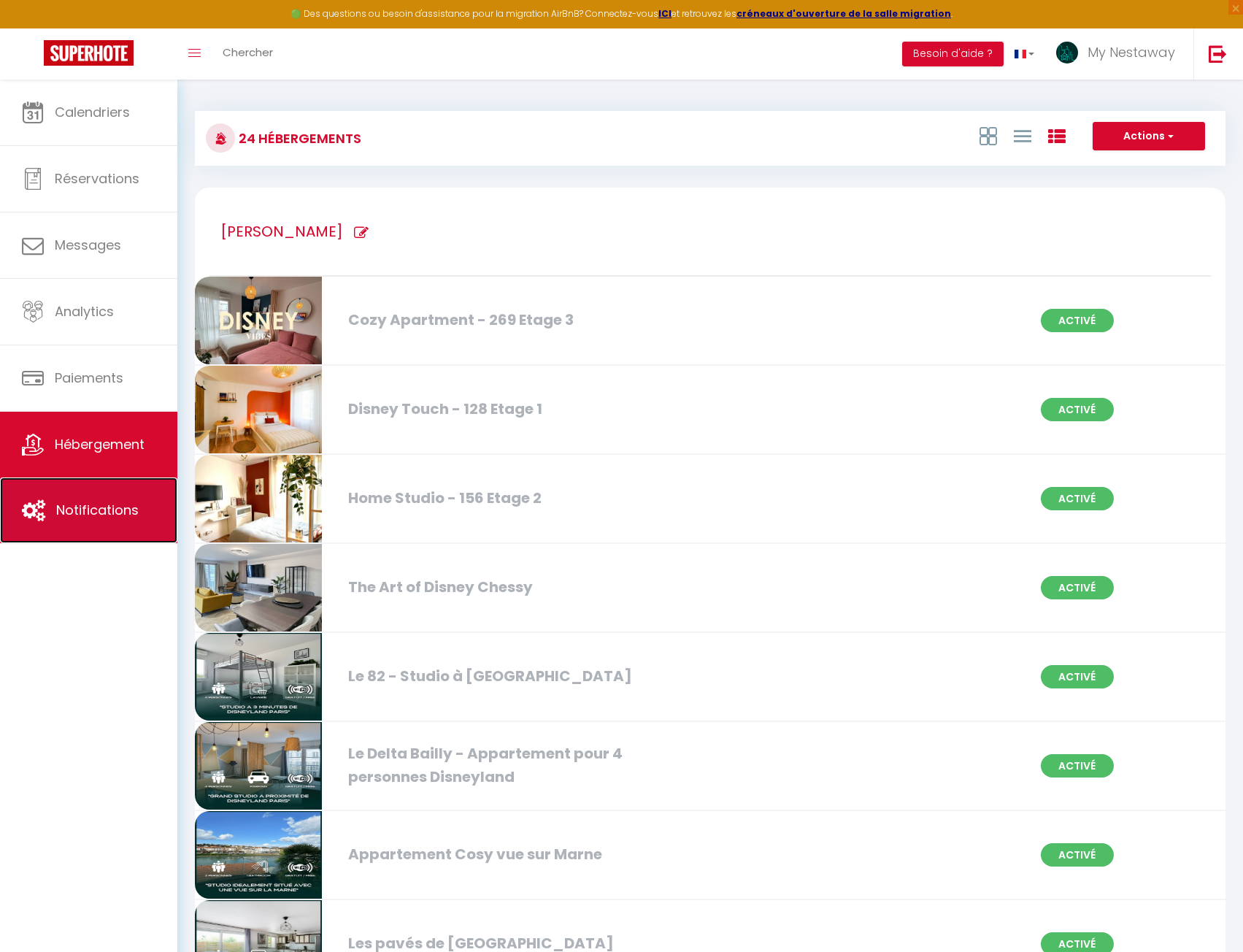
click at [108, 524] on link "Notifications" at bounding box center [88, 511] width 177 height 66
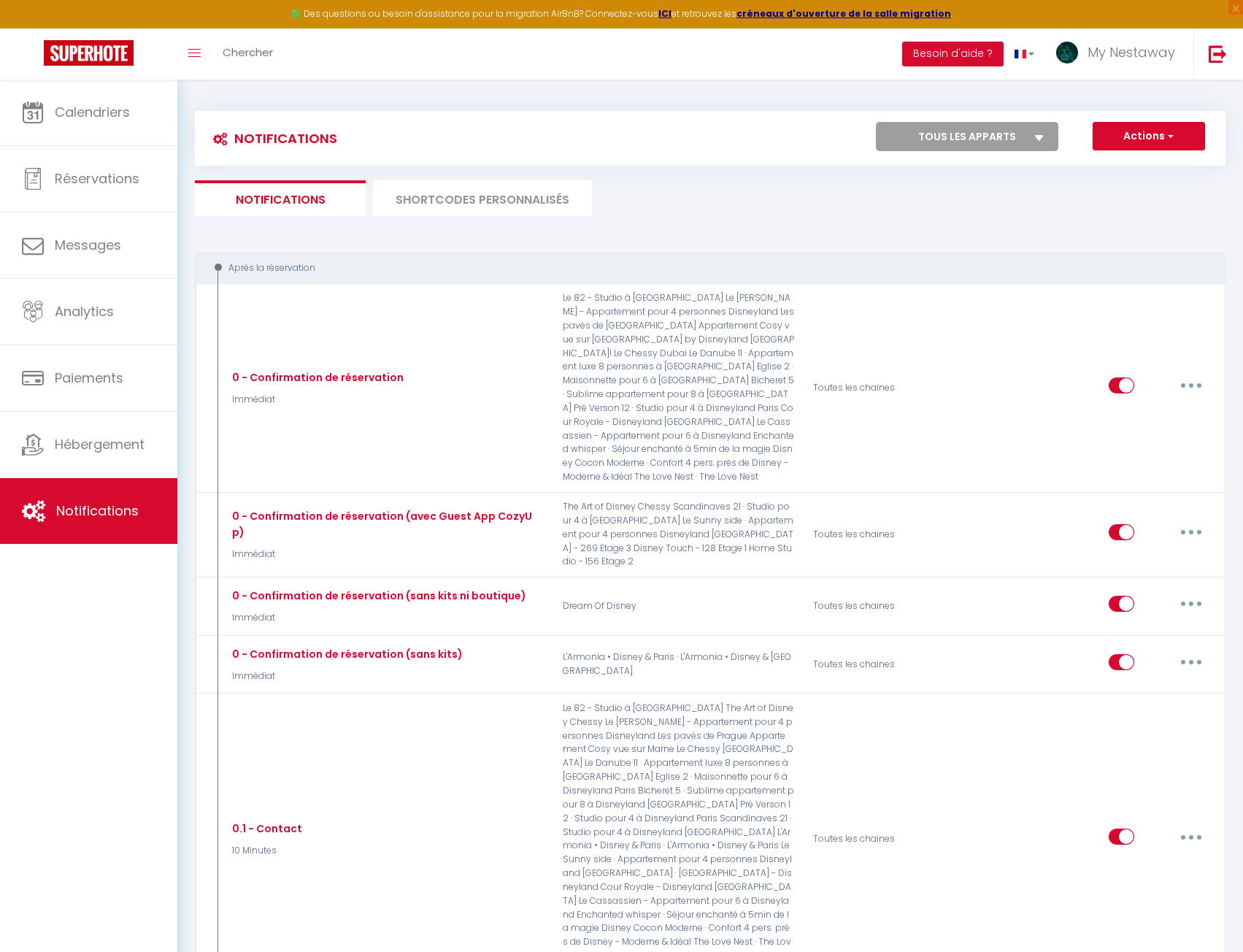
click at [454, 204] on li "SHORTCODES PERSONNALISÉS" at bounding box center [482, 197] width 219 height 35
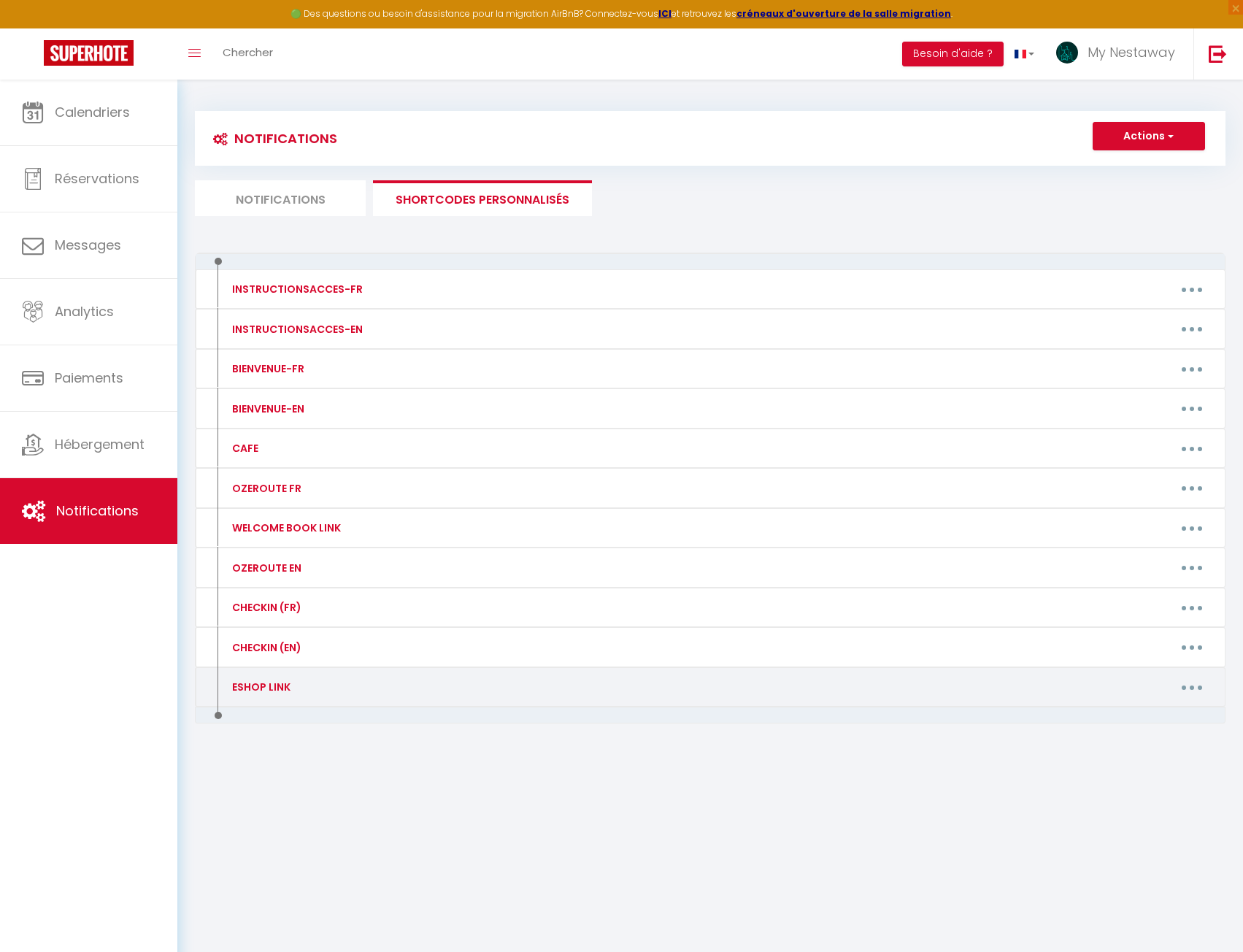
click at [1208, 691] on button "button" at bounding box center [1192, 686] width 41 height 23
click at [1148, 732] on link "Editer" at bounding box center [1154, 720] width 108 height 25
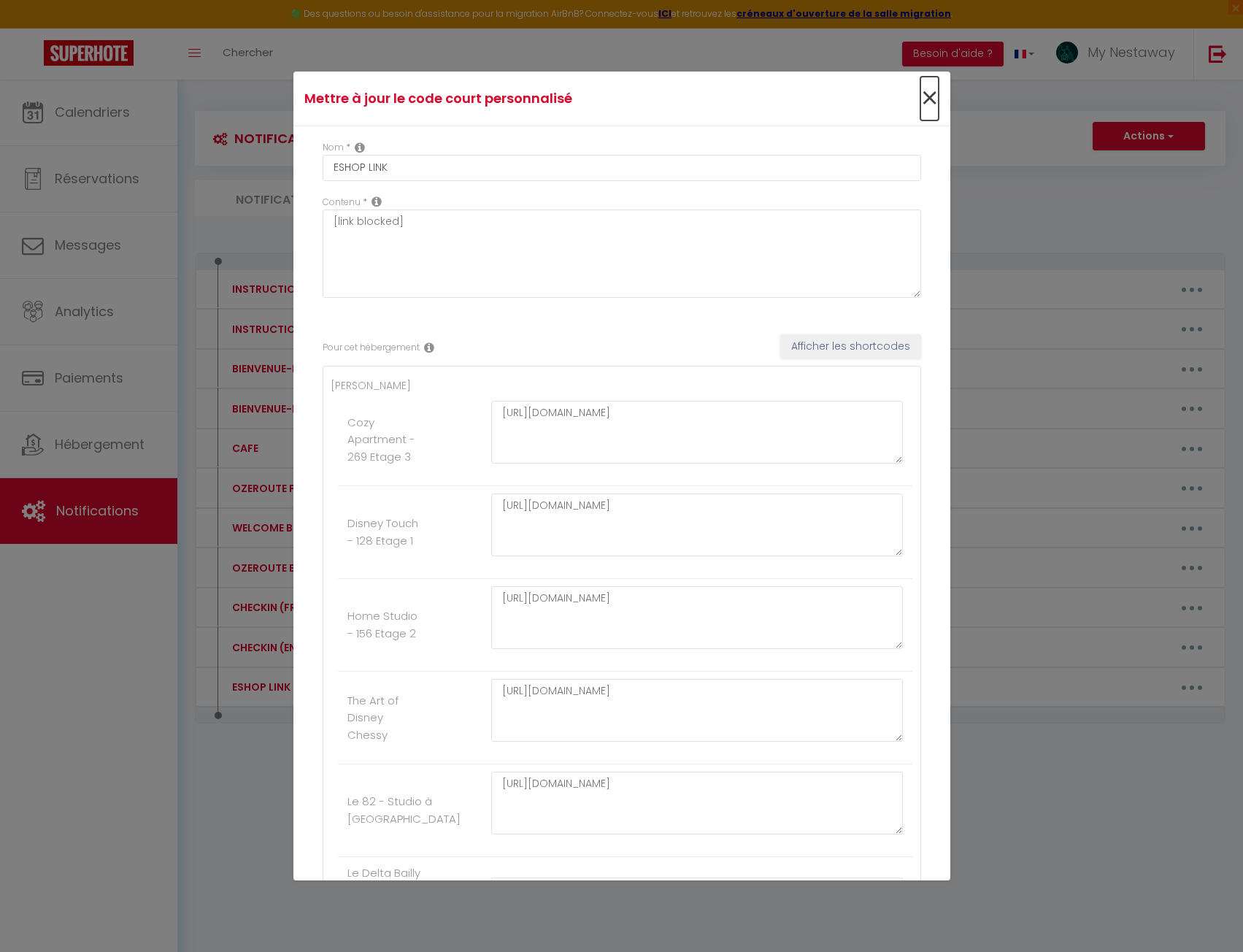
click at [920, 92] on span "×" at bounding box center [929, 99] width 18 height 44
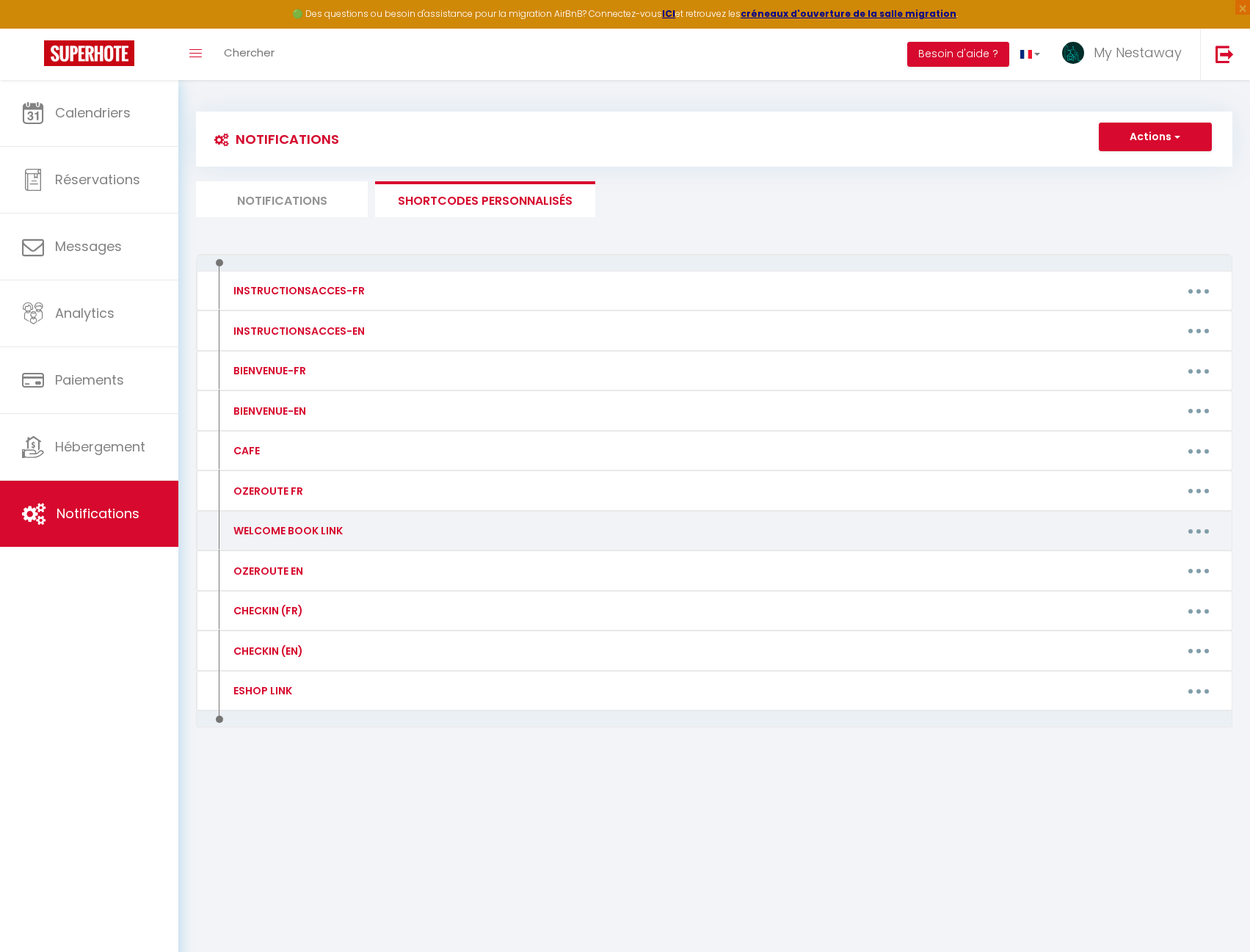
click at [1193, 537] on button "button" at bounding box center [1199, 530] width 41 height 23
click at [1162, 561] on link "Editer" at bounding box center [1160, 564] width 109 height 25
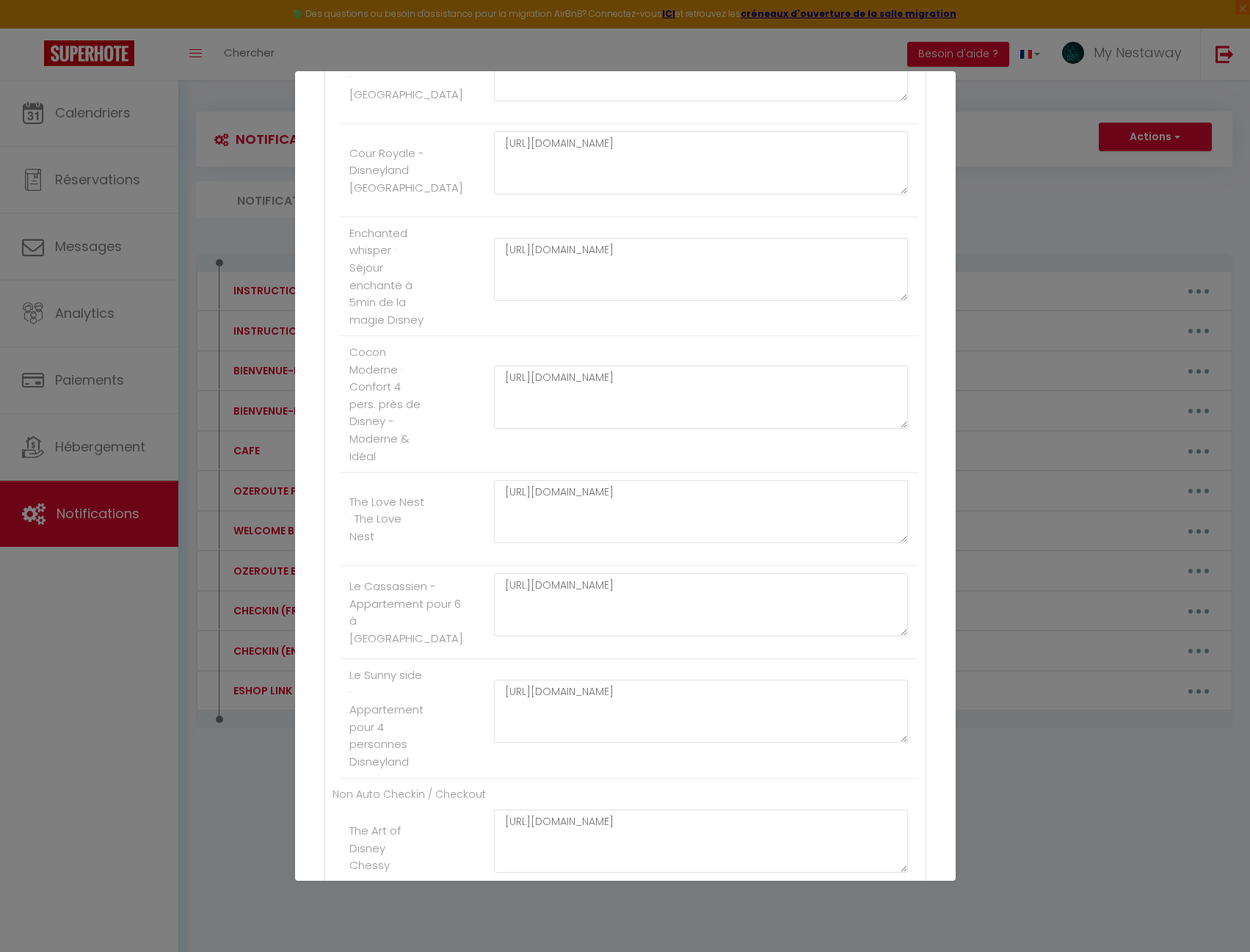
scroll to position [1981, 0]
click at [562, 422] on textarea "https://MNC-Travelers.softr.app/magic-authentication?magic-token=99d27cb1bd354d…" at bounding box center [702, 390] width 414 height 64
paste textarea "app.cozyup.com/g/2bf608f8-19c1-4d0c-addb-a8168d0ecb47"
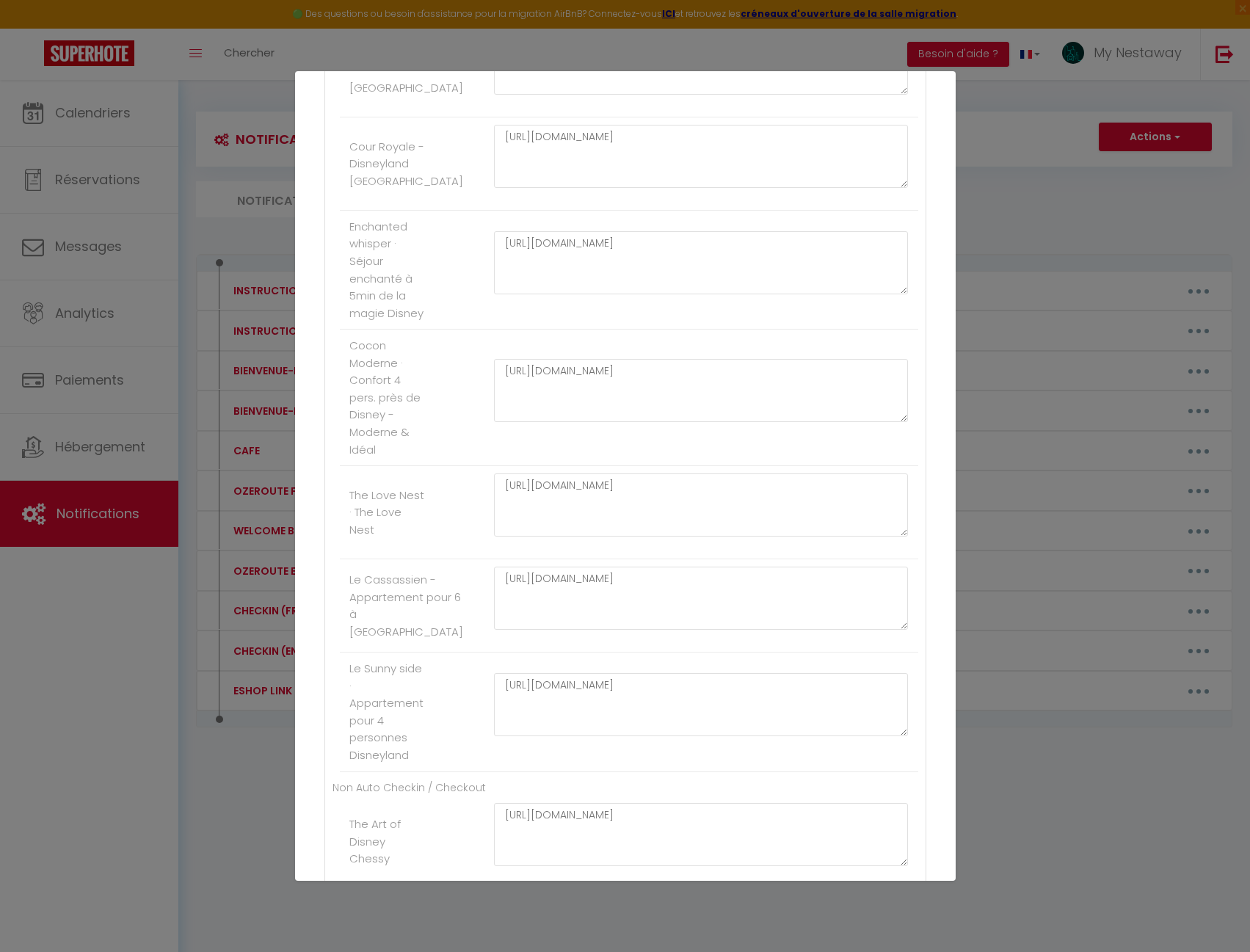
click at [438, 466] on li "Cocon Moderne · Confort 4 pers. près de Disney - Moderne & Idéal https://app.co…" at bounding box center [628, 398] width 579 height 137
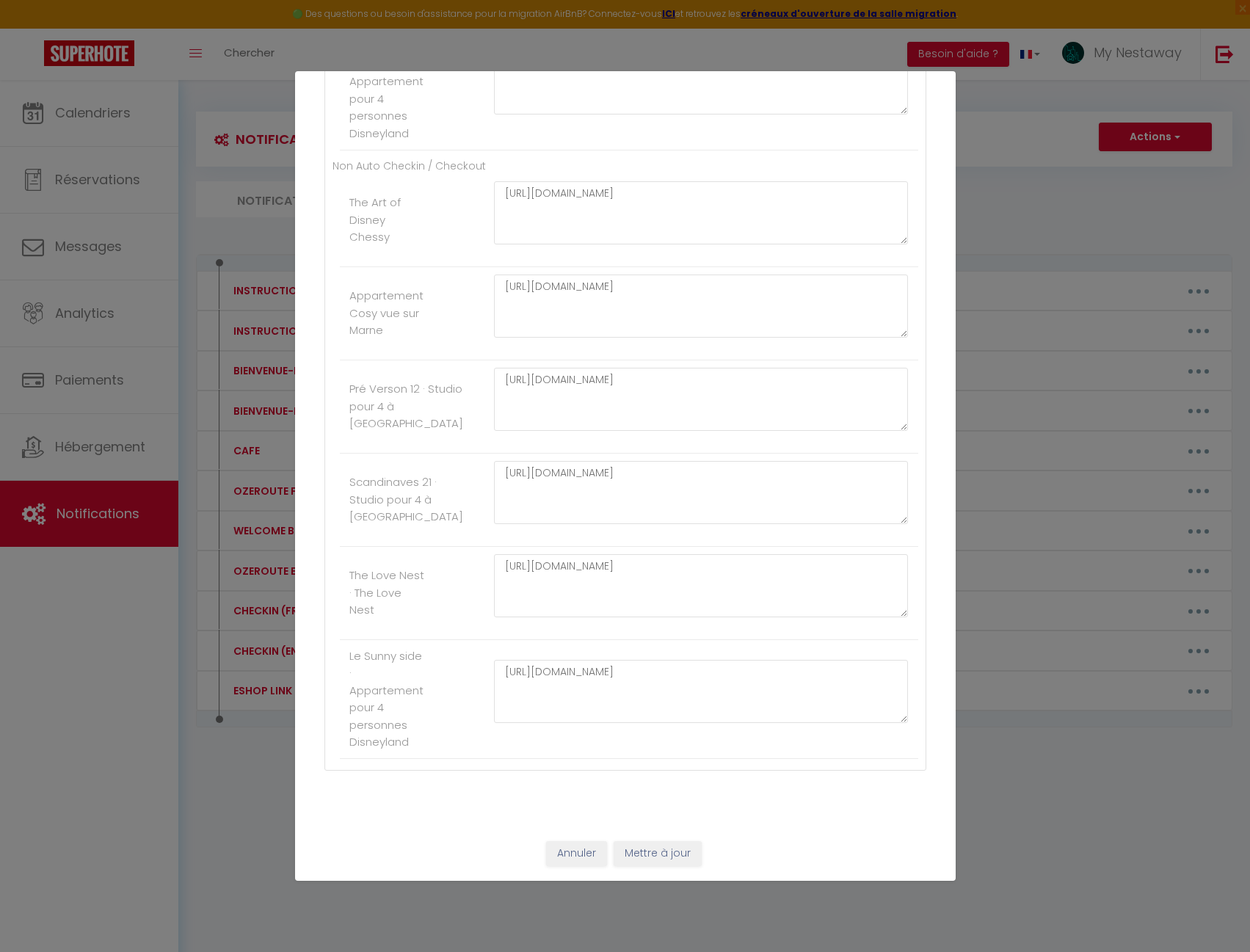
scroll to position [2733, 0]
click at [669, 855] on button "Mettre à jour" at bounding box center [657, 853] width 88 height 25
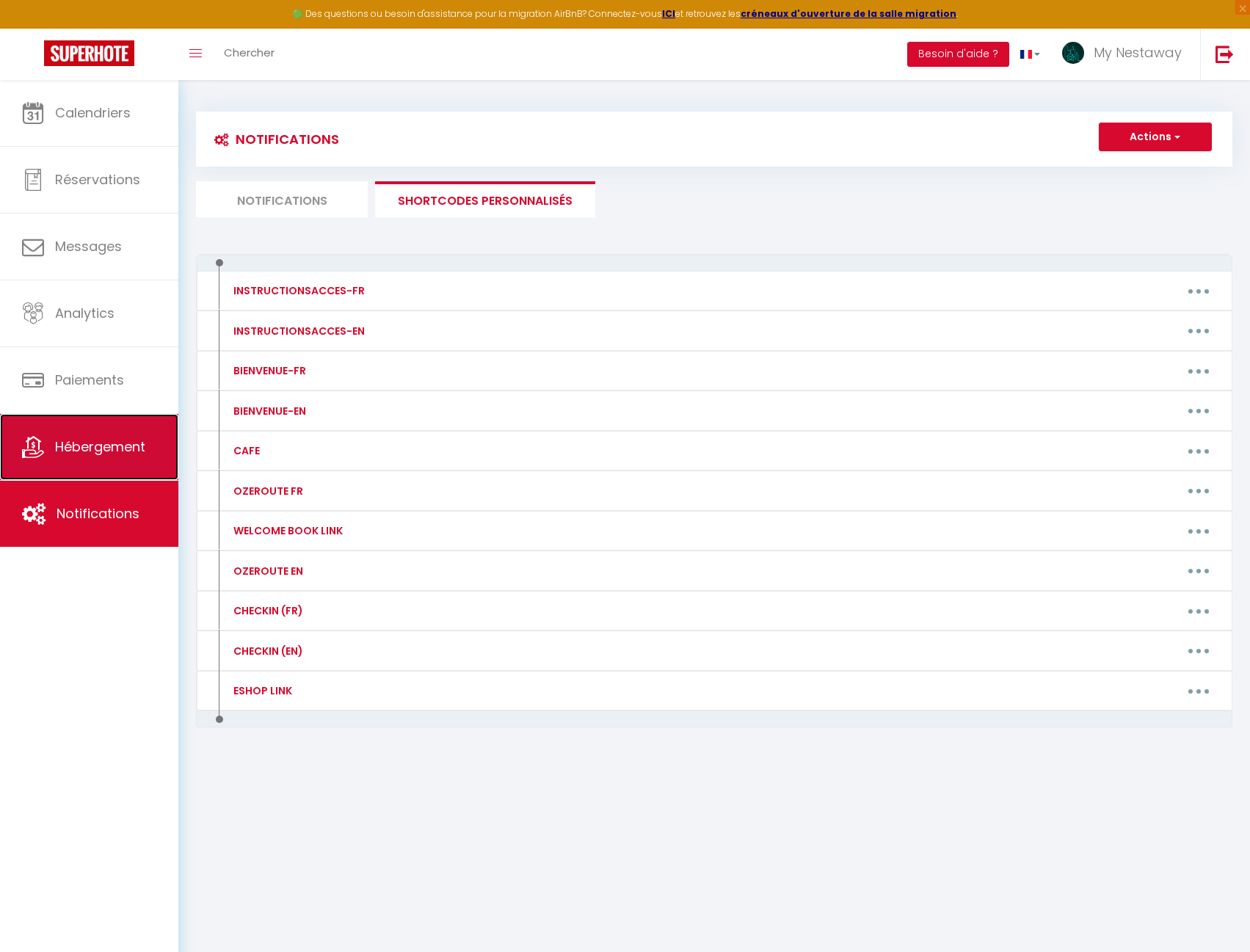
click at [166, 450] on link "Hébergement" at bounding box center [89, 447] width 178 height 66
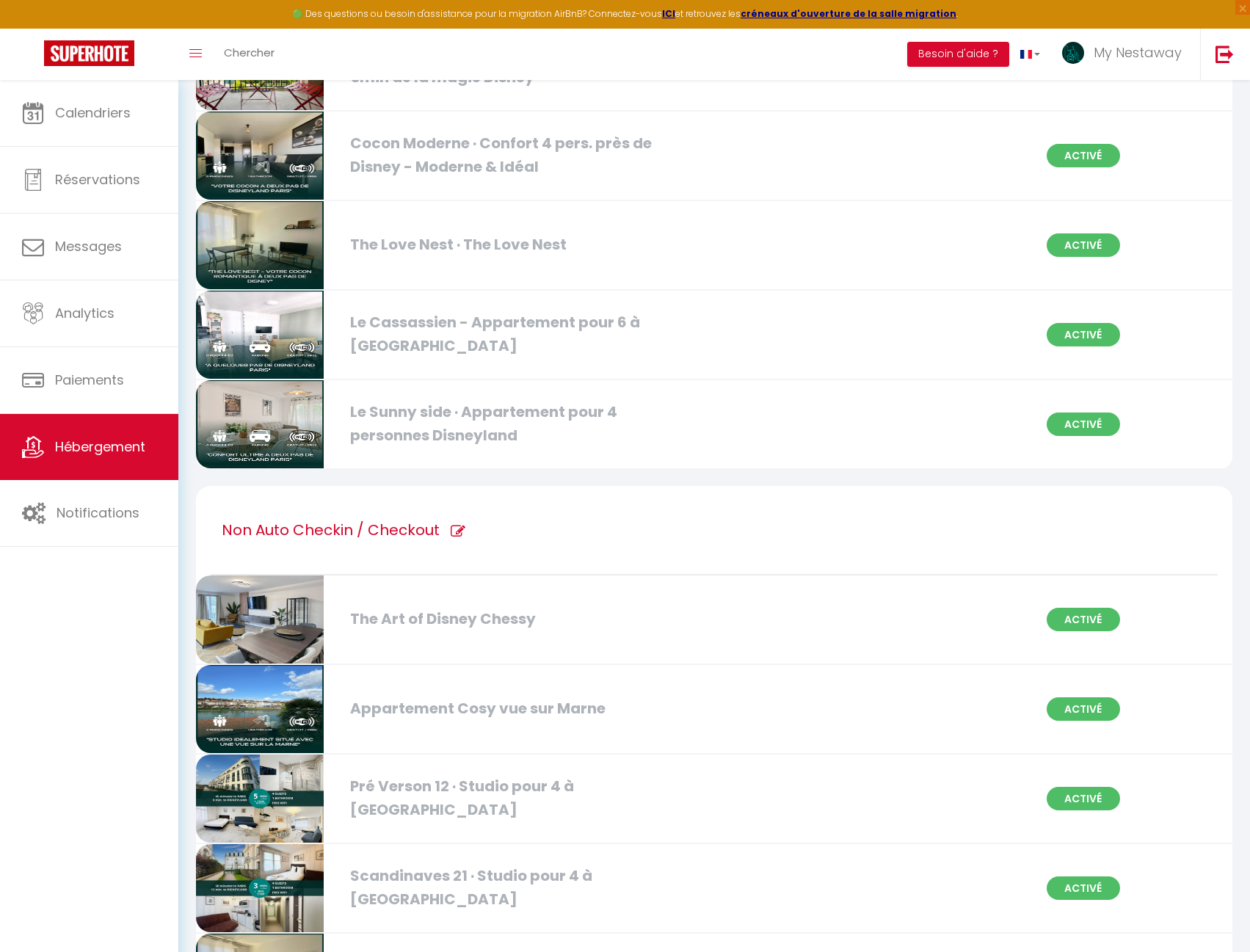
scroll to position [2152, 0]
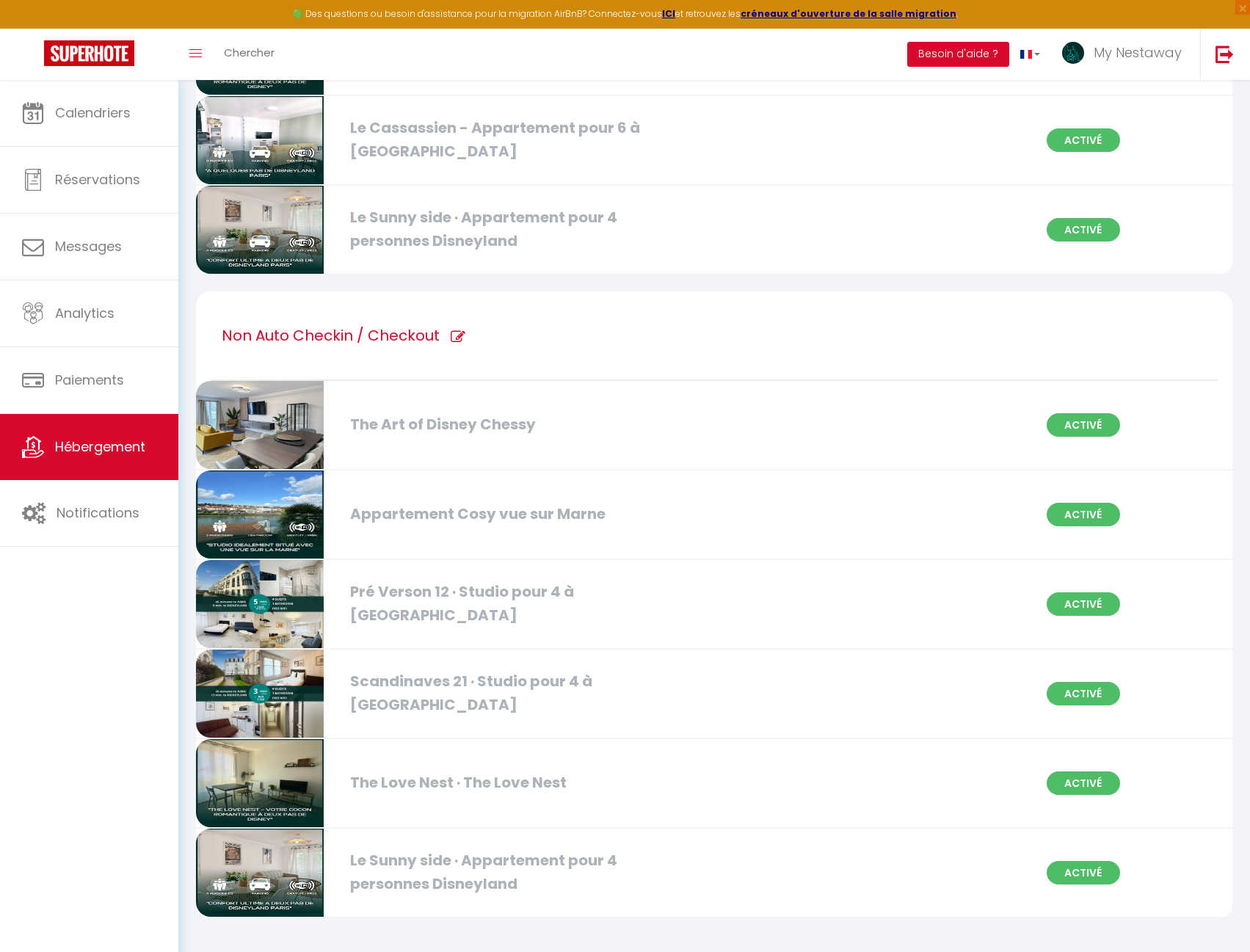
click at [460, 337] on icon at bounding box center [458, 337] width 15 height 15
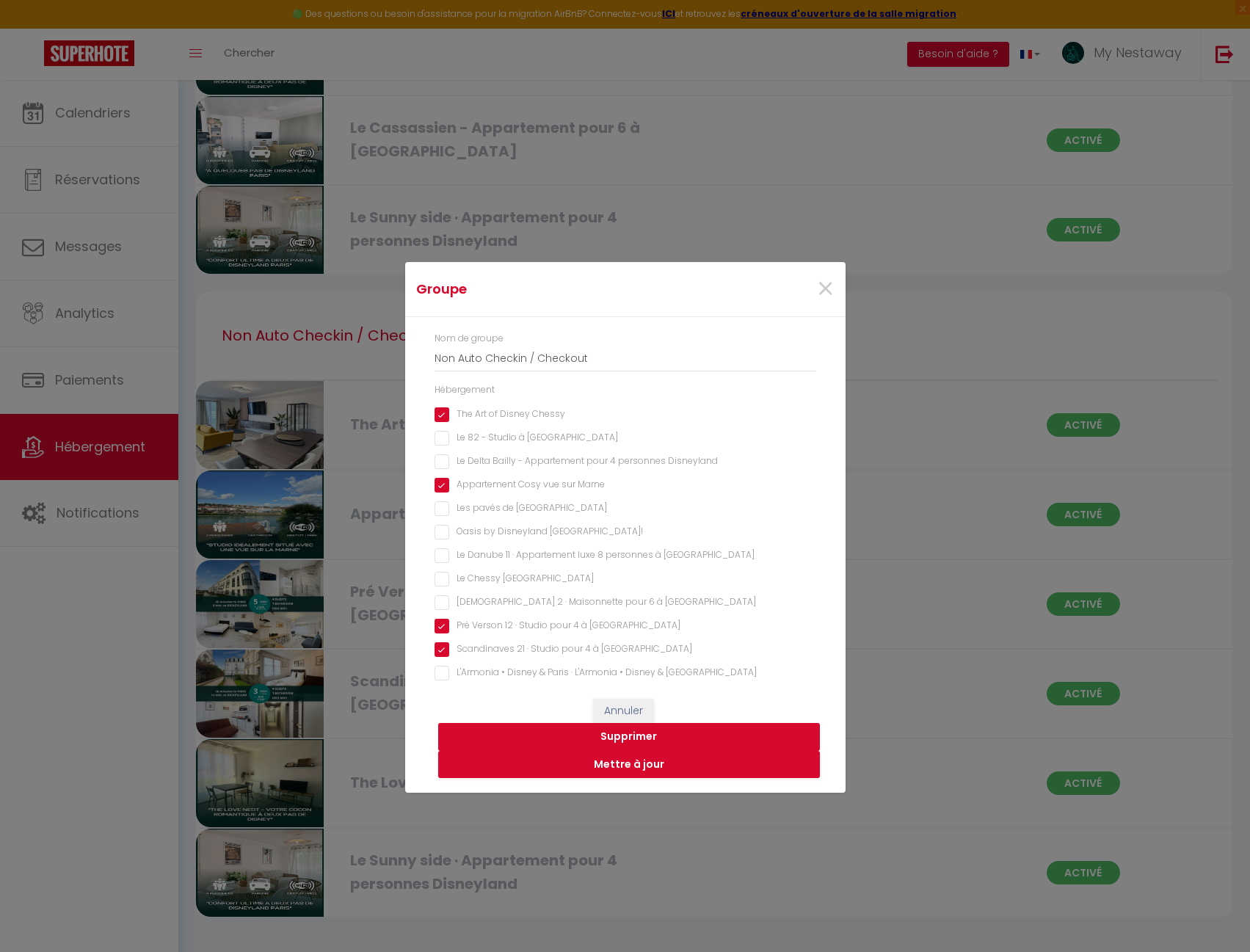
click at [636, 737] on button "Supprimer" at bounding box center [628, 737] width 382 height 28
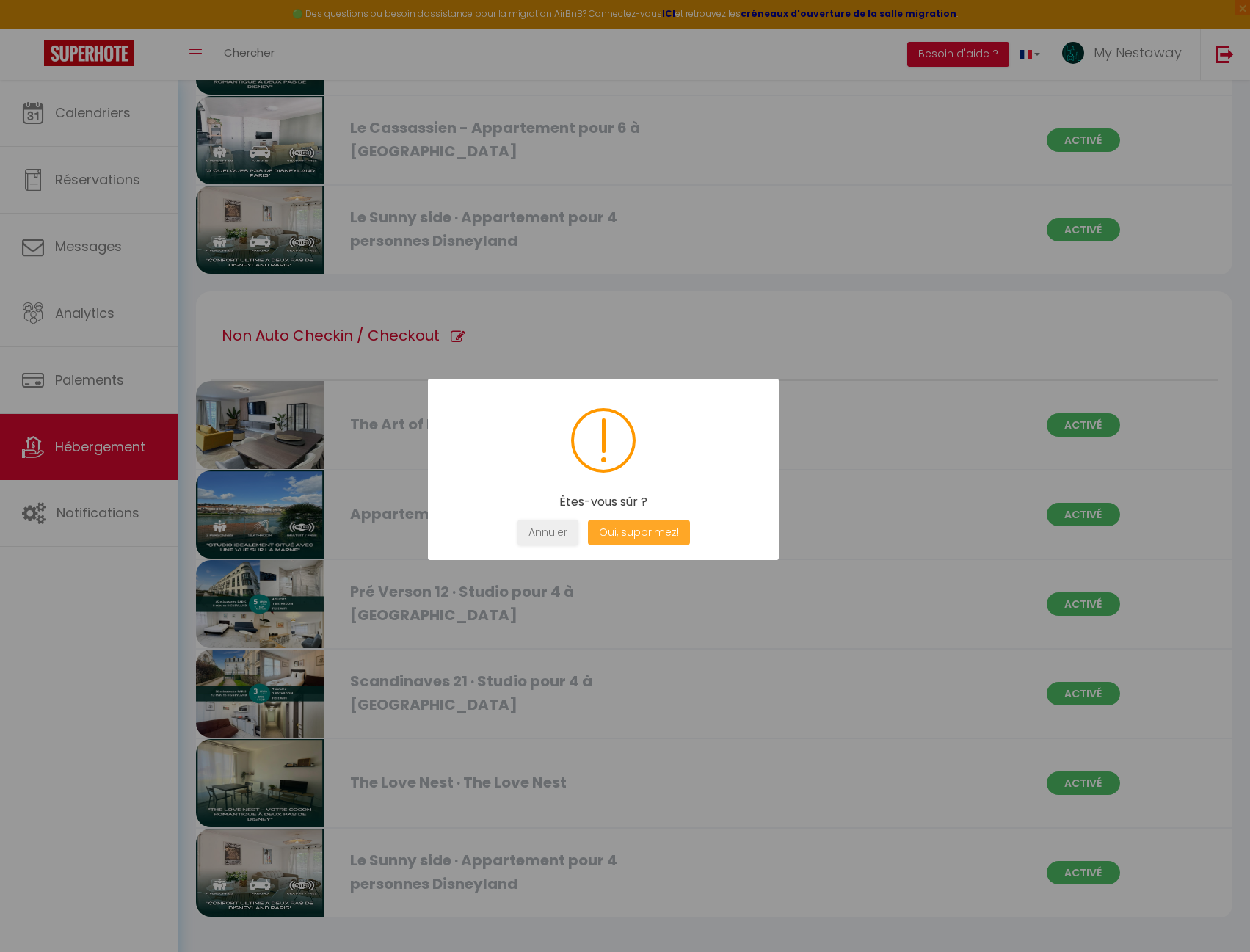
click at [633, 530] on button "Oui, supprimez!" at bounding box center [638, 533] width 102 height 26
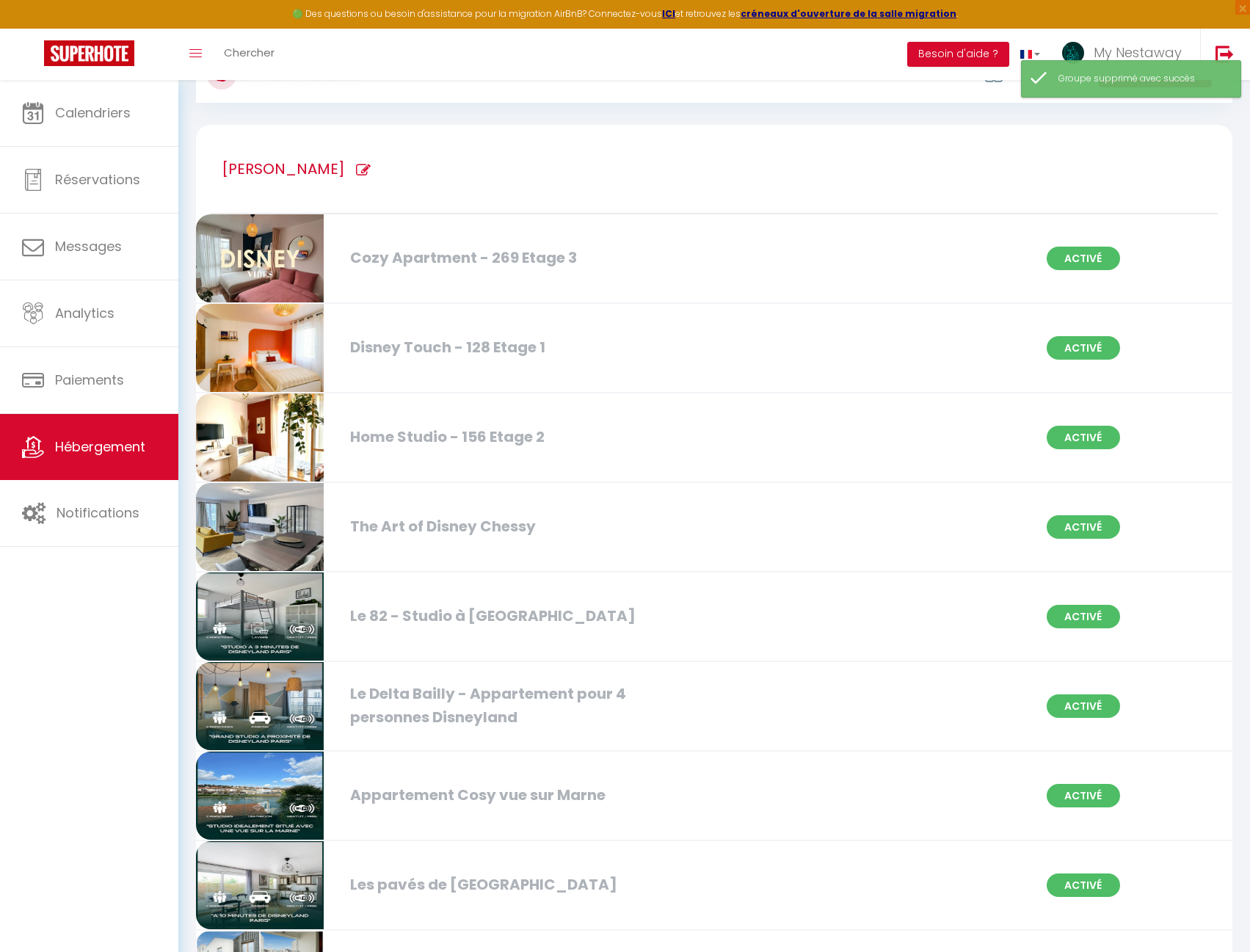
scroll to position [0, 0]
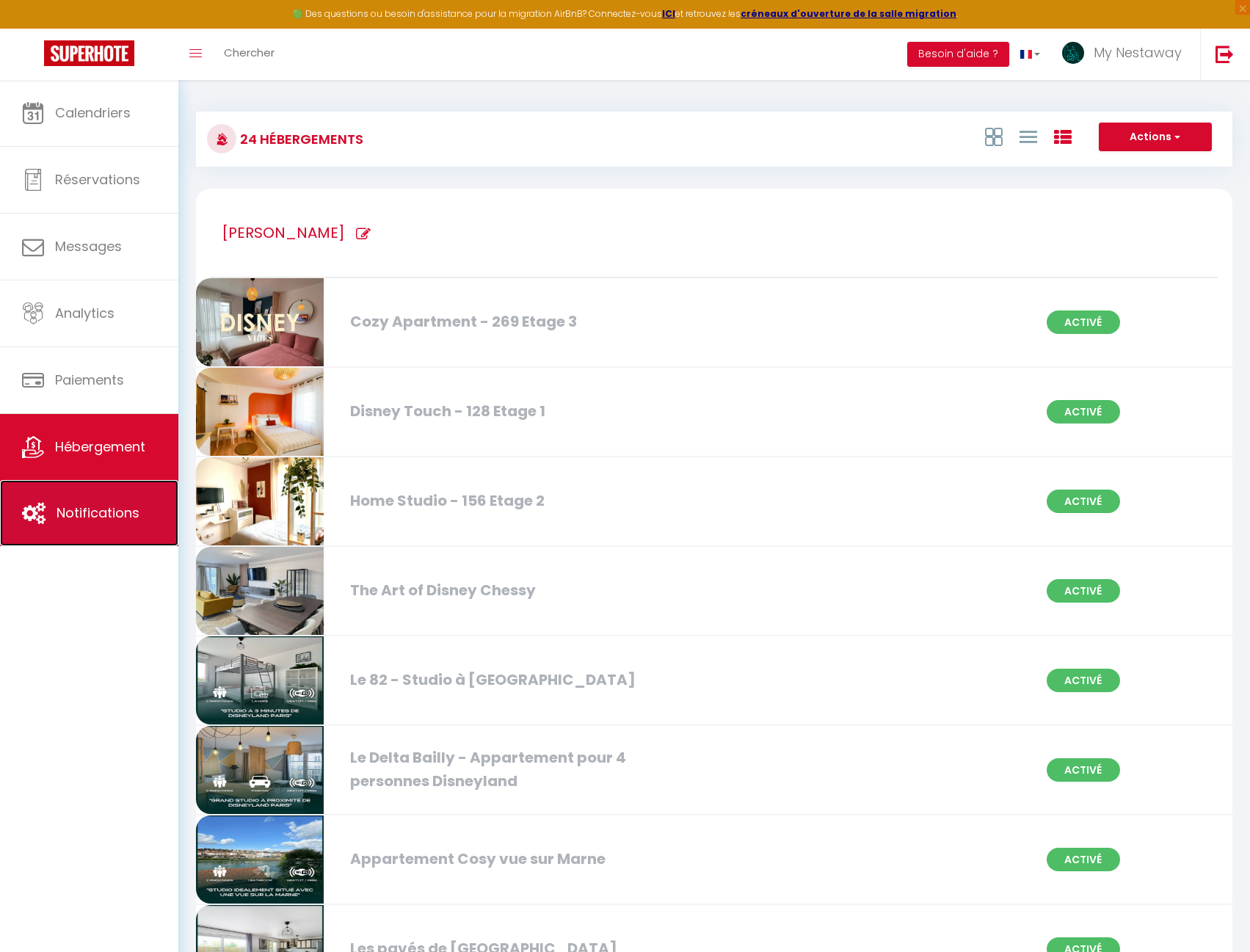
click at [86, 500] on link "Notifications" at bounding box center [89, 513] width 178 height 66
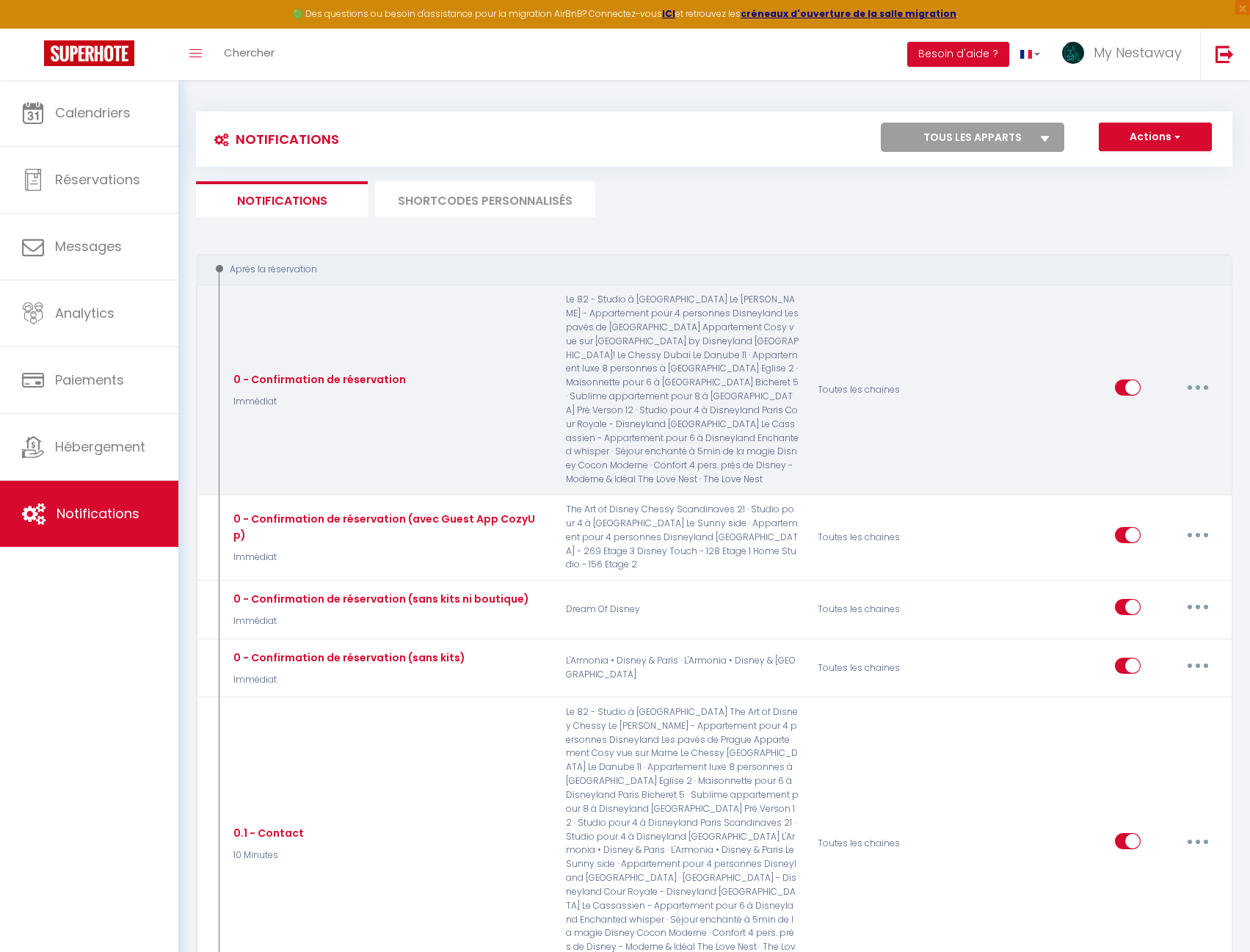
click at [1200, 385] on icon "button" at bounding box center [1198, 387] width 4 height 4
click at [1161, 412] on link "Editer" at bounding box center [1159, 421] width 109 height 25
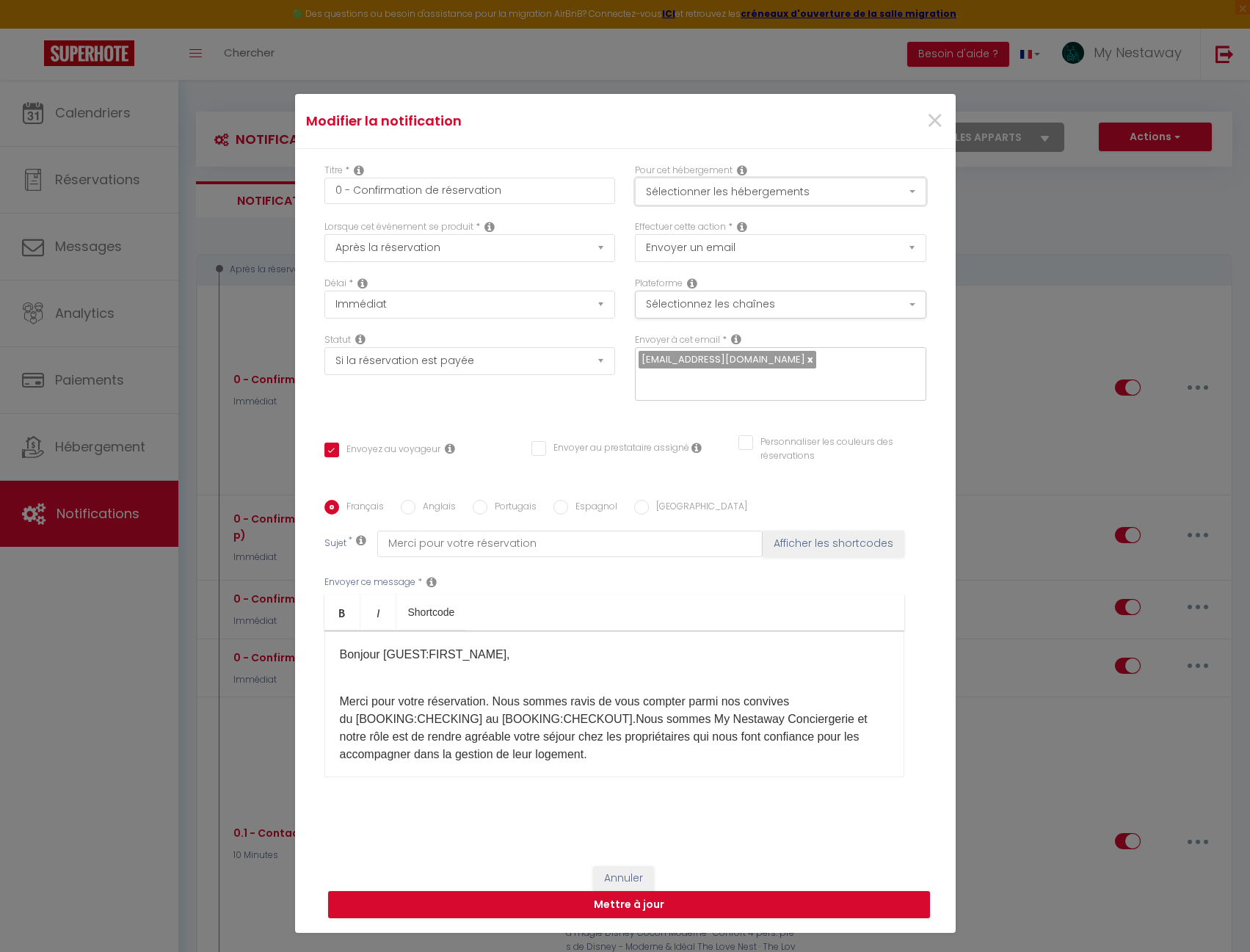
click at [794, 188] on button "Sélectionner les hébergements" at bounding box center [780, 191] width 292 height 28
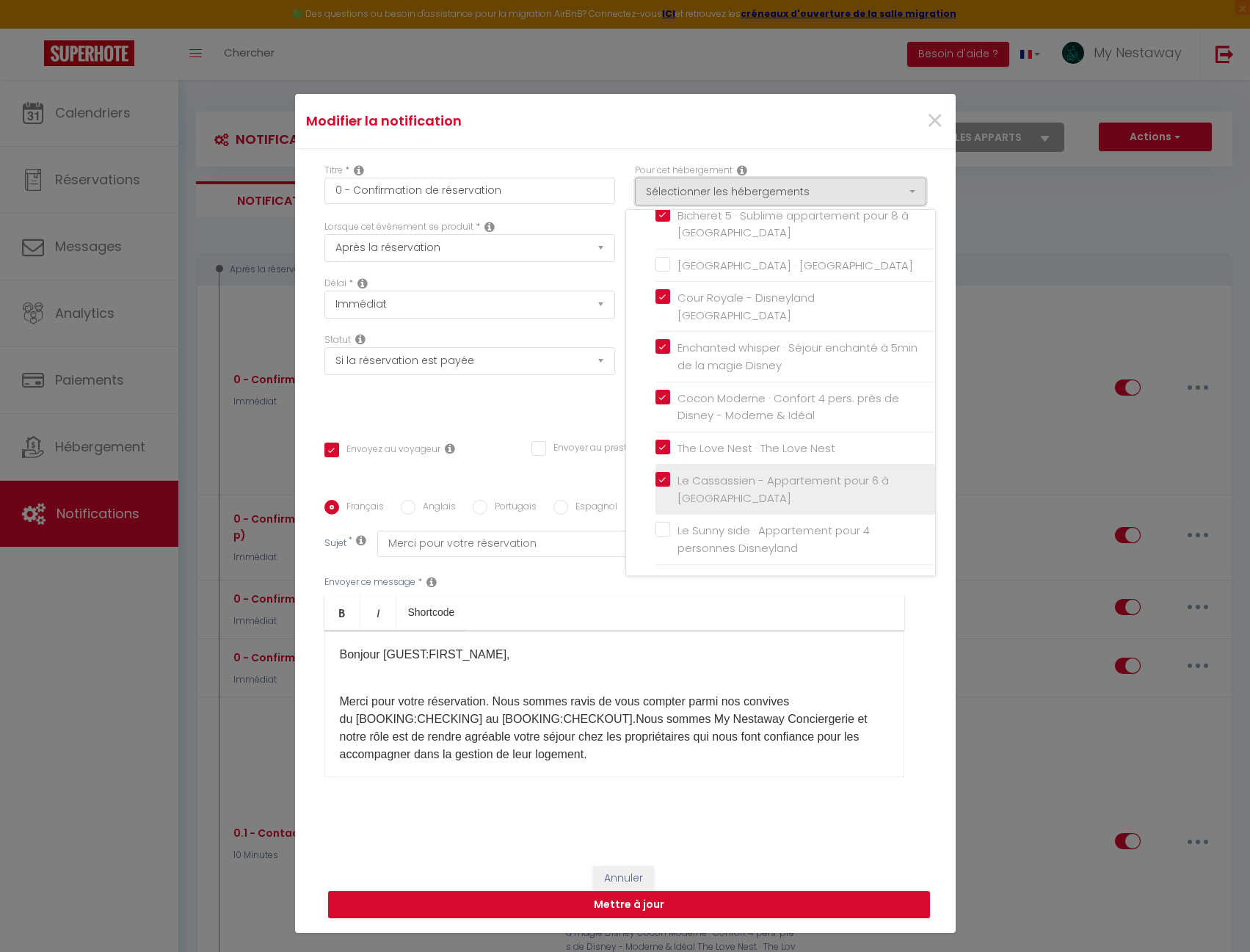
scroll to position [691, 0]
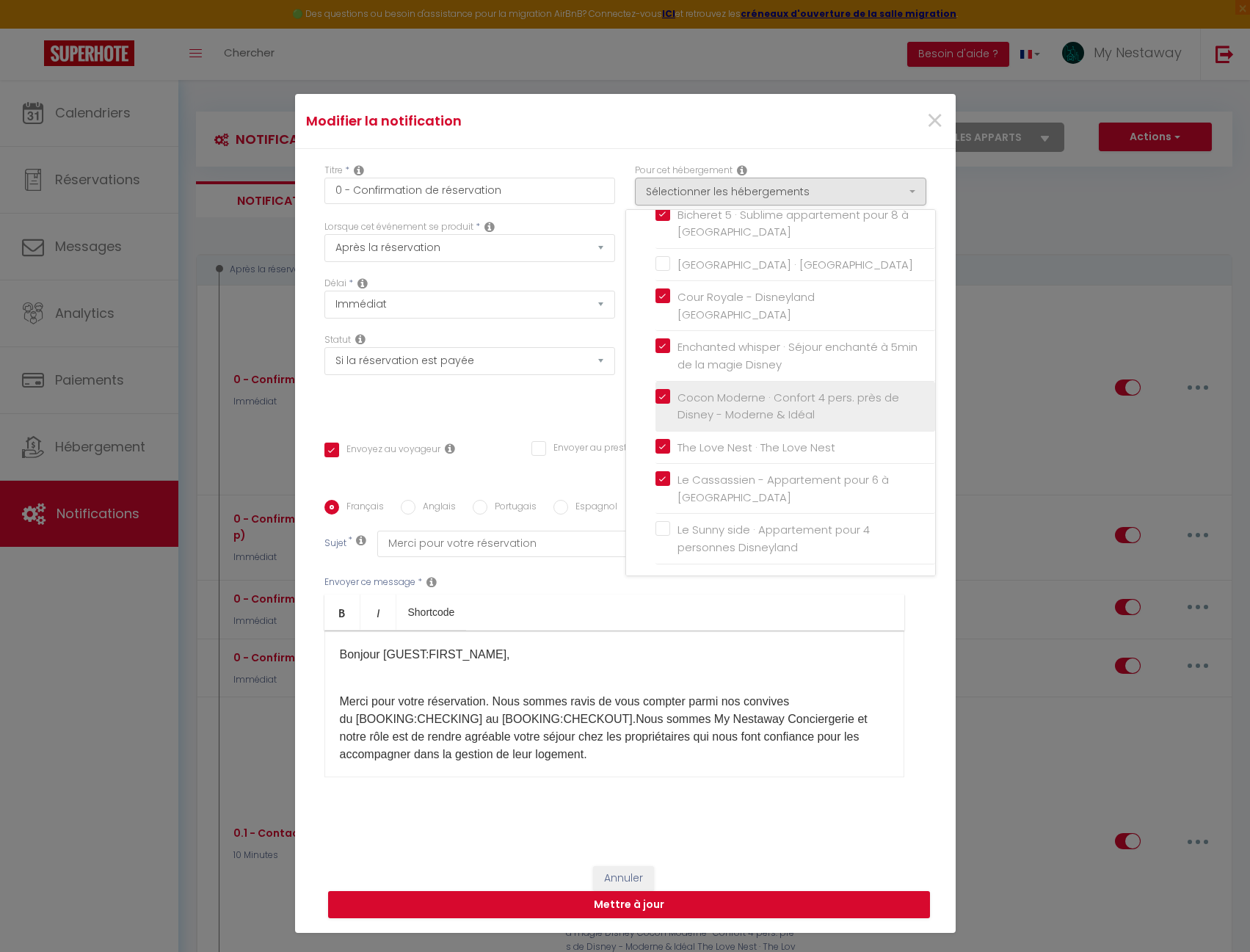
click at [670, 394] on label "Cocon Moderne · Confort 4 pers. près de Disney - Moderne & Idéal" at bounding box center [797, 406] width 255 height 35
click at [655, 399] on input "Cocon Moderne · Confort 4 pers. près de Disney - Moderne & Idéal" at bounding box center [795, 406] width 279 height 15
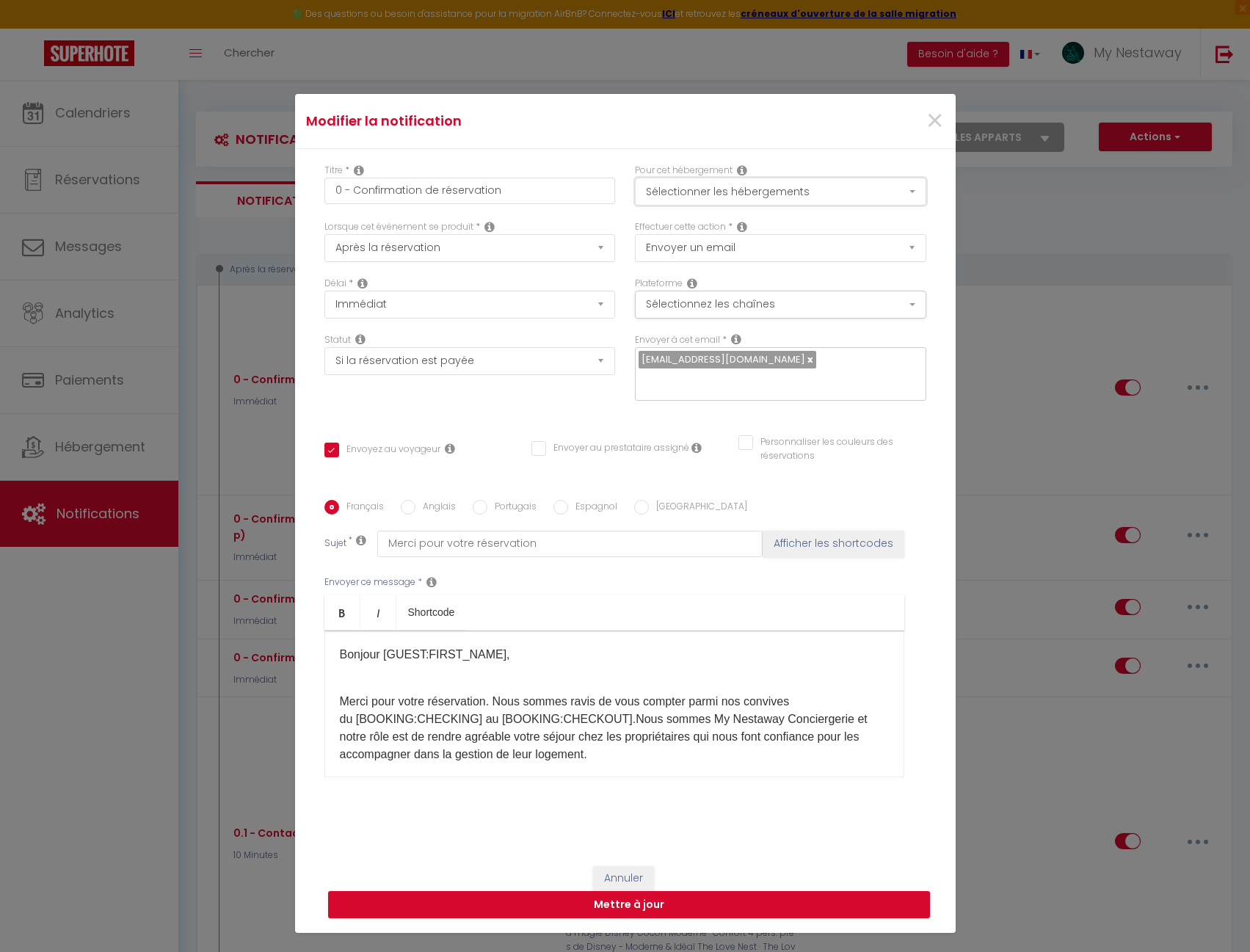
click at [697, 188] on button "Sélectionner les hébergements" at bounding box center [780, 191] width 292 height 28
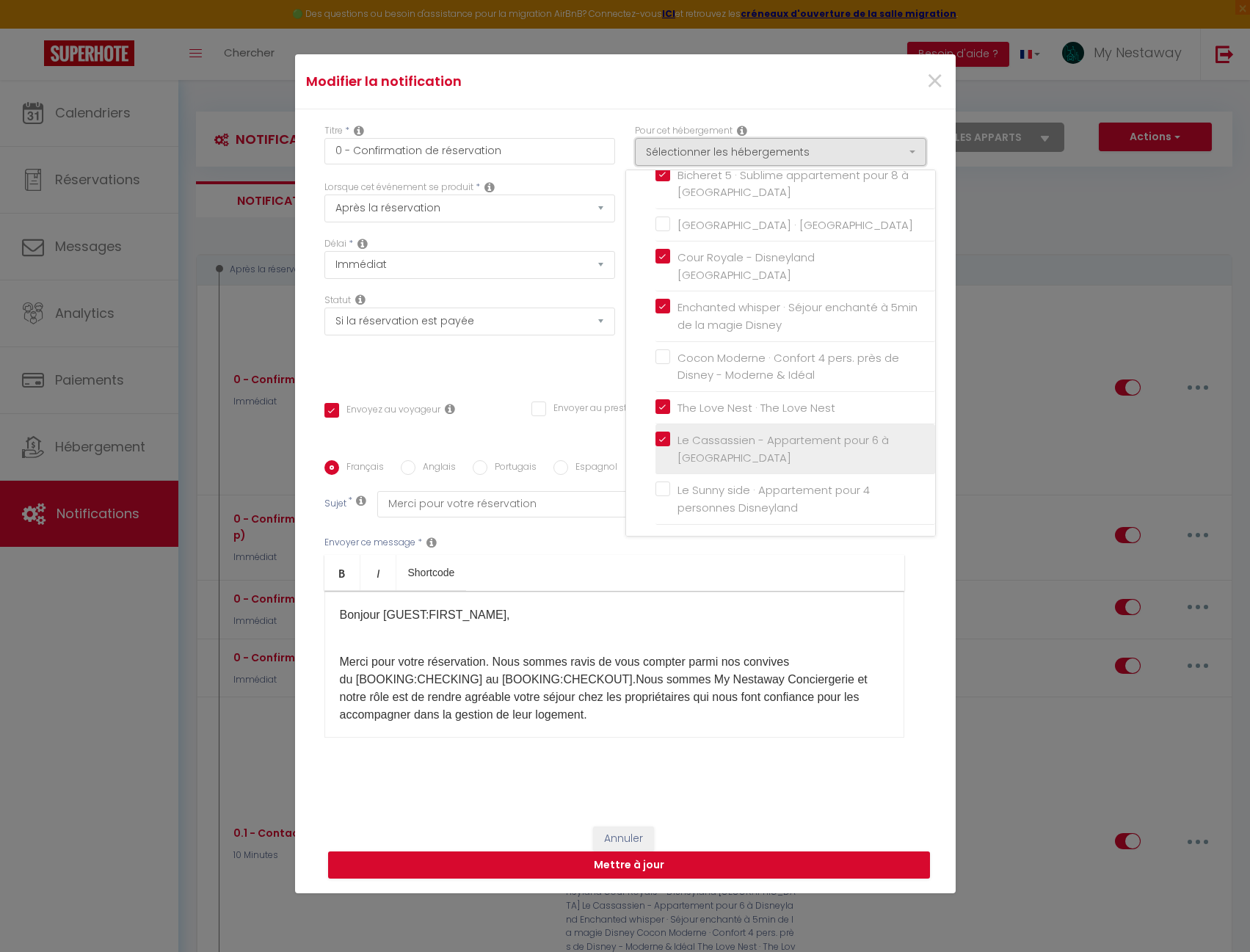
scroll to position [74, 0]
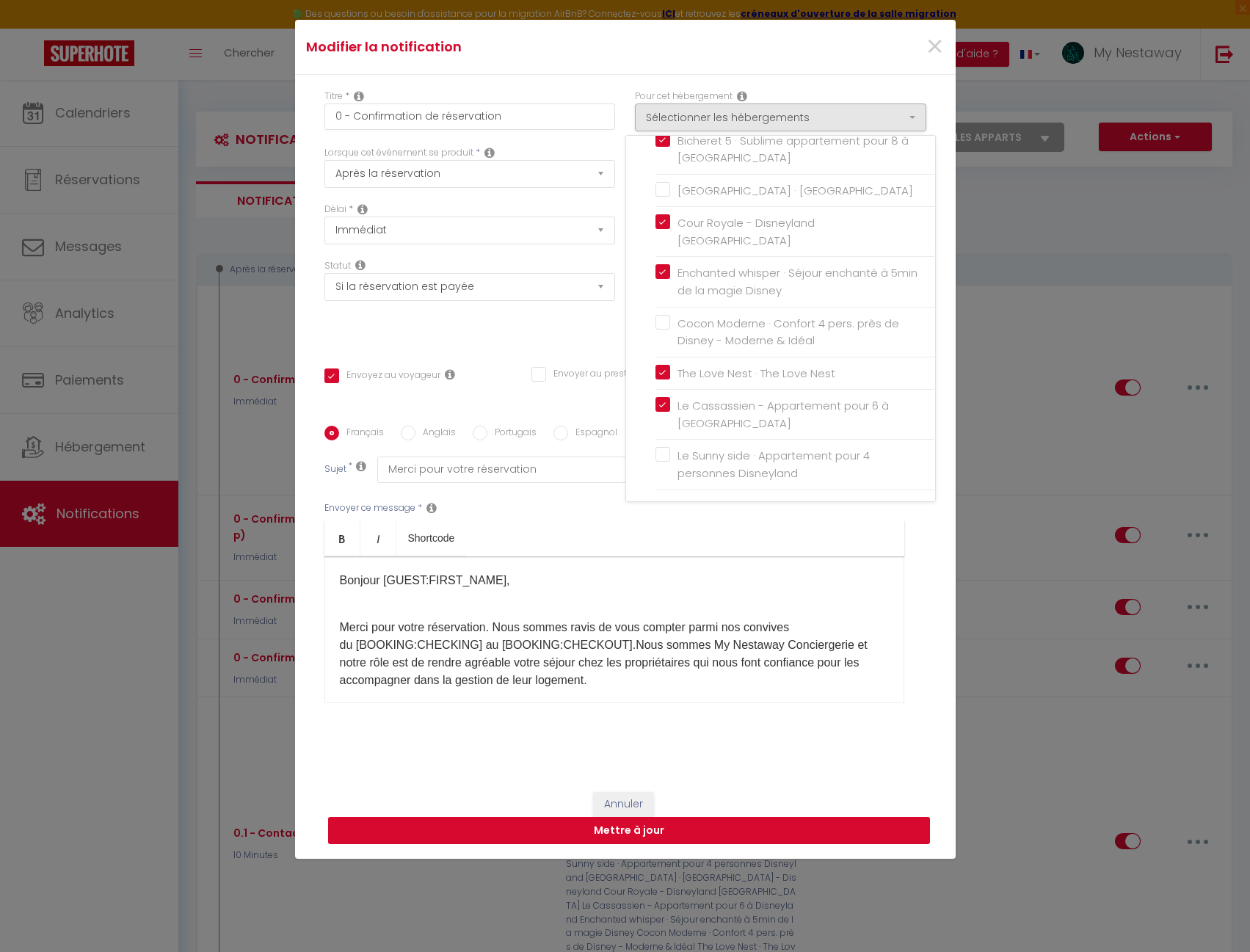
click at [731, 832] on button "Mettre à jour" at bounding box center [629, 831] width 602 height 28
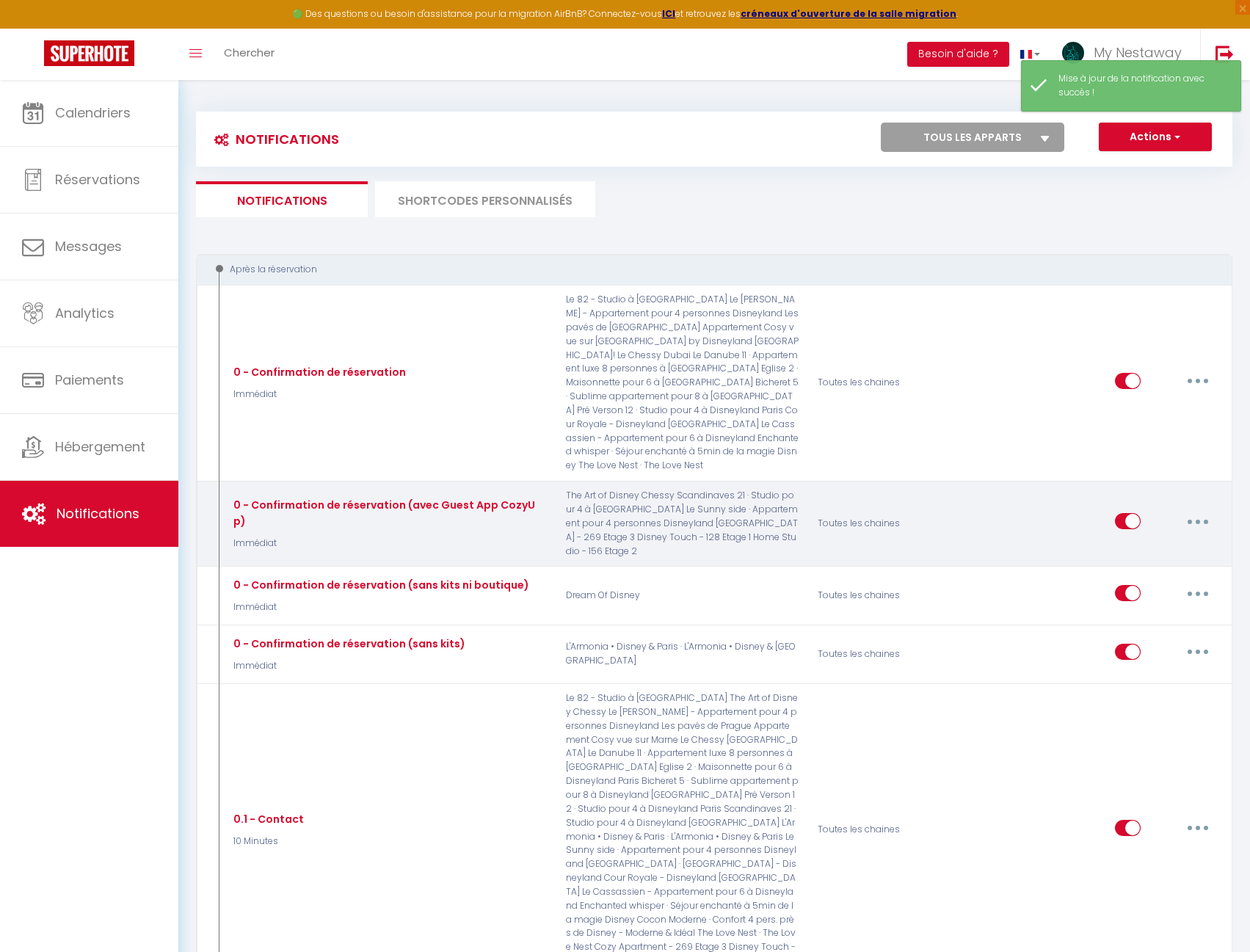
click at [1188, 509] on button "button" at bounding box center [1198, 520] width 41 height 23
click at [1145, 546] on link "Editer" at bounding box center [1159, 554] width 109 height 25
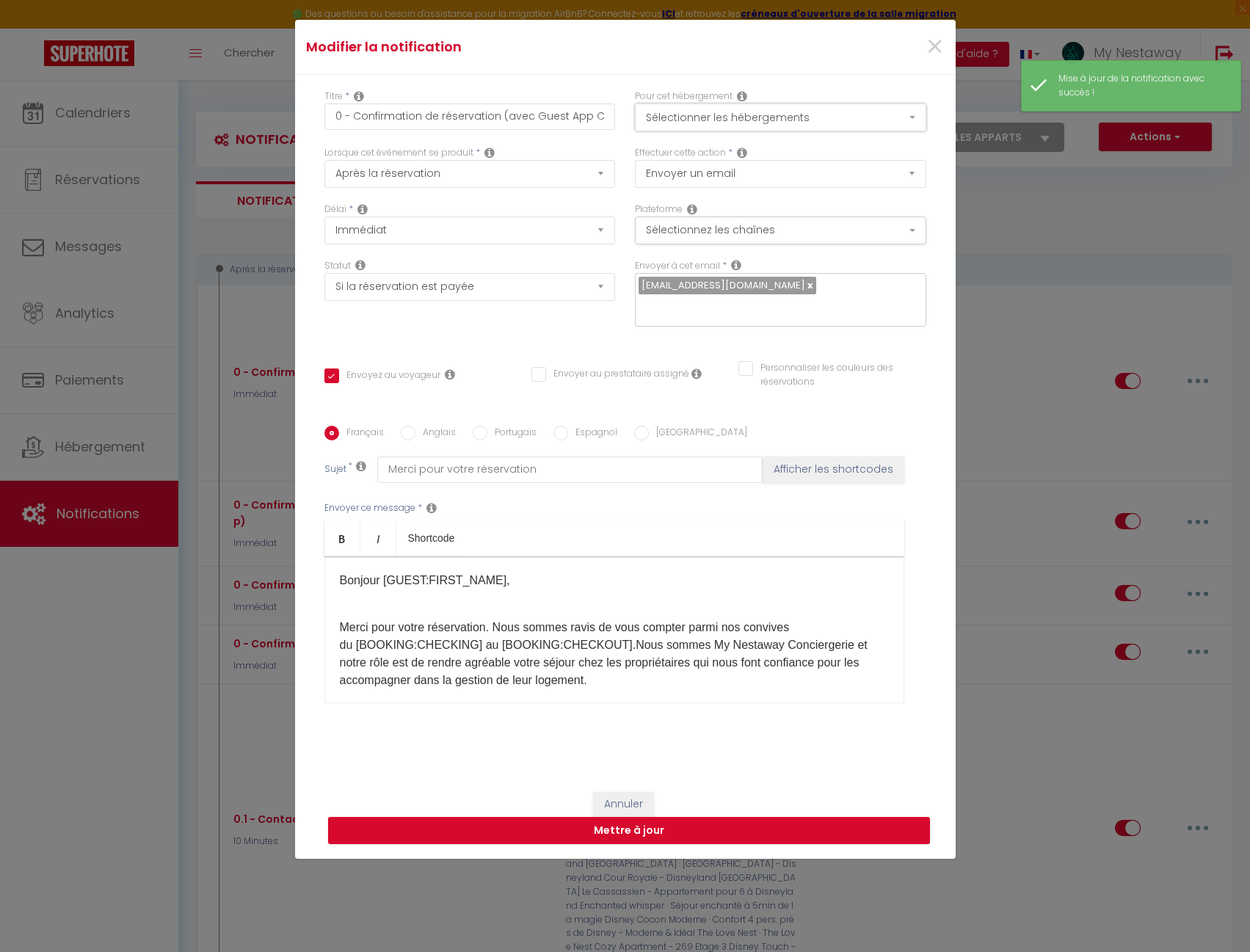
click at [669, 118] on button "Sélectionner les hébergements" at bounding box center [780, 117] width 292 height 28
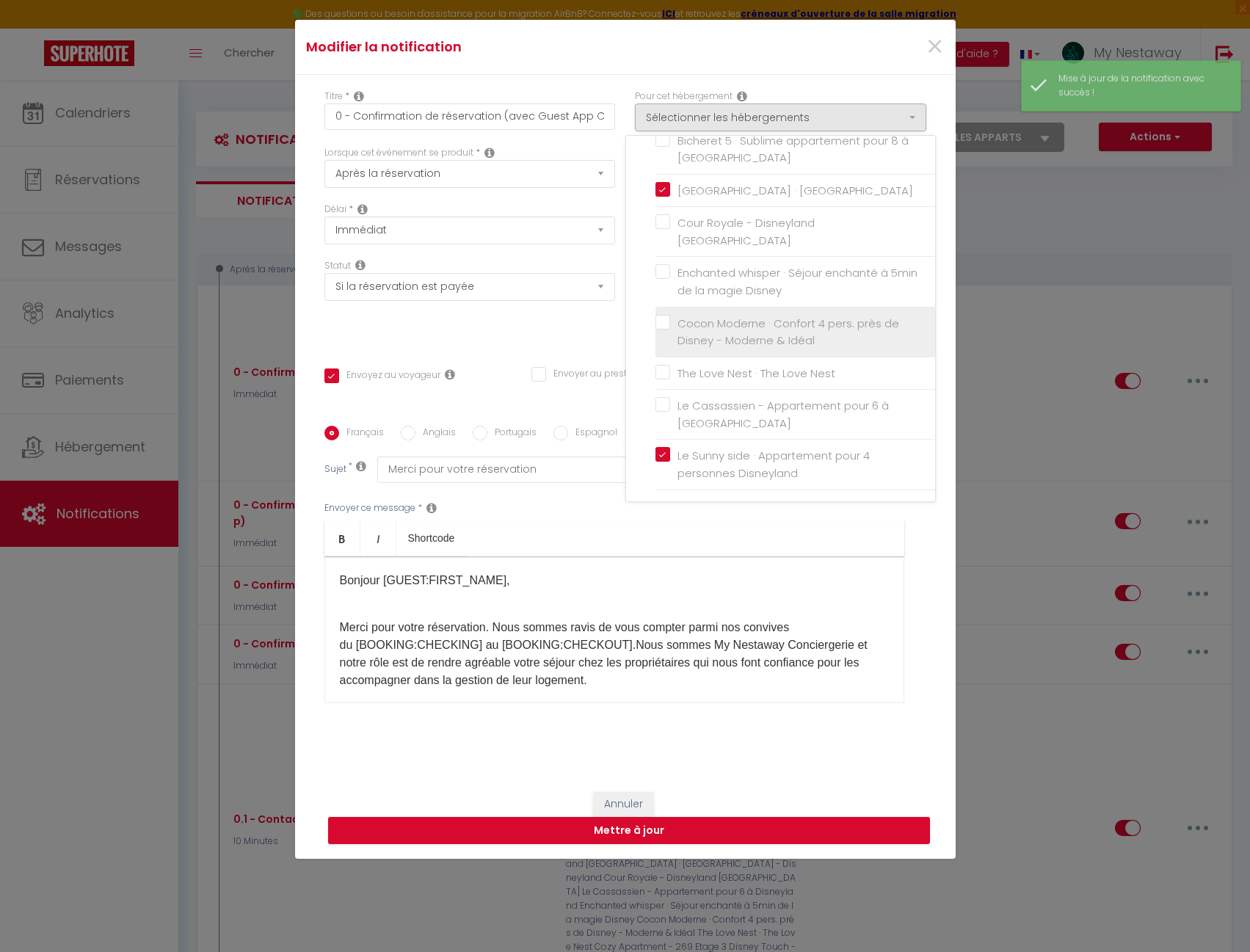
click at [655, 325] on input "Cocon Moderne · Confort 4 pers. près de Disney - Moderne & Idéal" at bounding box center [795, 332] width 279 height 15
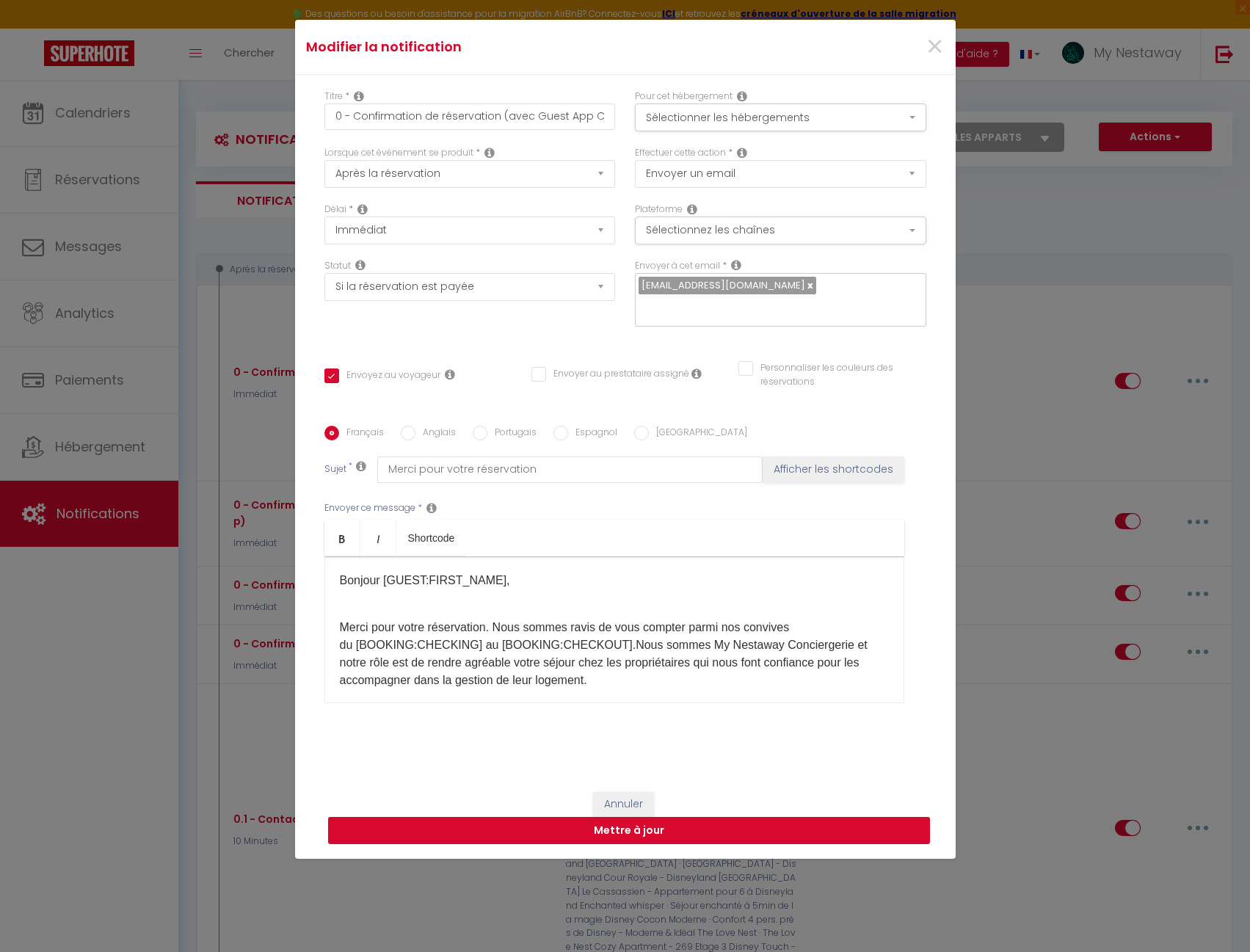
click at [675, 832] on button "Mettre à jour" at bounding box center [629, 831] width 602 height 28
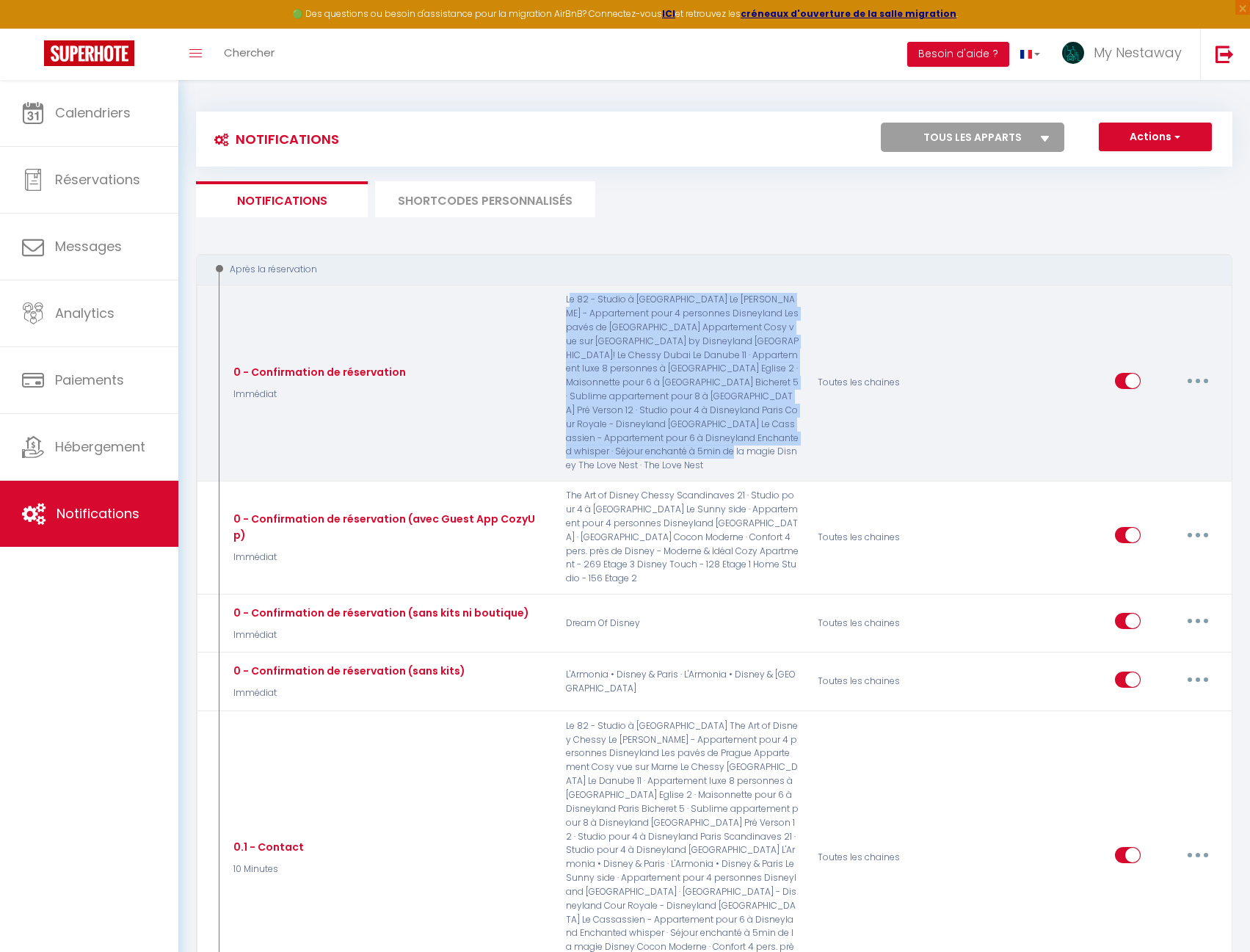
drag, startPoint x: 569, startPoint y: 295, endPoint x: 617, endPoint y: 454, distance: 166.1
click at [617, 459] on p "Le 82 - Studio à Disneyland Paris Le Delta Bailly - Appartement pour 4 personne…" at bounding box center [682, 382] width 252 height 180
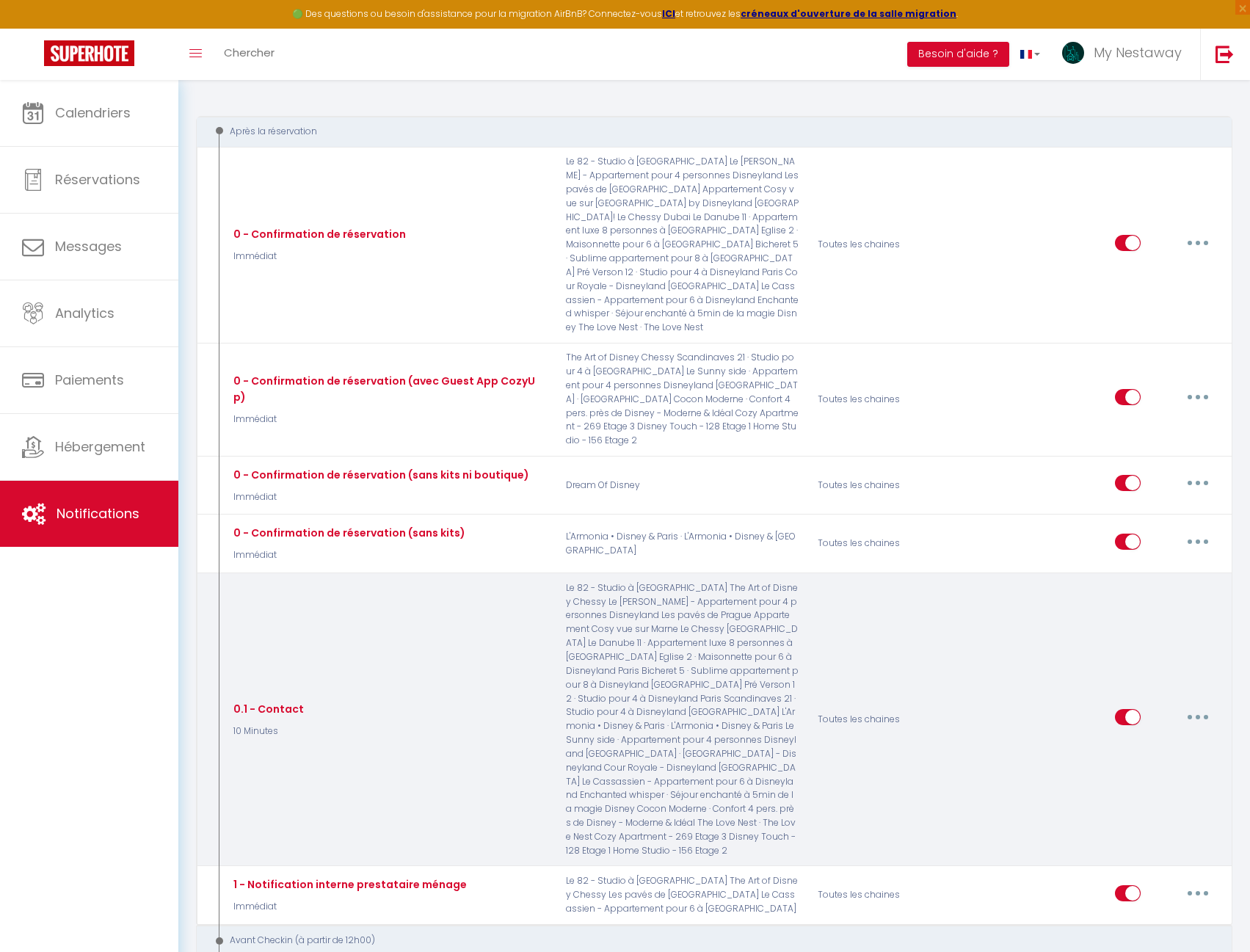
scroll to position [73, 0]
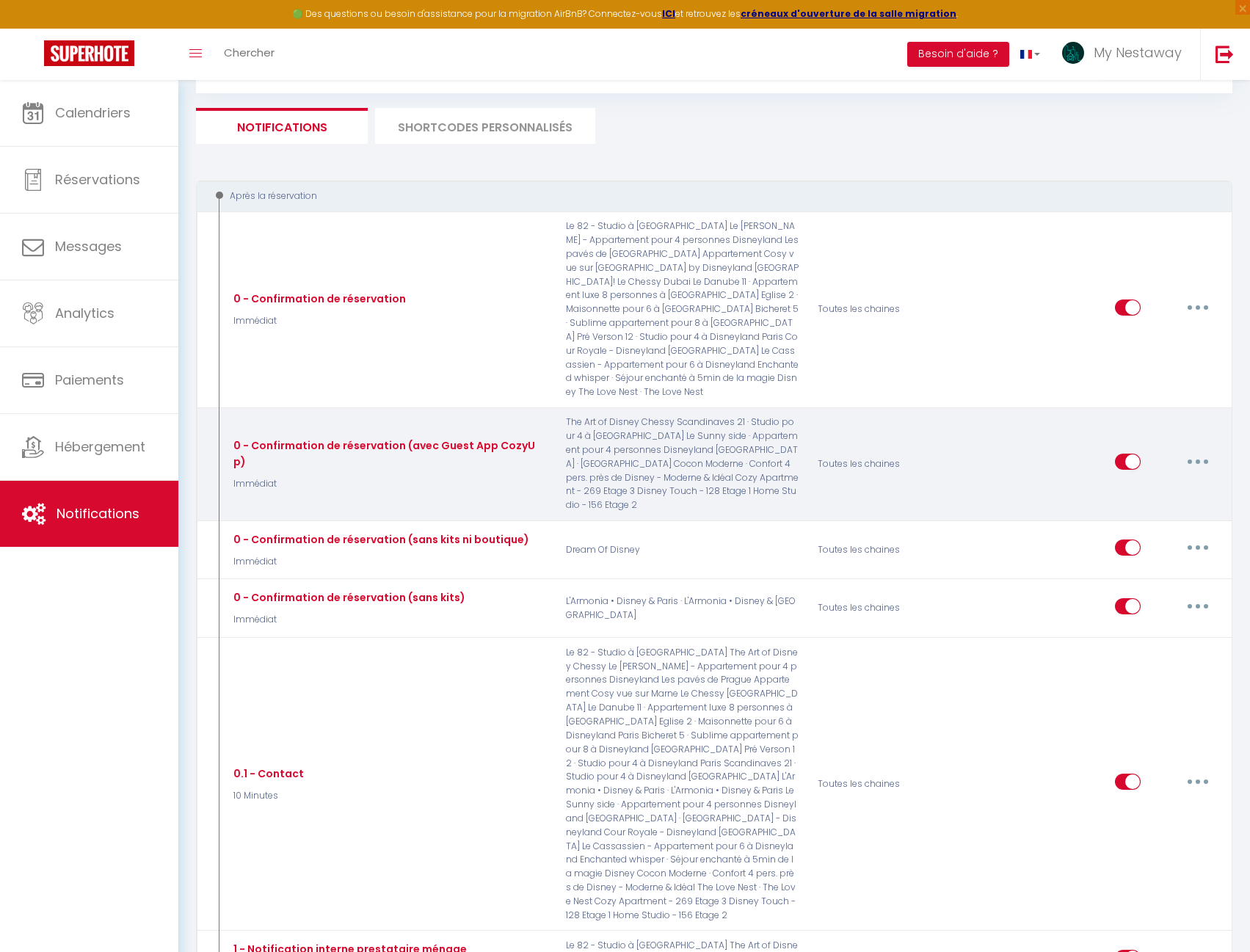
click at [1188, 450] on button "button" at bounding box center [1198, 461] width 41 height 23
click at [1157, 483] on link "Editer" at bounding box center [1159, 495] width 109 height 25
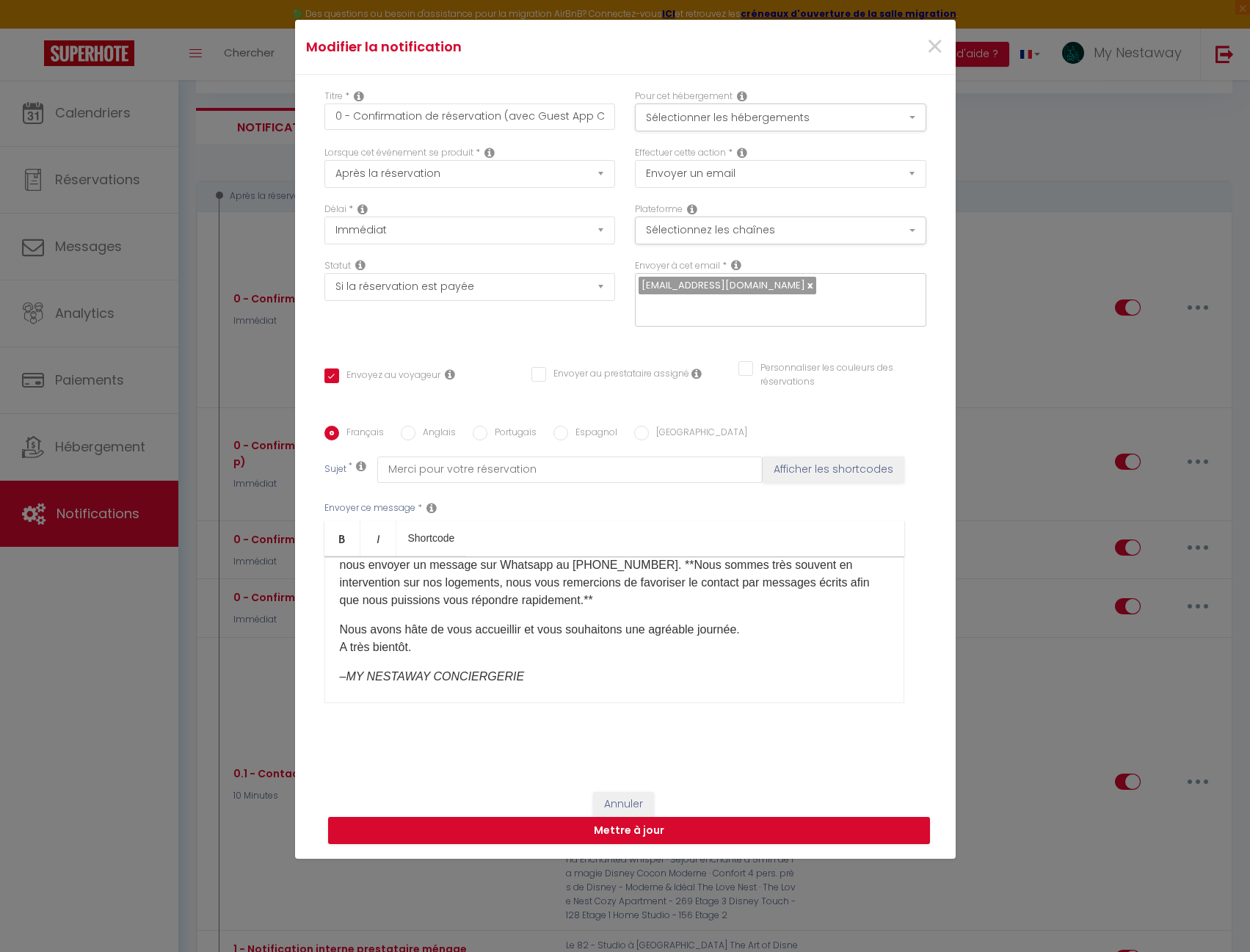
scroll to position [592, 0]
click at [934, 47] on span "×" at bounding box center [934, 47] width 18 height 44
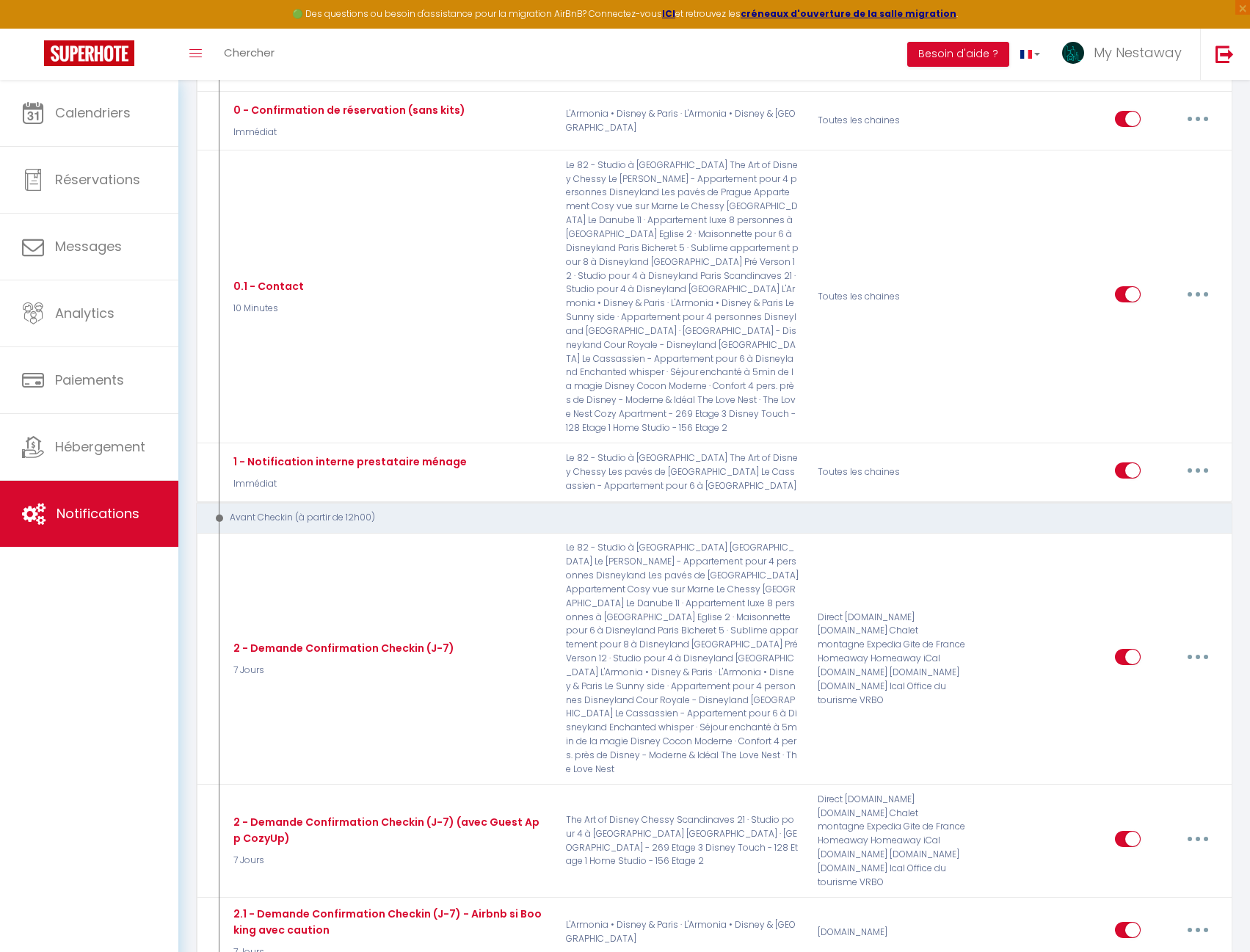
scroll to position [587, 0]
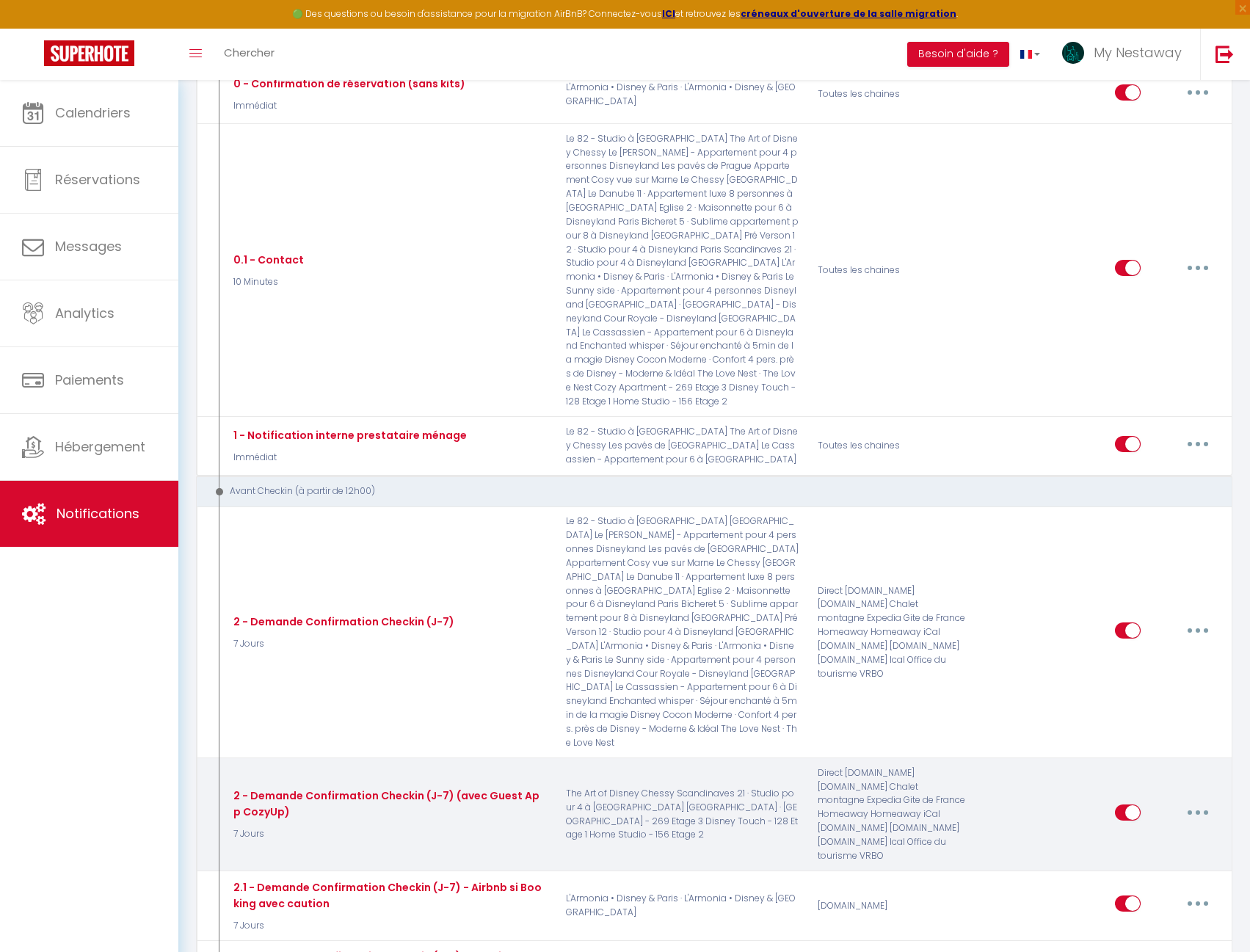
click at [1202, 801] on button "button" at bounding box center [1198, 812] width 41 height 23
click at [1151, 833] on link "Editer" at bounding box center [1159, 845] width 109 height 25
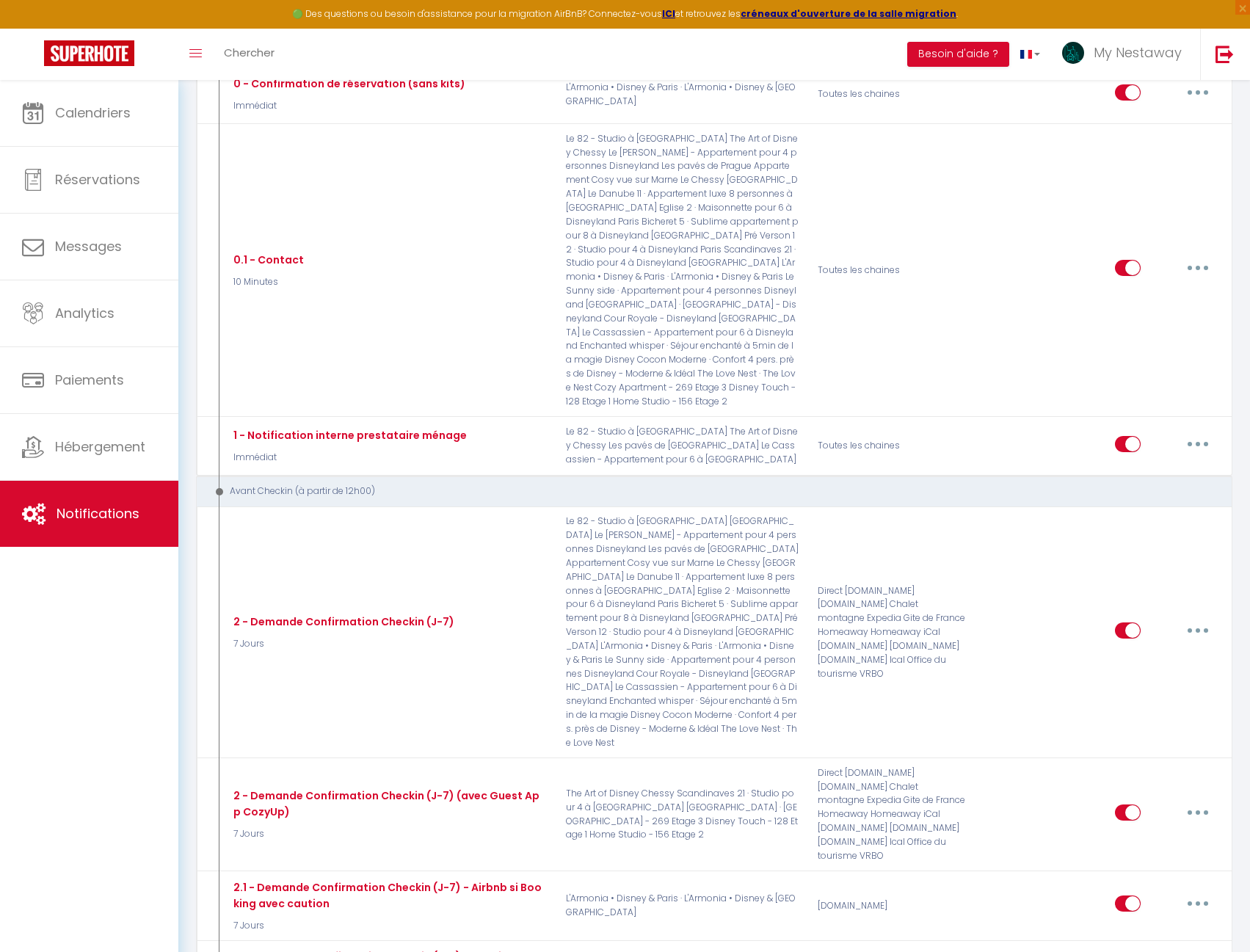
scroll to position [292, 0]
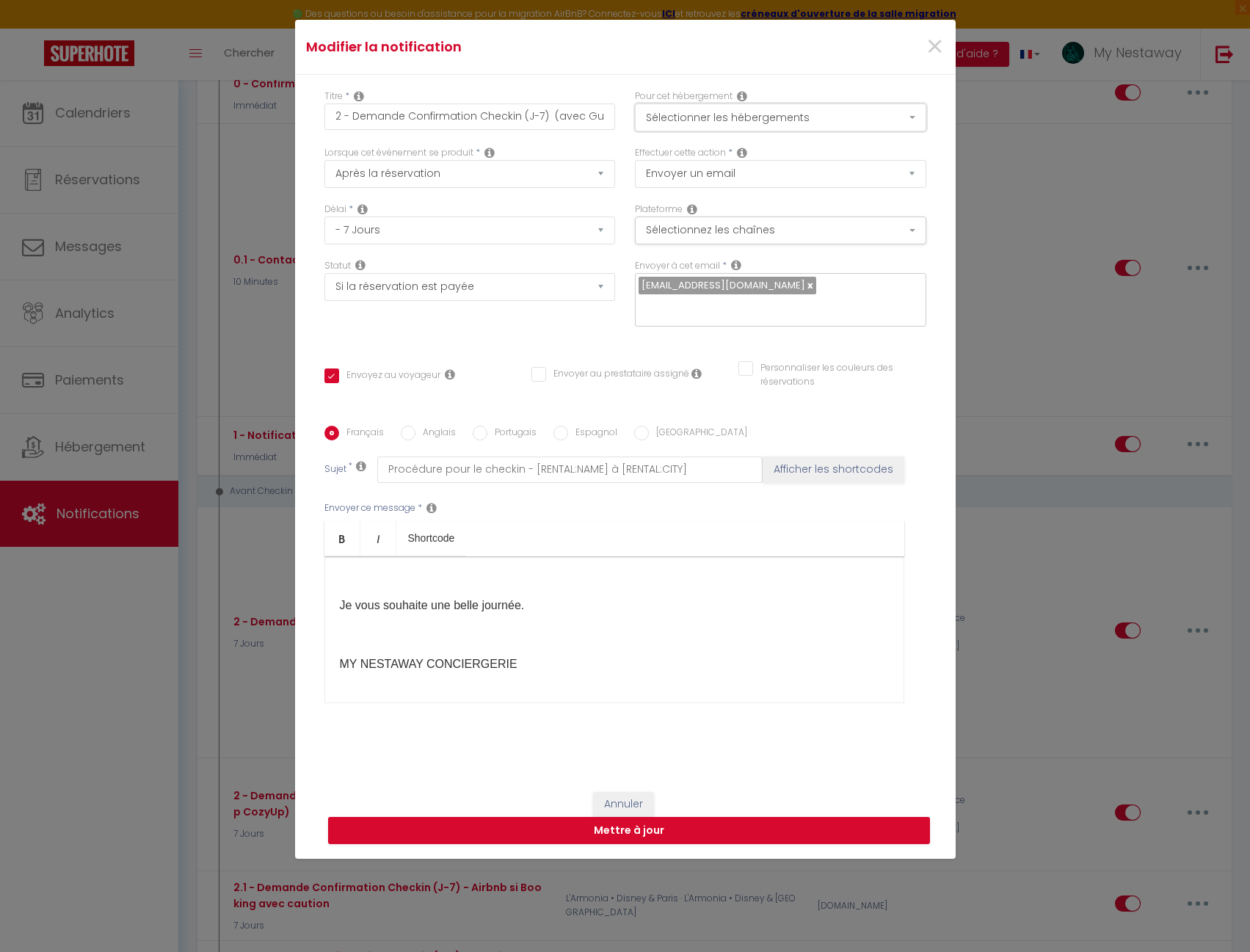
click at [752, 123] on button "Sélectionner les hébergements" at bounding box center [780, 117] width 292 height 28
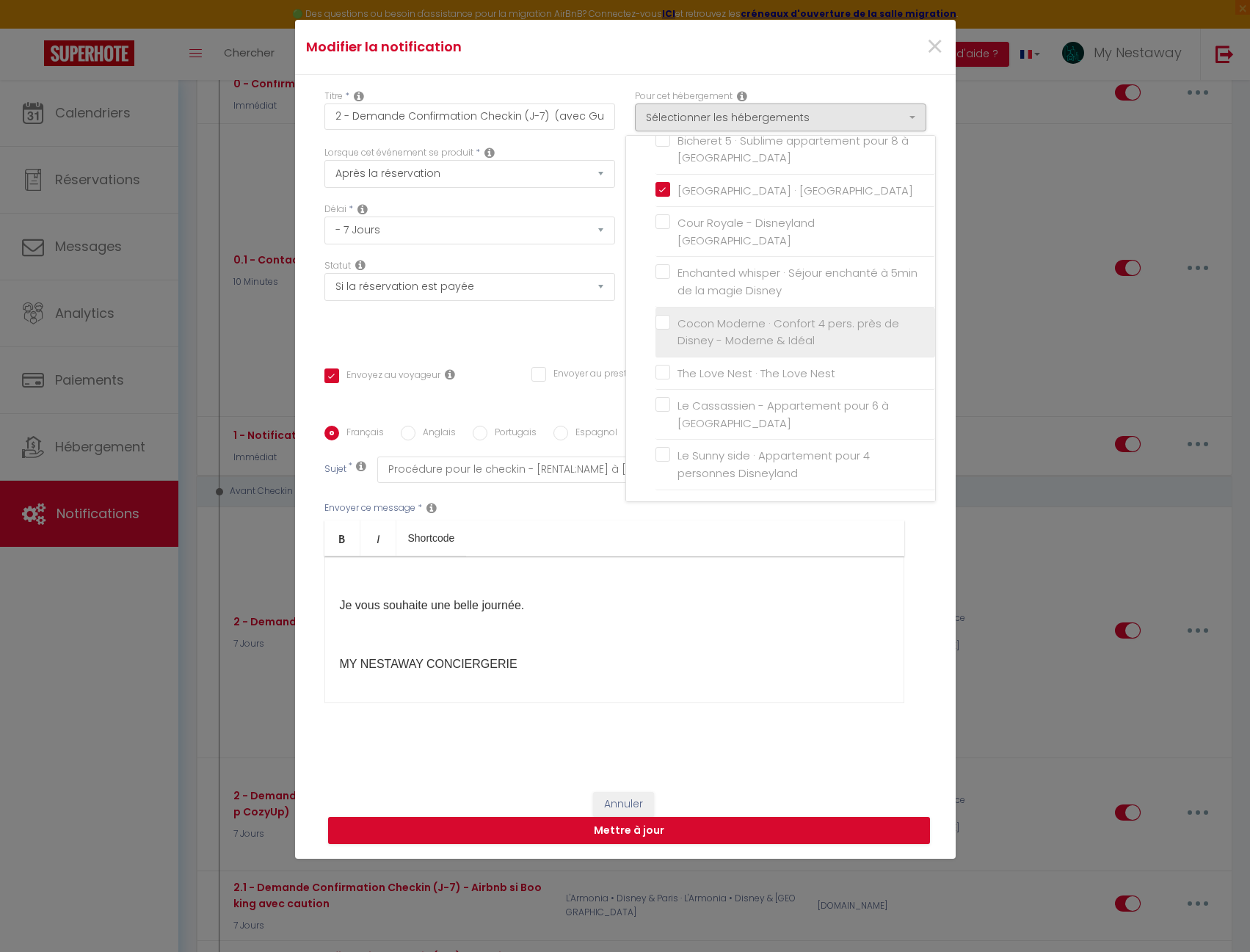
click at [670, 319] on label "Cocon Moderne · Confort 4 pers. près de Disney - Moderne & Idéal" at bounding box center [797, 332] width 255 height 35
click at [657, 325] on input "Cocon Moderne · Confort 4 pers. près de Disney - Moderne & Idéal" at bounding box center [795, 332] width 279 height 15
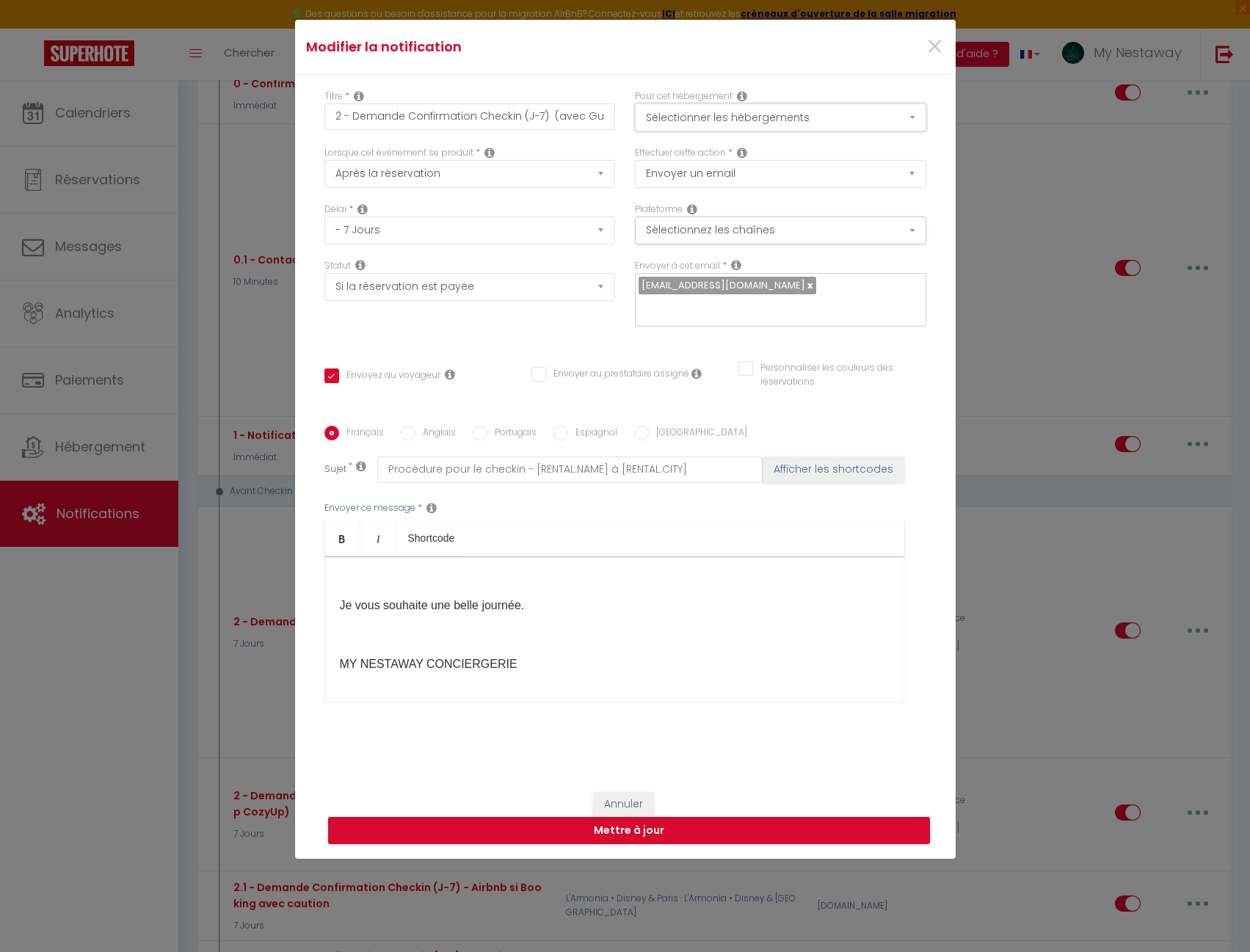
click at [684, 119] on button "Sélectionner les hébergements" at bounding box center [780, 117] width 292 height 28
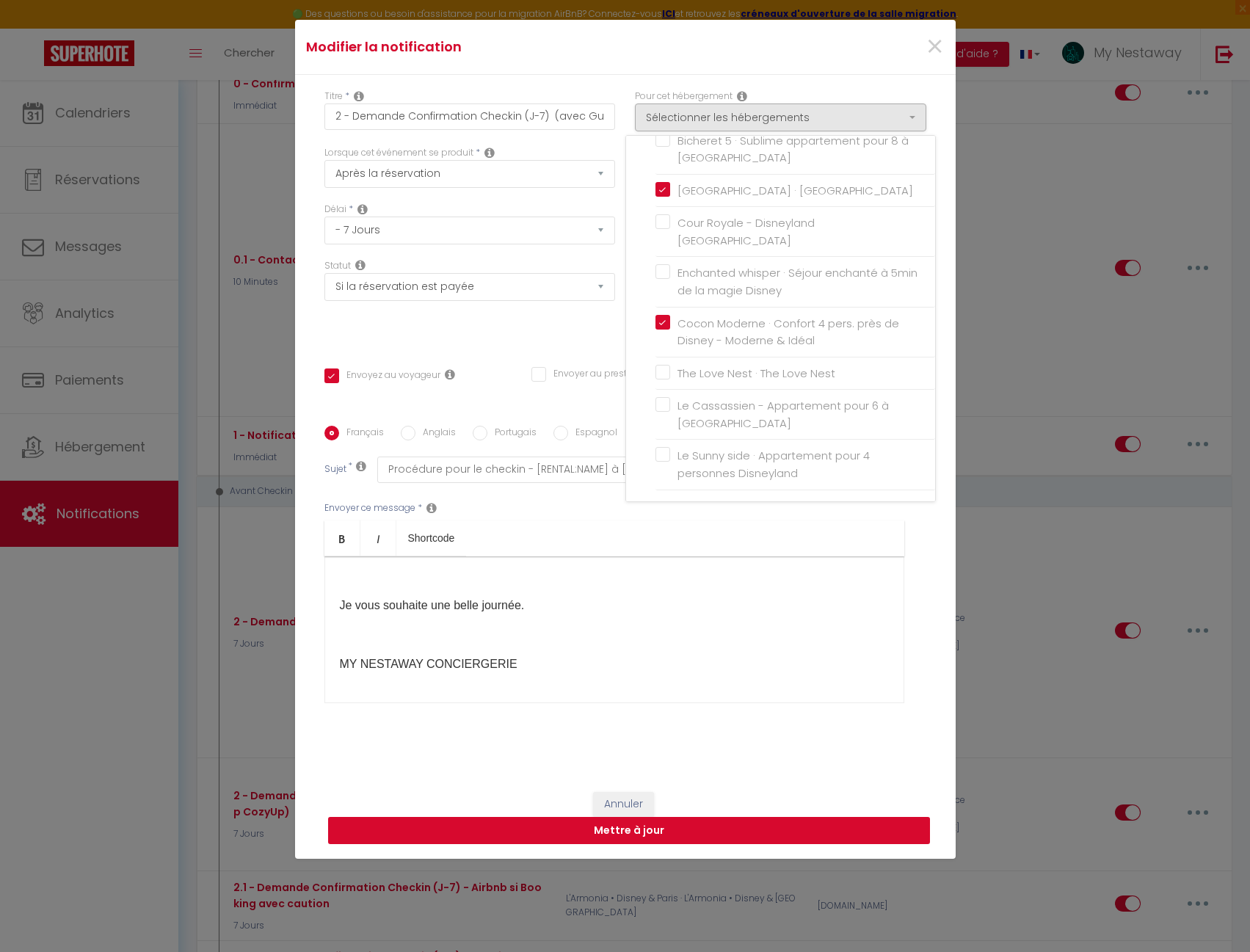
click at [701, 833] on button "Mettre à jour" at bounding box center [629, 831] width 602 height 28
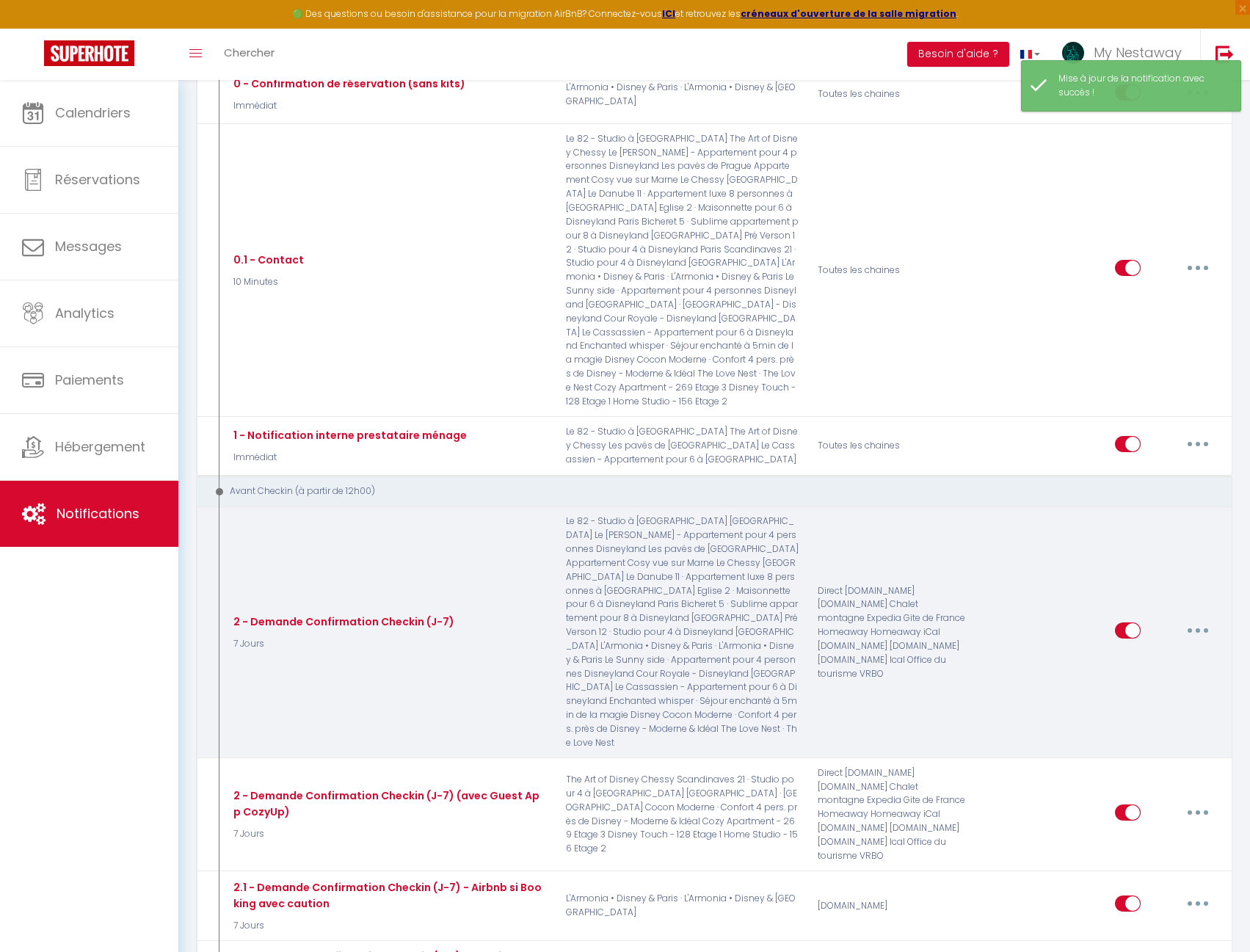
click at [1197, 619] on button "button" at bounding box center [1198, 630] width 41 height 23
click at [1151, 651] on link "Editer" at bounding box center [1159, 663] width 109 height 25
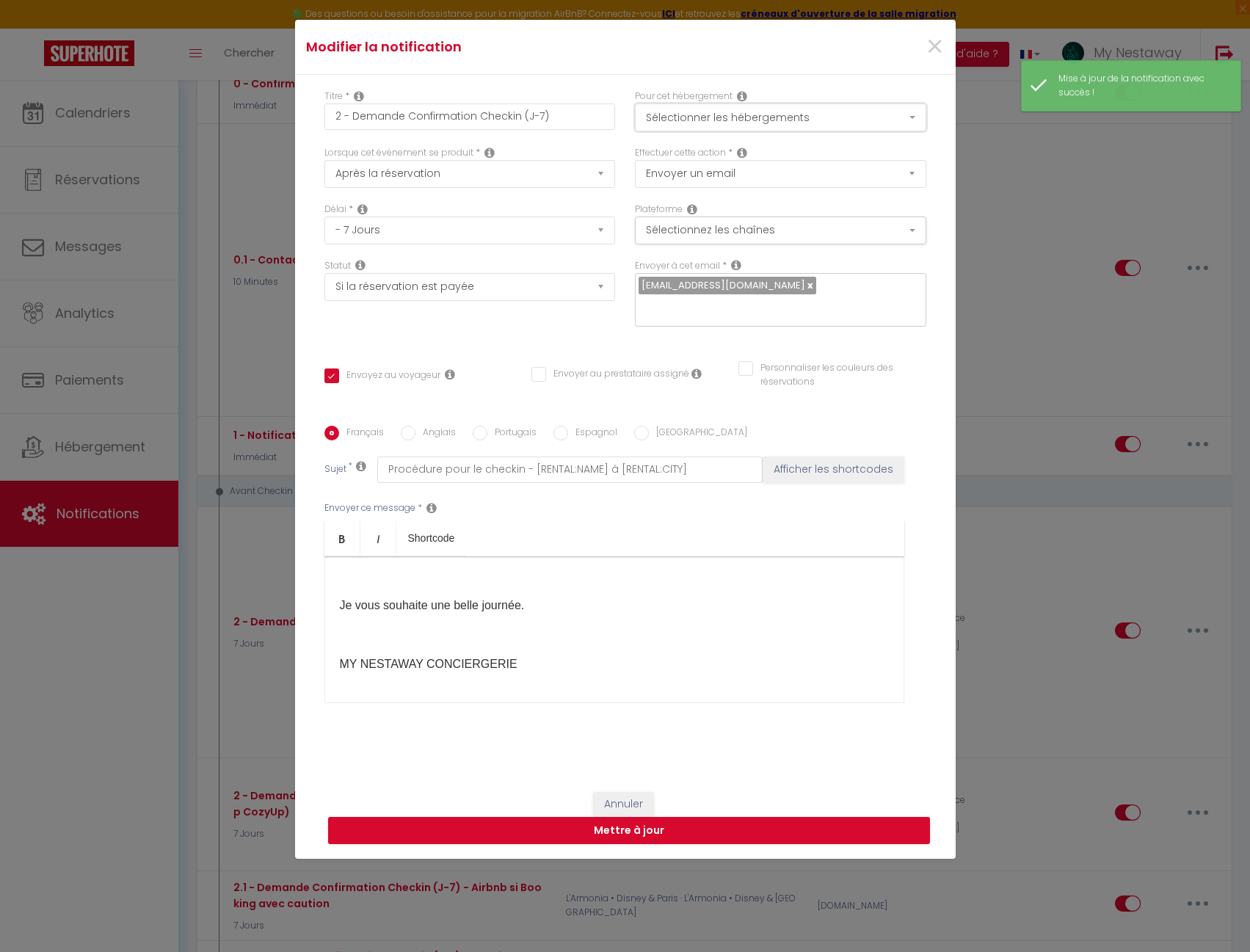
click at [674, 125] on button "Sélectionner les hébergements" at bounding box center [780, 117] width 292 height 28
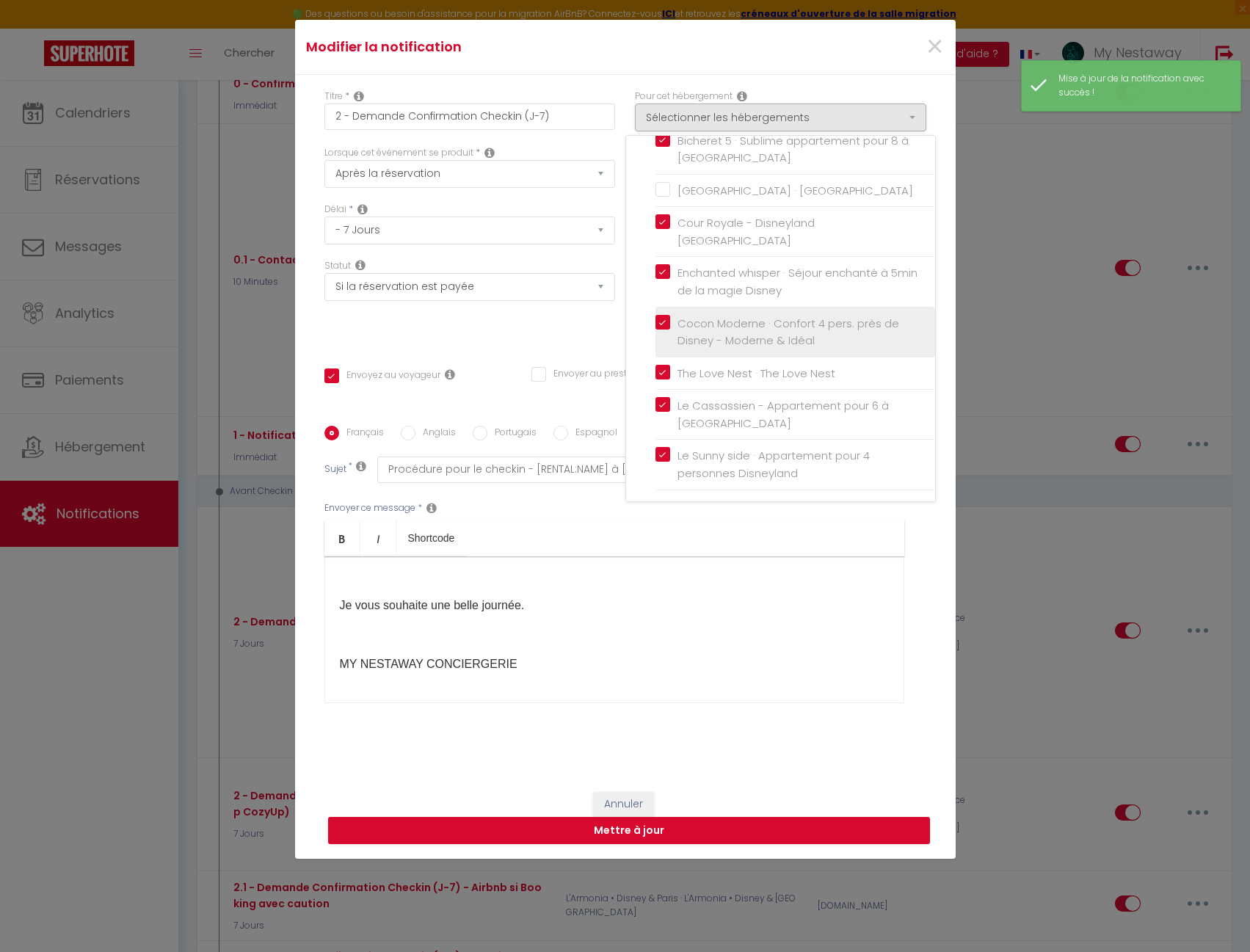
click at [670, 320] on label "Cocon Moderne · Confort 4 pers. près de Disney - Moderne & Idéal" at bounding box center [797, 332] width 255 height 35
click at [655, 325] on input "Cocon Moderne · Confort 4 pers. près de Disney - Moderne & Idéal" at bounding box center [795, 332] width 279 height 15
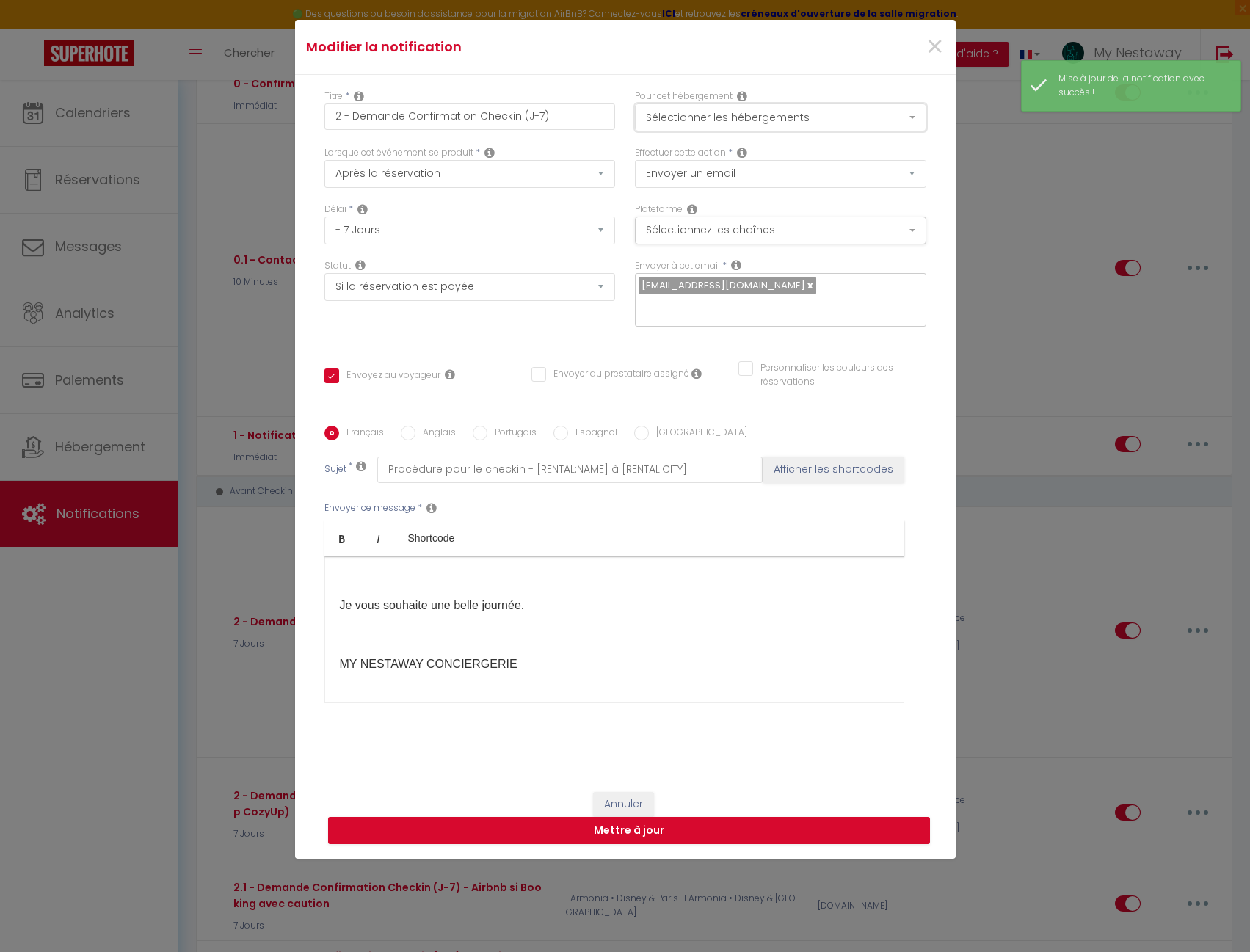
click at [641, 107] on button "Sélectionner les hébergements" at bounding box center [780, 117] width 292 height 28
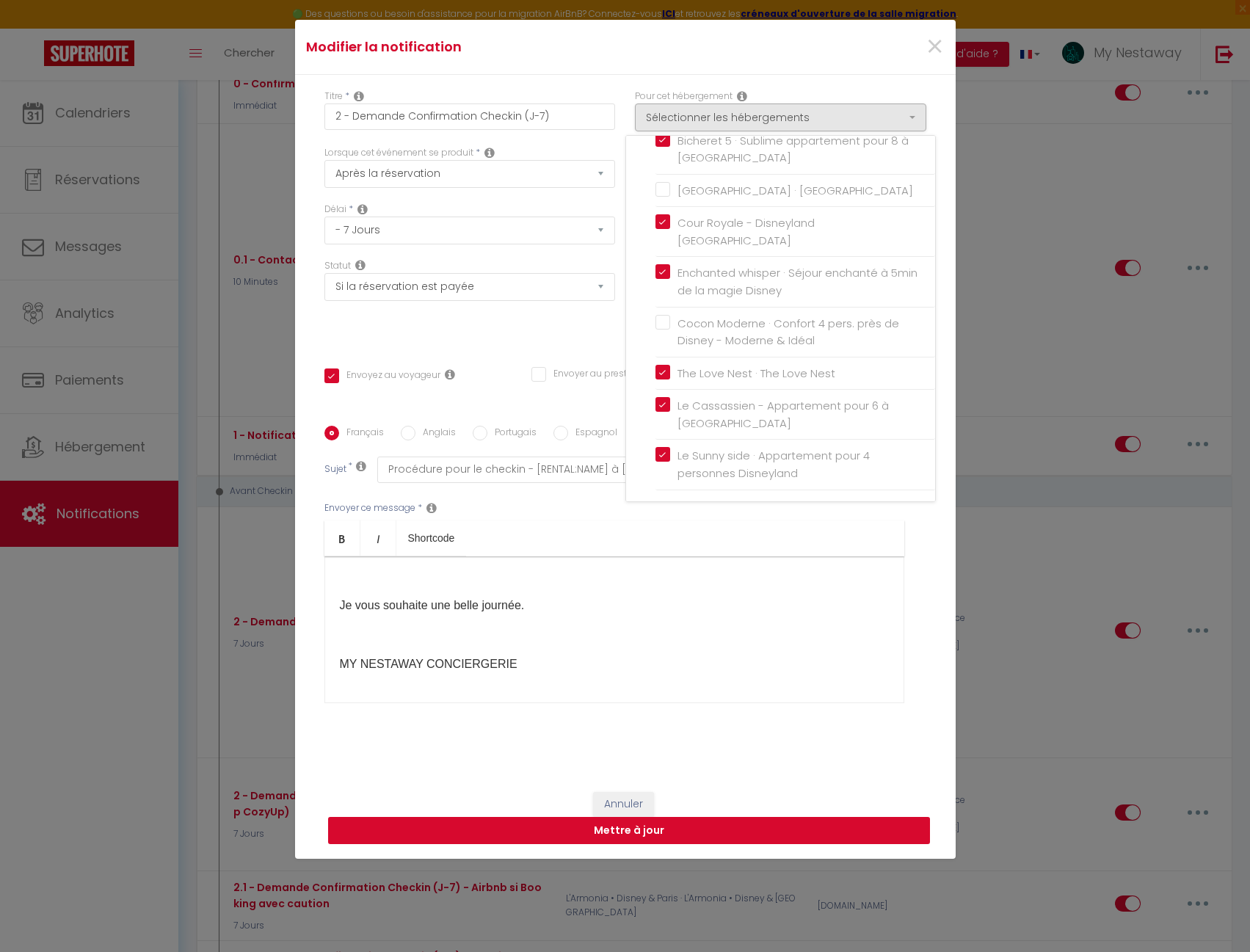
click at [631, 824] on button "Mettre à jour" at bounding box center [629, 831] width 602 height 28
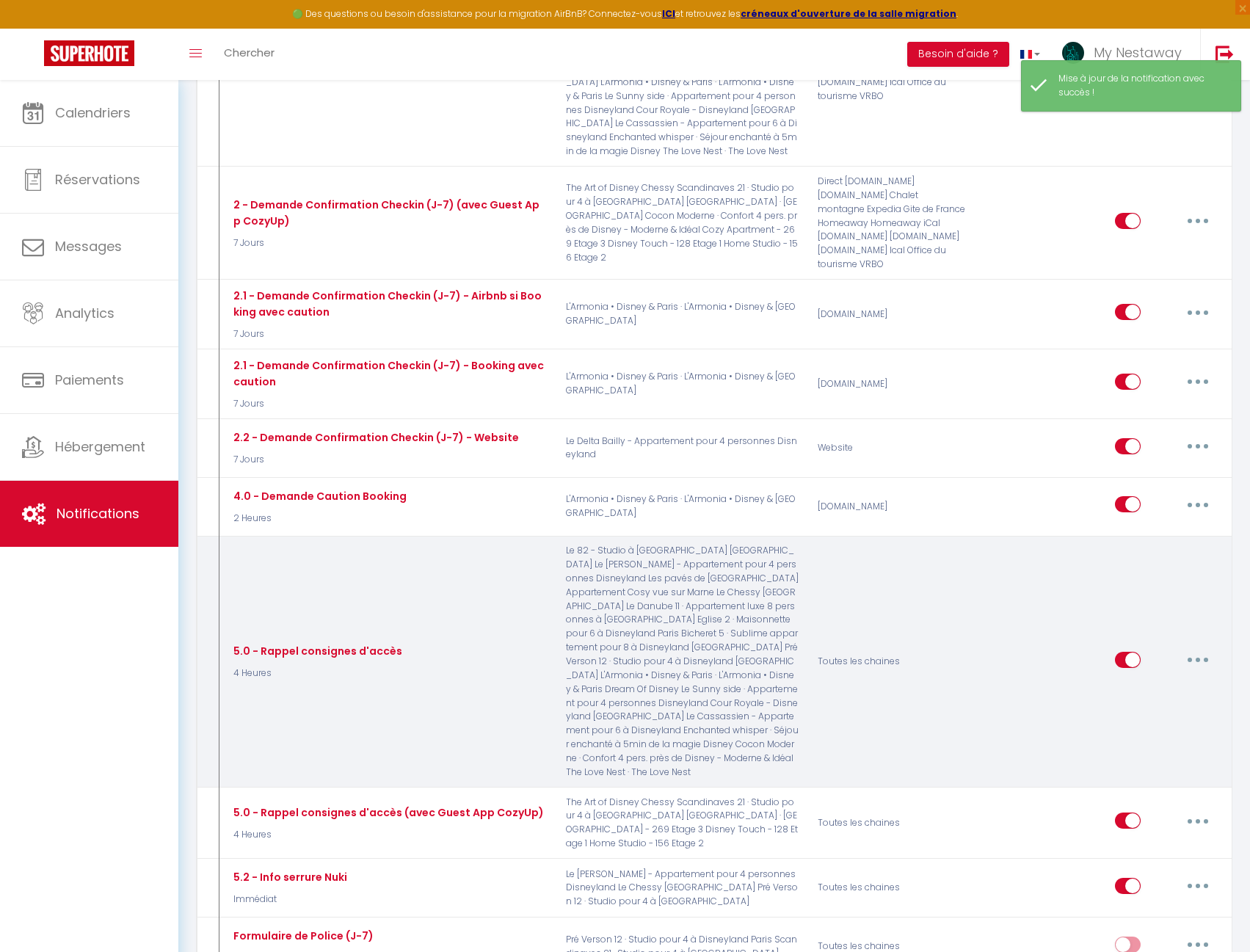
scroll to position [1174, 0]
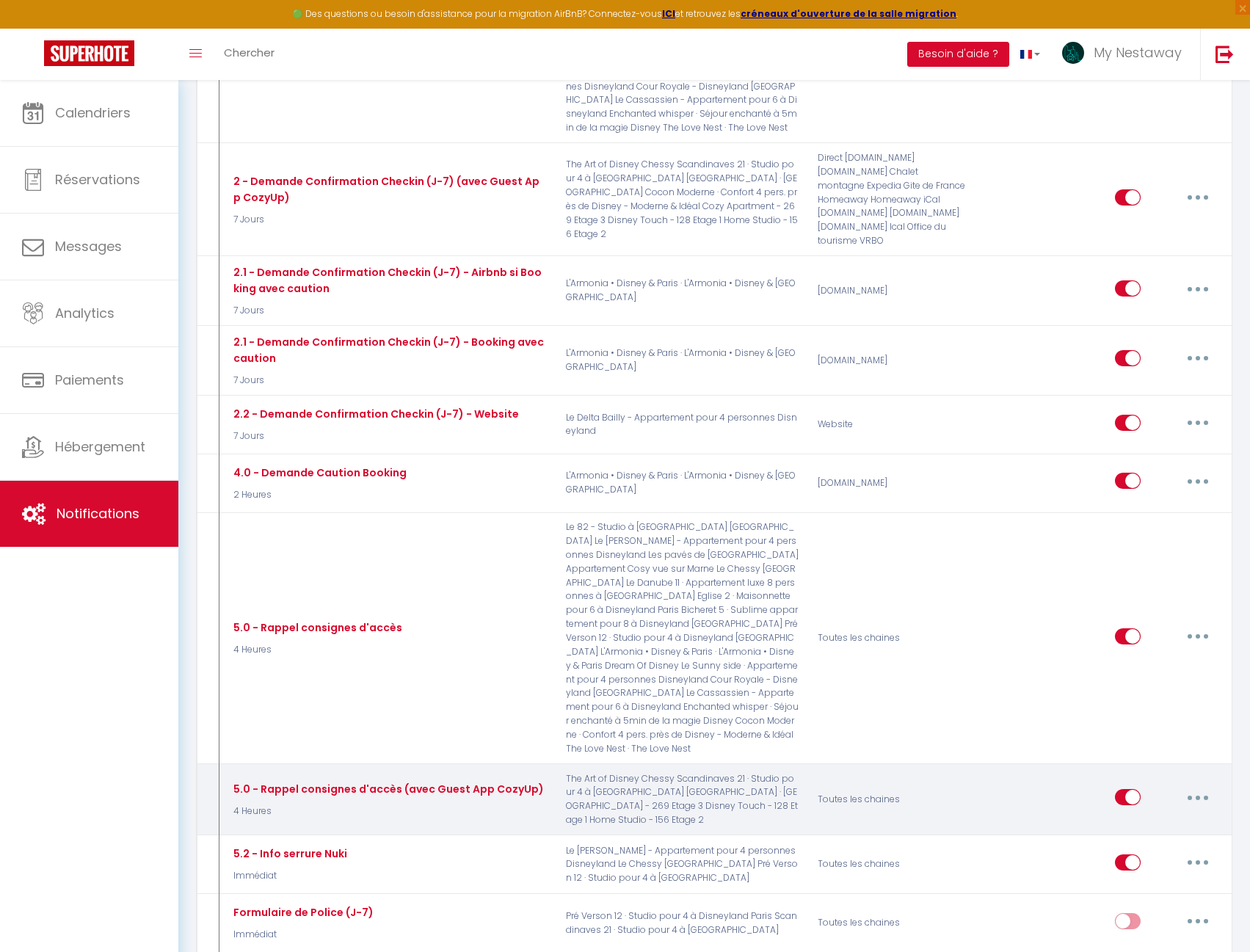
click at [1193, 785] on button "button" at bounding box center [1198, 796] width 41 height 23
click at [1127, 818] on link "Editer" at bounding box center [1159, 830] width 109 height 25
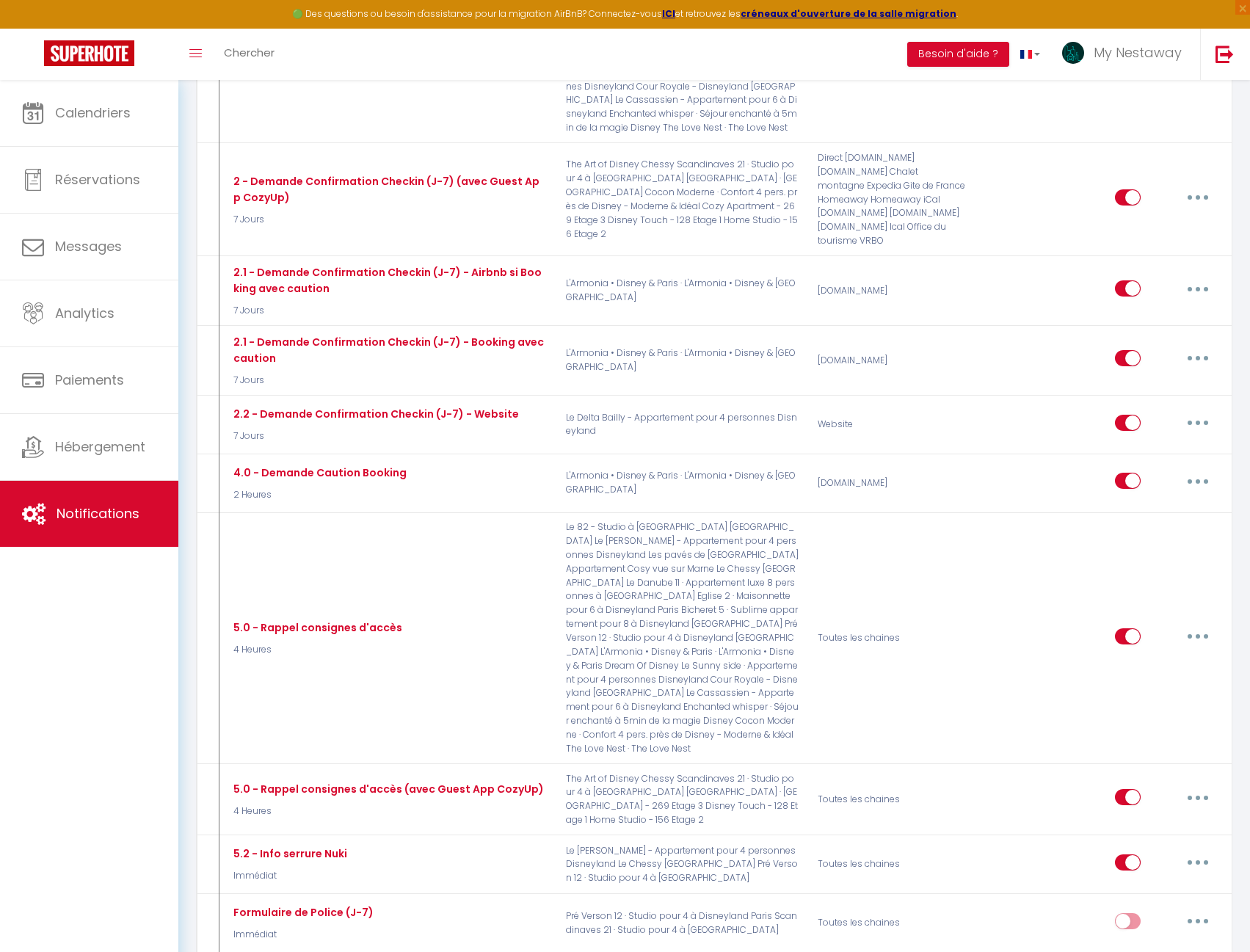
scroll to position [239, 0]
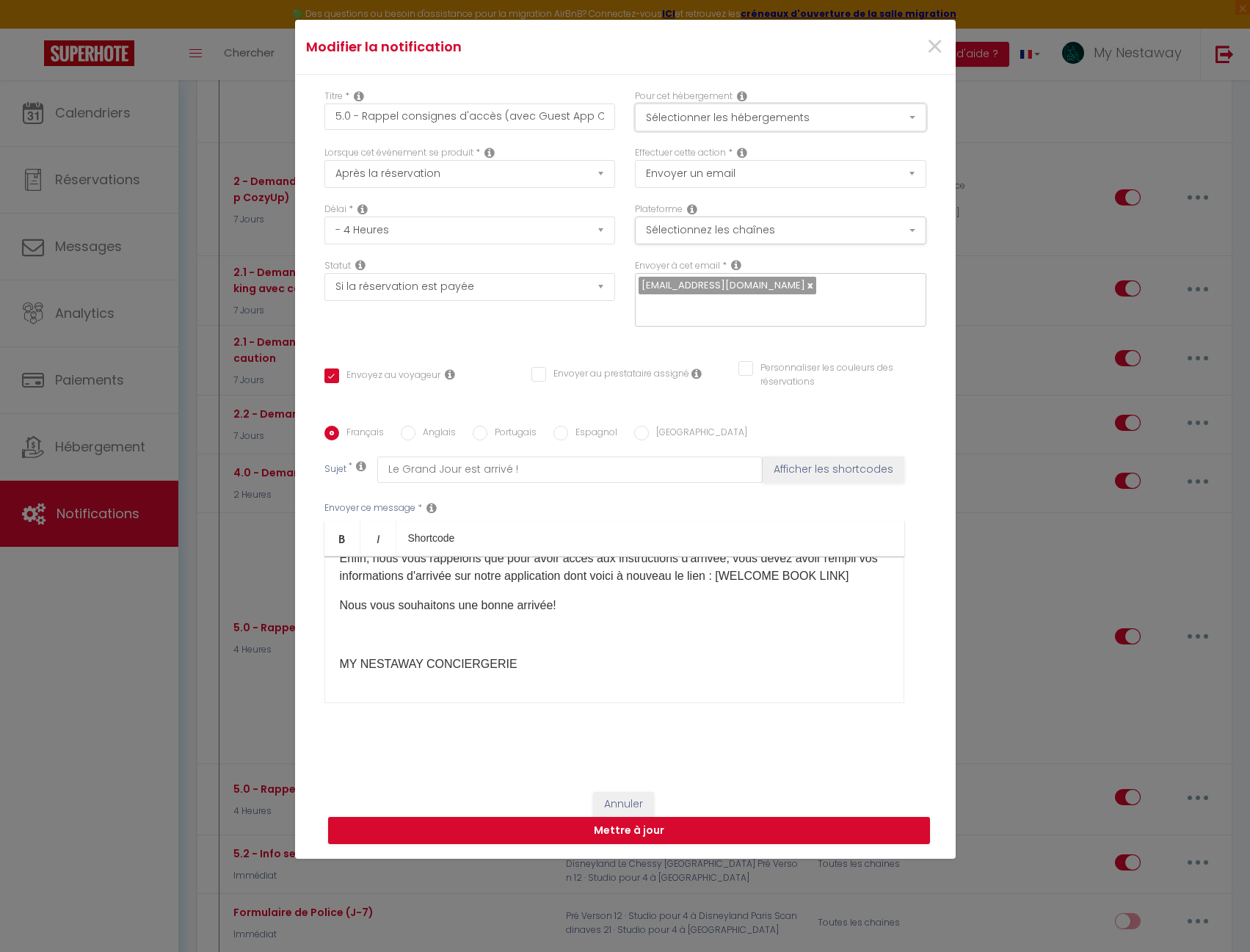
click at [661, 117] on button "Sélectionner les hébergements" at bounding box center [780, 117] width 292 height 28
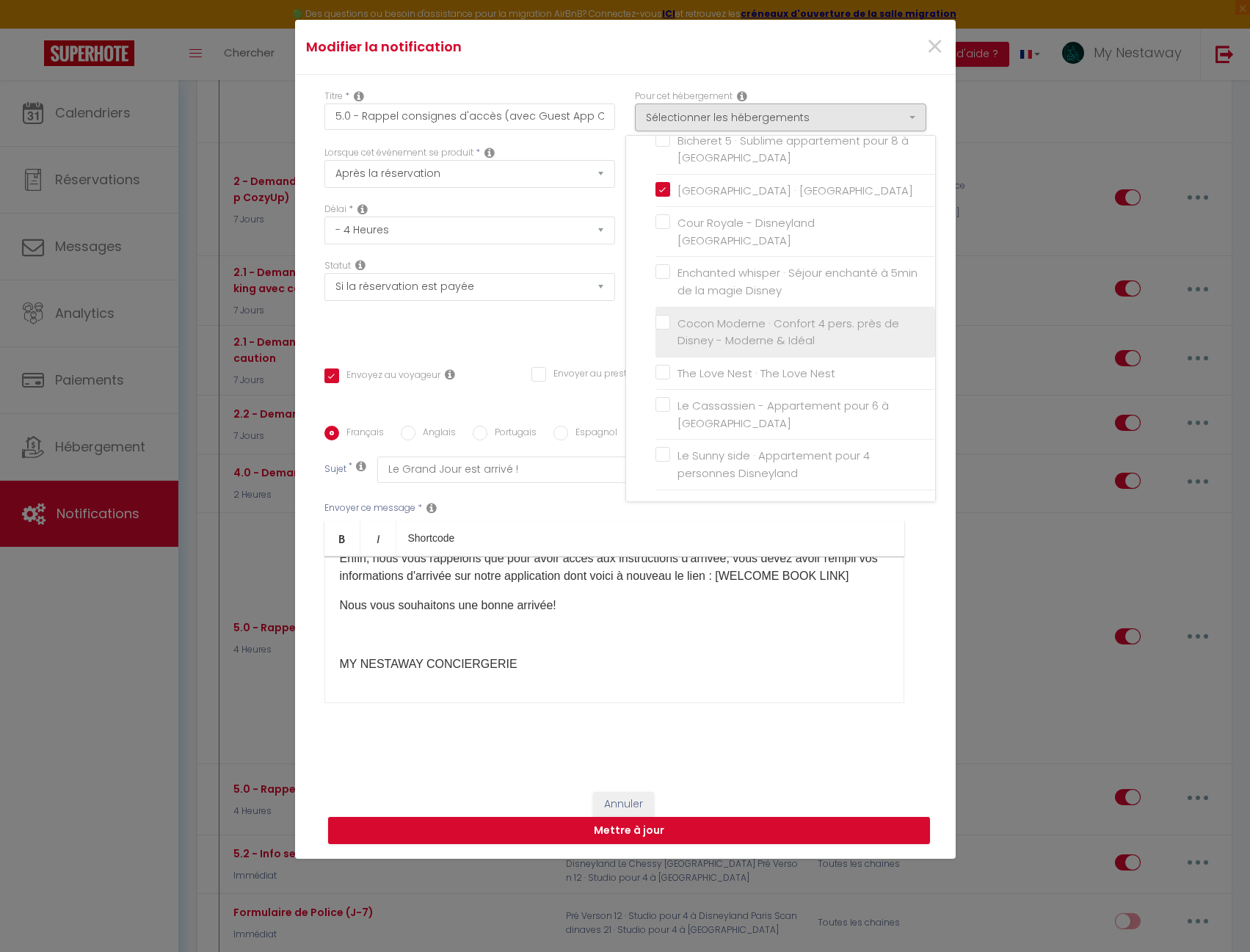
click at [660, 326] on input "Cocon Moderne · Confort 4 pers. près de Disney - Moderne & Idéal" at bounding box center [795, 332] width 279 height 15
click at [665, 835] on button "Mettre à jour" at bounding box center [629, 831] width 602 height 28
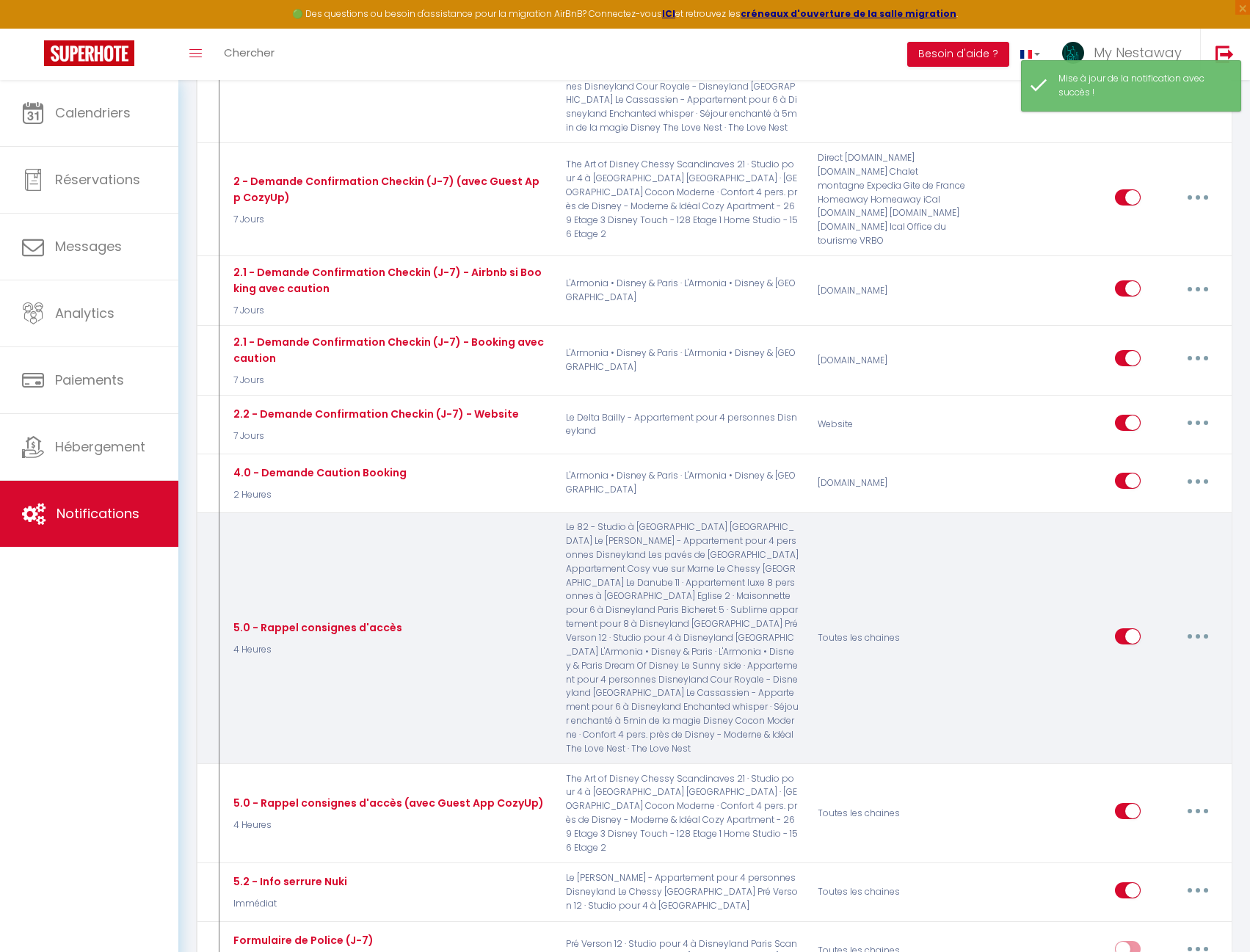
click at [1198, 625] on button "button" at bounding box center [1198, 636] width 41 height 23
click at [1160, 657] on link "Editer" at bounding box center [1159, 669] width 109 height 25
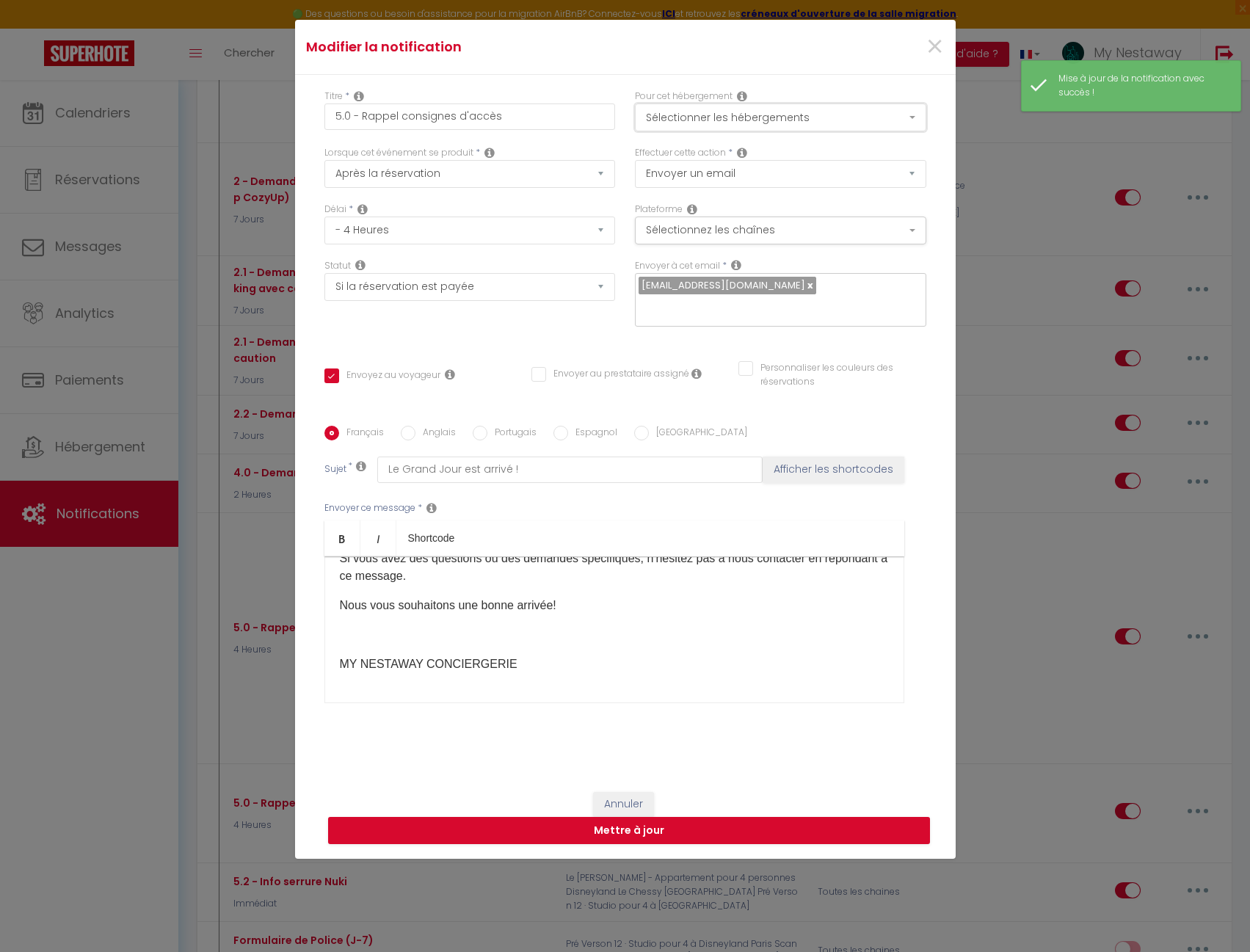
click at [739, 111] on button "Sélectionner les hébergements" at bounding box center [780, 117] width 292 height 28
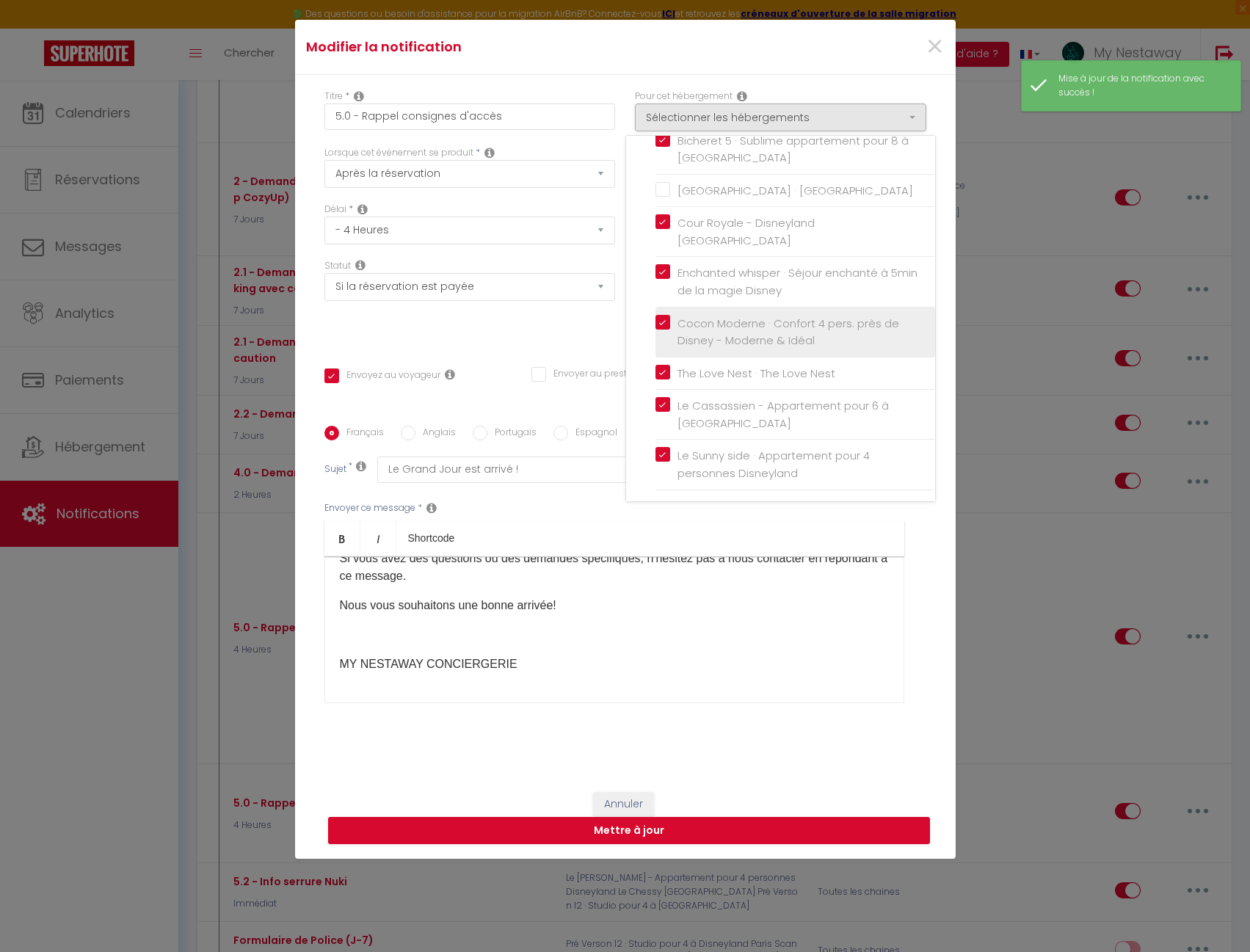
click at [658, 325] on input "Cocon Moderne · Confort 4 pers. près de Disney - Moderne & Idéal" at bounding box center [795, 332] width 279 height 15
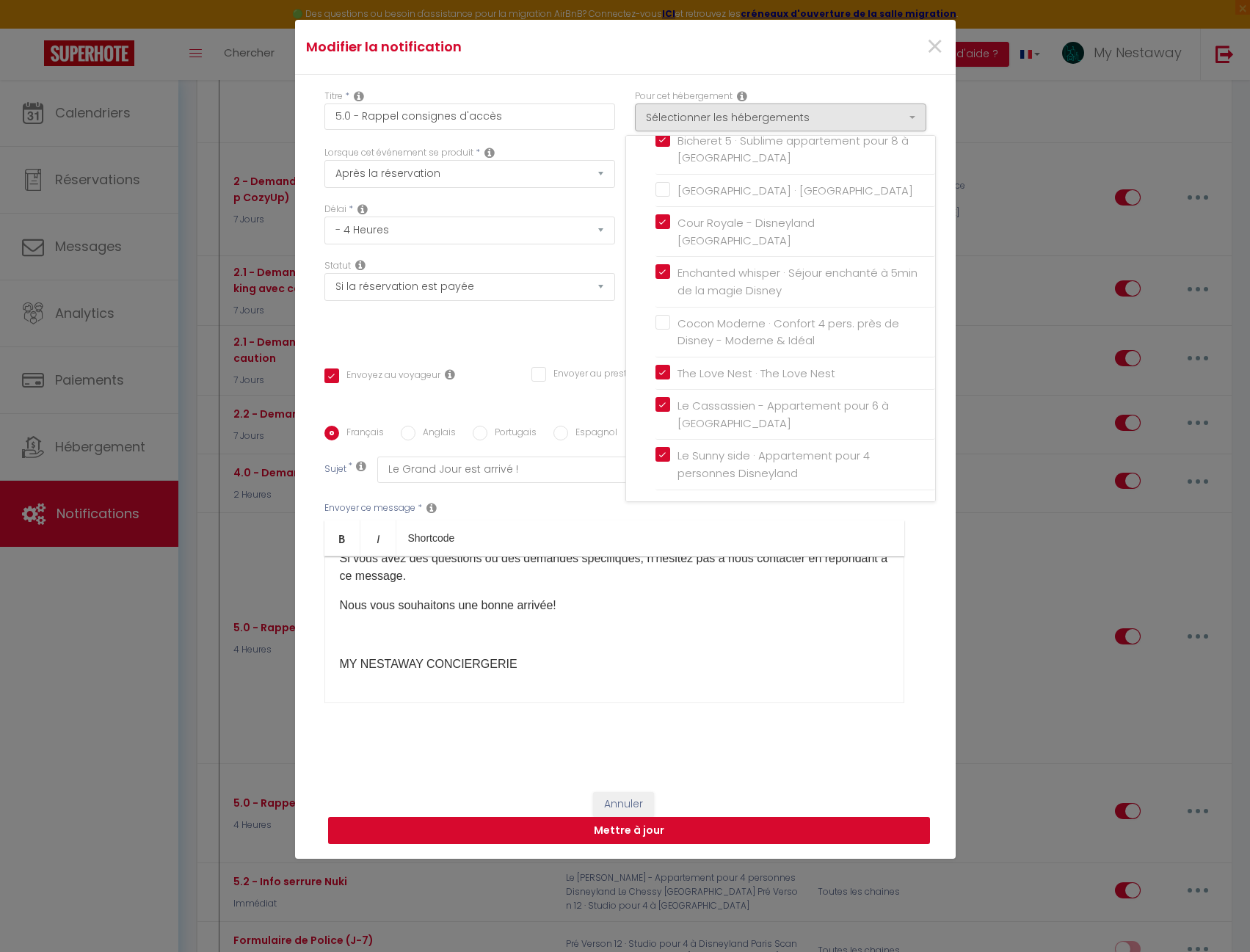
click at [629, 825] on button "Mettre à jour" at bounding box center [629, 831] width 602 height 28
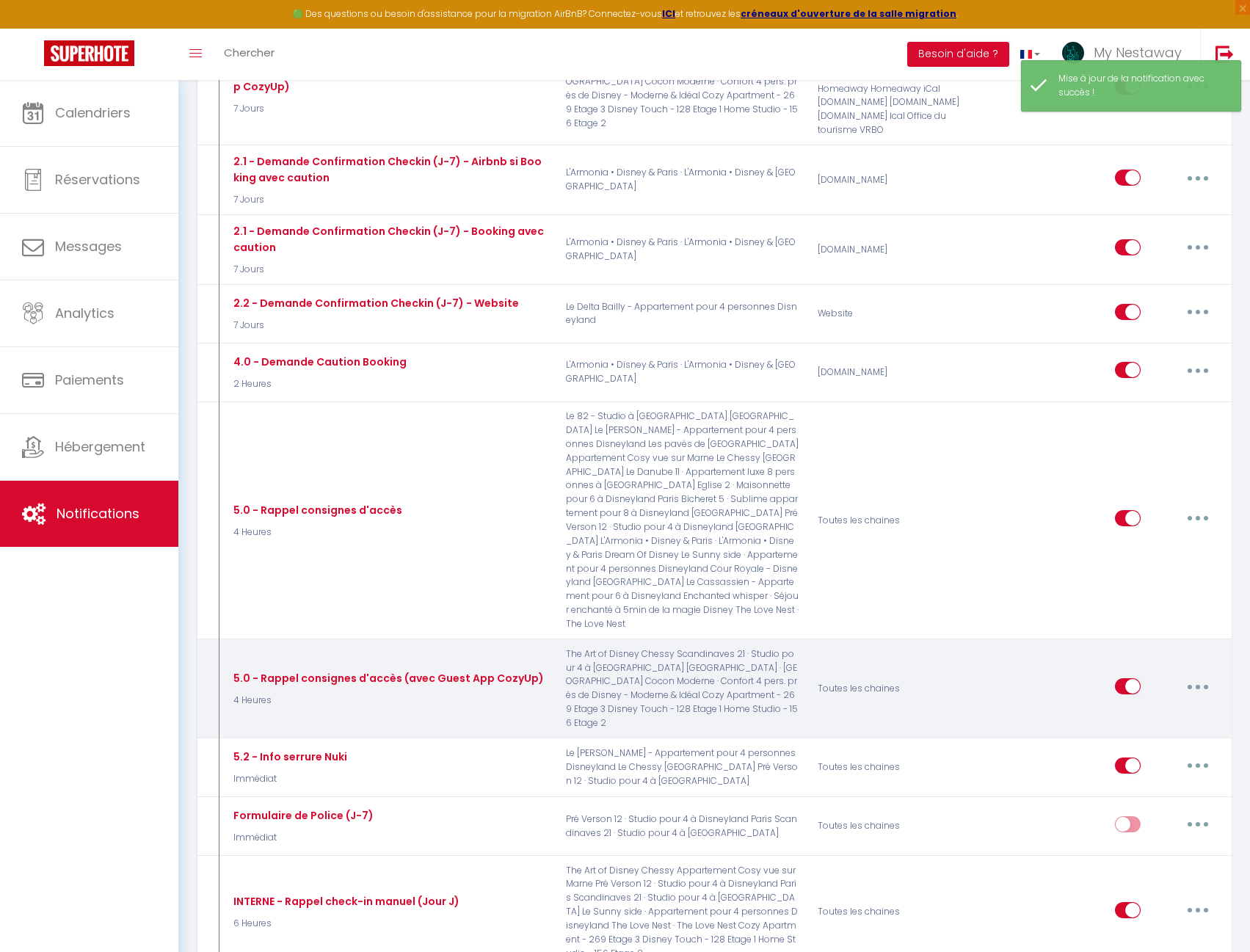
scroll to position [1321, 0]
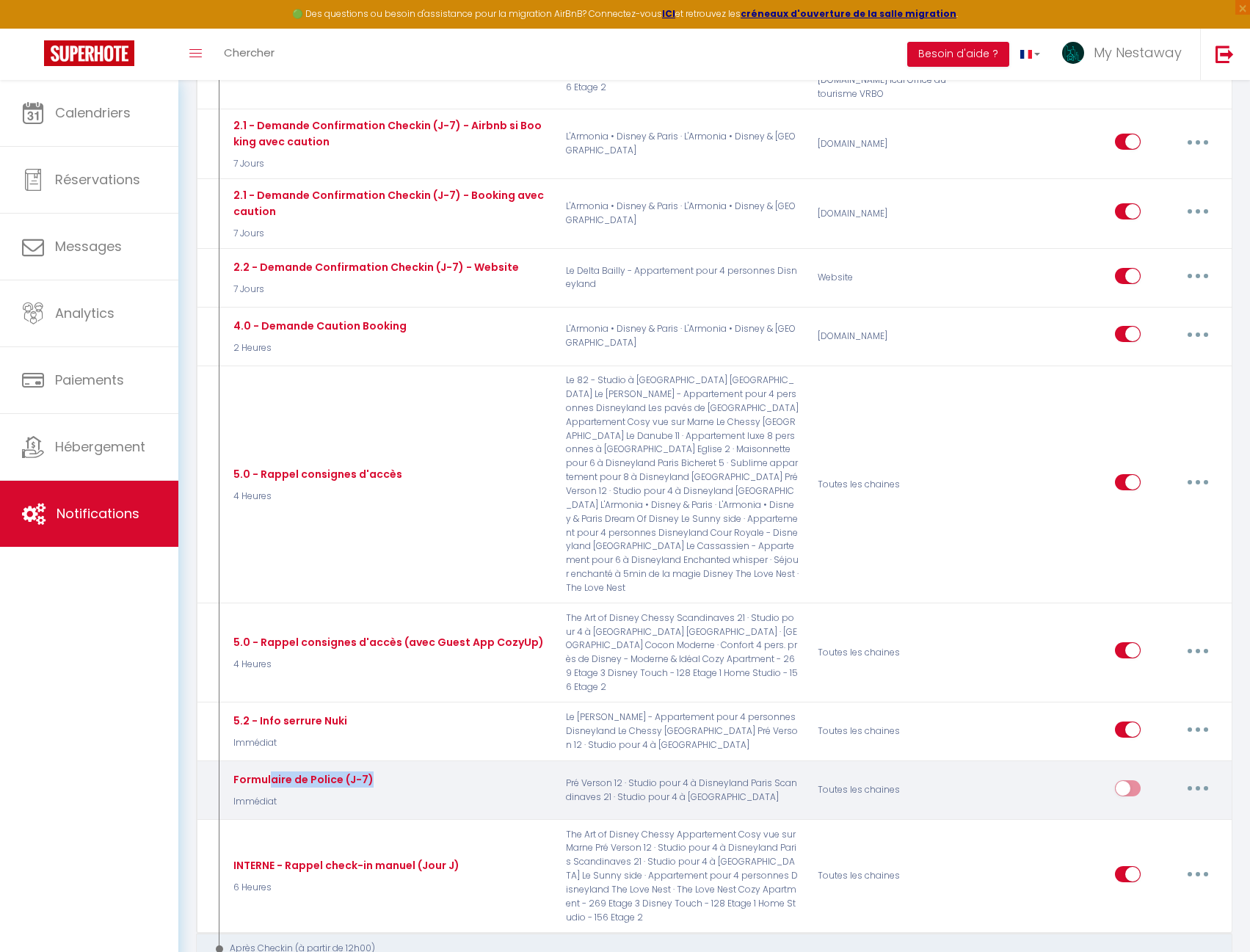
drag, startPoint x: 270, startPoint y: 654, endPoint x: 433, endPoint y: 657, distance: 163.0
click at [433, 769] on div "Formulaire de Police (J-7) Immédiat" at bounding box center [388, 790] width 336 height 43
click at [1200, 776] on button "button" at bounding box center [1198, 788] width 41 height 23
click at [1147, 888] on link "Supprimer" at bounding box center [1159, 900] width 109 height 25
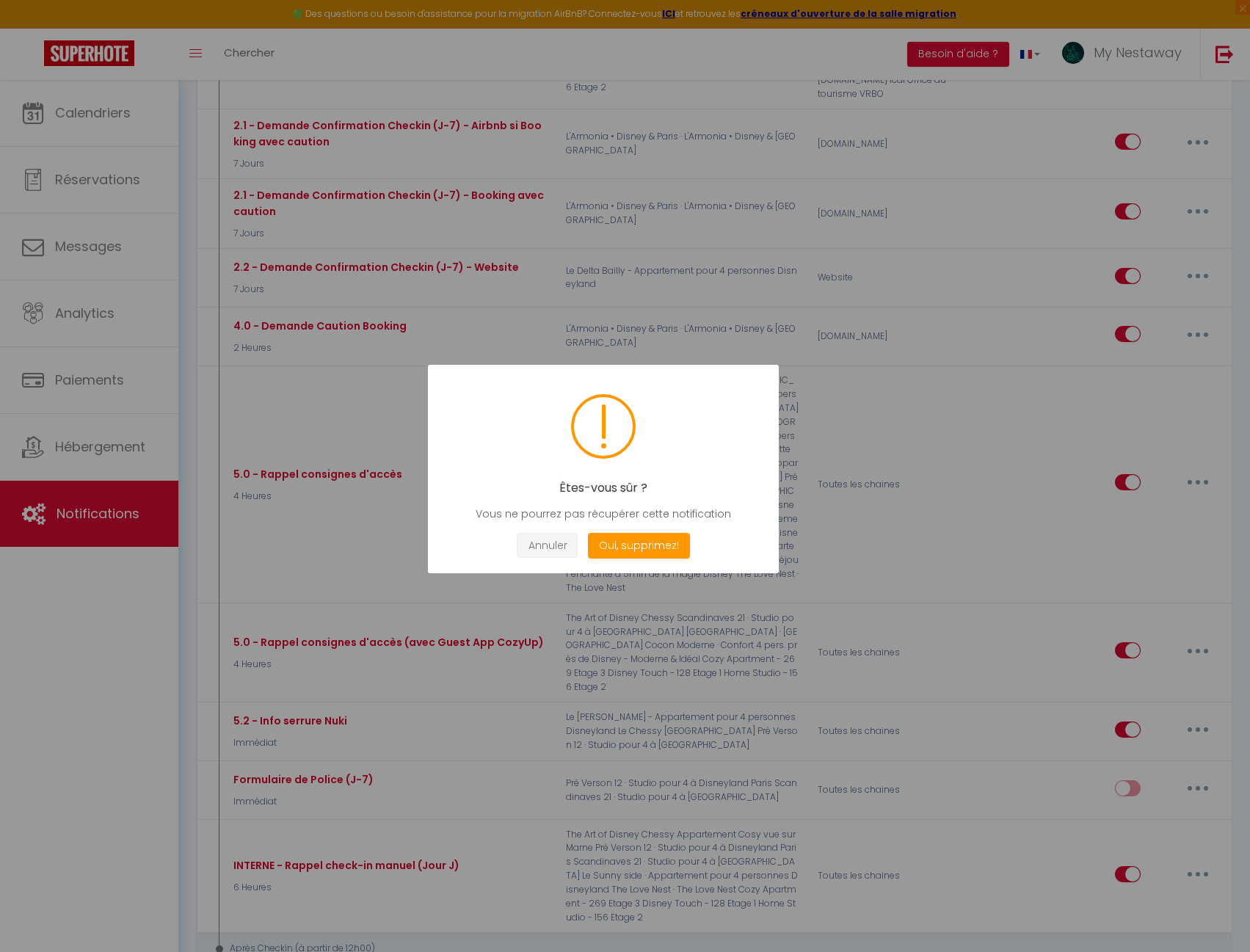
click at [541, 543] on button "Annuler" at bounding box center [548, 546] width 61 height 26
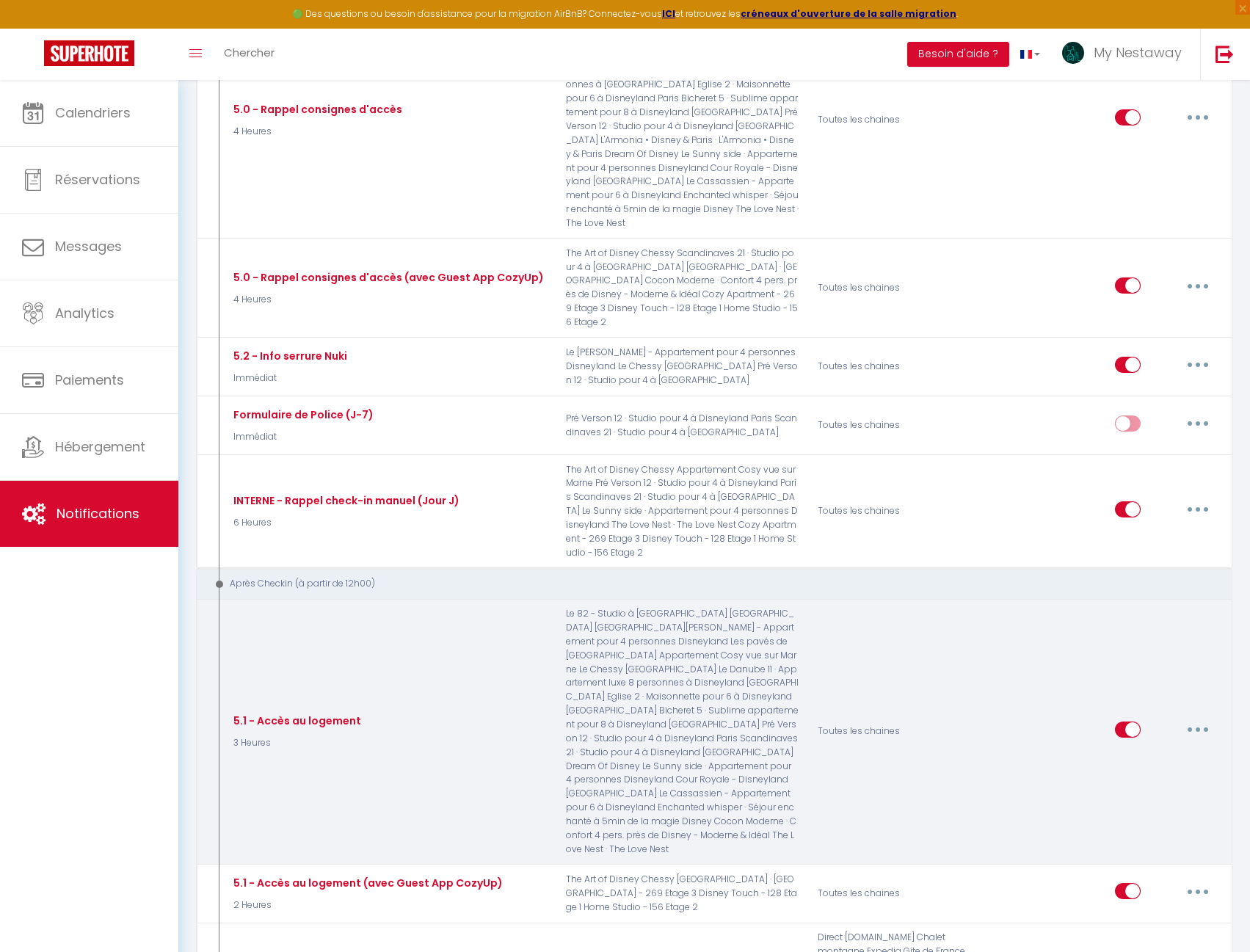
scroll to position [1795, 0]
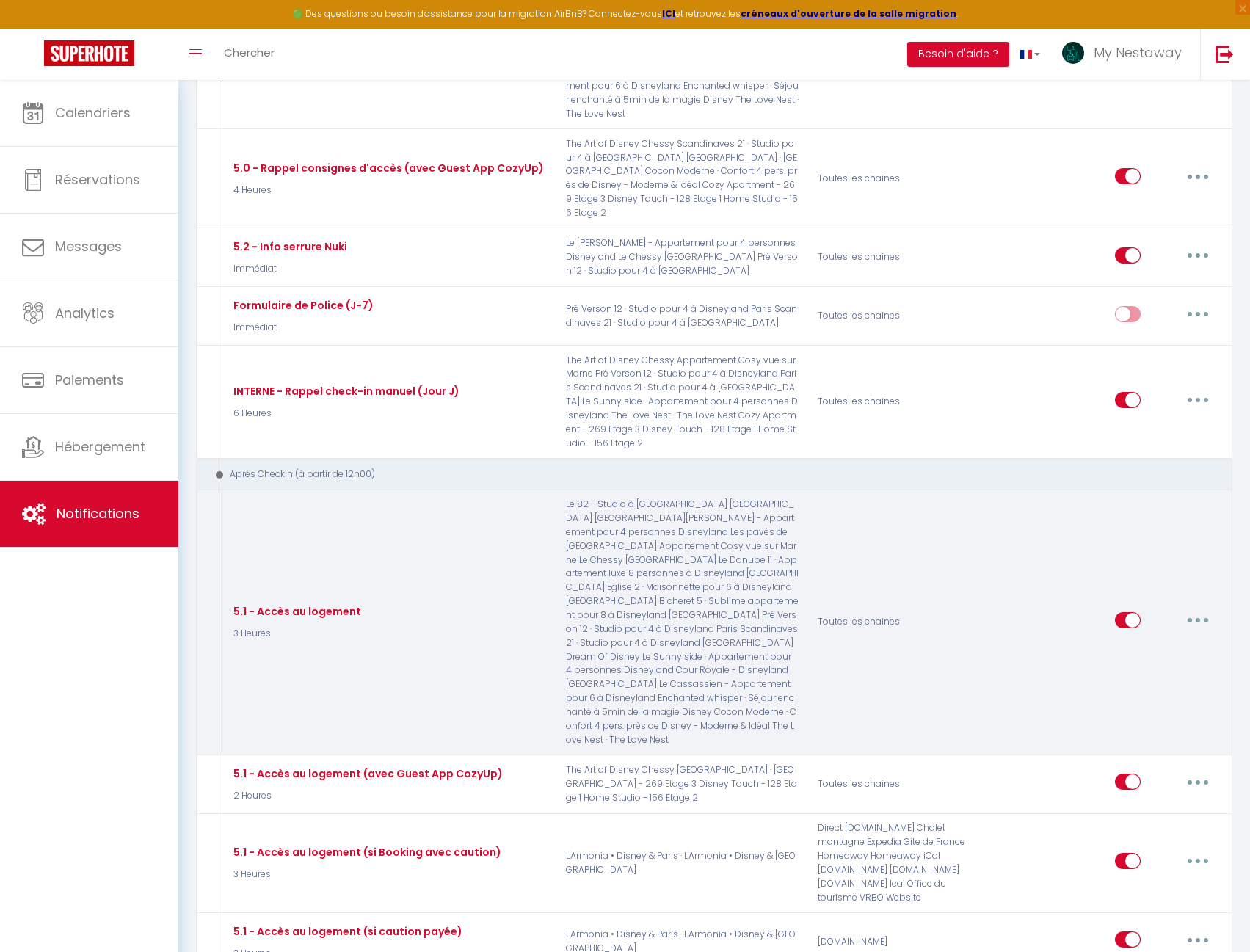
click at [1195, 608] on button "button" at bounding box center [1198, 620] width 41 height 23
click at [1150, 640] on link "Editer" at bounding box center [1159, 653] width 109 height 25
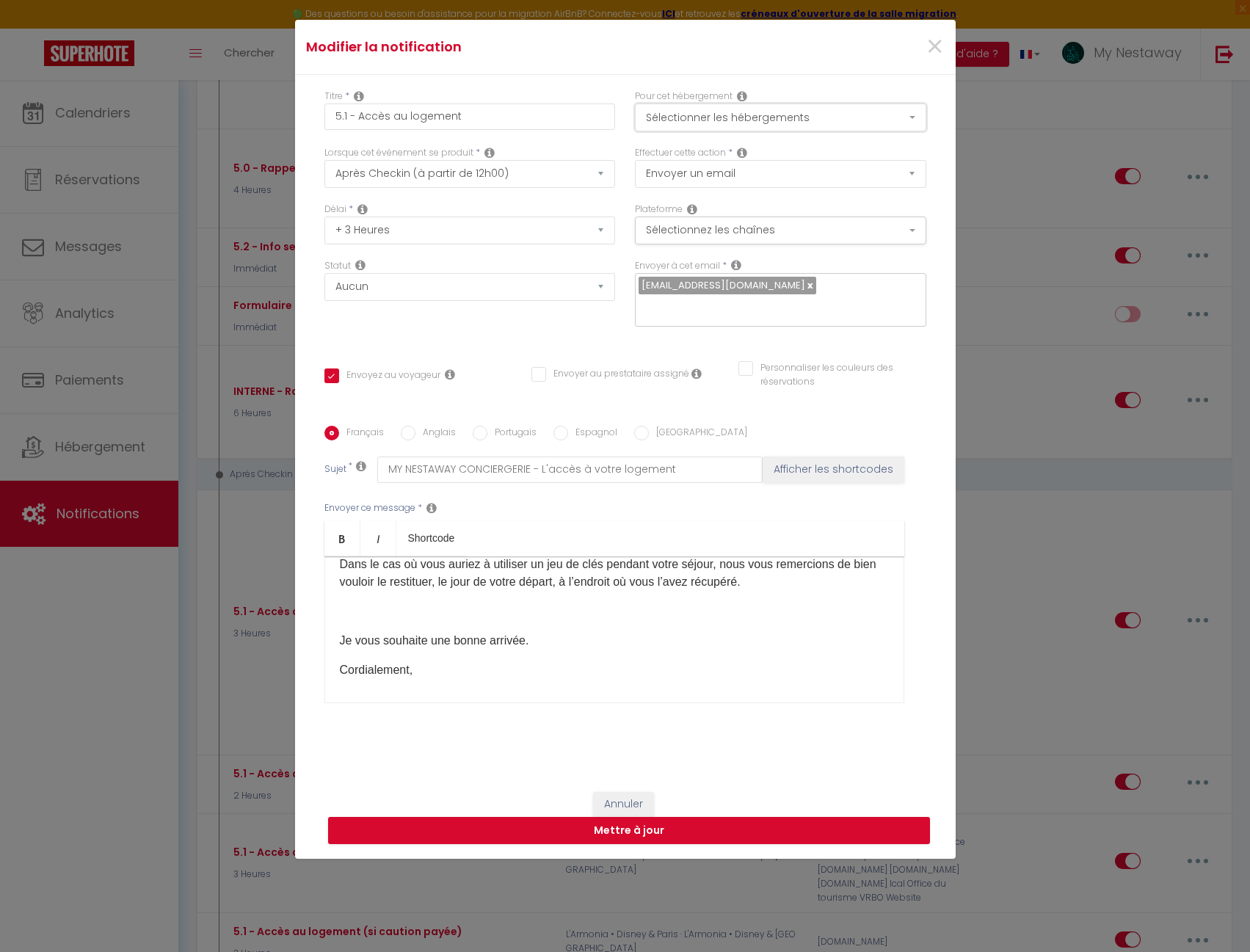
click at [733, 125] on button "Sélectionner les hébergements" at bounding box center [780, 117] width 292 height 28
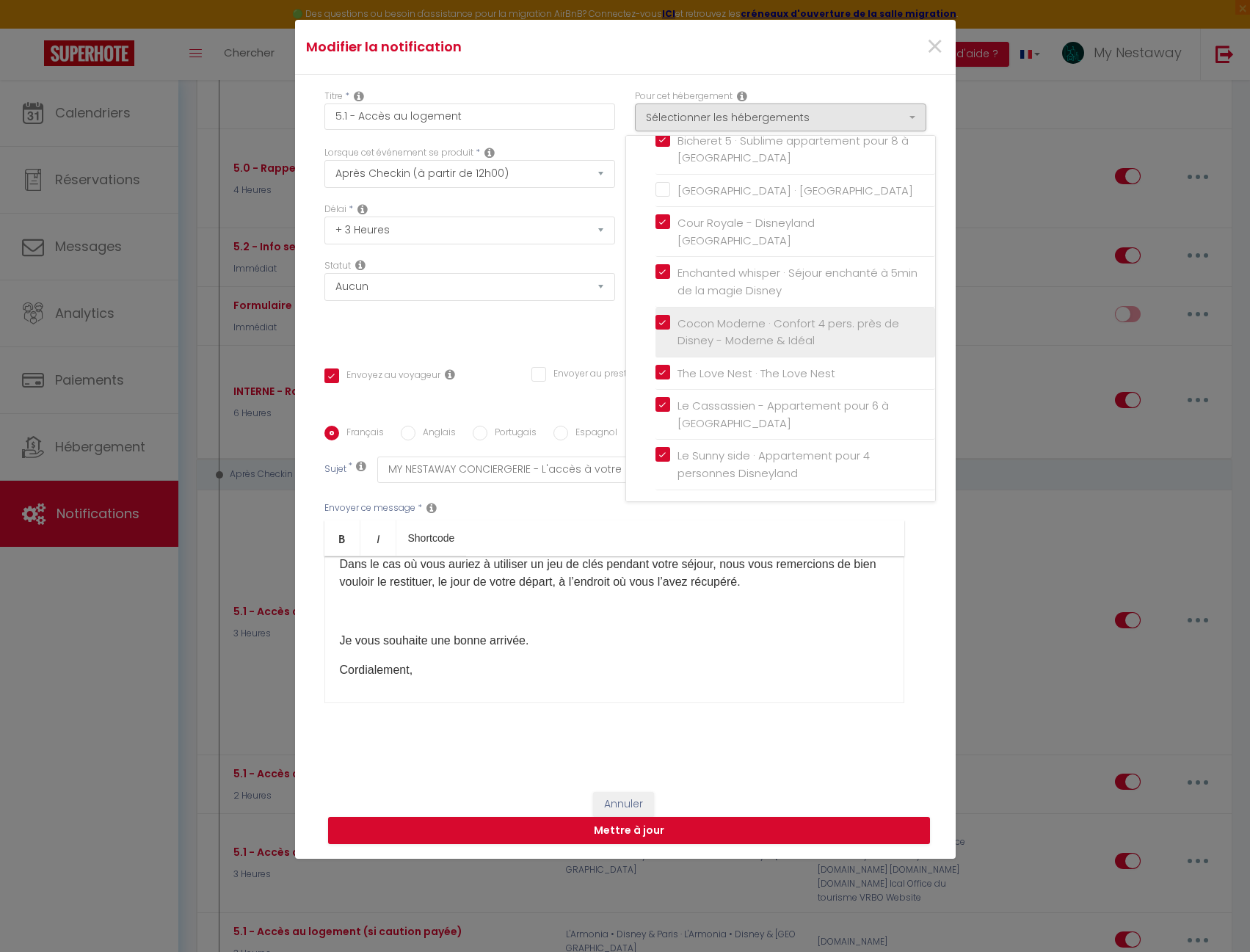
click at [670, 318] on label "Cocon Moderne · Confort 4 pers. près de Disney - Moderne & Idéal" at bounding box center [797, 332] width 255 height 35
click at [659, 325] on input "Cocon Moderne · Confort 4 pers. près de Disney - Moderne & Idéal" at bounding box center [795, 332] width 279 height 15
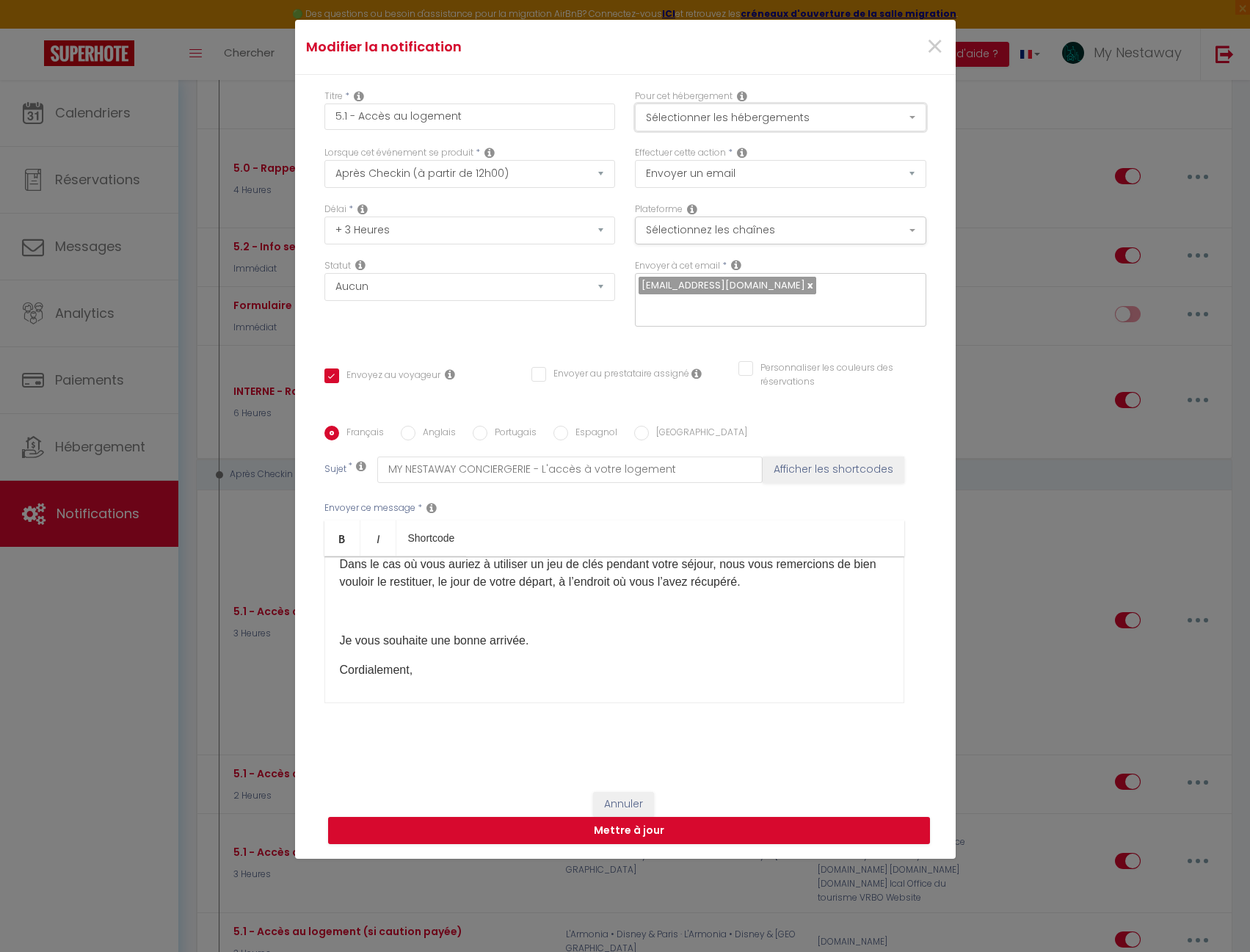
click at [670, 107] on button "Sélectionner les hébergements" at bounding box center [780, 117] width 292 height 28
click at [646, 835] on button "Mettre à jour" at bounding box center [629, 831] width 602 height 28
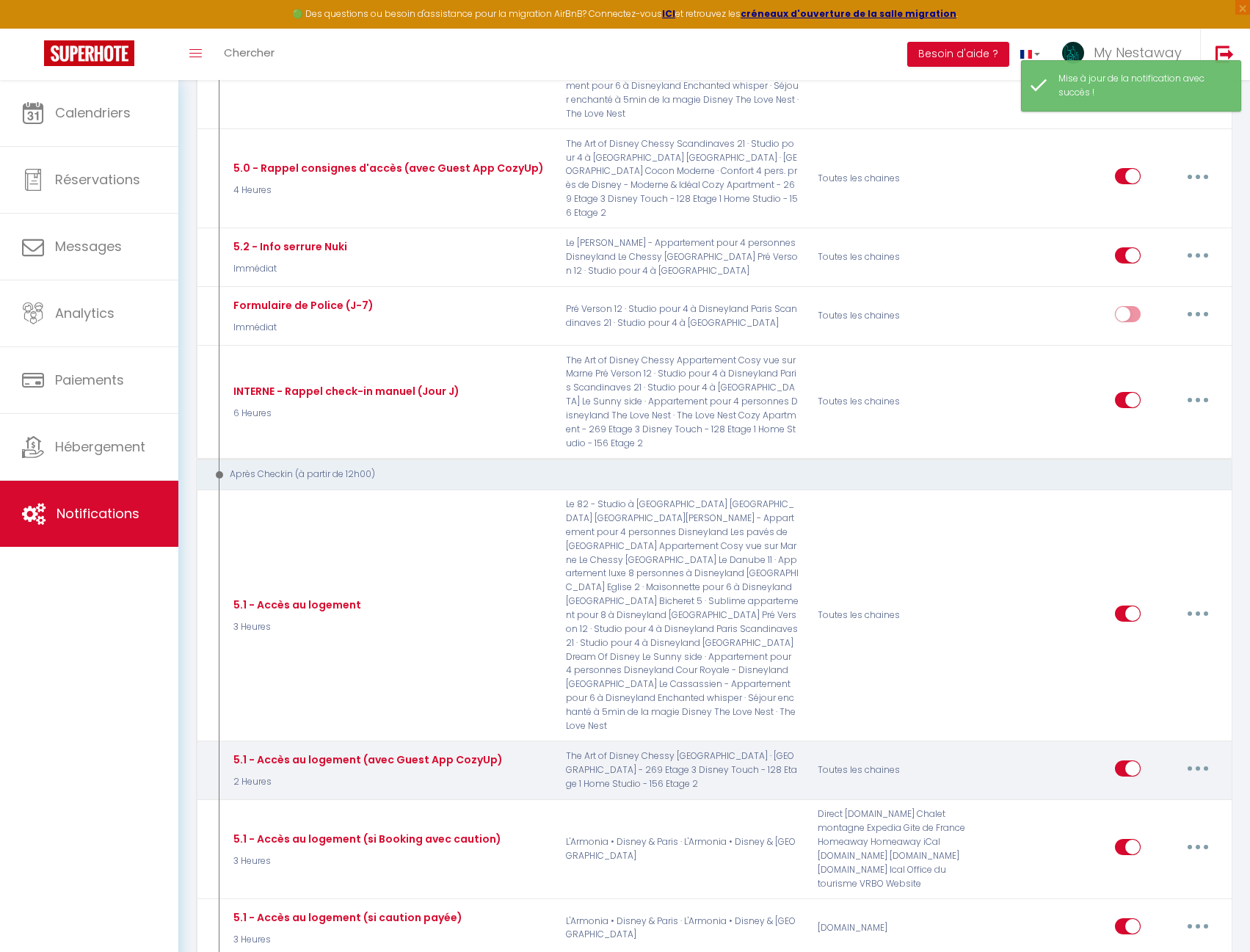
click at [1193, 756] on button "button" at bounding box center [1198, 768] width 41 height 23
click at [1157, 789] on link "Editer" at bounding box center [1159, 801] width 109 height 25
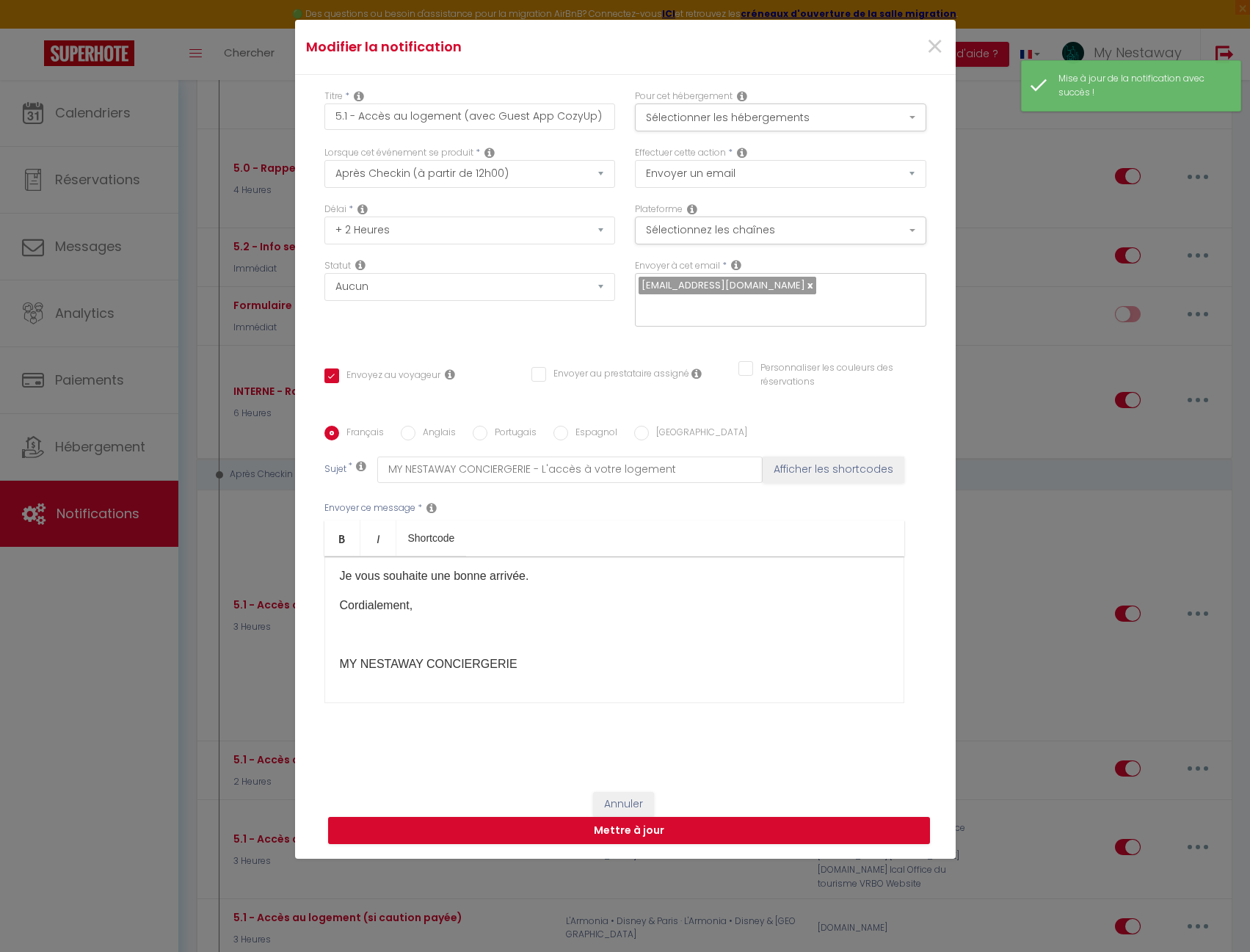
scroll to position [198, 0]
click at [720, 130] on button "Sélectionner les hébergements" at bounding box center [780, 117] width 292 height 28
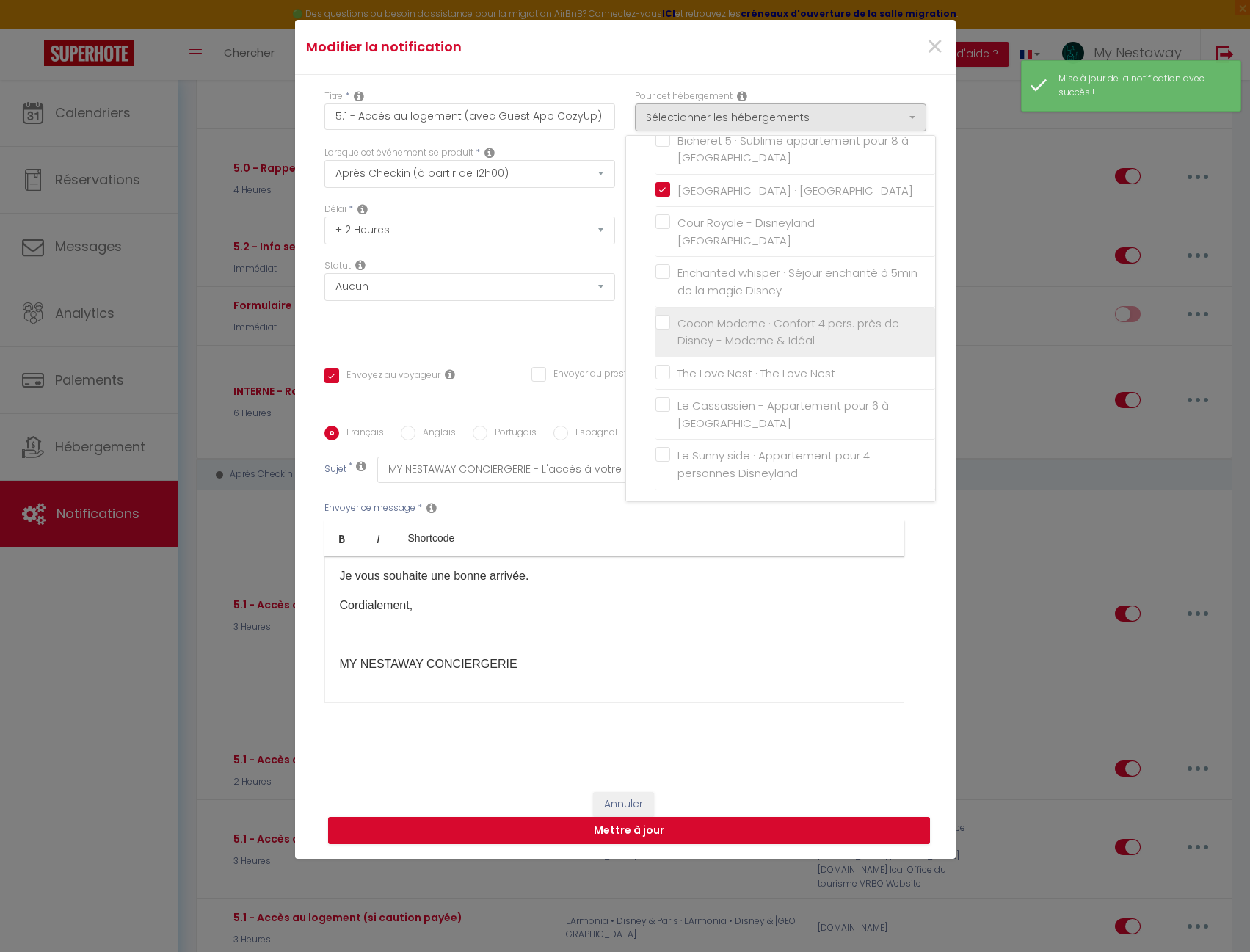
click at [670, 320] on label "Cocon Moderne · Confort 4 pers. près de Disney - Moderne & Idéal" at bounding box center [797, 332] width 255 height 35
click at [659, 325] on input "Cocon Moderne · Confort 4 pers. près de Disney - Moderne & Idéal" at bounding box center [795, 332] width 279 height 15
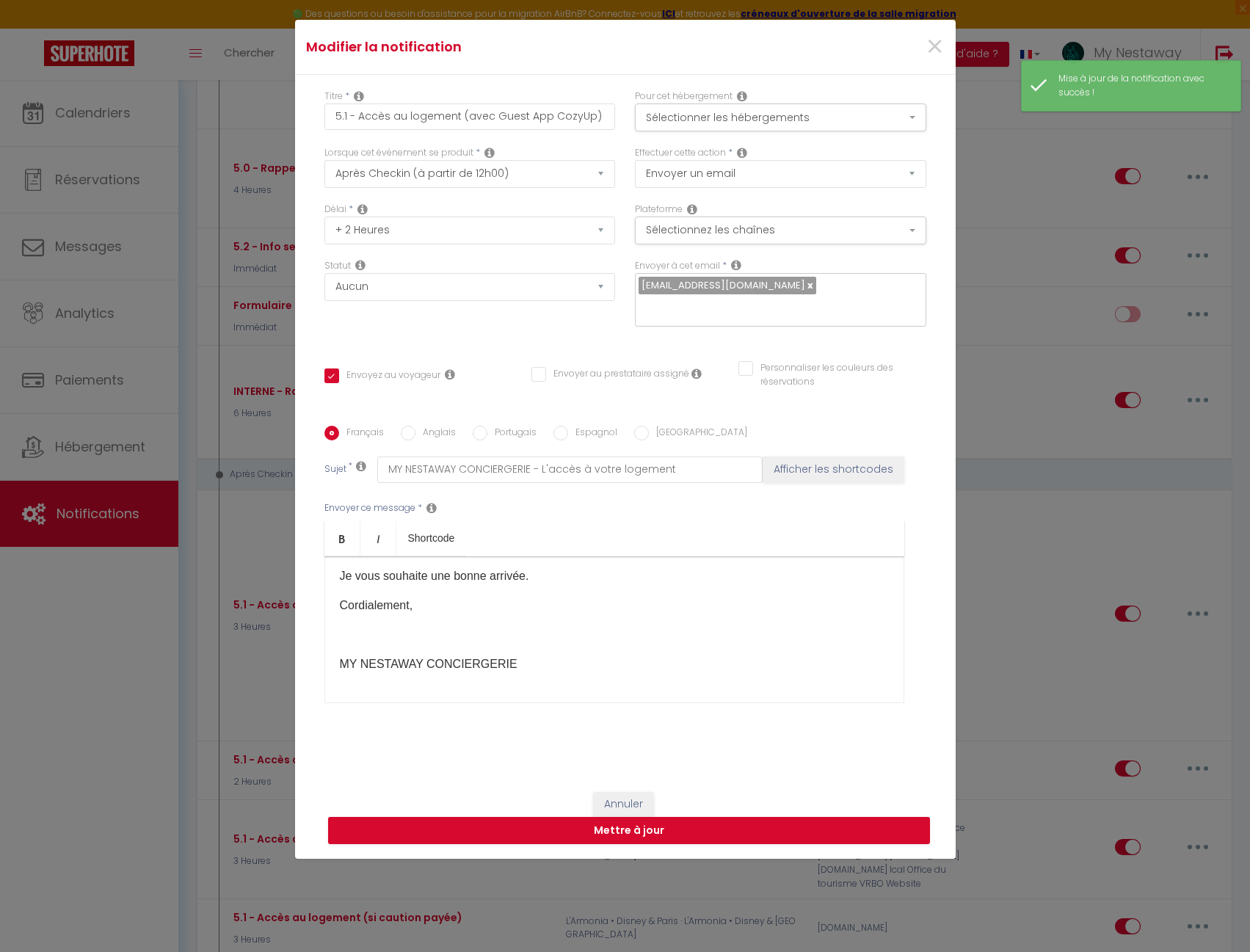
click at [649, 133] on div "Pour cet hébergement Sélectionner les hébergements Tous les apparts Anthony HOU…" at bounding box center [781, 117] width 311 height 57
click at [649, 119] on button "Sélectionner les hébergements" at bounding box center [780, 117] width 292 height 28
click at [521, 663] on p "MY NESTAWAY CONCIERGERIE​" at bounding box center [614, 664] width 549 height 17
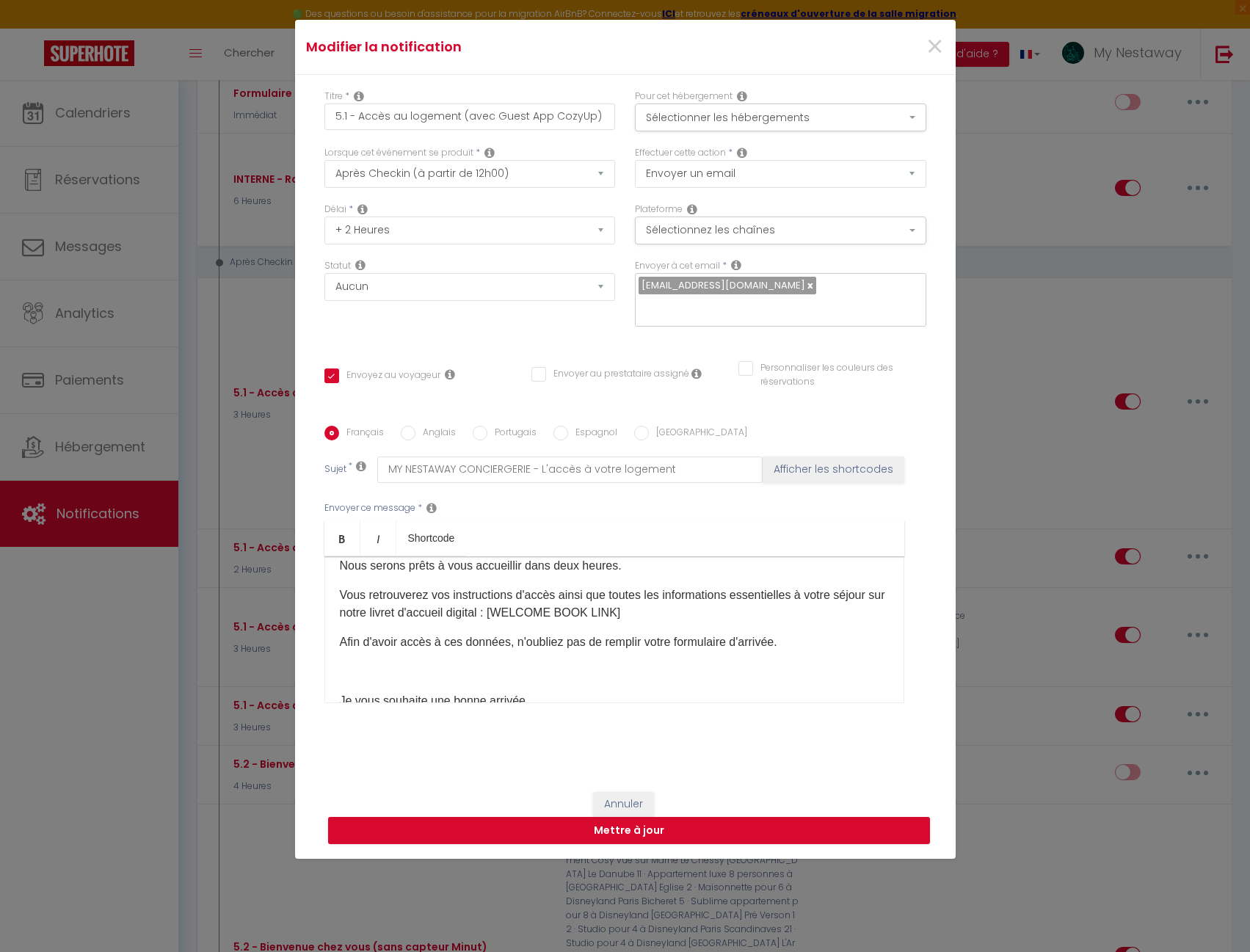
scroll to position [2015, 0]
click at [454, 829] on button "Mettre à jour" at bounding box center [629, 831] width 602 height 28
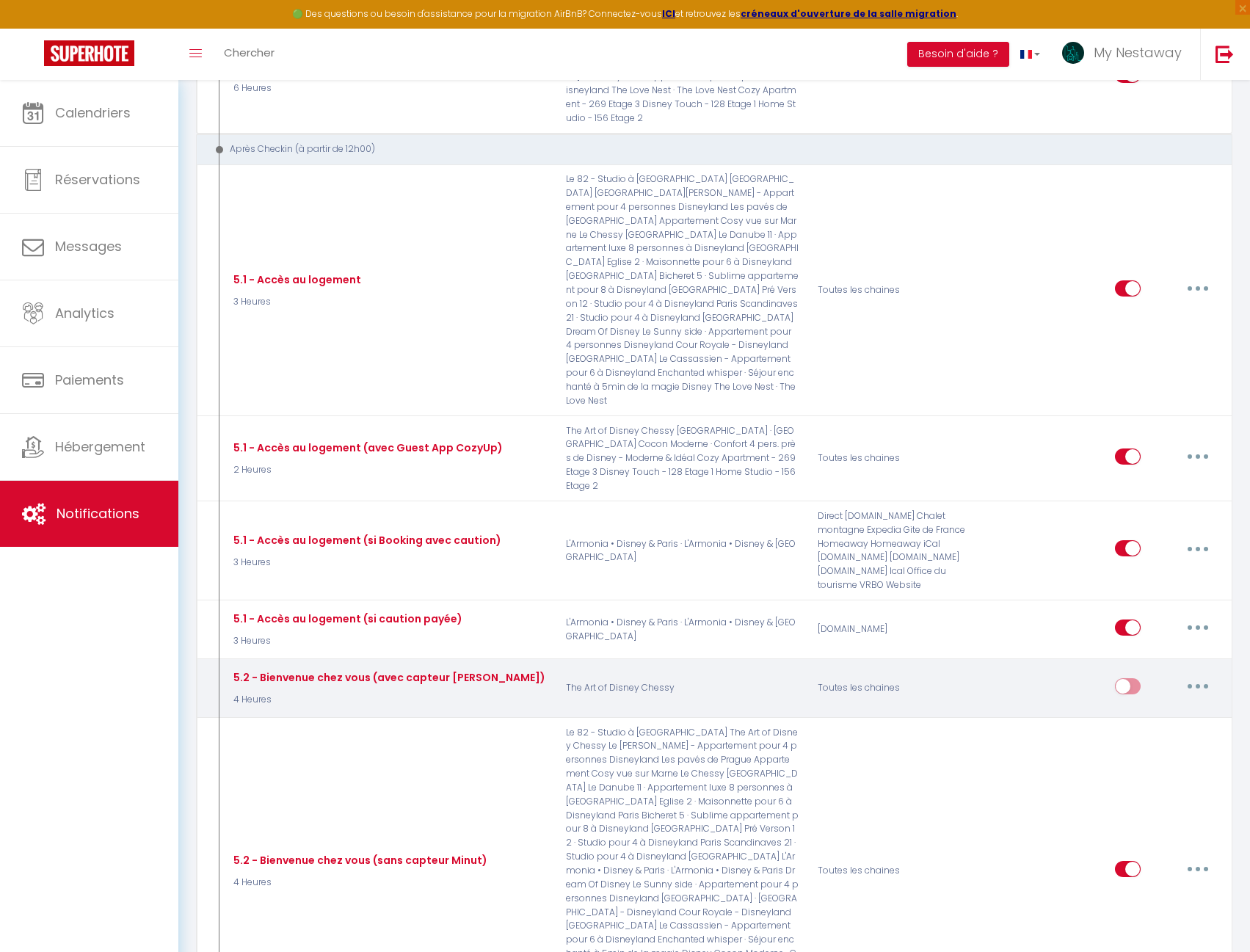
scroll to position [2162, 0]
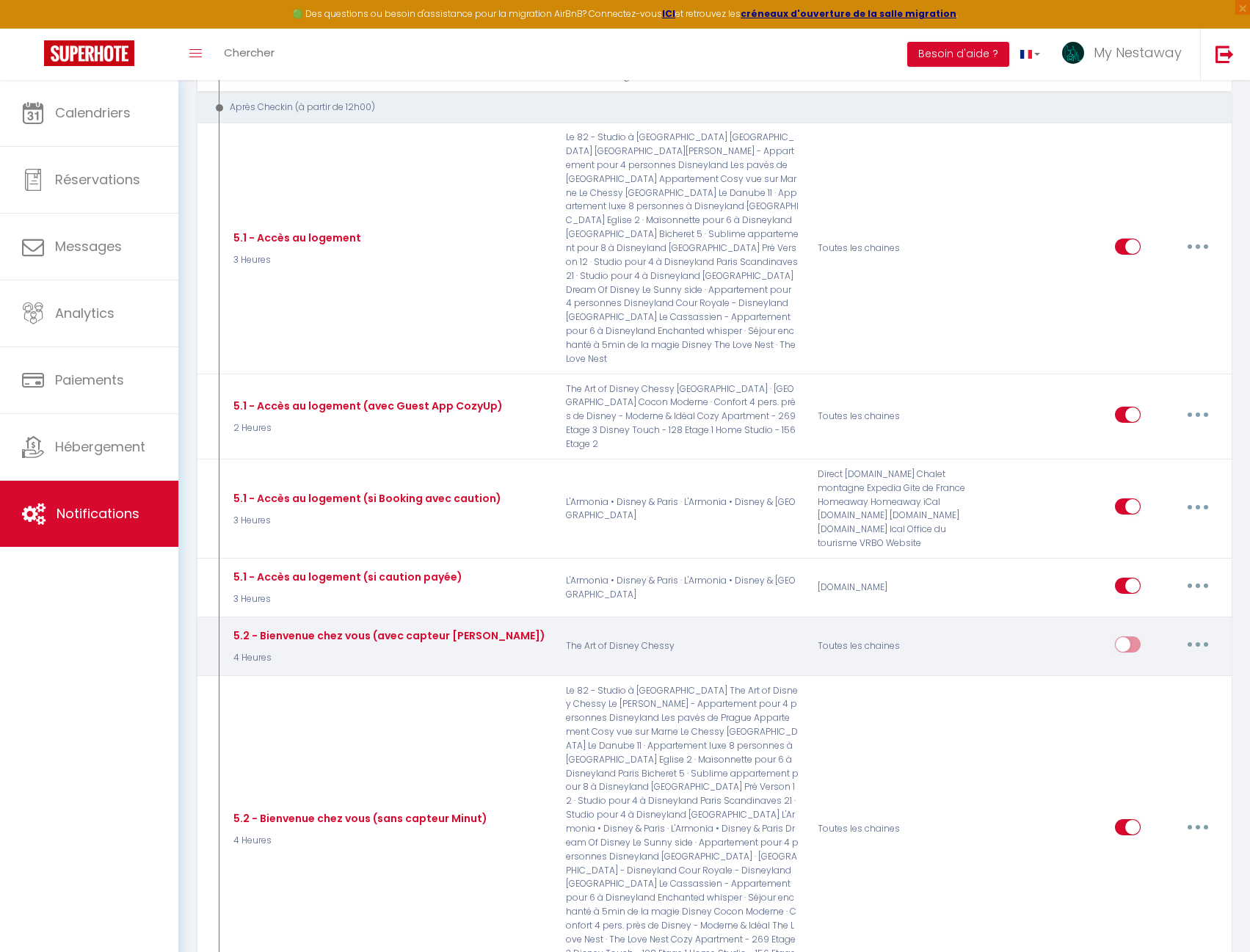
click at [1184, 633] on button "button" at bounding box center [1198, 644] width 41 height 23
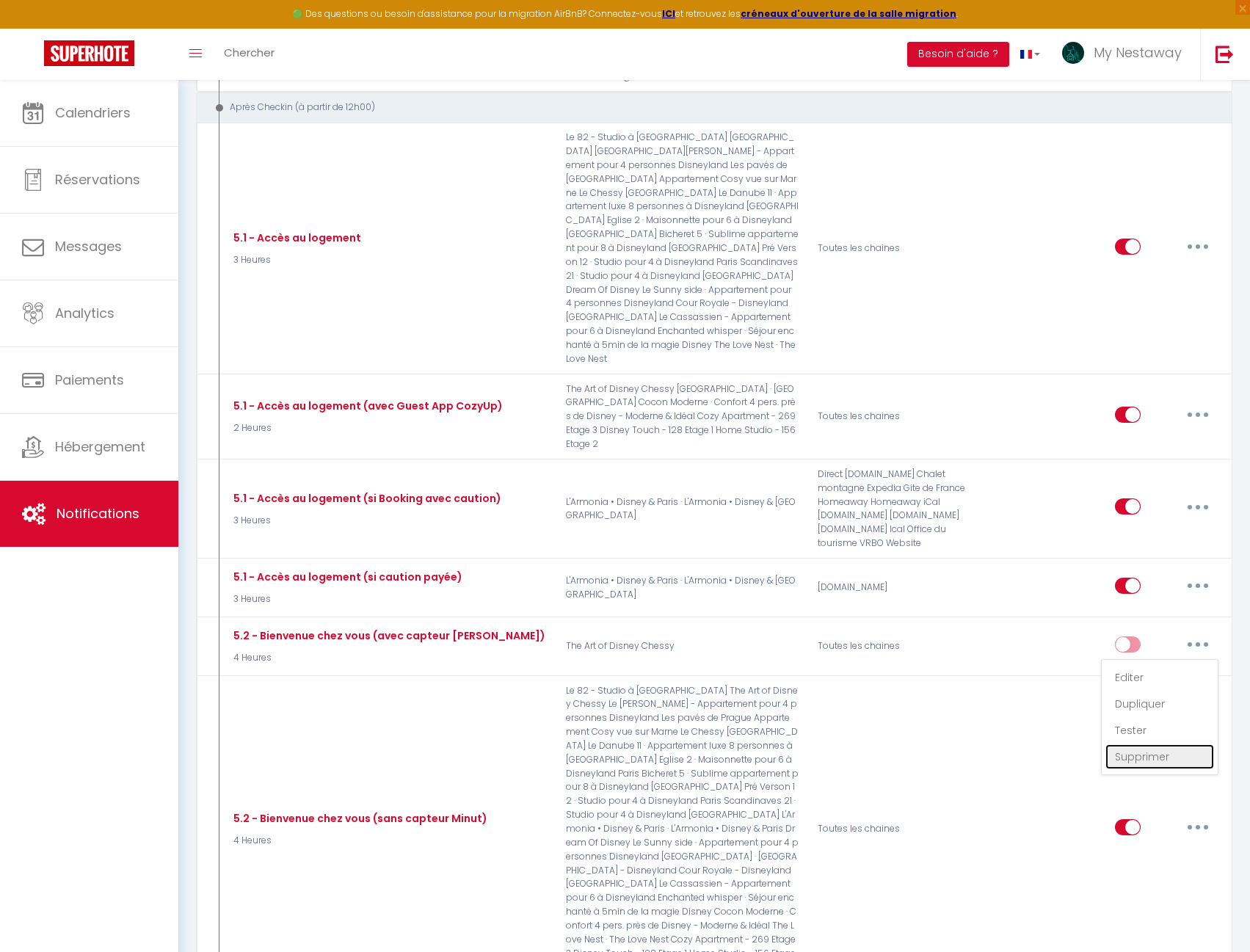
click at [1145, 744] on link "Supprimer" at bounding box center [1159, 756] width 109 height 25
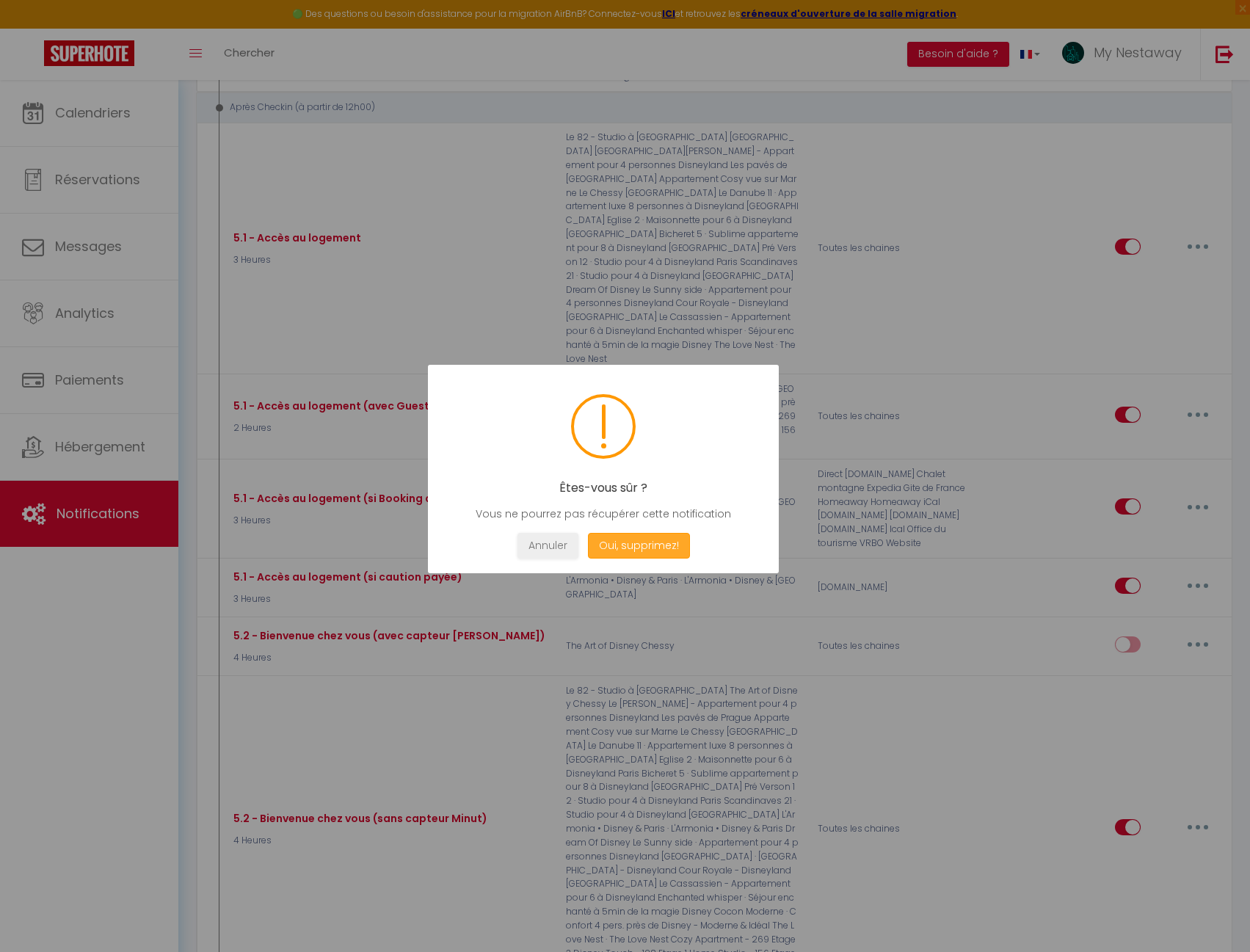
click at [654, 544] on button "Oui, supprimez!" at bounding box center [638, 546] width 102 height 26
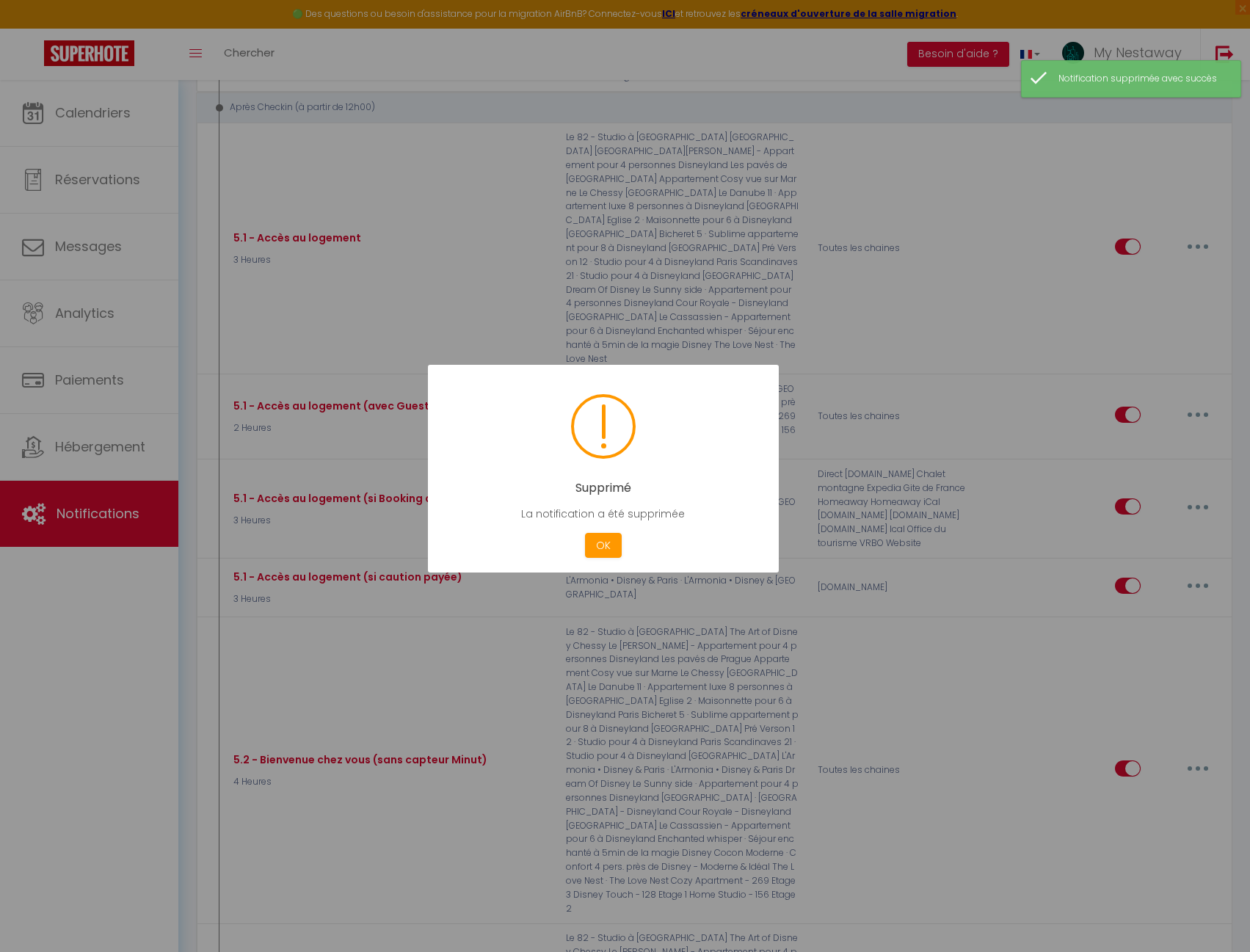
click at [991, 593] on div at bounding box center [625, 476] width 1250 height 952
click at [613, 547] on button "OK" at bounding box center [603, 546] width 37 height 26
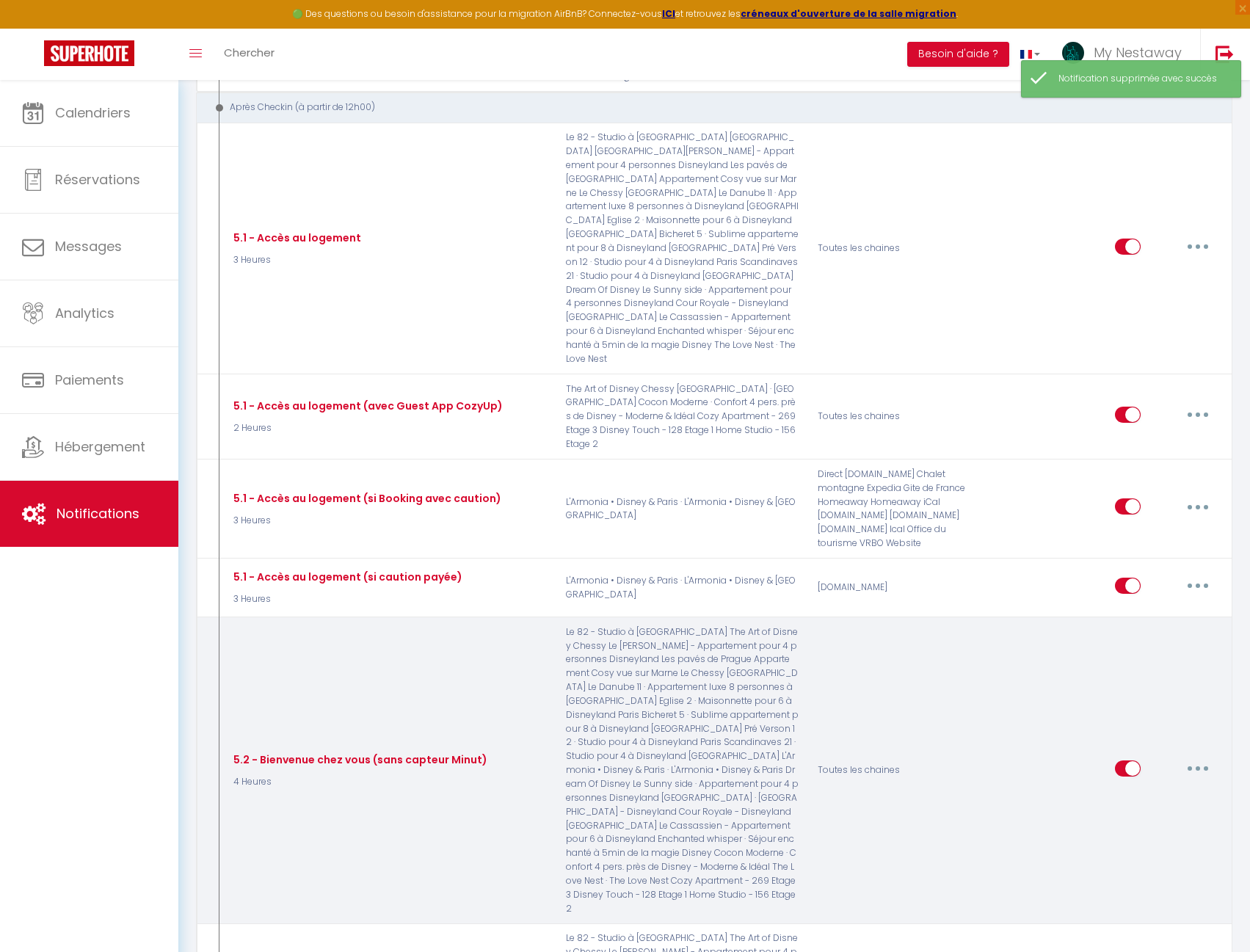
click at [1185, 756] on button "button" at bounding box center [1198, 768] width 41 height 23
click at [1137, 789] on link "Editer" at bounding box center [1159, 801] width 109 height 25
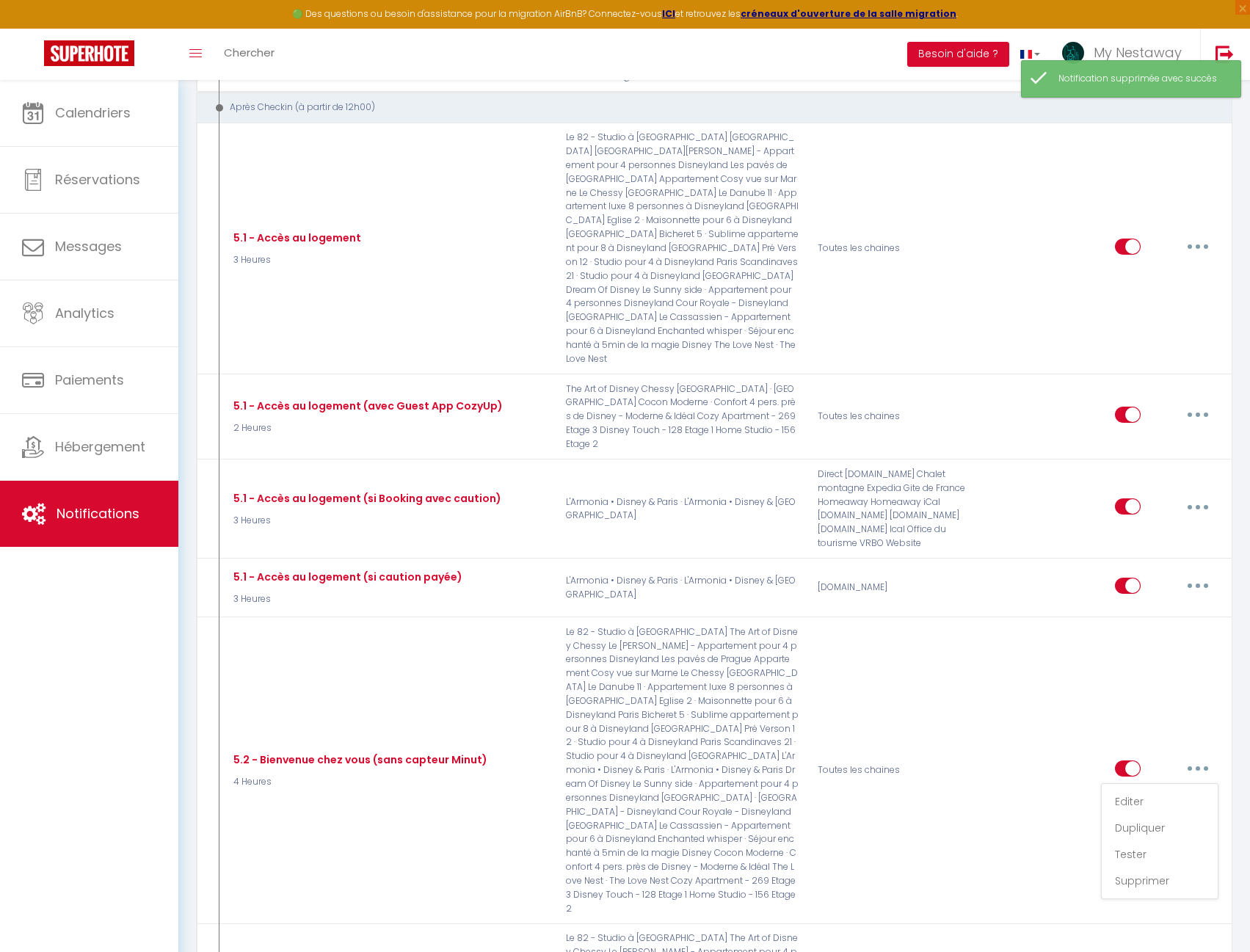
scroll to position [64, 0]
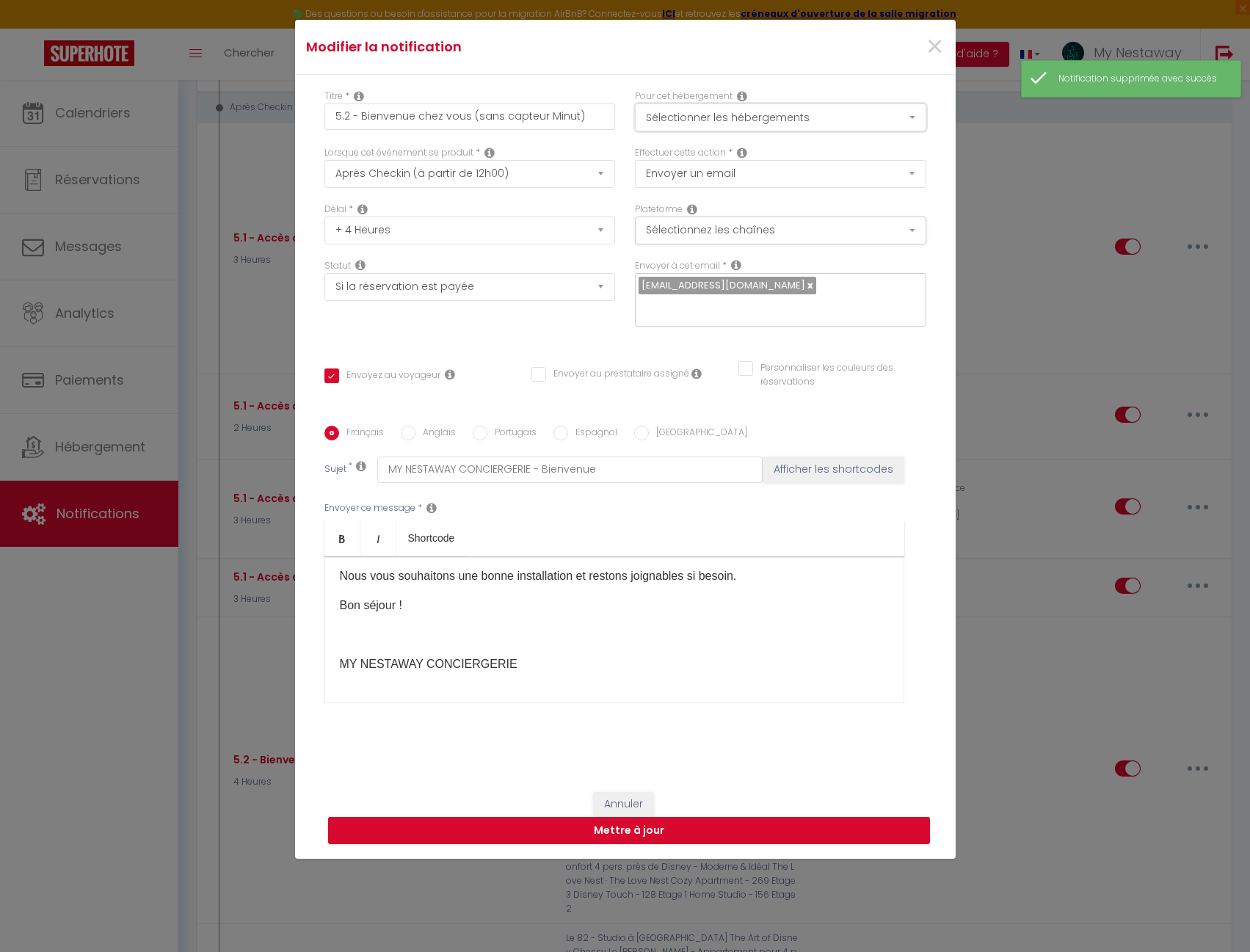
click at [843, 118] on button "Sélectionner les hébergements" at bounding box center [780, 117] width 292 height 28
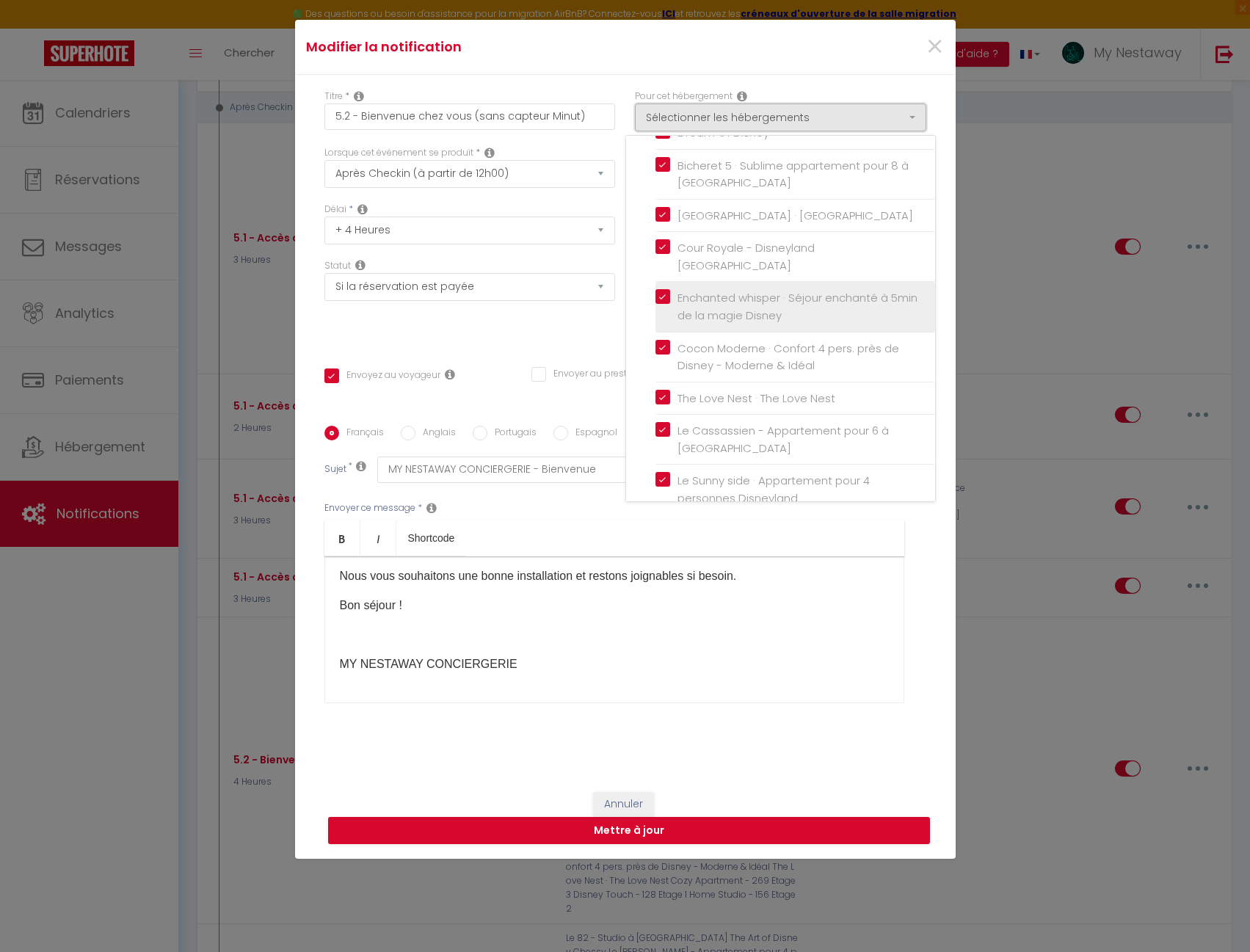
scroll to position [691, 0]
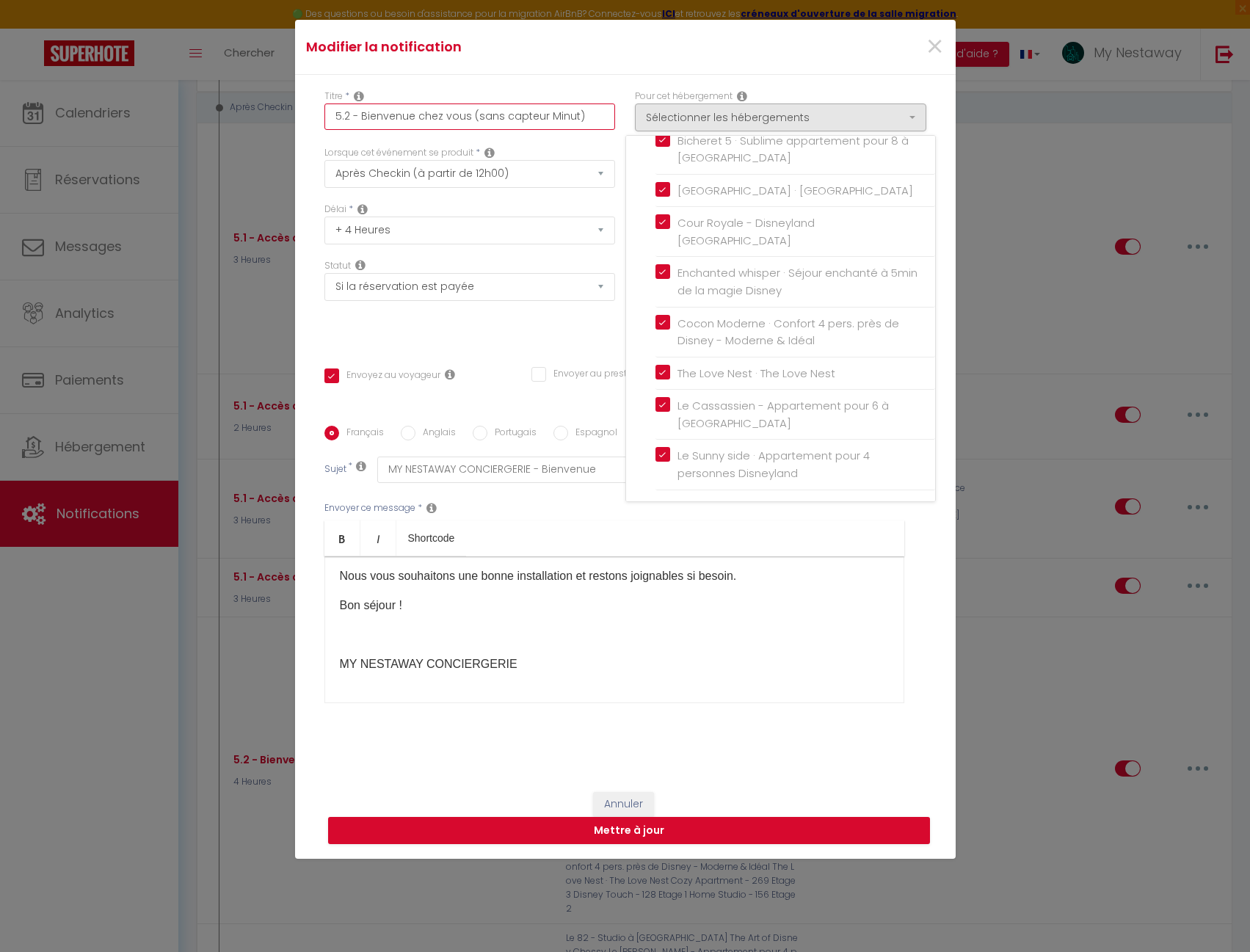
click at [471, 117] on input "5.2 - Bienvenue chez vous (sans capteur Minut)" at bounding box center [470, 117] width 292 height 26
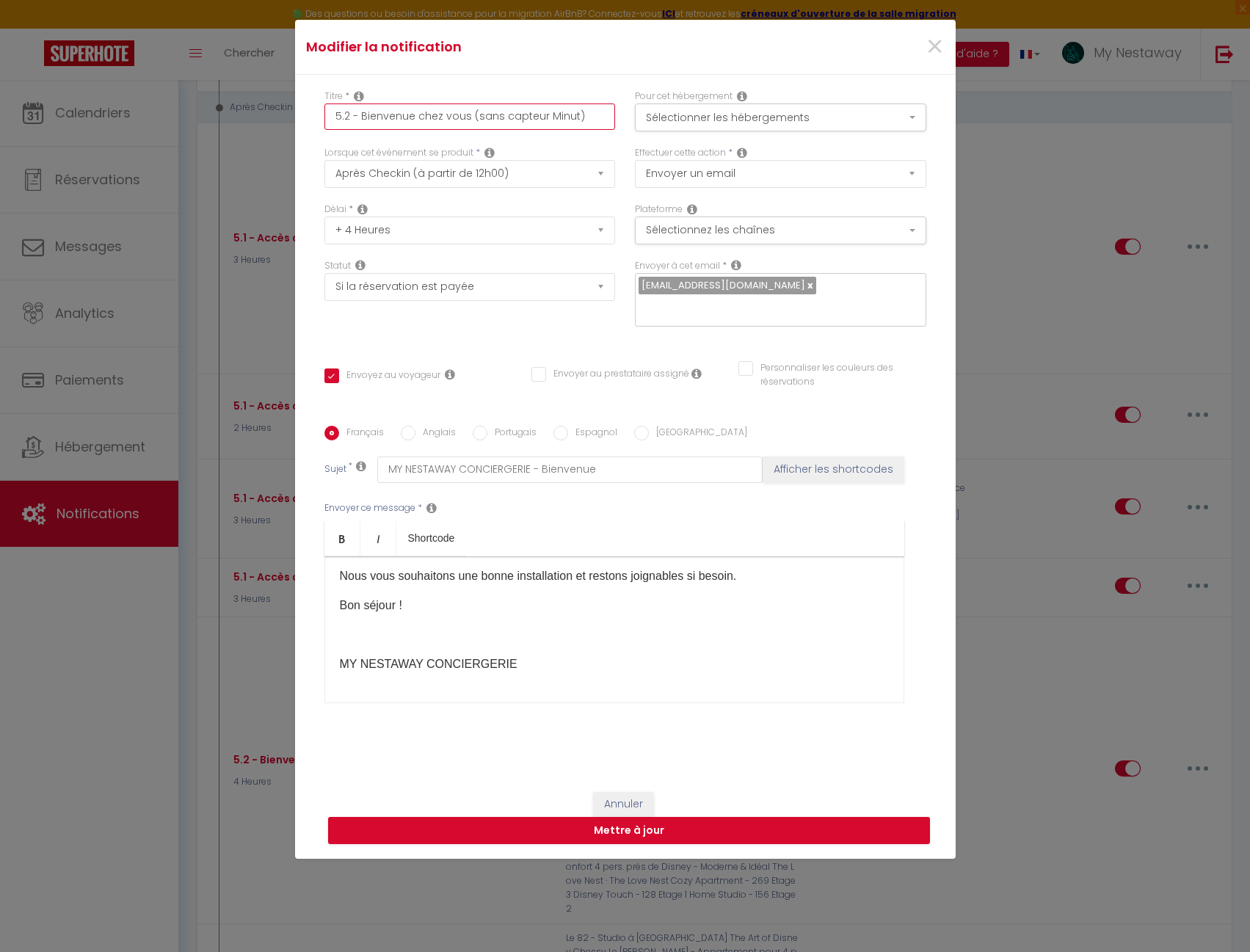
click at [454, 119] on input "5.2 - Bienvenue chez vous (sans capteur Minut)" at bounding box center [470, 117] width 292 height 26
drag, startPoint x: 458, startPoint y: 115, endPoint x: 635, endPoint y: 125, distance: 177.3
click at [635, 125] on div "Titre * 5.2 - Bienvenue chez vous (sans capteur Minut) Pour cet hébergement Sél…" at bounding box center [624, 117] width 621 height 57
click at [649, 838] on button "Mettre à jour" at bounding box center [629, 831] width 602 height 28
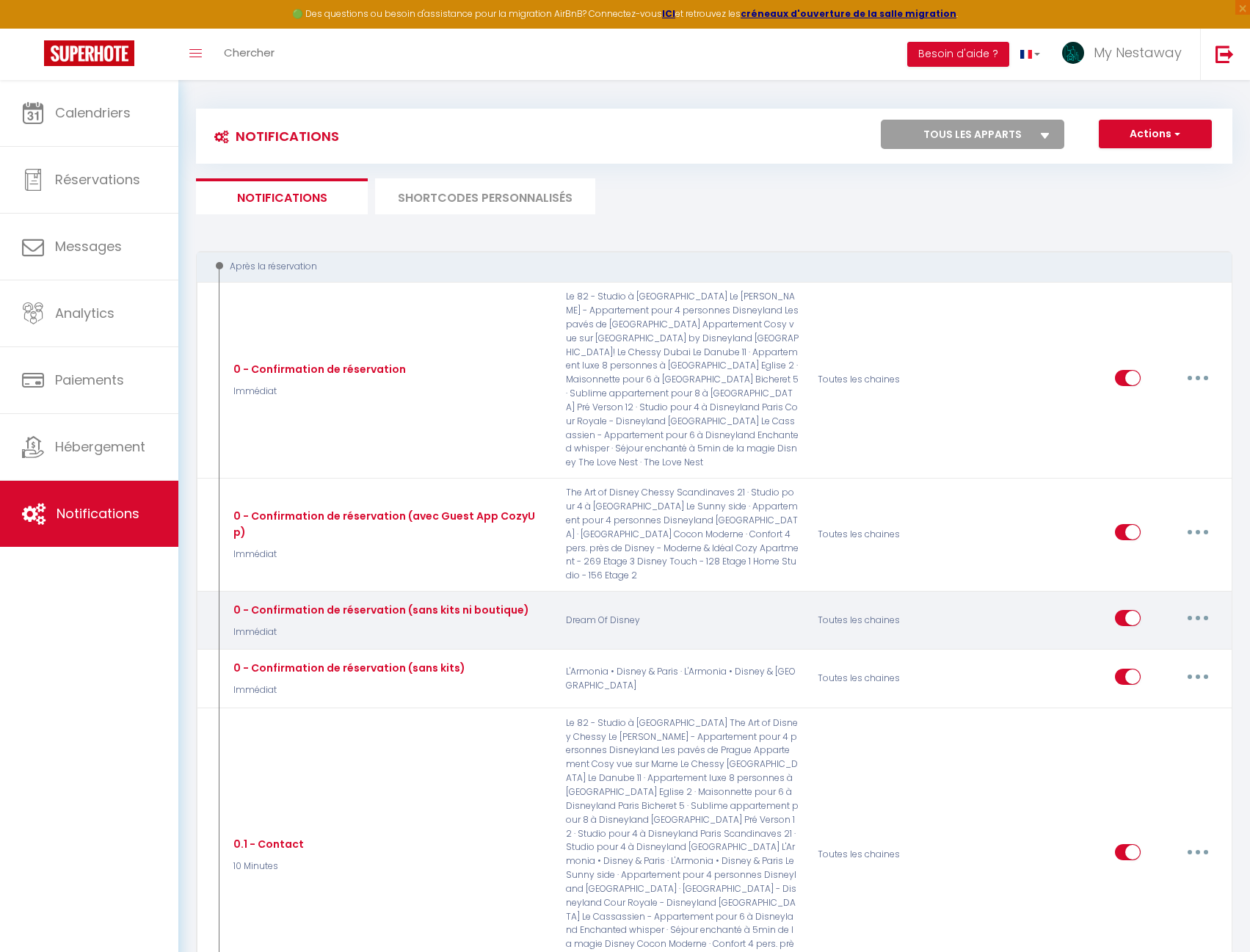
scroll to position [0, 0]
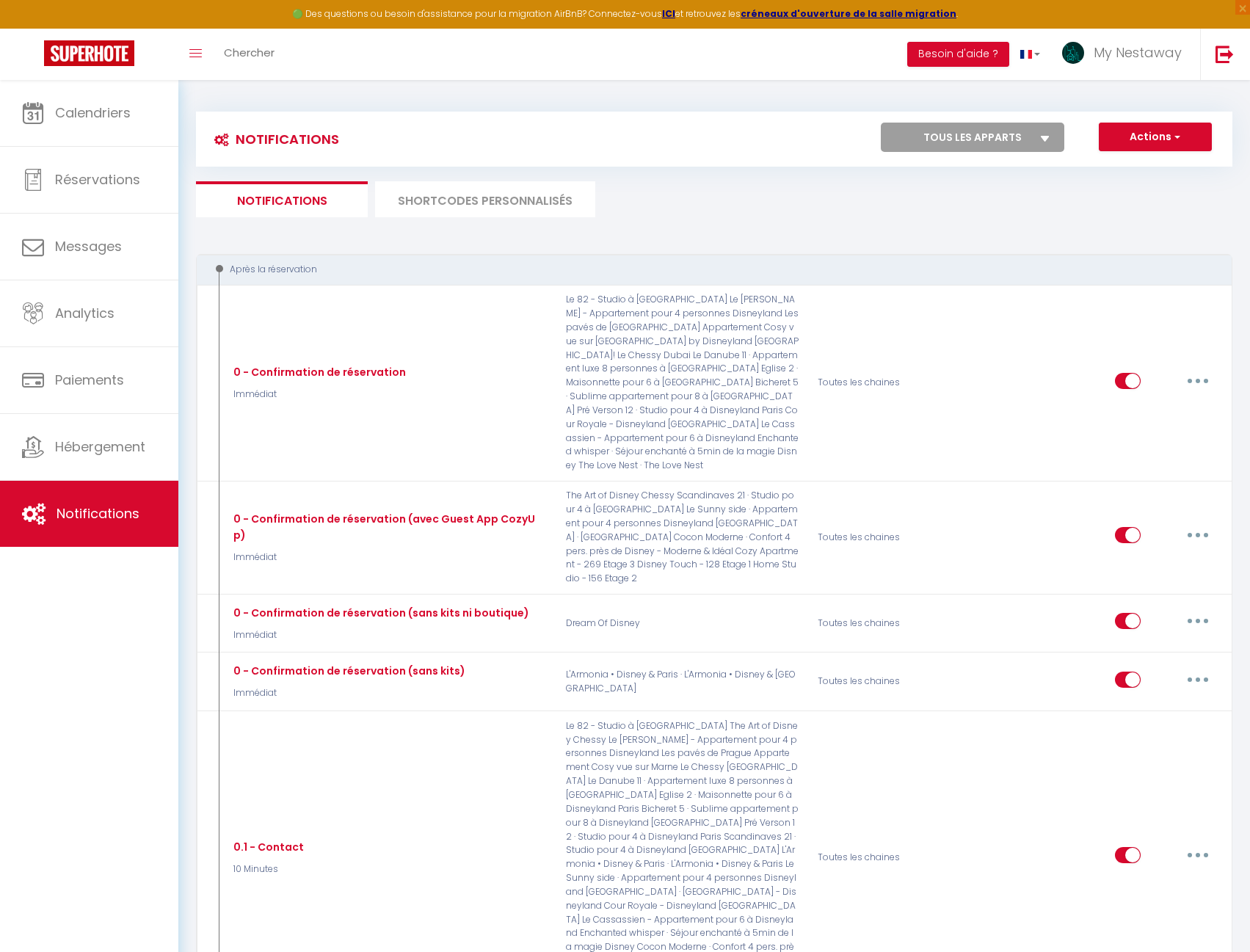
click at [468, 194] on li "SHORTCODES PERSONNALISÉS" at bounding box center [485, 198] width 220 height 36
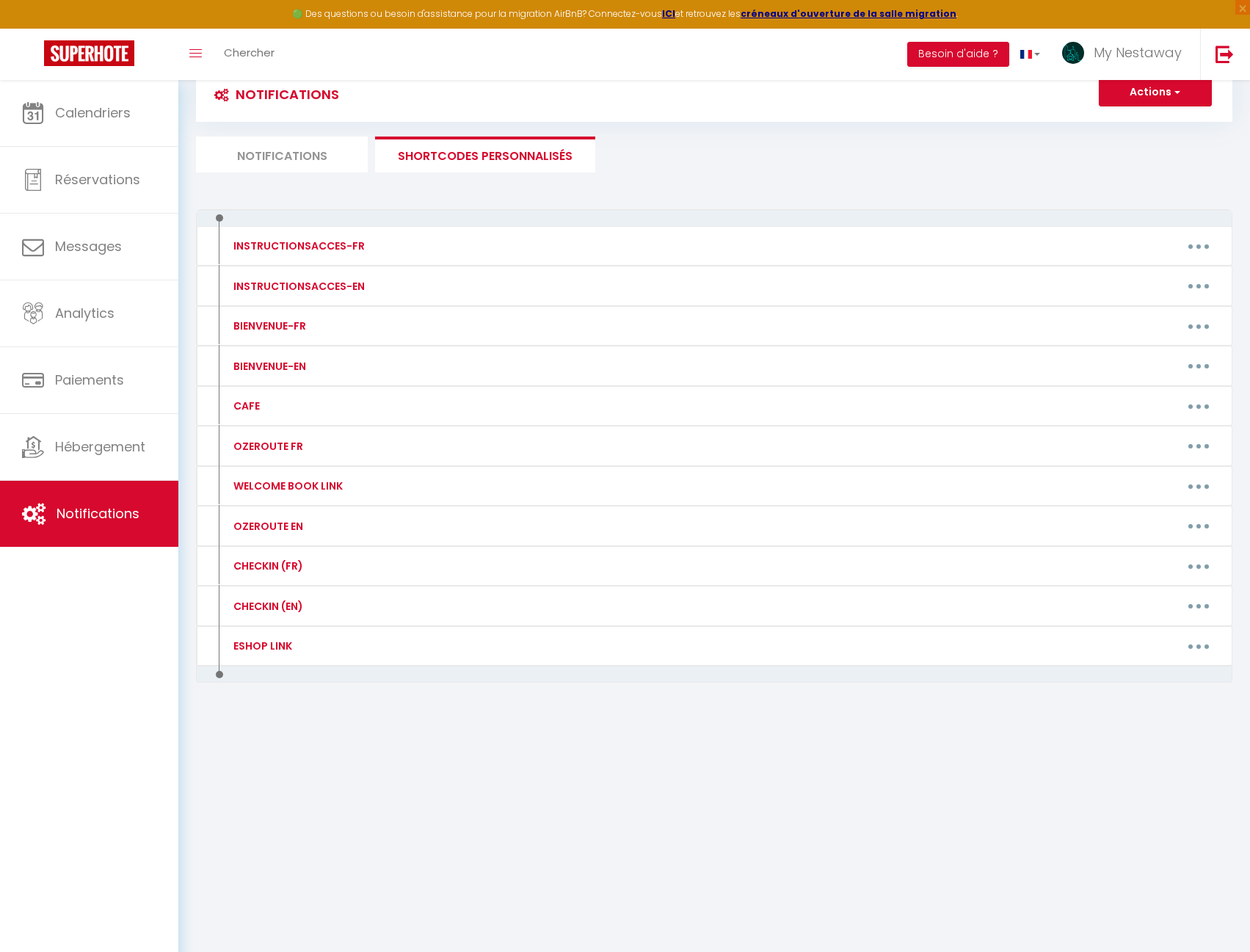
scroll to position [80, 0]
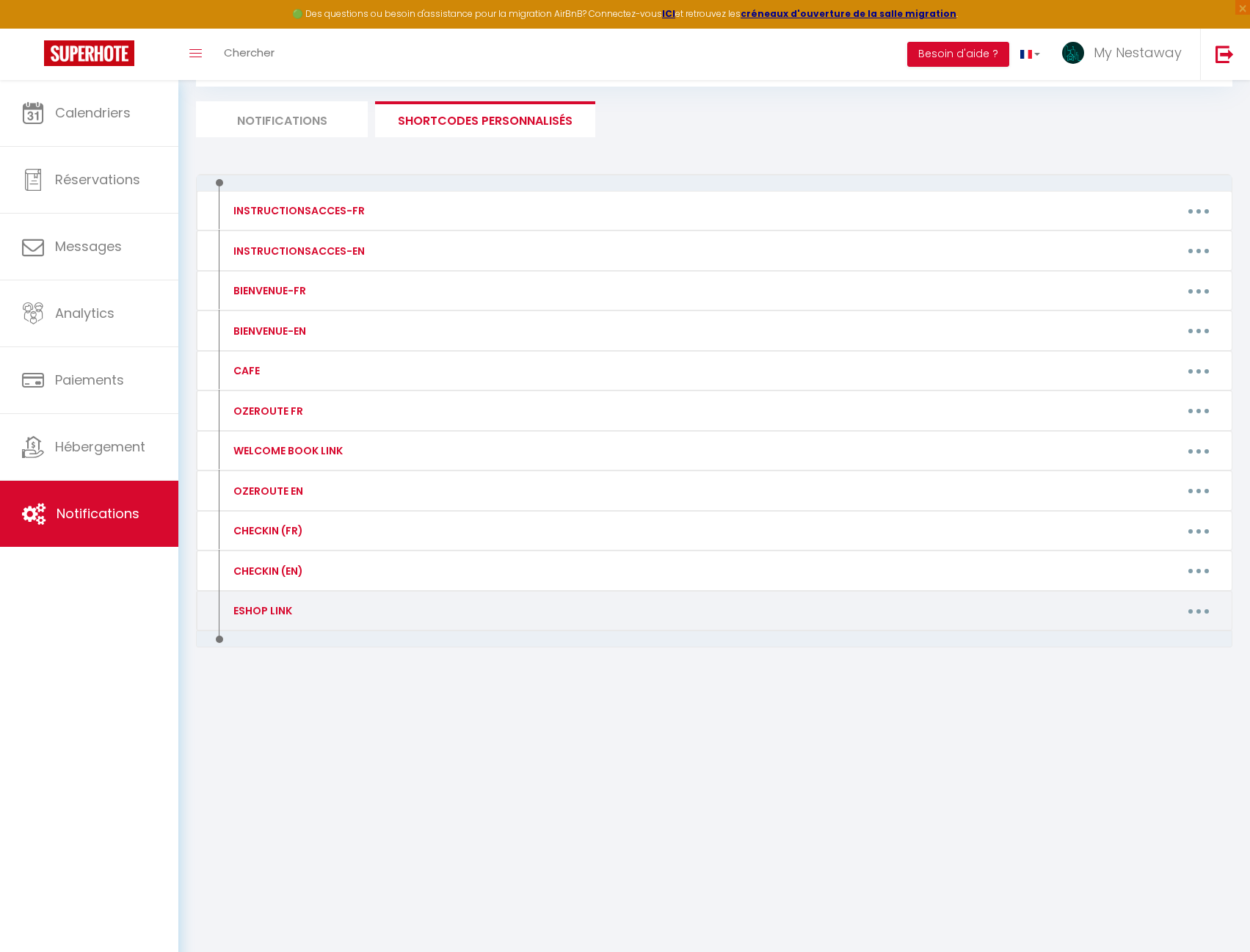
click at [1185, 615] on button "button" at bounding box center [1199, 610] width 41 height 23
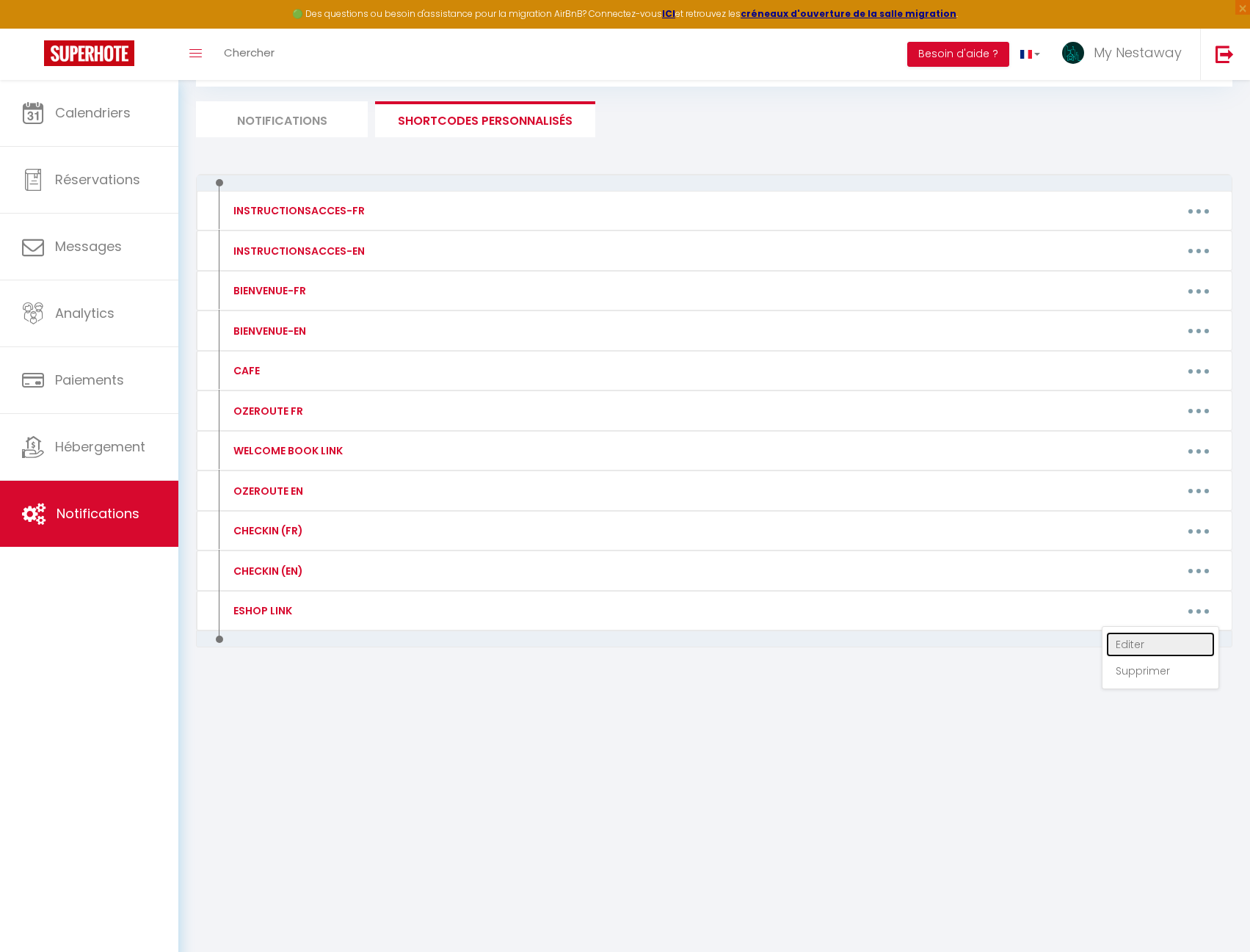
click at [1155, 639] on link "Editer" at bounding box center [1160, 644] width 109 height 25
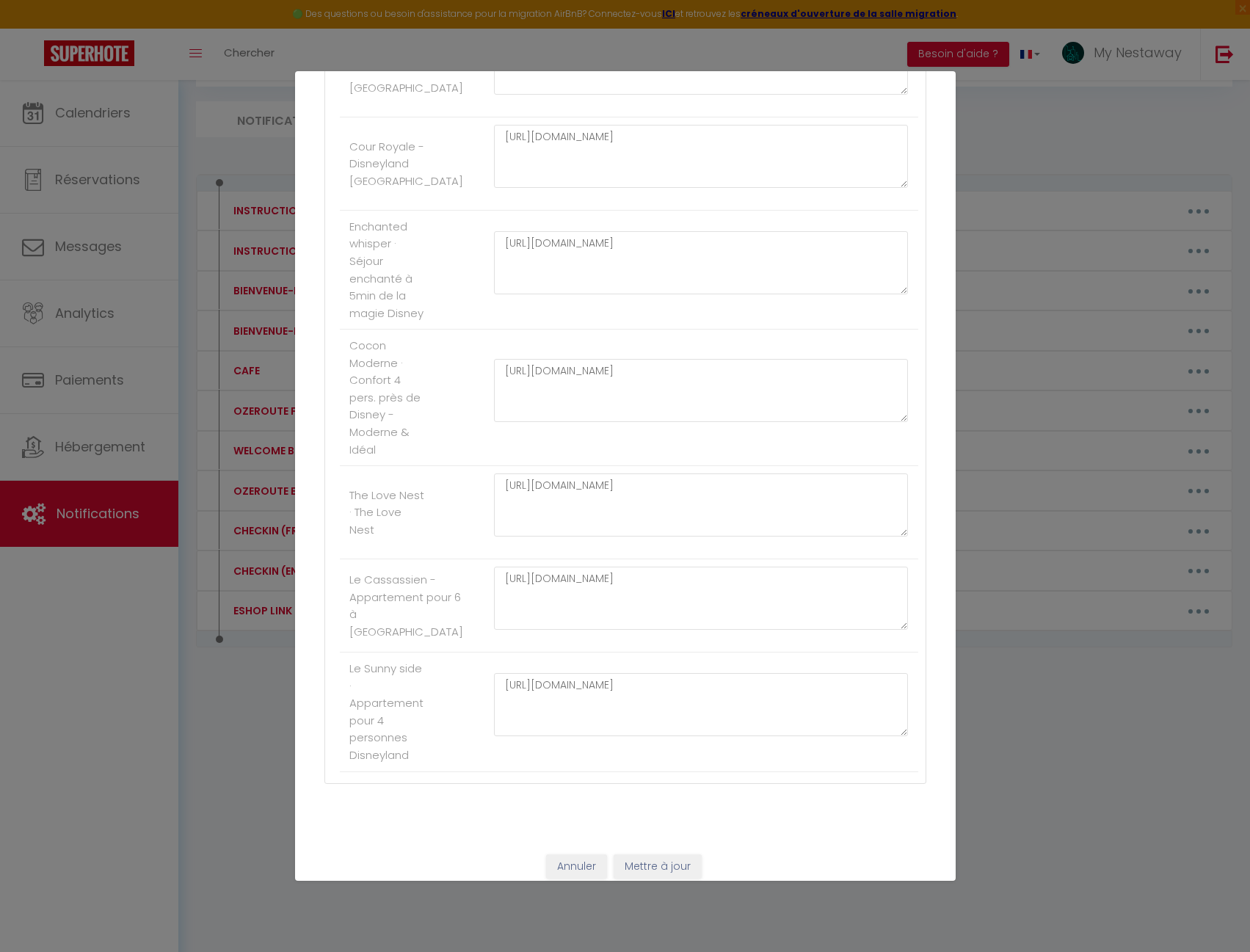
scroll to position [2107, 0]
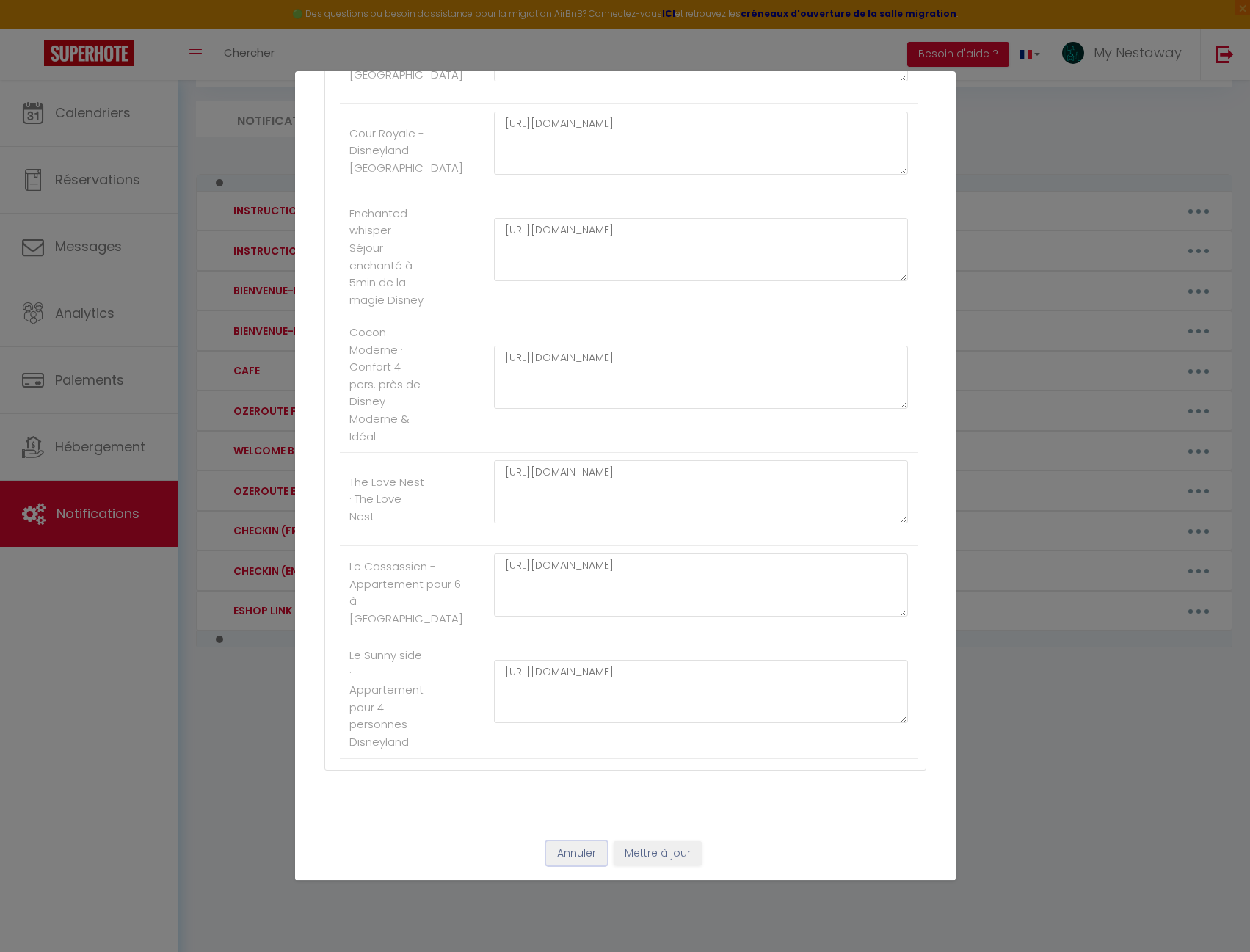
click at [581, 854] on button "Annuler" at bounding box center [576, 853] width 61 height 25
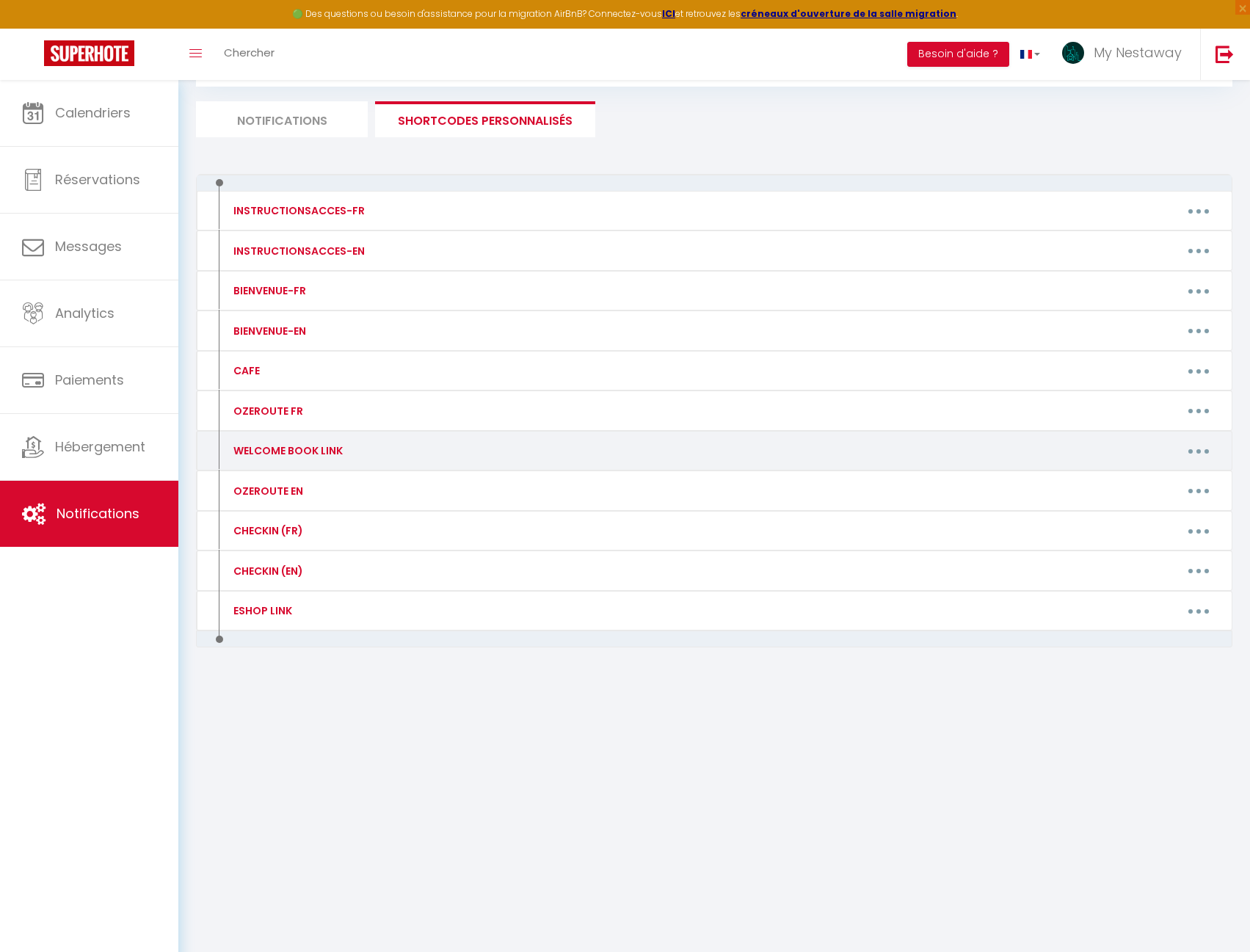
click at [1192, 447] on button "button" at bounding box center [1199, 450] width 41 height 23
click at [1162, 483] on link "Editer" at bounding box center [1160, 484] width 109 height 25
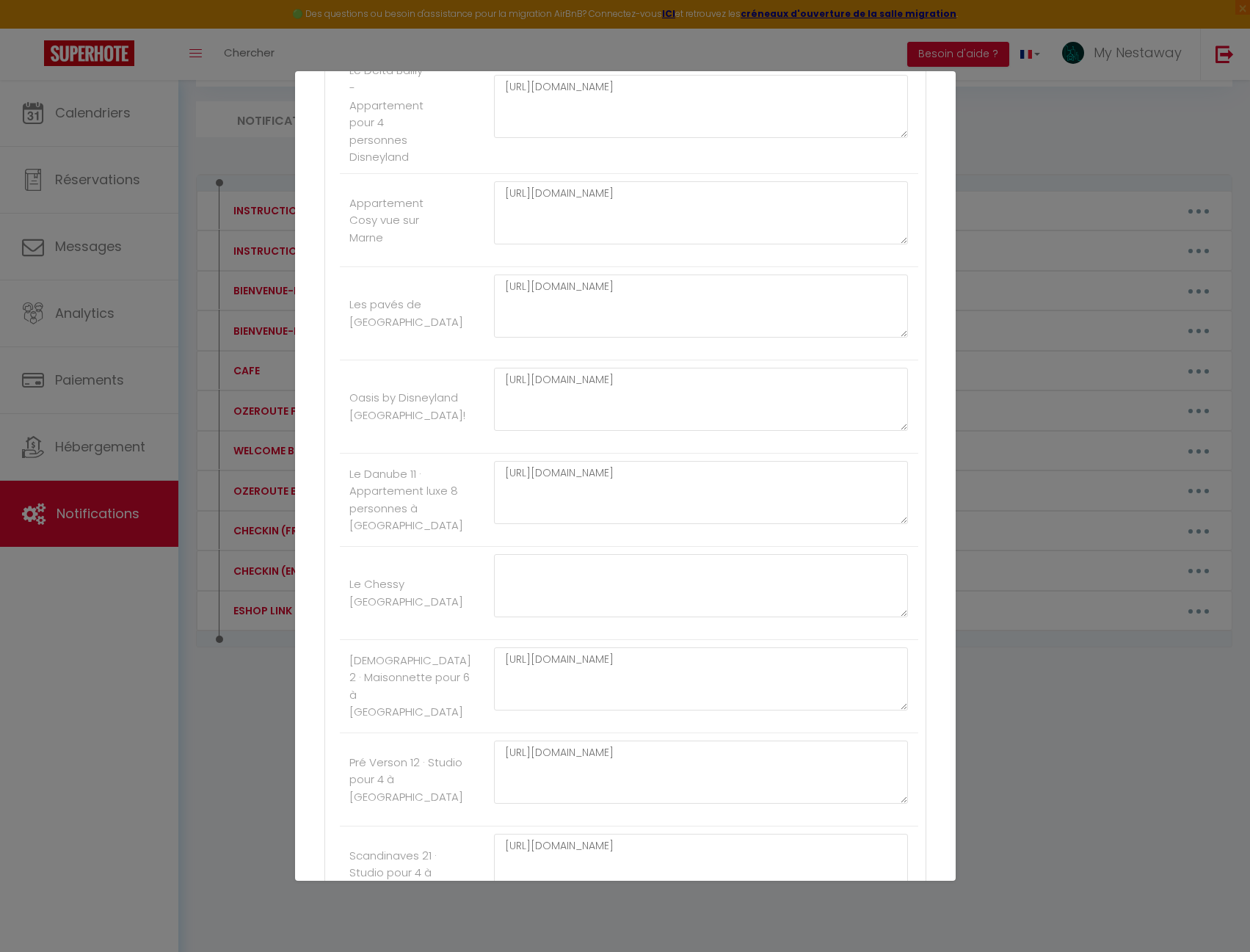
scroll to position [786, 0]
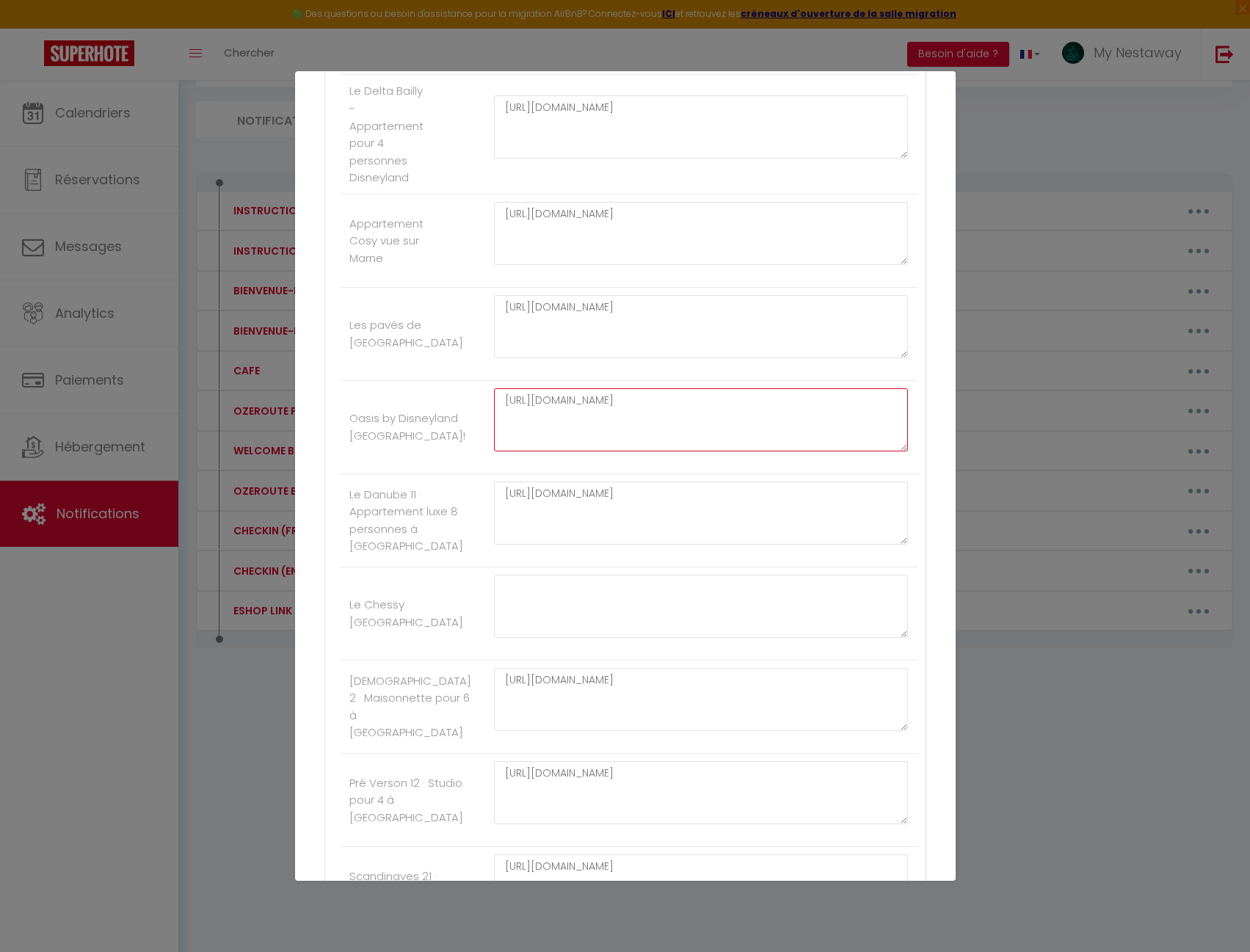
click at [600, 423] on textarea "https://MNC-Travelers.softr.app/magic-authentication?magic-token=dc114279fb754c…" at bounding box center [702, 419] width 414 height 64
click at [604, 409] on textarea "https://MNC-Travelers.softr.app/magic-authentication?magic-token=dc114279fb754c…" at bounding box center [702, 419] width 414 height 64
paste textarea "app.cozyup.com/g/c7dde481-acf6-4b92-b915-04339c553444"
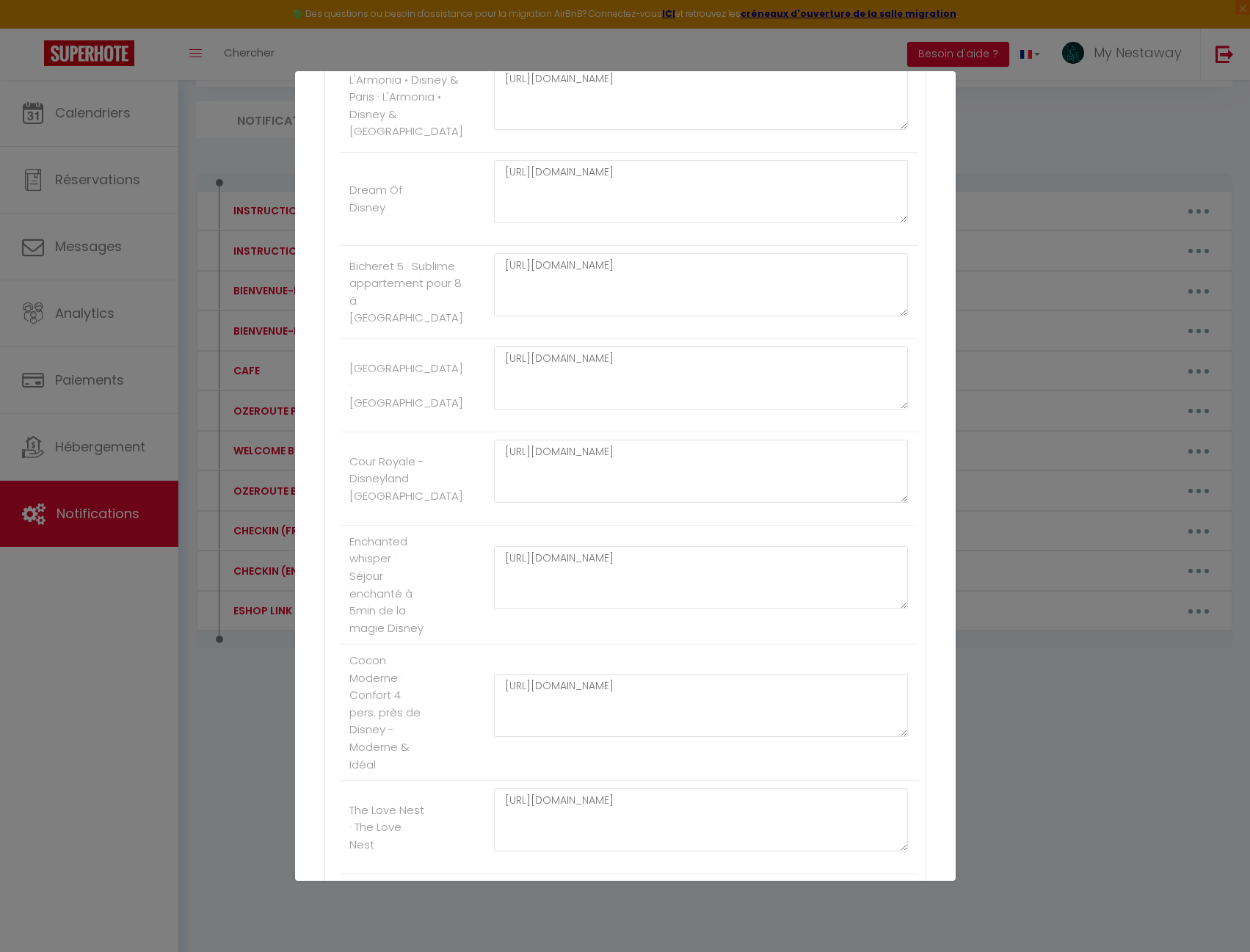
scroll to position [2107, 0]
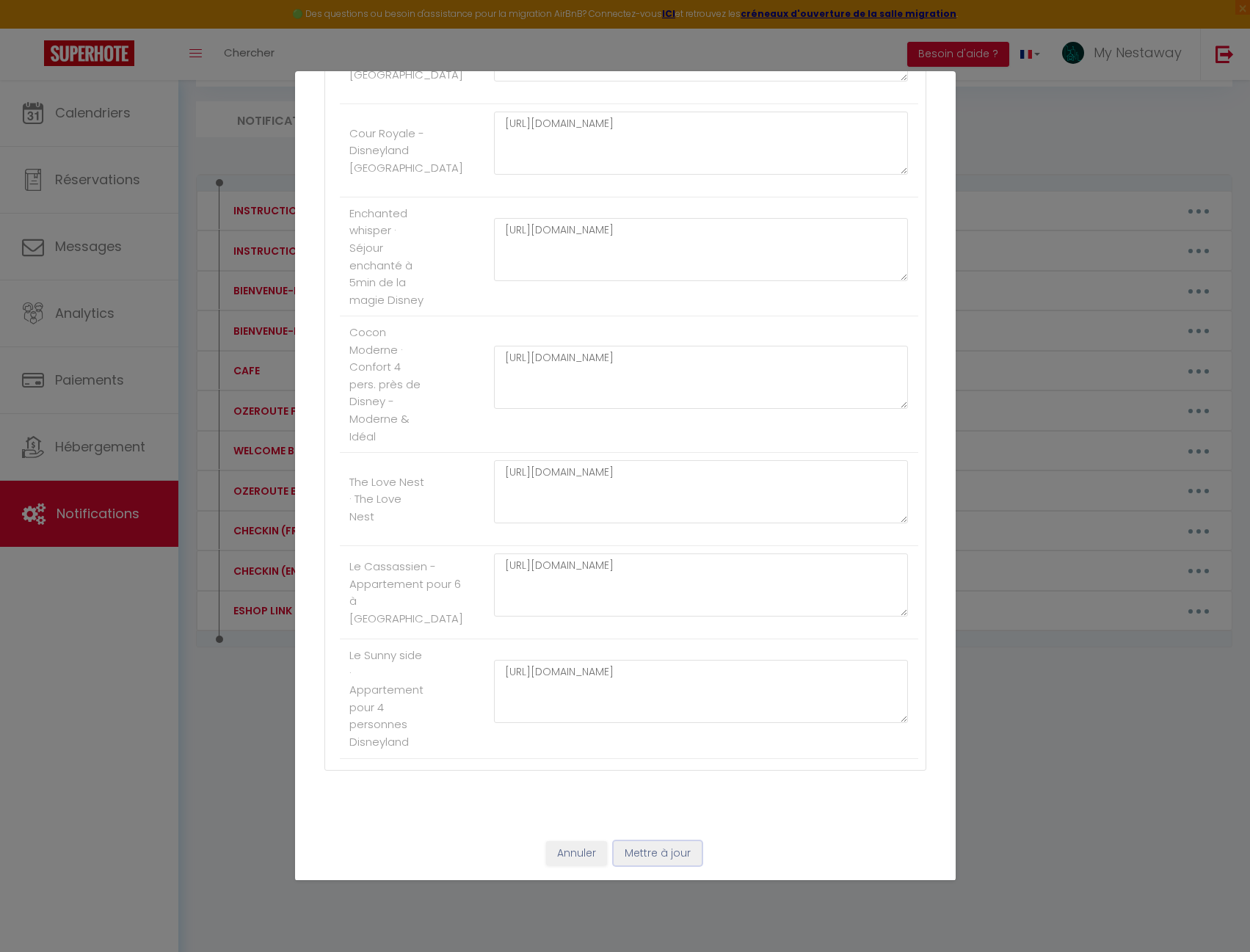
click at [669, 856] on button "Mettre à jour" at bounding box center [657, 853] width 88 height 25
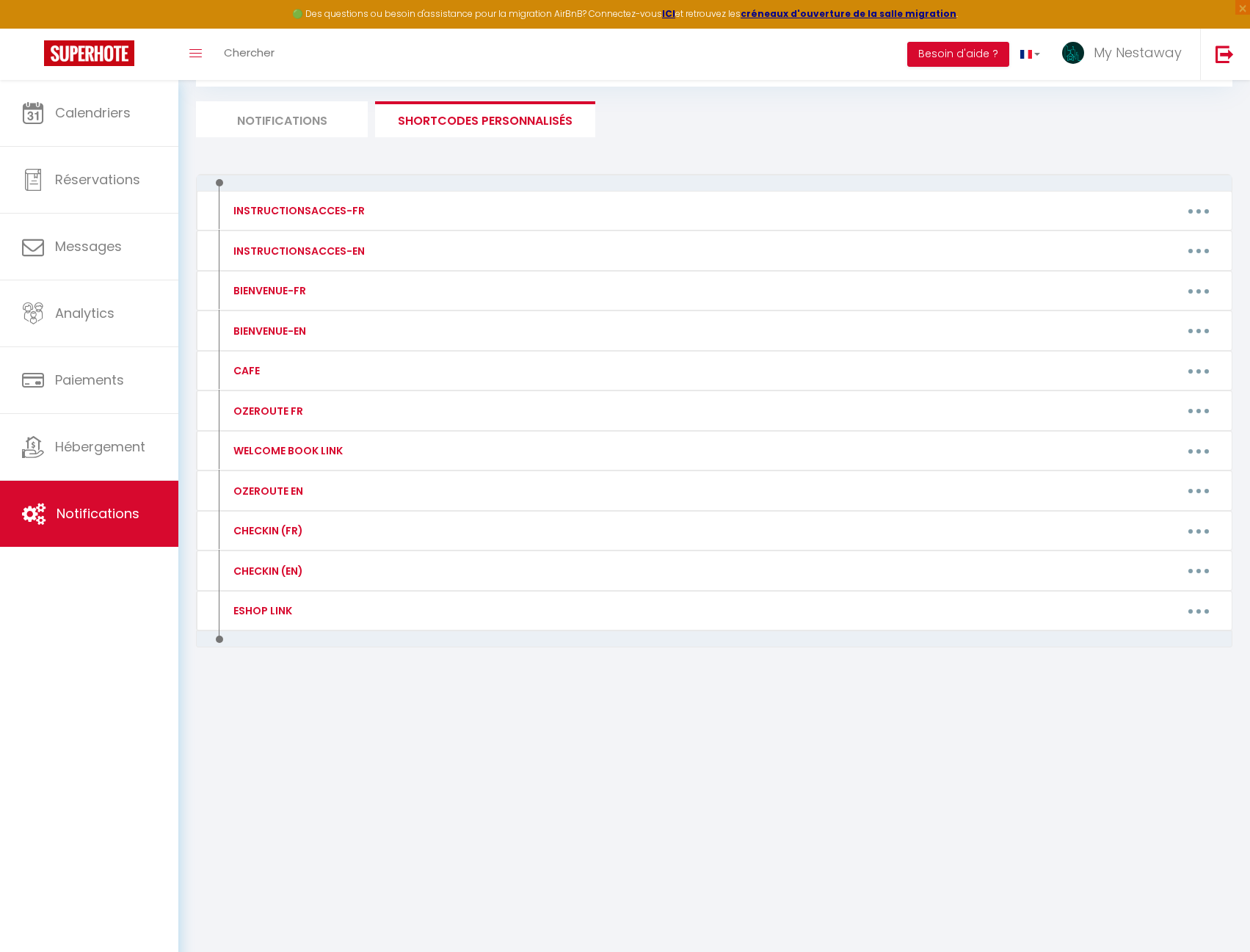
click at [260, 129] on li "Notifications" at bounding box center [281, 118] width 171 height 36
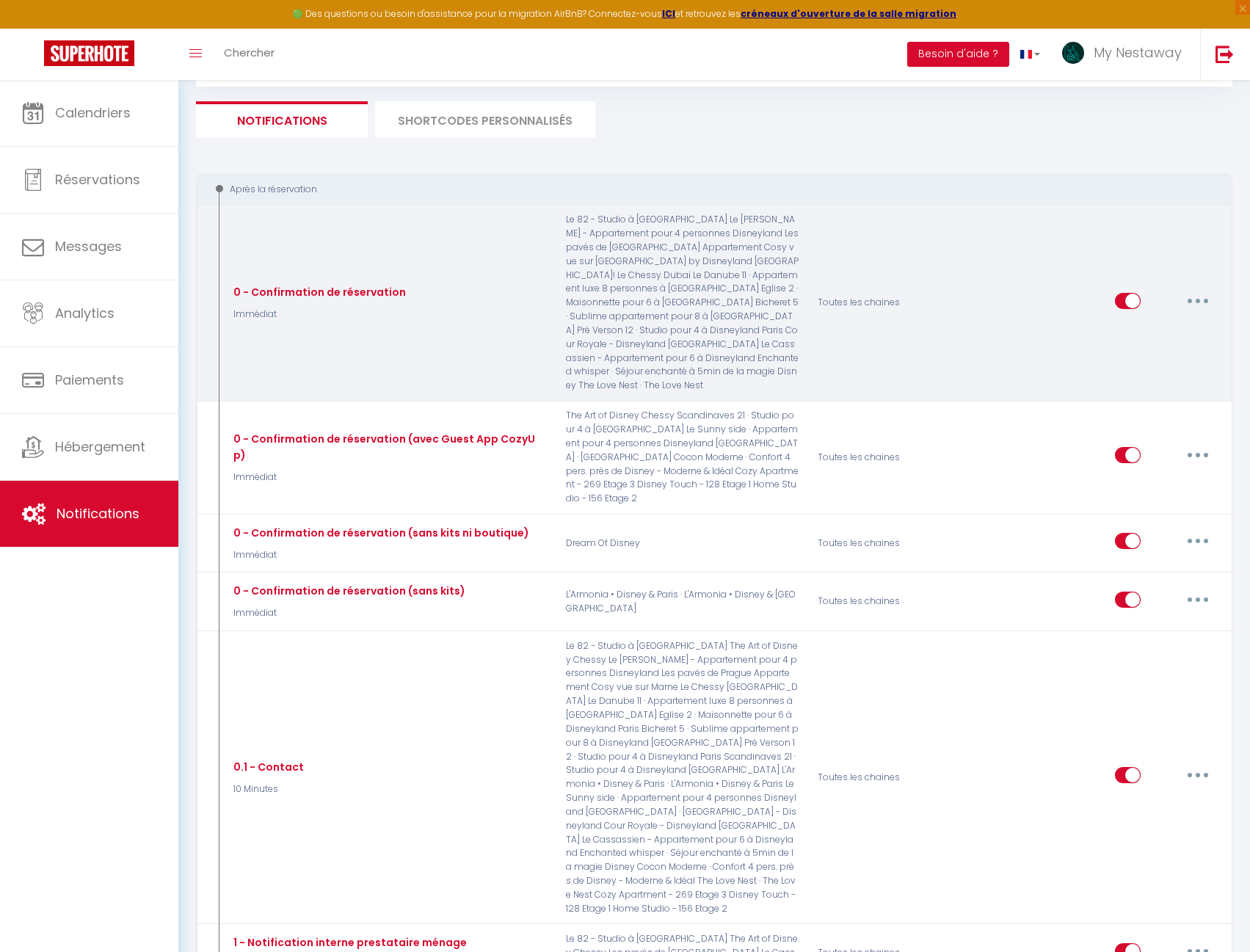
click at [1201, 292] on button "button" at bounding box center [1198, 300] width 41 height 23
click at [1166, 330] on link "Editer" at bounding box center [1159, 333] width 109 height 25
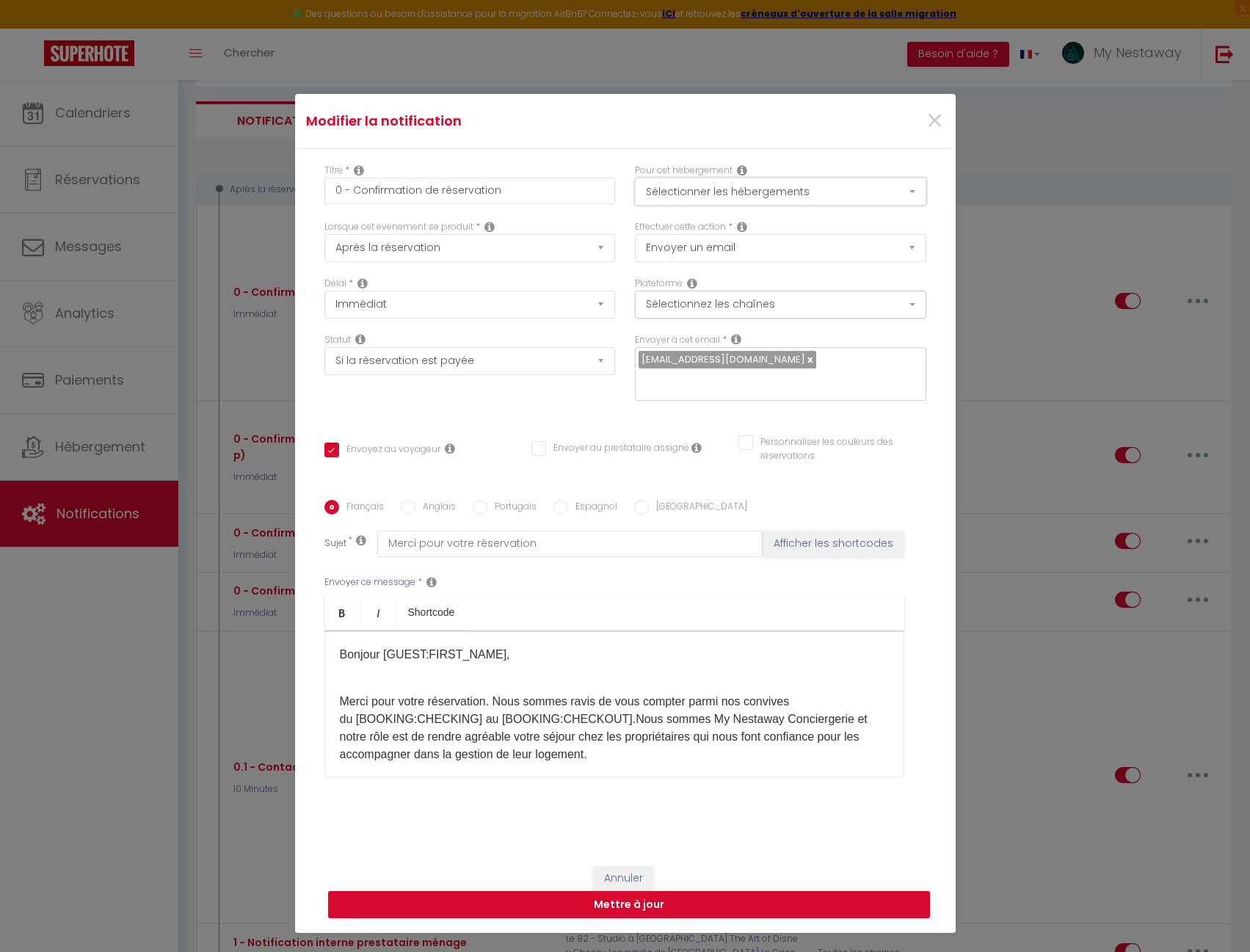
click at [766, 190] on button "Sélectionner les hébergements" at bounding box center [780, 191] width 292 height 28
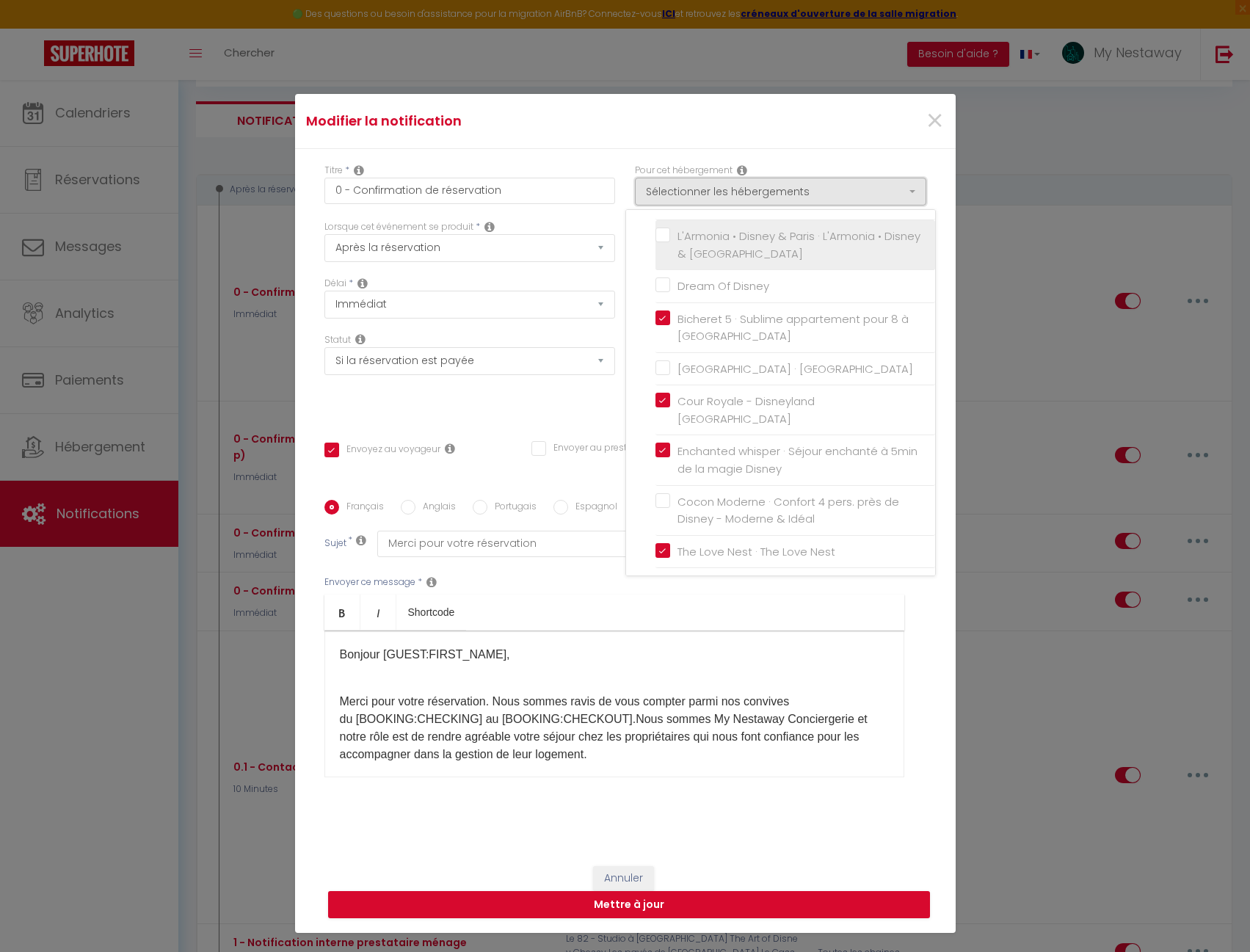
scroll to position [587, 0]
click at [928, 125] on span "×" at bounding box center [934, 121] width 18 height 44
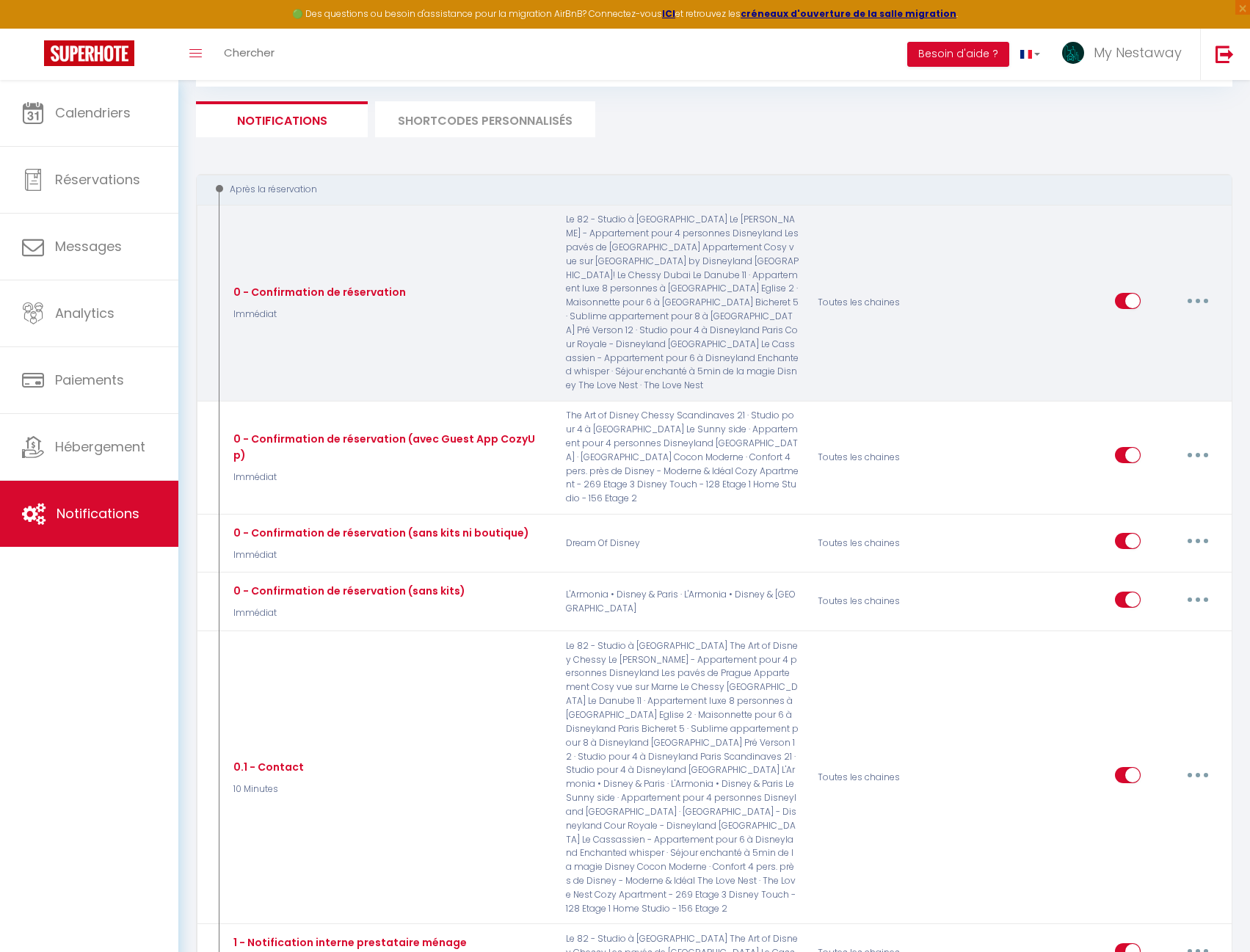
click at [1184, 296] on button "button" at bounding box center [1198, 300] width 41 height 23
click at [1159, 321] on link "Editer" at bounding box center [1159, 333] width 109 height 25
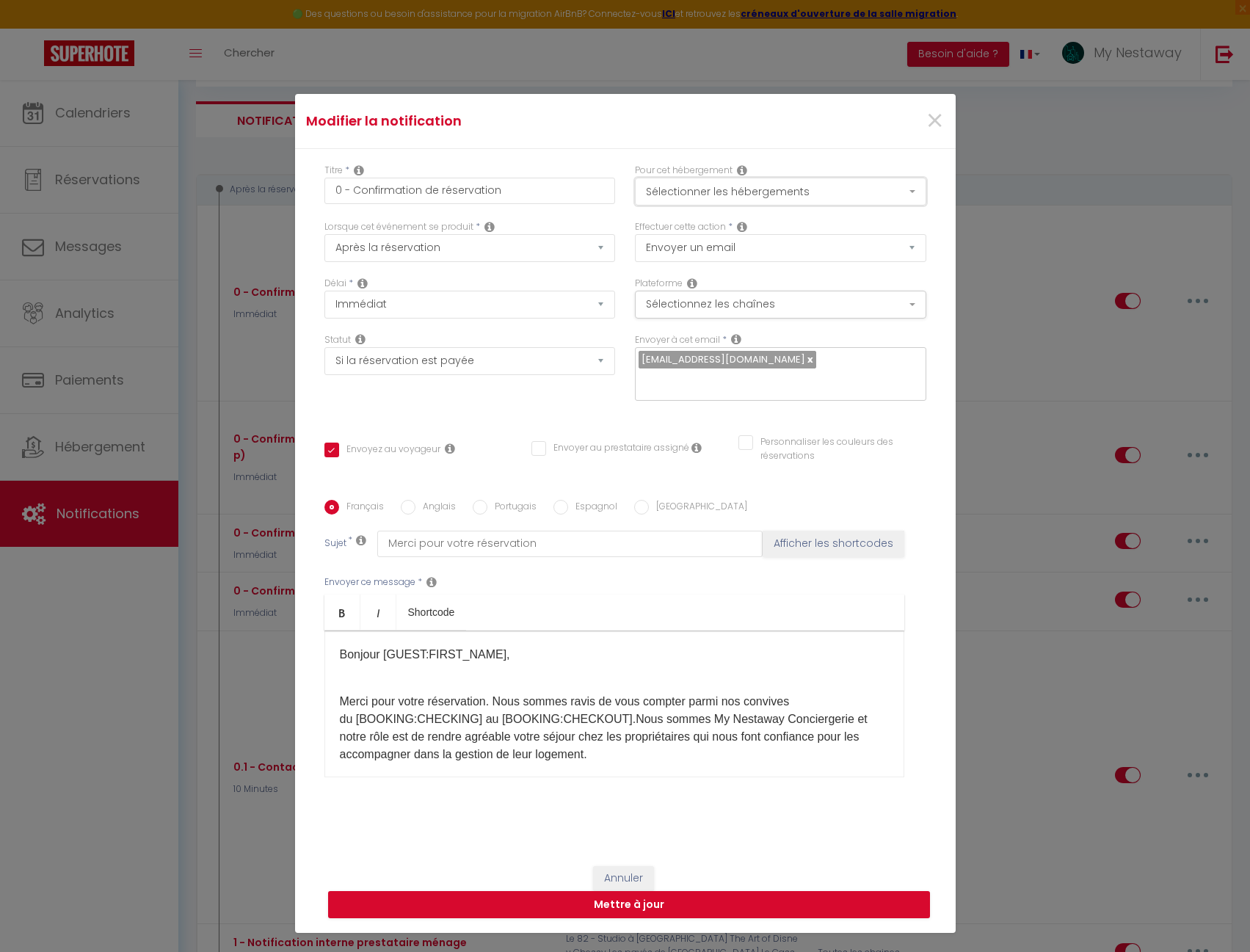
click at [744, 187] on button "Sélectionner les hébergements" at bounding box center [780, 191] width 292 height 28
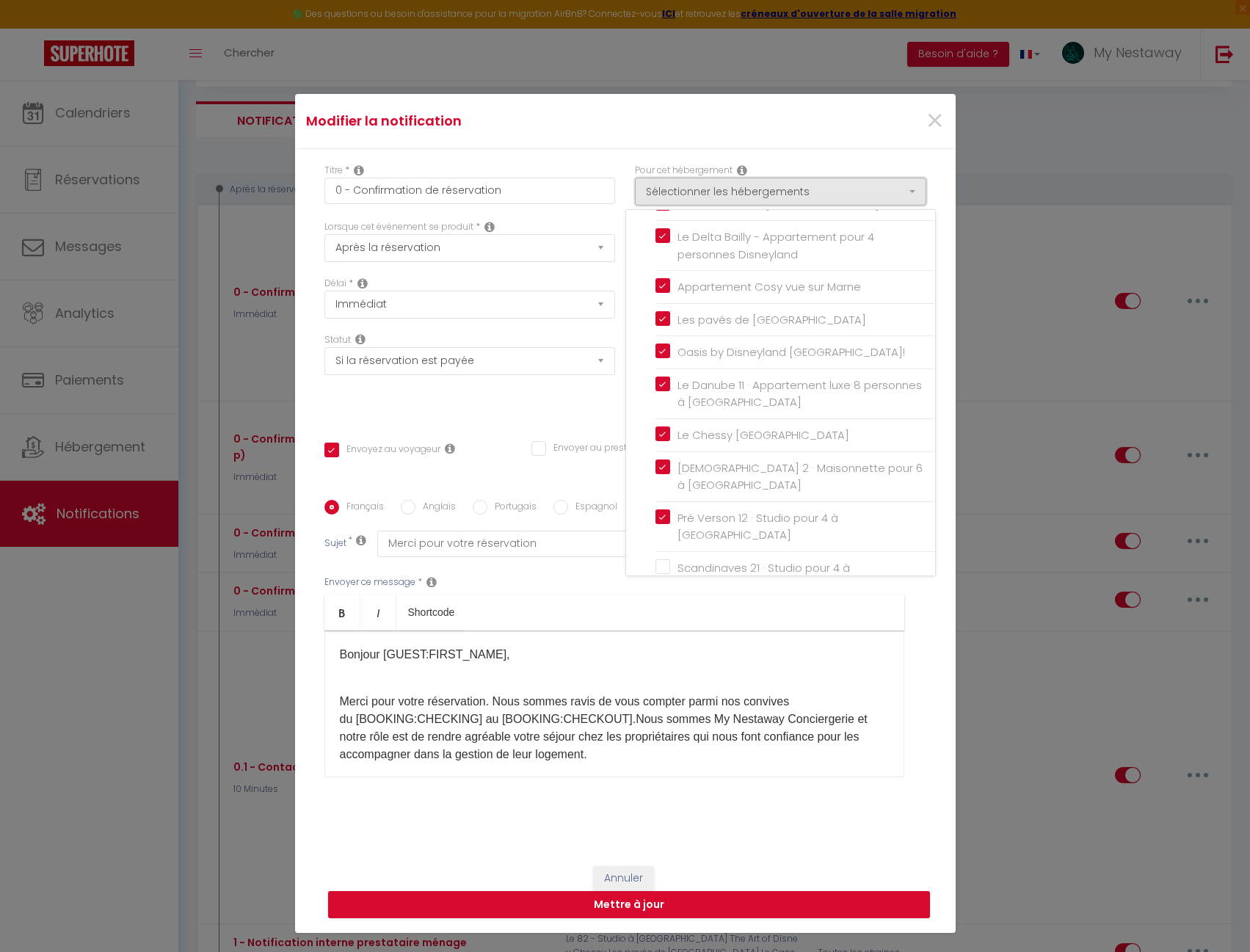
scroll to position [220, 0]
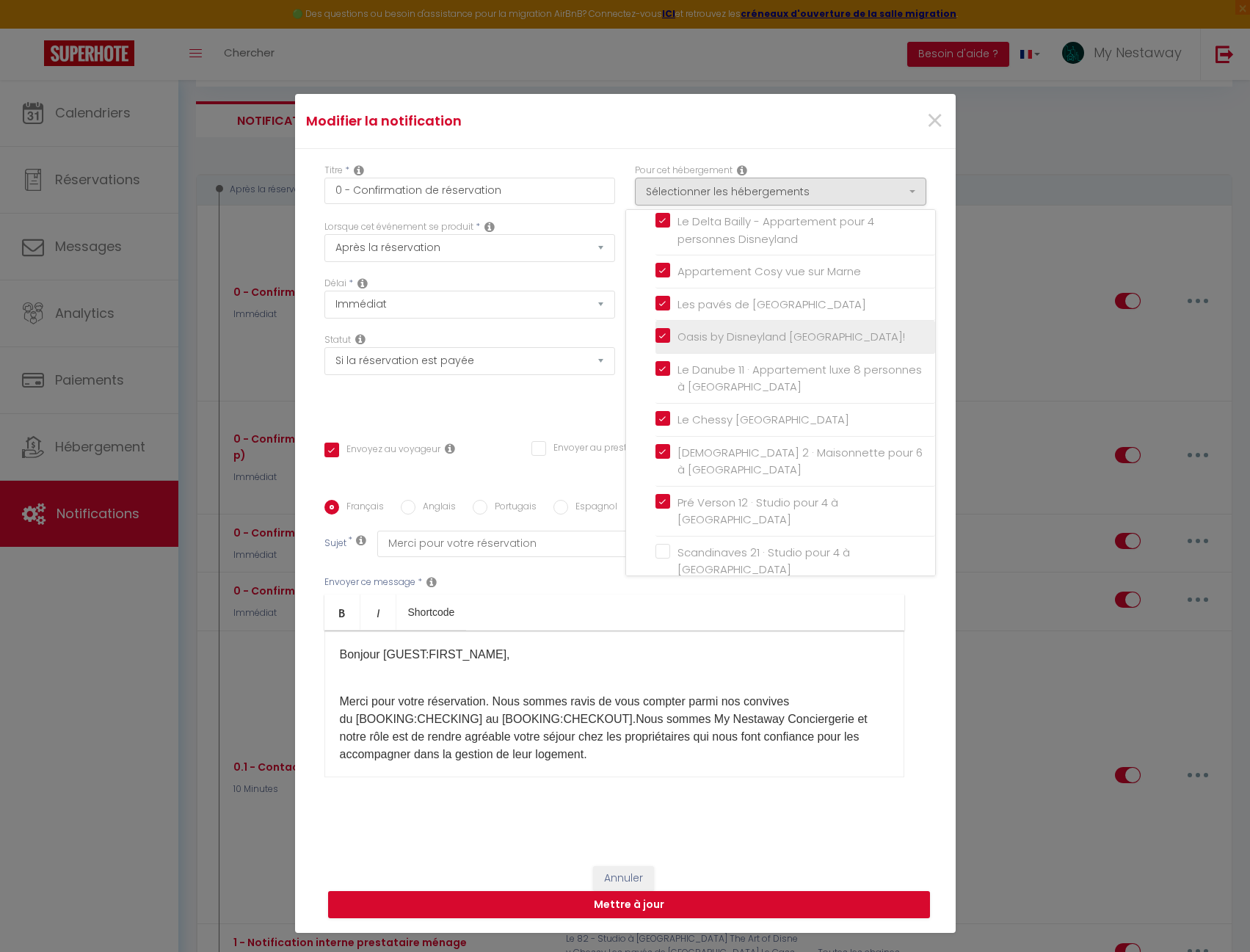
click at [656, 337] on input "Oasis by Disneyland [GEOGRAPHIC_DATA]!" at bounding box center [795, 337] width 279 height 15
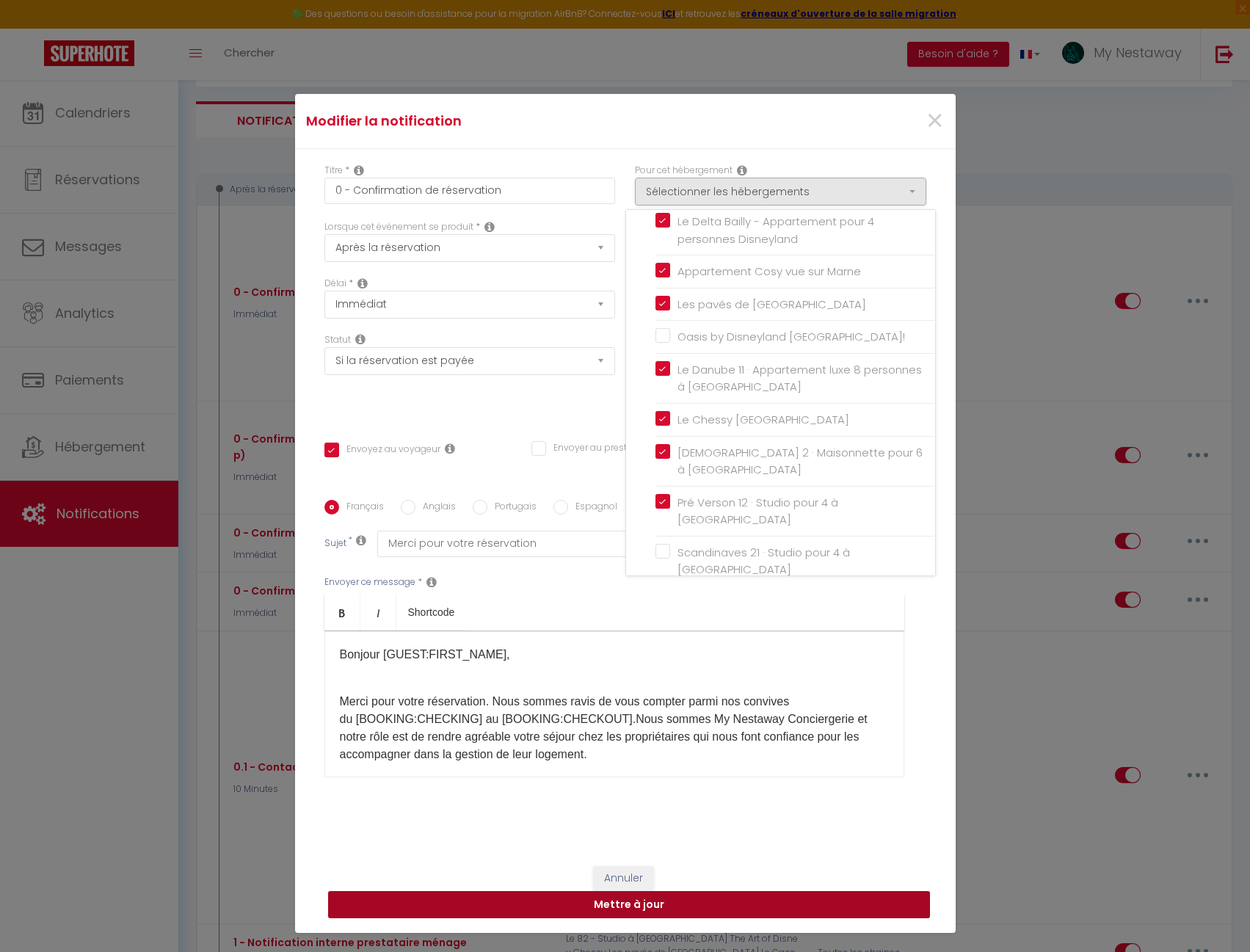
click at [736, 910] on button "Mettre à jour" at bounding box center [629, 905] width 602 height 28
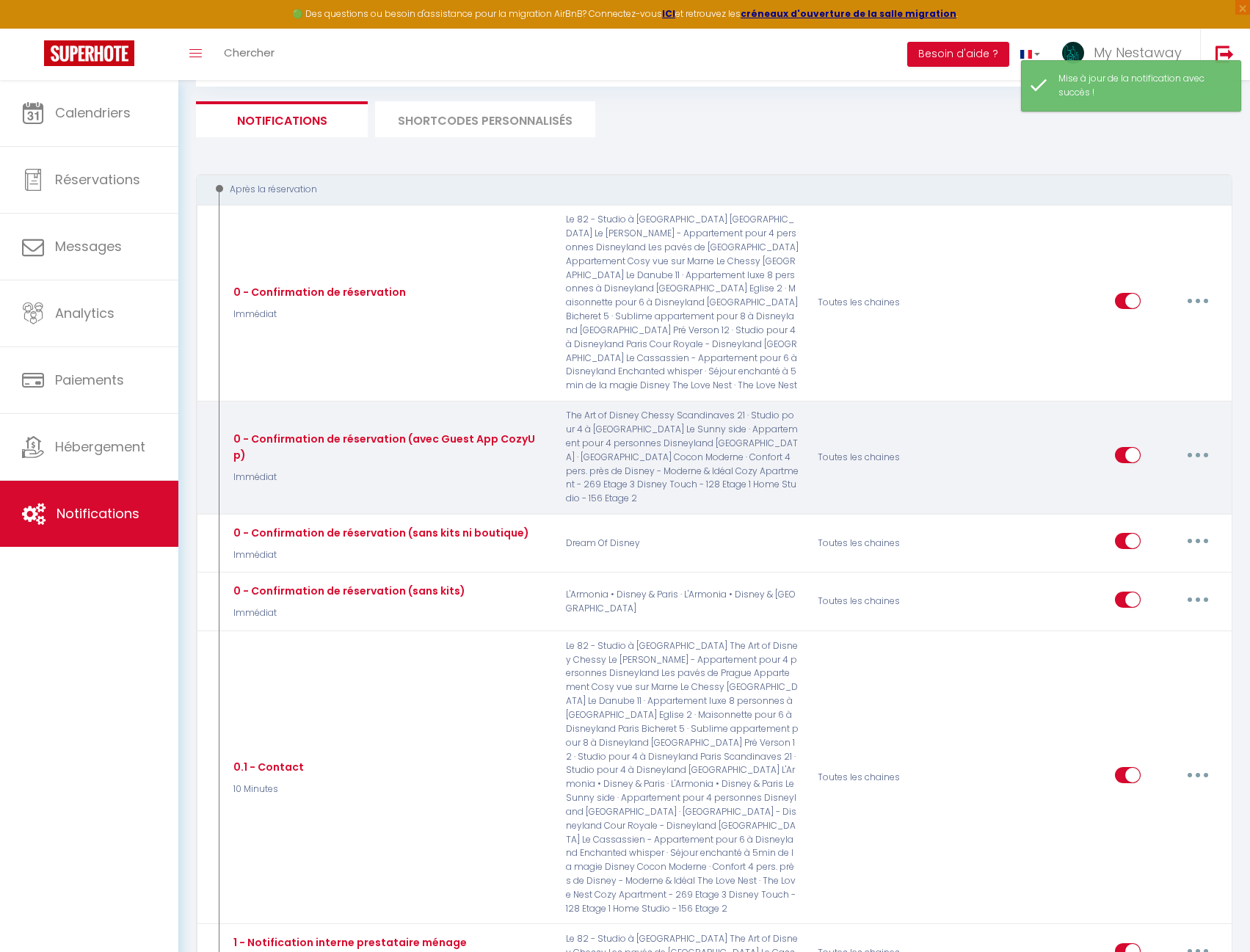
click at [1188, 443] on button "button" at bounding box center [1198, 454] width 41 height 23
click at [1117, 476] on link "Editer" at bounding box center [1159, 488] width 109 height 25
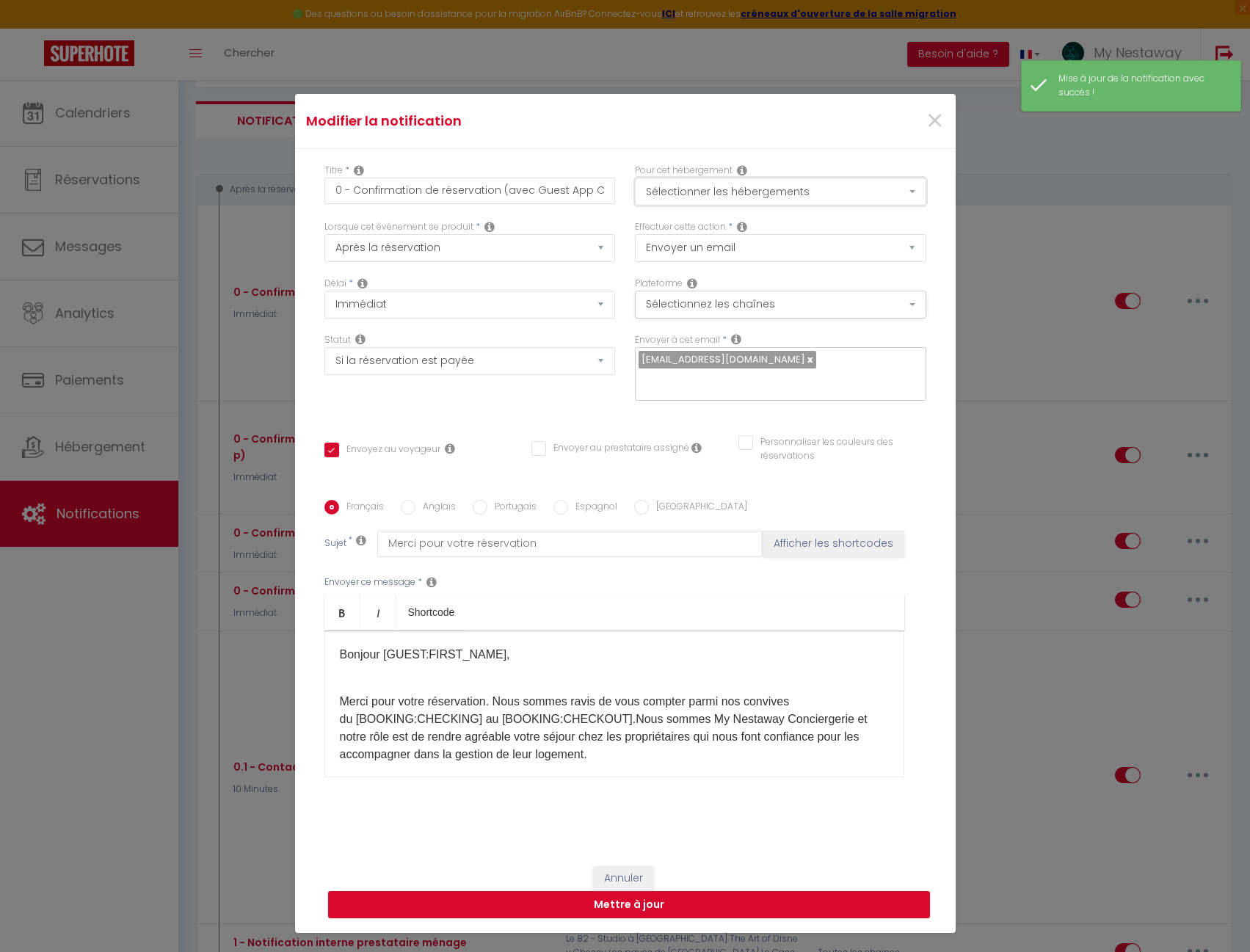
click at [654, 199] on button "Sélectionner les hébergements" at bounding box center [780, 191] width 292 height 28
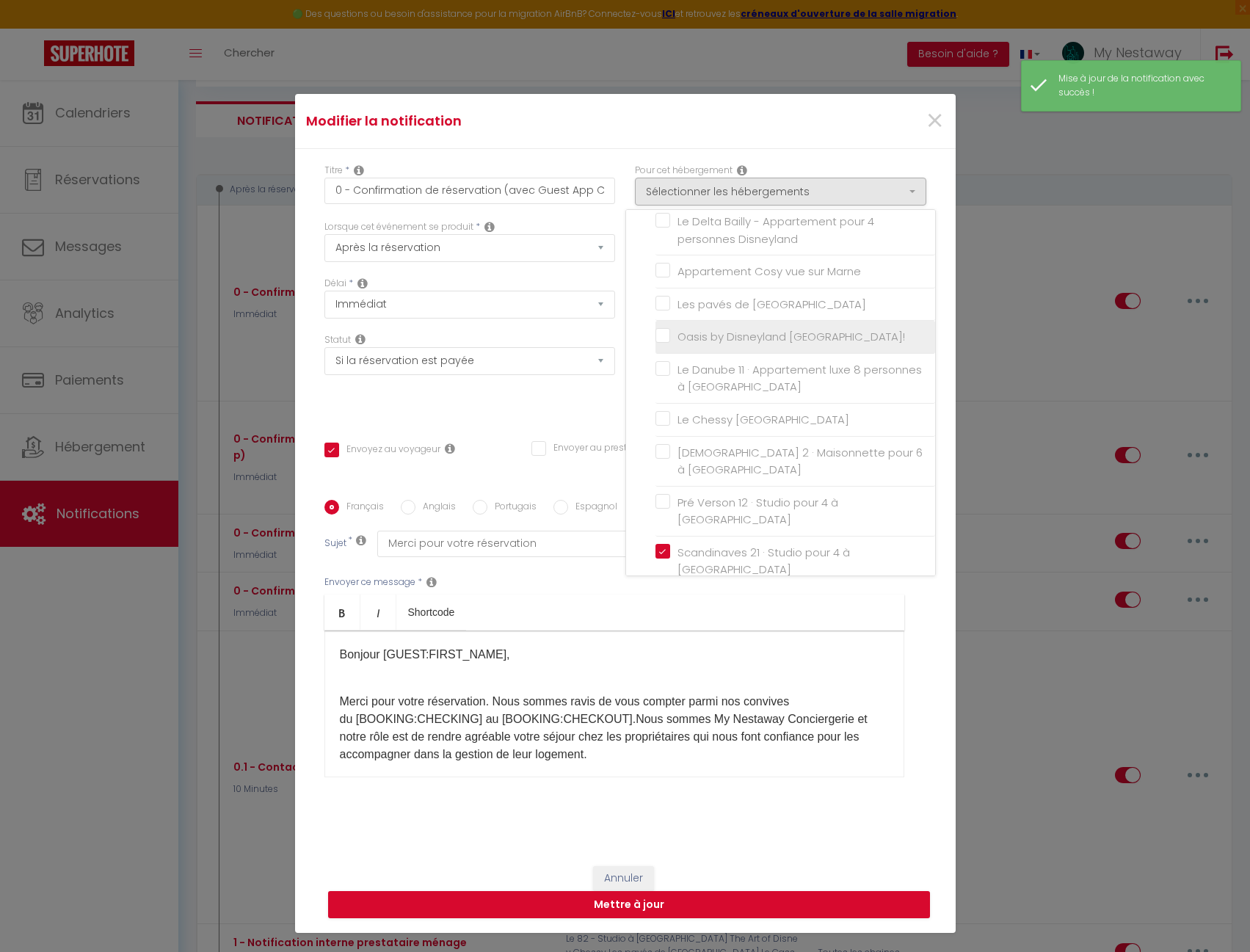
click at [655, 339] on input "Oasis by Disneyland [GEOGRAPHIC_DATA]!" at bounding box center [795, 337] width 279 height 15
click at [717, 911] on button "Mettre à jour" at bounding box center [629, 905] width 602 height 28
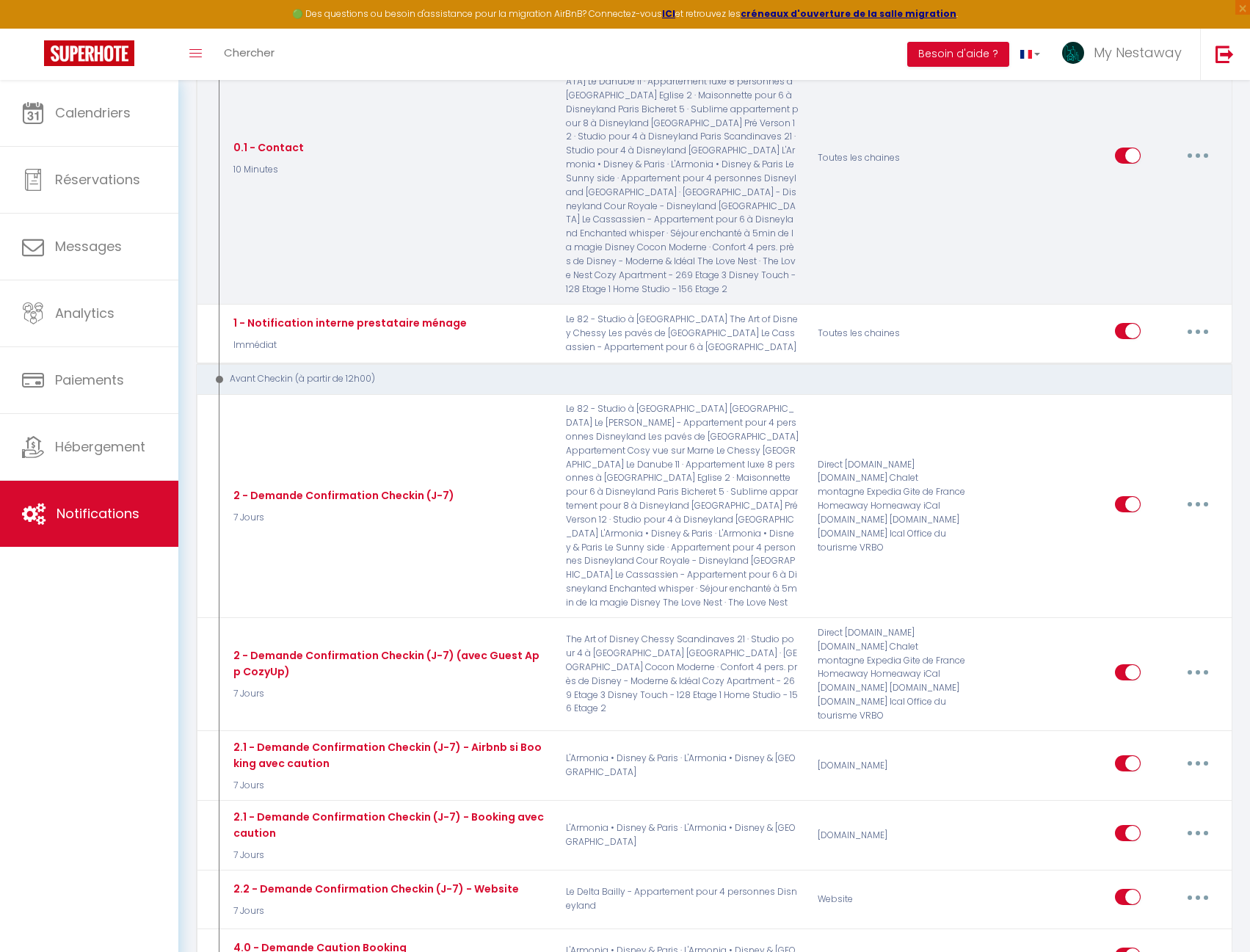
scroll to position [741, 0]
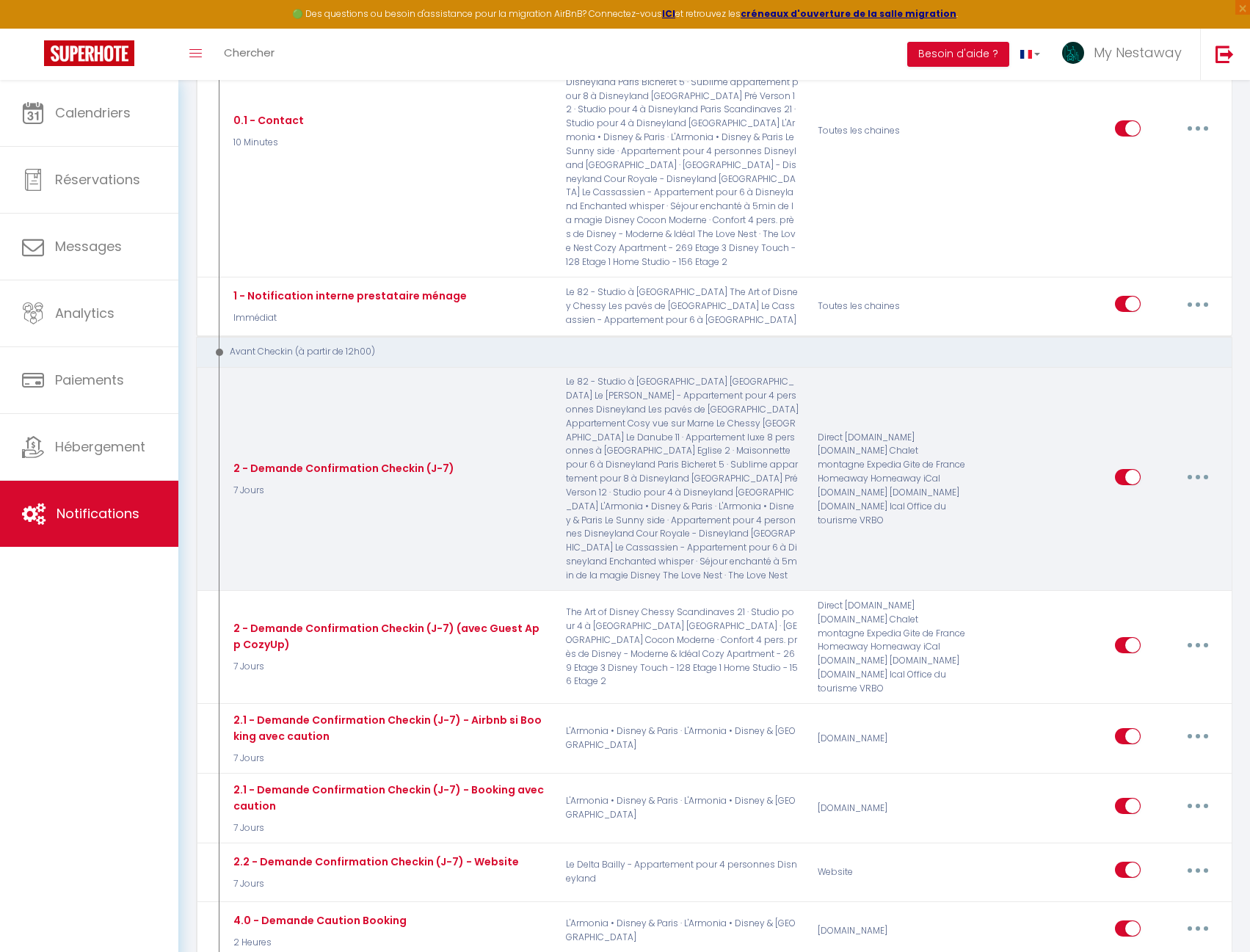
click at [1191, 466] on button "button" at bounding box center [1198, 477] width 41 height 23
click at [1166, 498] on link "Editer" at bounding box center [1159, 510] width 109 height 25
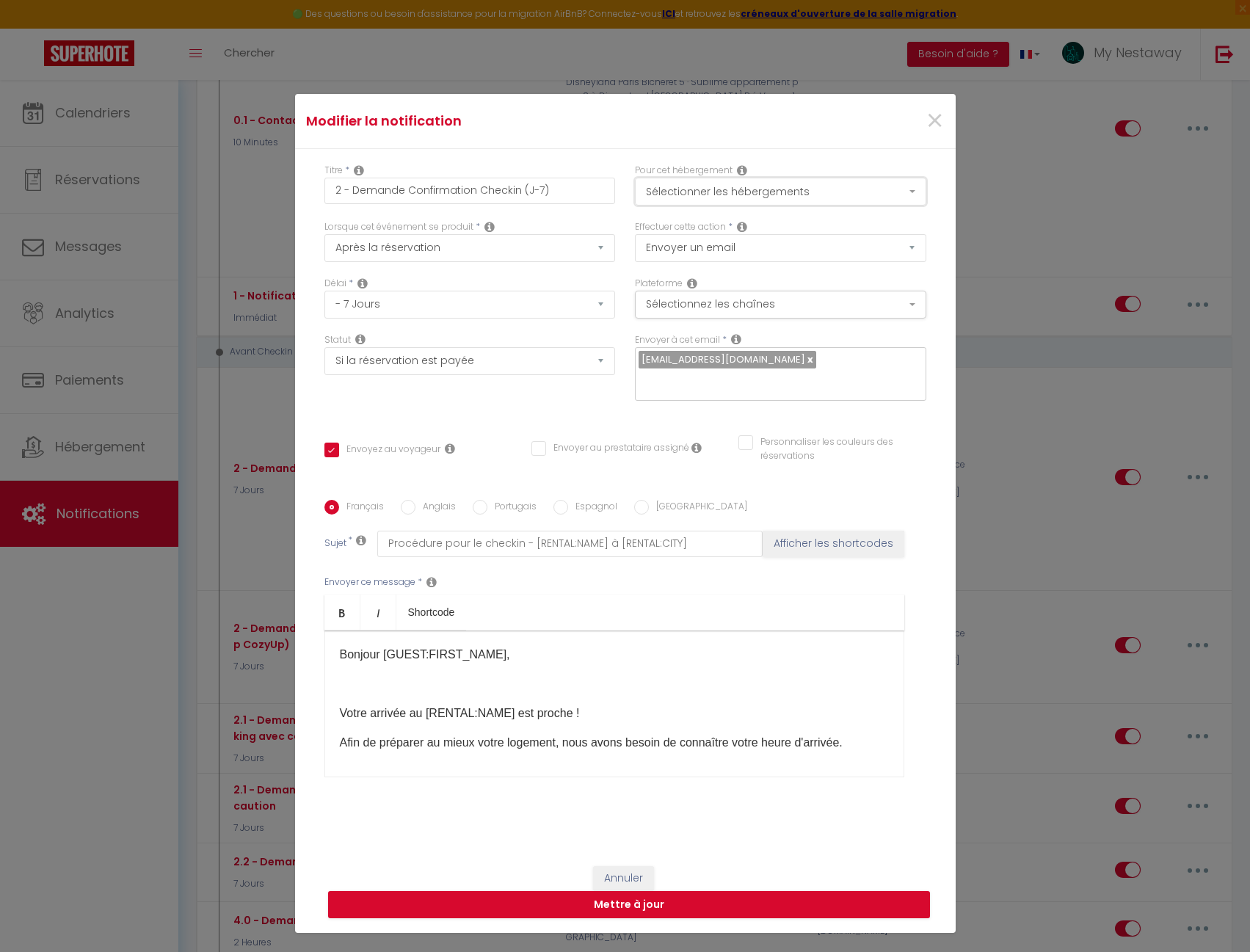
click at [868, 186] on button "Sélectionner les hébergements" at bounding box center [780, 191] width 292 height 28
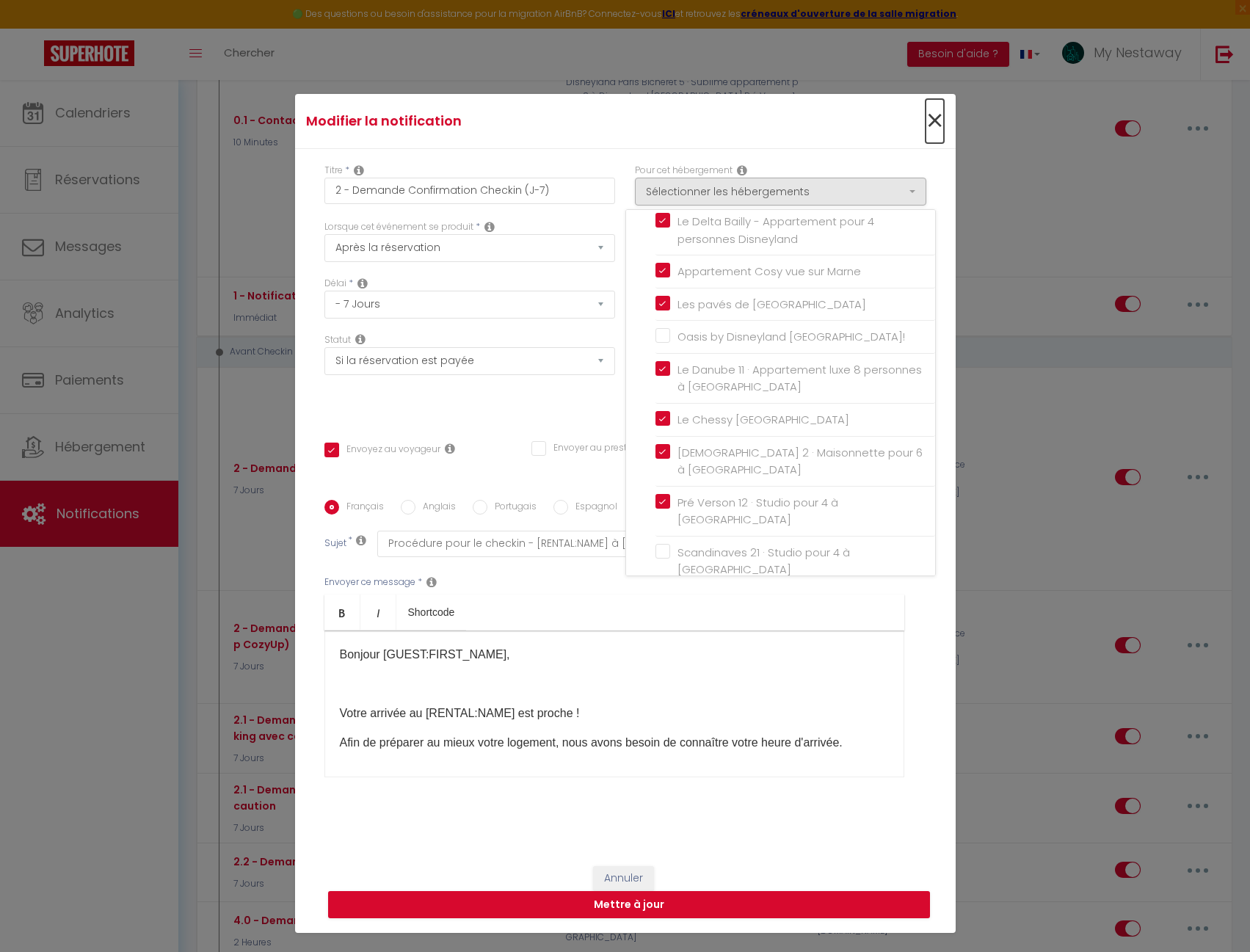
click at [925, 126] on span "×" at bounding box center [934, 121] width 18 height 44
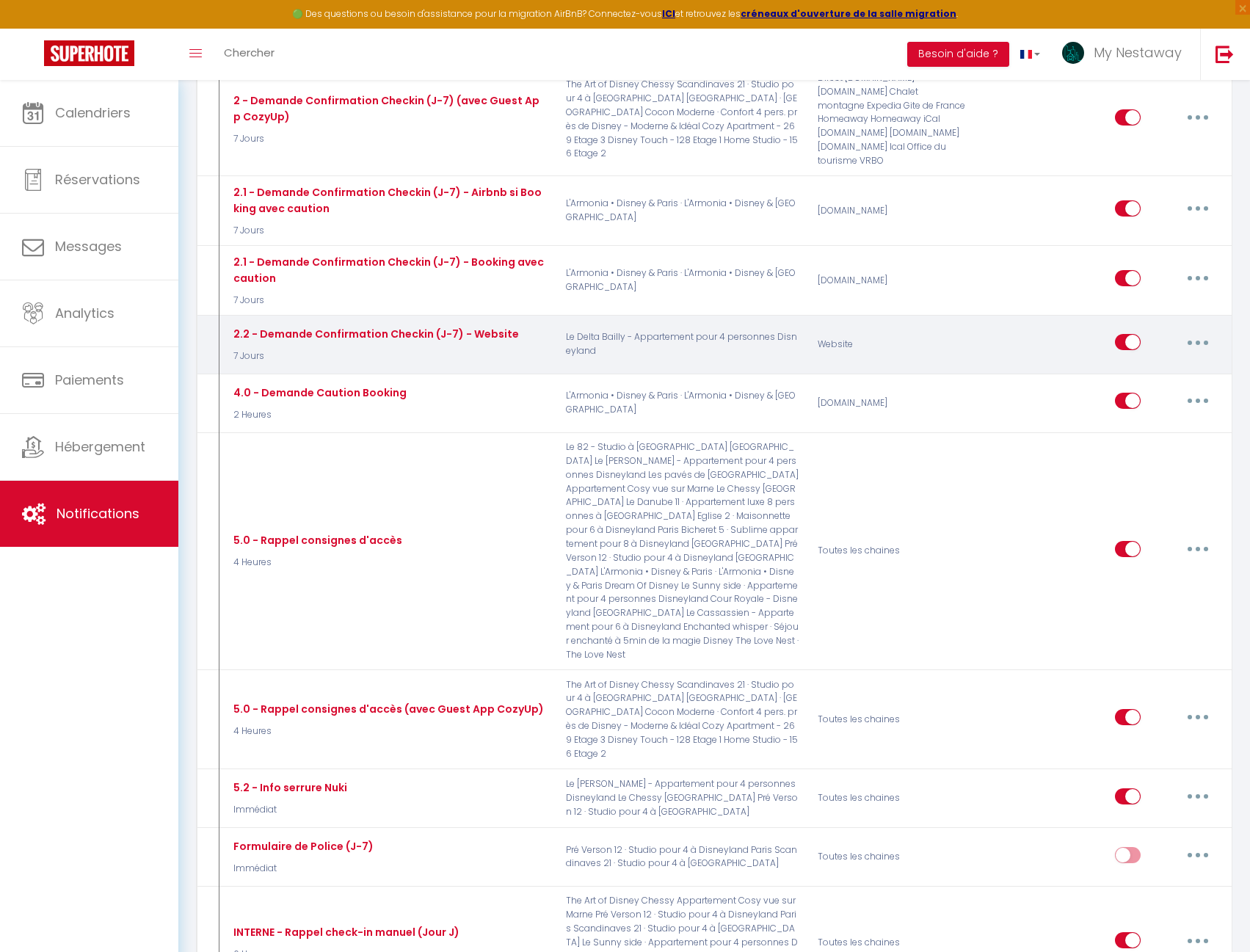
scroll to position [1328, 0]
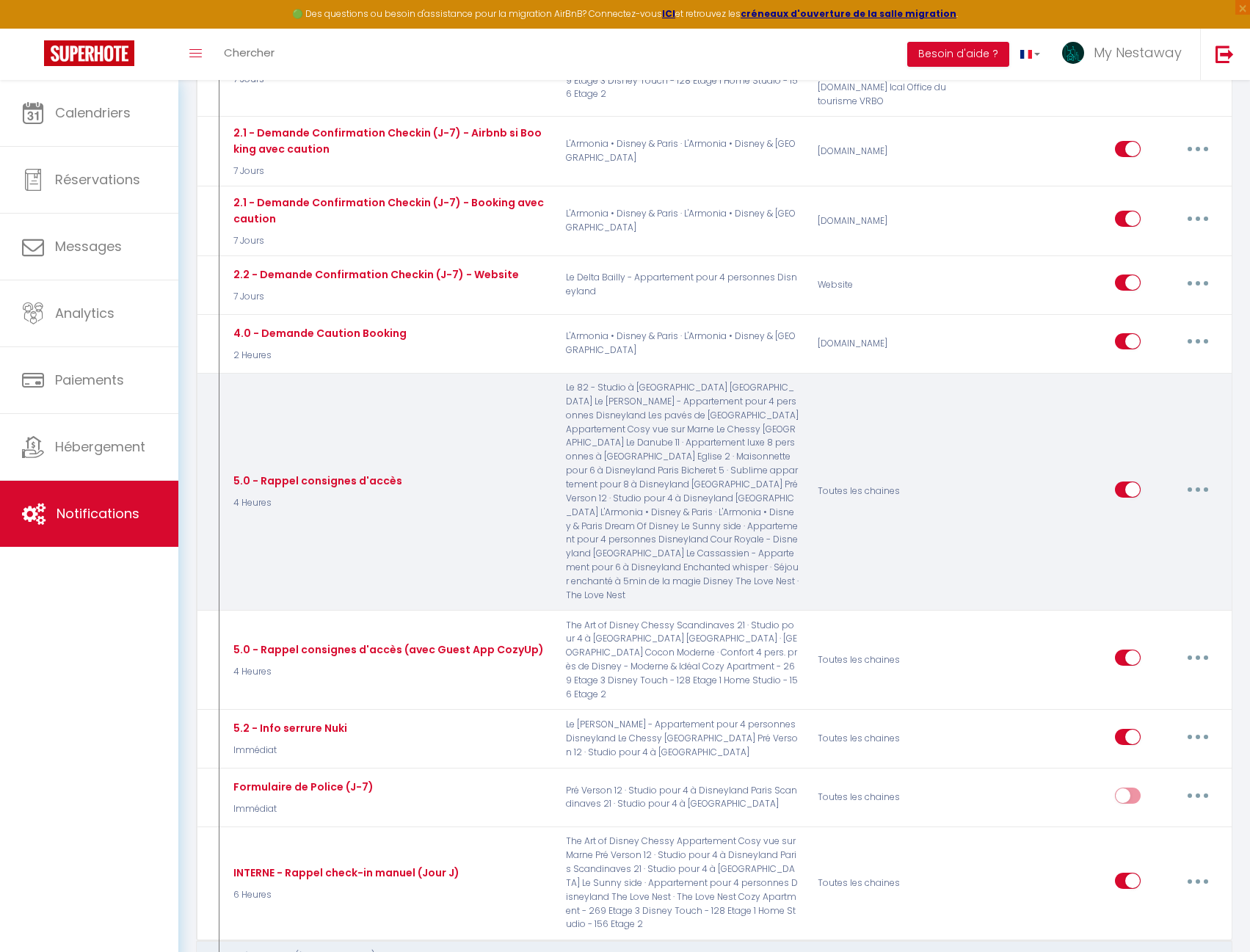
click at [1195, 478] on button "button" at bounding box center [1198, 489] width 41 height 23
click at [1155, 510] on link "Editer" at bounding box center [1159, 522] width 109 height 25
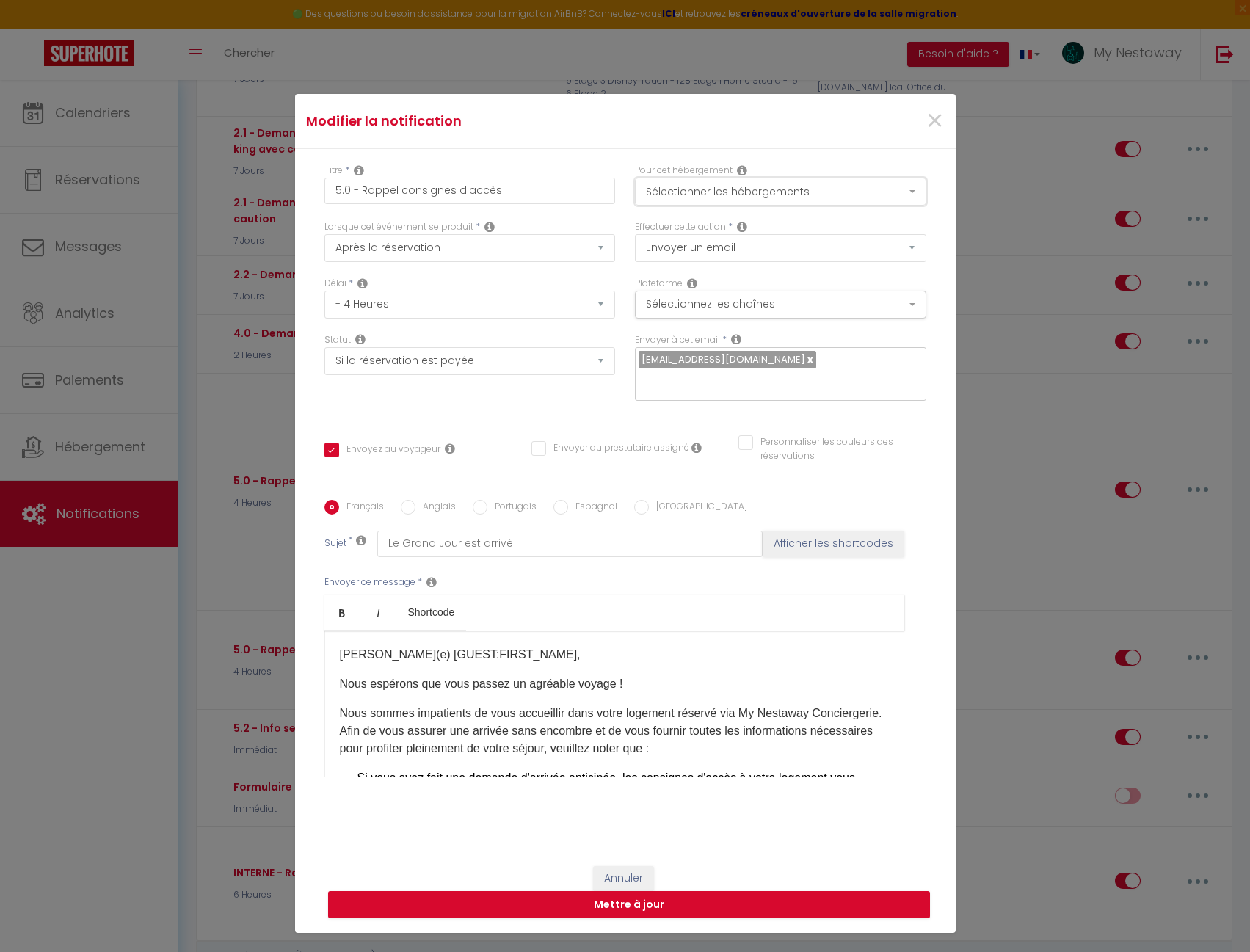
click at [766, 190] on button "Sélectionner les hébergements" at bounding box center [780, 191] width 292 height 28
click at [925, 124] on span "×" at bounding box center [934, 121] width 18 height 44
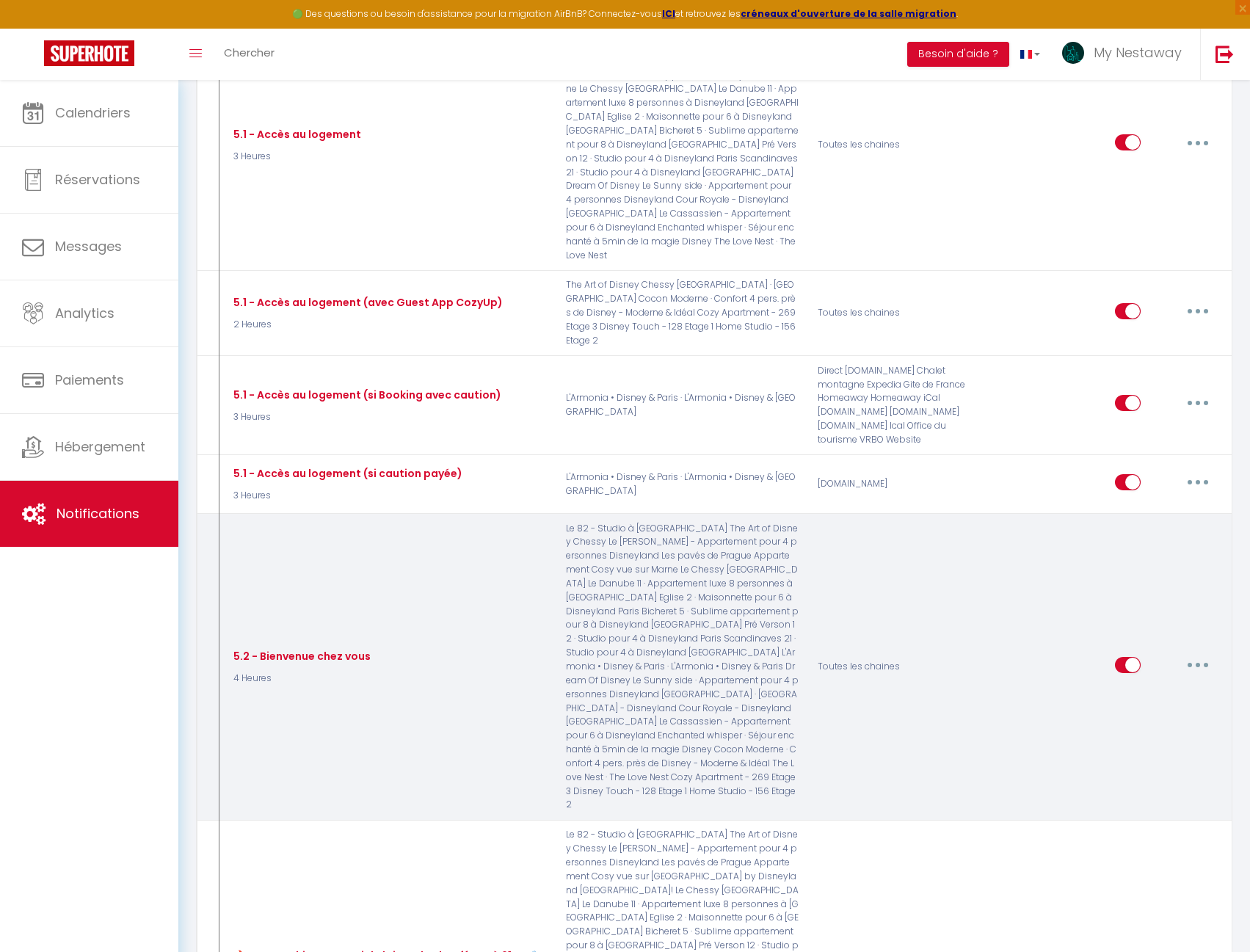
scroll to position [2282, 0]
click at [1186, 651] on button "button" at bounding box center [1198, 662] width 41 height 23
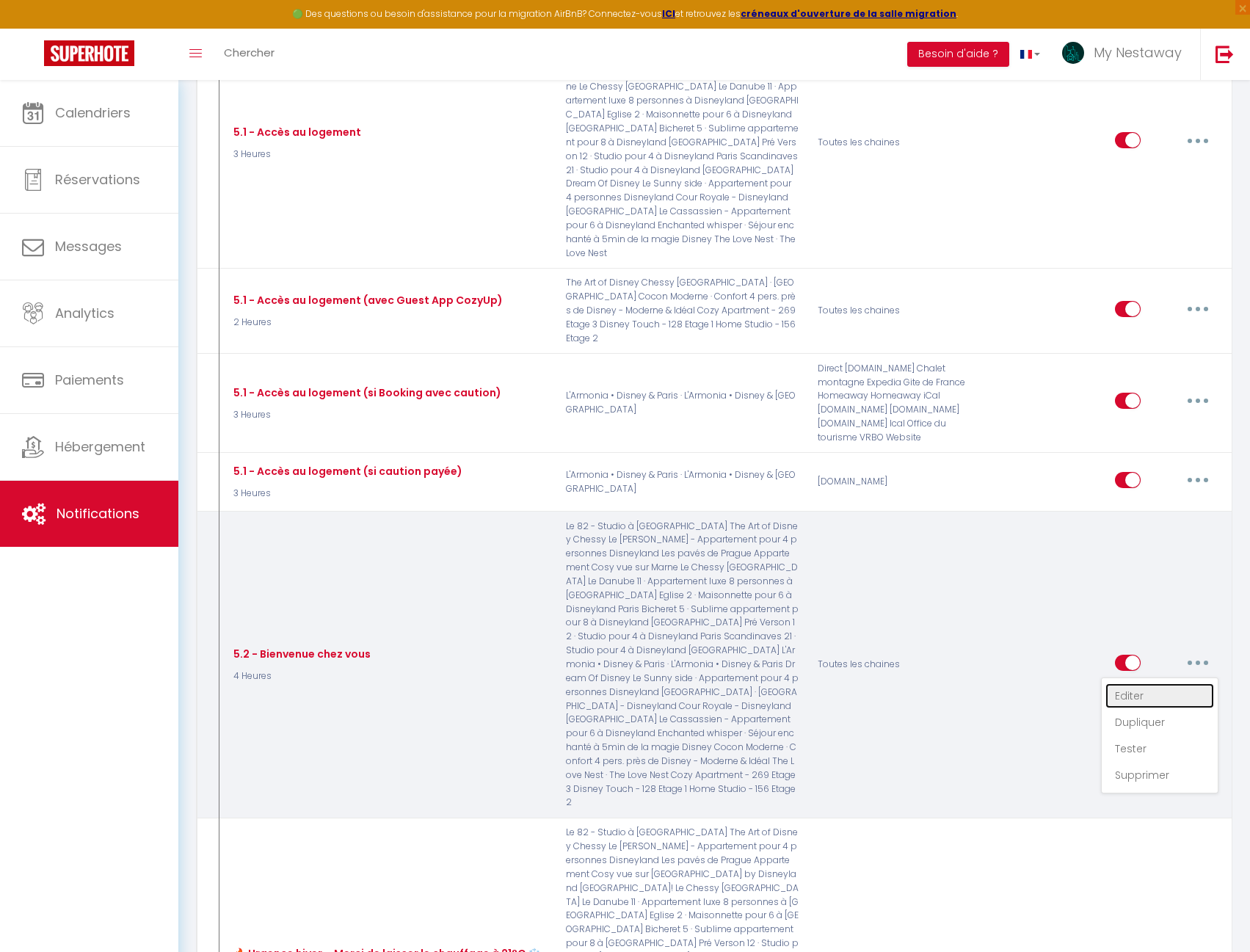
click at [1114, 683] on link "Editer" at bounding box center [1159, 695] width 109 height 25
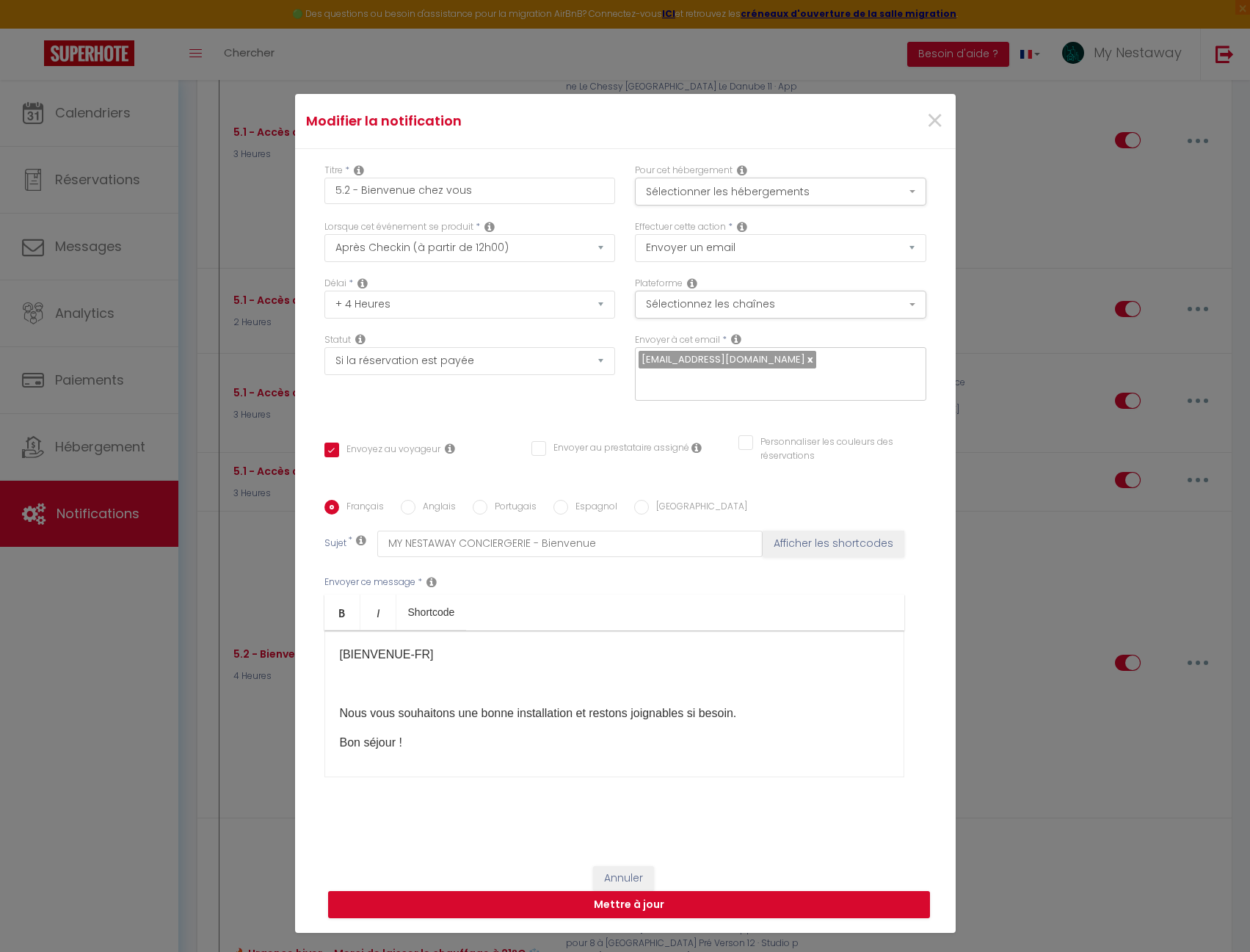
scroll to position [2209, 0]
click at [669, 190] on button "Sélectionner les hébergements" at bounding box center [780, 191] width 292 height 28
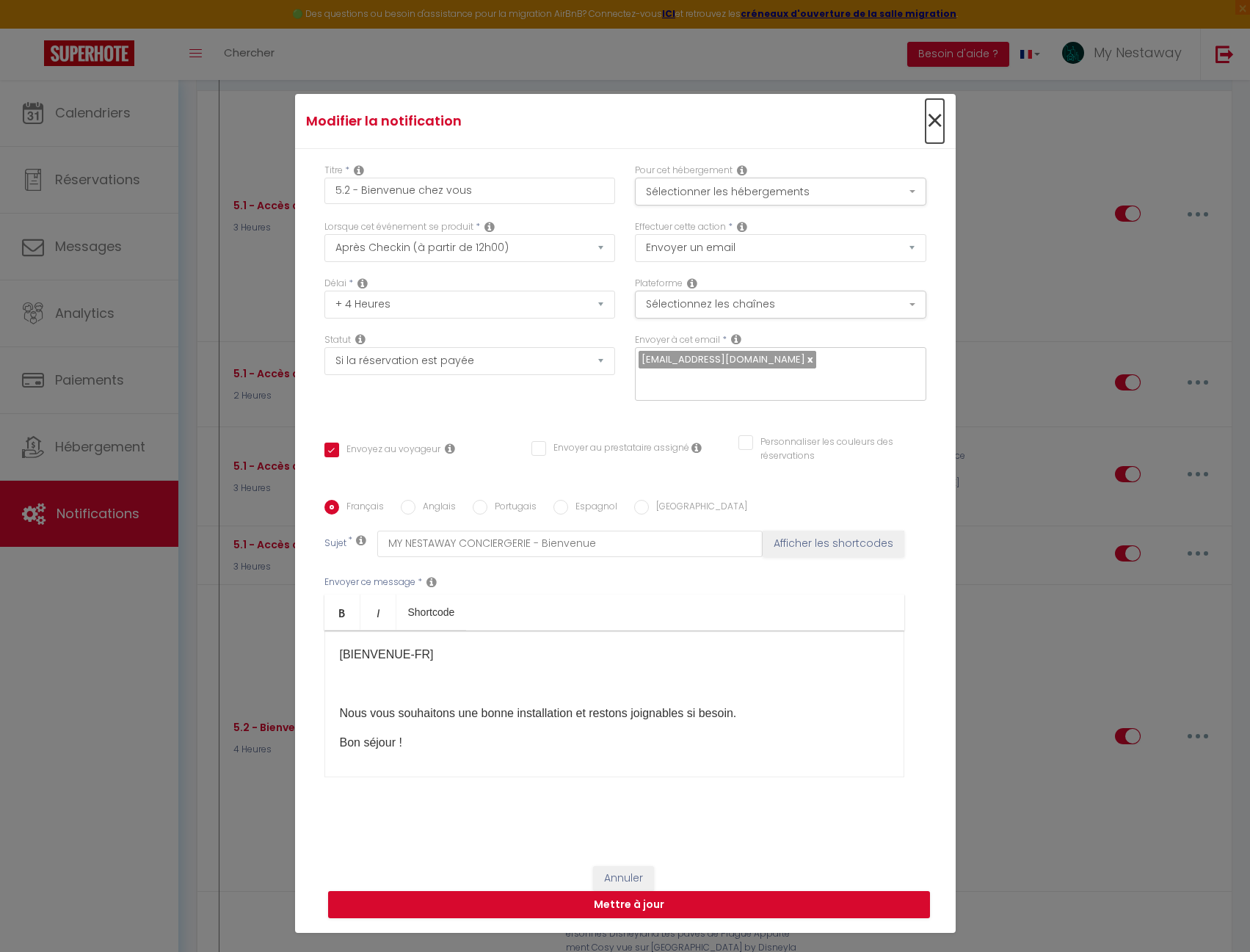
click at [937, 124] on span "×" at bounding box center [934, 121] width 18 height 44
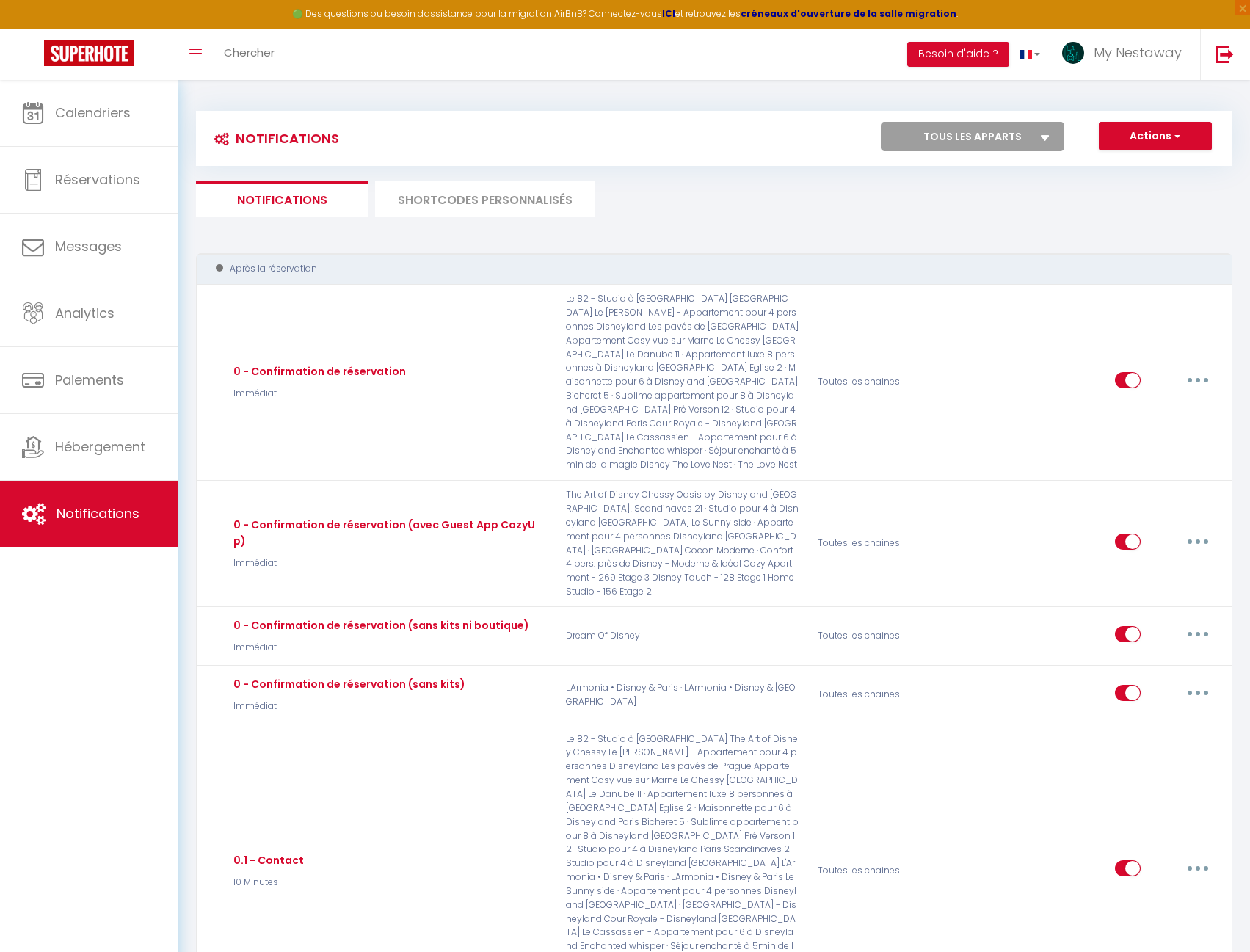
scroll to position [0, 0]
click at [433, 184] on li "SHORTCODES PERSONNALISÉS" at bounding box center [485, 198] width 220 height 36
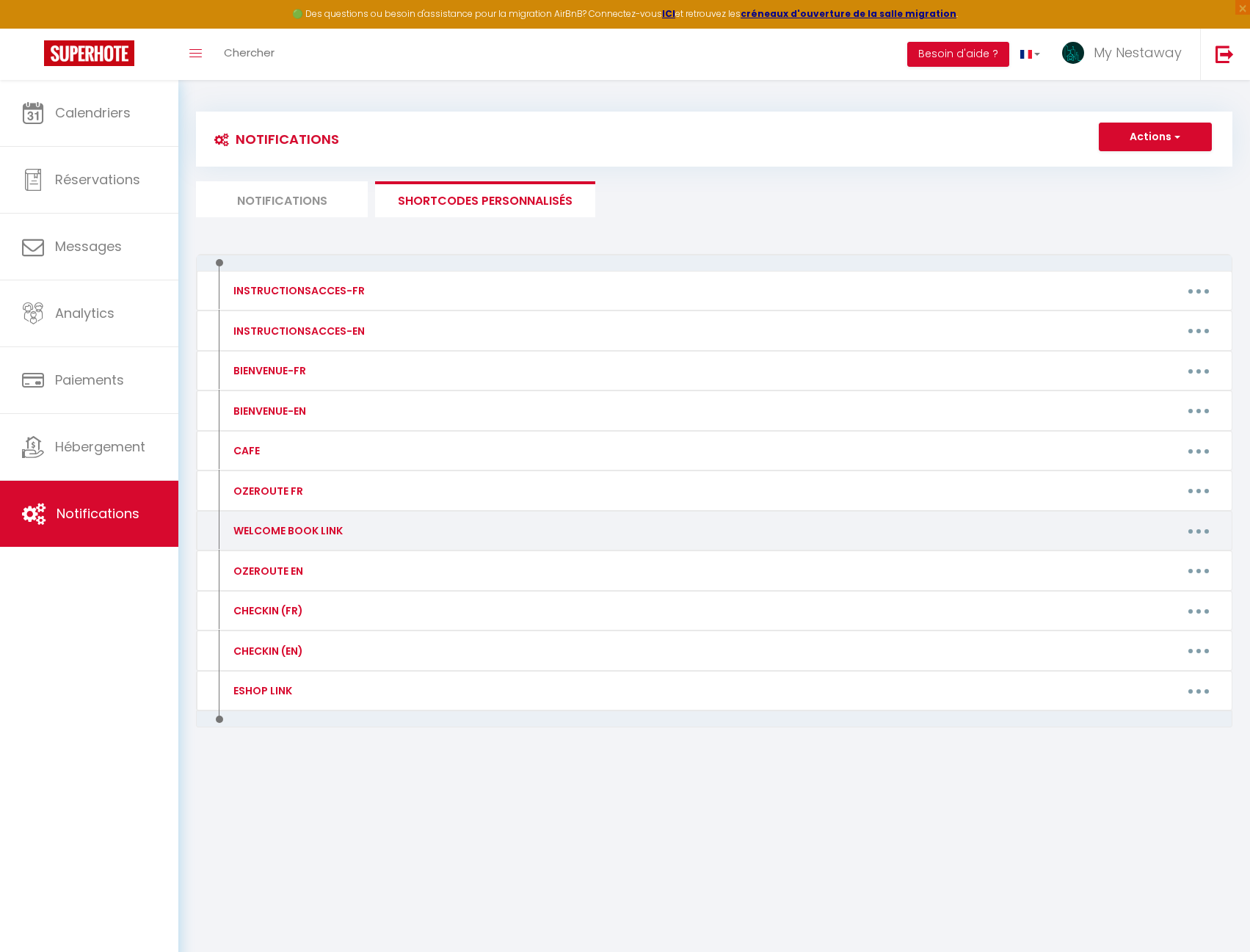
click at [1211, 531] on button "button" at bounding box center [1199, 530] width 41 height 23
click at [1131, 567] on link "Editer" at bounding box center [1160, 564] width 109 height 25
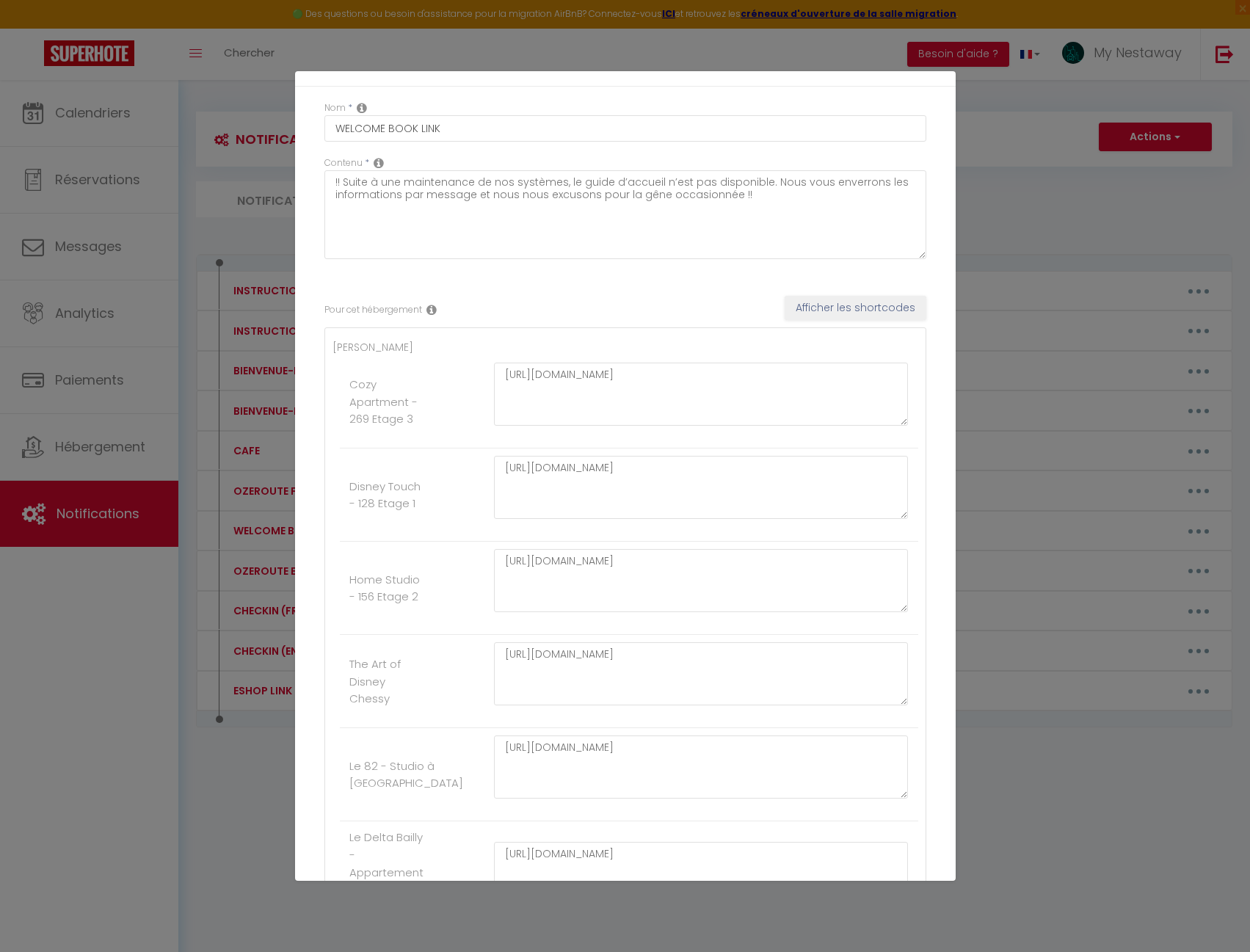
scroll to position [73, 0]
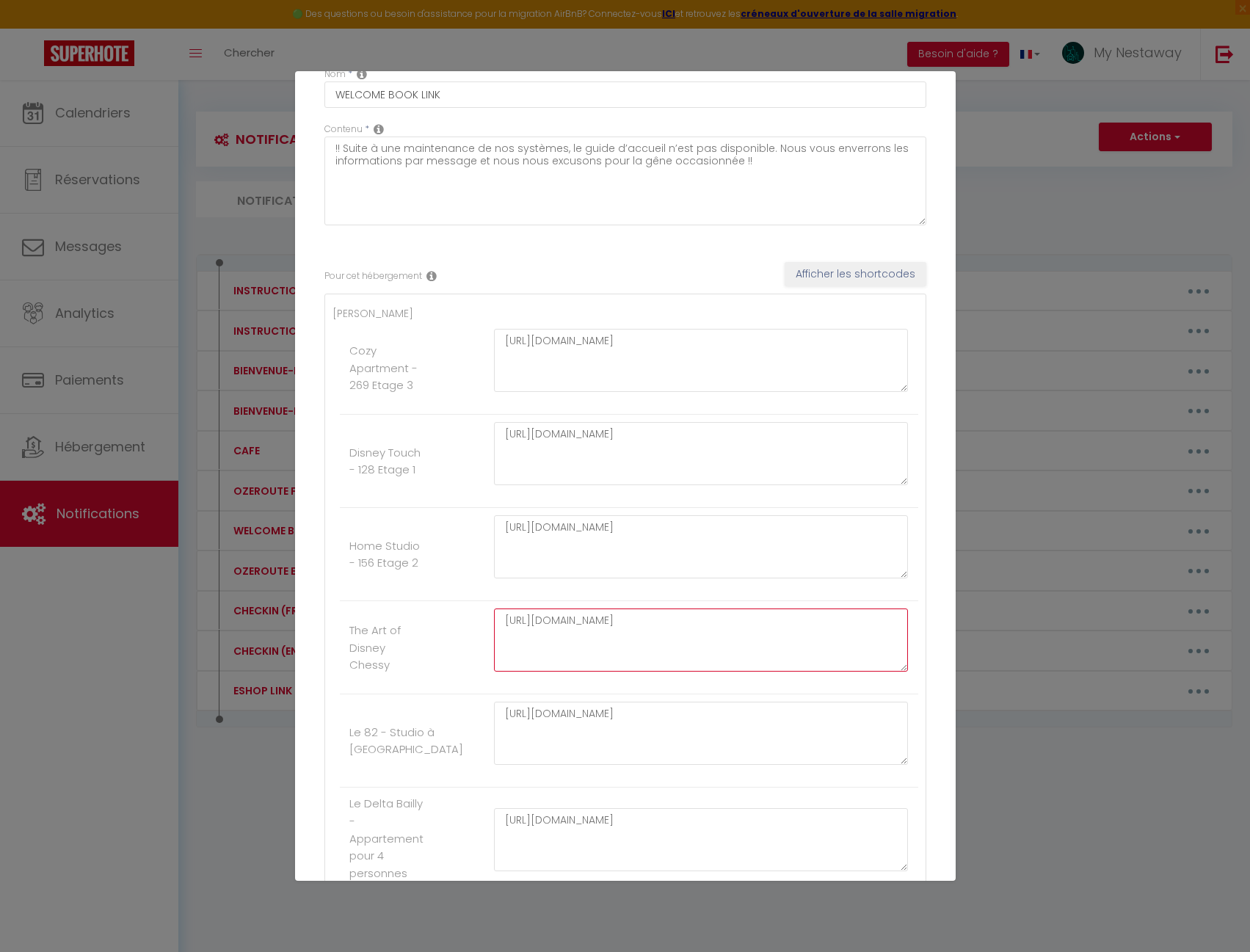
click at [586, 616] on textarea "https://app.cozyup.com/g/cfffdcf2-e44f-4e4e-a254-c5e3fa9d9b46" at bounding box center [702, 640] width 414 height 64
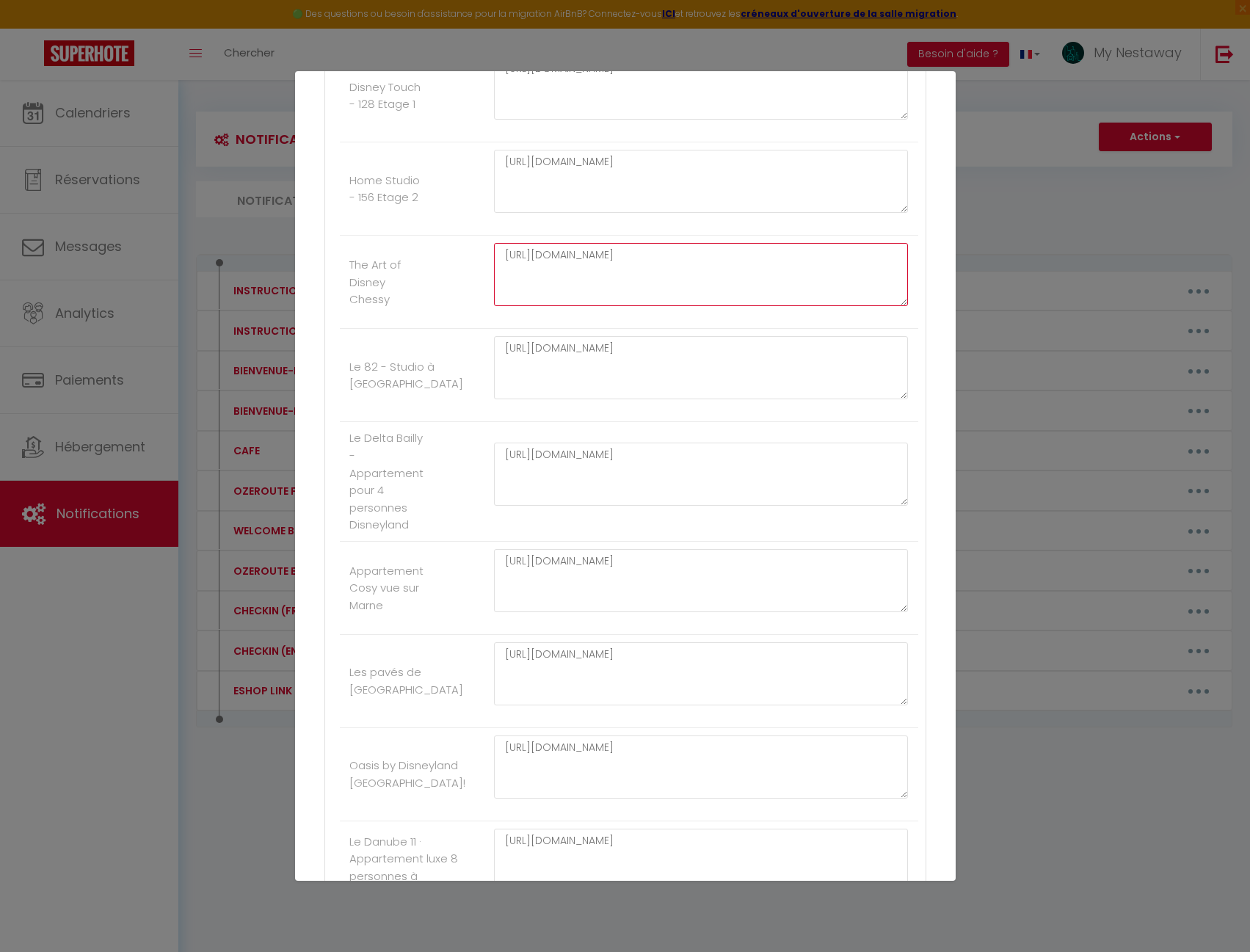
scroll to position [440, 0]
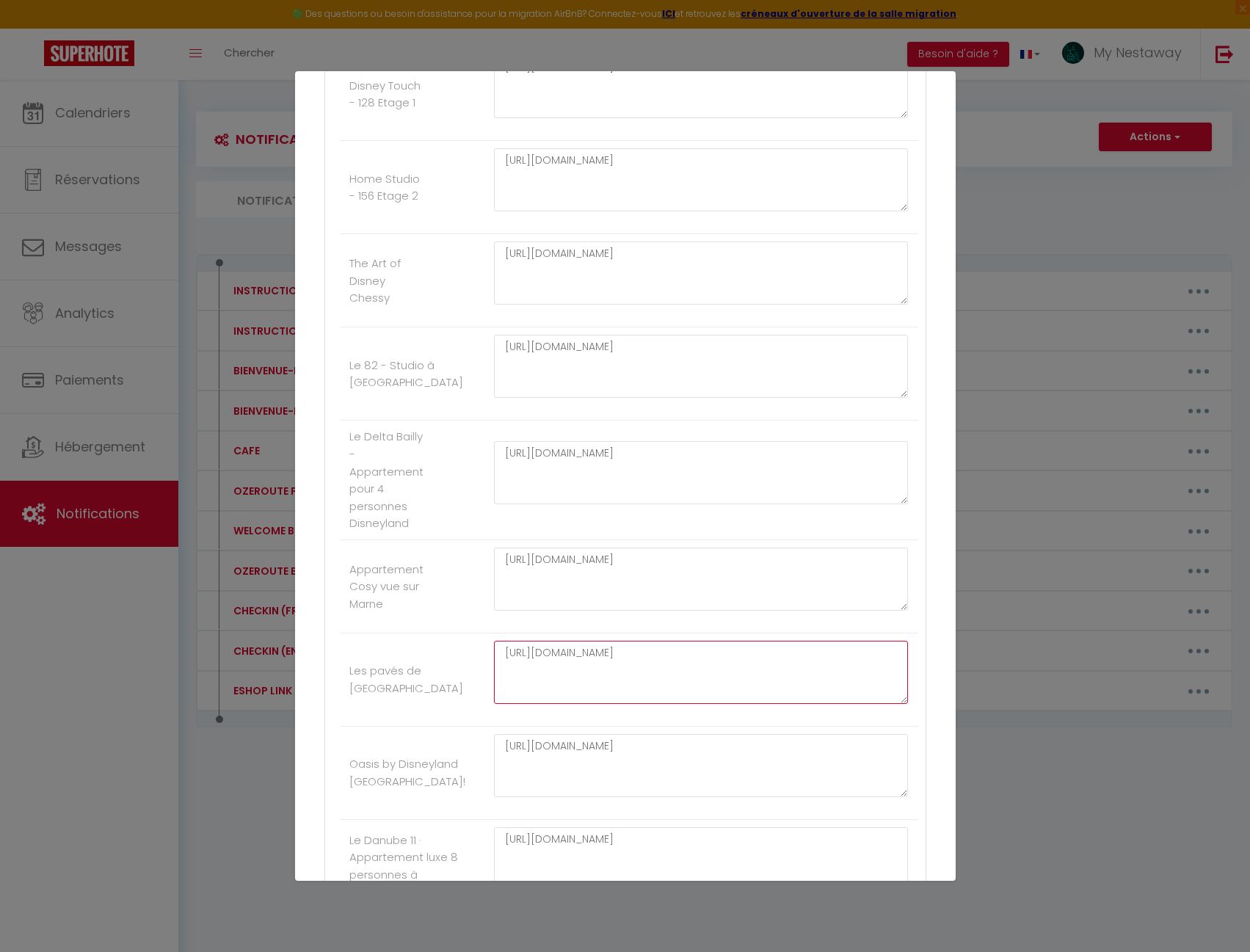
click at [579, 656] on textarea "https://MNC-Travelers.softr.app/magic-authentication?magic-token=cd4bb533f7ef40…" at bounding box center [702, 672] width 414 height 64
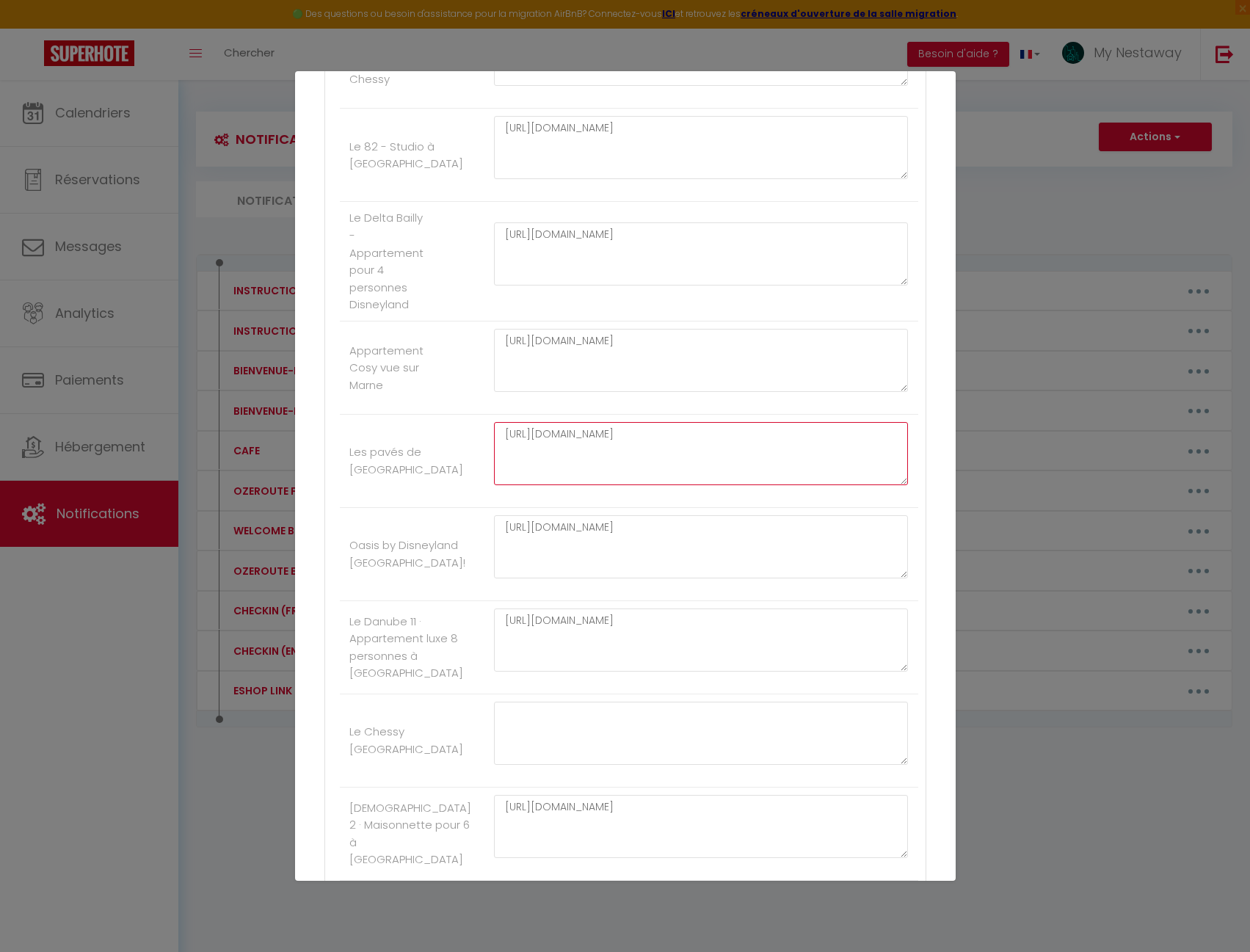
scroll to position [660, 0]
click at [616, 647] on textarea "https://MNC-Travelers.softr.app/magic-authentication?magic-token=ed86633f46414d…" at bounding box center [702, 638] width 414 height 64
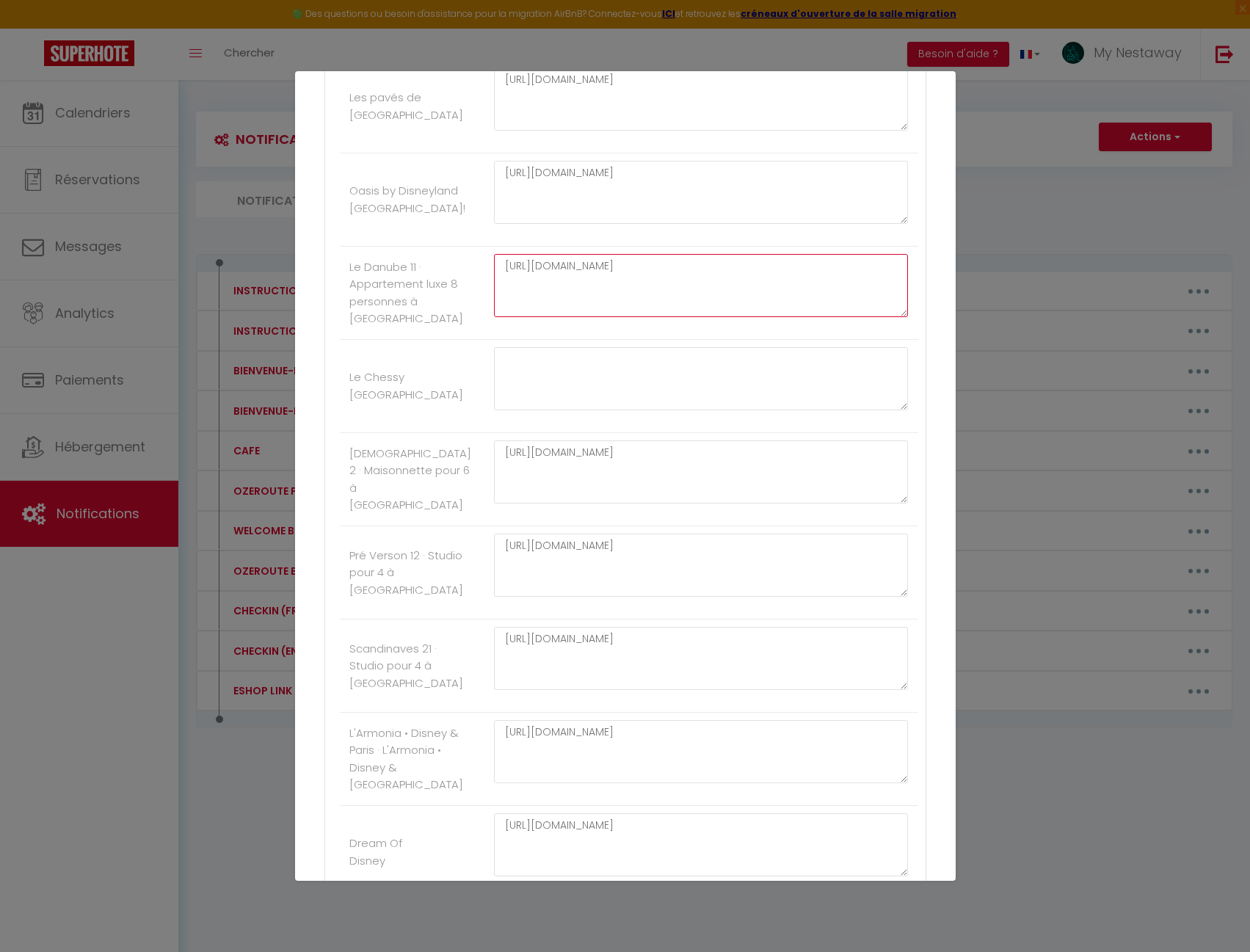
scroll to position [1028, 0]
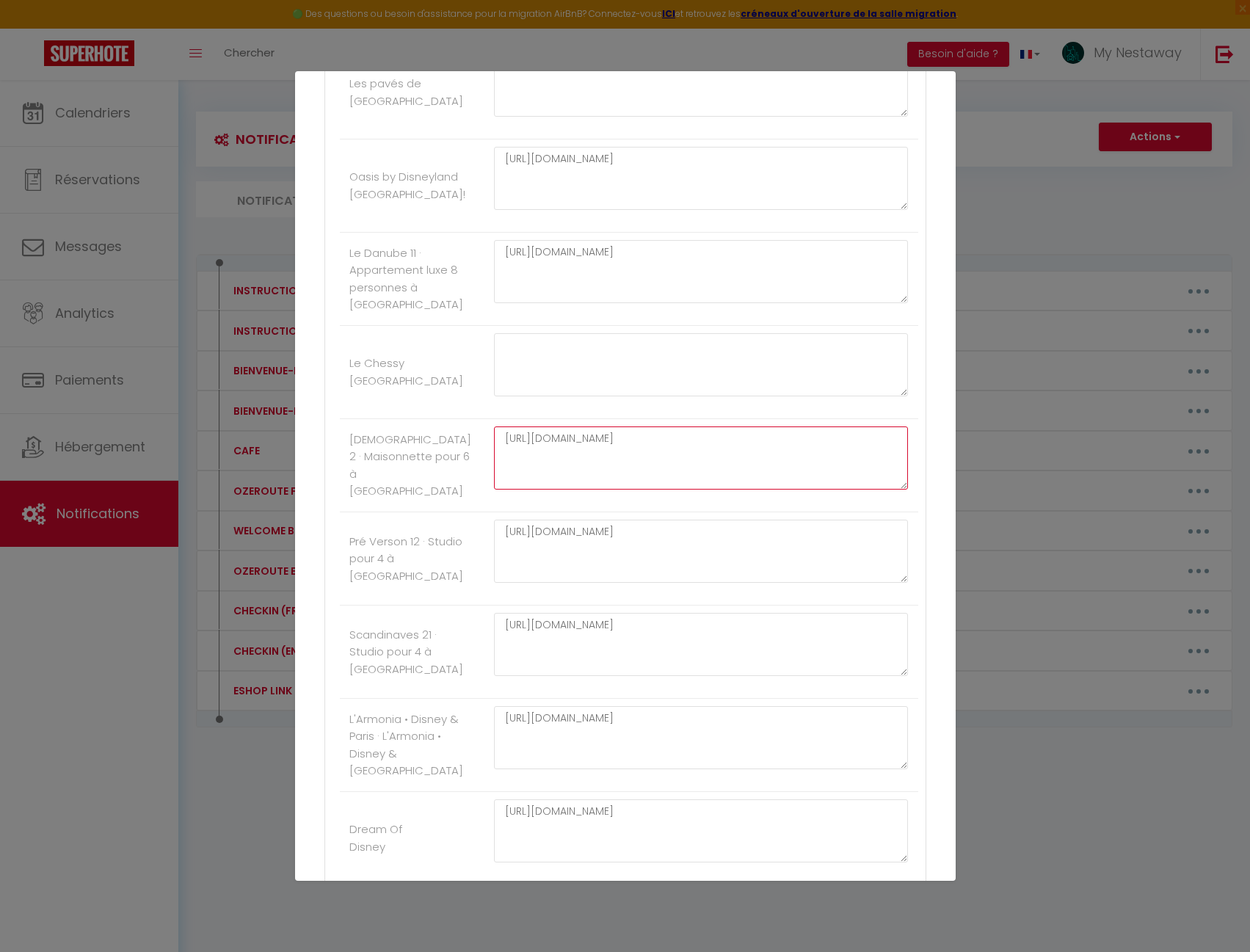
click at [616, 490] on textarea "https://MNC-Travelers.softr.app/magic-authentication?magic-token=e87f2689be1049…" at bounding box center [702, 458] width 414 height 64
click at [601, 573] on textarea "https://MNC-Travelers.softr.app/magic-authentication?magic-token=7eb7e5a5efe549…" at bounding box center [702, 551] width 414 height 64
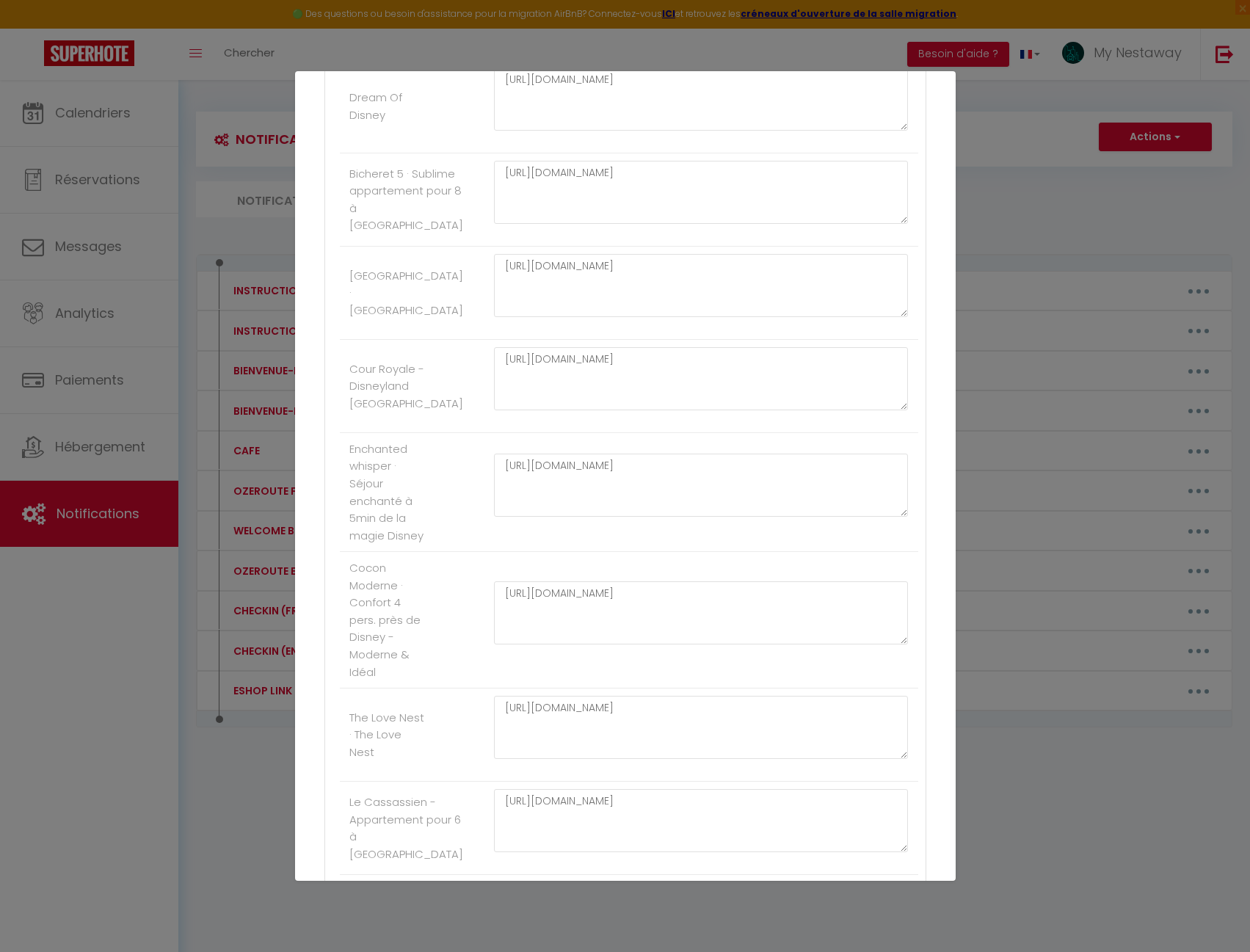
scroll to position [1761, 0]
click at [605, 756] on textarea "https://MNC-Travelers.softr.app/magic-authentication?magic-token=e1ddb6c706fe42…" at bounding box center [702, 725] width 414 height 64
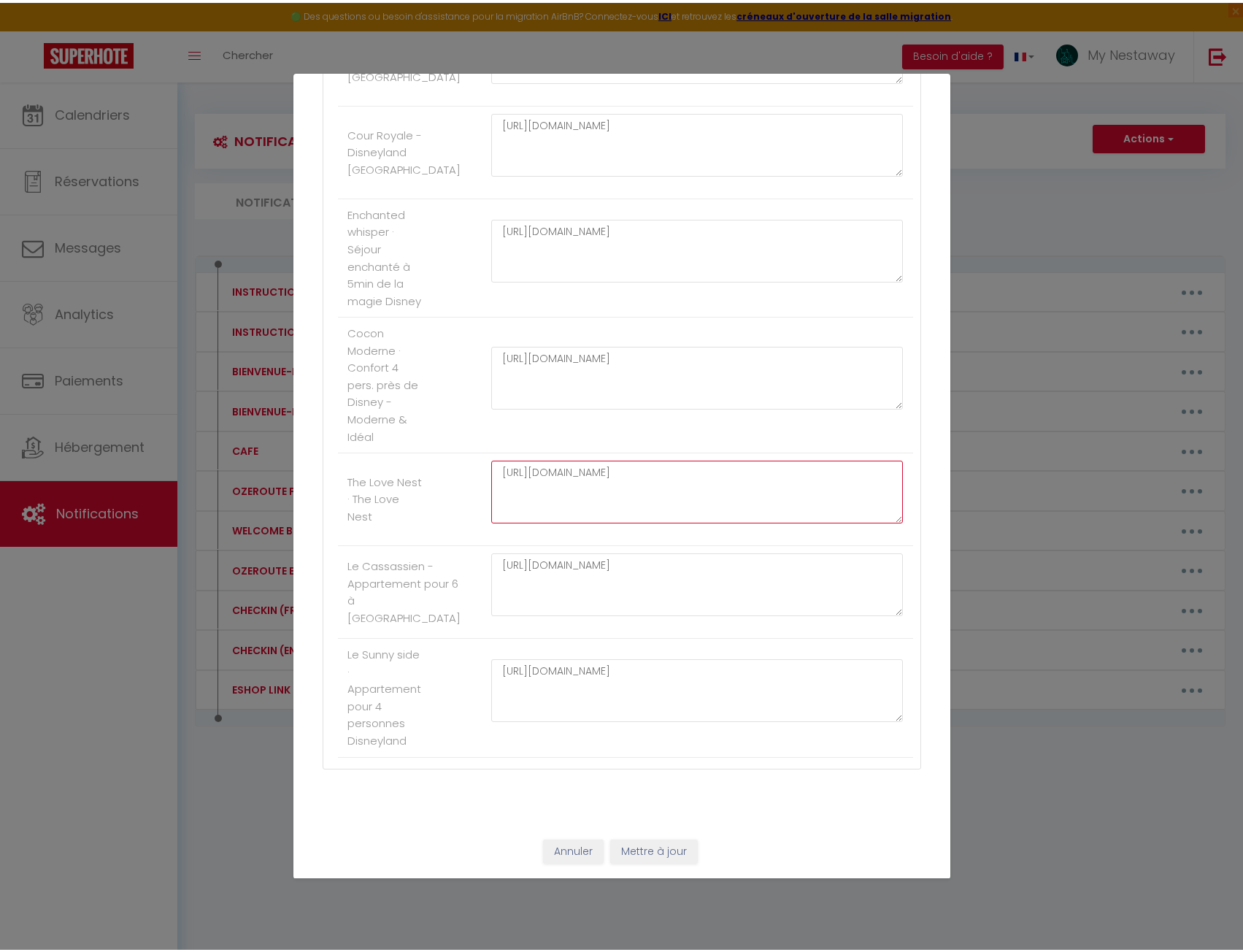
scroll to position [2095, 0]
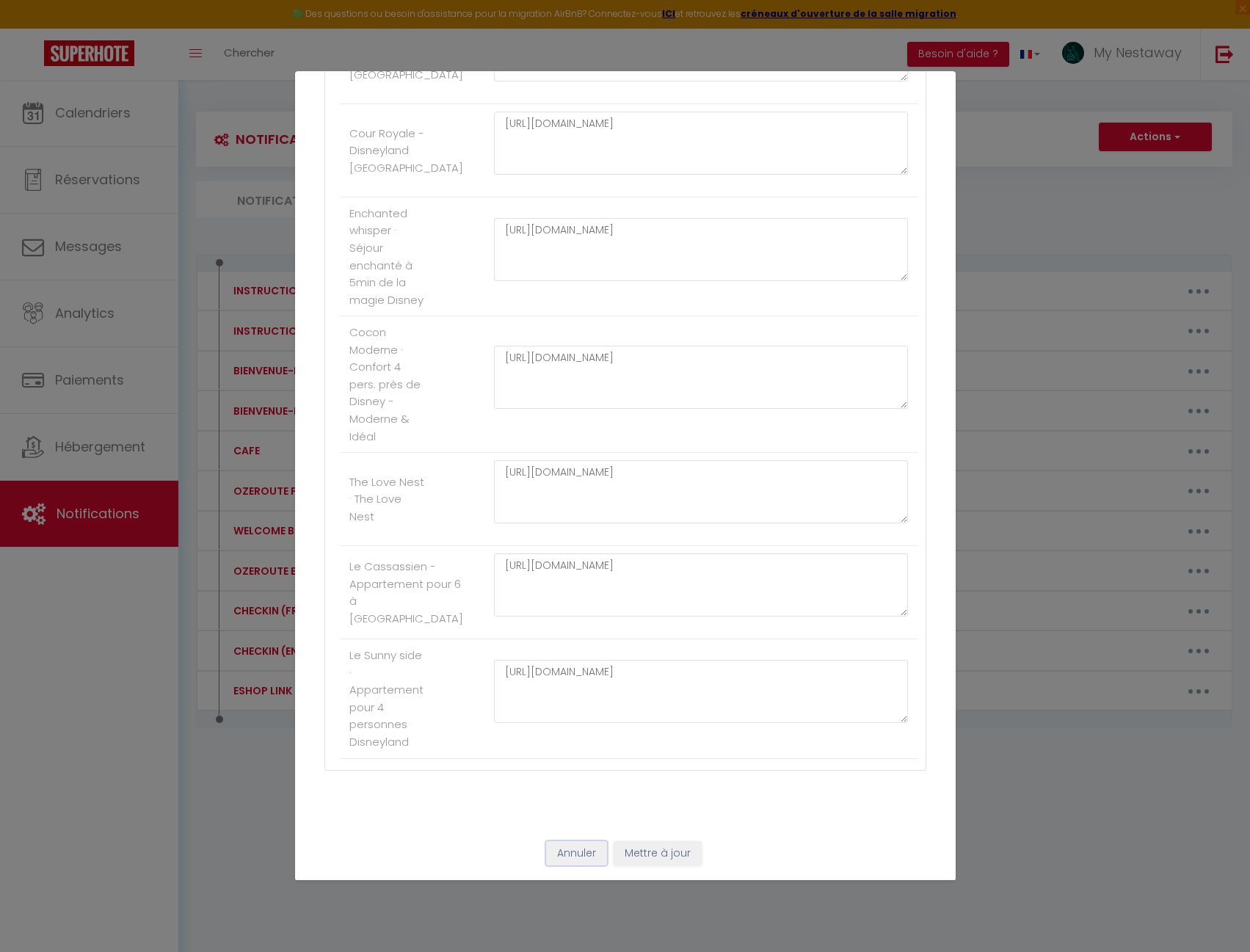
click at [571, 862] on button "Annuler" at bounding box center [576, 853] width 61 height 25
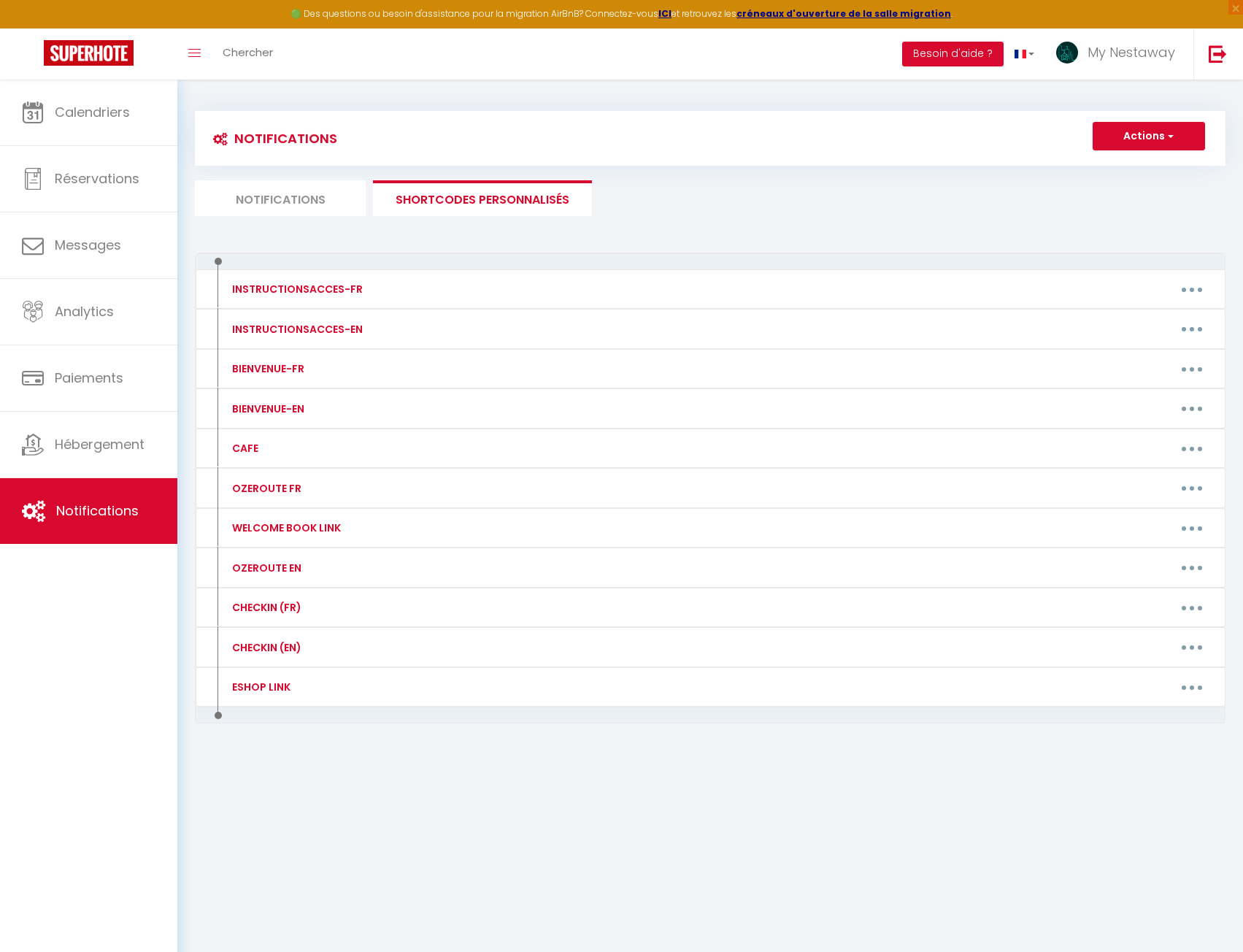
click at [323, 203] on li "Notifications" at bounding box center [280, 197] width 171 height 35
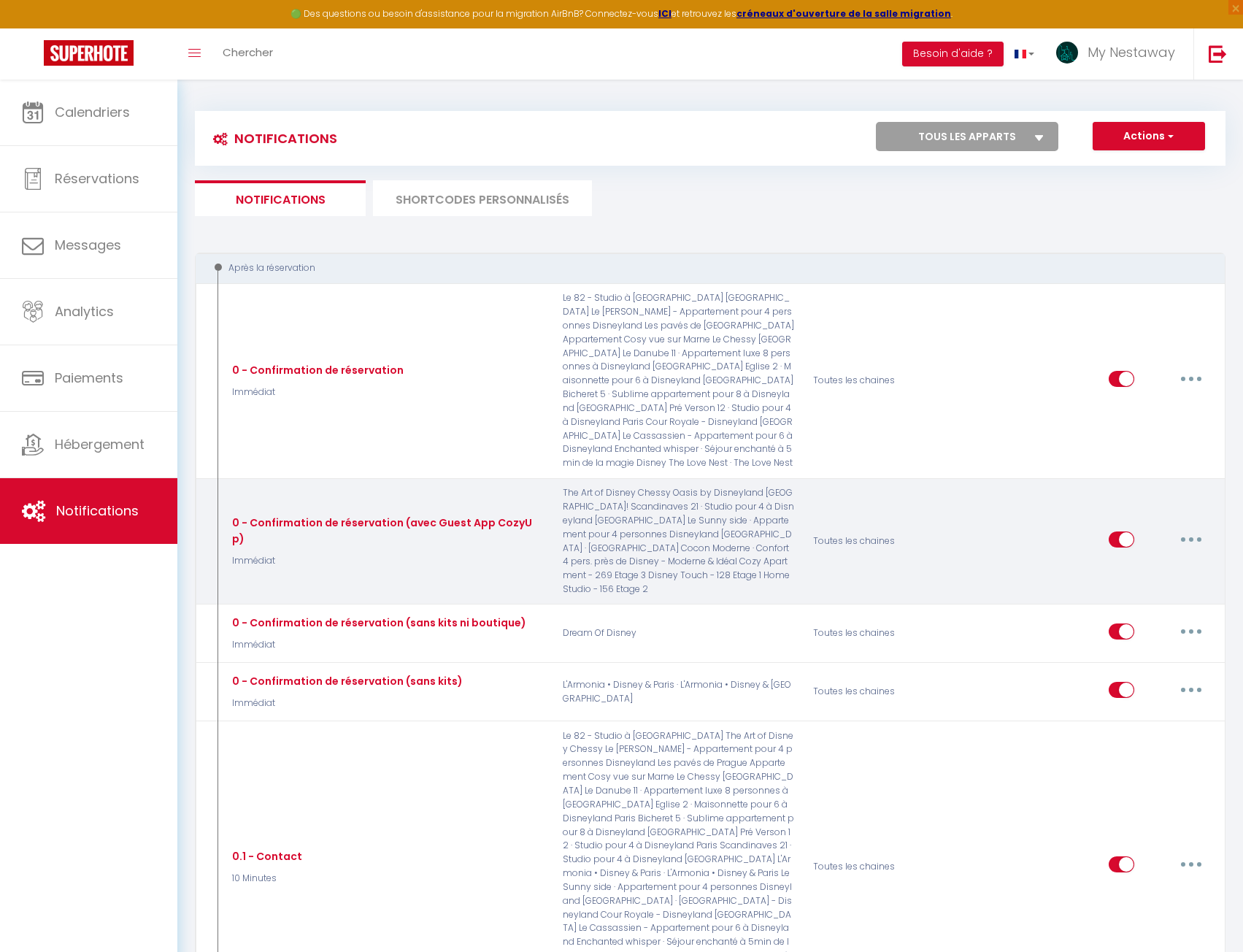
click at [1184, 528] on button "button" at bounding box center [1191, 539] width 41 height 23
click at [1162, 560] on link "Editer" at bounding box center [1153, 572] width 108 height 25
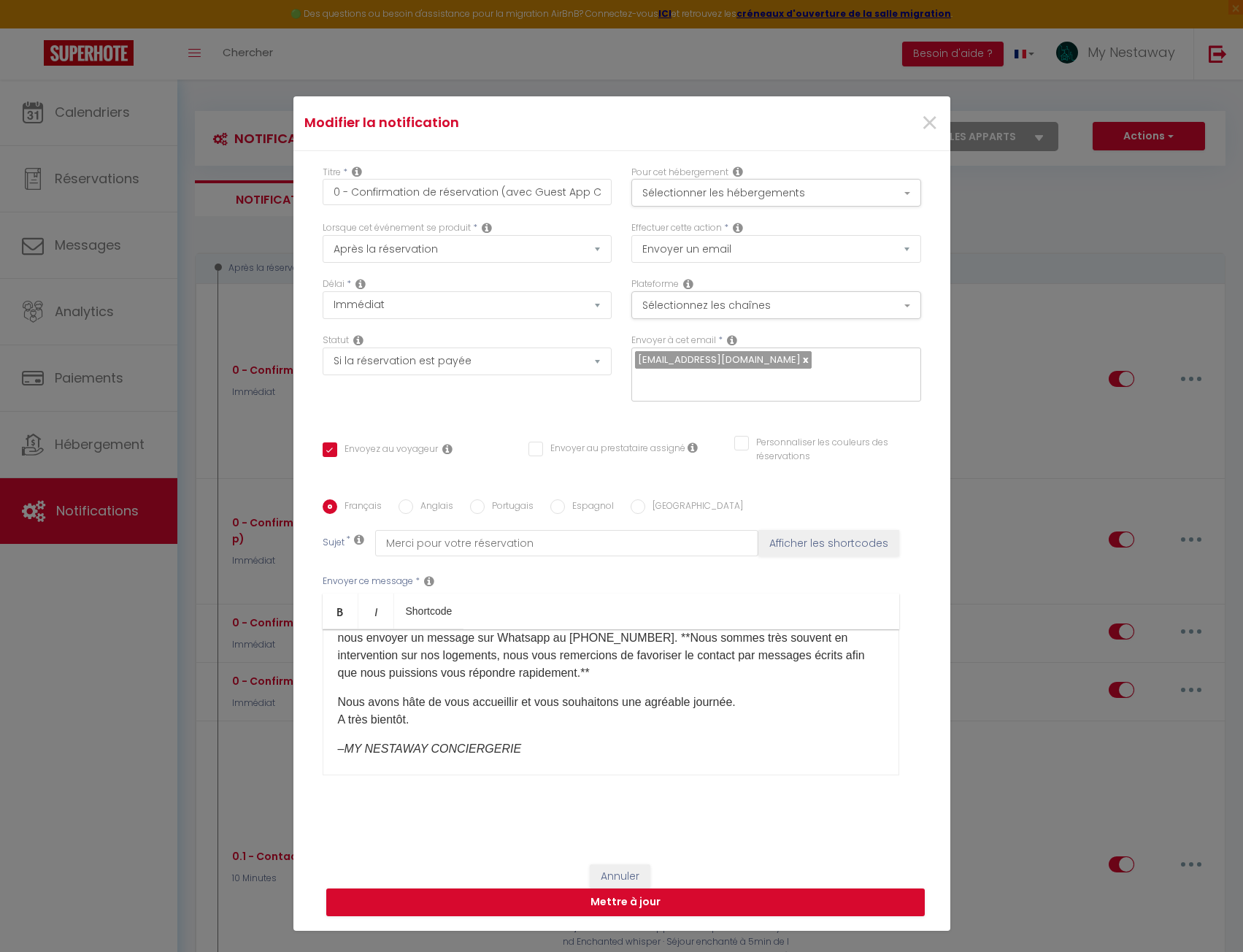
scroll to position [589, 0]
click at [932, 118] on span "×" at bounding box center [929, 123] width 18 height 44
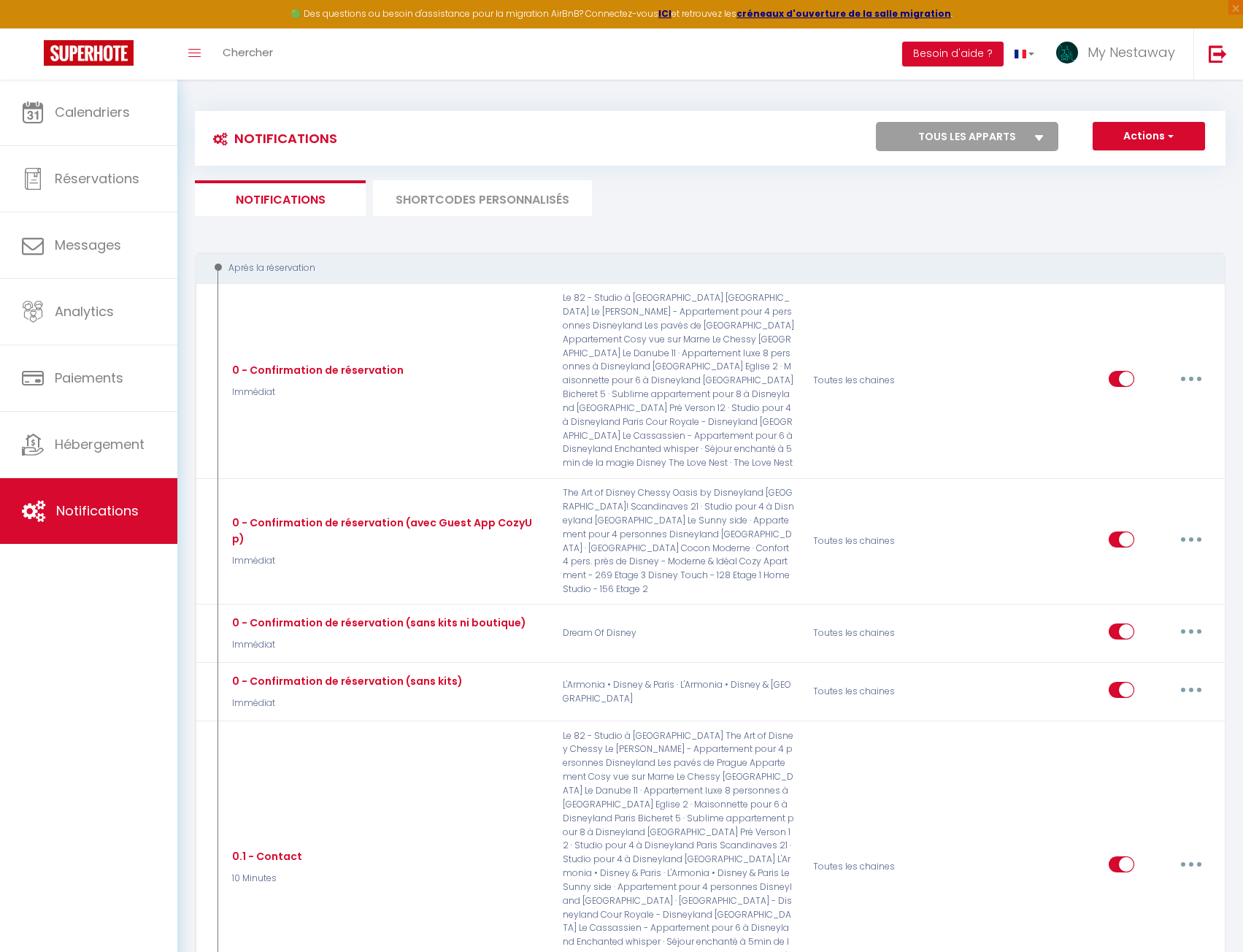
click at [435, 195] on li "SHORTCODES PERSONNALISÉS" at bounding box center [482, 197] width 219 height 35
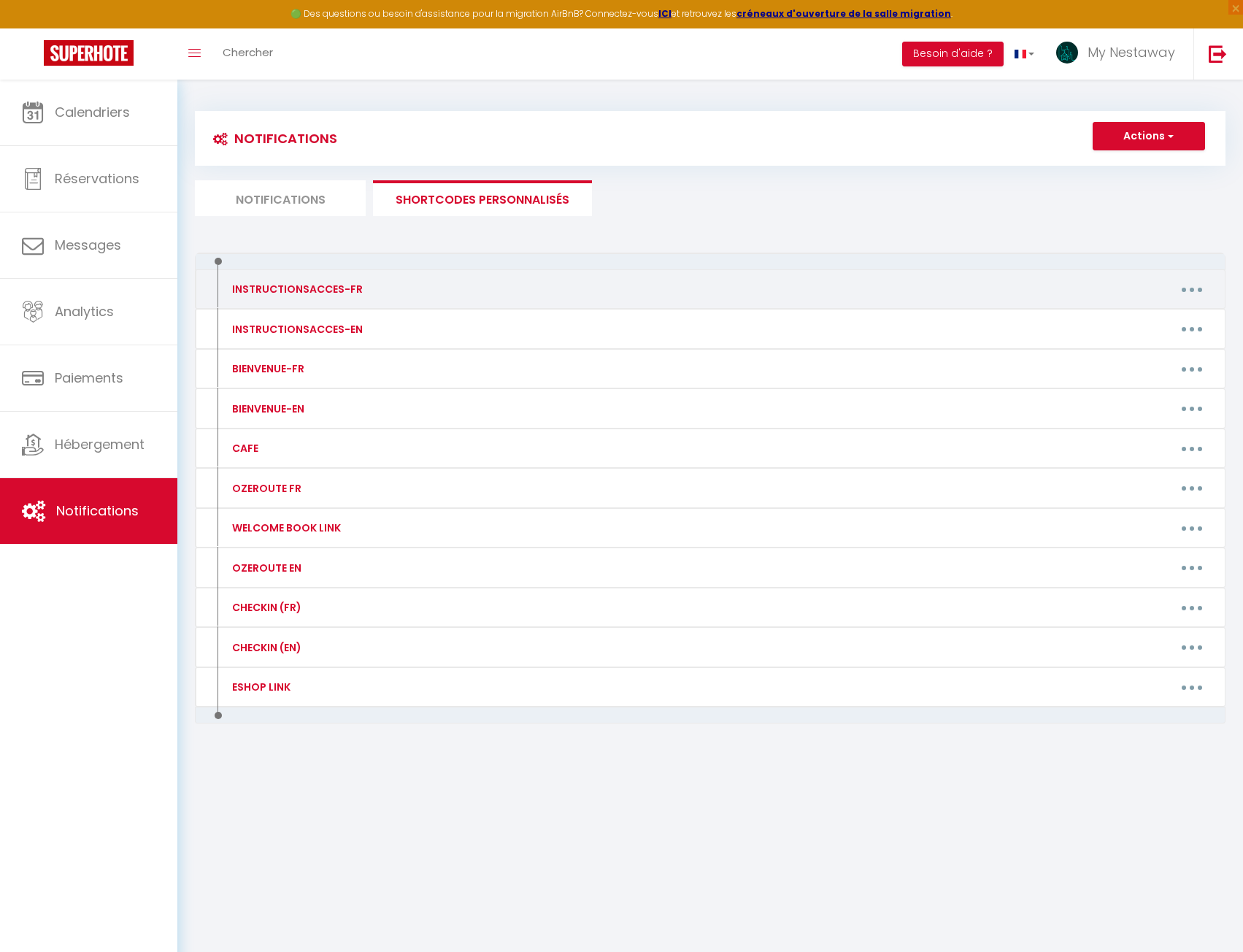
click at [1205, 300] on div "INSTRUCTIONSACCES-FR Editer Supprimer" at bounding box center [710, 289] width 1031 height 40
click at [1195, 288] on button "button" at bounding box center [1192, 288] width 41 height 23
click at [1135, 329] on link "Editer" at bounding box center [1154, 322] width 108 height 25
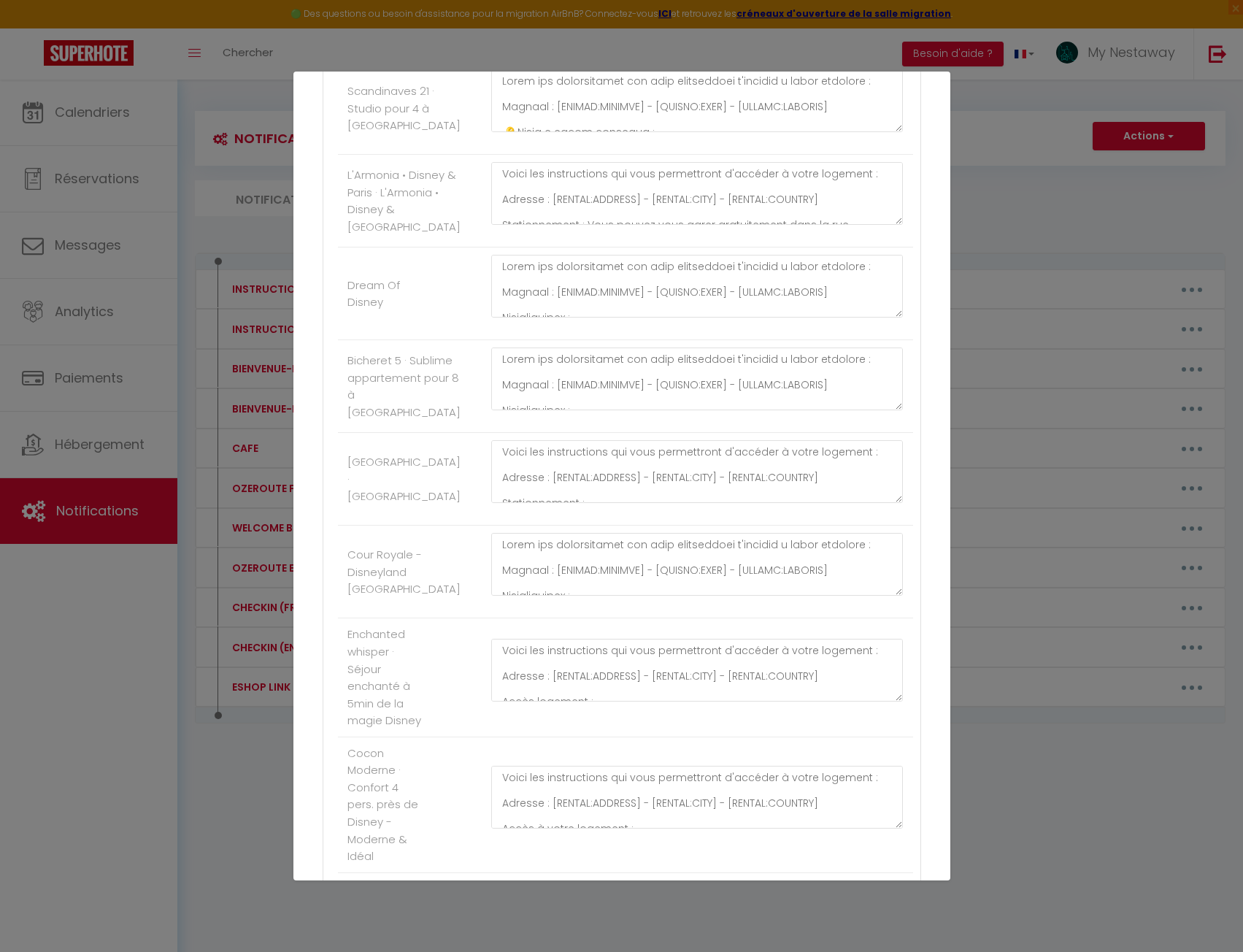
scroll to position [1605, 0]
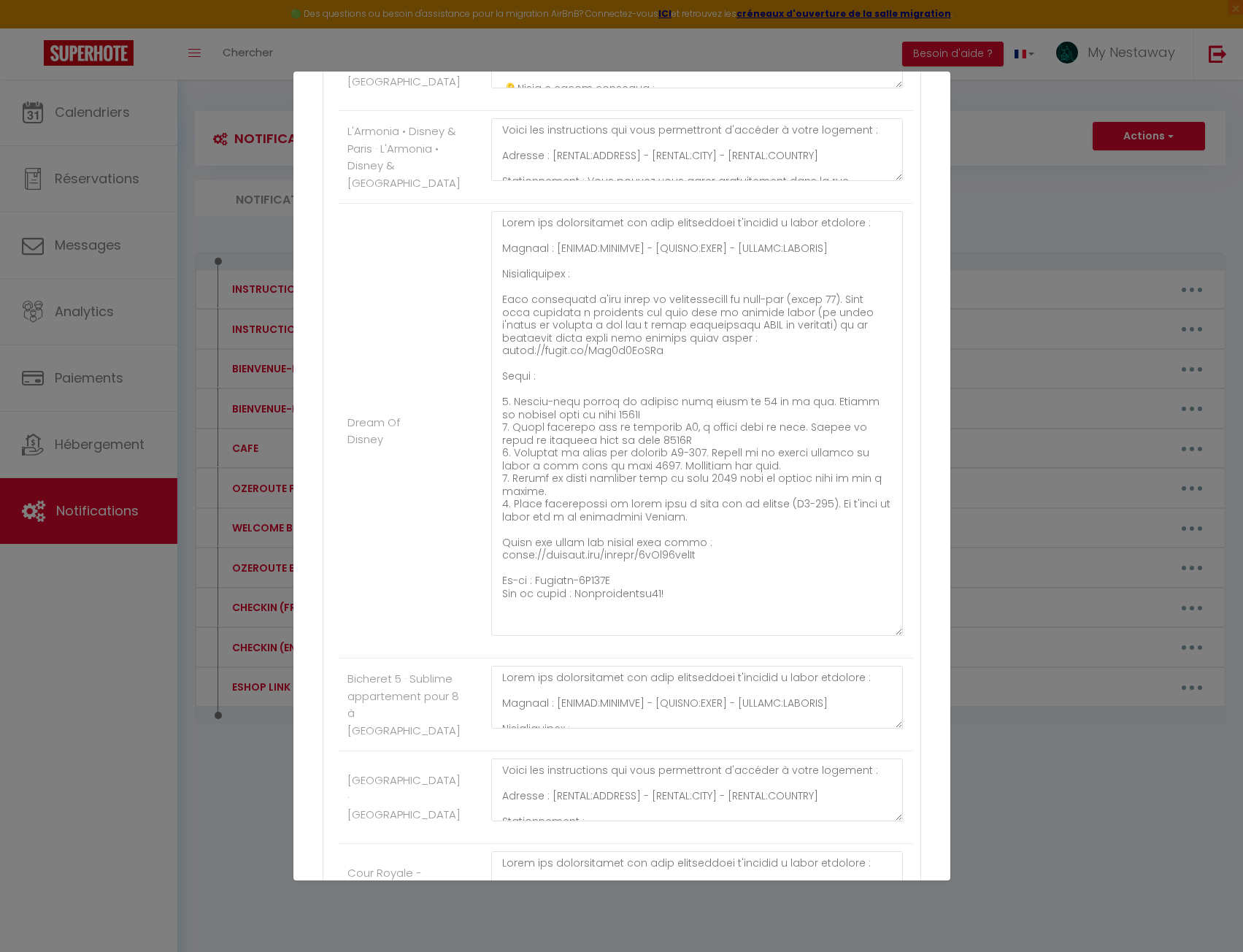
drag, startPoint x: 889, startPoint y: 349, endPoint x: 886, endPoint y: 717, distance: 368.0
click at [886, 636] on textarea at bounding box center [698, 423] width 412 height 425
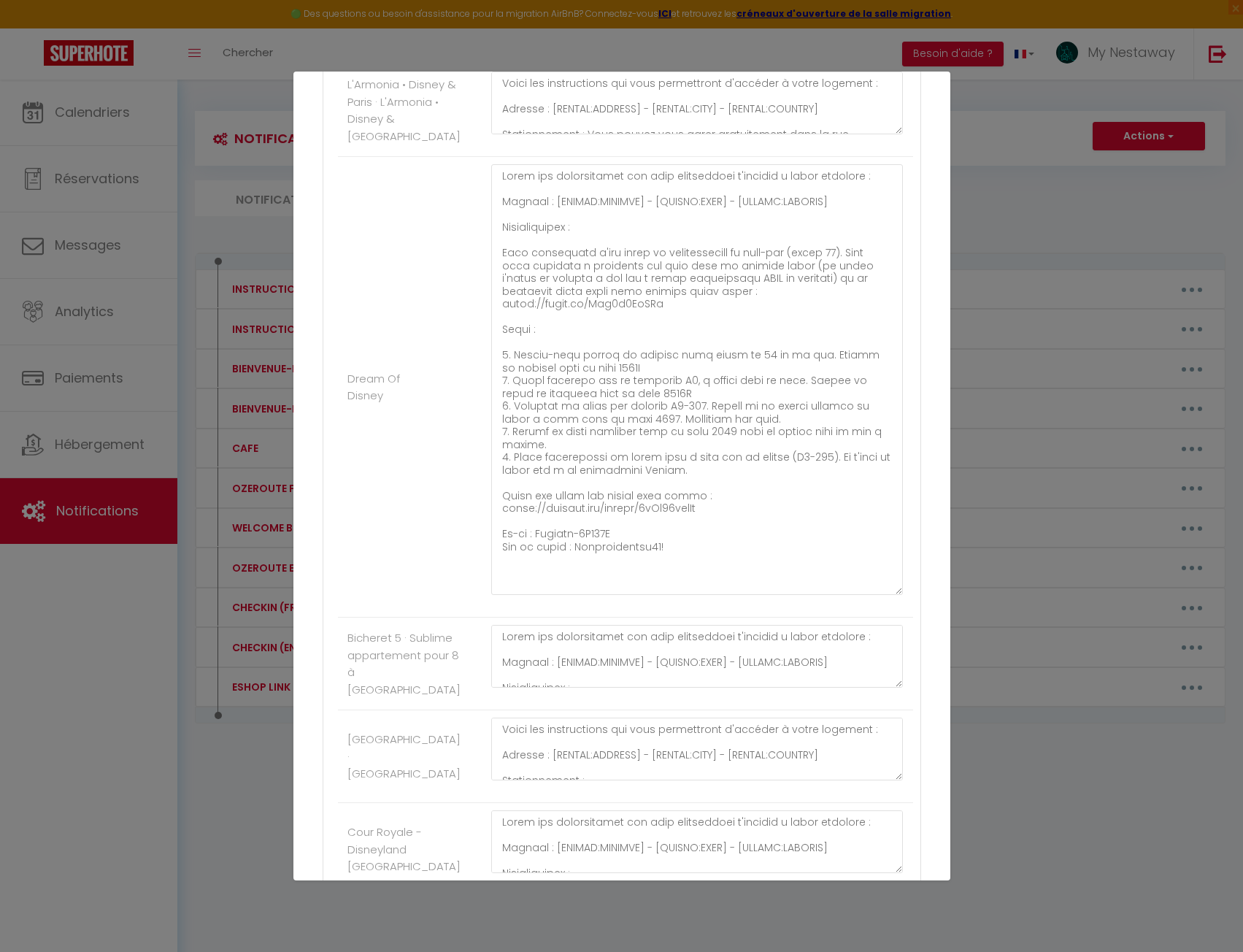
scroll to position [1679, 0]
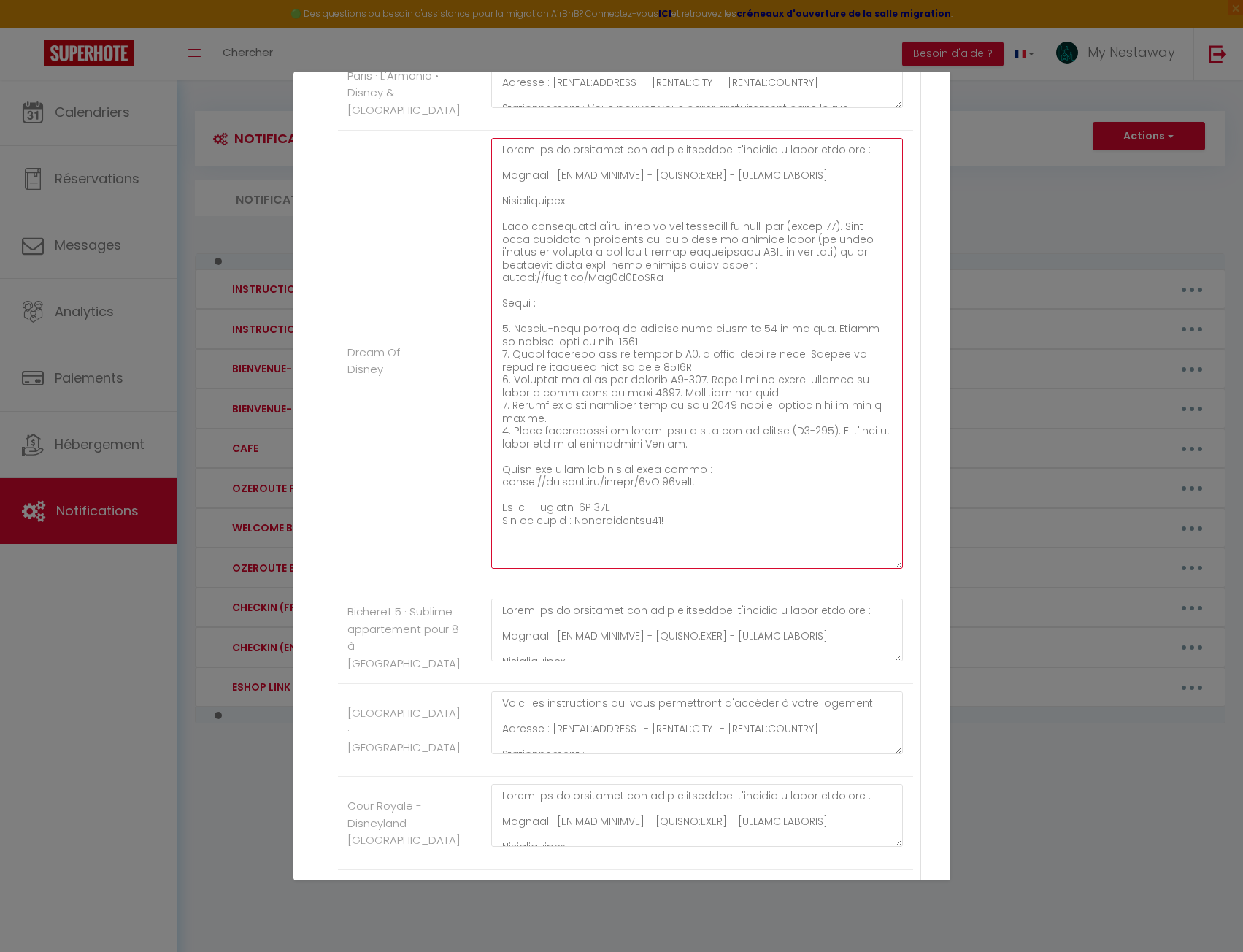
click at [665, 510] on textarea at bounding box center [698, 353] width 412 height 431
drag, startPoint x: 678, startPoint y: 521, endPoint x: 459, endPoint y: 405, distance: 247.8
click at [459, 405] on li "Dream Of Disney" at bounding box center [625, 361] width 576 height 460
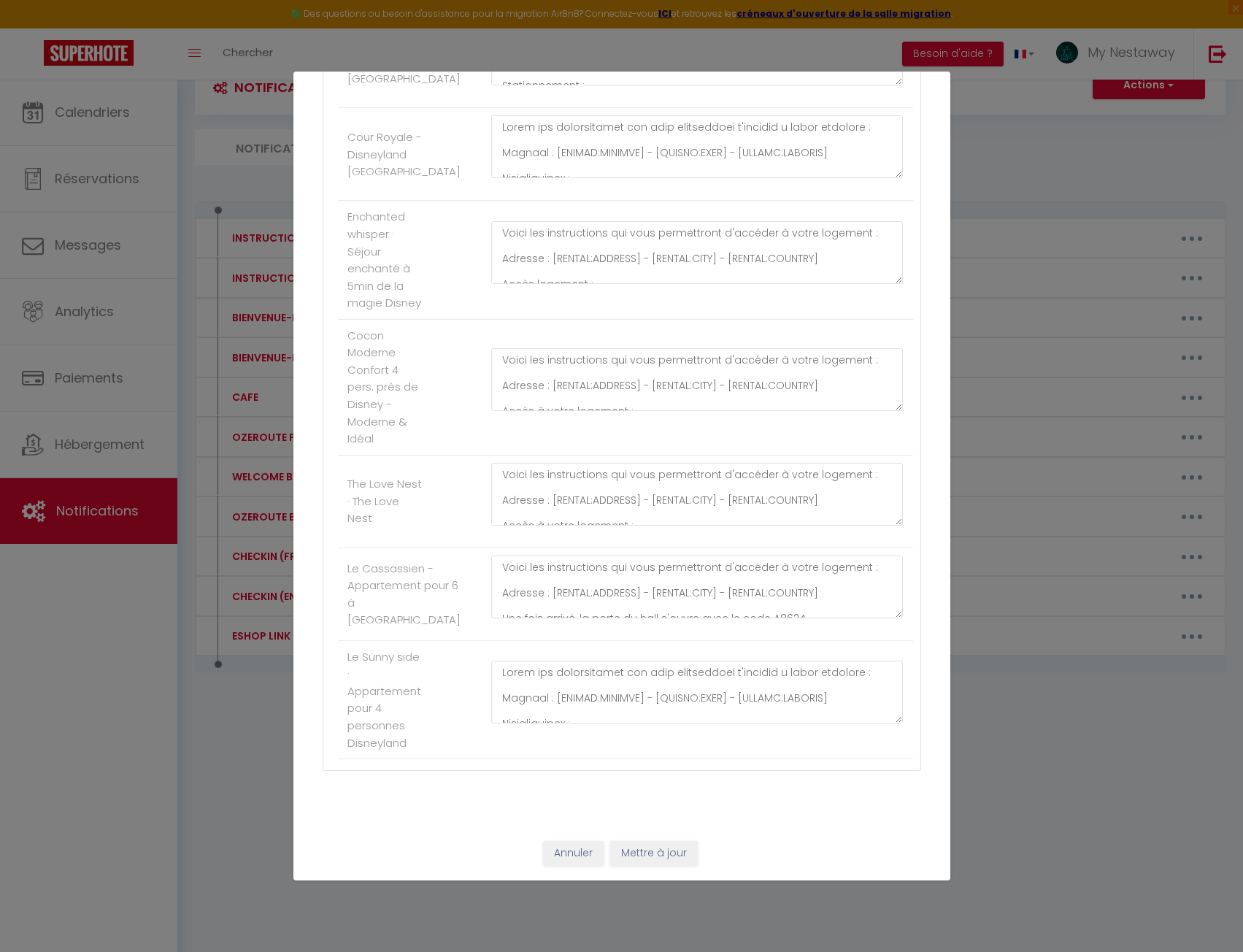
scroll to position [80, 0]
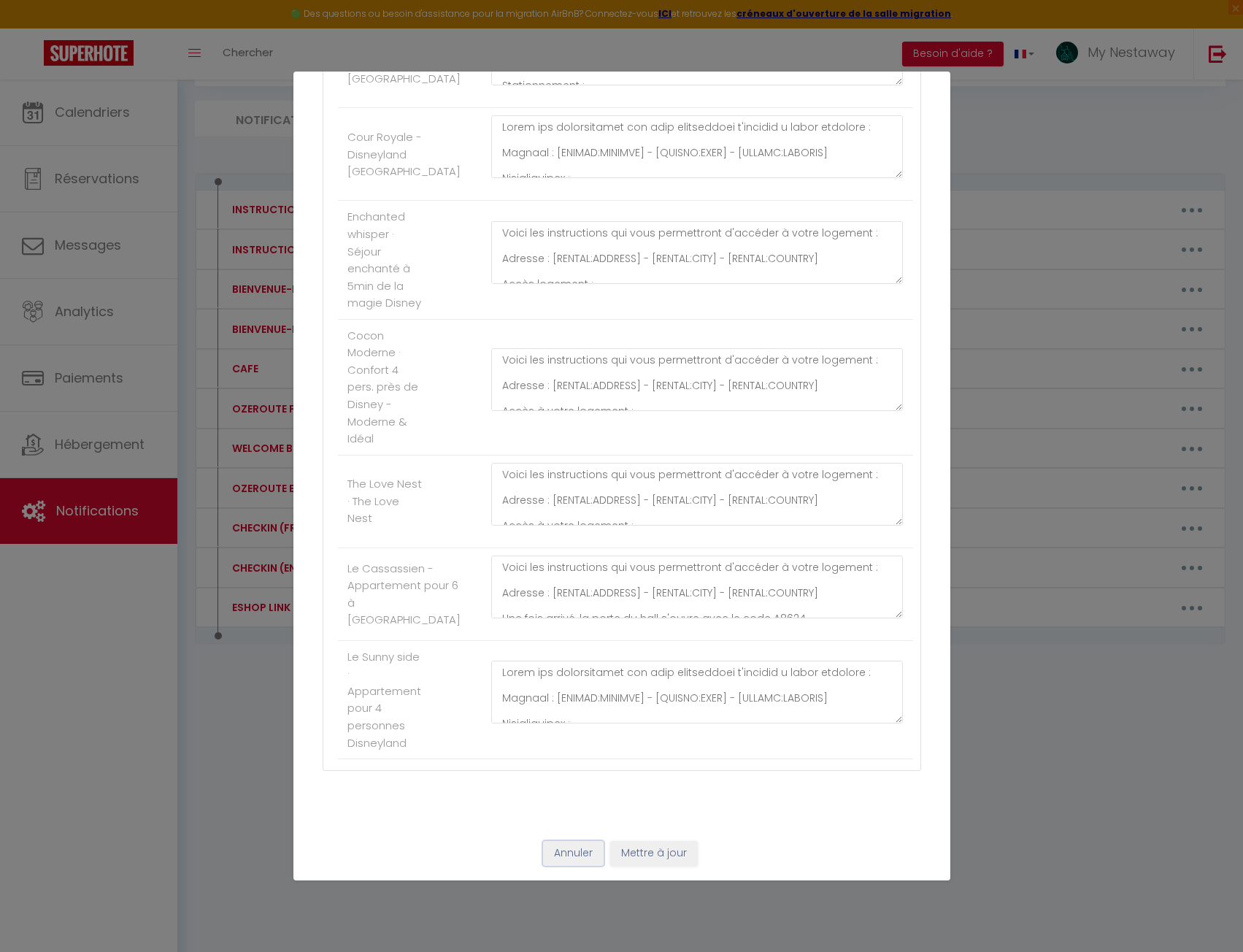
click at [581, 846] on button "Annuler" at bounding box center [573, 853] width 61 height 25
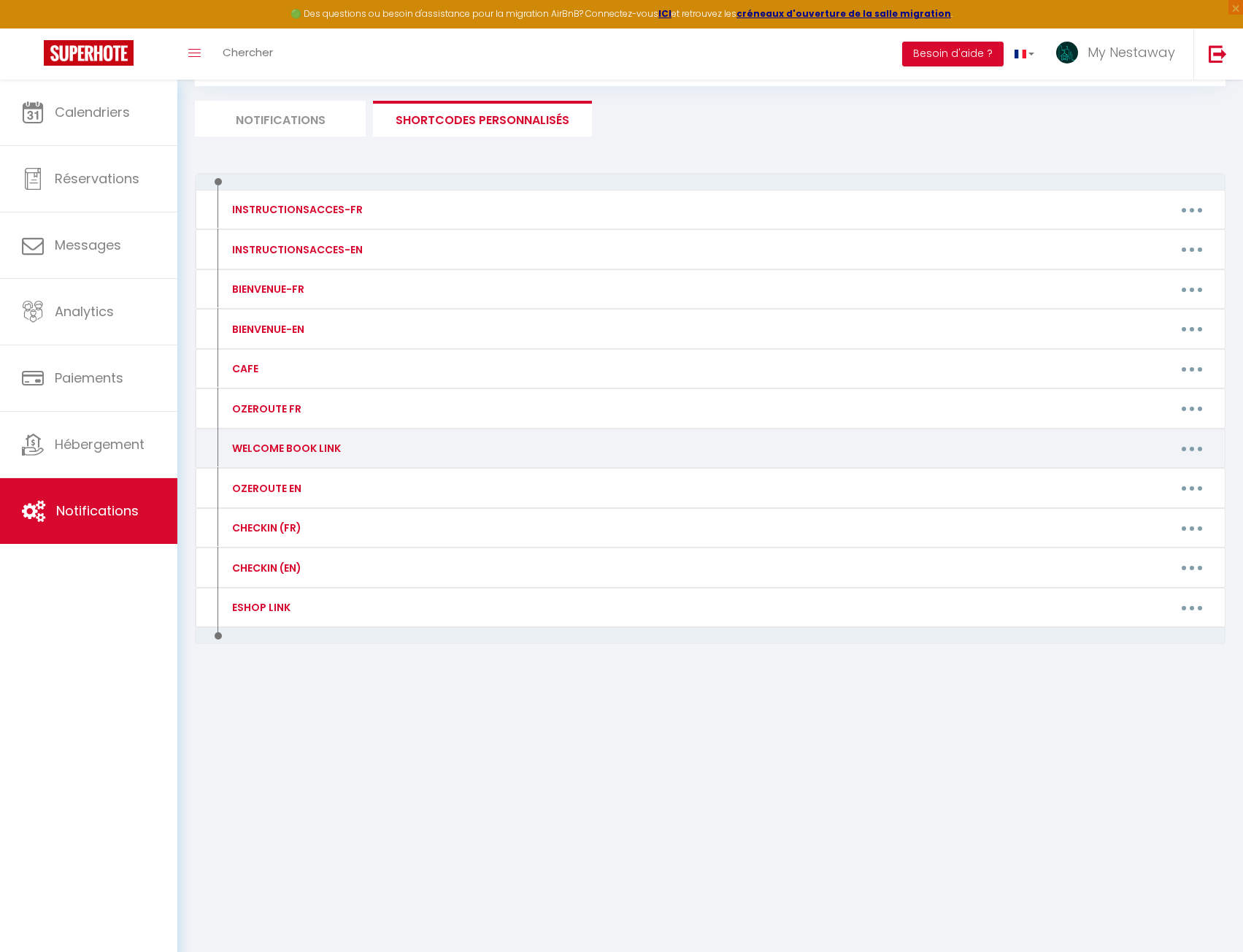
click at [1200, 448] on button "button" at bounding box center [1192, 447] width 41 height 23
click at [1139, 483] on link "Editer" at bounding box center [1154, 481] width 108 height 25
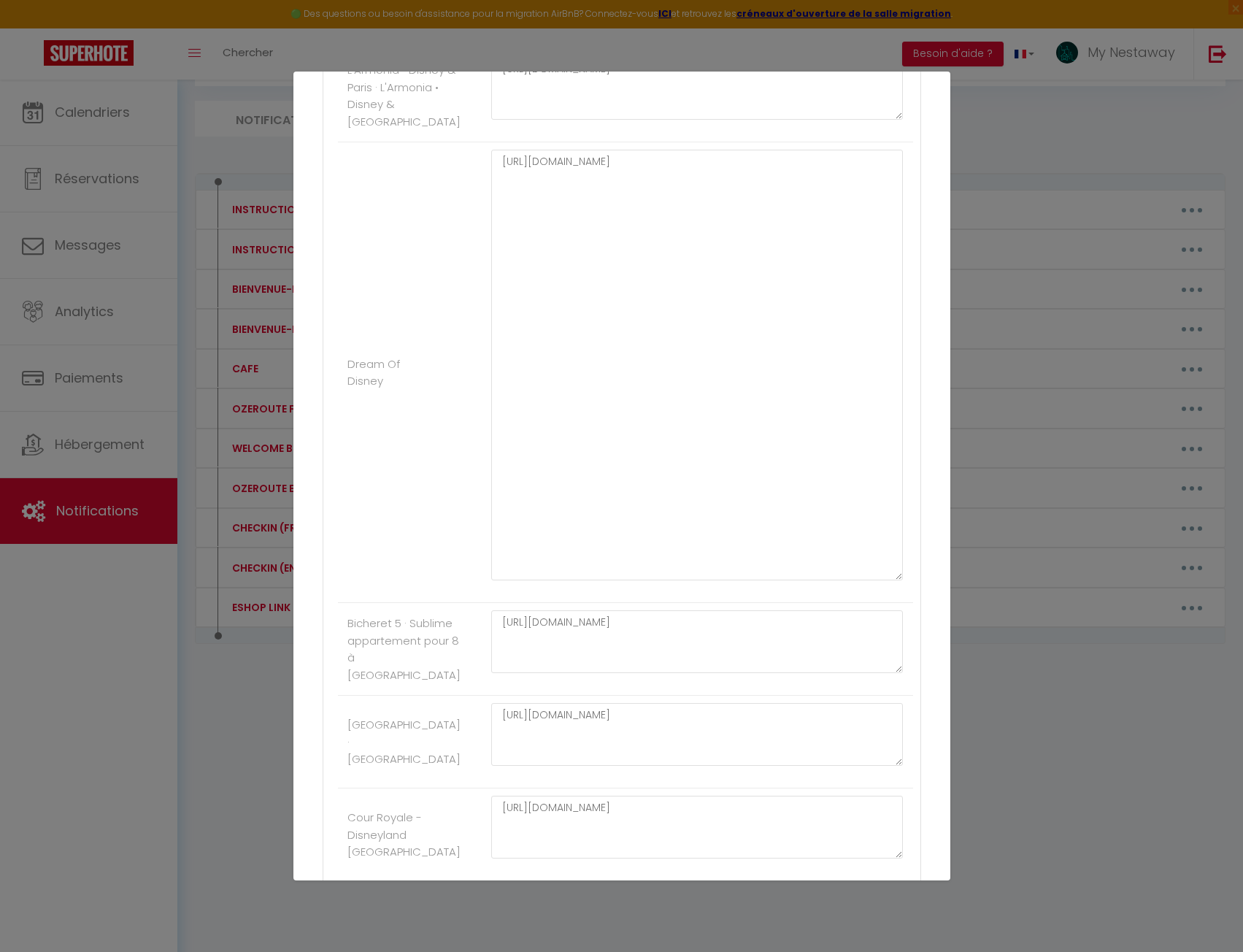
scroll to position [1656, 0]
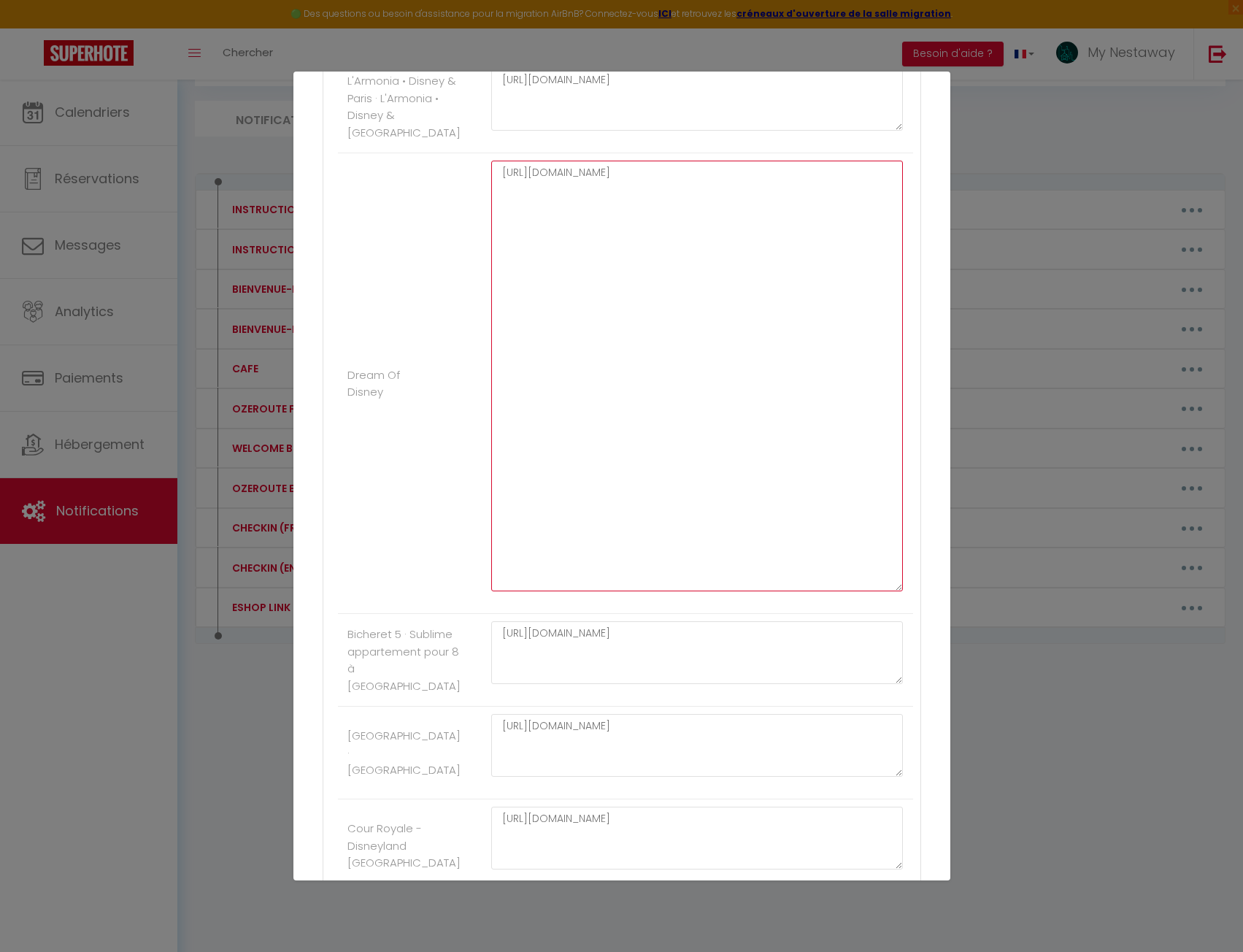
click at [609, 384] on textarea "https://MNC-Travelers.softr.app/magic-authentication?magic-token=9524ce7437c24d…" at bounding box center [698, 376] width 412 height 431
paste textarea "app.cozyup.com/g/67d4bc0c-0779-4443-8494-7d6a7b3b74e5"
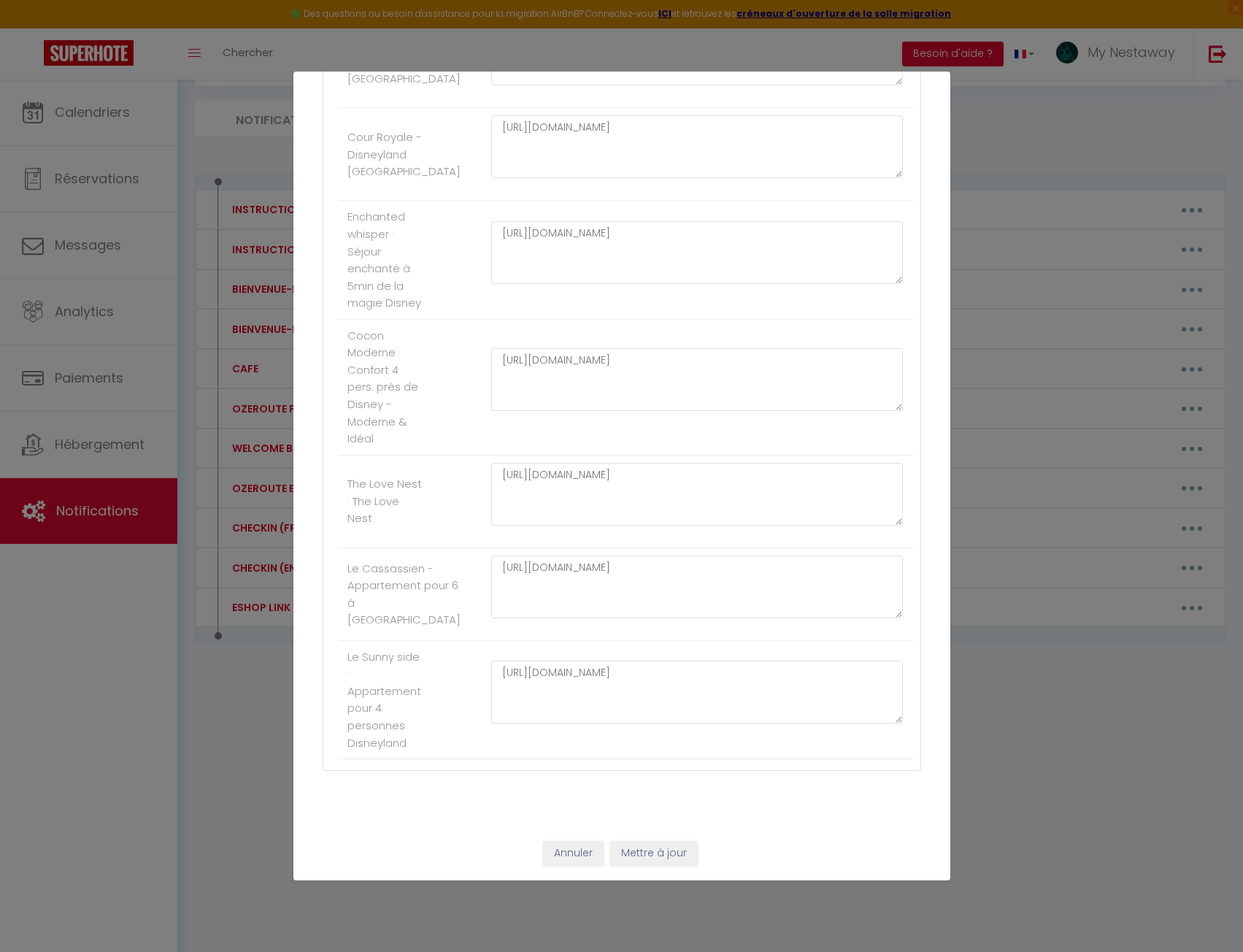
scroll to position [2459, 0]
click at [656, 847] on button "Mettre à jour" at bounding box center [654, 853] width 87 height 25
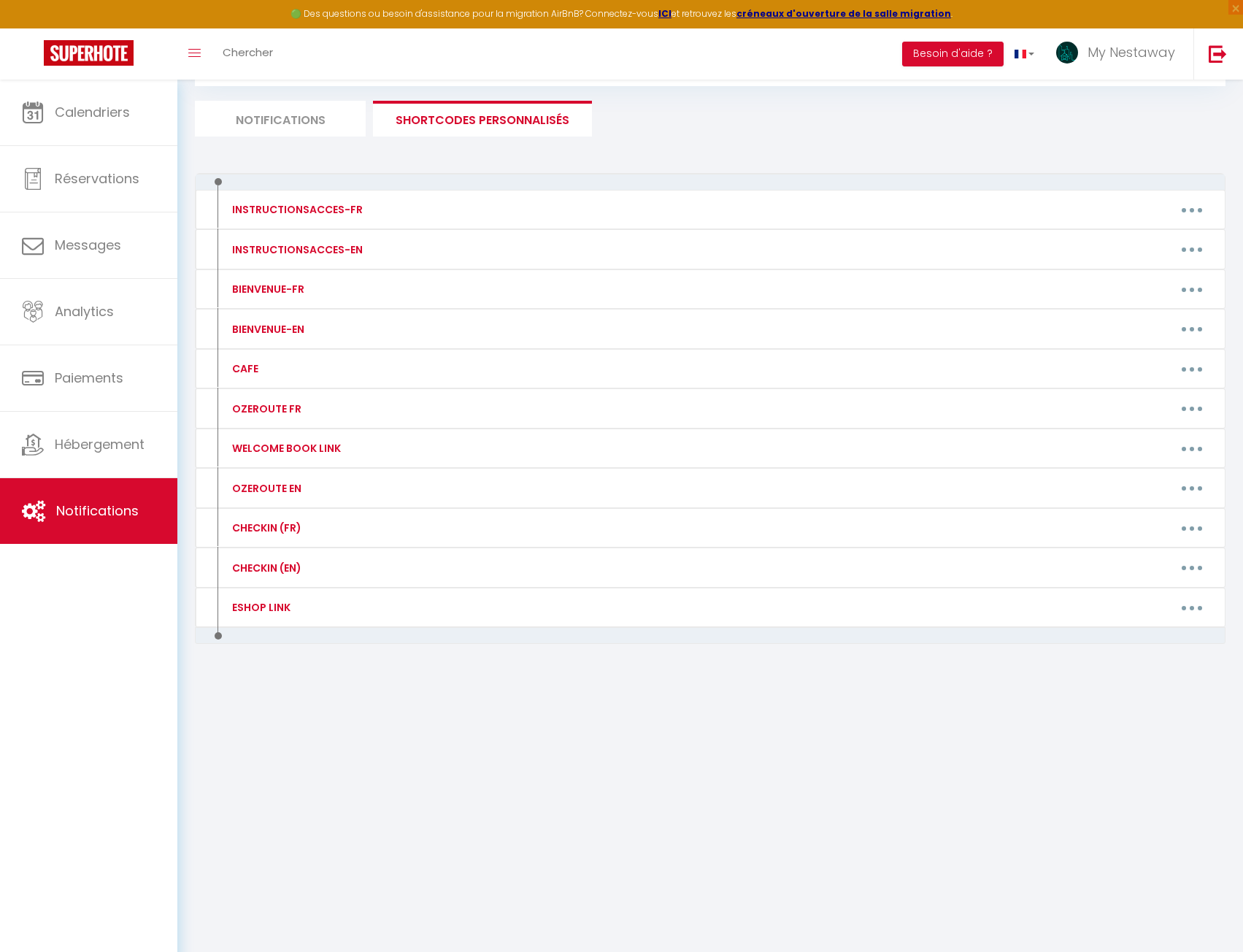
click at [268, 121] on li "Notifications" at bounding box center [280, 118] width 171 height 35
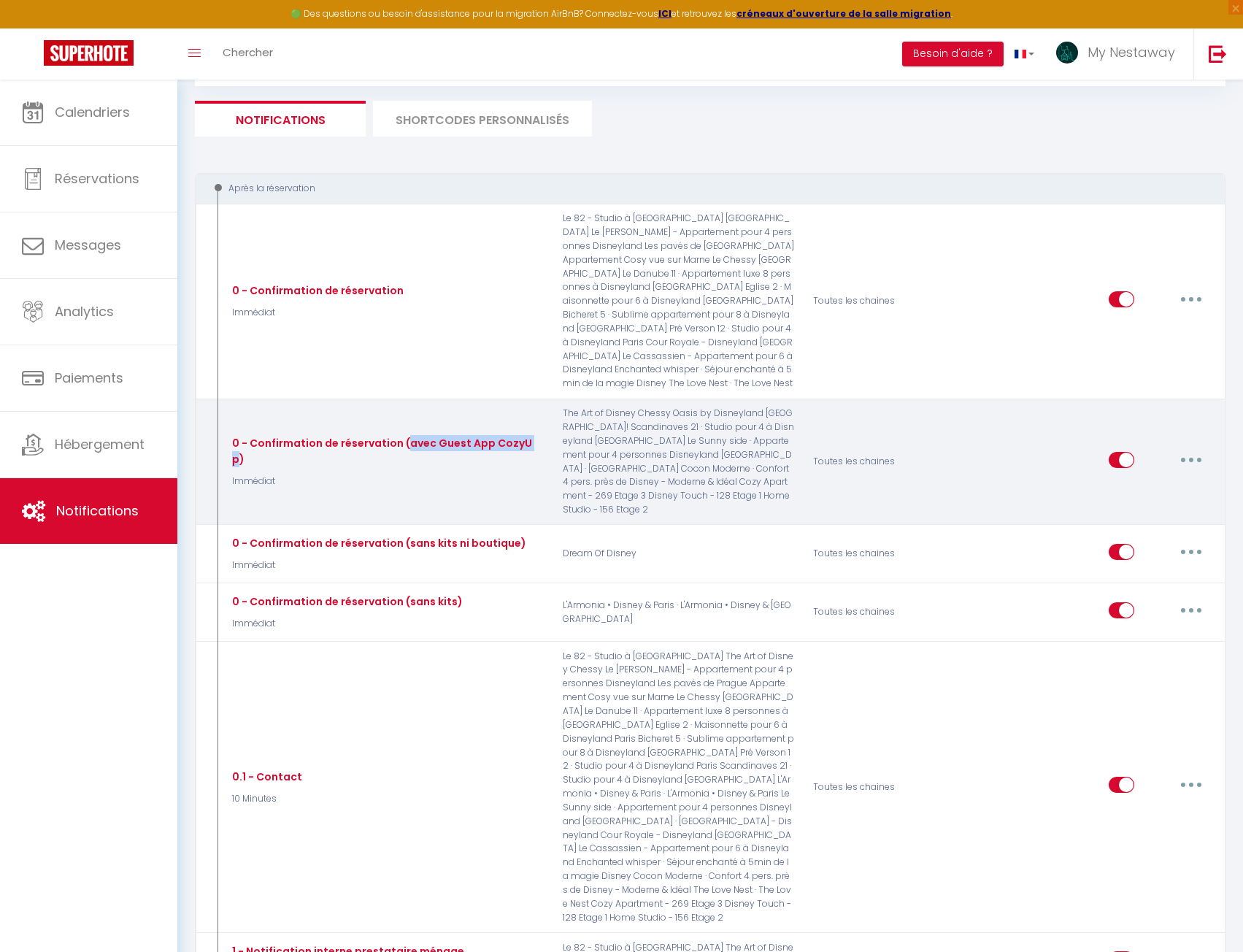
drag, startPoint x: 405, startPoint y: 417, endPoint x: 529, endPoint y: 421, distance: 124.1
click at [529, 435] on div "0 - Confirmation de réservation (avec Guest App CozyUp)" at bounding box center [386, 451] width 315 height 32
copy div "avec Guest App CozyUp"
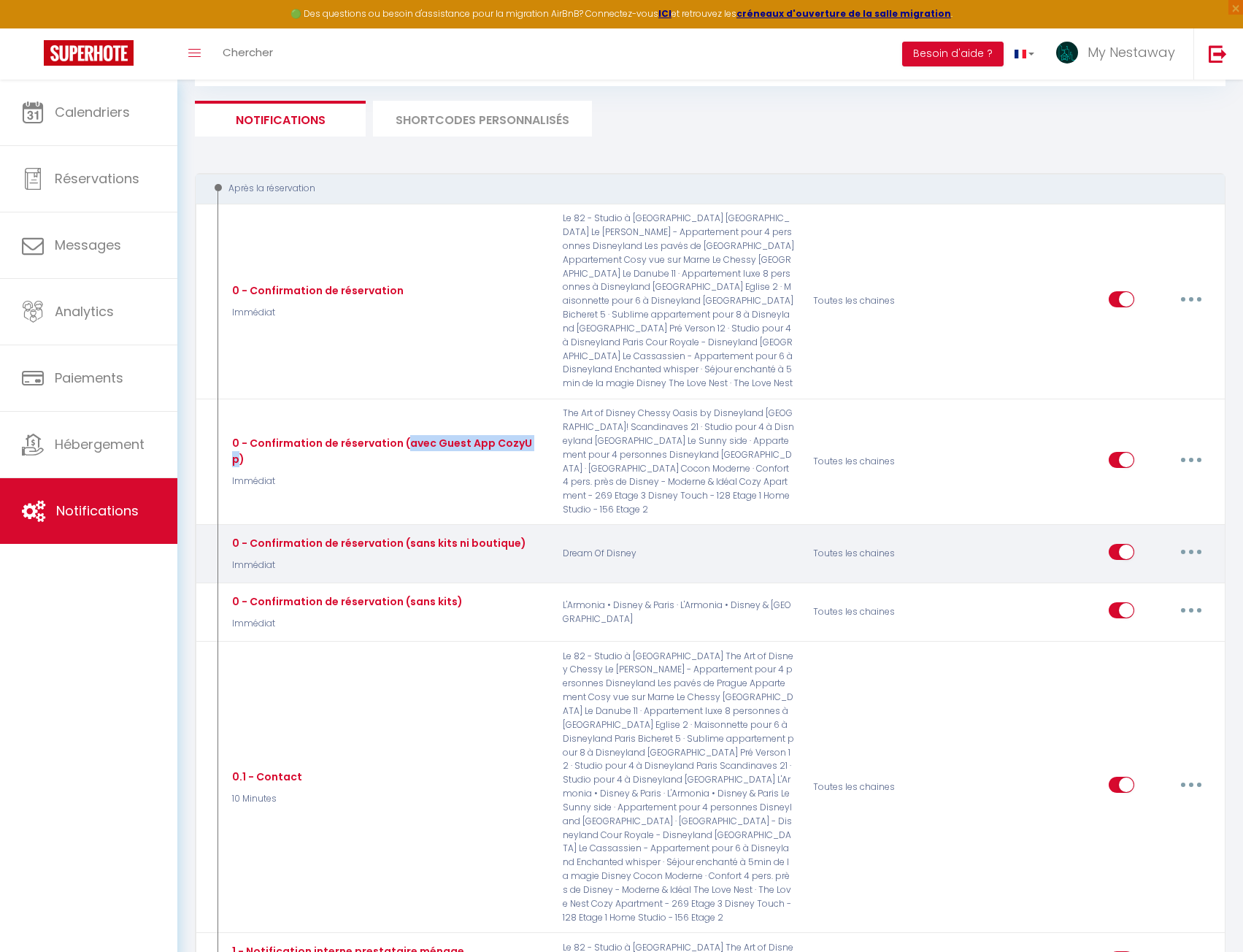
click at [1181, 540] on button "button" at bounding box center [1191, 551] width 41 height 23
click at [1123, 572] on link "Editer" at bounding box center [1153, 584] width 108 height 25
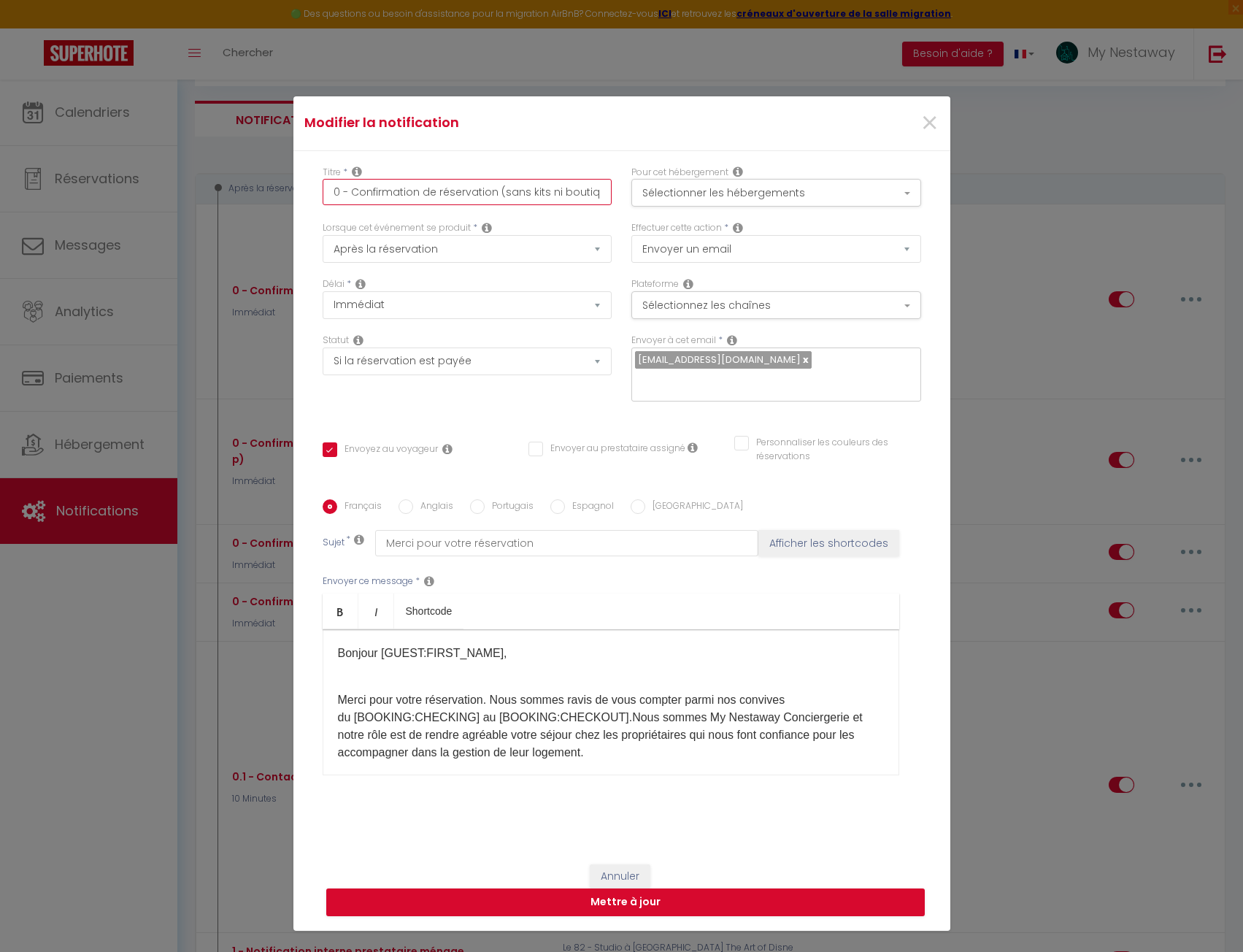
drag, startPoint x: 495, startPoint y: 189, endPoint x: 548, endPoint y: 192, distance: 53.1
click at [548, 192] on input "0 - Confirmation de réservation (sans kits ni boutique)" at bounding box center [467, 192] width 290 height 26
paste input "avec Guest App CozyUp"
click at [680, 898] on button "Mettre à jour" at bounding box center [626, 902] width 599 height 28
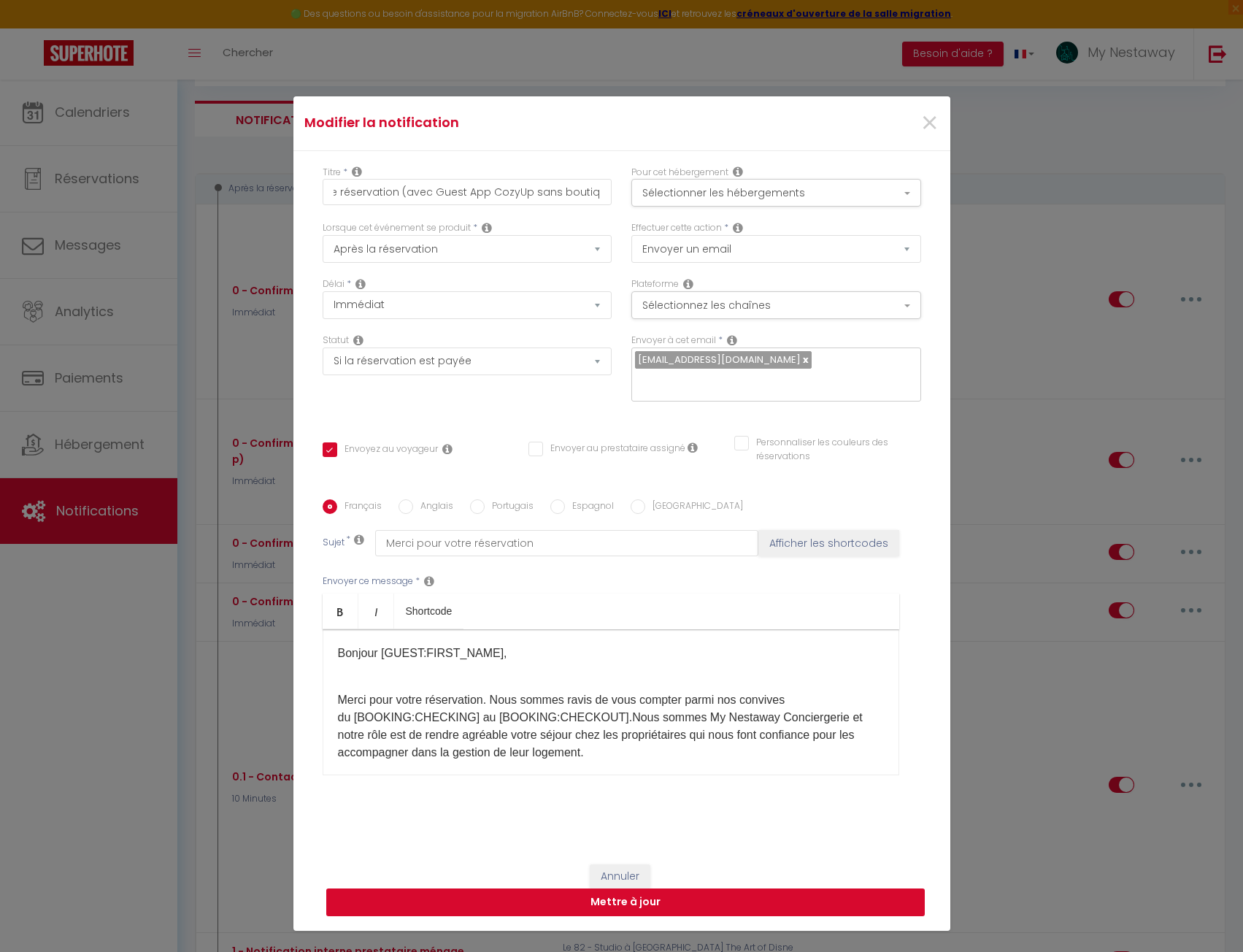
scroll to position [0, 0]
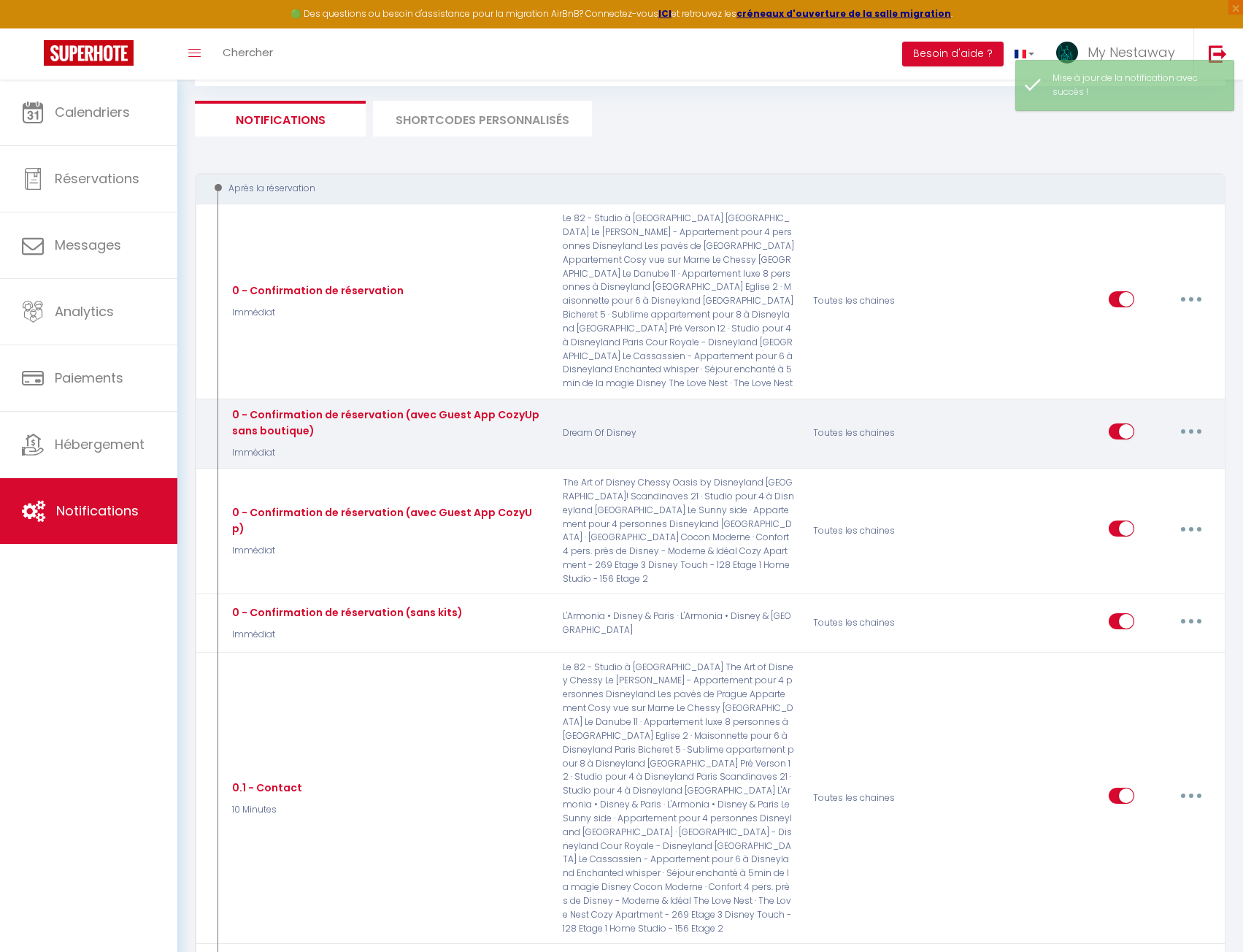
click at [1197, 420] on button "button" at bounding box center [1191, 431] width 41 height 23
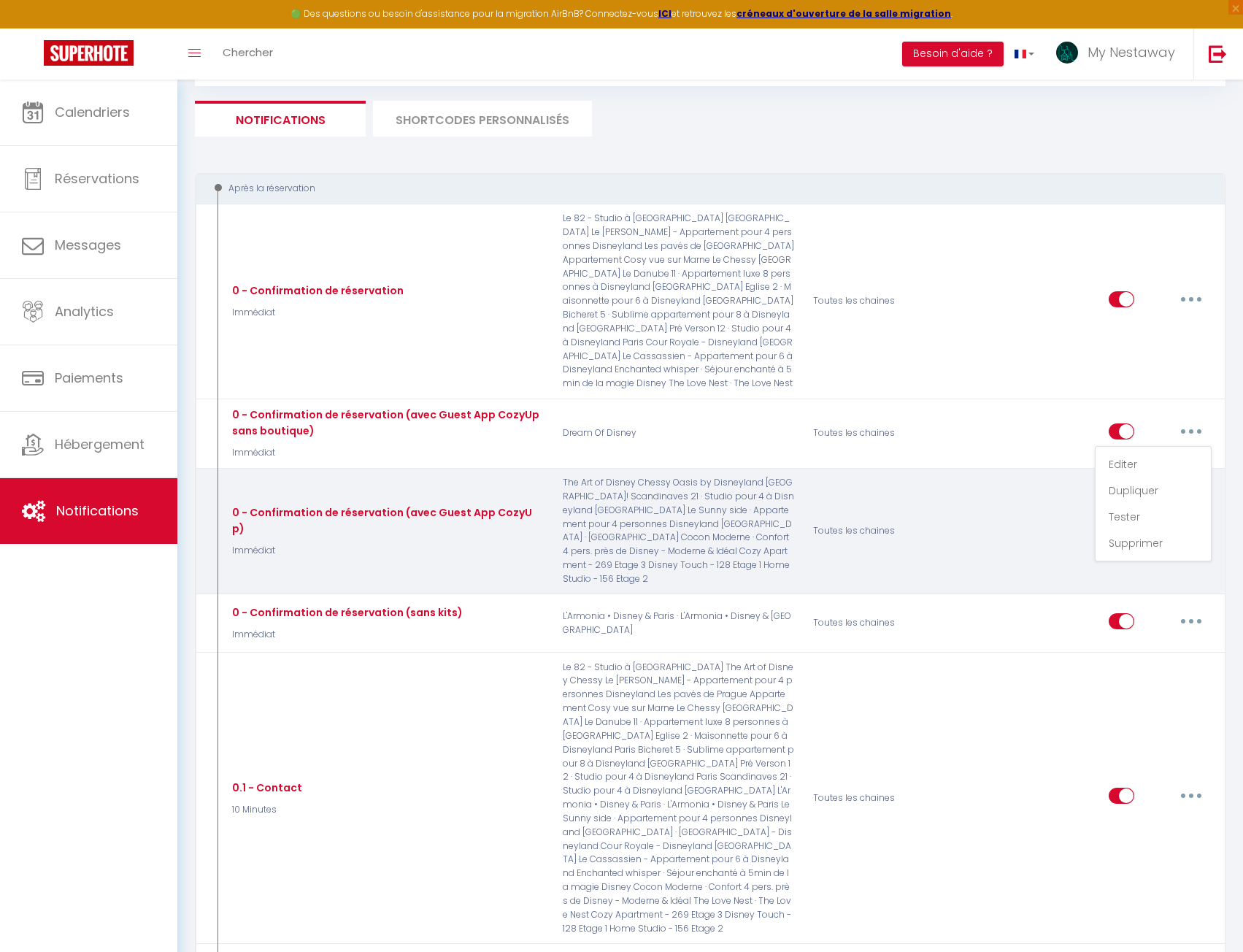
click at [701, 476] on p "The Art of Disney Chessy Oasis by Disneyland Paris! Scandinaves 21 · Studio pou…" at bounding box center [679, 531] width 251 height 110
click at [1198, 517] on button "button" at bounding box center [1191, 528] width 41 height 23
click at [1107, 550] on link "Editer" at bounding box center [1153, 562] width 108 height 25
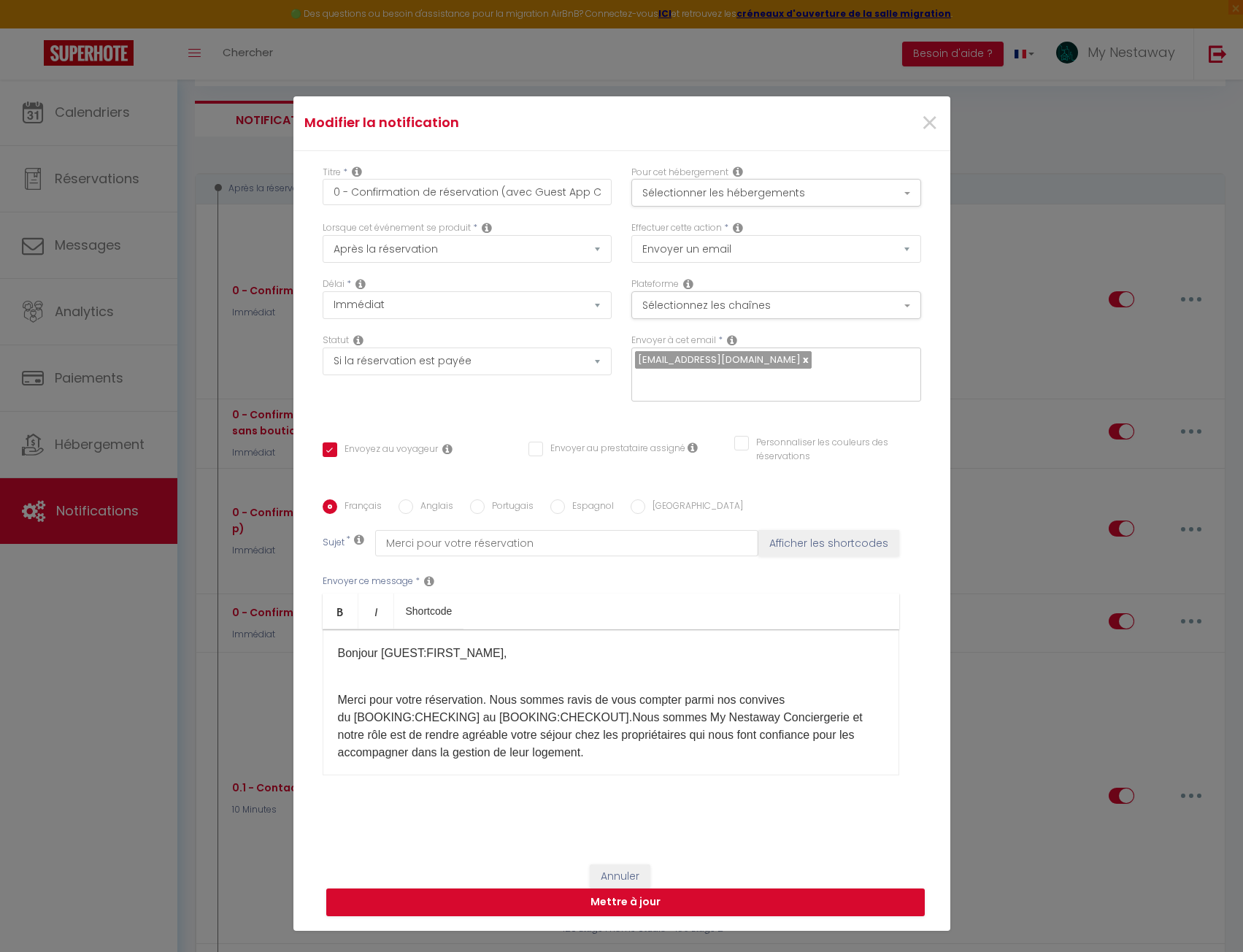
click at [593, 635] on div "Bonjour [GUEST:FIRST_NAME], Merci pour votre réservation. Nous sommes ravis de …" at bounding box center [611, 702] width 576 height 146
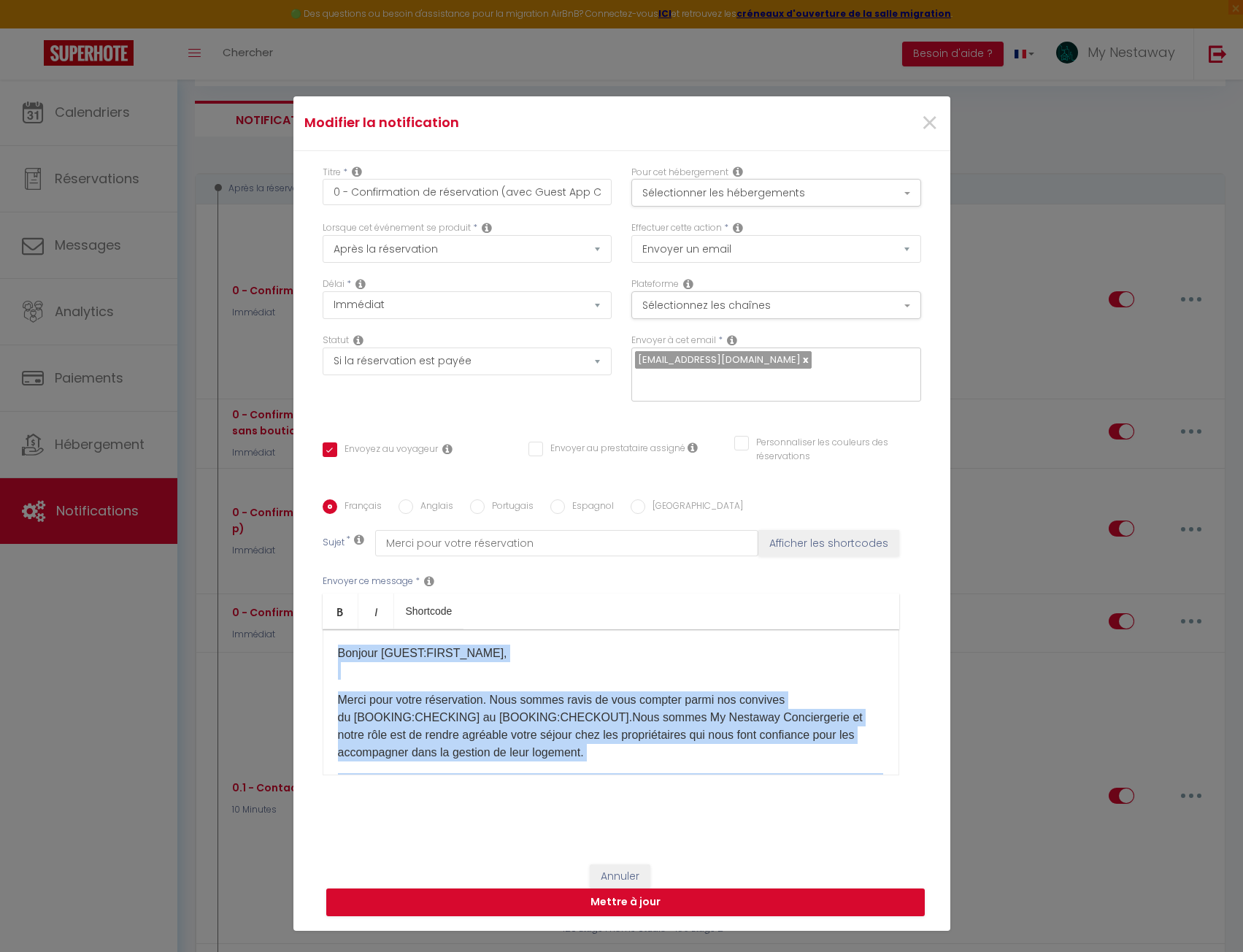
copy div "Bonjour [GUEST:FIRST_NAME], Merci pour votre réservation. Nous sommes ravis de …"
click at [700, 898] on button "Mettre à jour" at bounding box center [626, 902] width 599 height 28
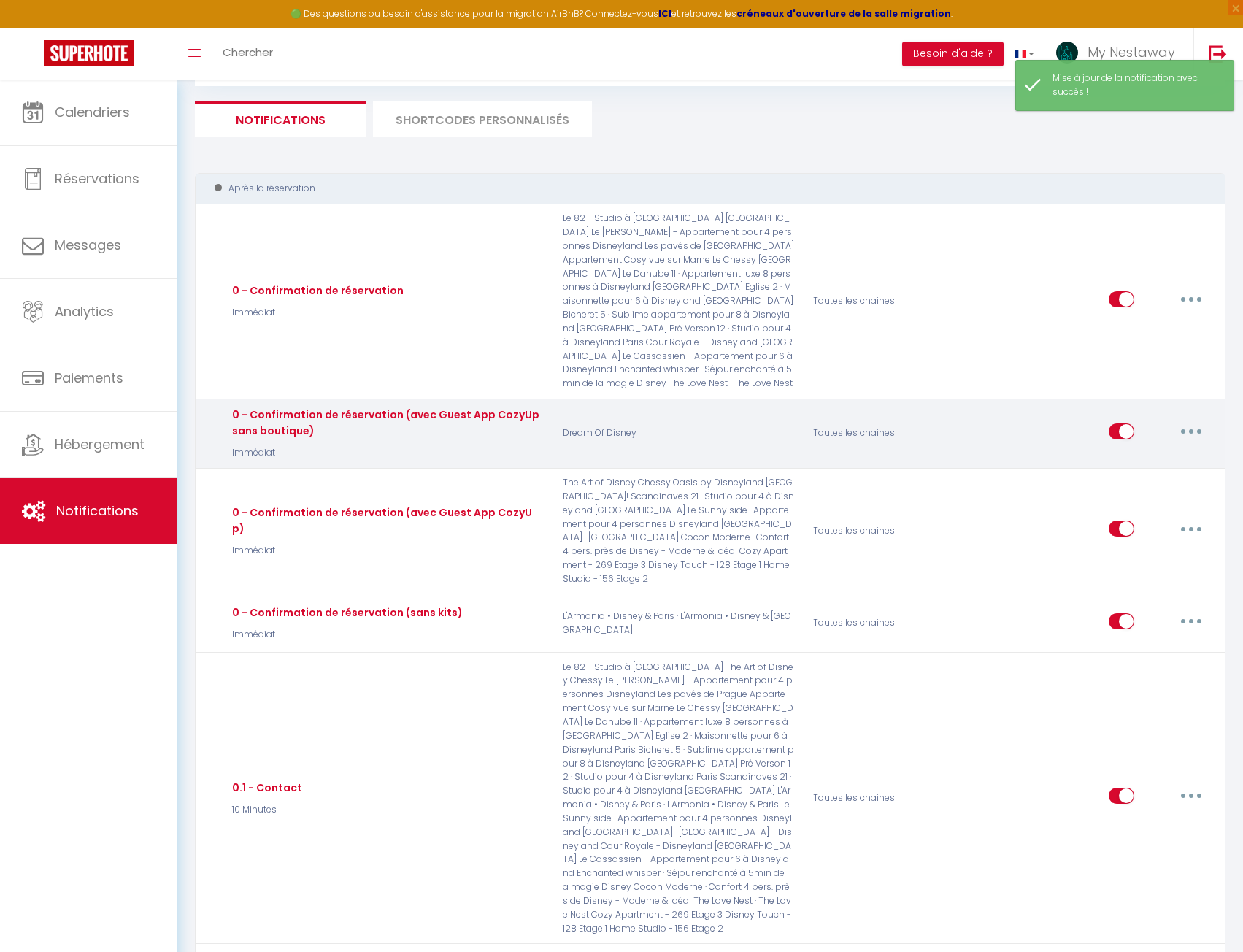
click at [1186, 420] on button "button" at bounding box center [1191, 431] width 41 height 23
click at [1163, 452] on link "Editer" at bounding box center [1153, 464] width 108 height 25
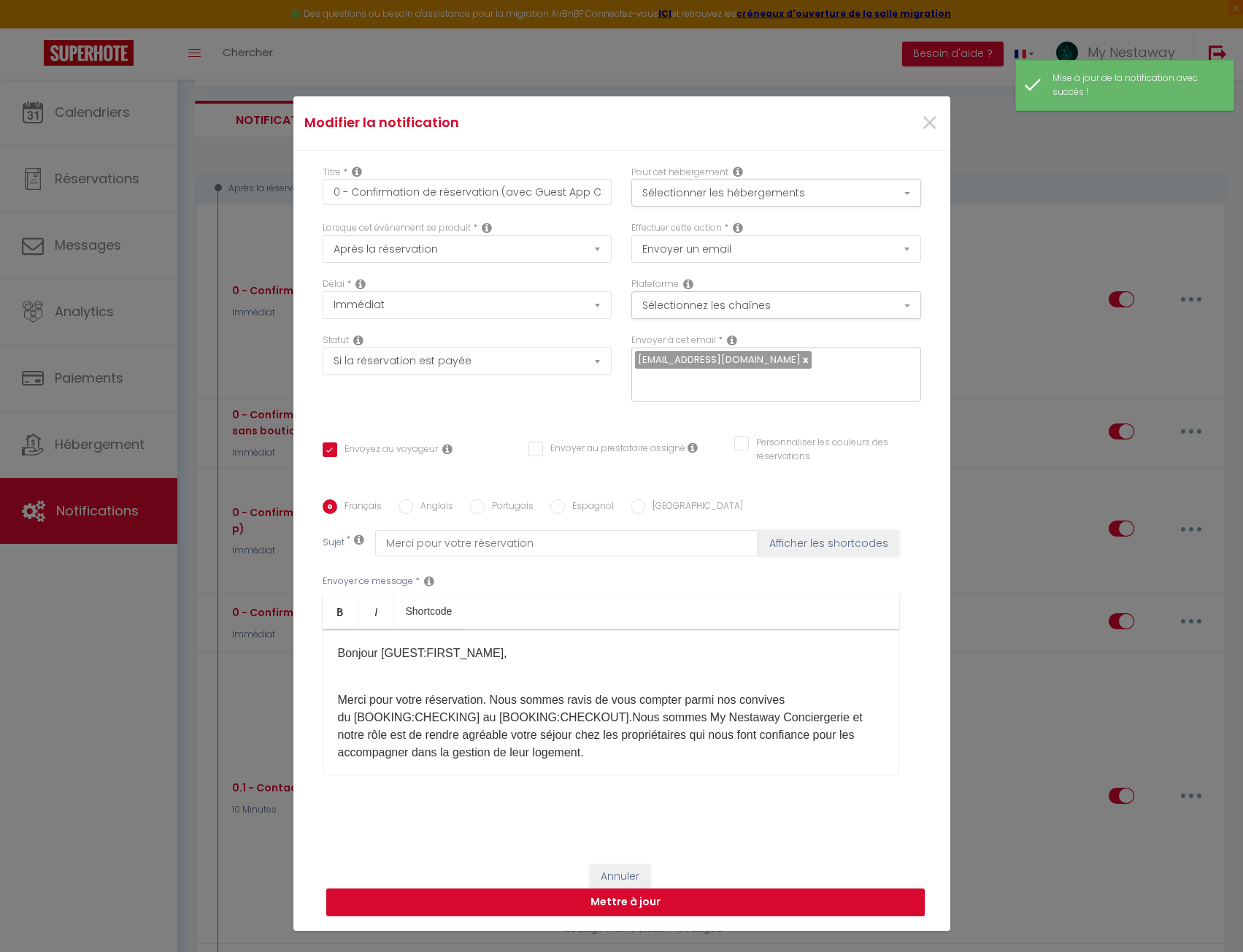
click at [569, 648] on p "Bonjour [GUEST:FIRST_NAME]," at bounding box center [610, 662] width 546 height 35
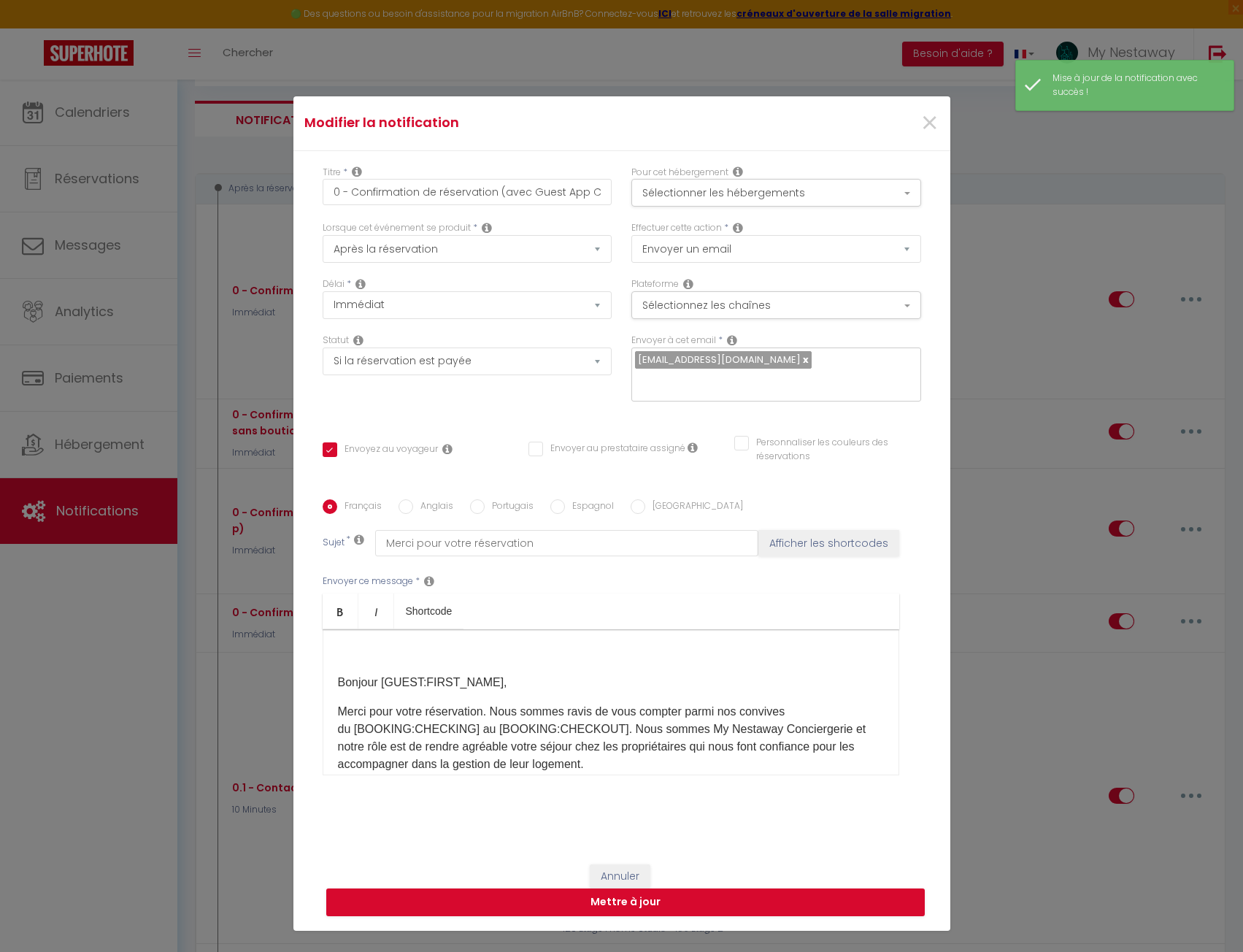
click at [338, 685] on p "Bonjour [GUEST:FIRST_NAME]," at bounding box center [610, 682] width 546 height 17
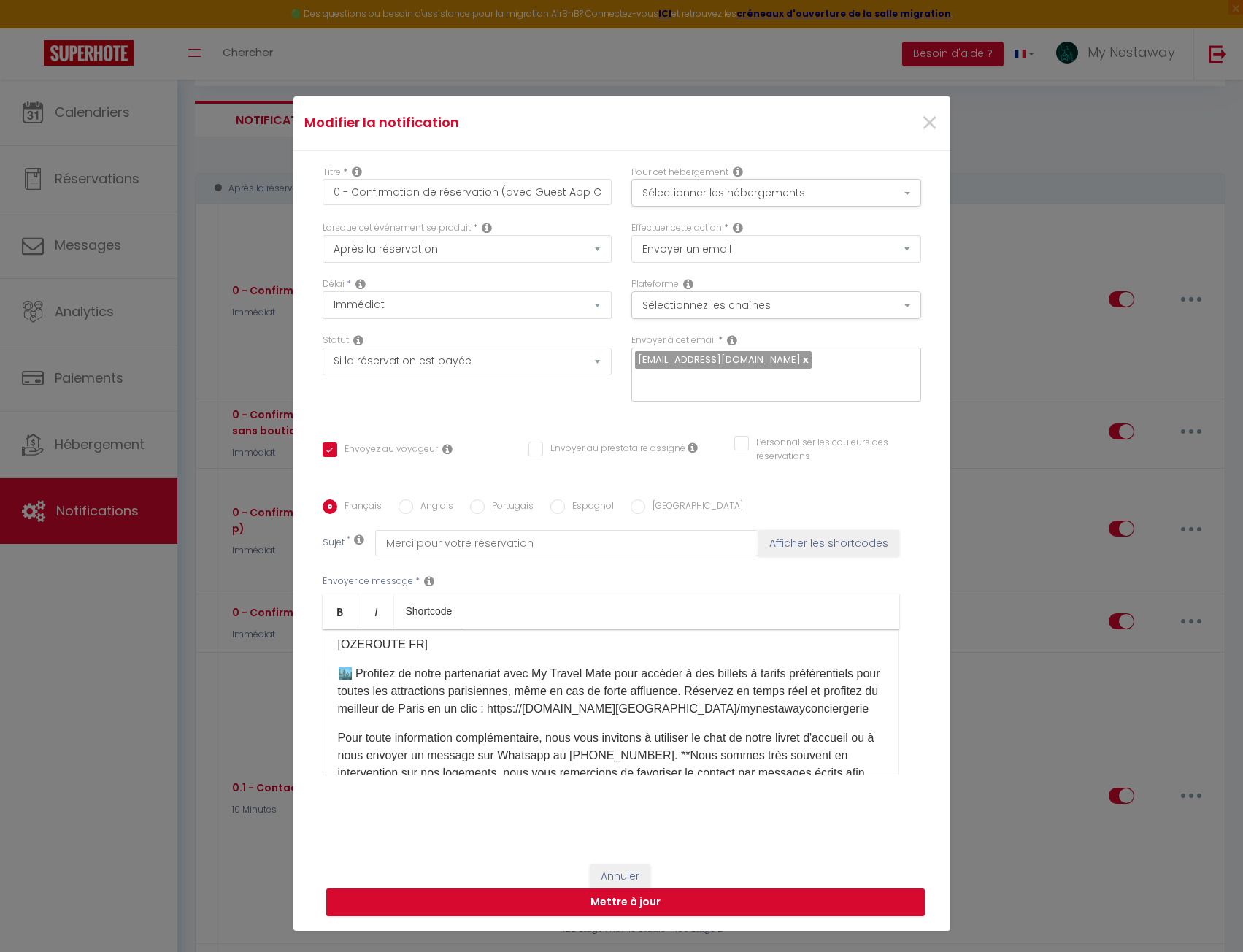
scroll to position [292, 0]
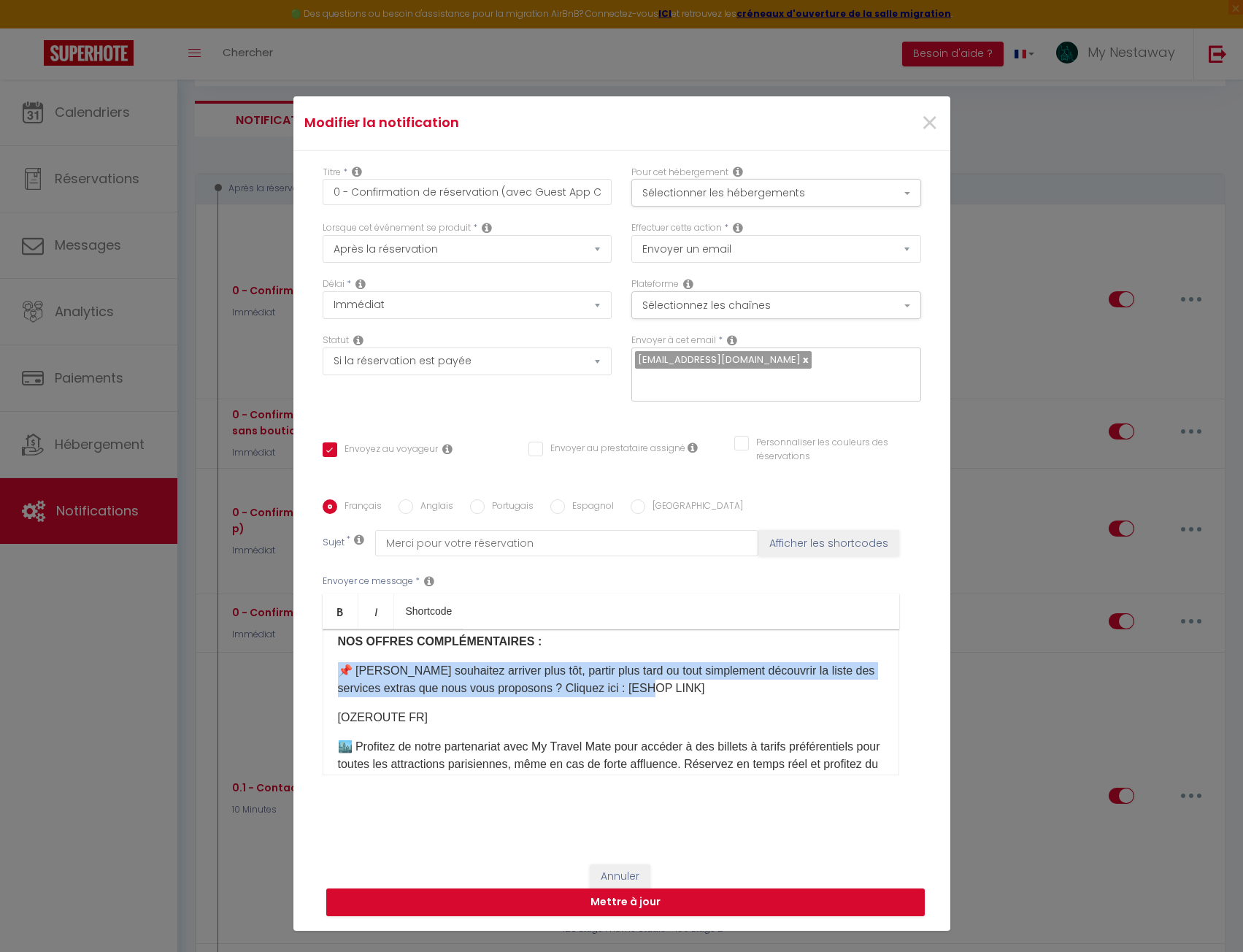
drag, startPoint x: 655, startPoint y: 688, endPoint x: 334, endPoint y: 669, distance: 321.6
click at [338, 669] on p "📌 ​Vous souhaitez arriver plus tôt, partir plus tard ou tout simplement découvr…" at bounding box center [610, 679] width 546 height 35
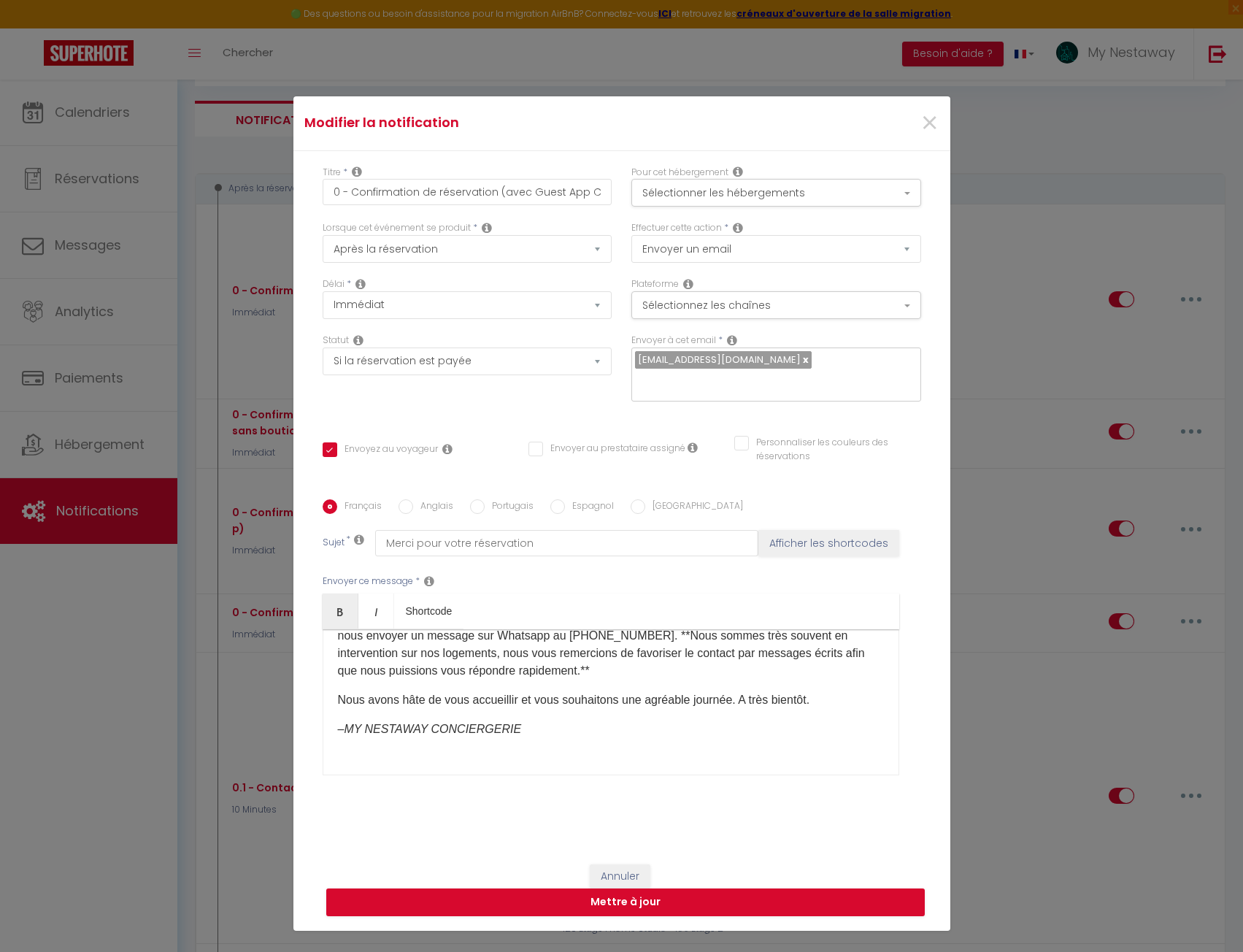
scroll to position [478, 0]
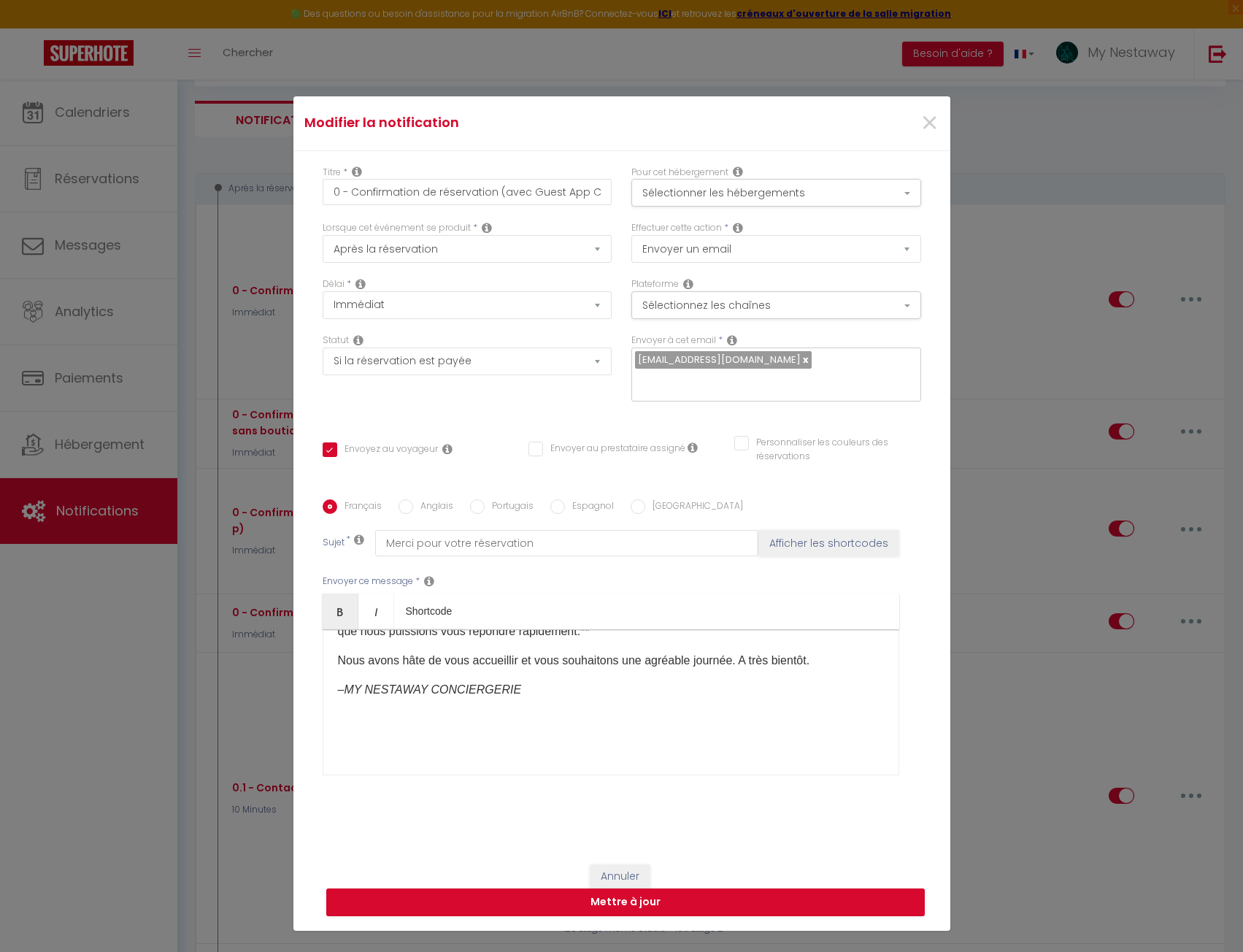
click at [531, 687] on p "– MY NESTAWAY CONCIERGERIE ​" at bounding box center [610, 690] width 546 height 17
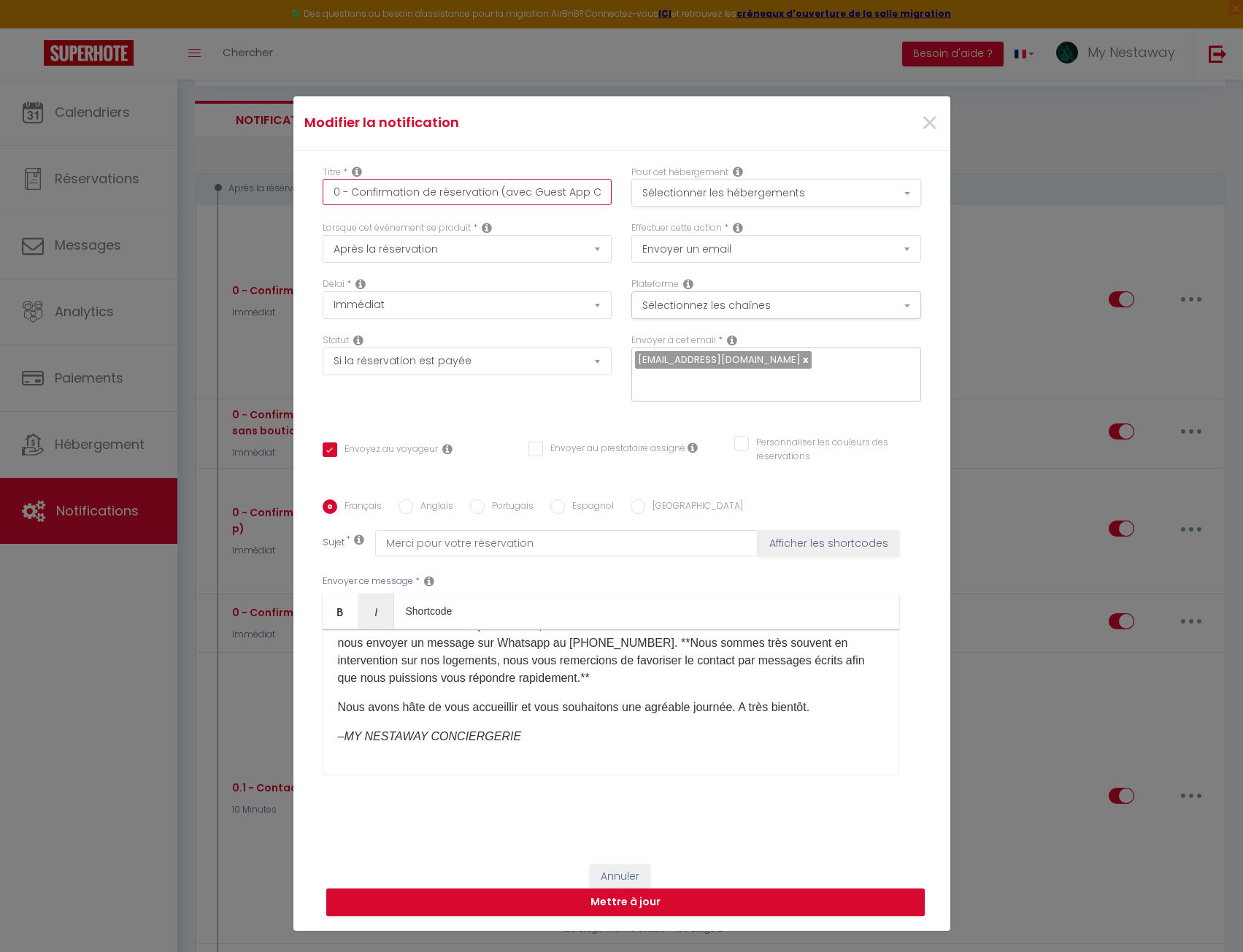
scroll to position [0, 100]
drag, startPoint x: 510, startPoint y: 190, endPoint x: 697, endPoint y: 199, distance: 187.2
click at [697, 199] on div "Titre * 0 - Confirmation de réservation (avec Guest App CozyUp sans boutique) P…" at bounding box center [621, 193] width 617 height 56
click at [518, 194] on input "0 - Confirmation de réservation (avec Guest App CozyUp sans boutique)" at bounding box center [467, 192] width 290 height 26
click at [668, 904] on button "Mettre à jour" at bounding box center [626, 902] width 599 height 28
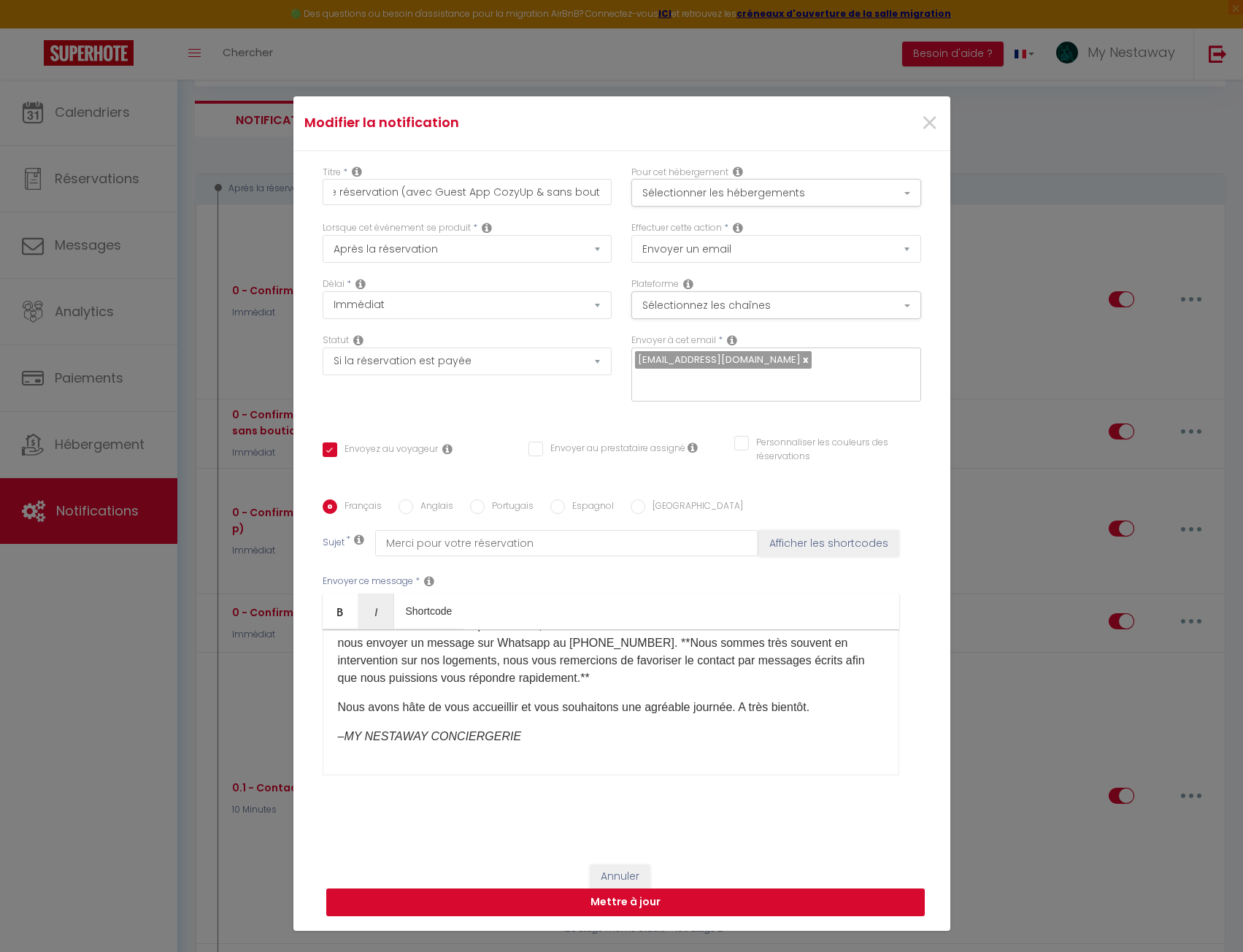
scroll to position [0, 0]
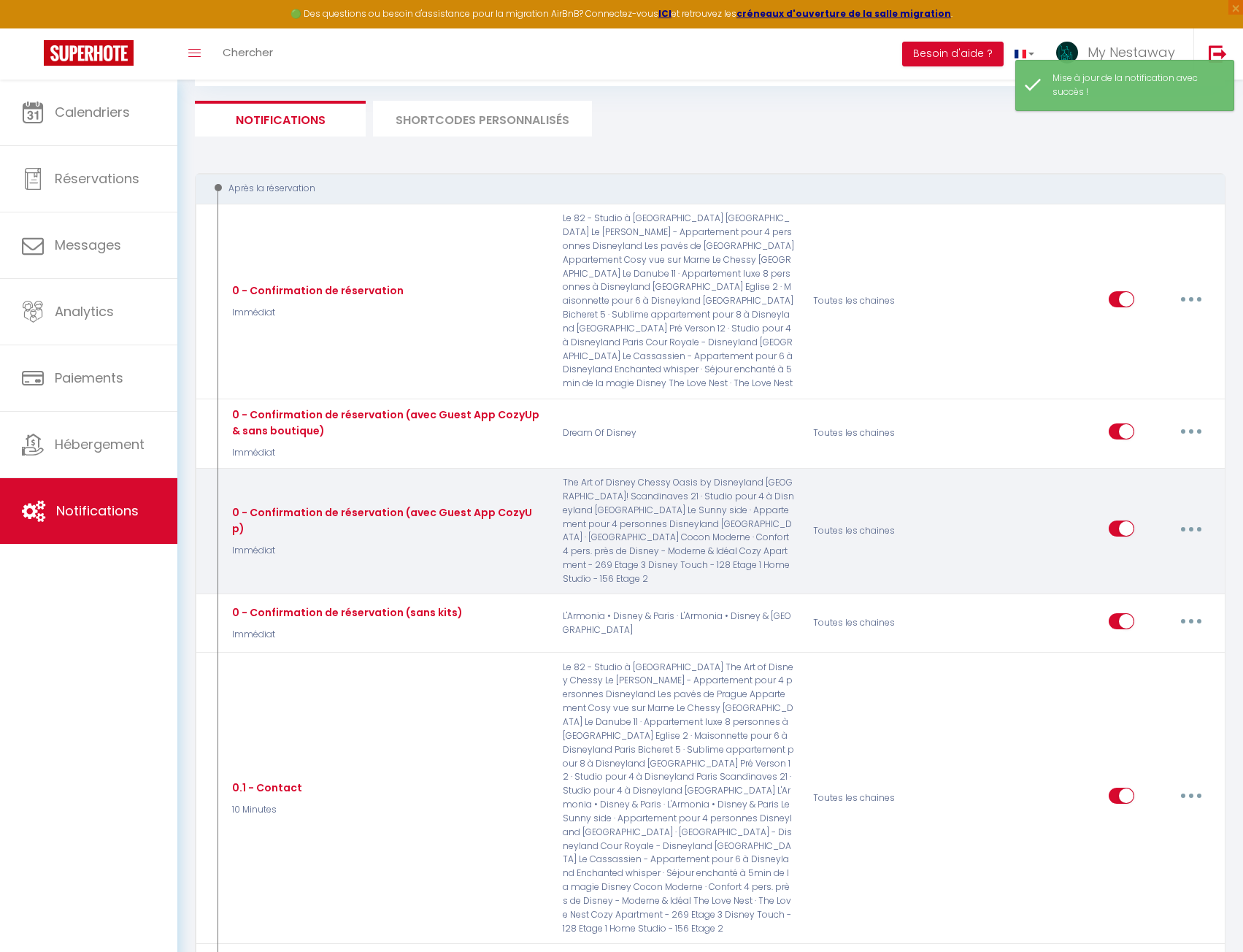
click at [1188, 517] on button "button" at bounding box center [1191, 528] width 41 height 23
click at [1149, 550] on link "Editer" at bounding box center [1153, 562] width 108 height 25
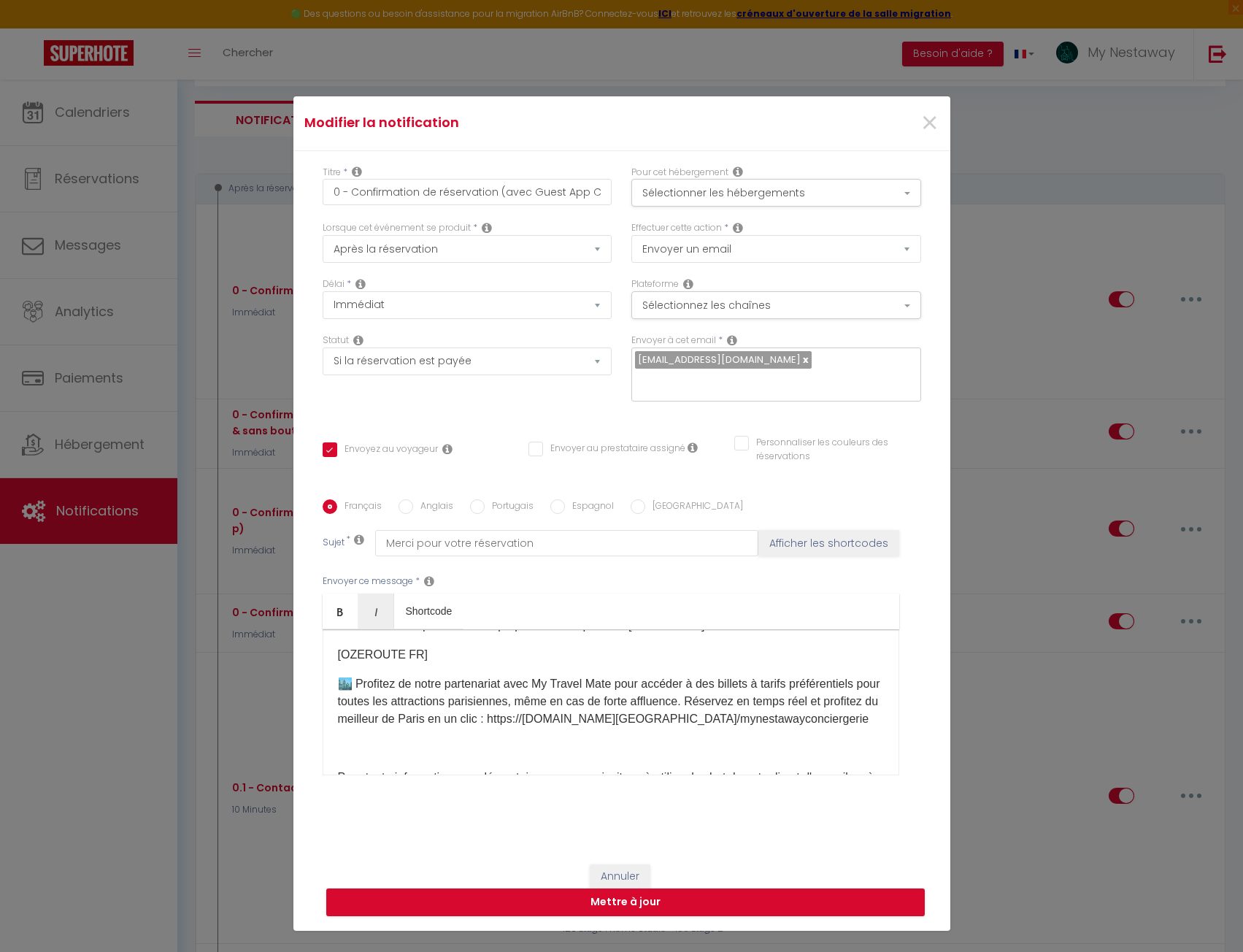
click at [422, 512] on label "Anglais" at bounding box center [433, 507] width 40 height 16
click at [413, 512] on input "Anglais" at bounding box center [405, 506] width 15 height 15
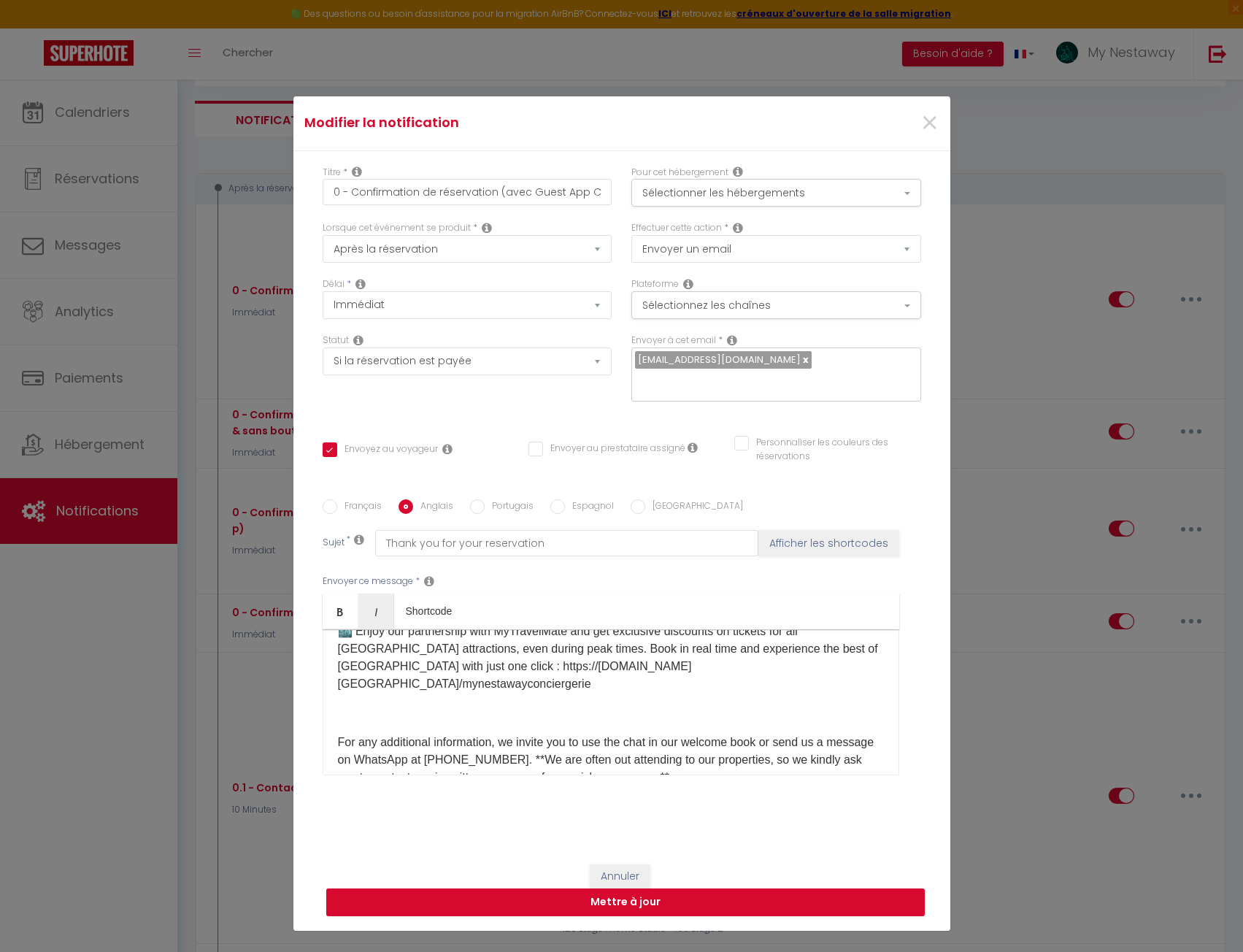
click at [494, 700] on div "Dear [GUEST:FIRST_NAME], Thank you for your reservation. We are delighted to ho…" at bounding box center [611, 702] width 576 height 146
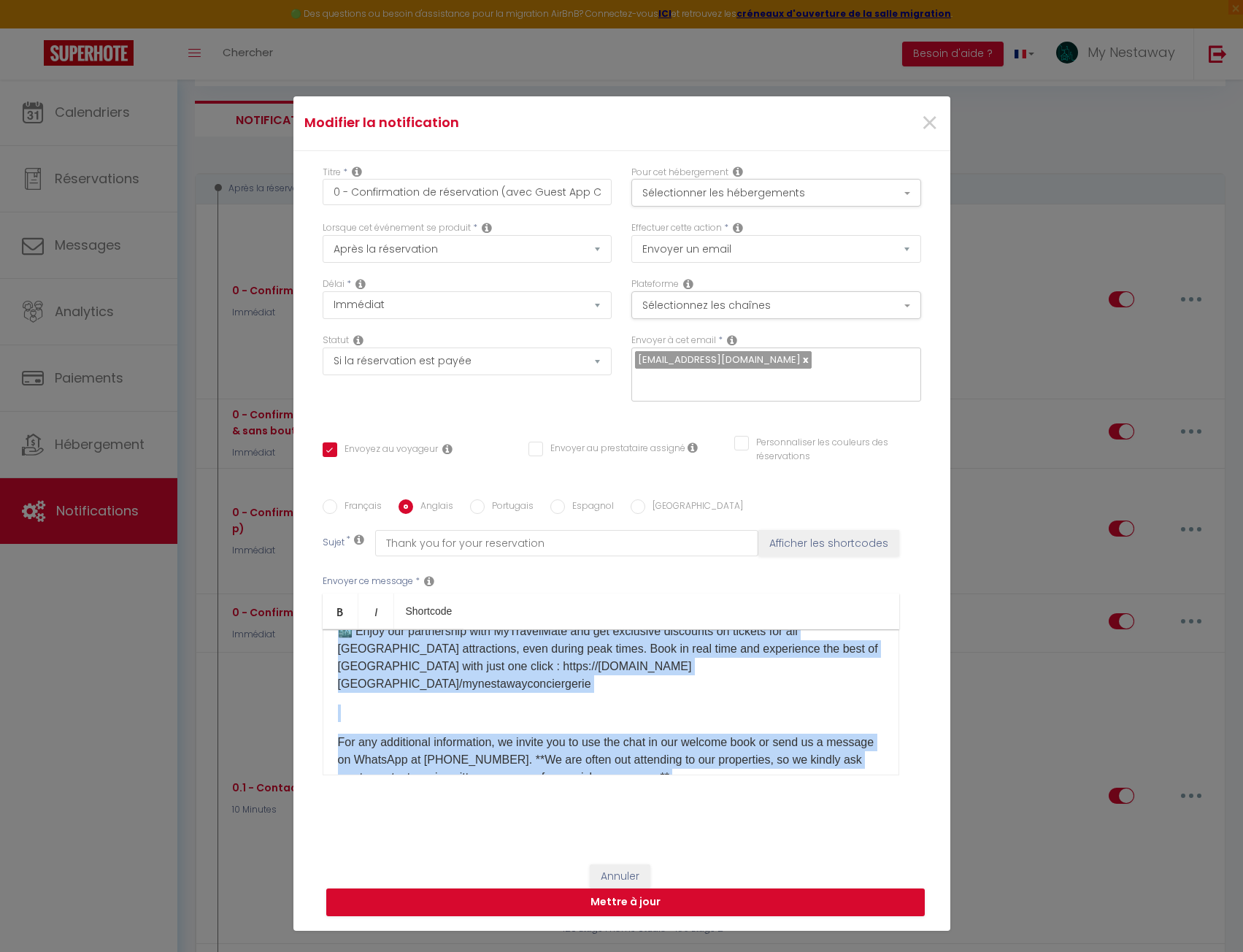
copy div "Dear [GUEST:FIRST_NAME], Thank you for your reservation. We are delighted to ho…"
click at [605, 901] on button "Mettre à jour" at bounding box center [626, 902] width 599 height 28
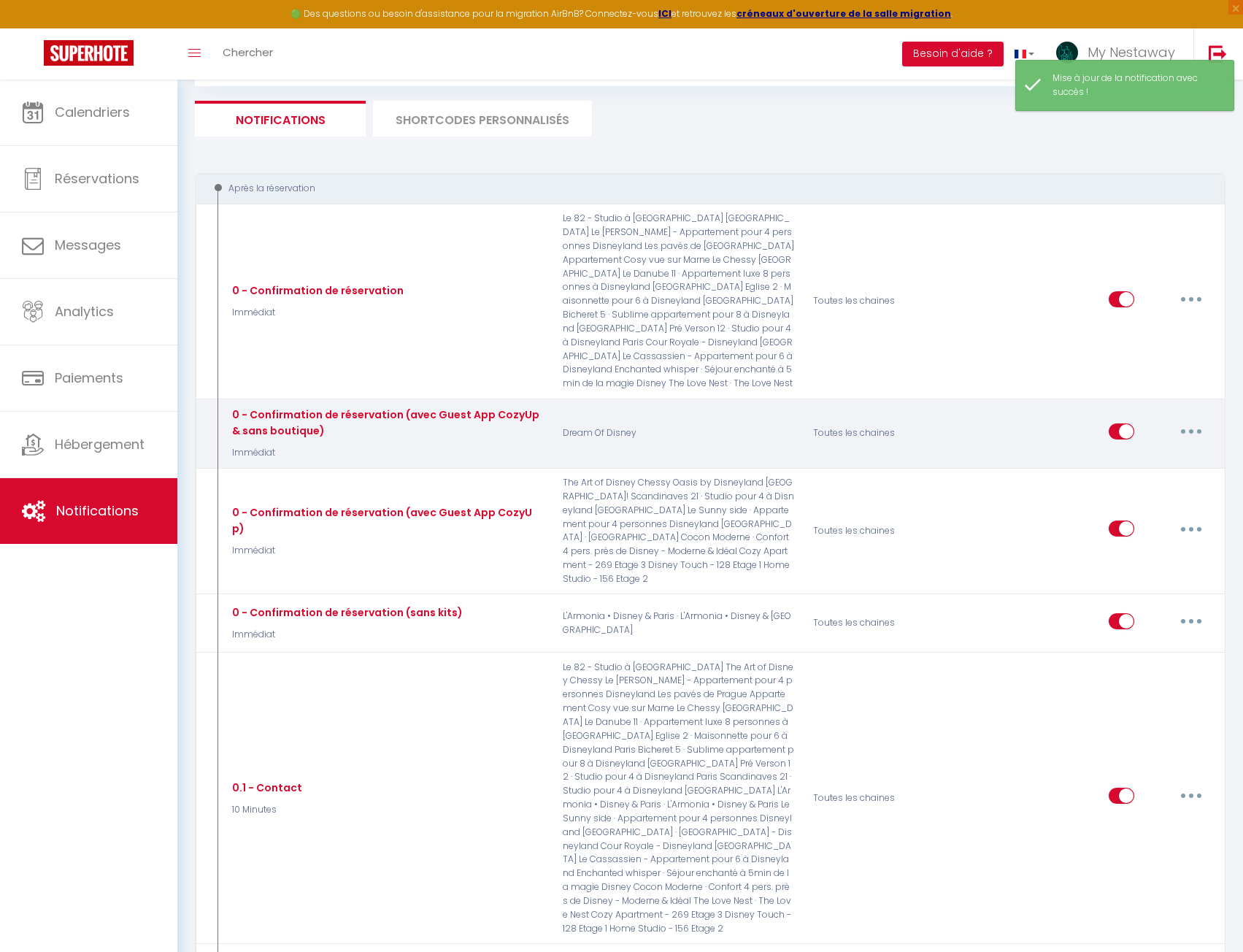
click at [1185, 420] on button "button" at bounding box center [1191, 431] width 41 height 23
click at [1158, 452] on link "Editer" at bounding box center [1153, 464] width 108 height 25
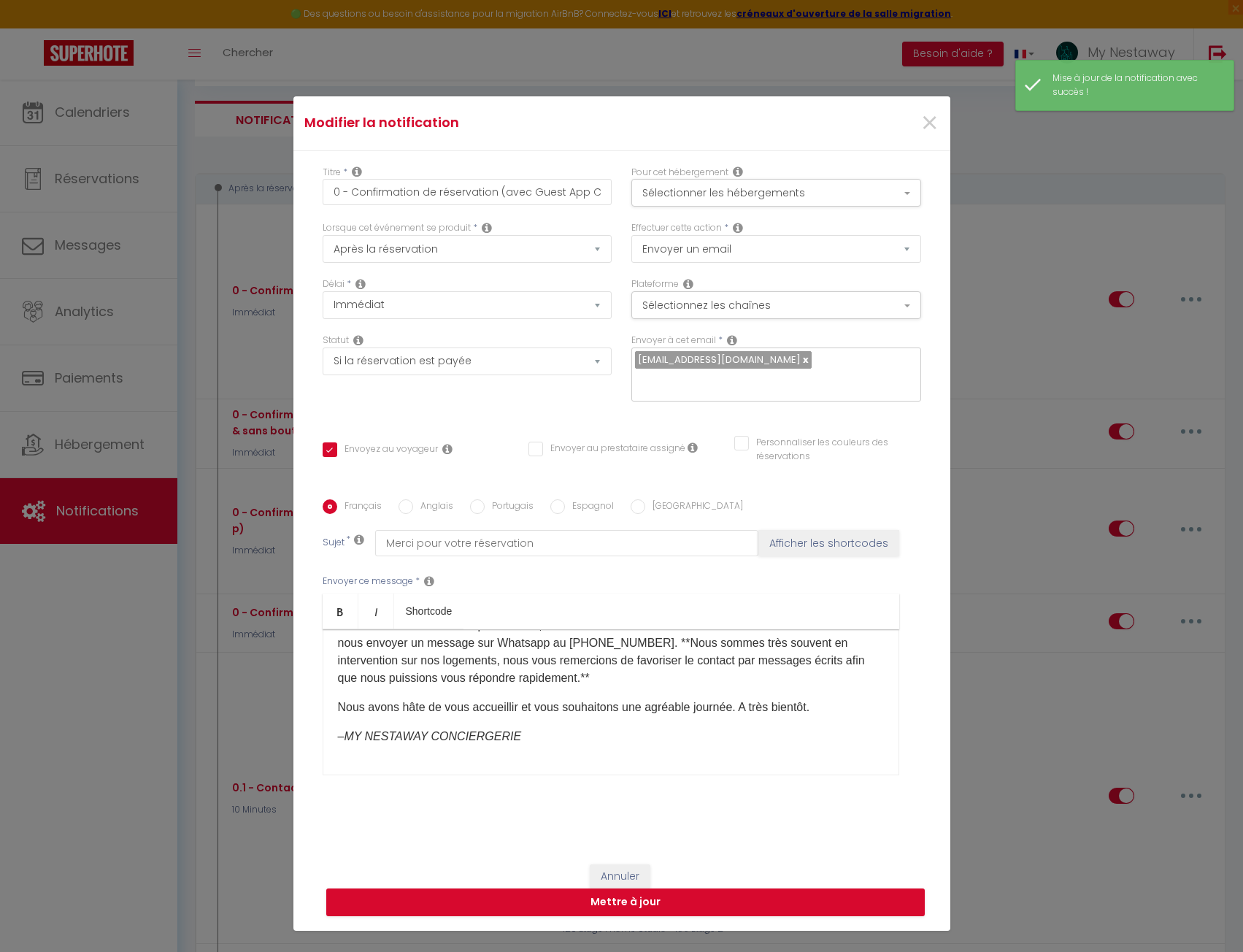
click at [422, 510] on label "Anglais" at bounding box center [433, 507] width 40 height 16
click at [413, 510] on input "Anglais" at bounding box center [405, 506] width 15 height 15
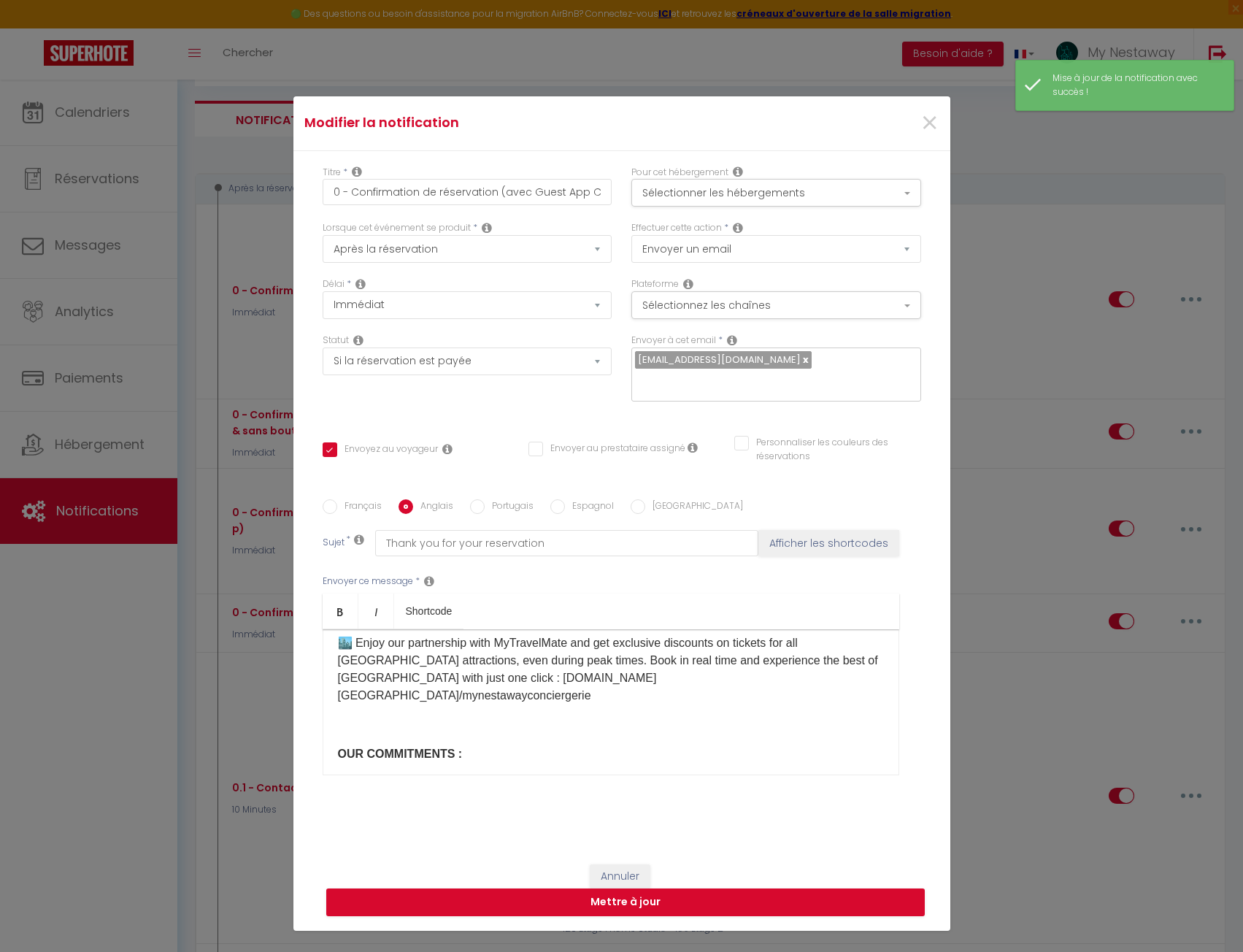
click at [450, 693] on div "Dear [GUEST:FIRST_NAME], Thank you for your reservation. We are delighted to ho…" at bounding box center [611, 702] width 576 height 146
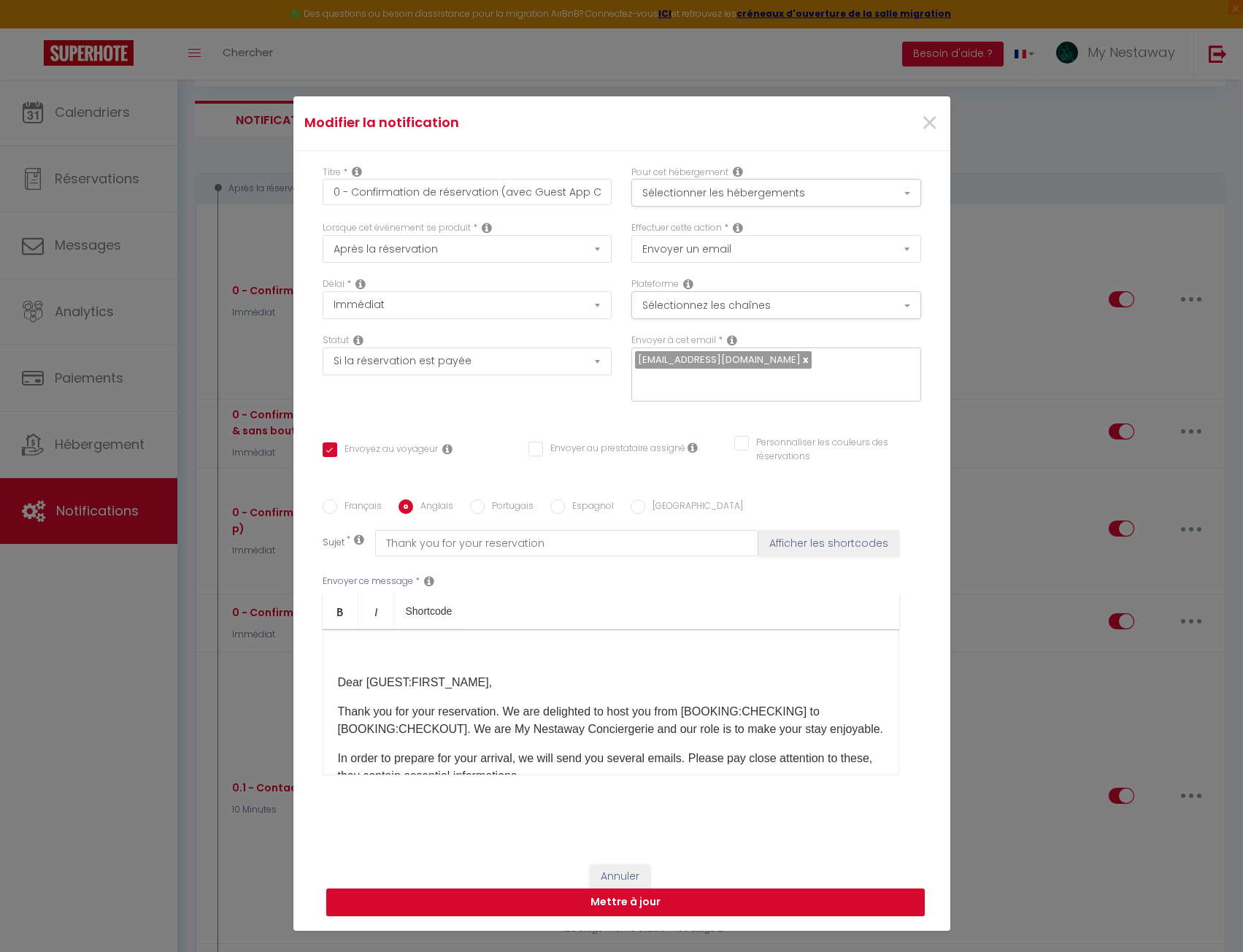
click at [329, 684] on div "Dear [GUEST:FIRST_NAME], Thank you for your reservation. We are delighted to ho…" at bounding box center [611, 702] width 576 height 146
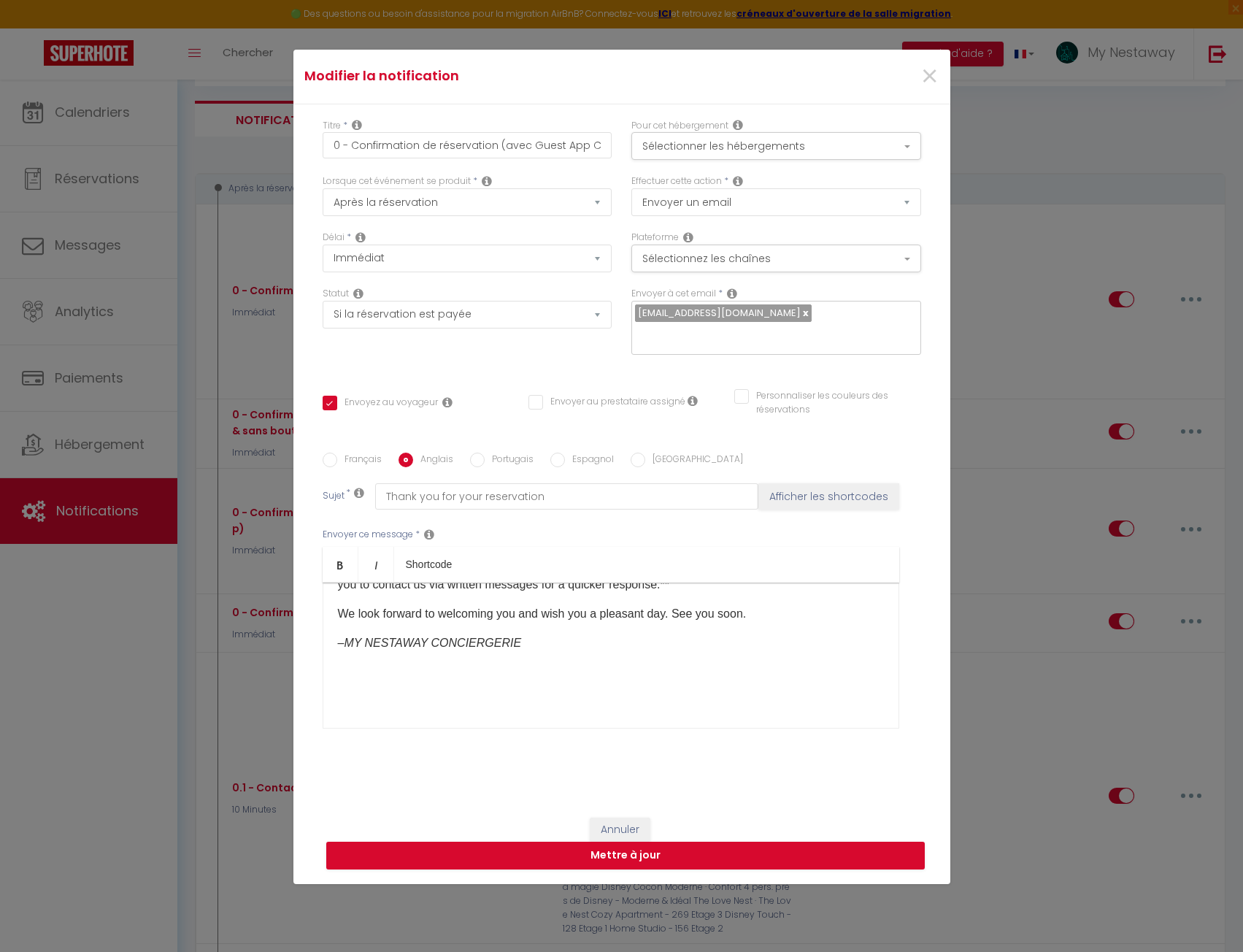
scroll to position [73, 0]
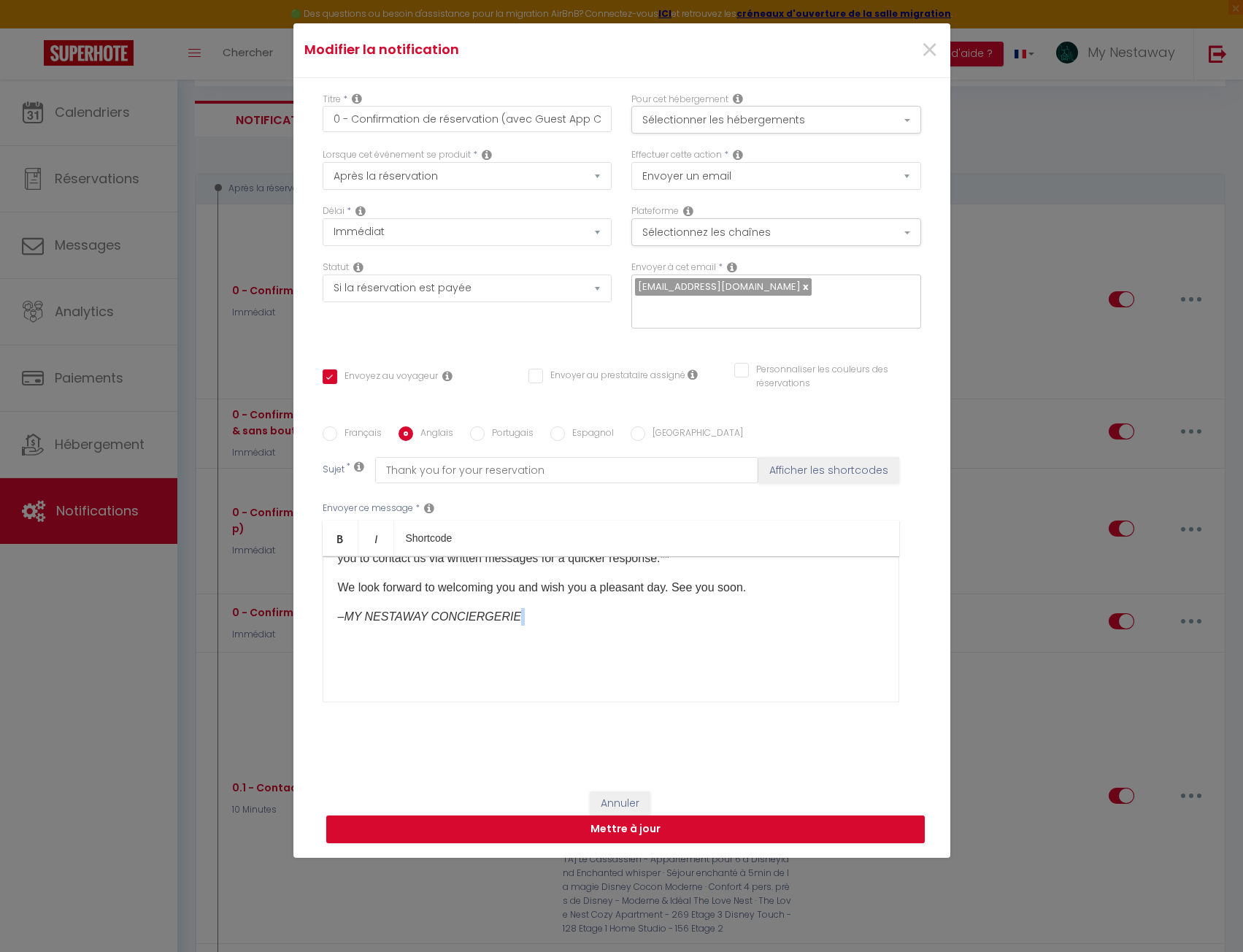
drag, startPoint x: 512, startPoint y: 620, endPoint x: 563, endPoint y: 726, distance: 117.6
click at [563, 726] on div "Français Anglais Portugais Espagnol Italien Sujet * Thank you for your reservat…" at bounding box center [622, 573] width 599 height 338
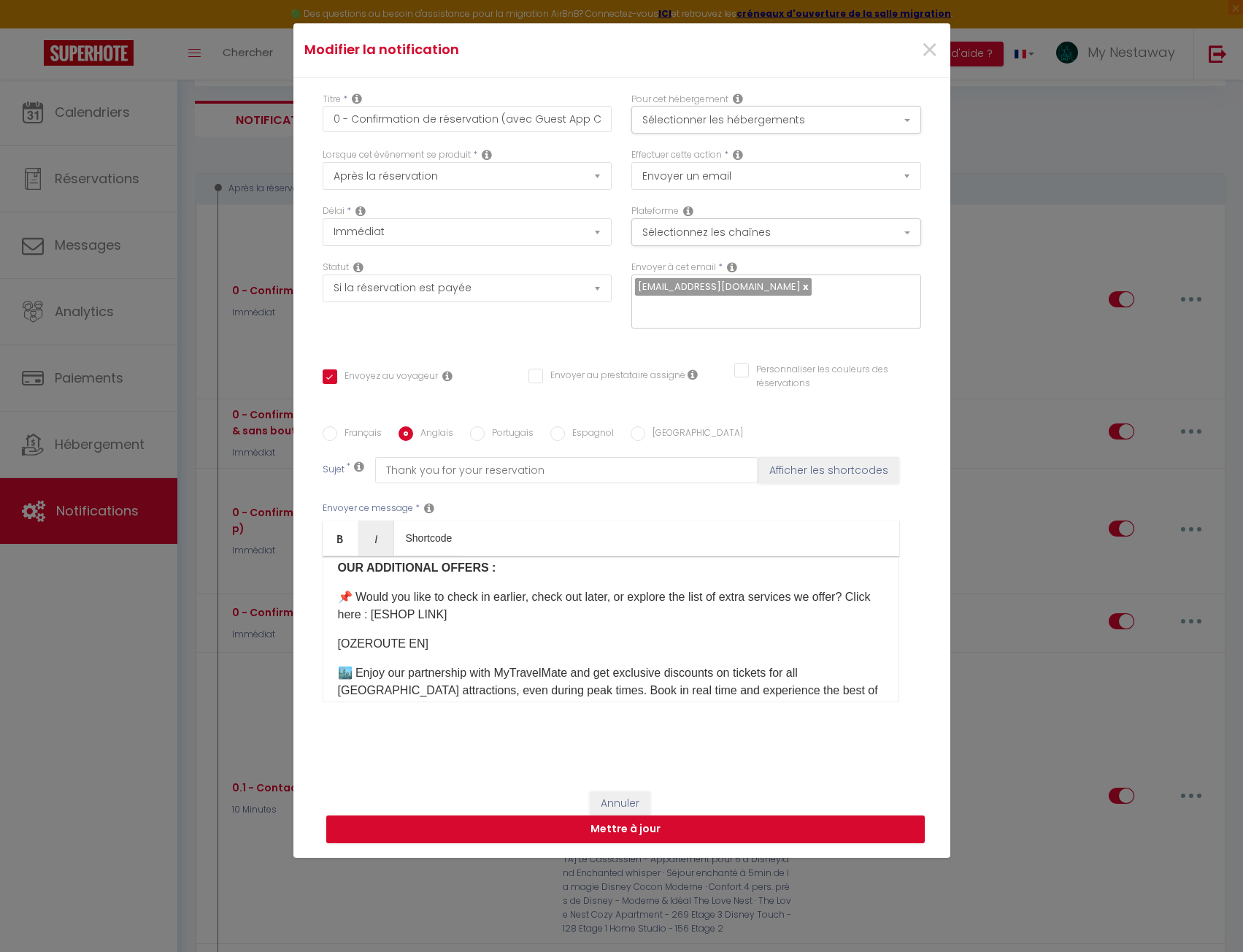
scroll to position [223, 0]
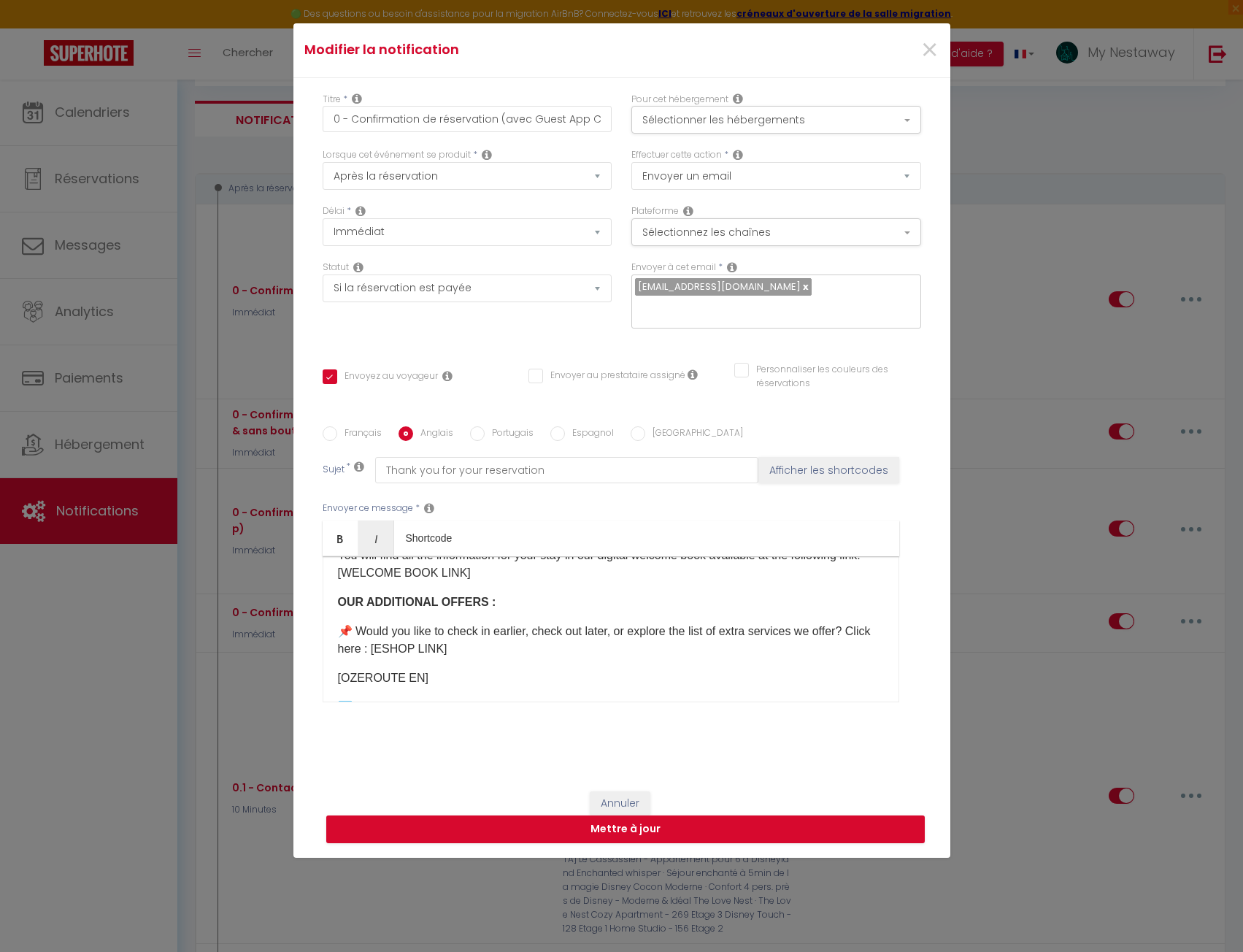
click at [434, 658] on p "📌​ Would you like to check in earlier, check out later, or explore the list of …" at bounding box center [610, 640] width 546 height 35
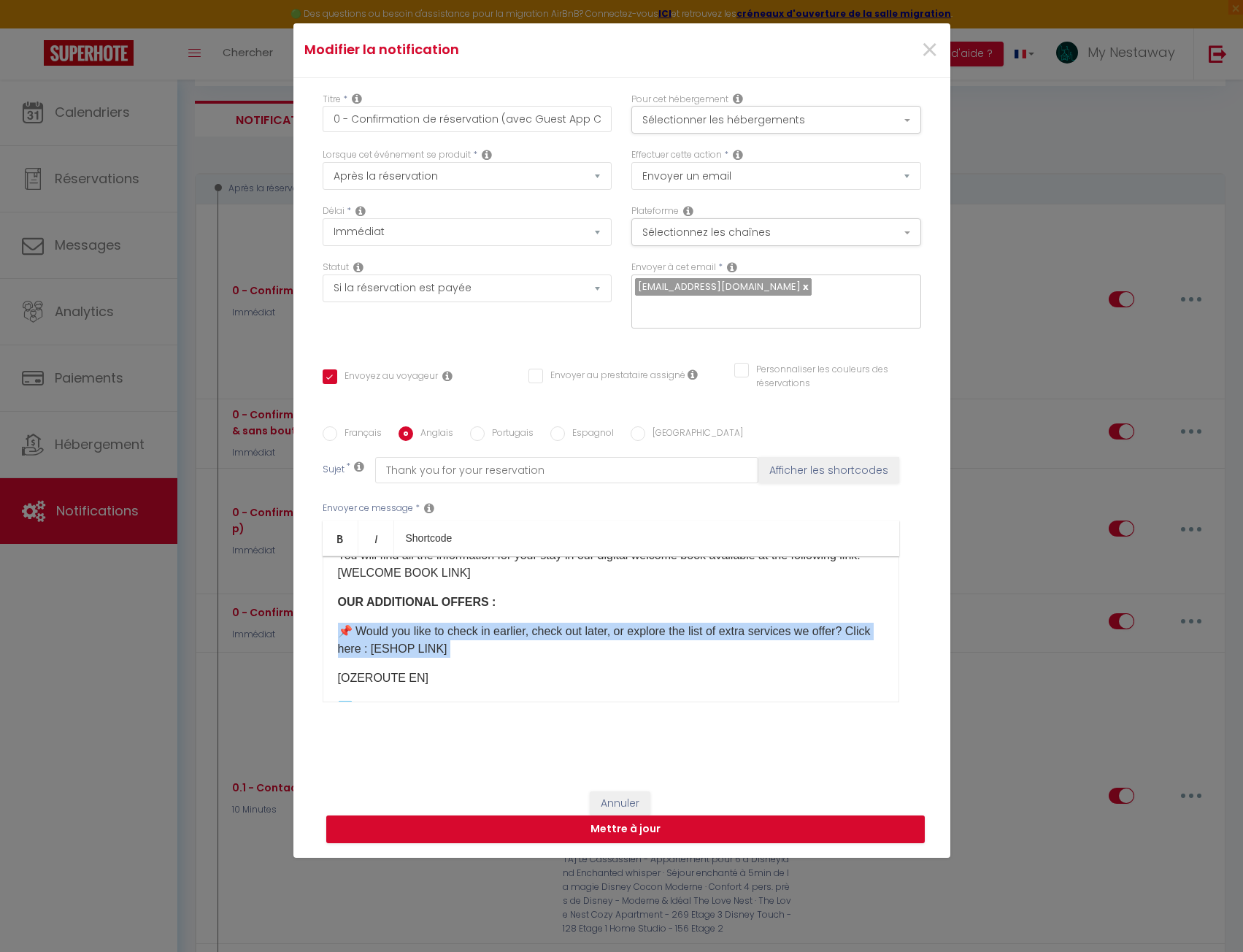
click at [434, 658] on p "📌​ Would you like to check in earlier, check out later, or explore the list of …" at bounding box center [610, 640] width 546 height 35
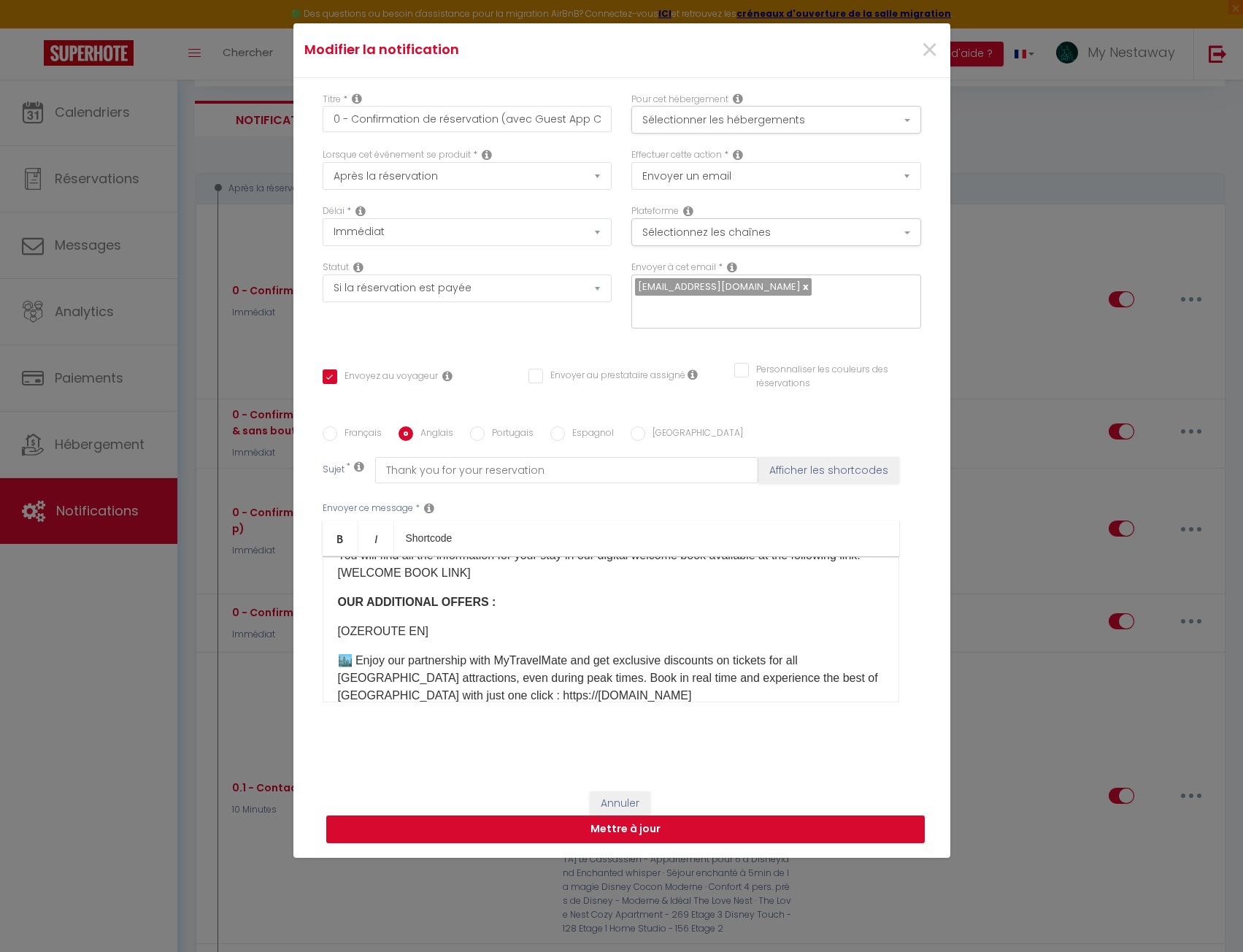
click at [585, 827] on button "Mettre à jour" at bounding box center [626, 829] width 599 height 28
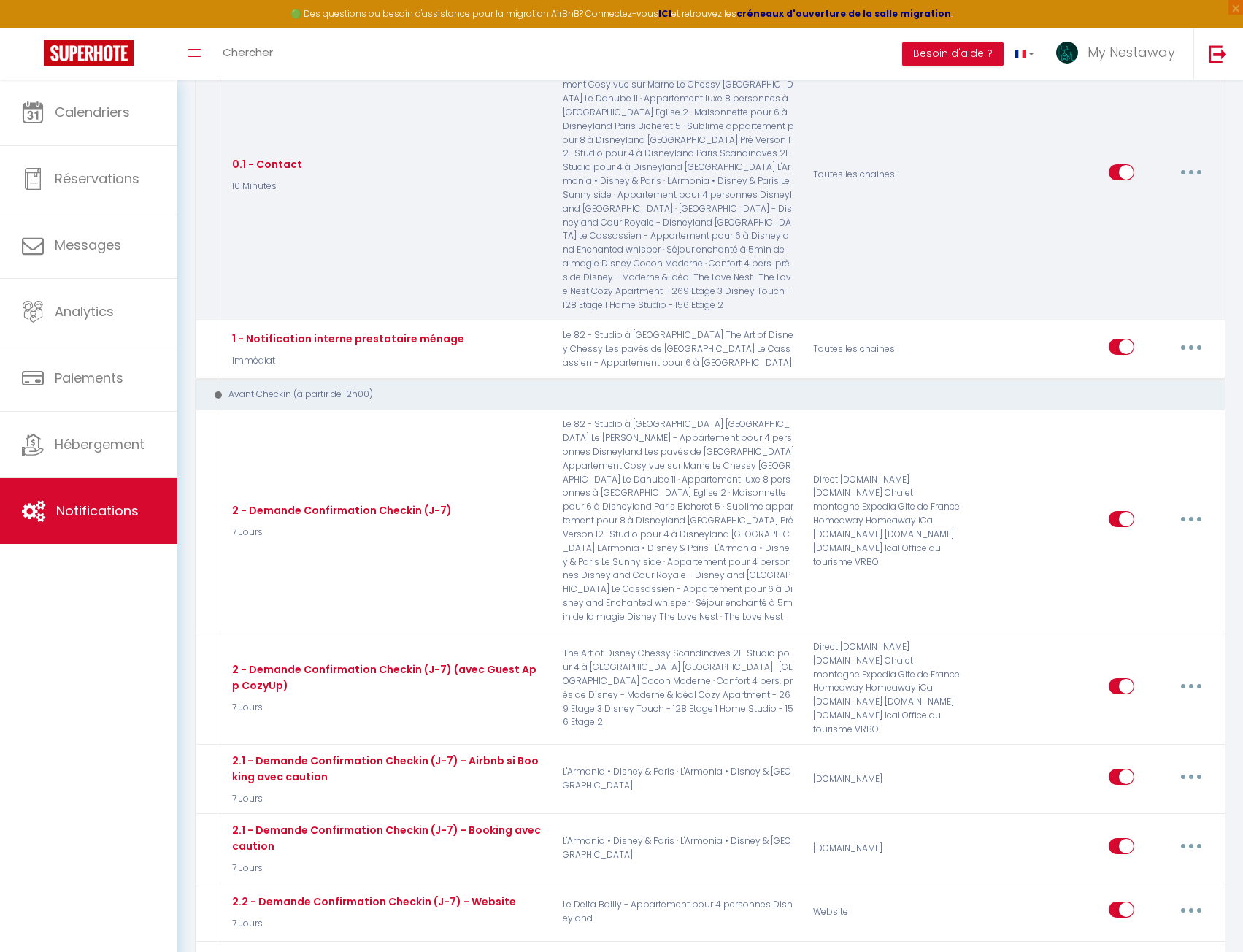
scroll to position [737, 0]
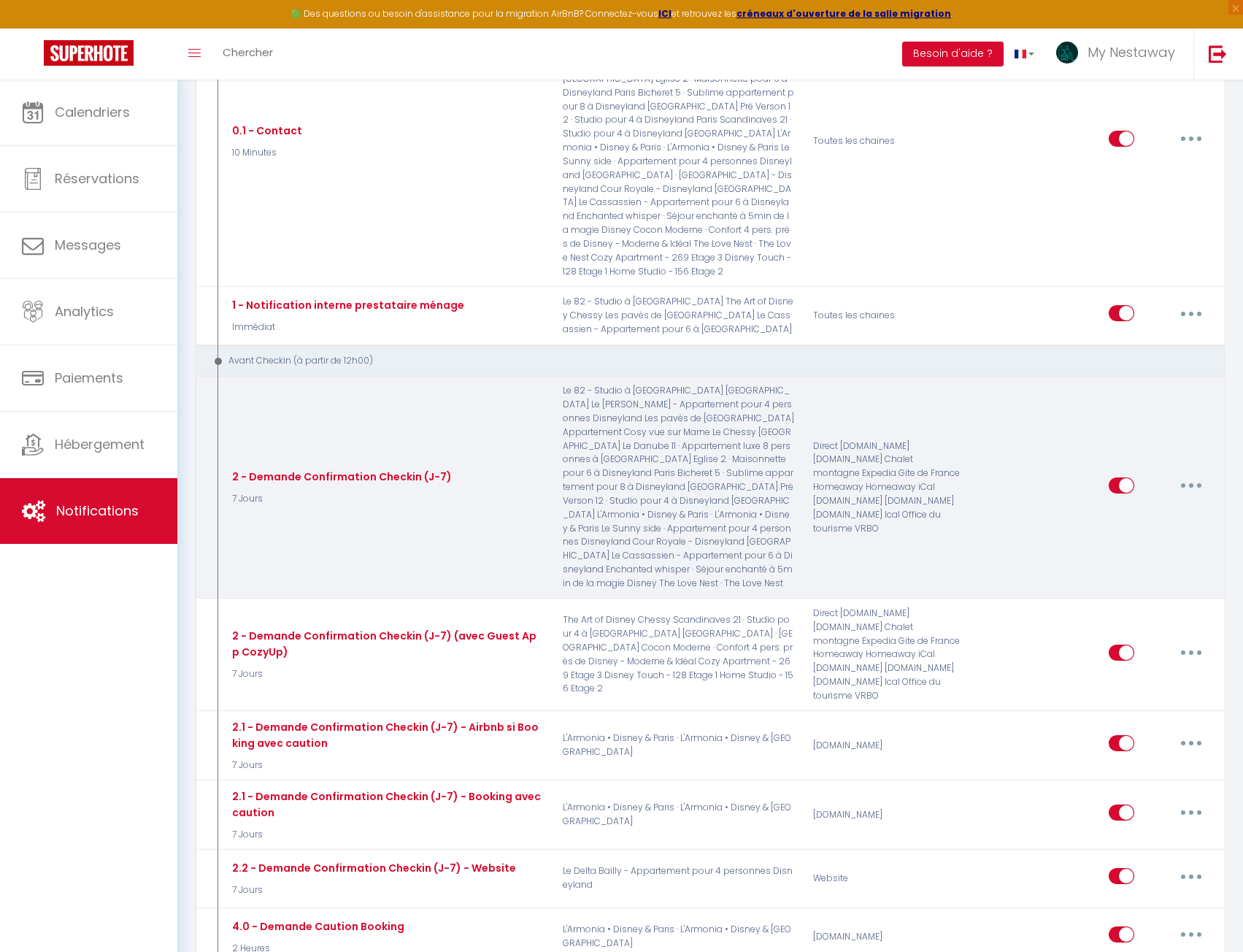
click at [1194, 473] on button "button" at bounding box center [1191, 485] width 41 height 23
click at [1152, 505] on link "Editer" at bounding box center [1153, 518] width 108 height 25
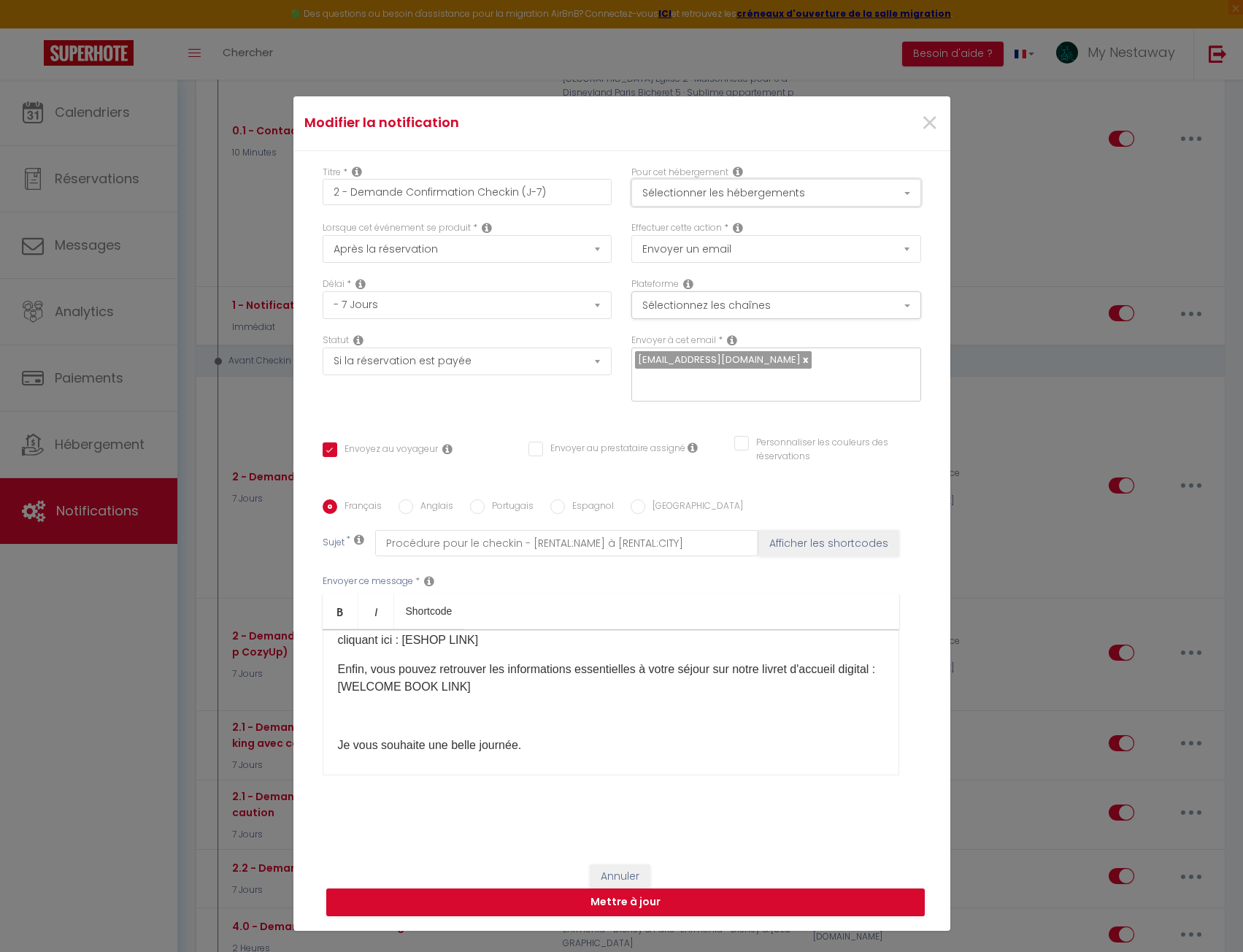
click at [818, 179] on button "Sélectionner les hébergements" at bounding box center [776, 193] width 290 height 28
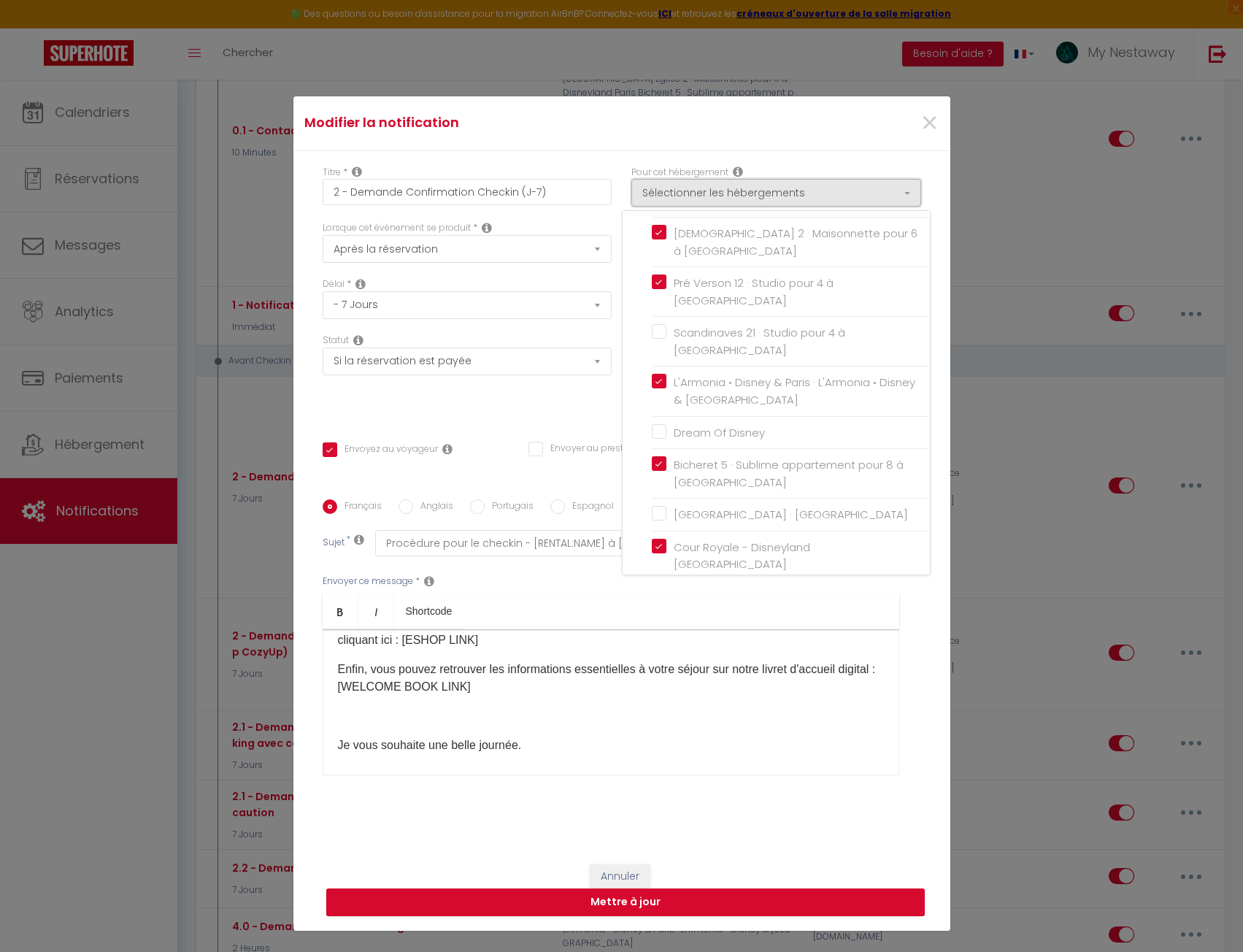
scroll to position [511, 0]
click at [913, 107] on div "×" at bounding box center [840, 123] width 218 height 32
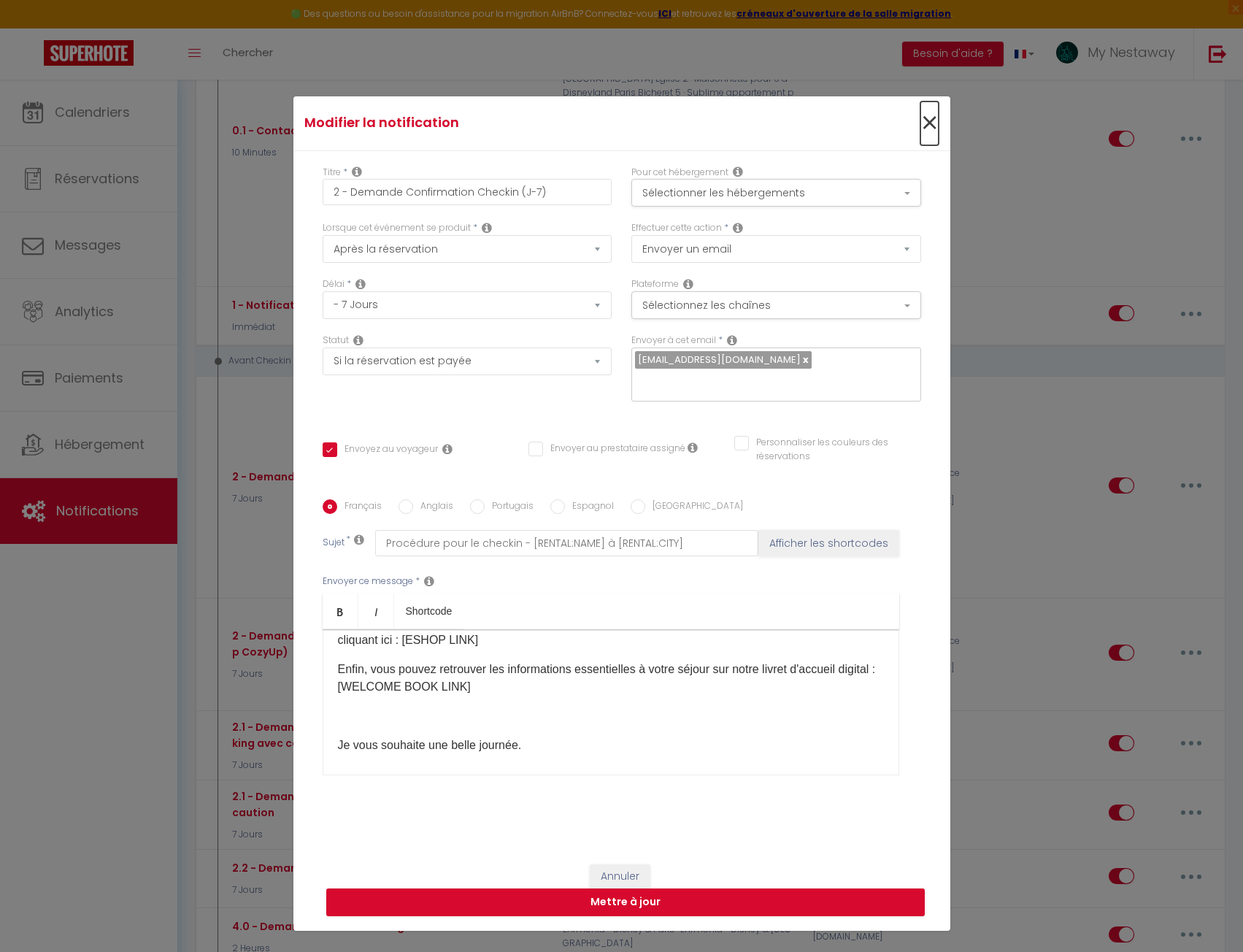
click at [927, 101] on span "×" at bounding box center [929, 123] width 18 height 44
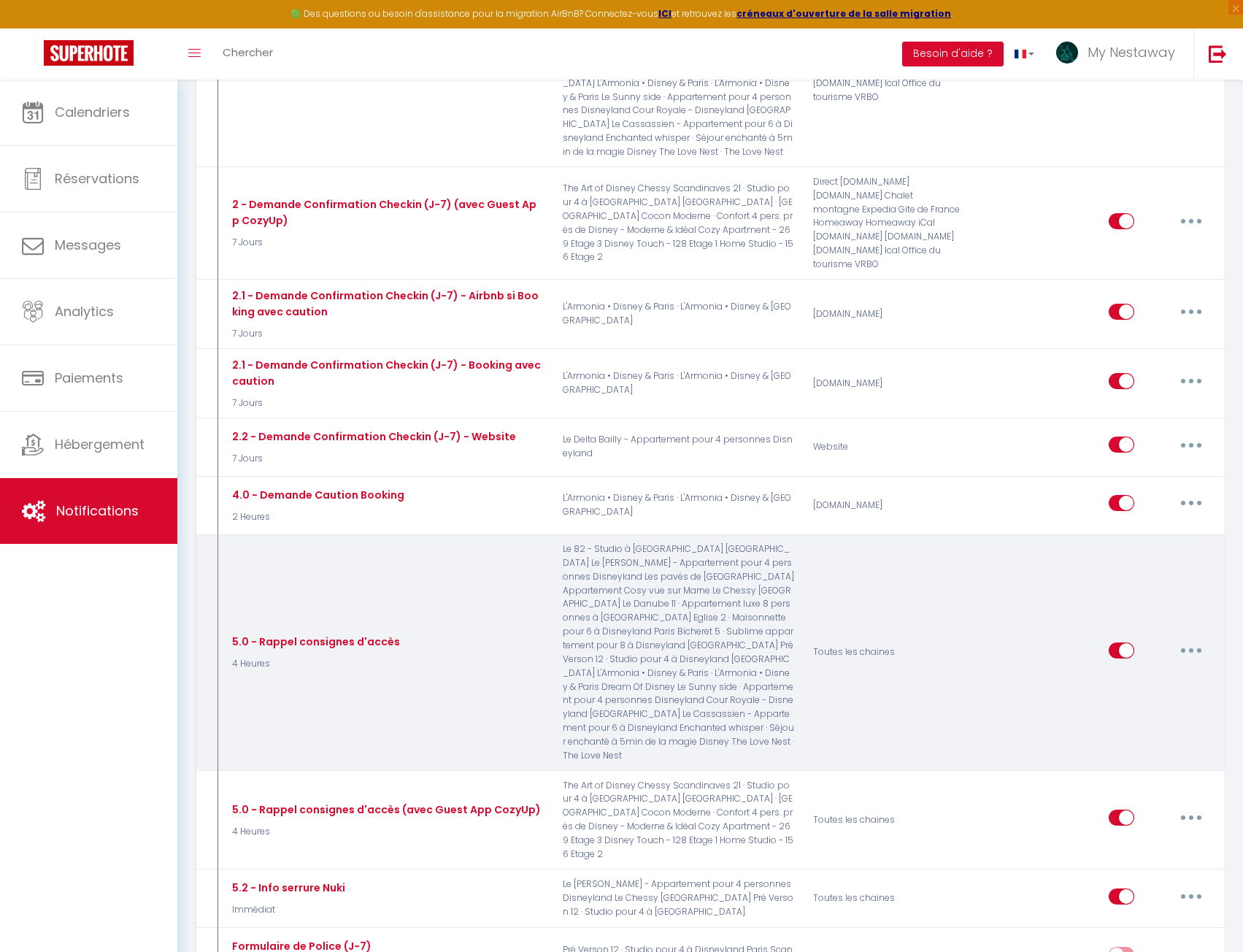
scroll to position [1174, 0]
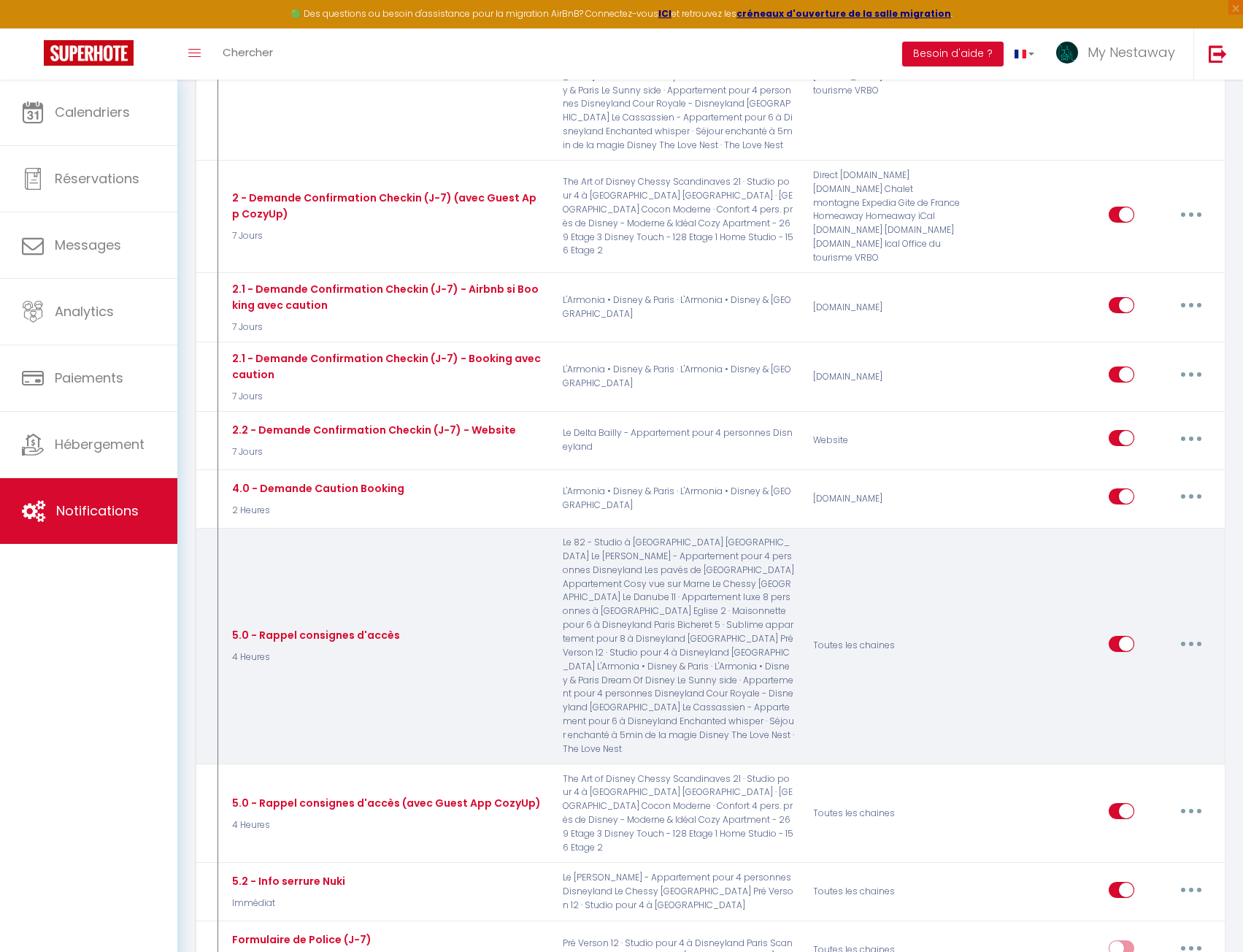
click at [1202, 632] on button "button" at bounding box center [1191, 643] width 41 height 23
click at [1181, 664] on link "Editer" at bounding box center [1153, 676] width 108 height 25
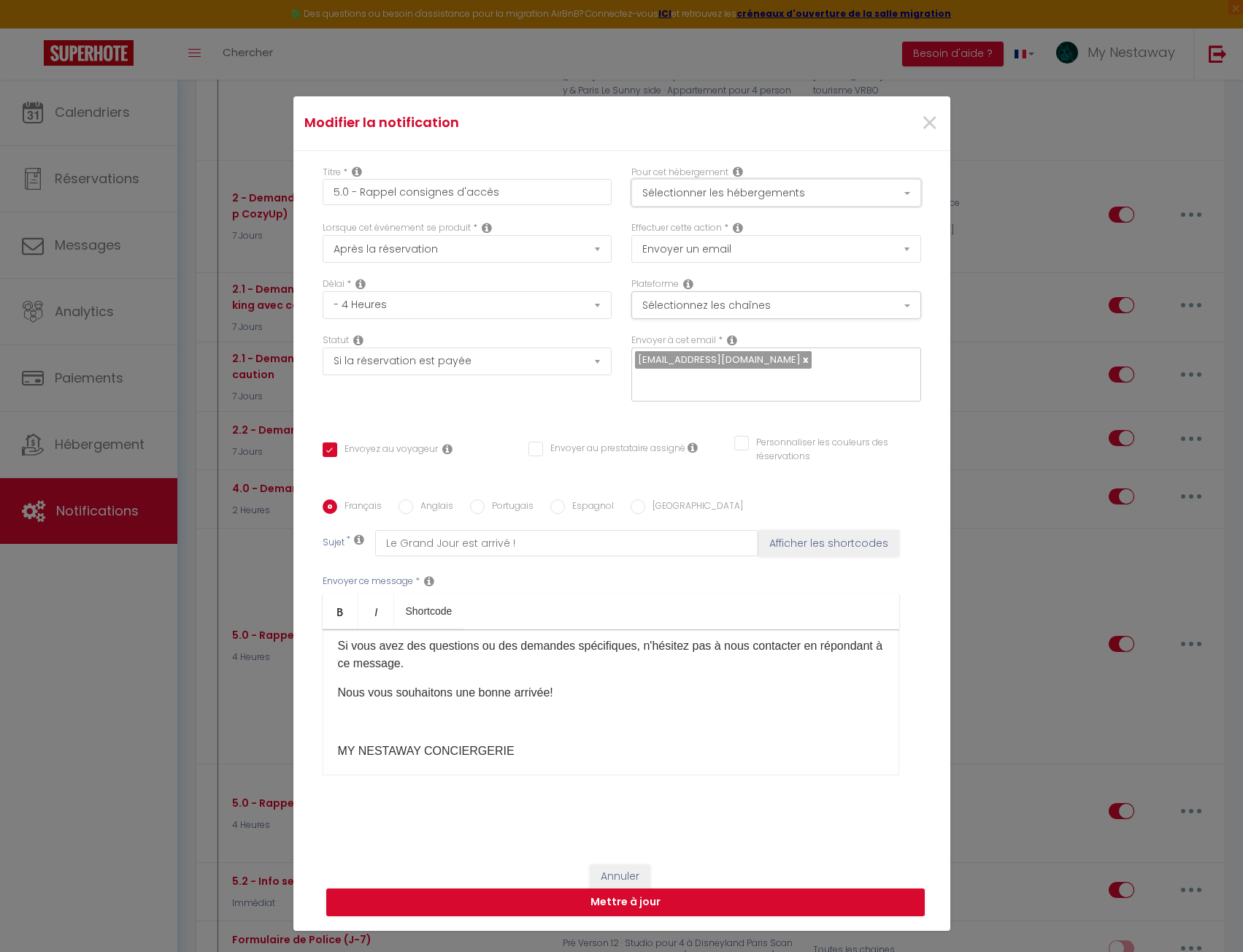
click at [702, 179] on button "Sélectionner les hébergements" at bounding box center [776, 193] width 290 height 28
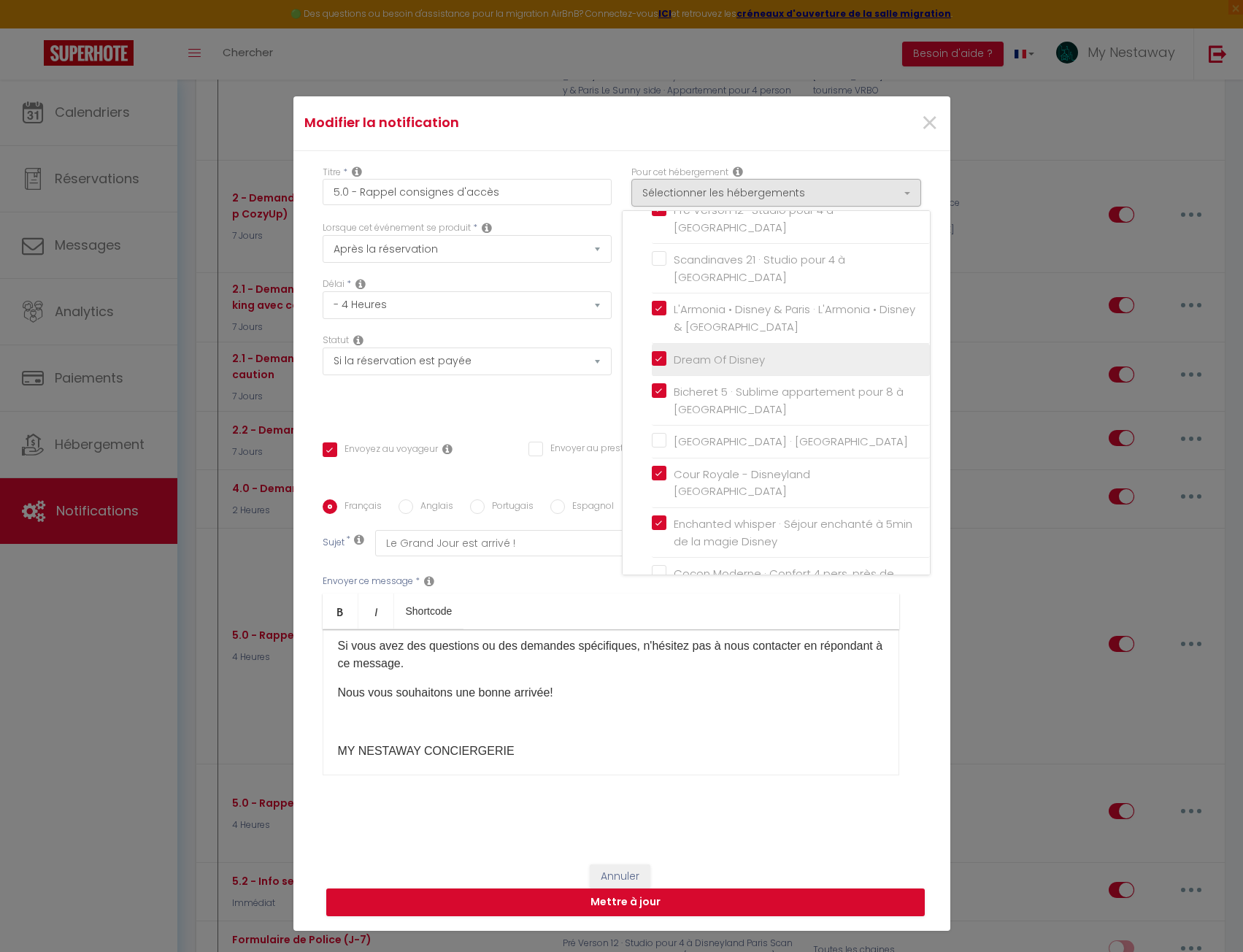
click at [652, 351] on input "Dream Of Disney" at bounding box center [790, 358] width 278 height 15
click at [636, 888] on button "Mettre à jour" at bounding box center [626, 902] width 599 height 28
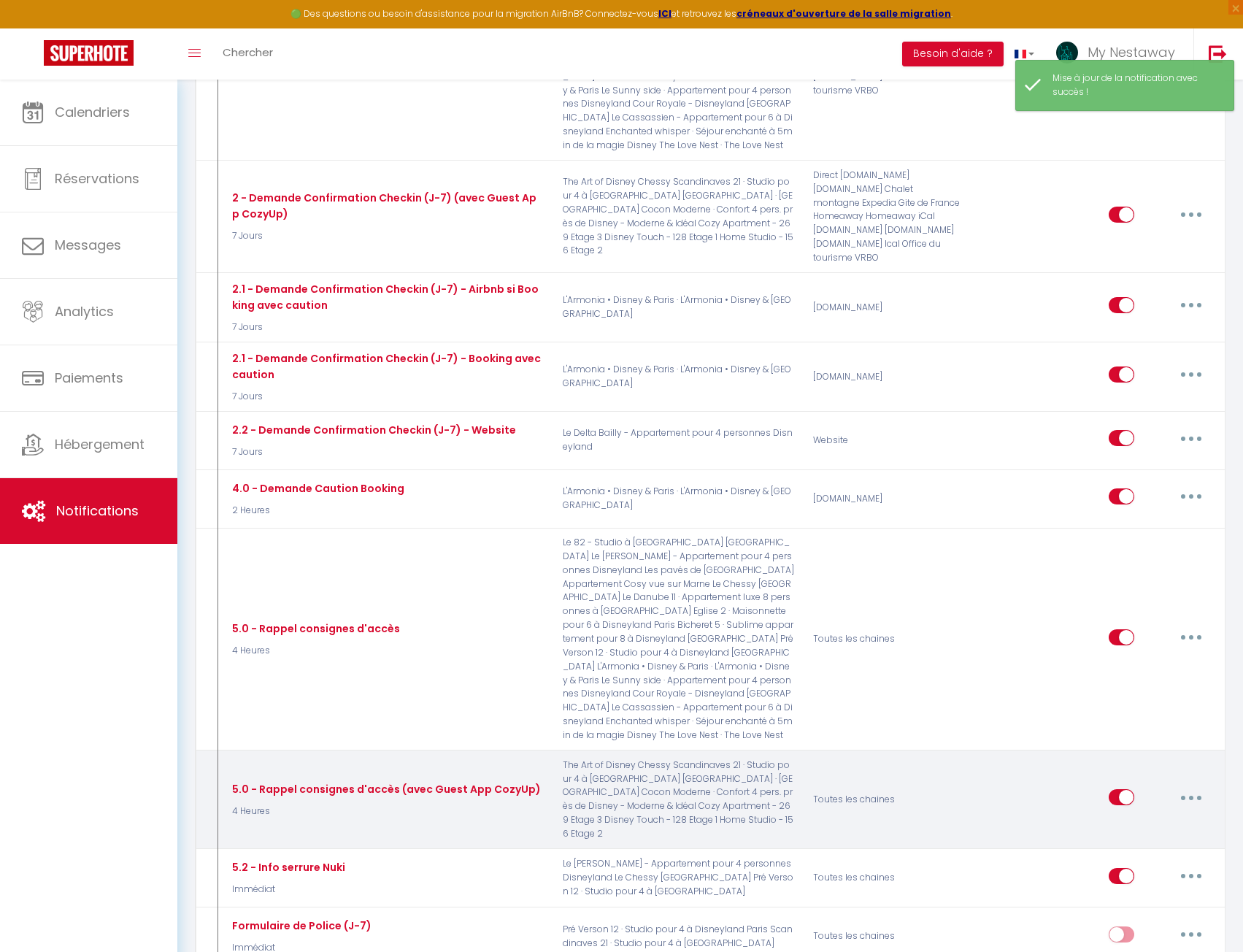
click at [1183, 785] on button "button" at bounding box center [1191, 796] width 41 height 23
click at [1150, 818] on link "Editer" at bounding box center [1153, 830] width 108 height 25
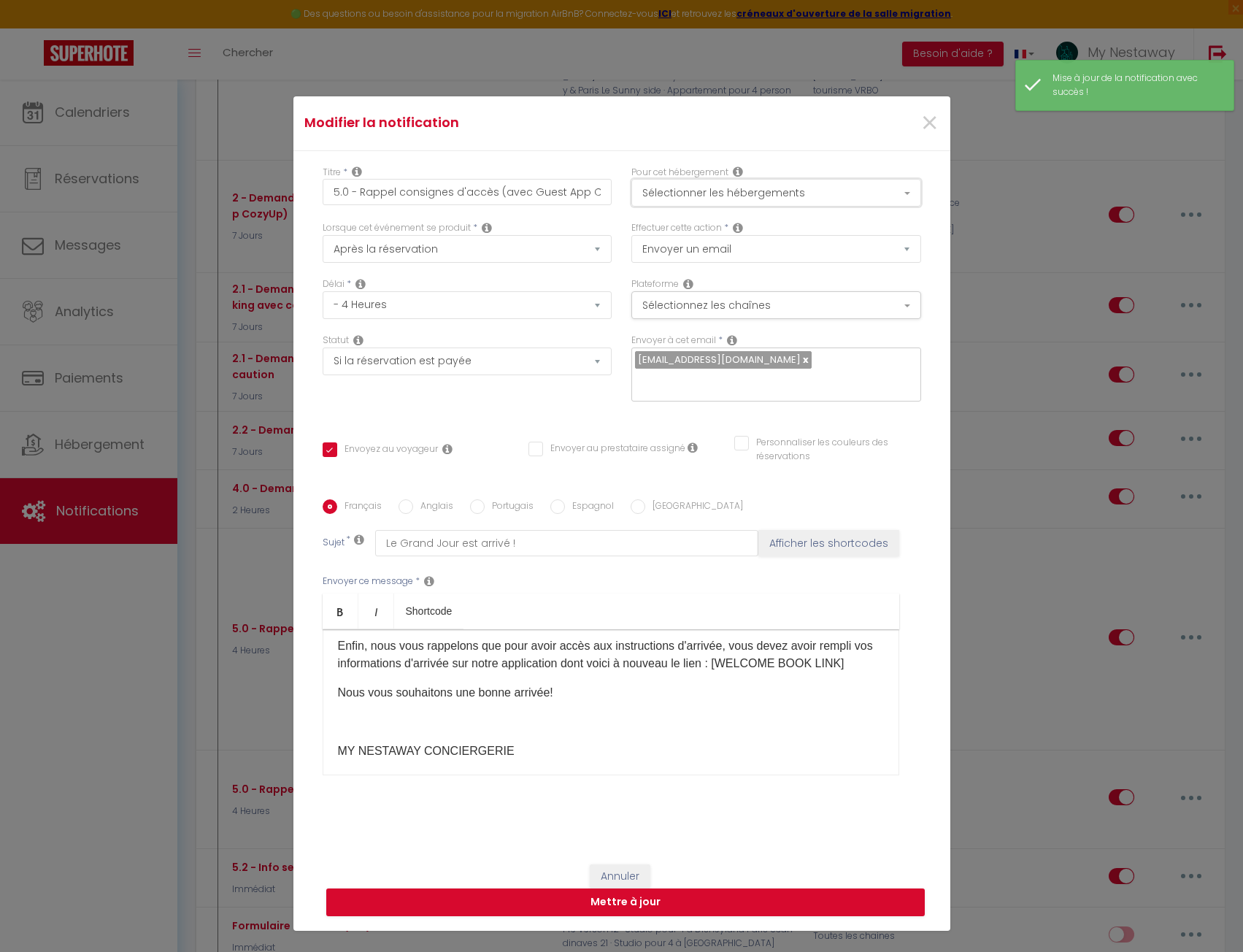
click at [725, 179] on button "Sélectionner les hébergements" at bounding box center [776, 193] width 290 height 28
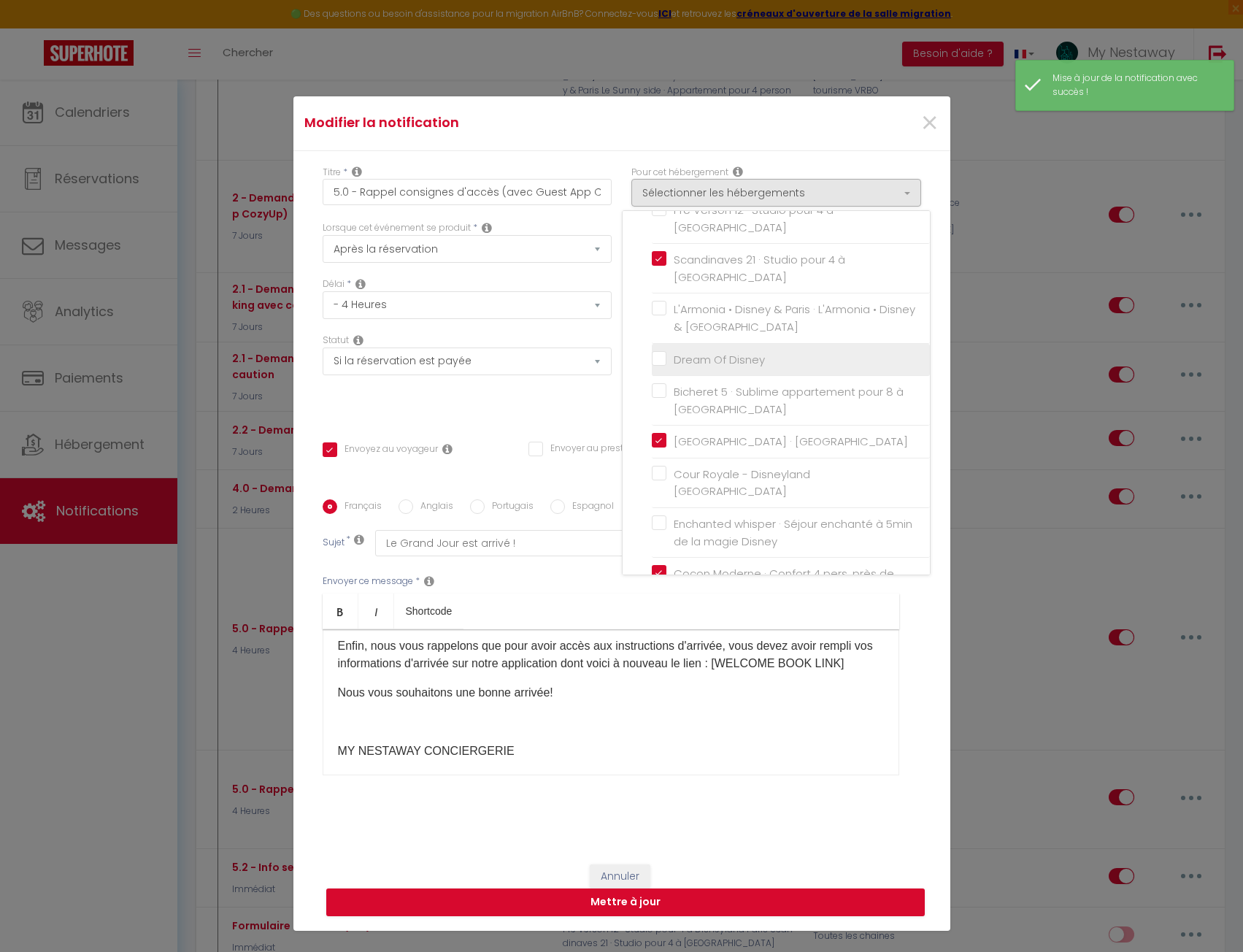
click at [655, 351] on input "Dream Of Disney" at bounding box center [790, 358] width 278 height 15
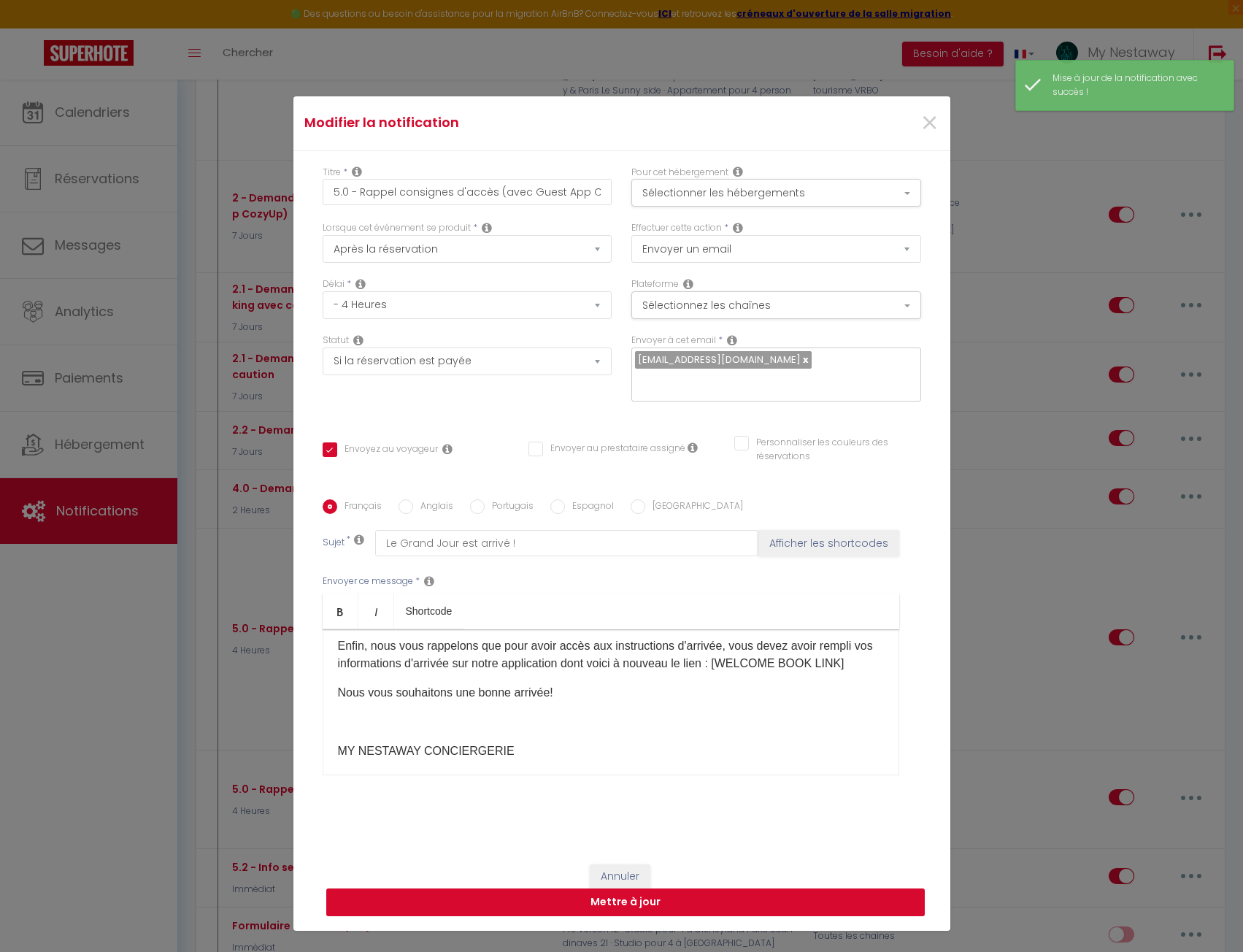
click at [601, 888] on button "Mettre à jour" at bounding box center [626, 902] width 599 height 28
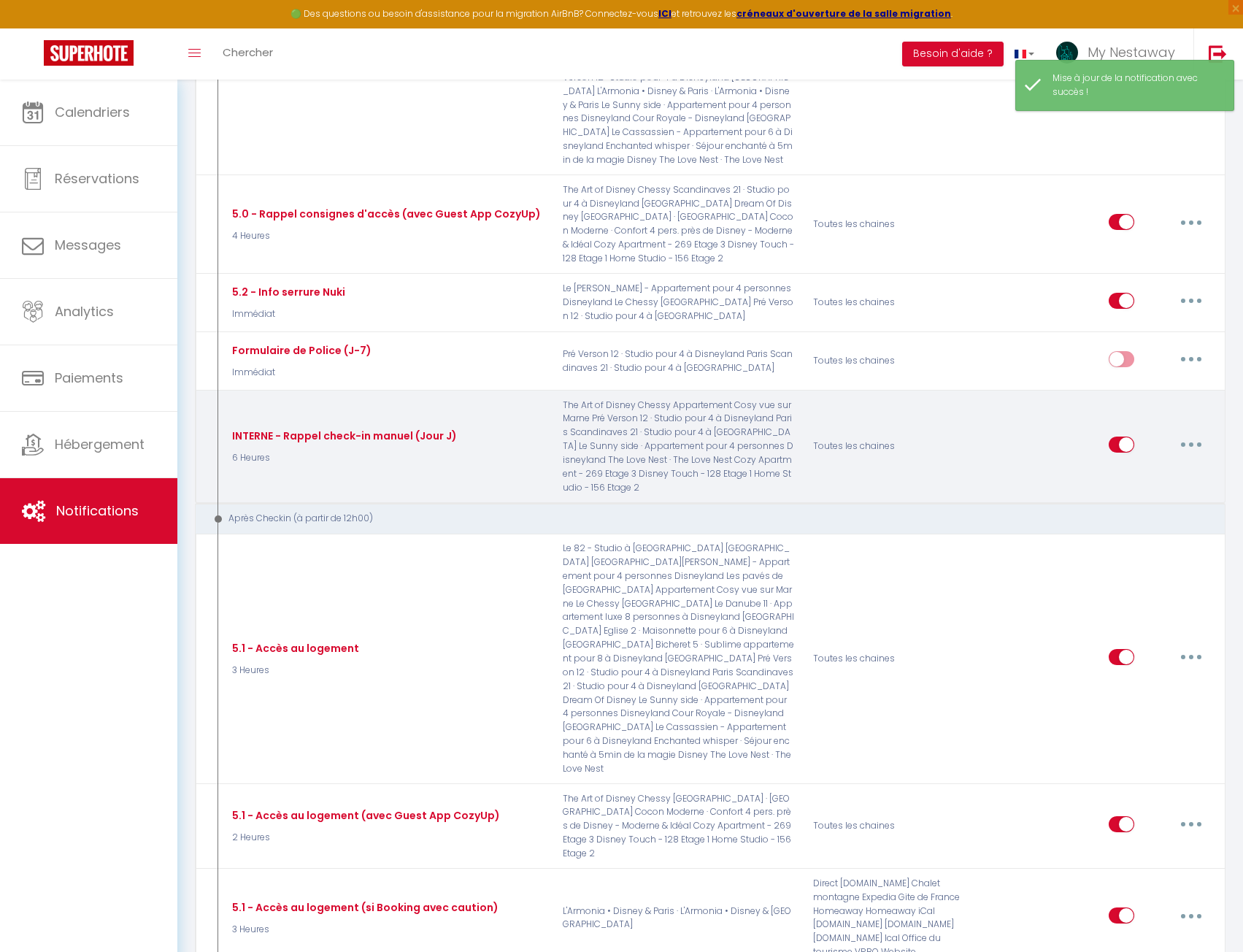
scroll to position [1759, 0]
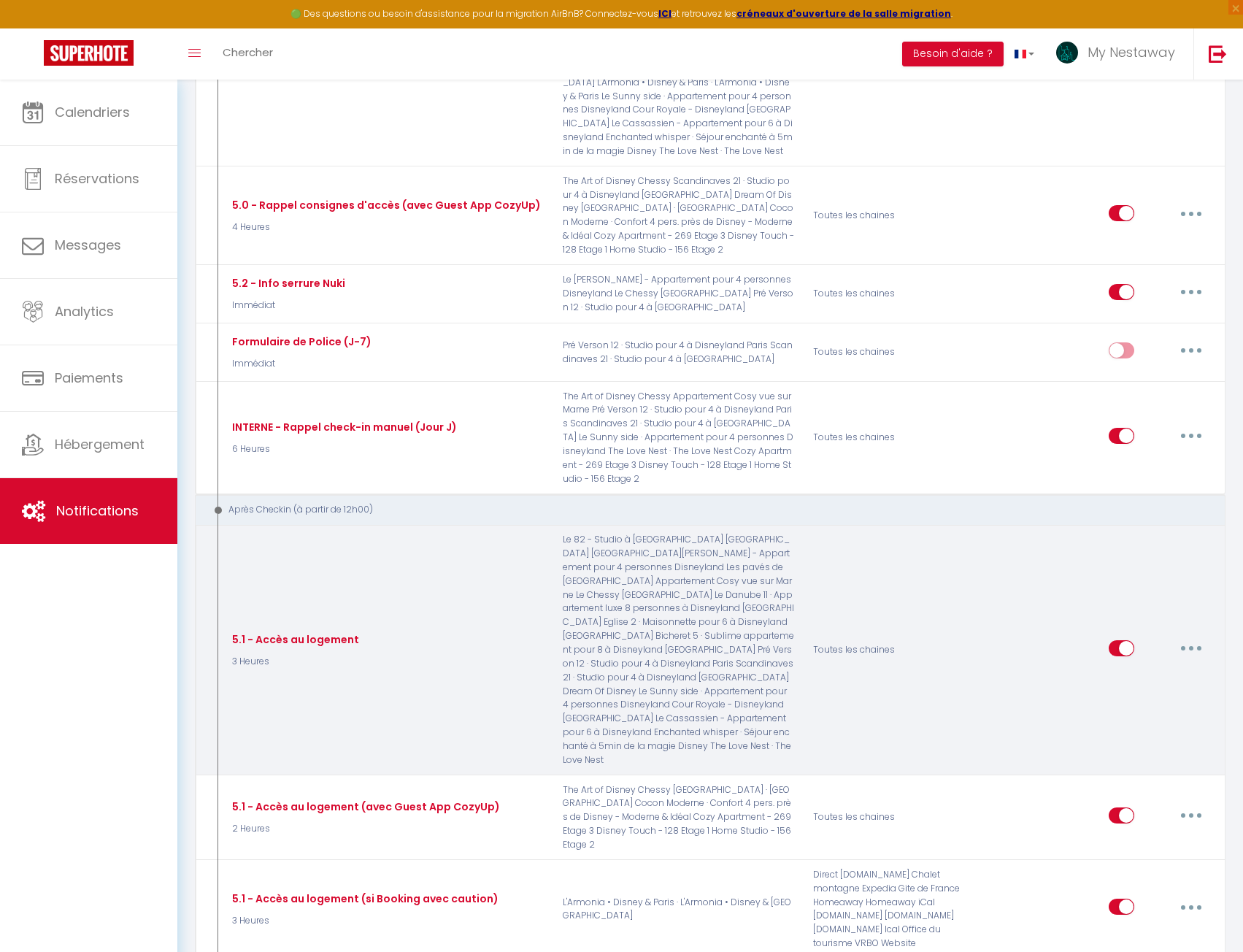
click at [1195, 636] on button "button" at bounding box center [1191, 647] width 41 height 23
click at [1162, 669] on link "Editer" at bounding box center [1153, 681] width 108 height 25
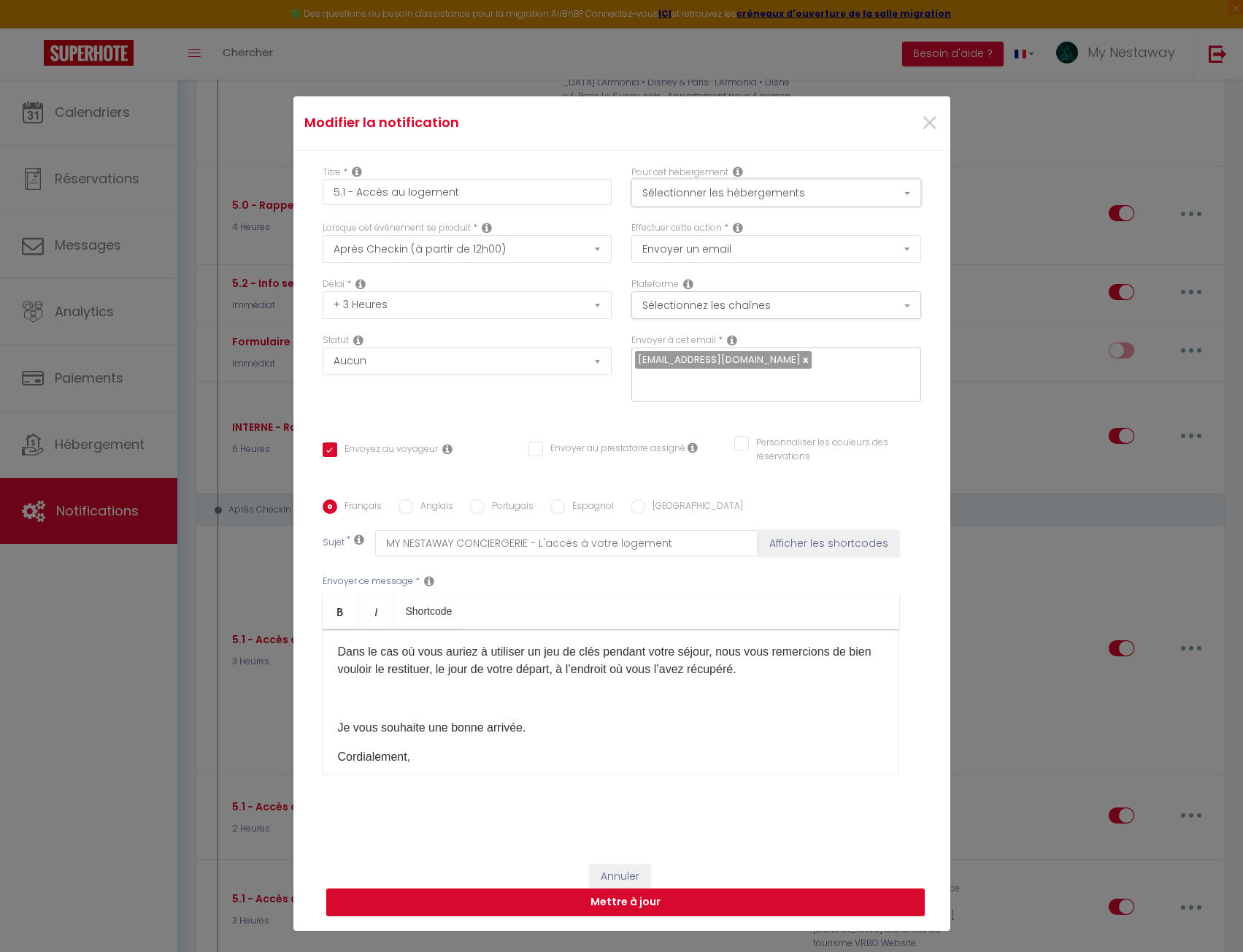
click at [698, 179] on button "Sélectionner les hébergements" at bounding box center [776, 193] width 290 height 28
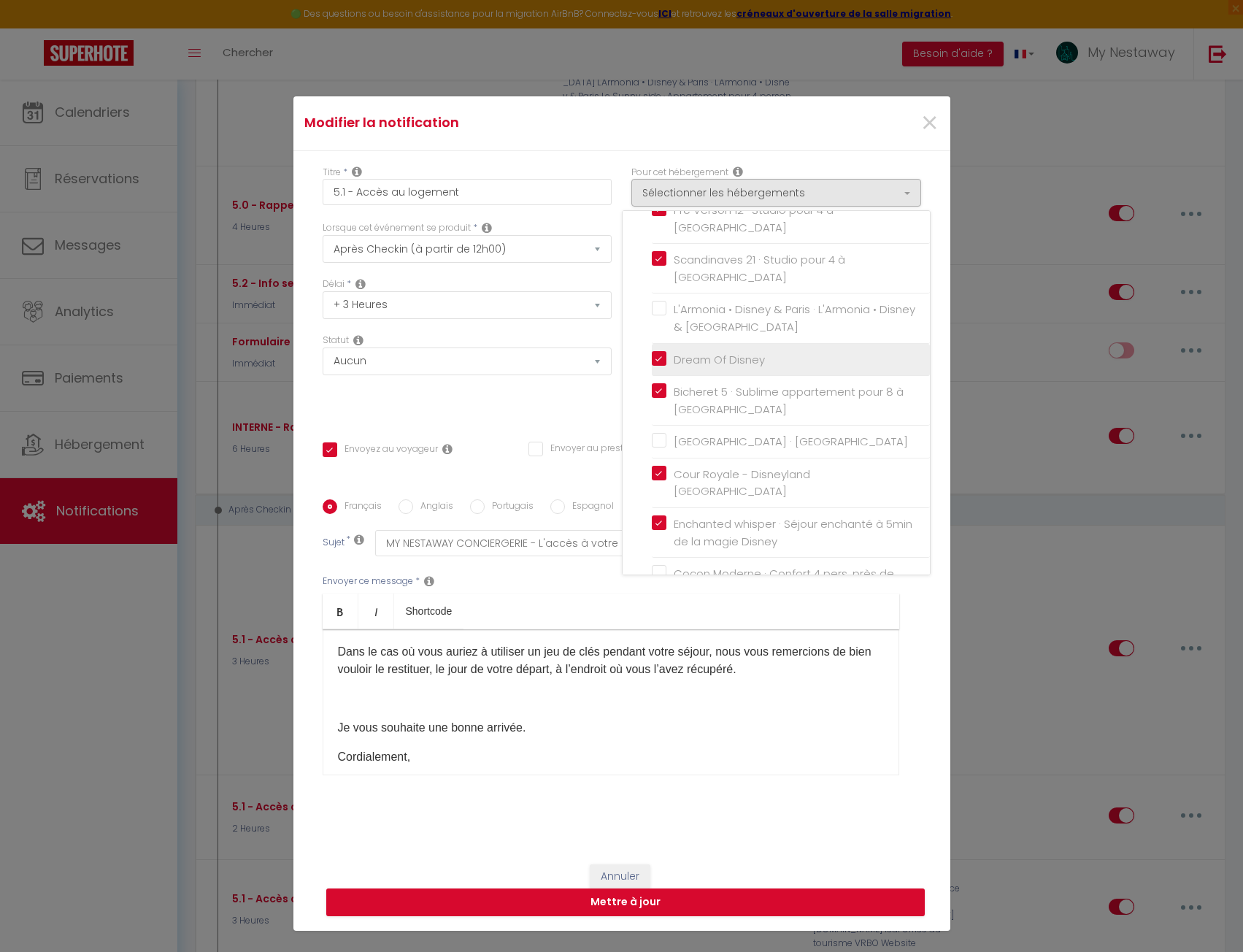
click at [656, 351] on input "Dream Of Disney" at bounding box center [790, 358] width 278 height 15
click at [694, 888] on button "Mettre à jour" at bounding box center [626, 902] width 599 height 28
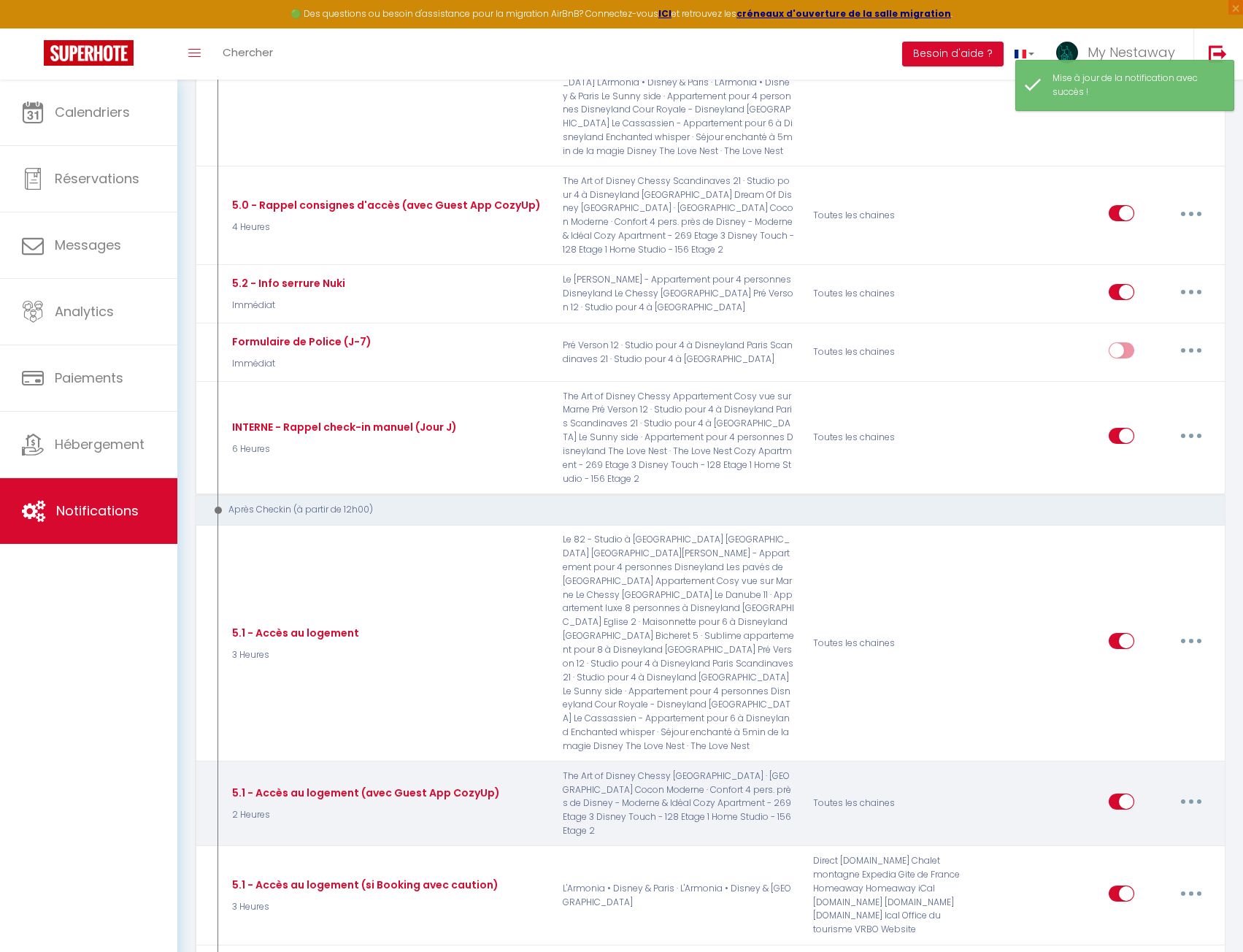
click at [1195, 790] on button "button" at bounding box center [1191, 801] width 41 height 23
click at [1161, 822] on link "Editer" at bounding box center [1153, 834] width 108 height 25
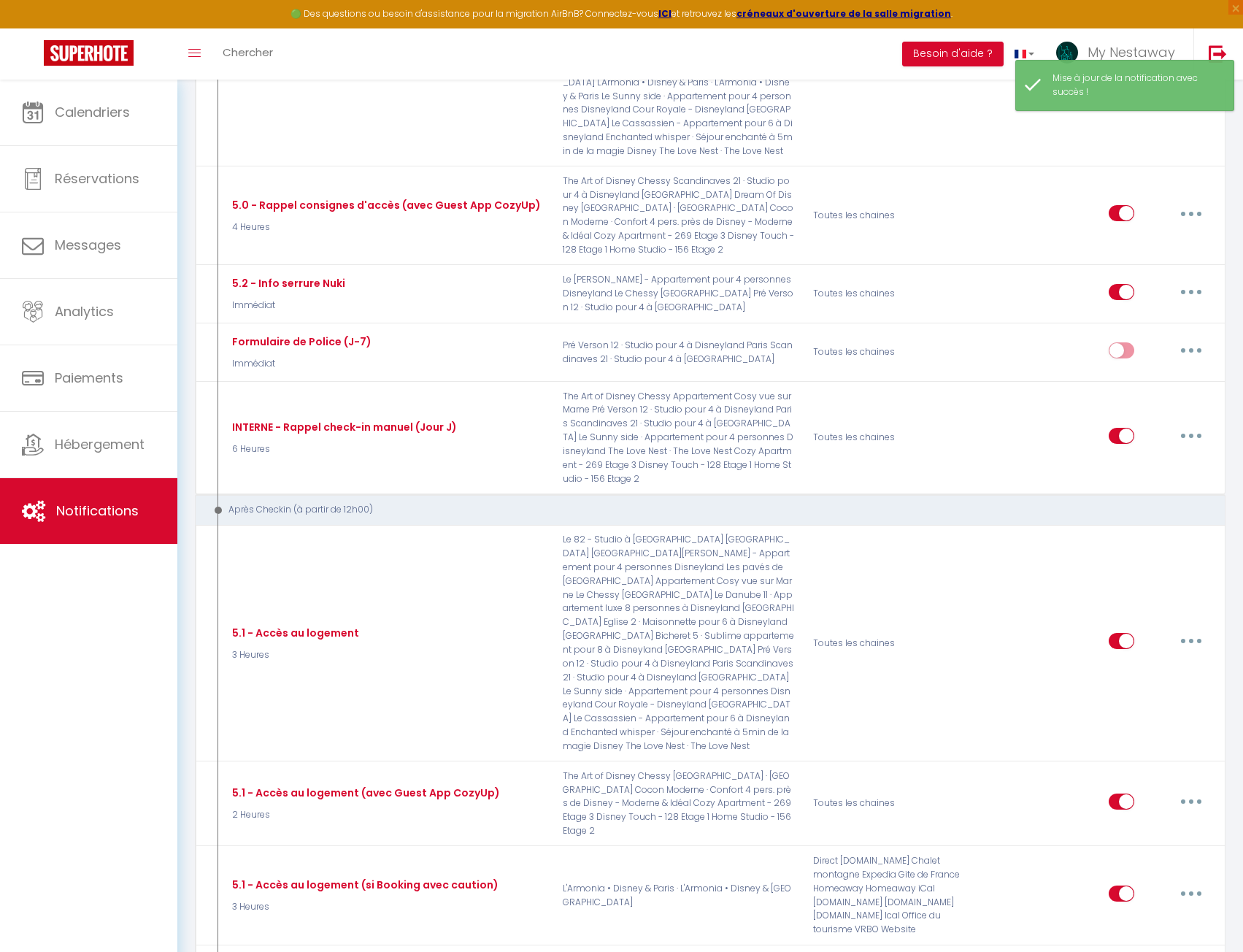
scroll to position [197, 0]
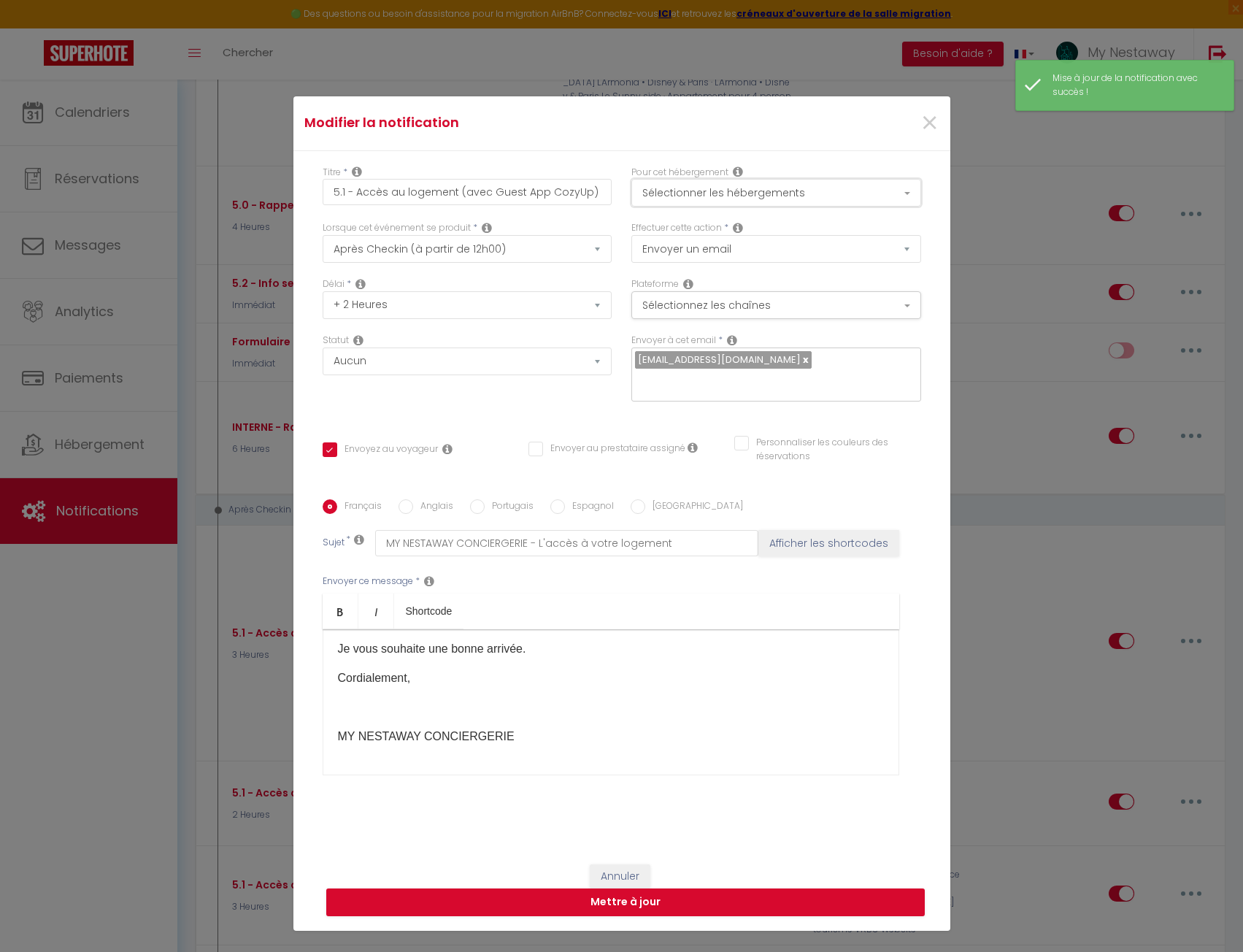
click at [725, 179] on button "Sélectionner les hébergements" at bounding box center [776, 193] width 290 height 28
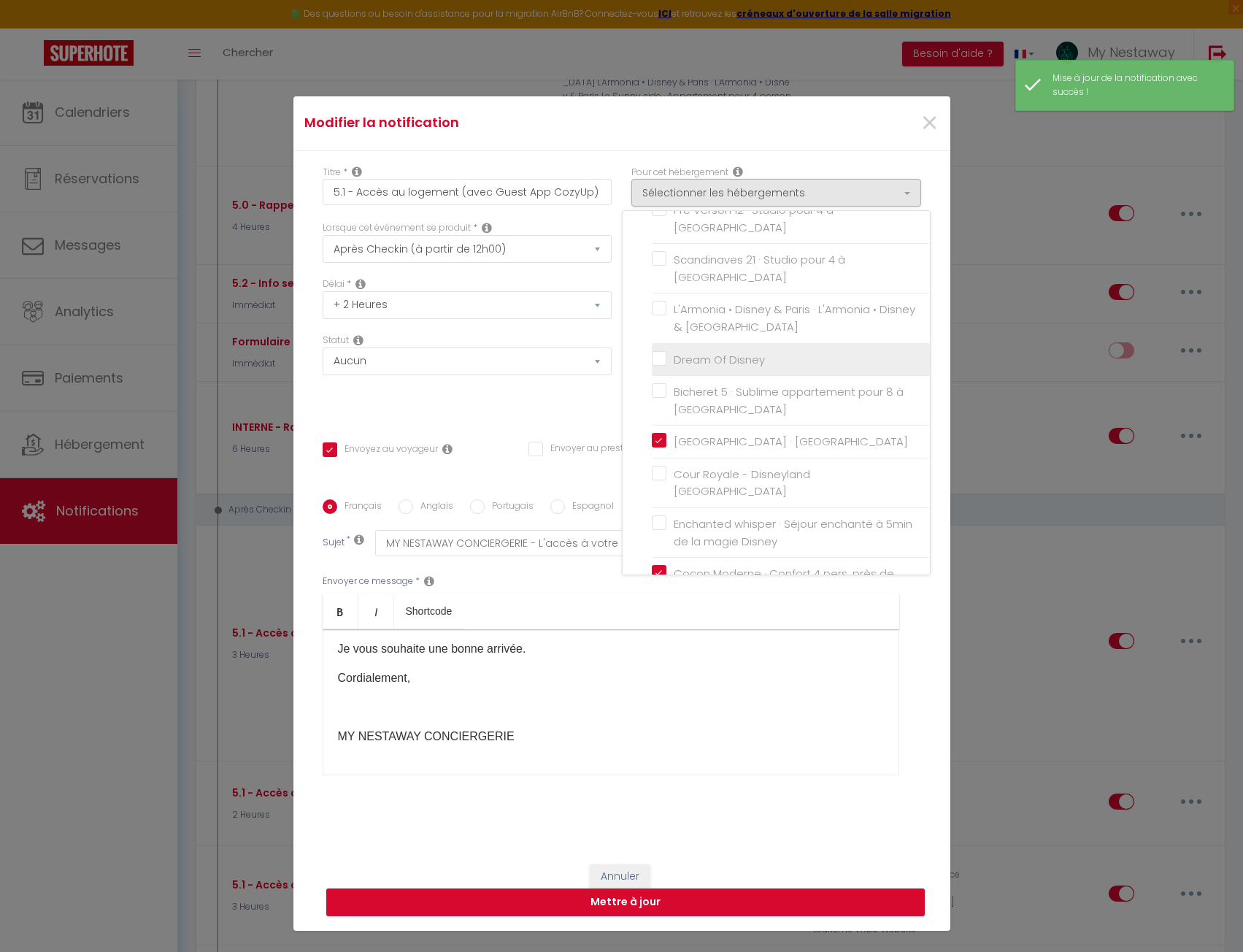
click at [654, 351] on input "Dream Of Disney" at bounding box center [790, 358] width 278 height 15
click at [670, 888] on button "Mettre à jour" at bounding box center [626, 902] width 599 height 28
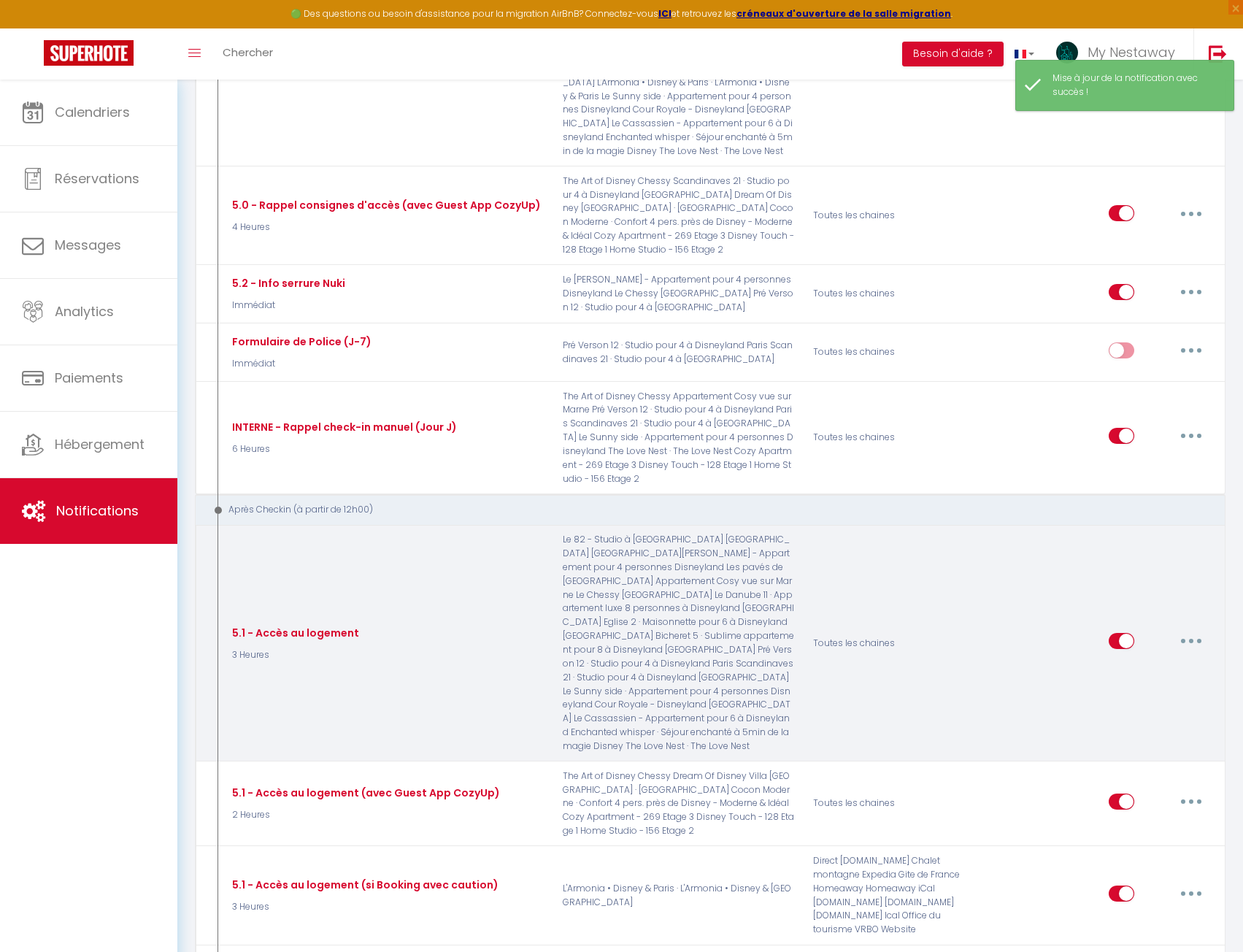
click at [1171, 629] on button "button" at bounding box center [1191, 640] width 41 height 23
click at [1165, 662] on link "Editer" at bounding box center [1153, 674] width 108 height 25
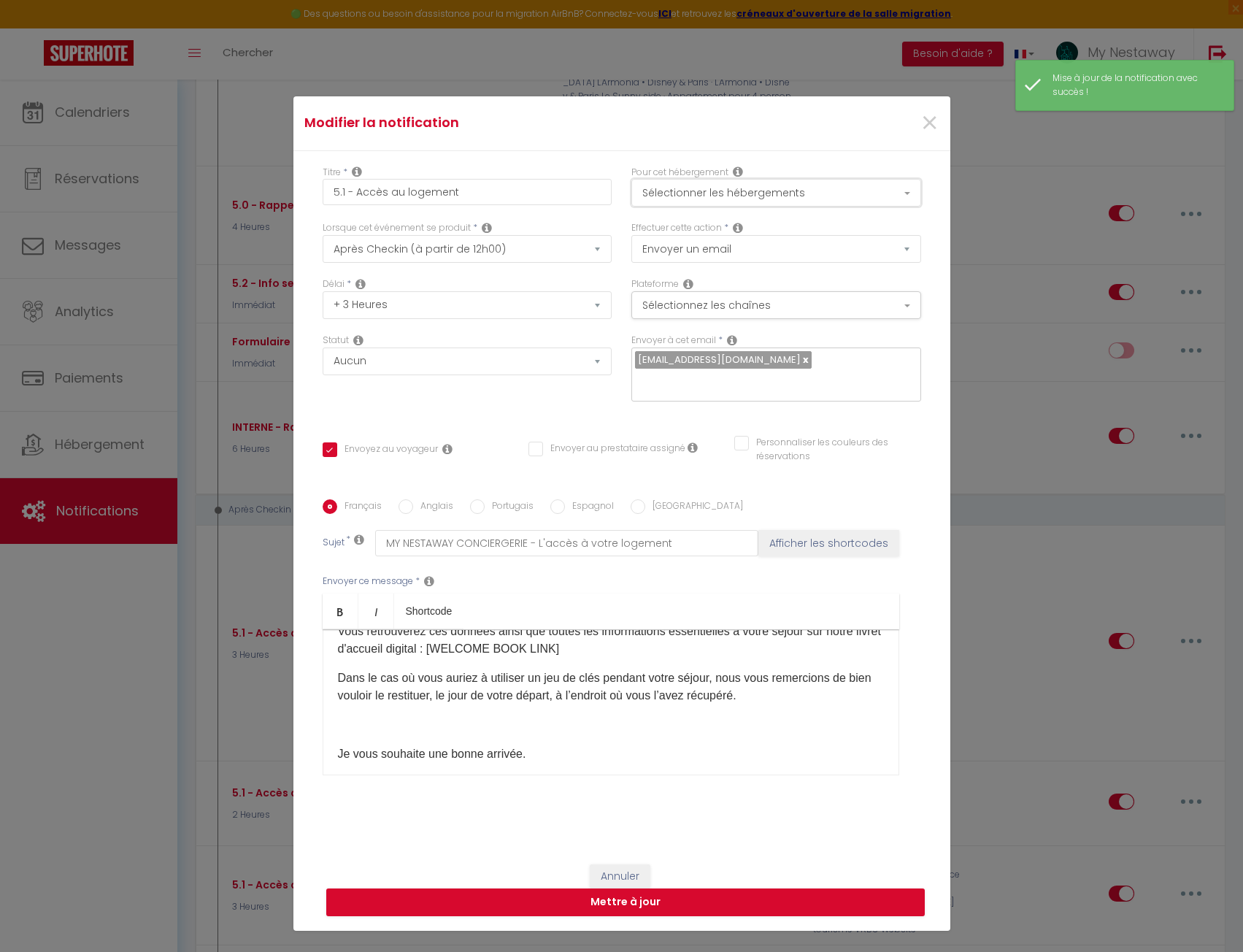
click at [785, 179] on button "Sélectionner les hébergements" at bounding box center [776, 193] width 290 height 28
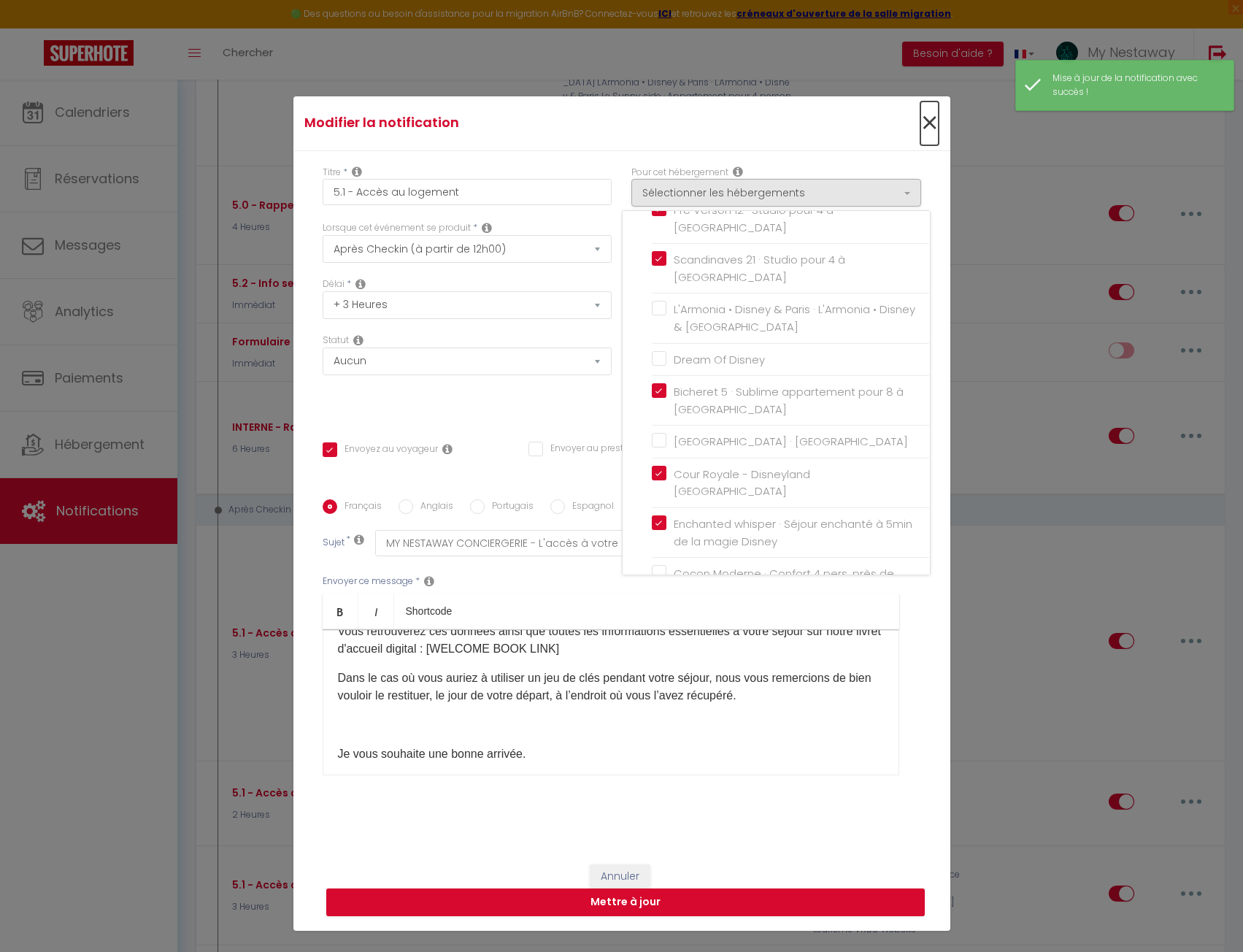
click at [920, 101] on span "×" at bounding box center [929, 123] width 18 height 44
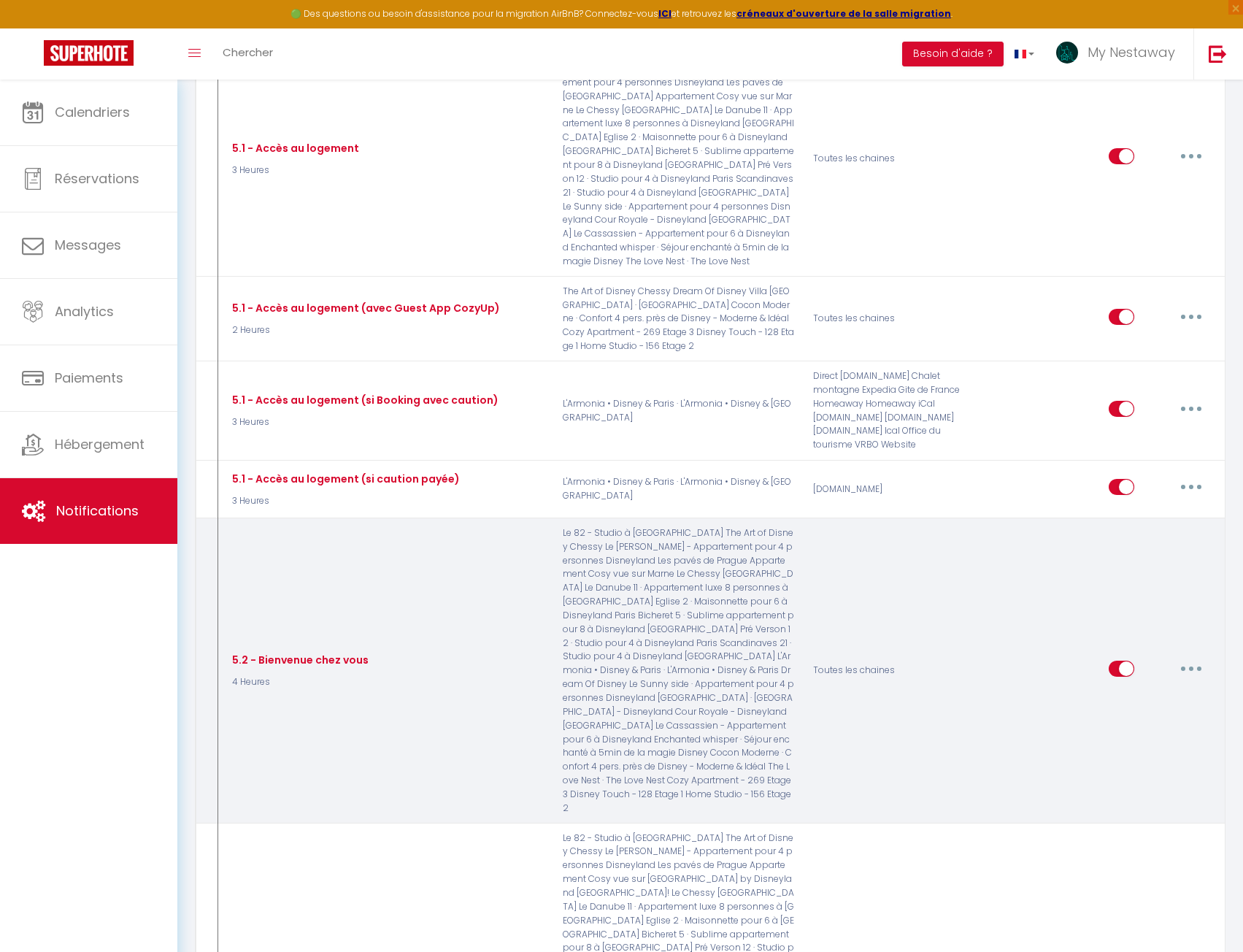
scroll to position [2269, 0]
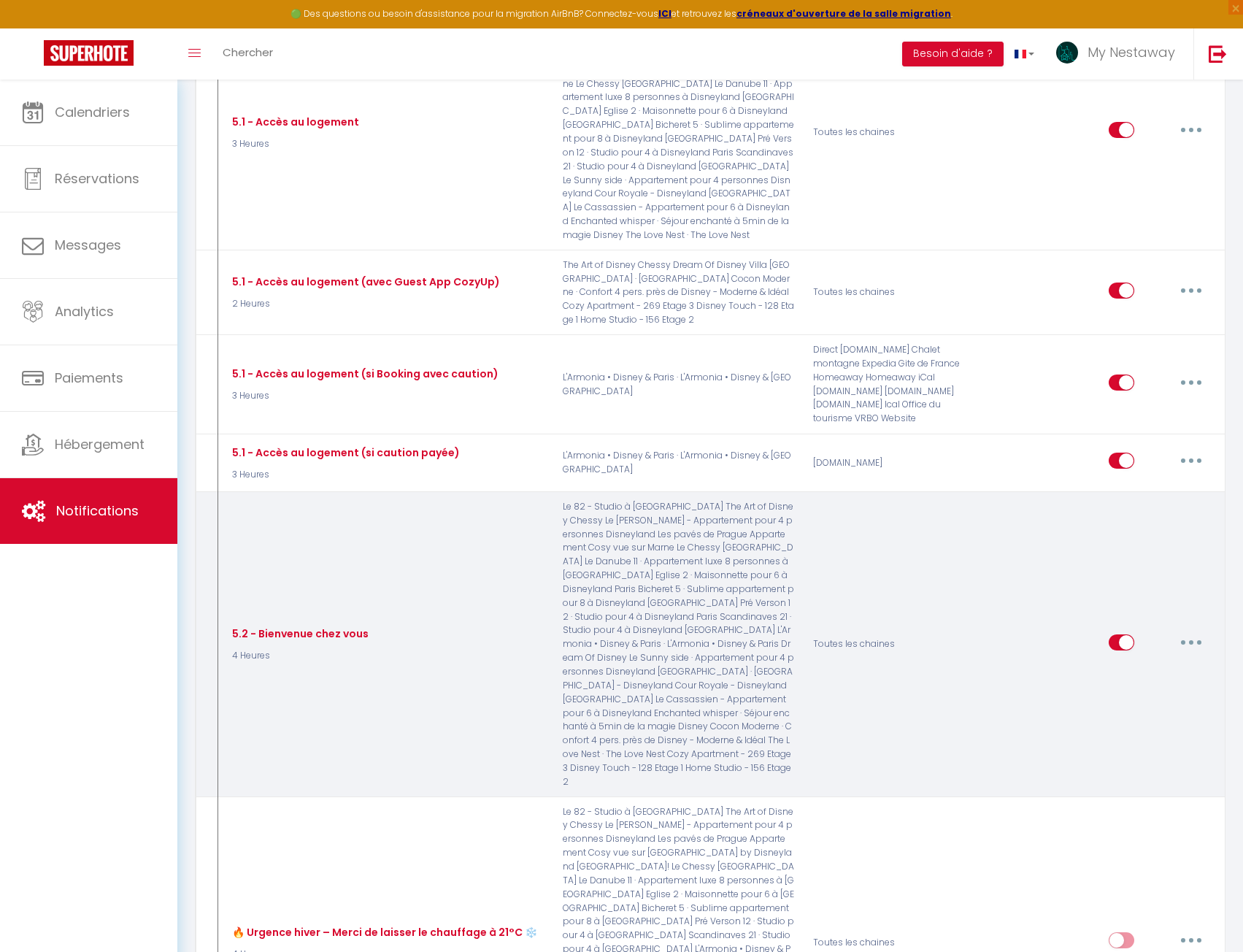
click at [1189, 640] on icon "button" at bounding box center [1191, 642] width 4 height 4
click at [1158, 663] on link "Editer" at bounding box center [1153, 675] width 108 height 25
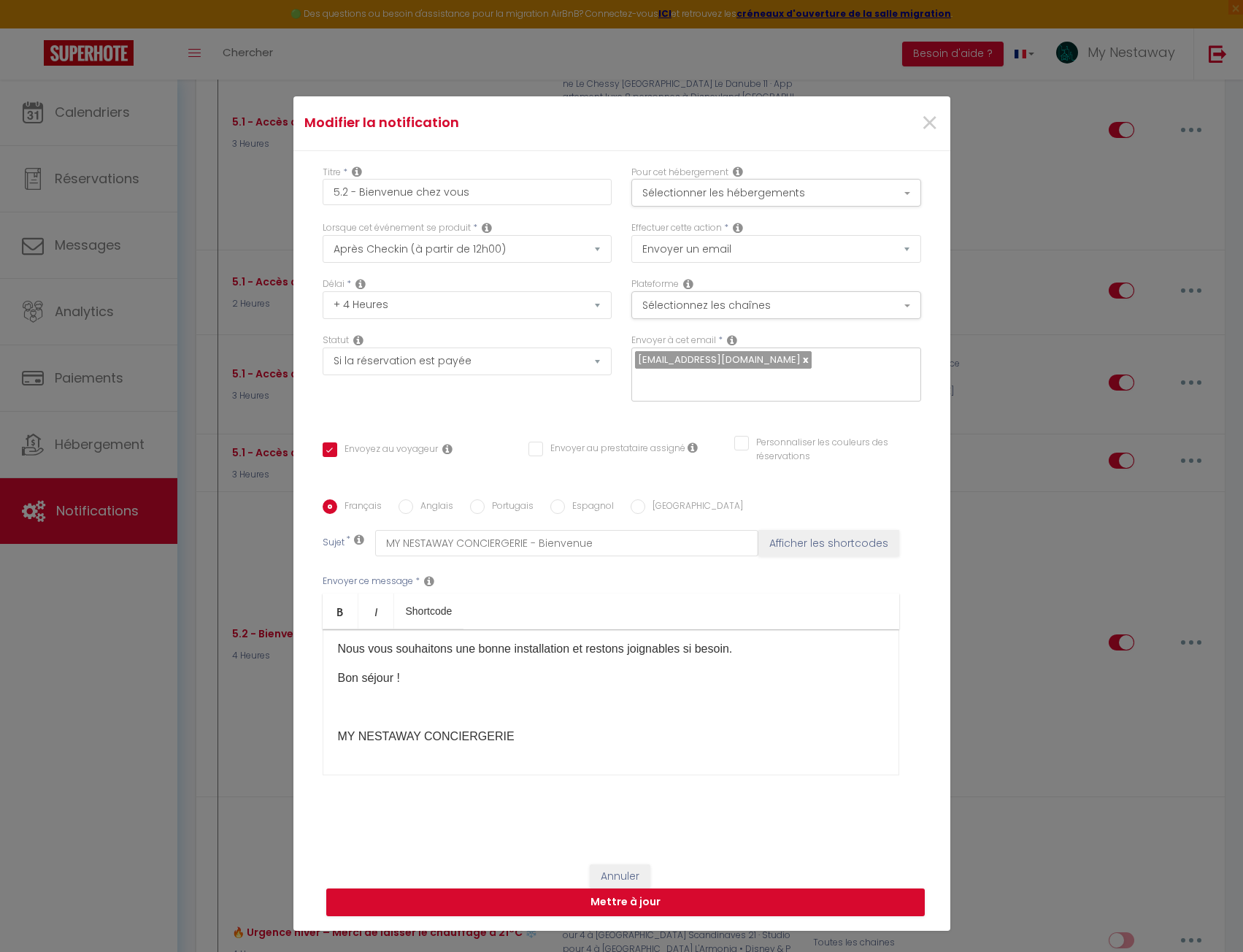
scroll to position [63, 0]
click at [795, 179] on button "Sélectionner les hébergements" at bounding box center [776, 193] width 290 height 28
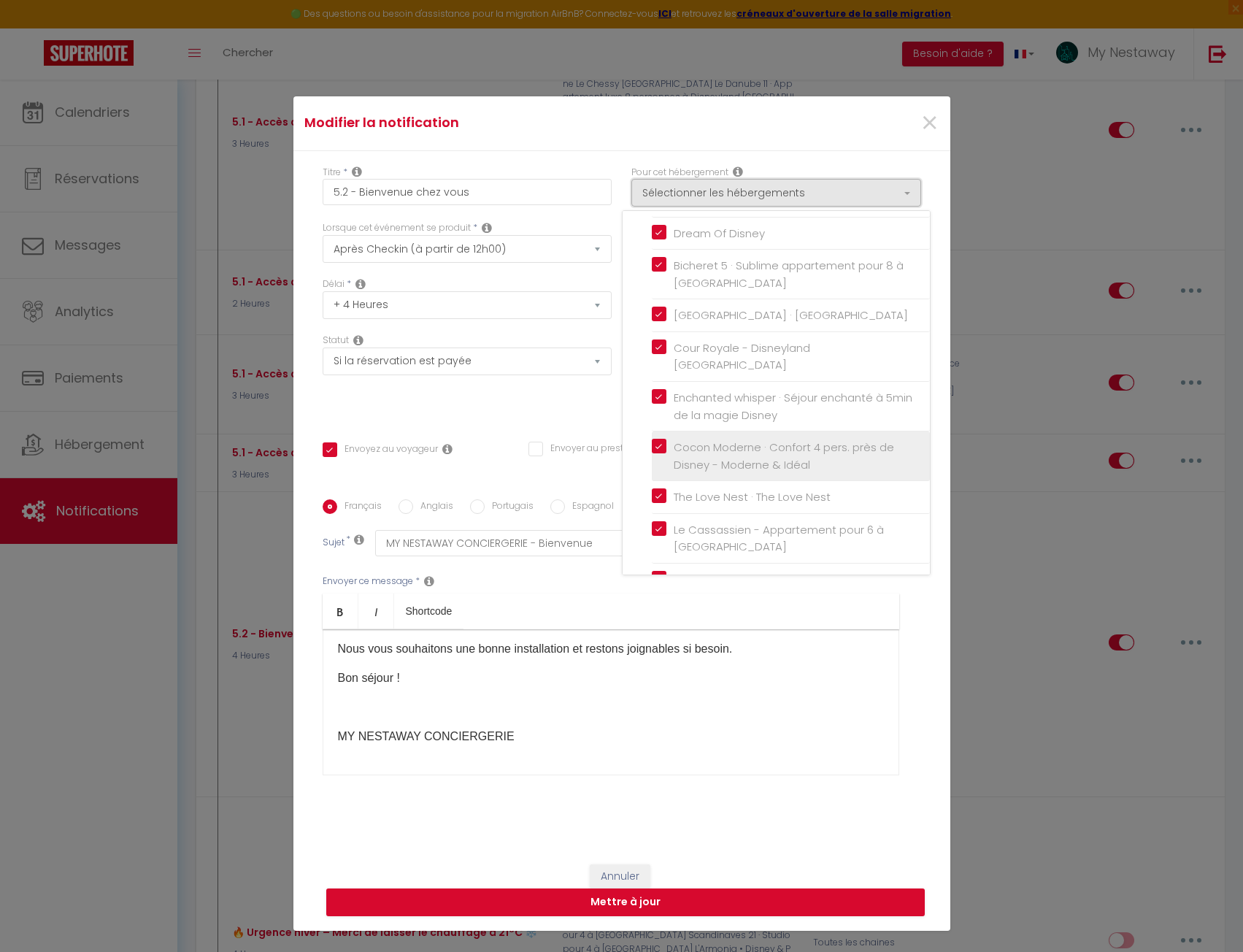
scroll to position [657, 0]
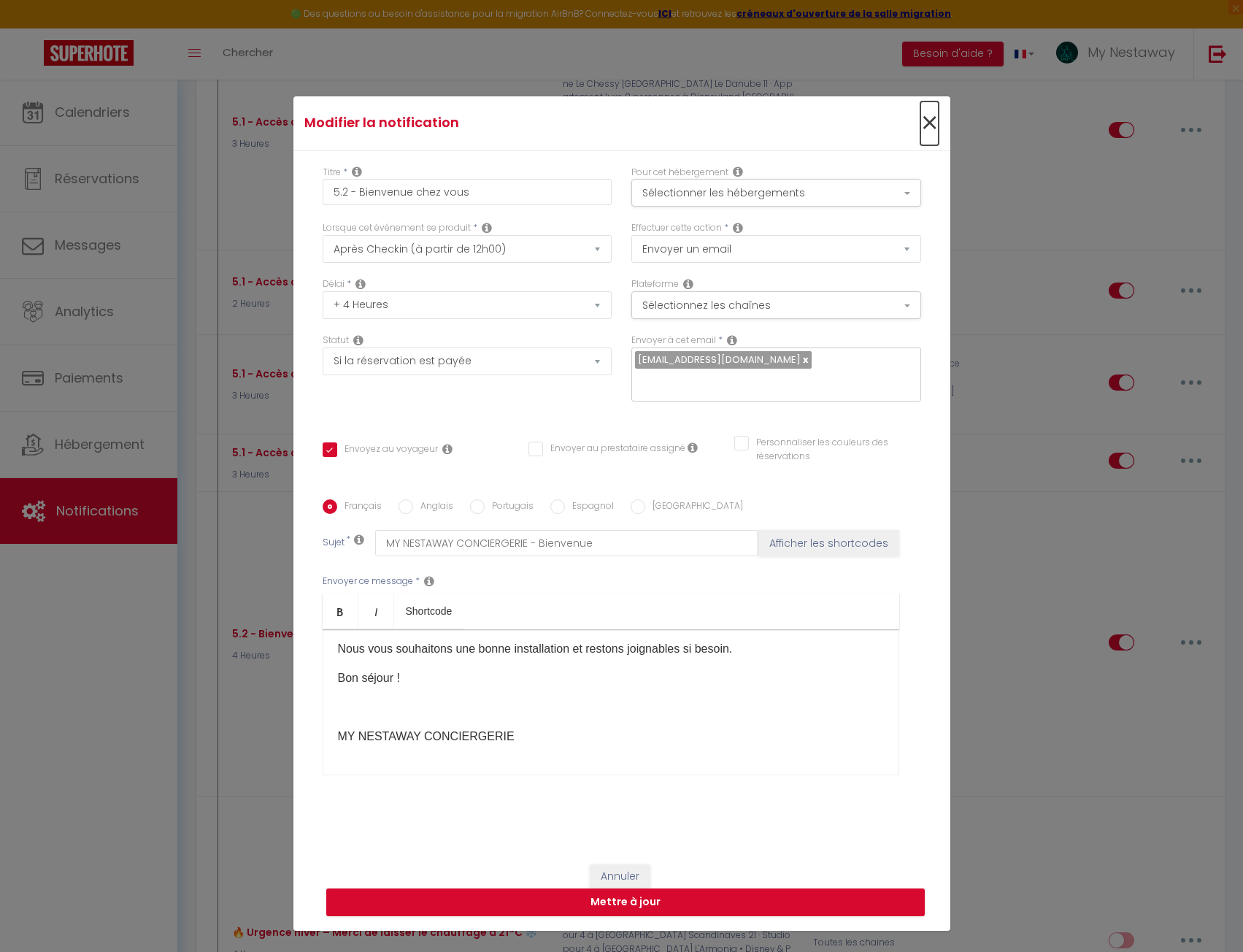
click at [930, 101] on span "×" at bounding box center [929, 123] width 18 height 44
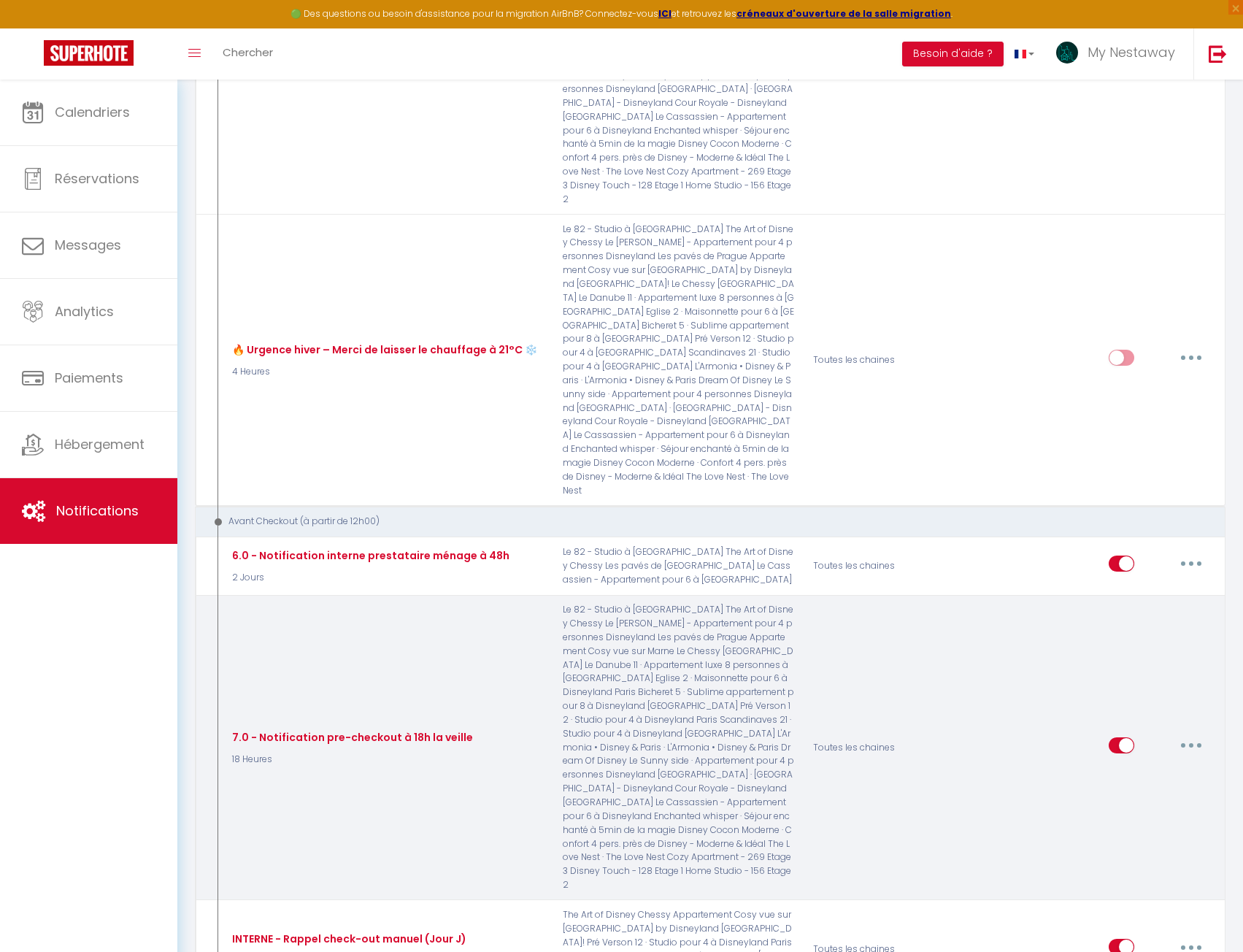
scroll to position [2853, 0]
click at [1188, 732] on button "button" at bounding box center [1191, 743] width 41 height 23
click at [1156, 765] on link "Editer" at bounding box center [1153, 777] width 108 height 25
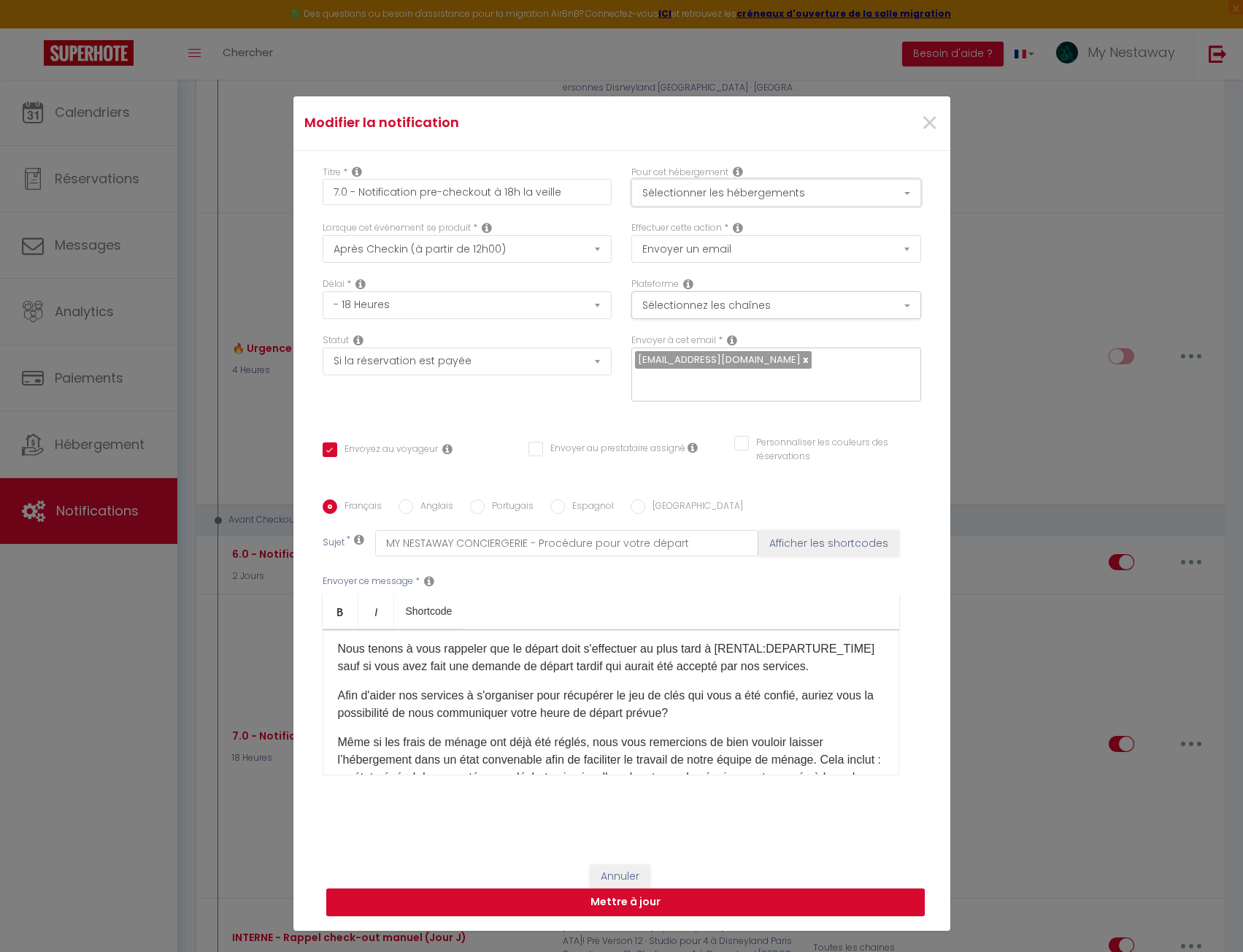
click at [787, 179] on button "Sélectionner les hébergements" at bounding box center [776, 193] width 290 height 28
drag, startPoint x: 922, startPoint y: 45, endPoint x: 867, endPoint y: 93, distance: 73.0
click at [883, 107] on div "×" at bounding box center [840, 123] width 218 height 32
click at [860, 179] on button "Sélectionner les hébergements" at bounding box center [776, 193] width 290 height 28
click at [920, 101] on span "×" at bounding box center [929, 123] width 18 height 44
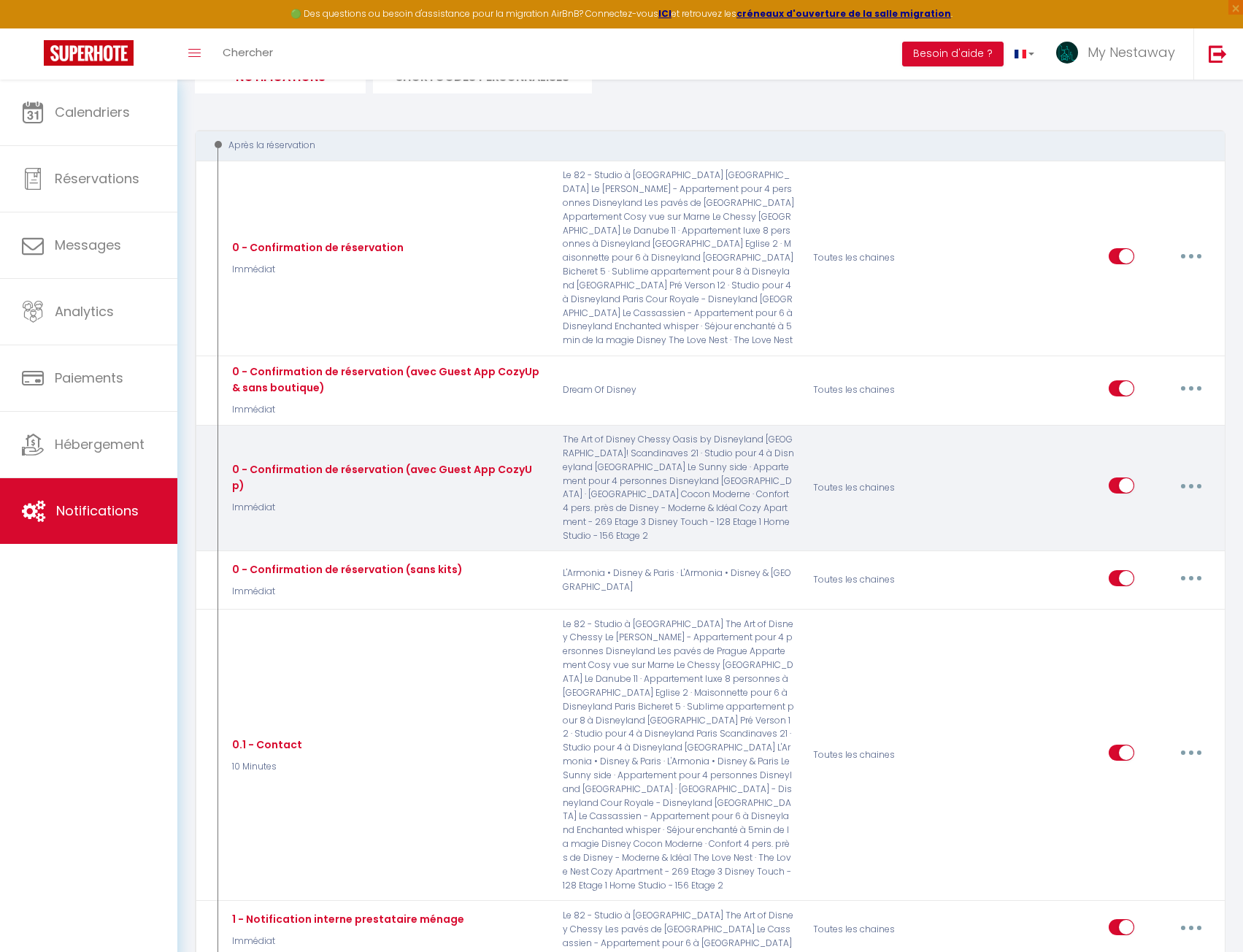
scroll to position [0, 0]
